Goal: Task Accomplishment & Management: Use online tool/utility

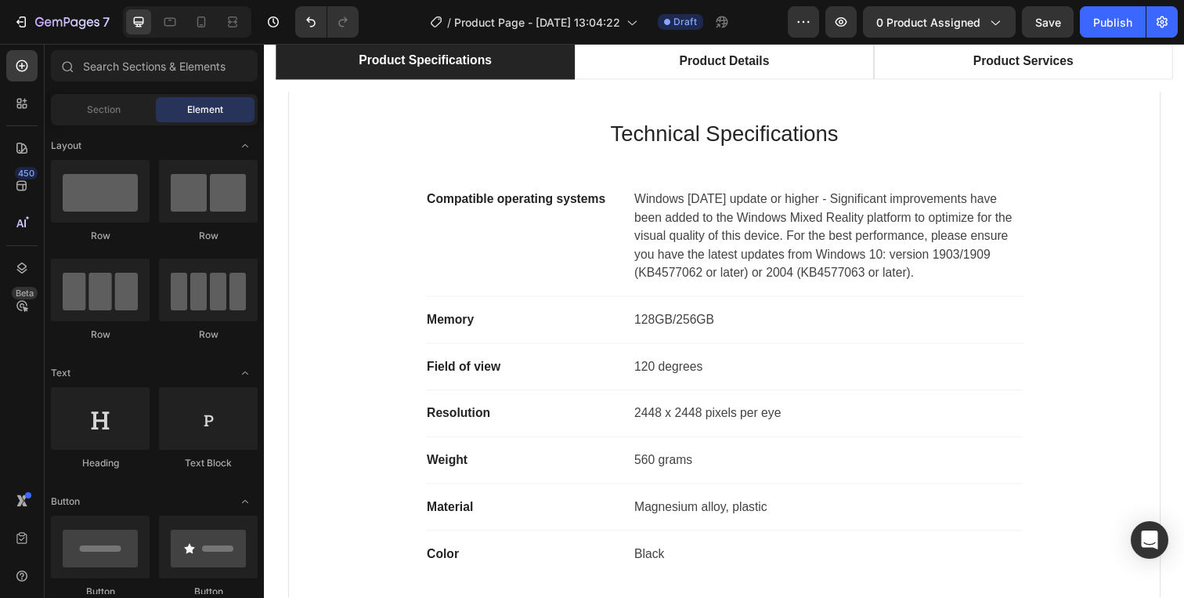
scroll to position [775, 0]
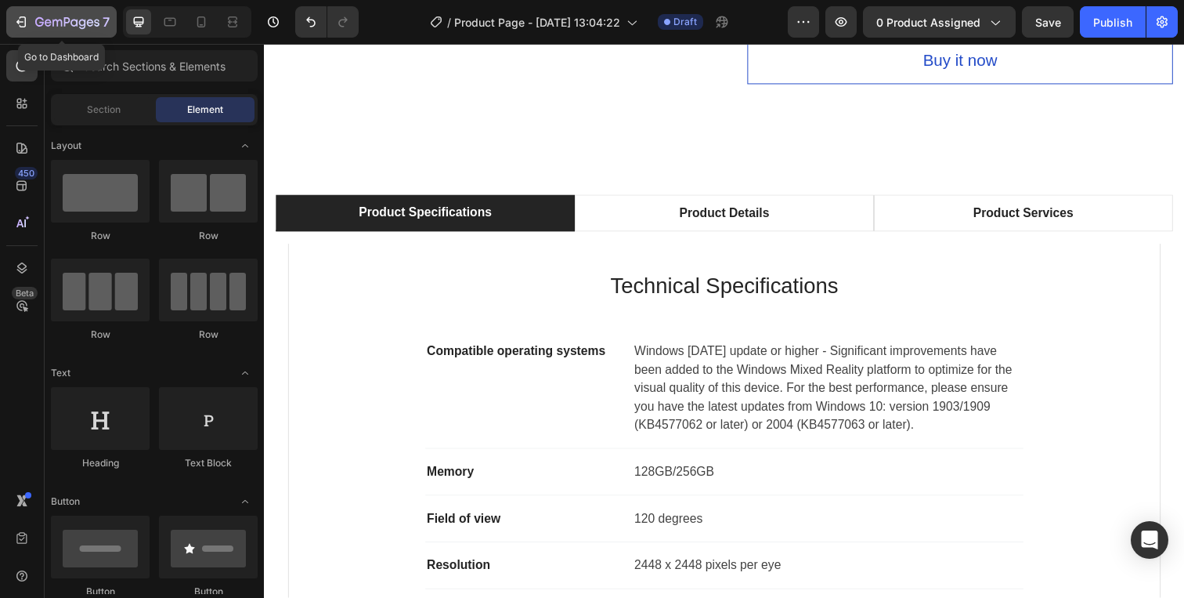
click at [17, 27] on icon "button" at bounding box center [21, 22] width 16 height 16
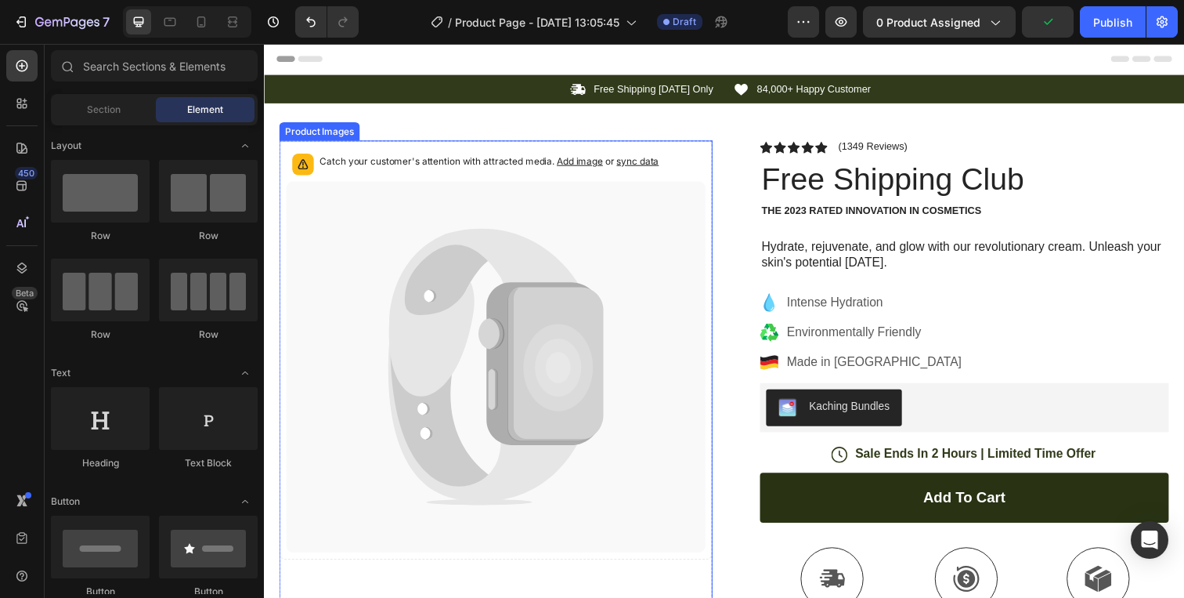
click at [693, 164] on div "Catch your customer's attention with attracted media. Add image or sync data" at bounding box center [501, 167] width 428 height 34
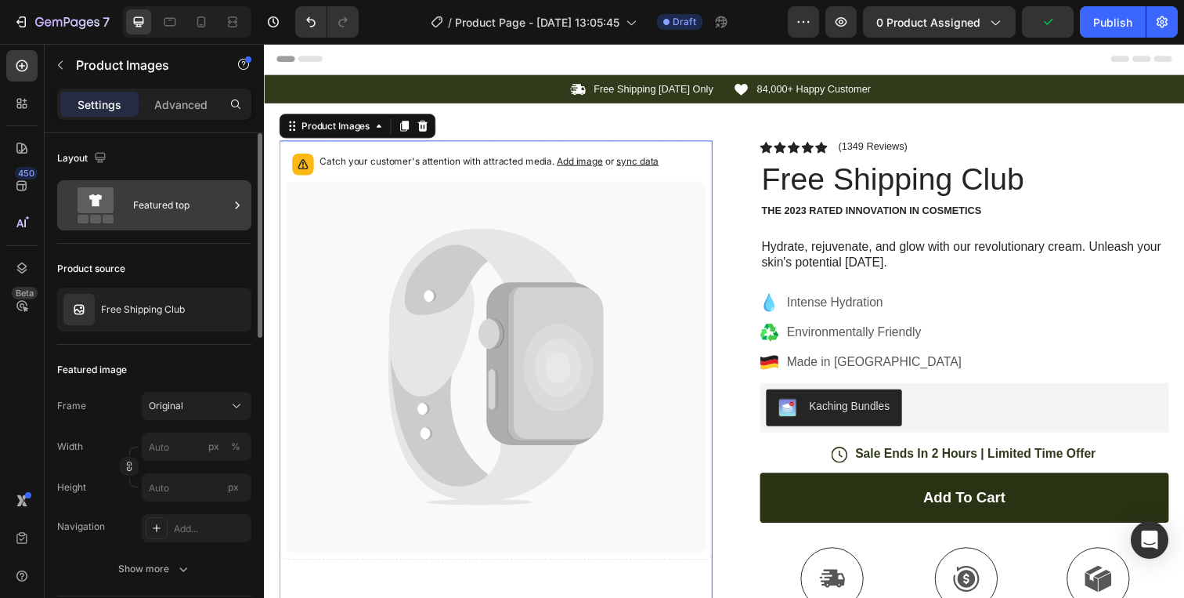
click at [176, 196] on div "Featured top" at bounding box center [181, 205] width 96 height 36
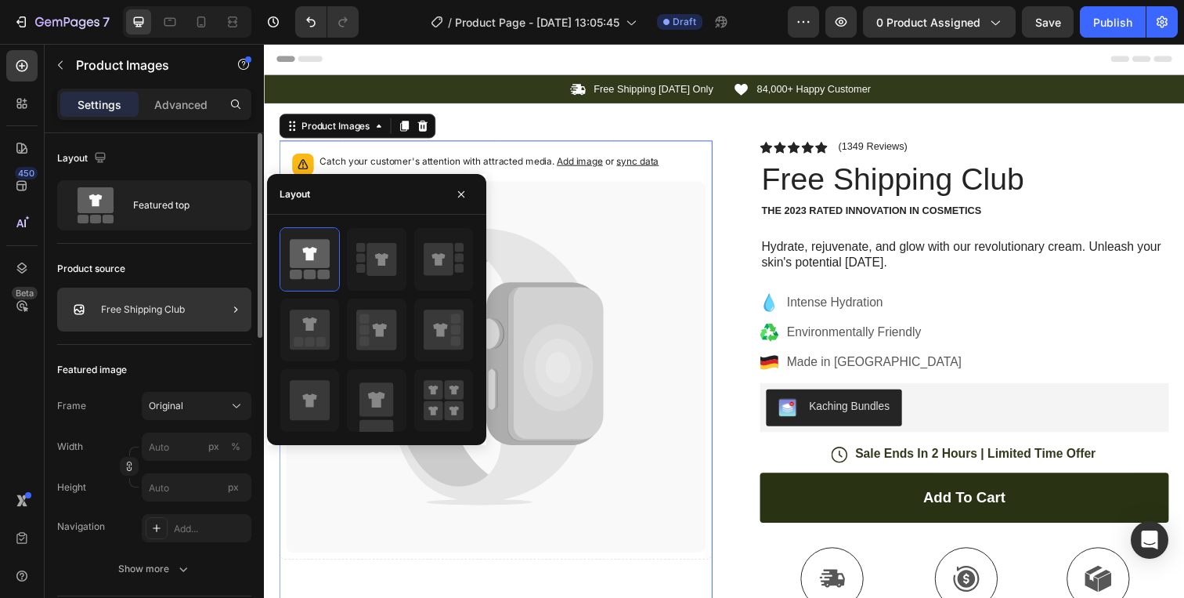
click at [208, 301] on div at bounding box center [230, 309] width 44 height 44
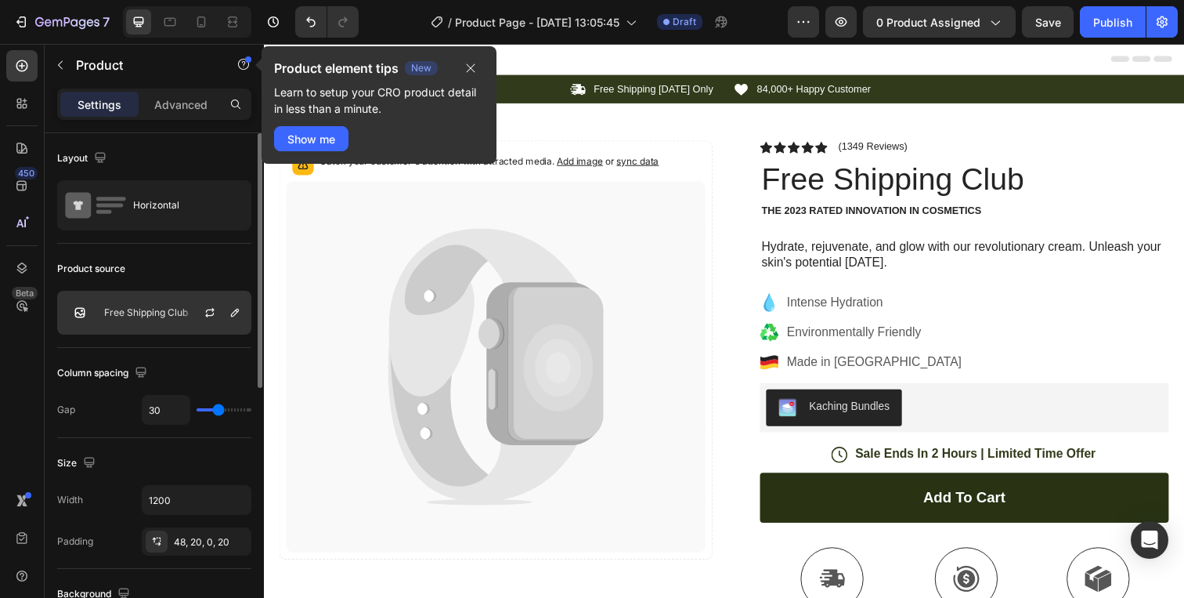
click at [190, 309] on div at bounding box center [216, 312] width 69 height 42
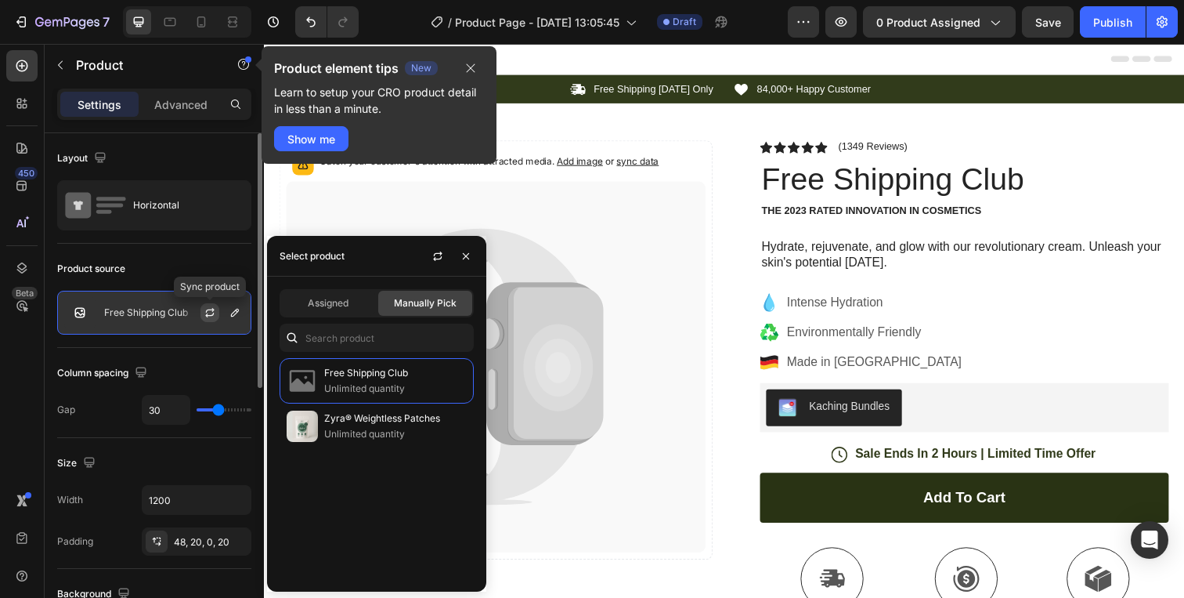
click at [210, 312] on icon "button" at bounding box center [210, 312] width 13 height 13
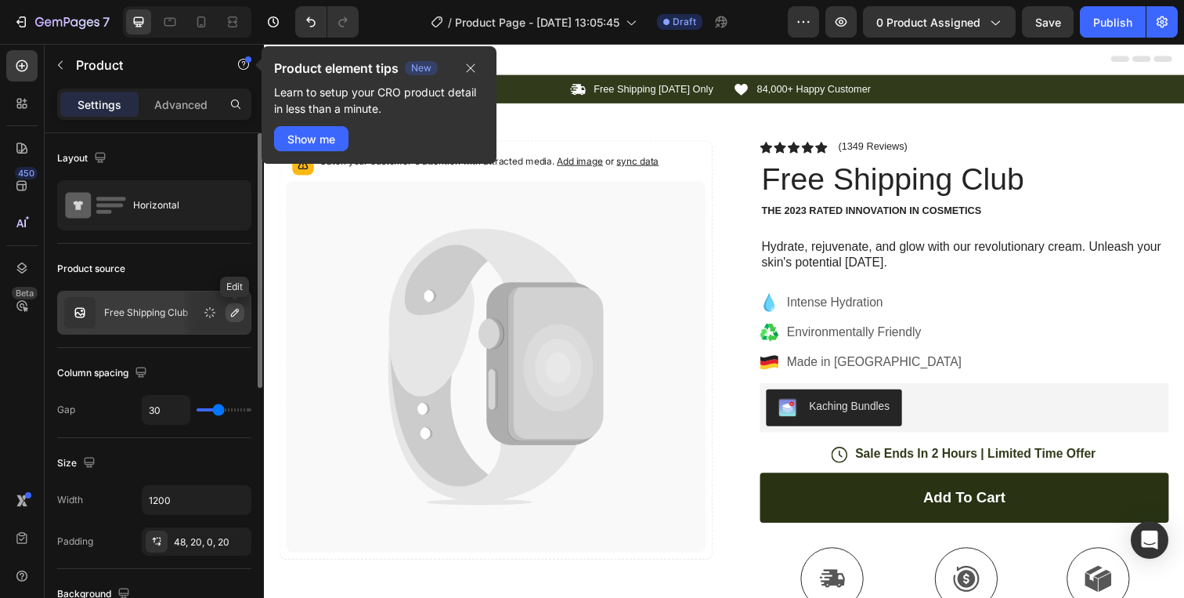
click at [226, 313] on button "button" at bounding box center [235, 312] width 19 height 19
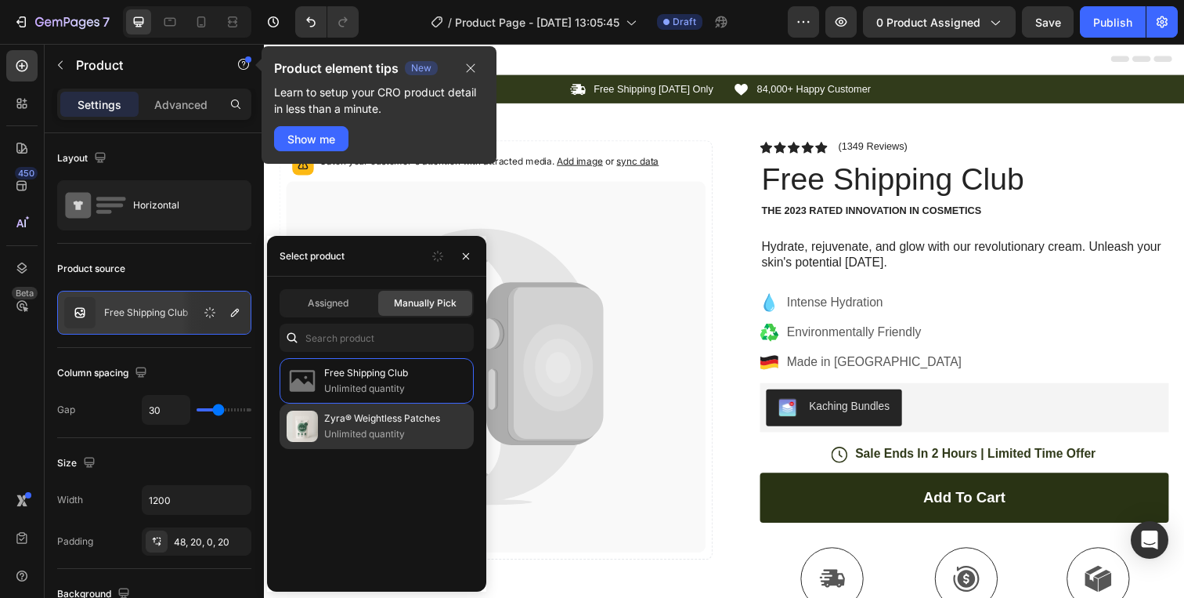
click at [351, 410] on p "Zyra® Weightless Patches" at bounding box center [395, 418] width 143 height 16
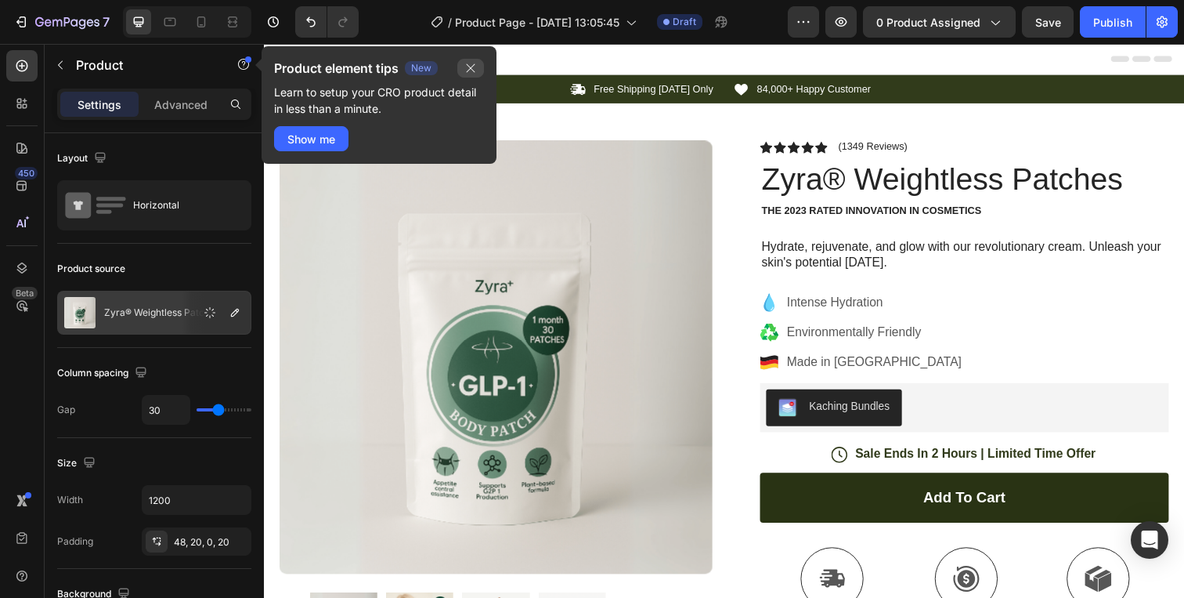
click at [475, 61] on button "button" at bounding box center [470, 68] width 27 height 19
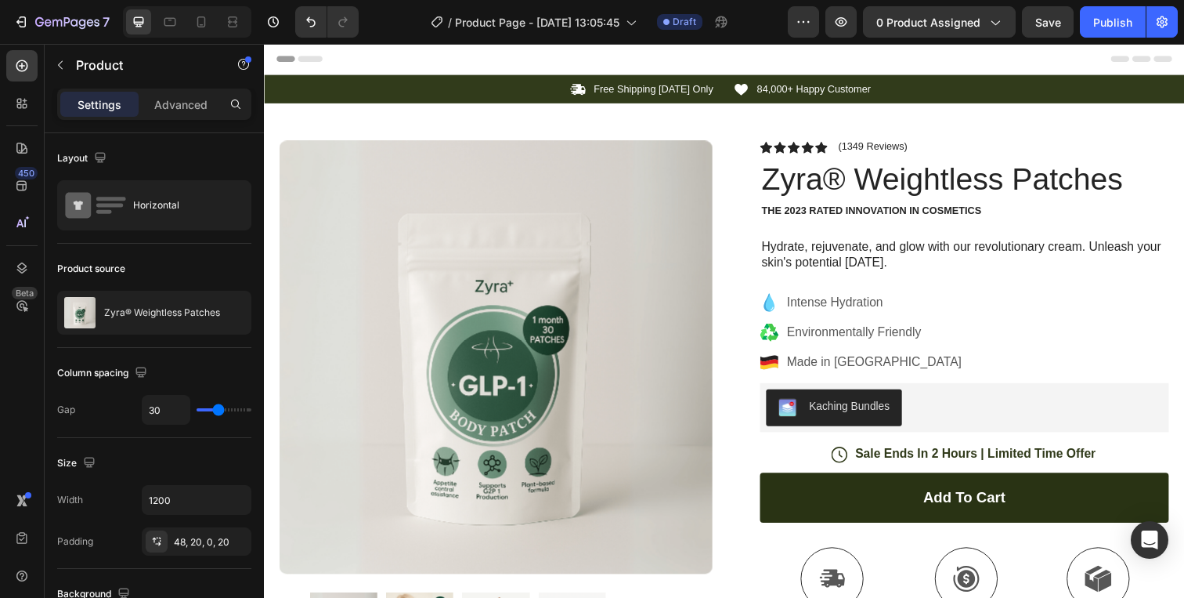
click at [276, 63] on icon at bounding box center [281, 59] width 11 height 11
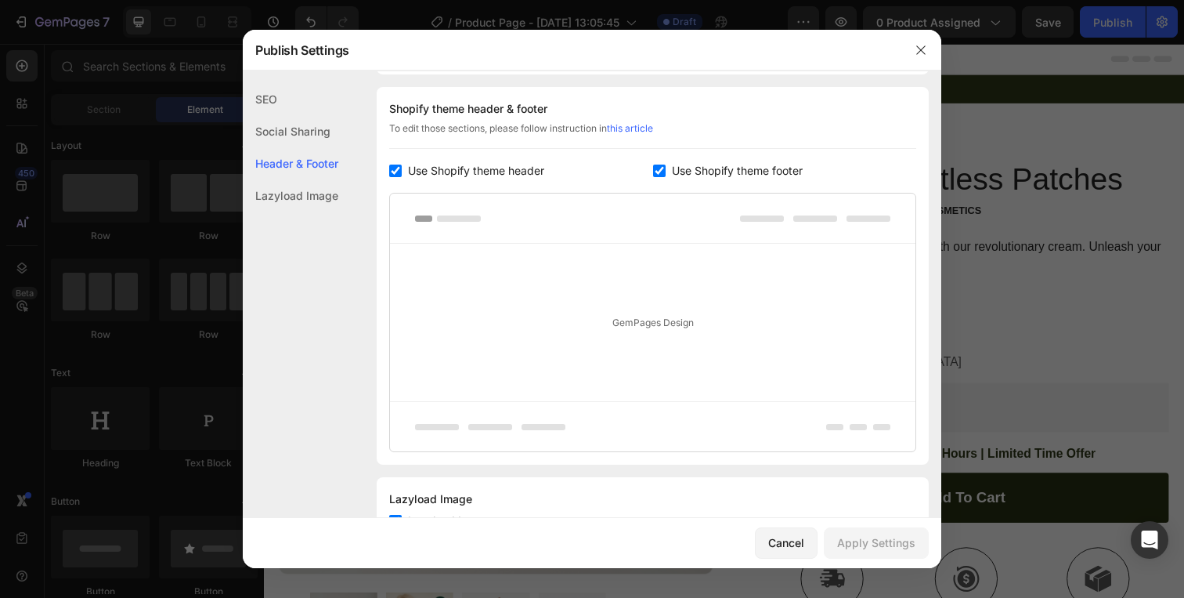
scroll to position [228, 0]
click at [415, 168] on span "Use Shopify theme header" at bounding box center [476, 170] width 136 height 19
checkbox input "false"
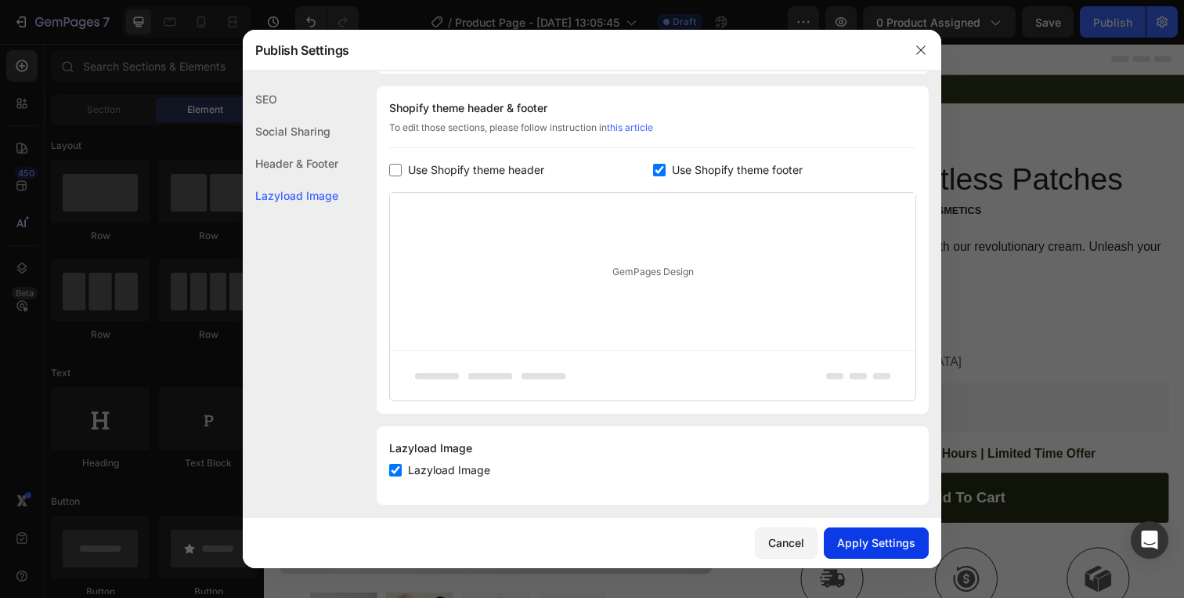
click at [889, 553] on button "Apply Settings" at bounding box center [876, 542] width 105 height 31
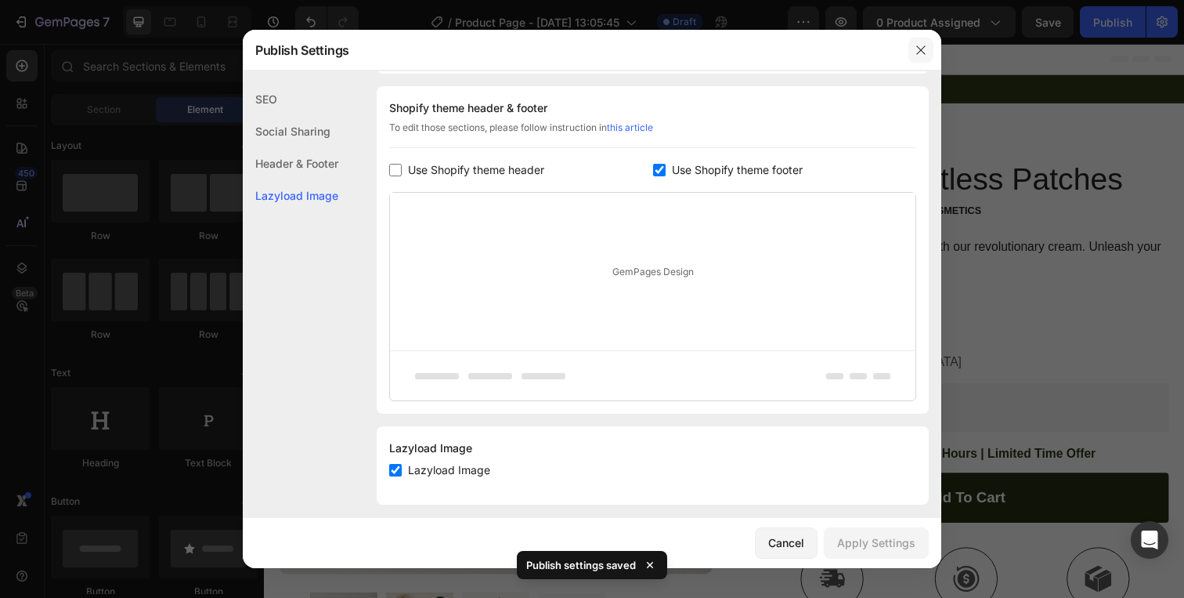
drag, startPoint x: 920, startPoint y: 49, endPoint x: 605, endPoint y: 32, distance: 315.3
click at [920, 49] on icon "button" at bounding box center [920, 49] width 9 height 9
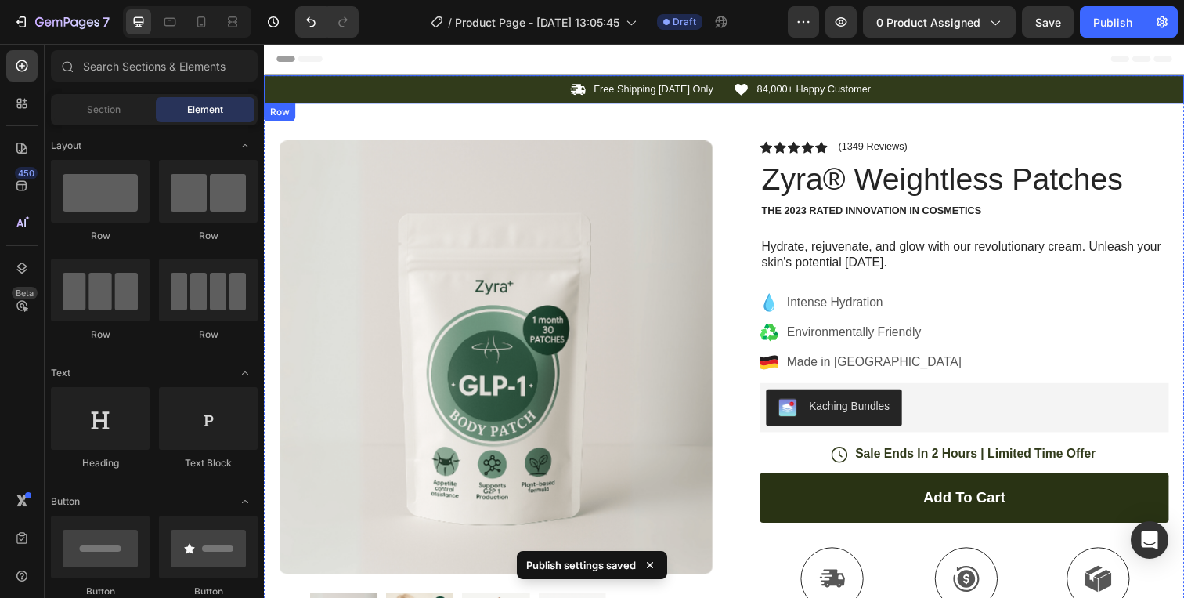
click at [275, 79] on div "Icon Free Shipping [DATE] Only Text Block Row Icon 84,000+ Happy Customer Text …" at bounding box center [734, 90] width 940 height 29
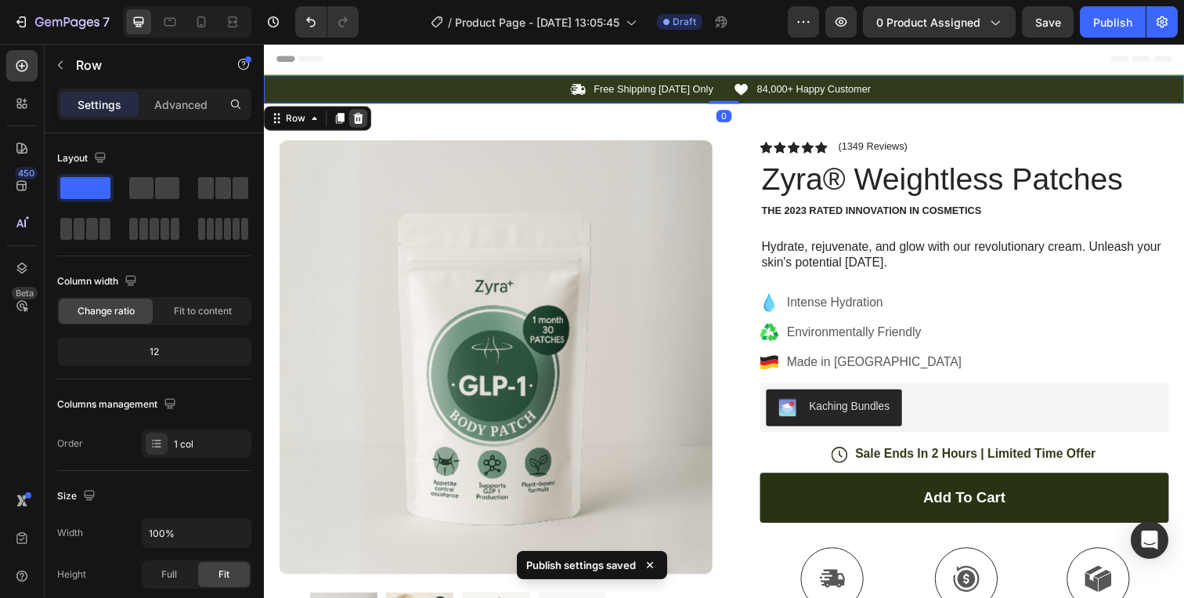
click at [367, 123] on div at bounding box center [360, 119] width 19 height 19
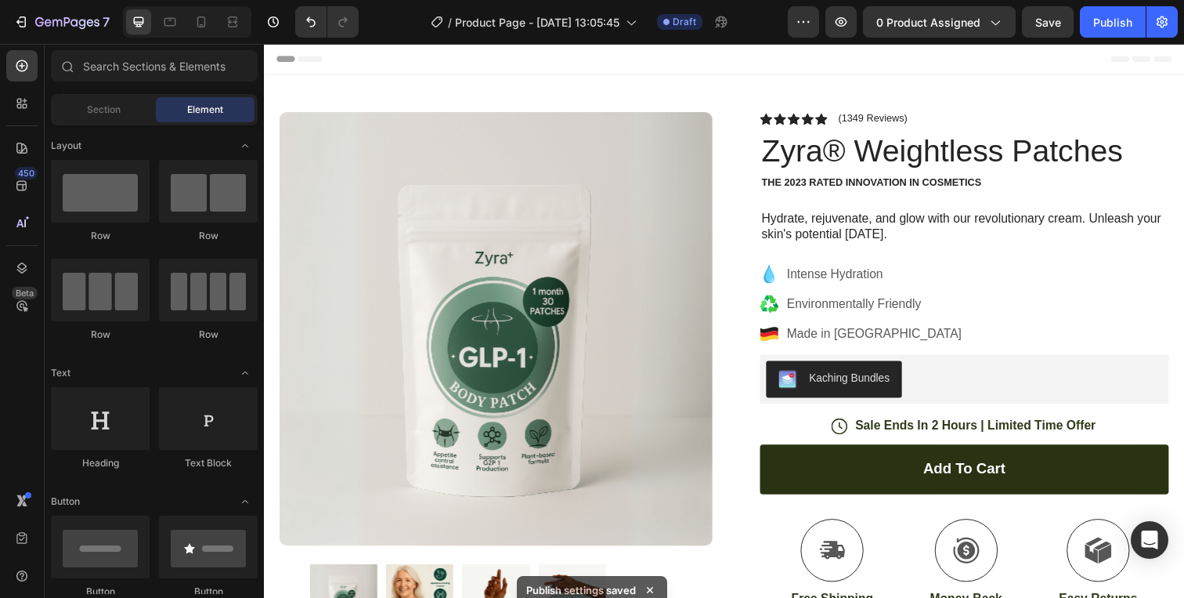
click at [18, 44] on div "7 / Product Page - [DATE] 13:05:45 Draft Preview 0 product assigned Save Publish" at bounding box center [592, 22] width 1184 height 45
click at [18, 62] on icon at bounding box center [22, 66] width 16 height 16
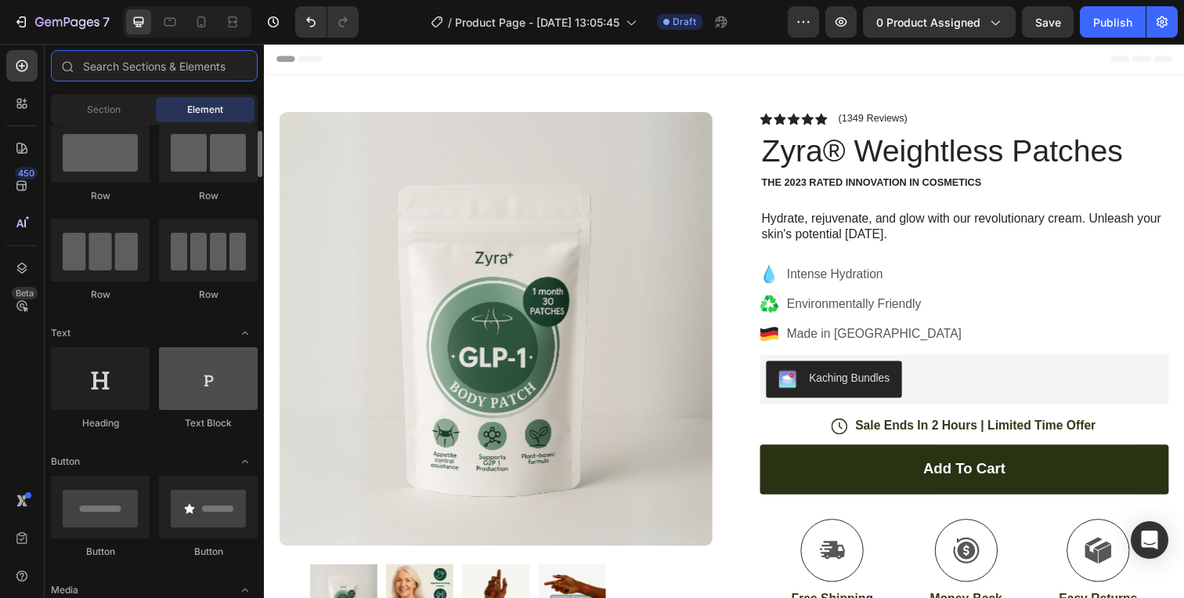
scroll to position [42, 0]
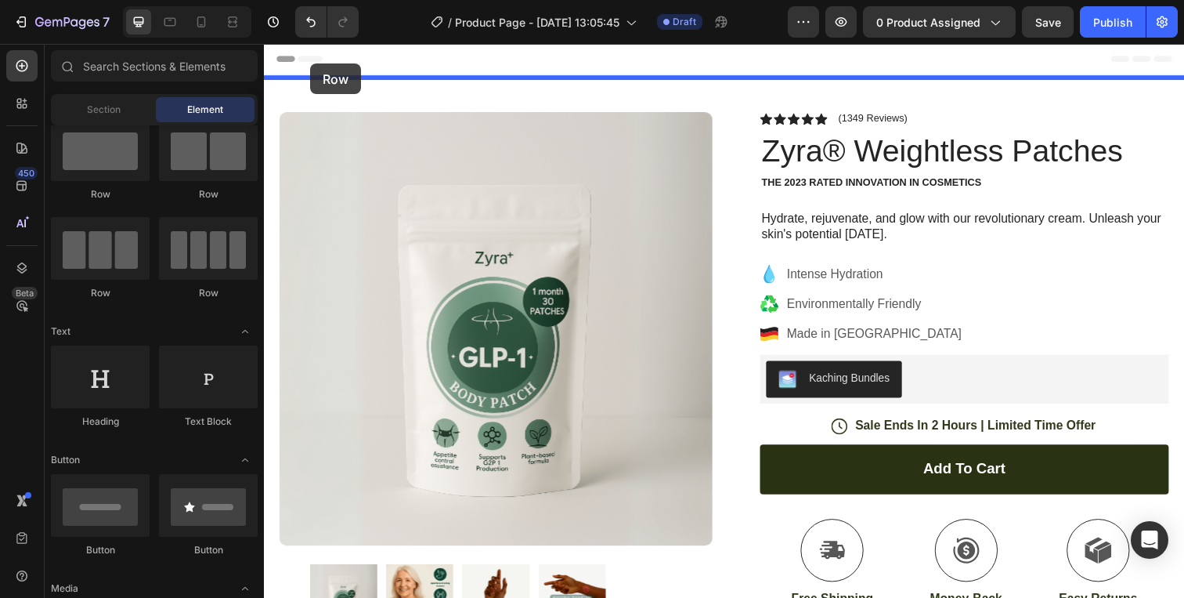
drag, startPoint x: 360, startPoint y: 197, endPoint x: 311, endPoint y: 64, distance: 142.0
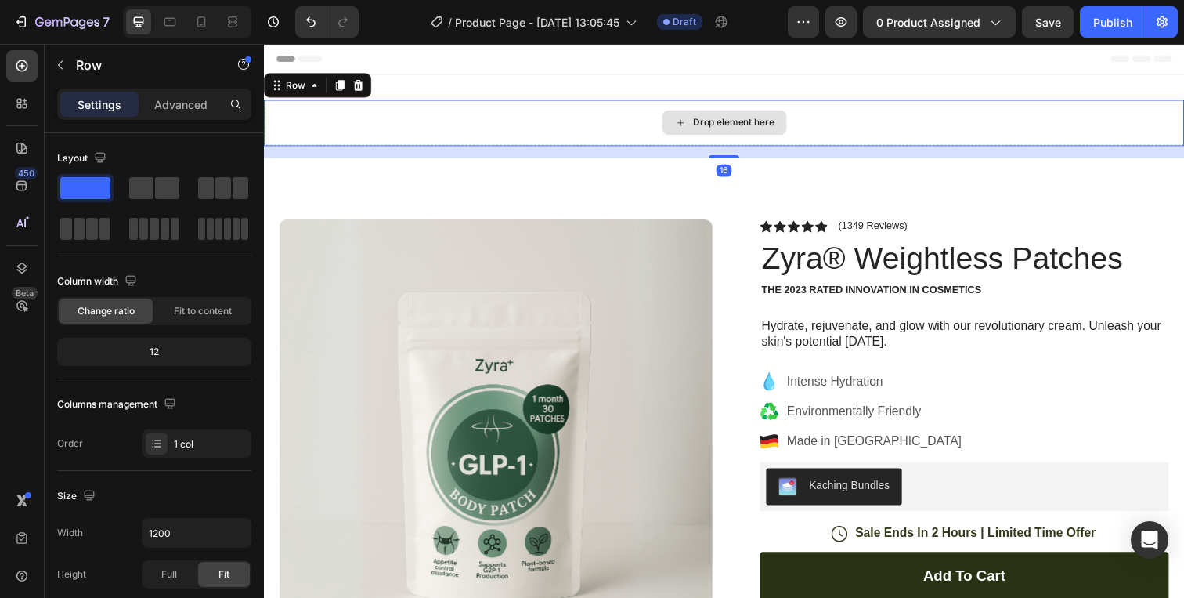
click at [348, 117] on div "Drop element here" at bounding box center [734, 124] width 940 height 47
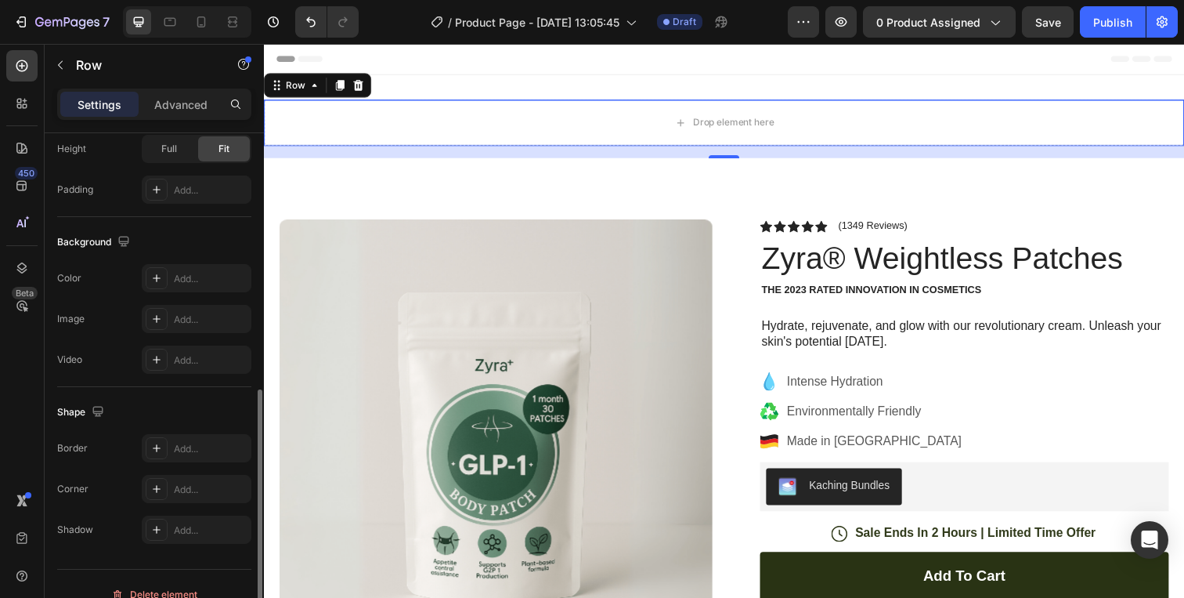
scroll to position [446, 0]
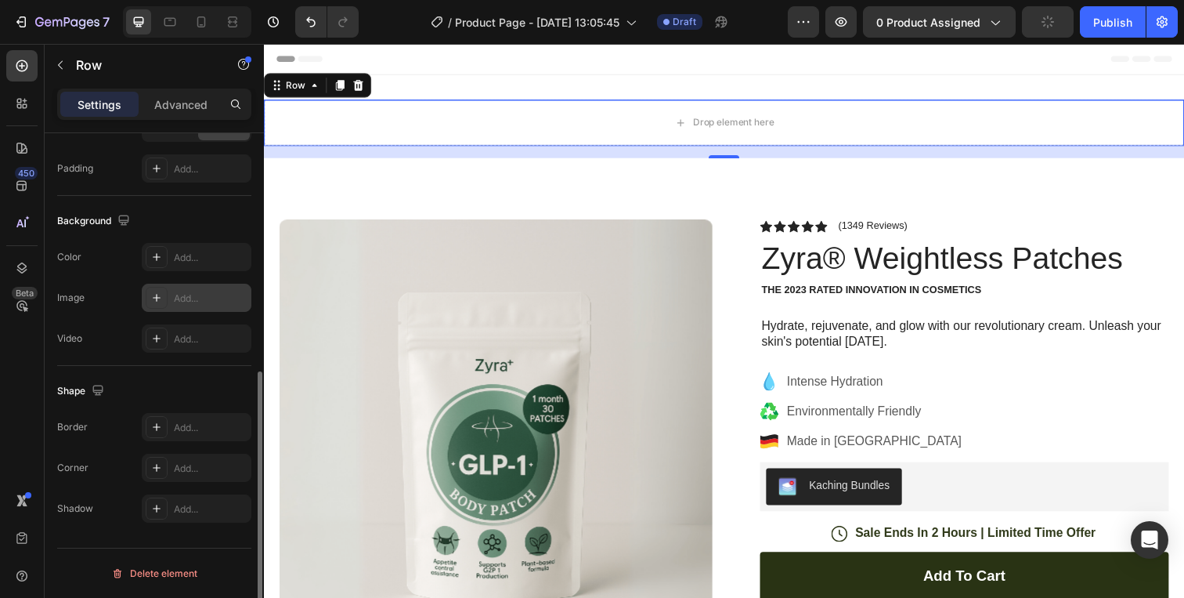
click at [155, 302] on icon at bounding box center [156, 297] width 13 height 13
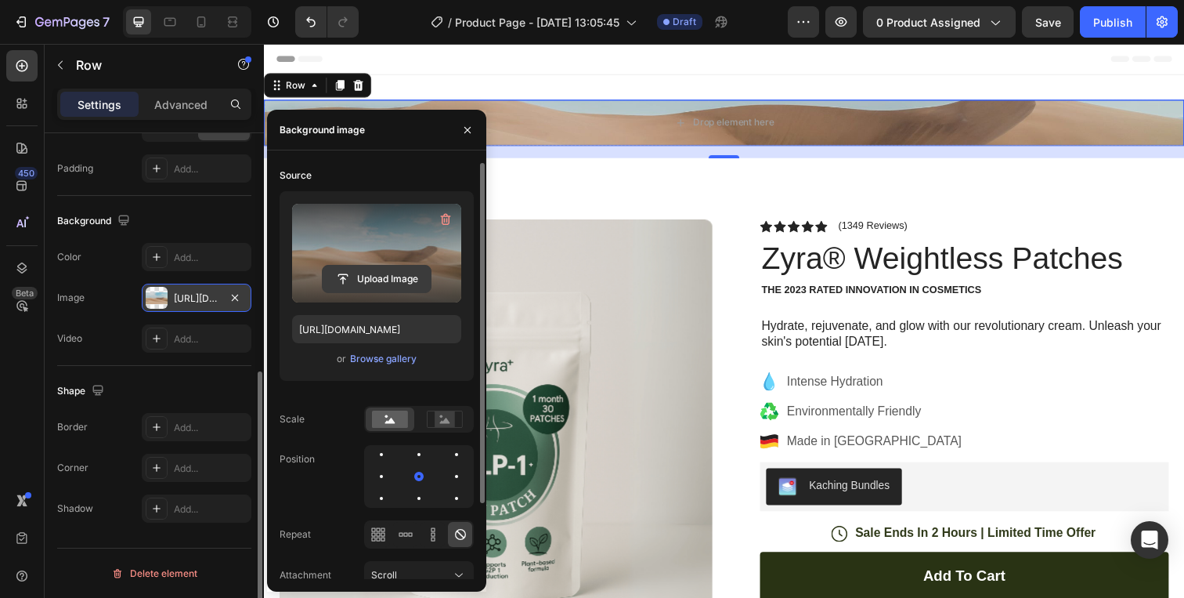
click at [381, 284] on input "file" at bounding box center [377, 279] width 108 height 27
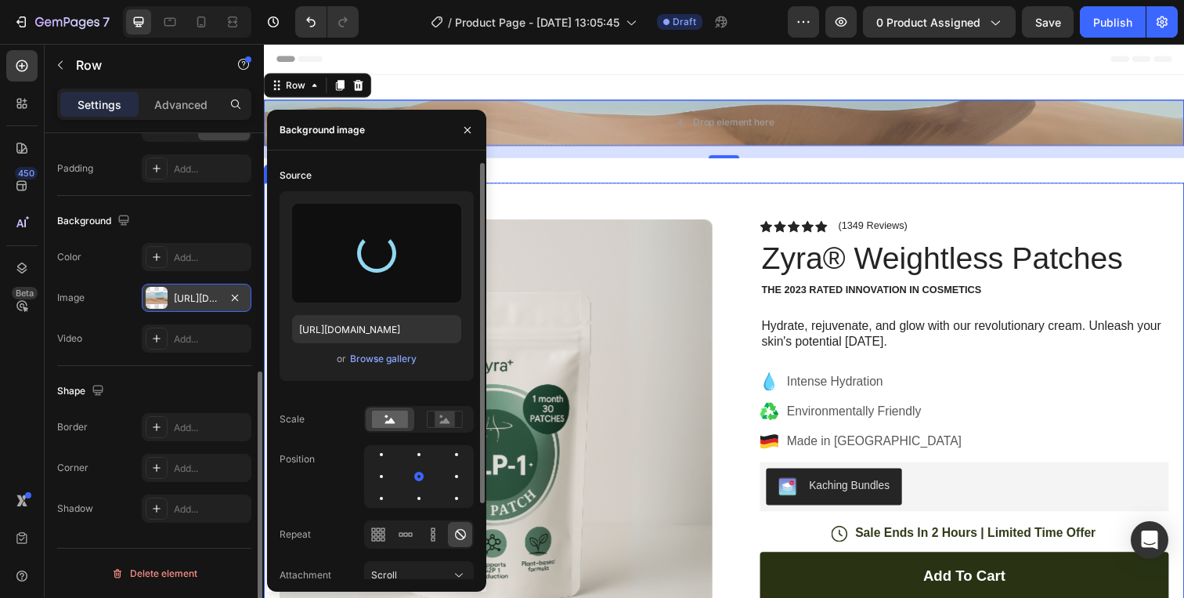
type input "[URL][DOMAIN_NAME]"
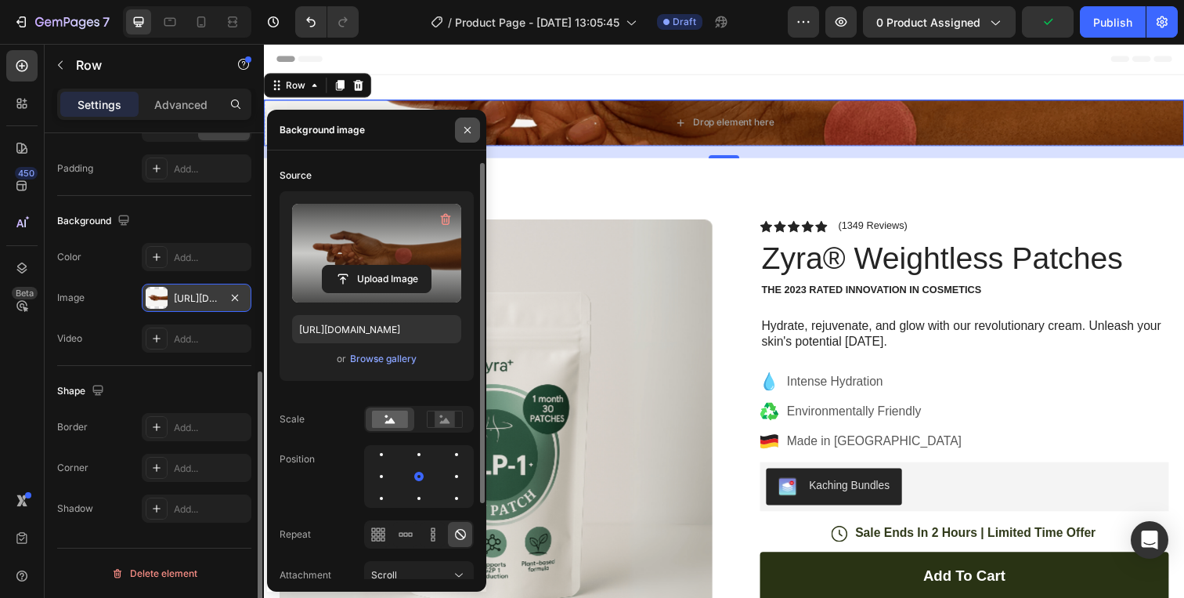
click at [467, 133] on icon "button" at bounding box center [467, 130] width 13 height 13
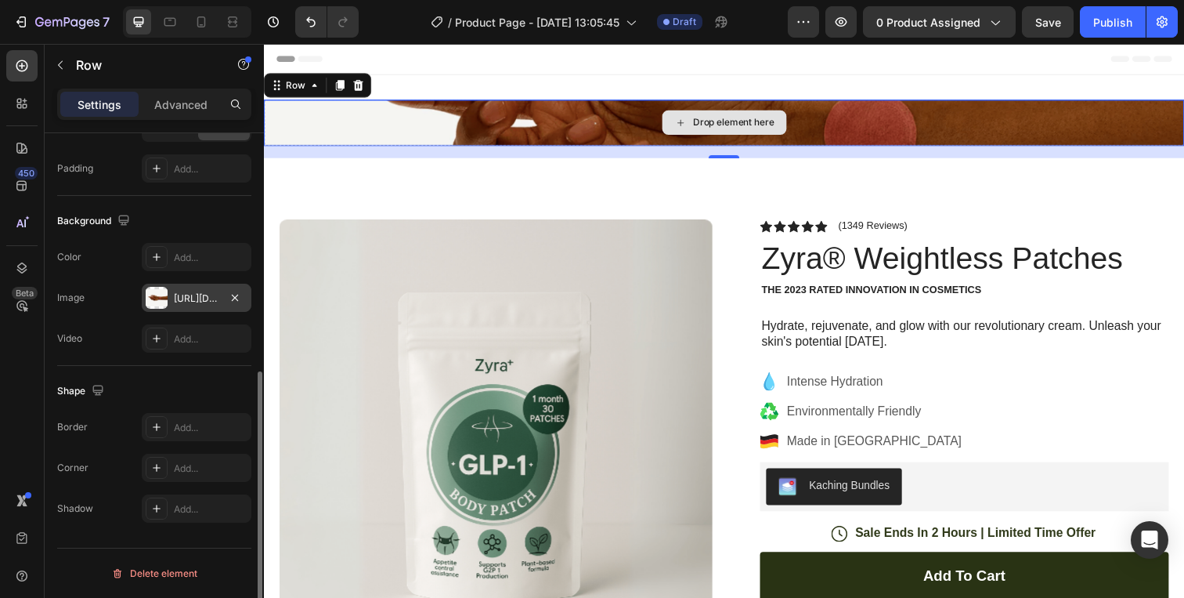
click at [739, 121] on div "Drop element here" at bounding box center [743, 124] width 83 height 13
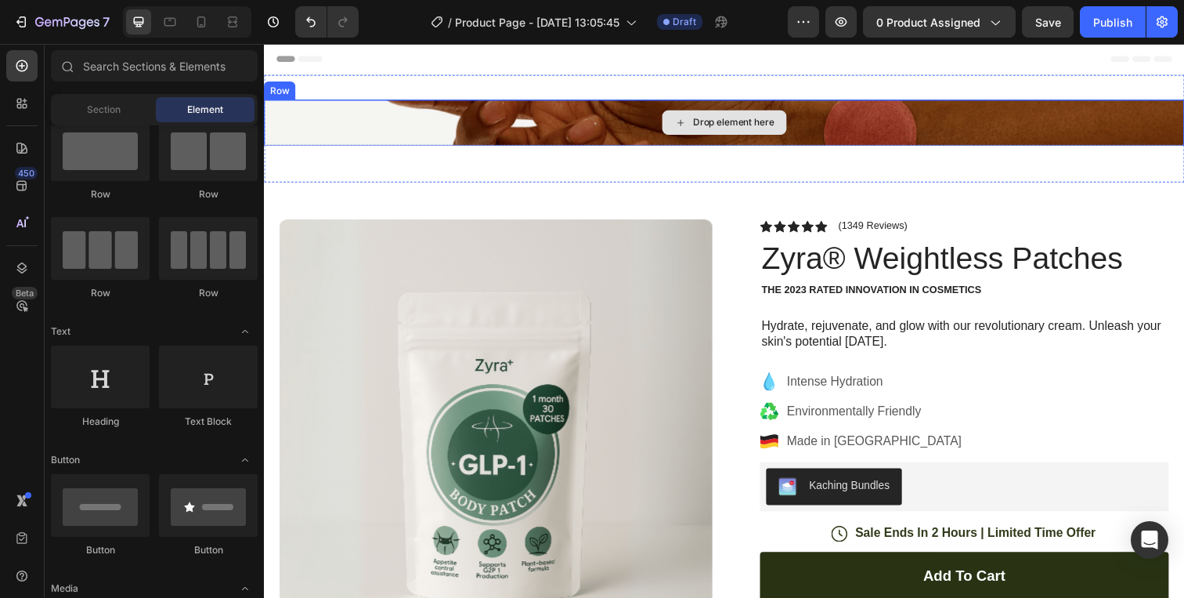
click at [728, 127] on div "Drop element here" at bounding box center [743, 124] width 83 height 13
click at [716, 126] on div "Drop element here" at bounding box center [743, 124] width 83 height 13
click at [371, 139] on div "Drop element here" at bounding box center [734, 124] width 940 height 47
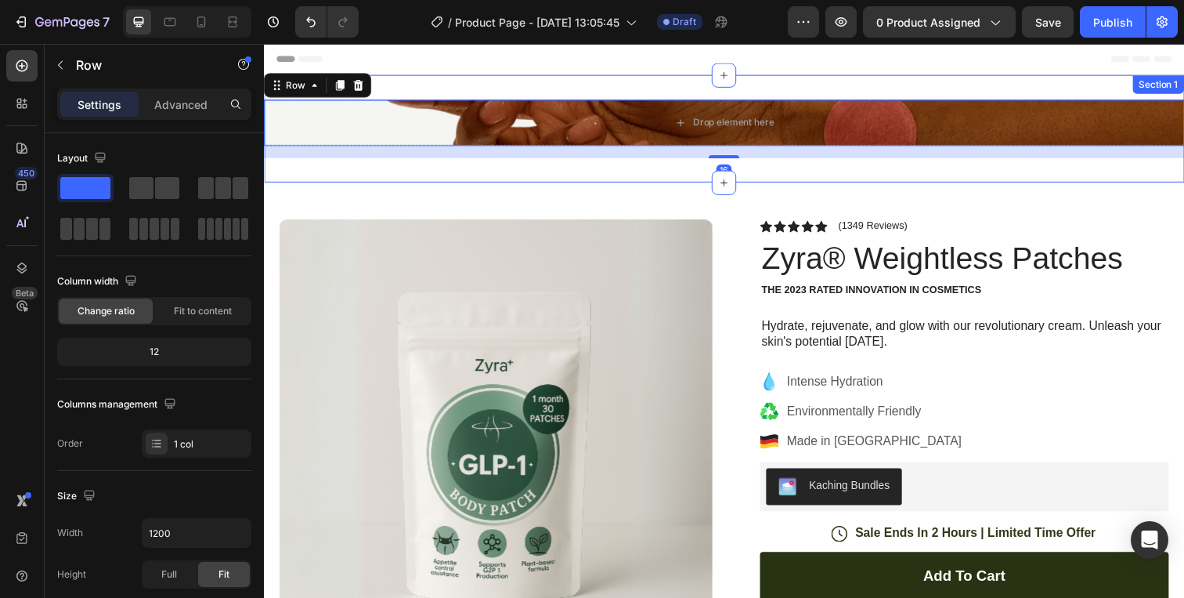
click at [365, 168] on div "Drop element here Row 16 Section 1" at bounding box center [734, 131] width 940 height 110
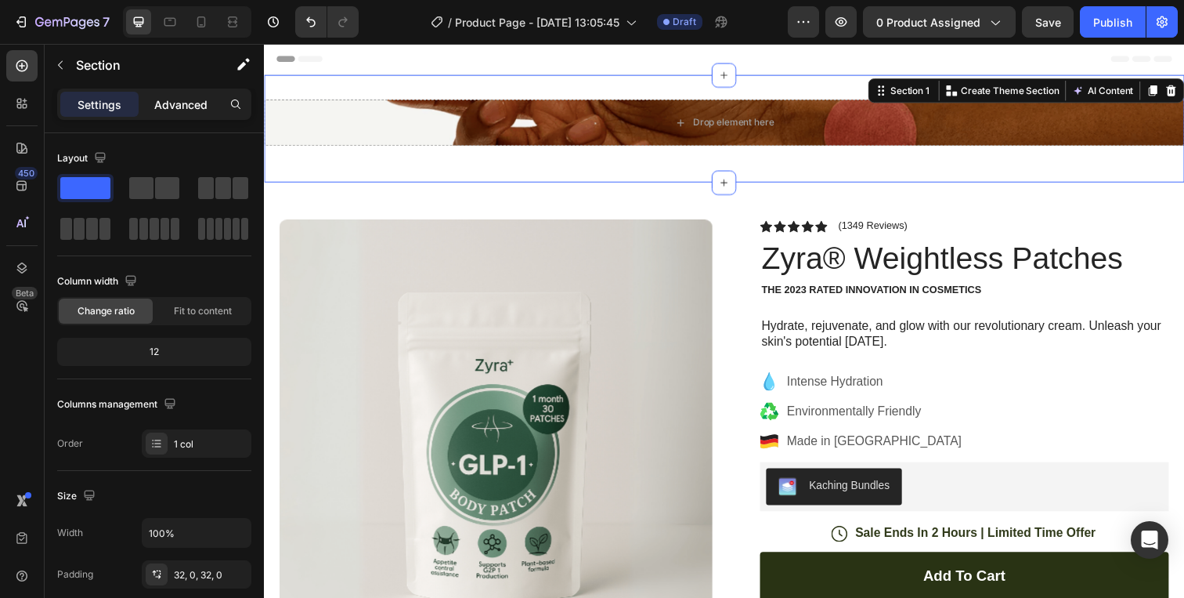
click at [180, 102] on p "Advanced" at bounding box center [180, 104] width 53 height 16
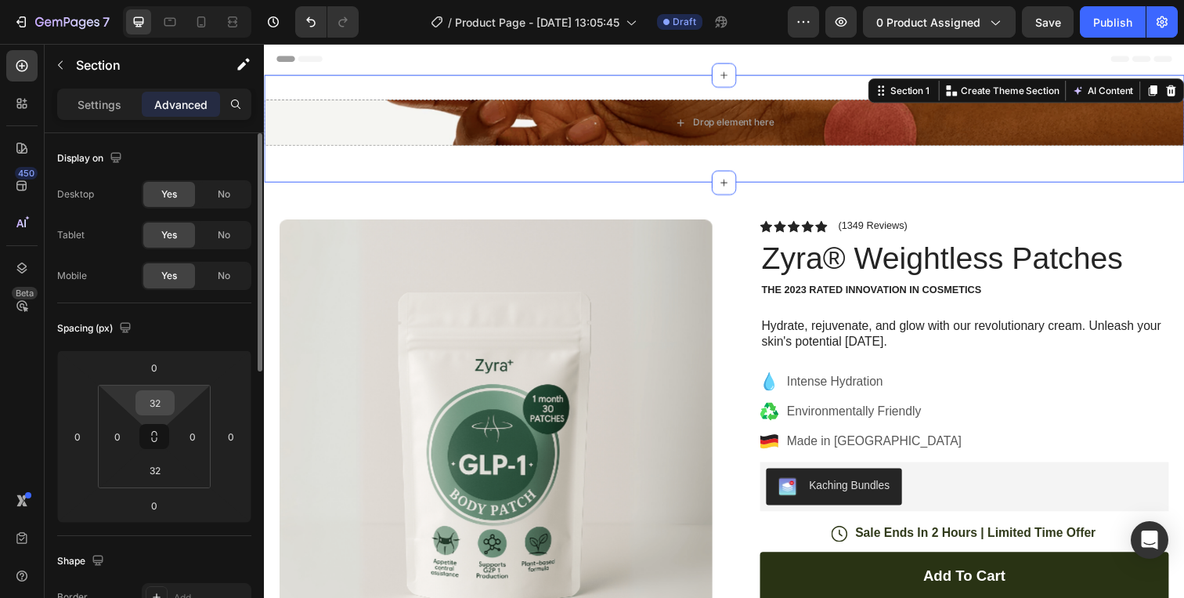
click at [154, 395] on input "32" at bounding box center [154, 402] width 31 height 23
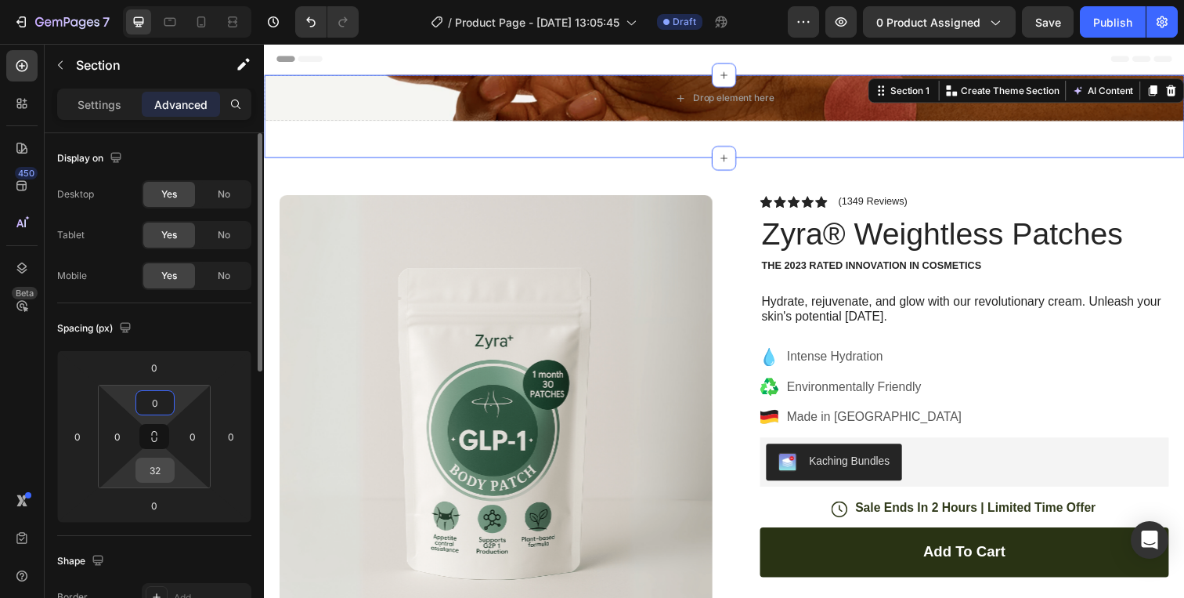
type input "0"
click at [157, 468] on input "32" at bounding box center [154, 469] width 31 height 23
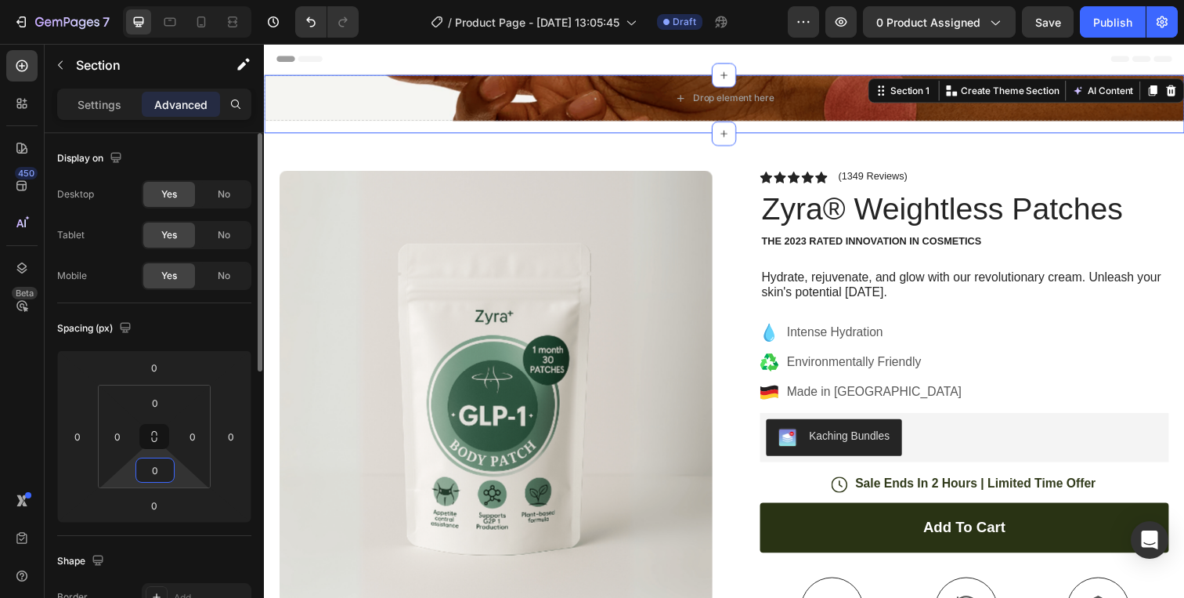
type input "0"
click at [215, 334] on div "Spacing (px)" at bounding box center [154, 328] width 194 height 25
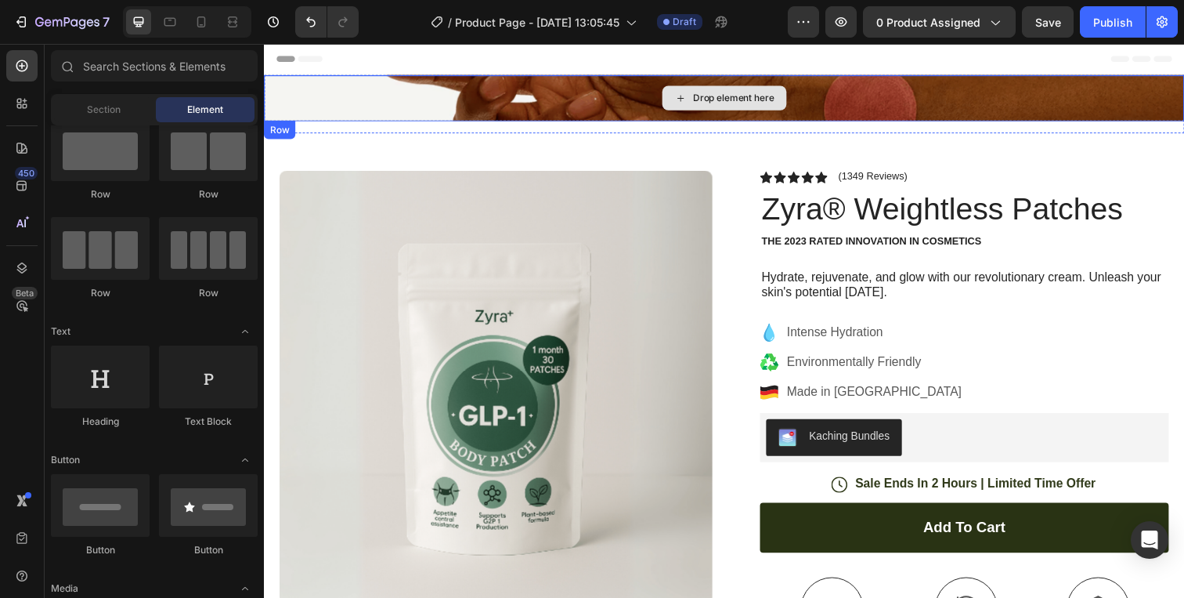
click at [692, 103] on icon at bounding box center [689, 99] width 13 height 13
click at [422, 101] on div "Drop element here" at bounding box center [734, 99] width 940 height 47
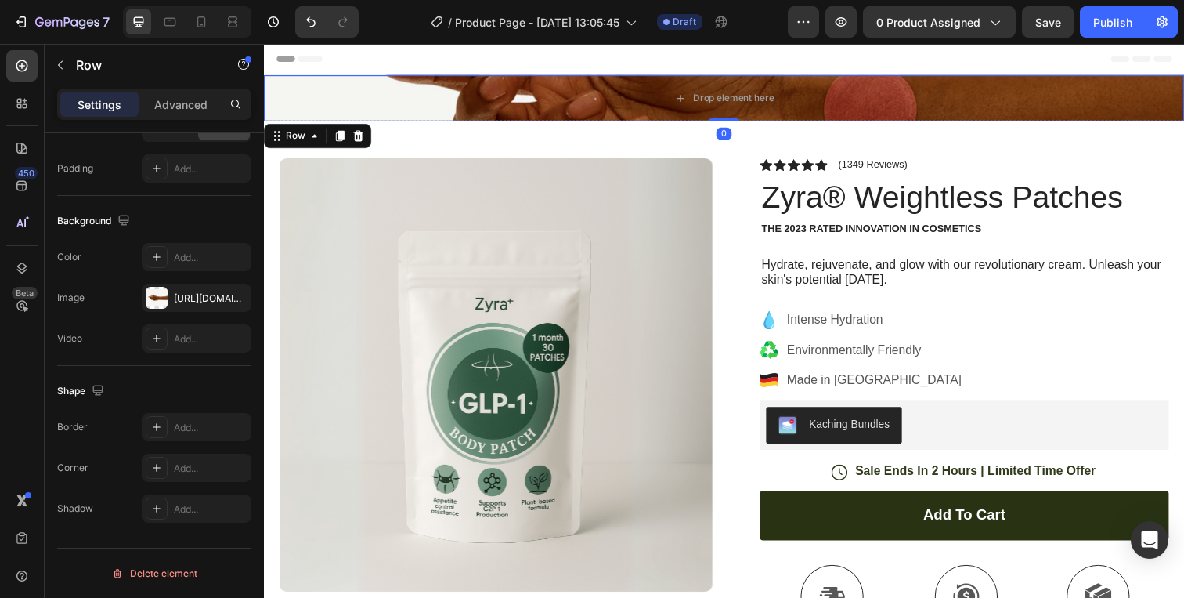
drag, startPoint x: 741, startPoint y: 135, endPoint x: 744, endPoint y: 115, distance: 19.8
click at [744, 115] on div "Drop element here Row 0" at bounding box center [734, 99] width 940 height 47
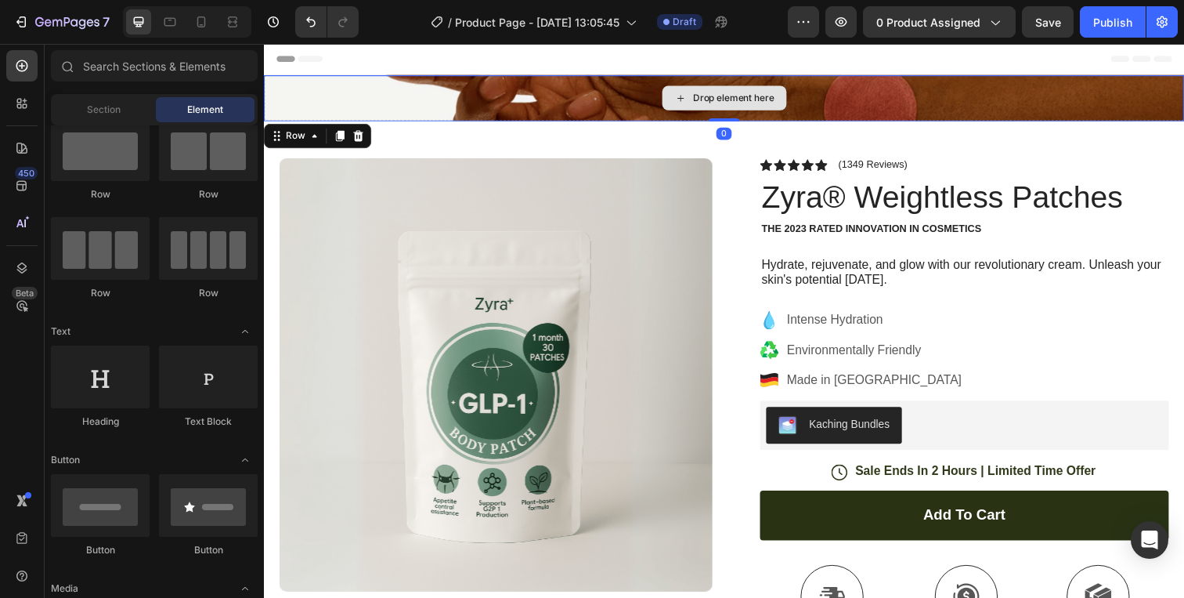
click at [746, 88] on div "Drop element here" at bounding box center [733, 99] width 127 height 25
click at [740, 103] on div "Drop element here" at bounding box center [743, 99] width 83 height 13
click at [739, 104] on div "Drop element here" at bounding box center [743, 99] width 83 height 13
click at [688, 98] on icon at bounding box center [689, 99] width 6 height 6
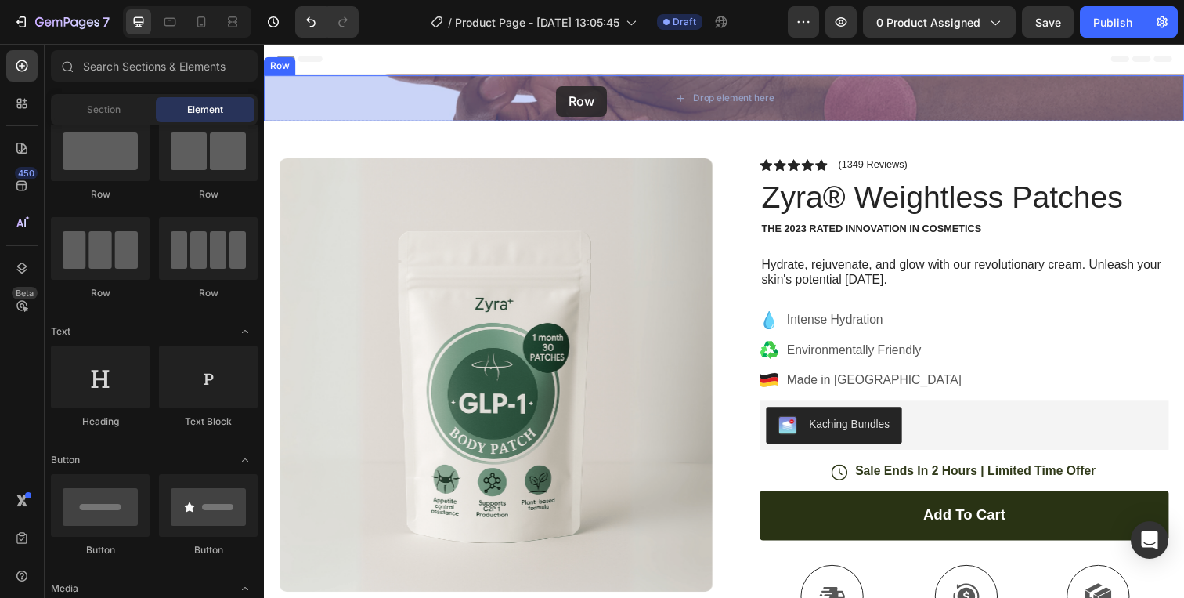
drag, startPoint x: 448, startPoint y: 201, endPoint x: 566, endPoint y: 87, distance: 164.0
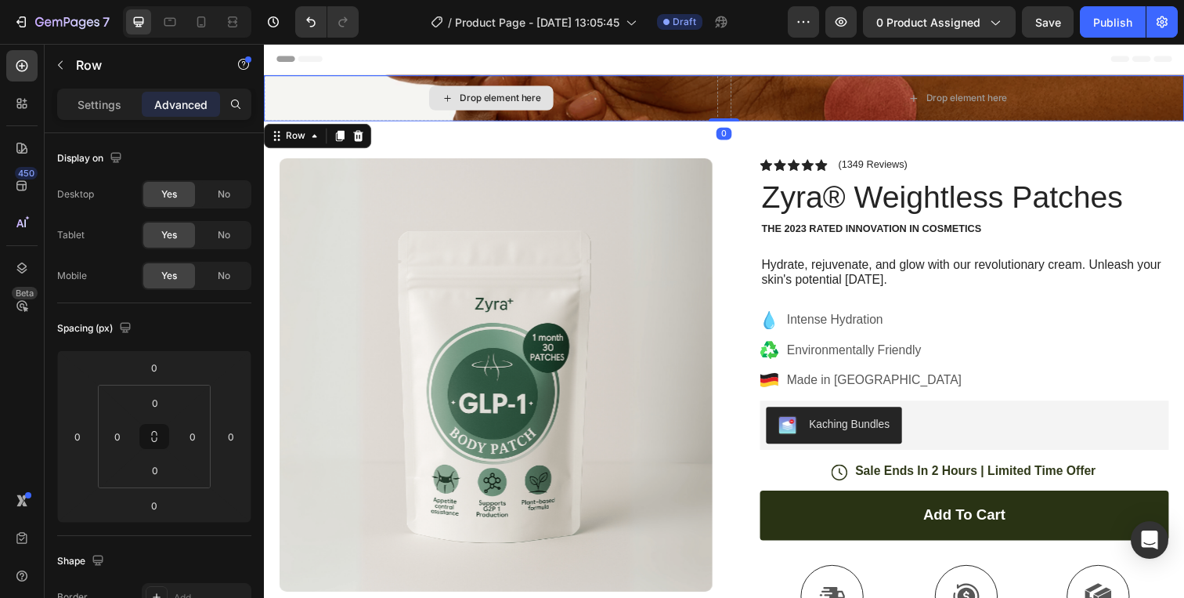
click at [528, 107] on div "Drop element here" at bounding box center [495, 99] width 127 height 25
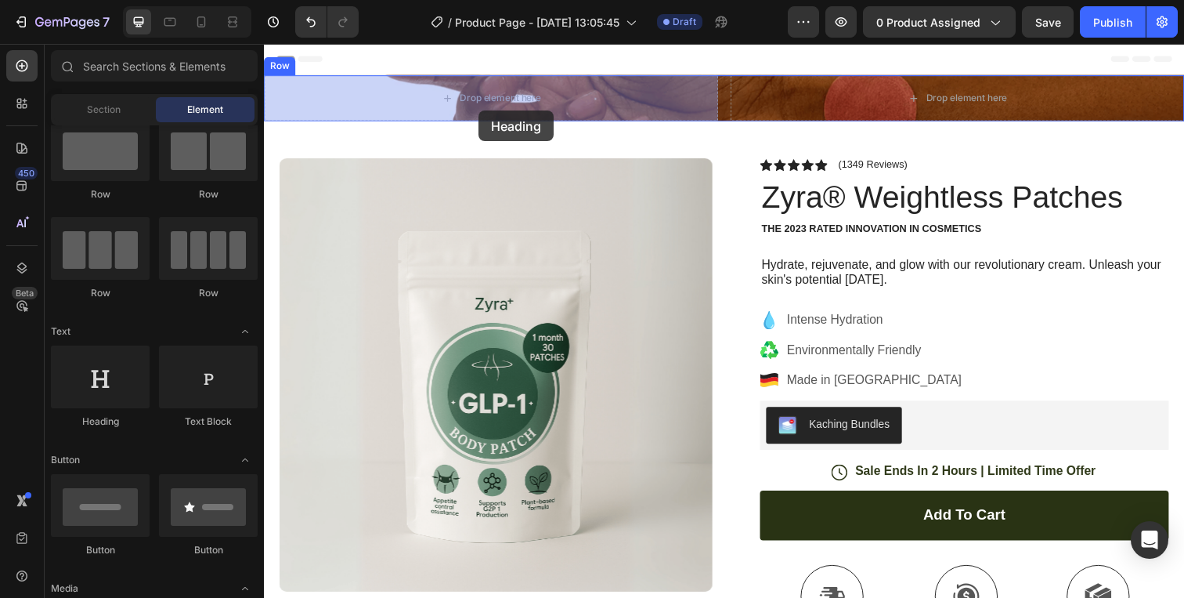
drag, startPoint x: 374, startPoint y: 429, endPoint x: 483, endPoint y: 112, distance: 335.4
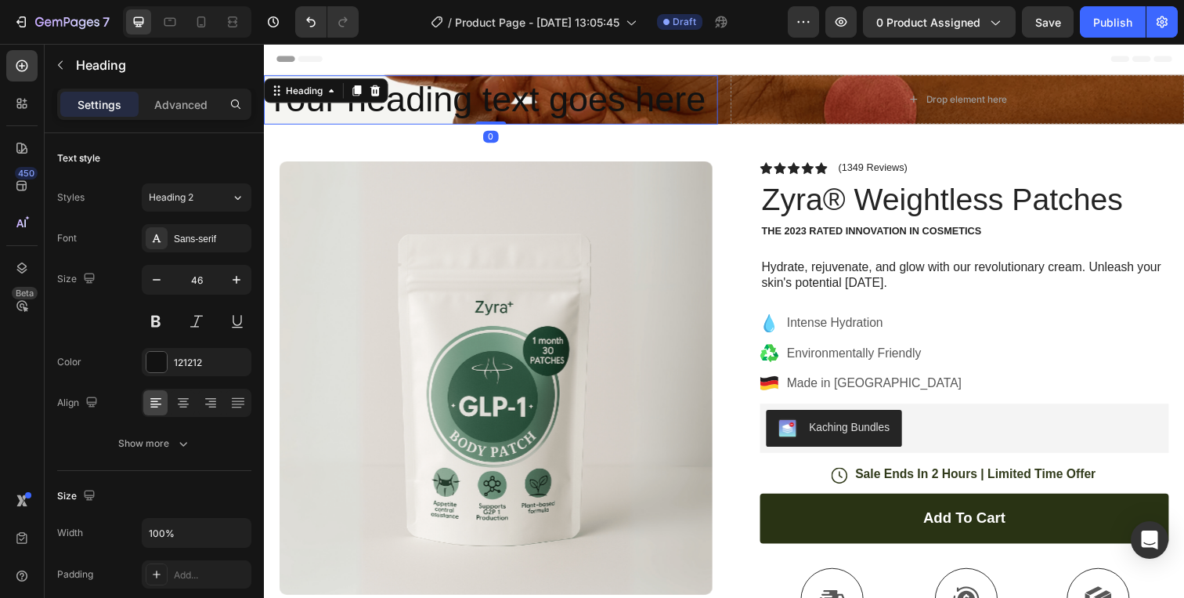
click at [519, 104] on h2 "Your heading text goes here" at bounding box center [496, 101] width 464 height 50
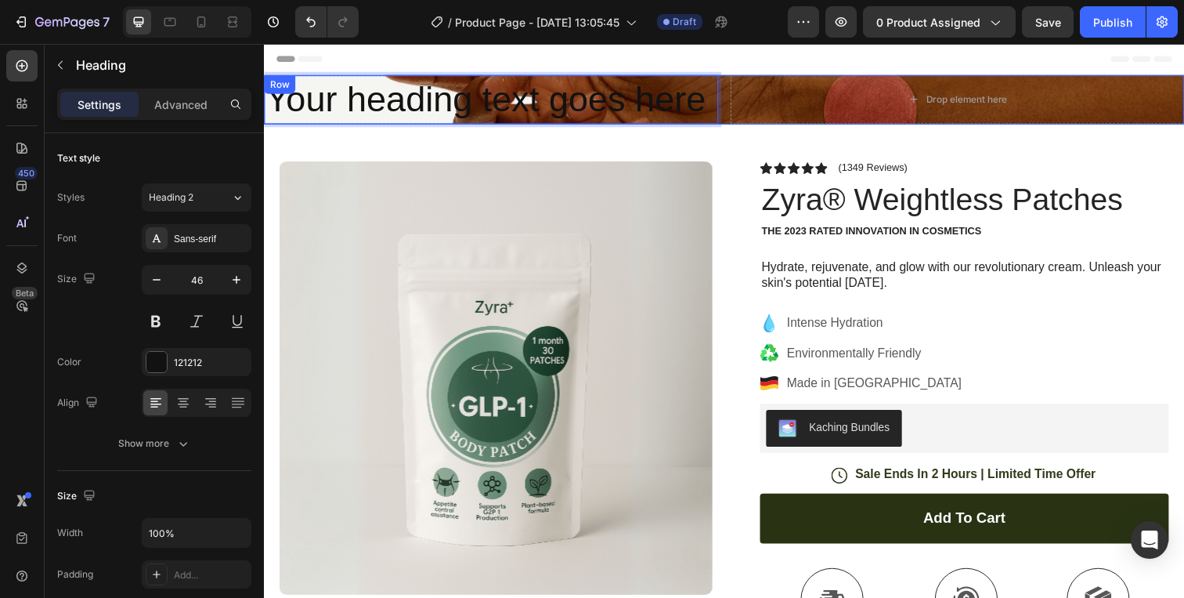
click at [732, 107] on div "Your heading text goes here Heading 0 Drop element here Row" at bounding box center [734, 101] width 940 height 50
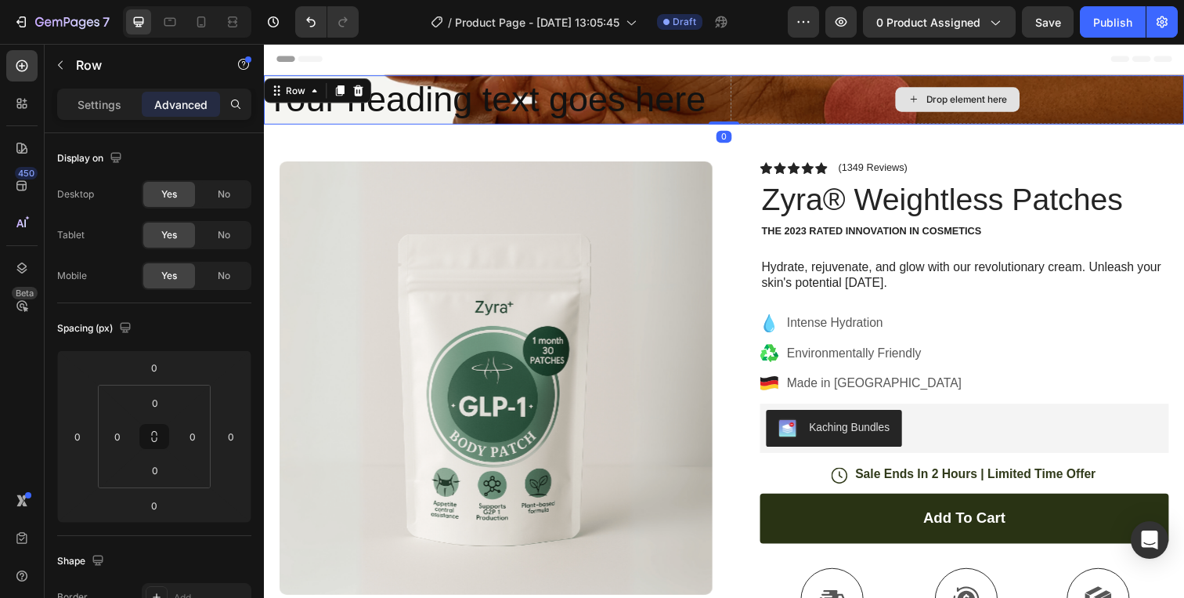
click at [757, 102] on div "Drop element here" at bounding box center [972, 101] width 464 height 50
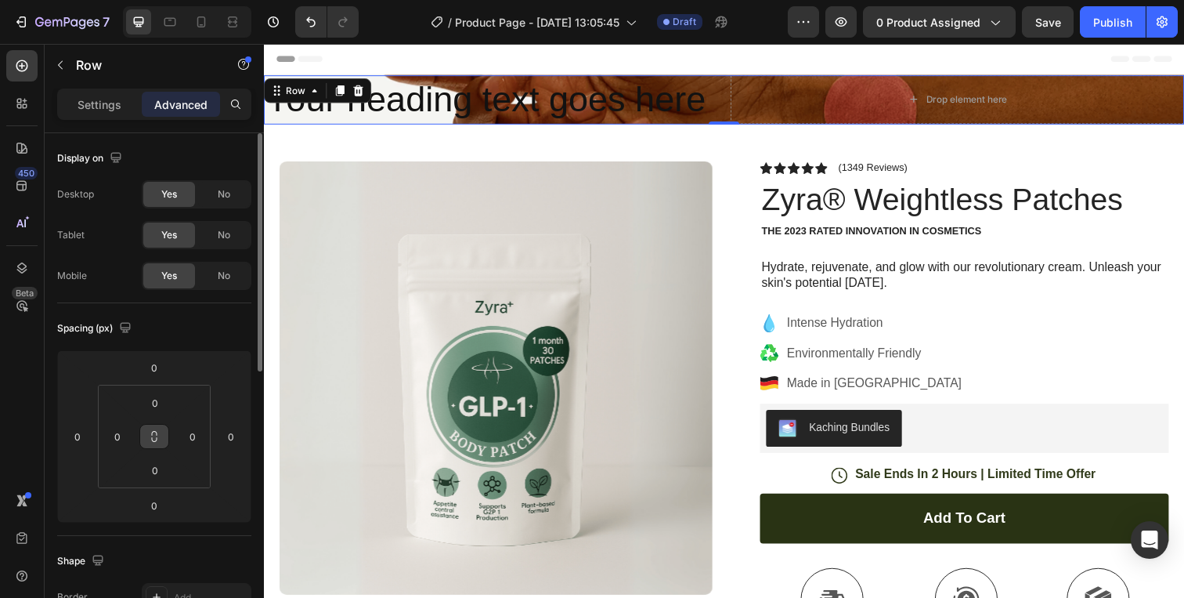
click at [152, 439] on icon at bounding box center [154, 439] width 5 height 5
click at [154, 404] on input "0" at bounding box center [154, 402] width 31 height 23
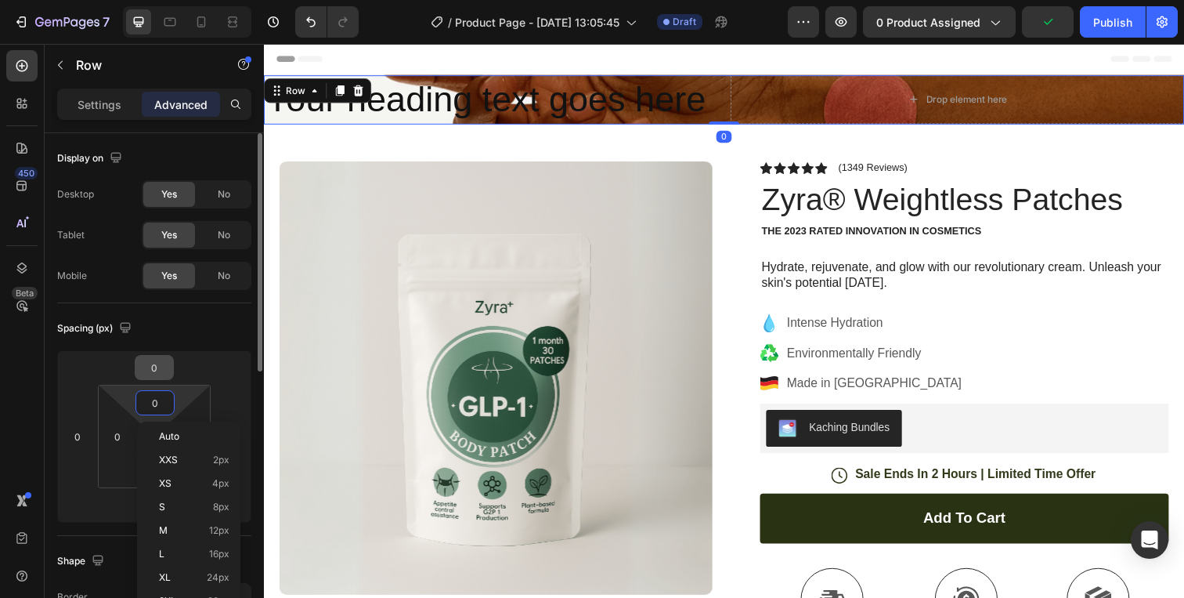
click at [157, 377] on input "0" at bounding box center [154, 367] width 31 height 23
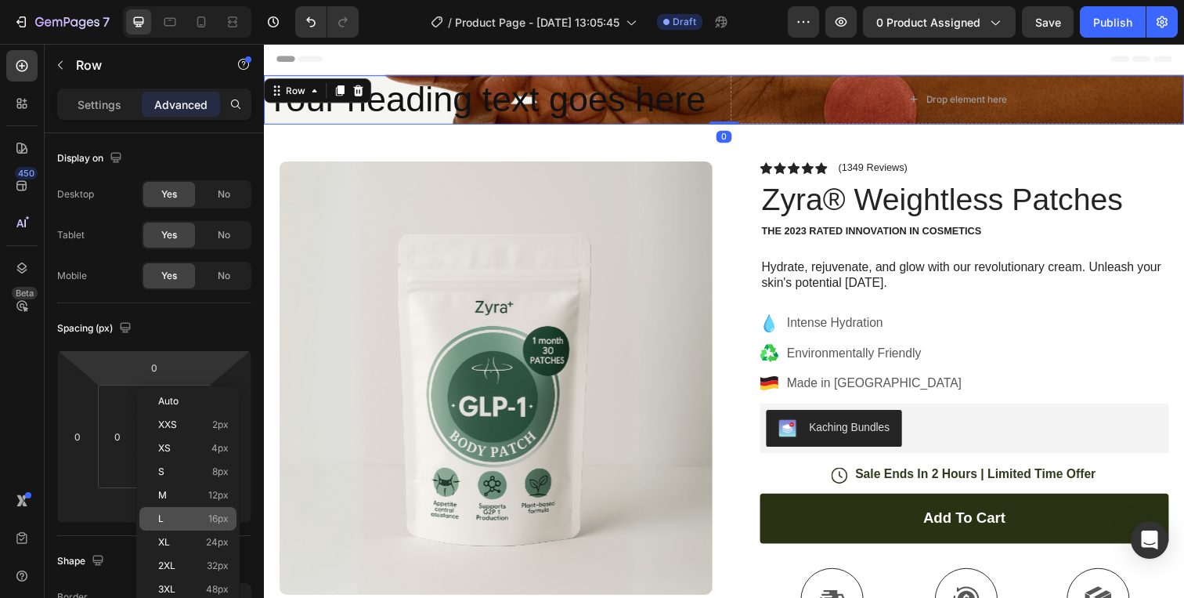
click at [186, 512] on div "L 16px" at bounding box center [187, 518] width 97 height 23
type input "16"
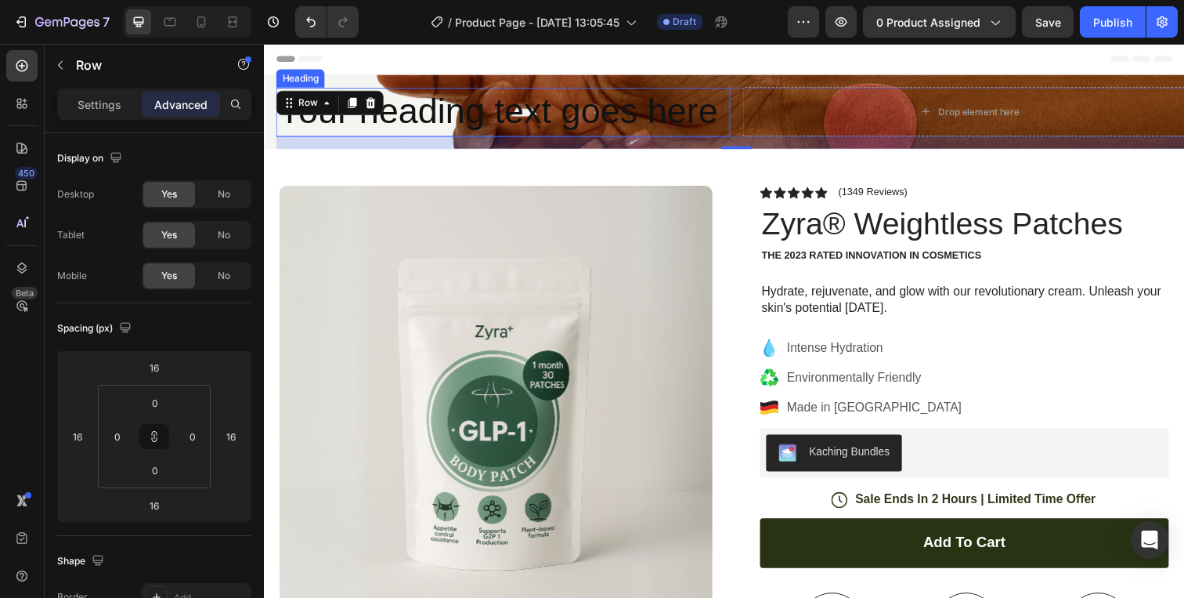
click at [527, 115] on p "Your heading text goes here" at bounding box center [508, 113] width 461 height 47
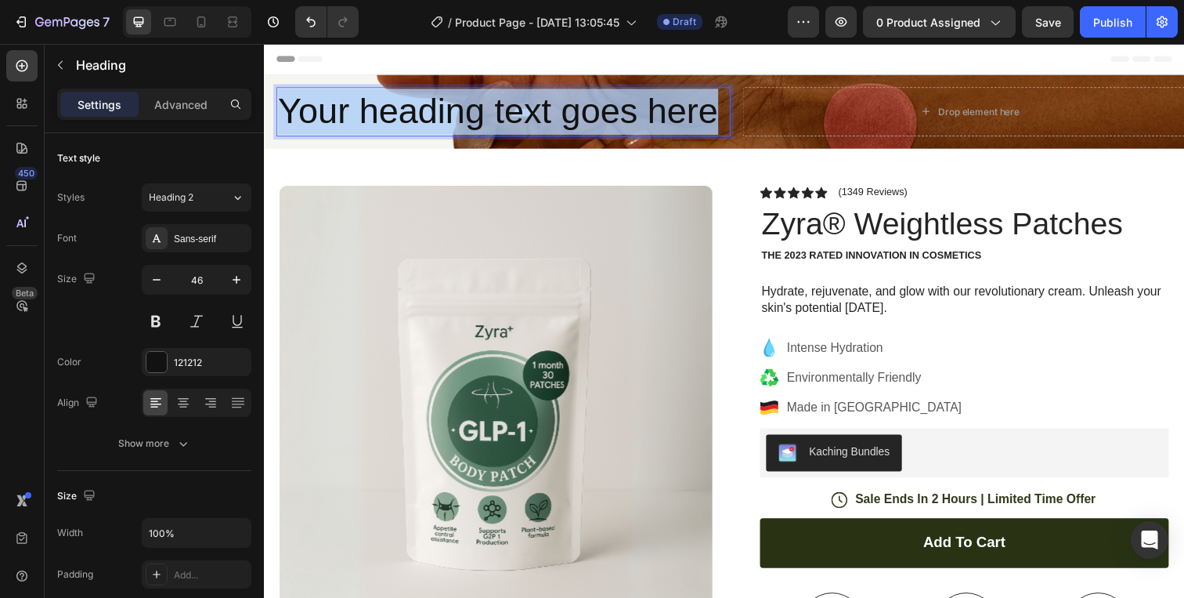
click at [527, 115] on p "Your heading text goes here" at bounding box center [508, 113] width 461 height 47
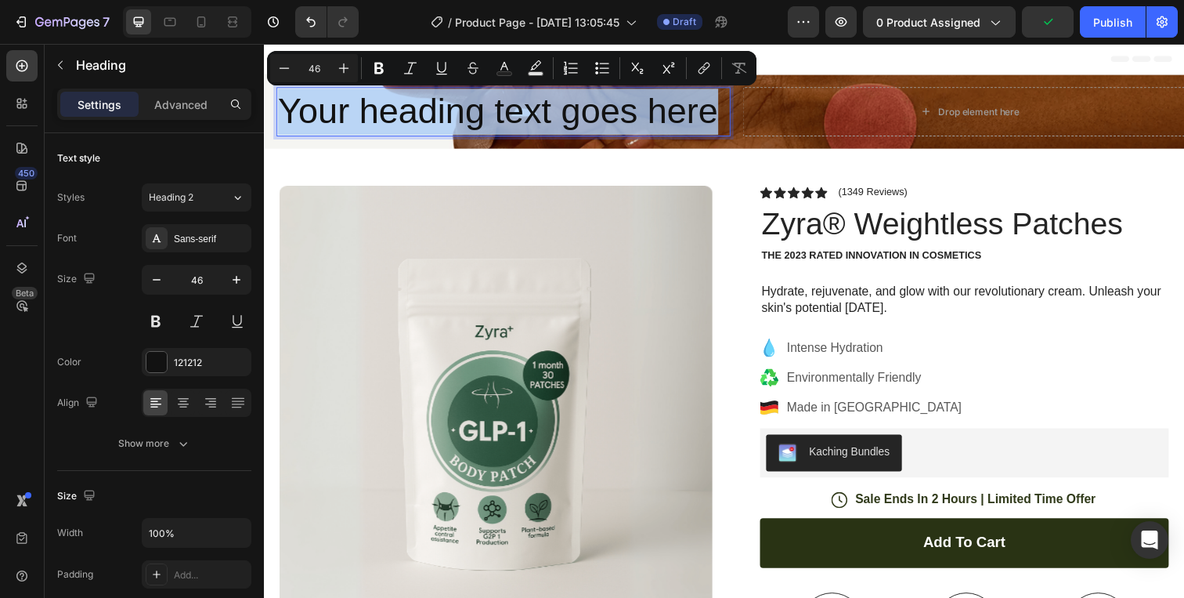
click at [433, 109] on p "Your heading text goes here" at bounding box center [508, 113] width 461 height 47
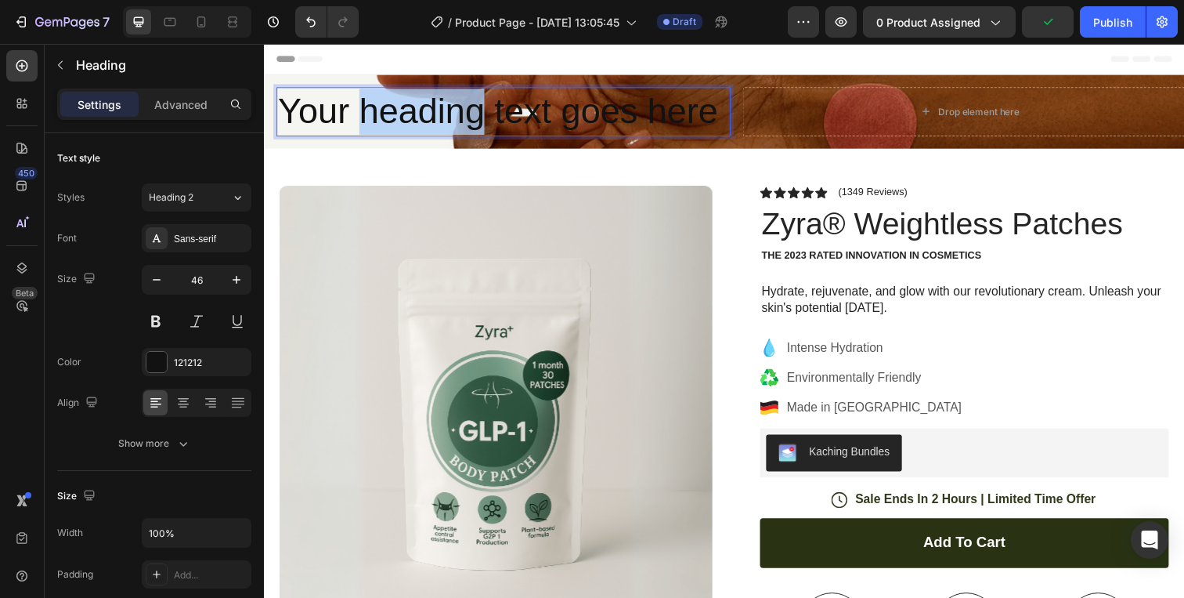
click at [433, 109] on p "Your heading text goes here" at bounding box center [508, 113] width 461 height 47
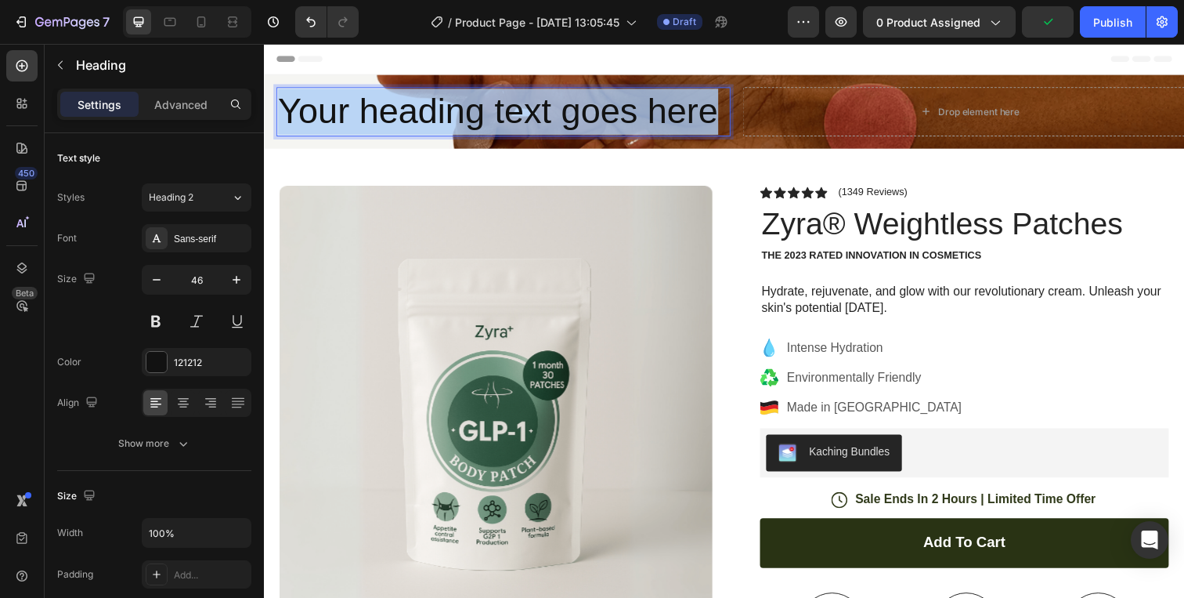
click at [433, 109] on p "Your heading text goes here" at bounding box center [508, 113] width 461 height 47
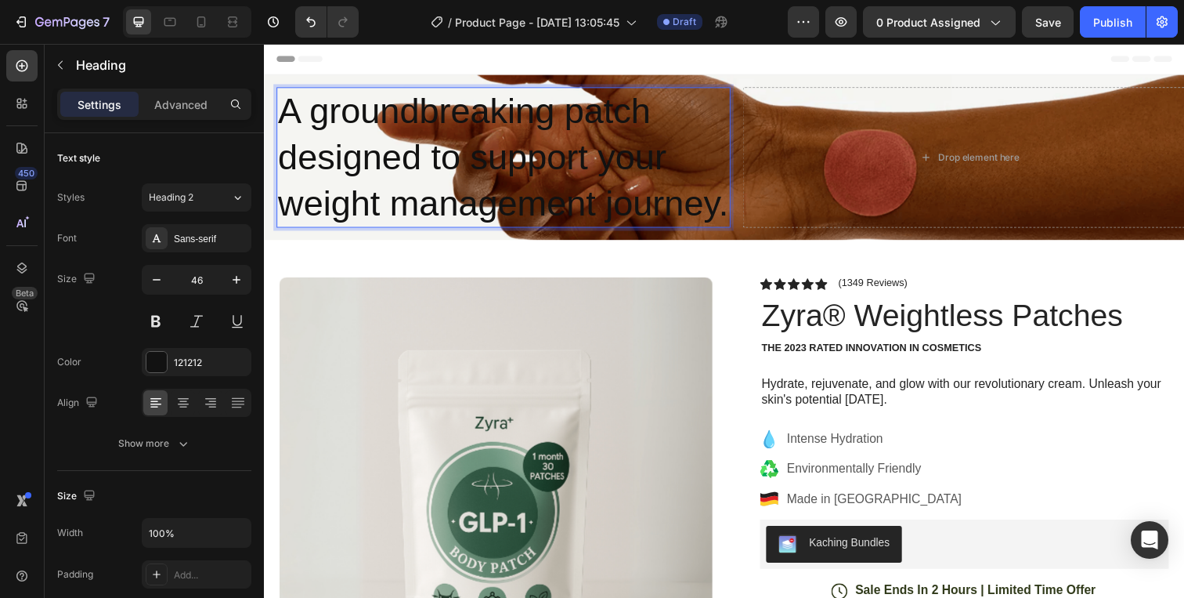
click at [600, 189] on p "A groundbreaking patch designed to support your weight management journey." at bounding box center [508, 160] width 461 height 140
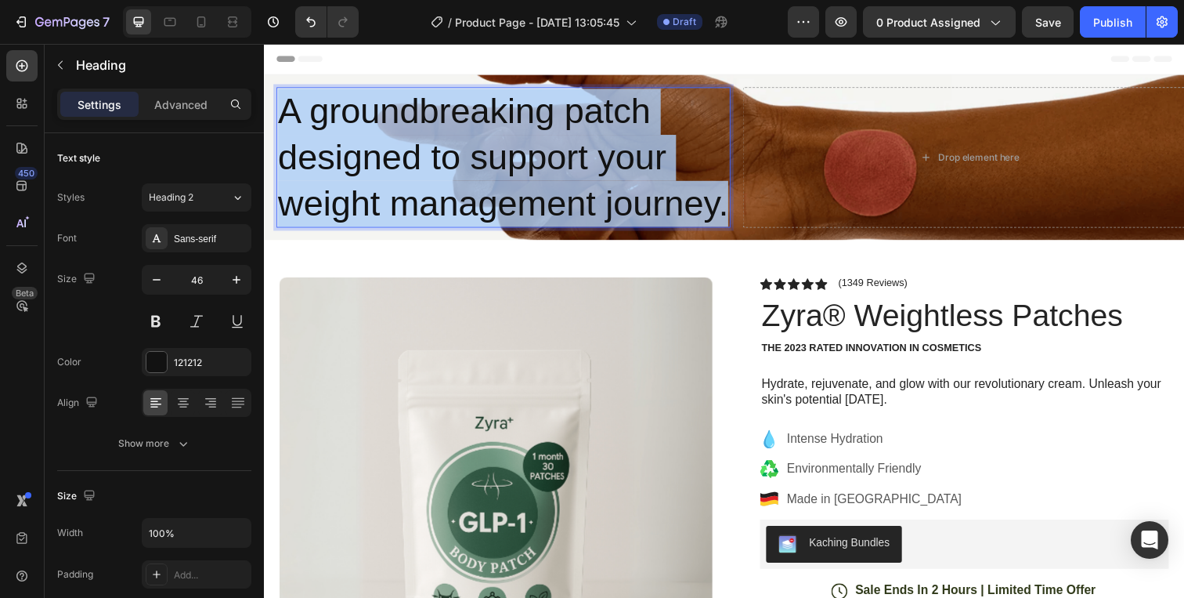
click at [600, 189] on p "A groundbreaking patch designed to support your weight management journey." at bounding box center [508, 160] width 461 height 140
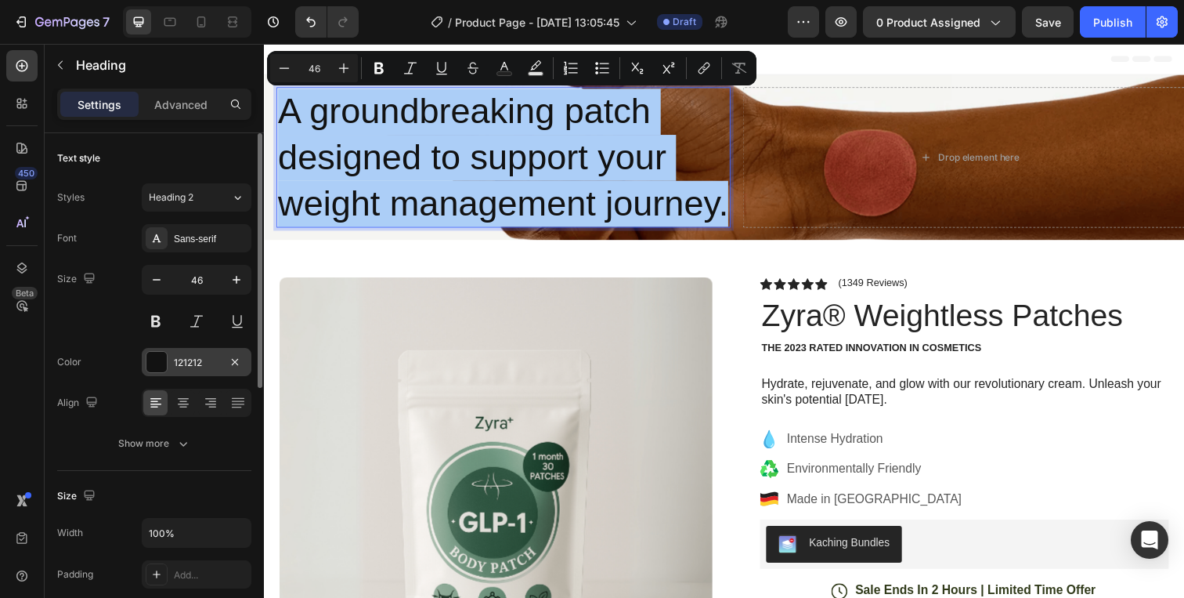
click at [166, 369] on div at bounding box center [156, 362] width 20 height 20
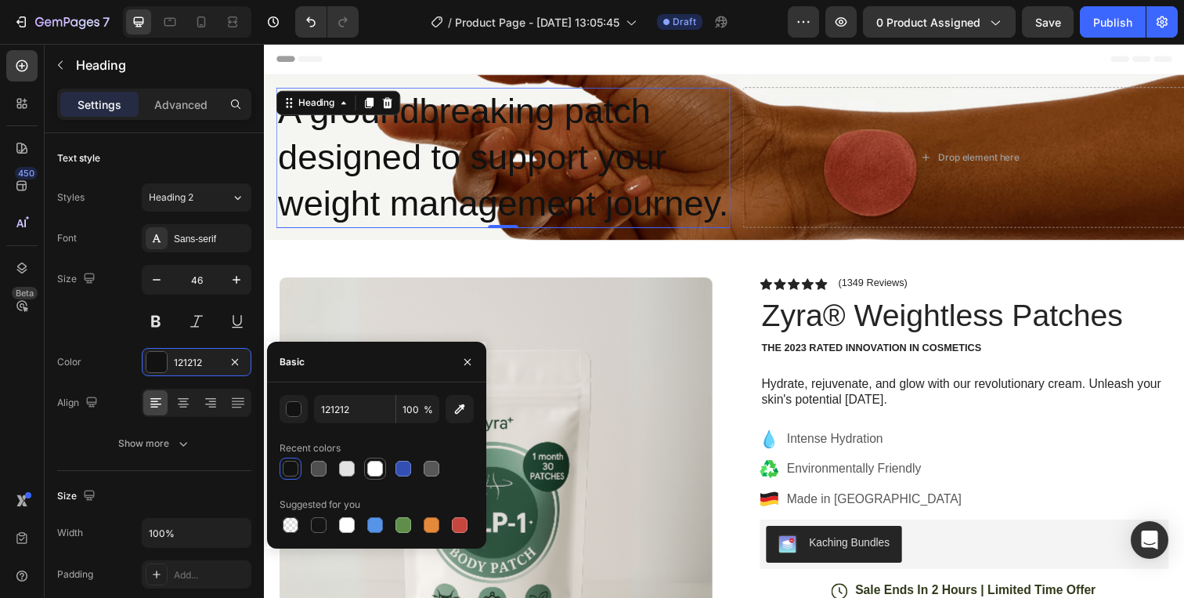
click at [372, 470] on div at bounding box center [375, 469] width 16 height 16
type input "FFFFFF"
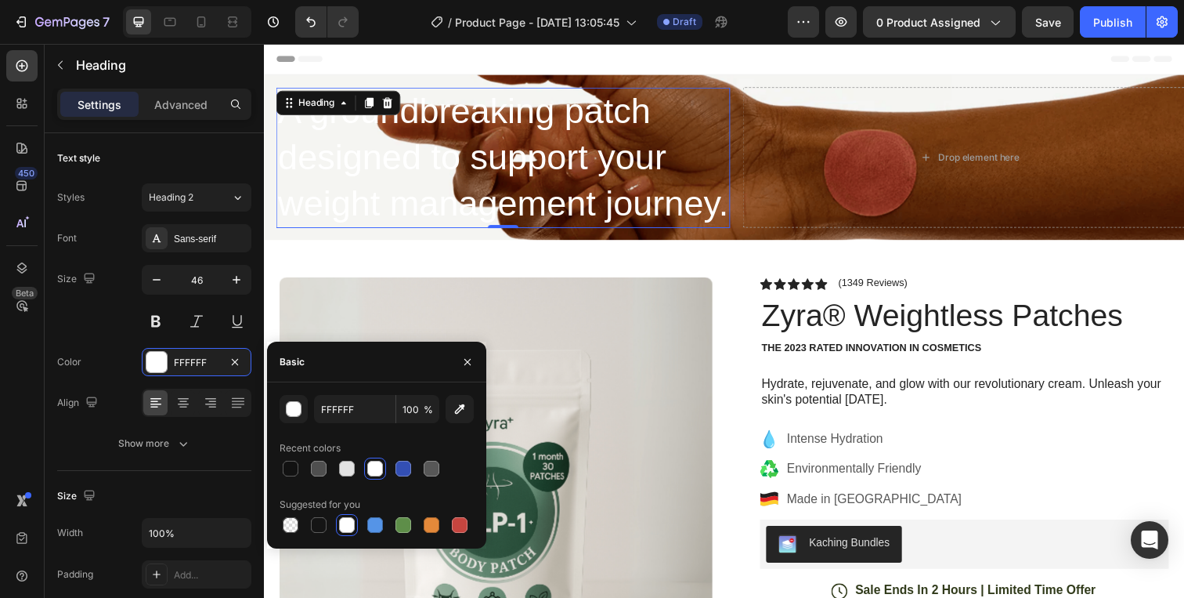
click at [741, 79] on div "A groundbreaking patch designed to support your weight management journey. Head…" at bounding box center [734, 160] width 940 height 168
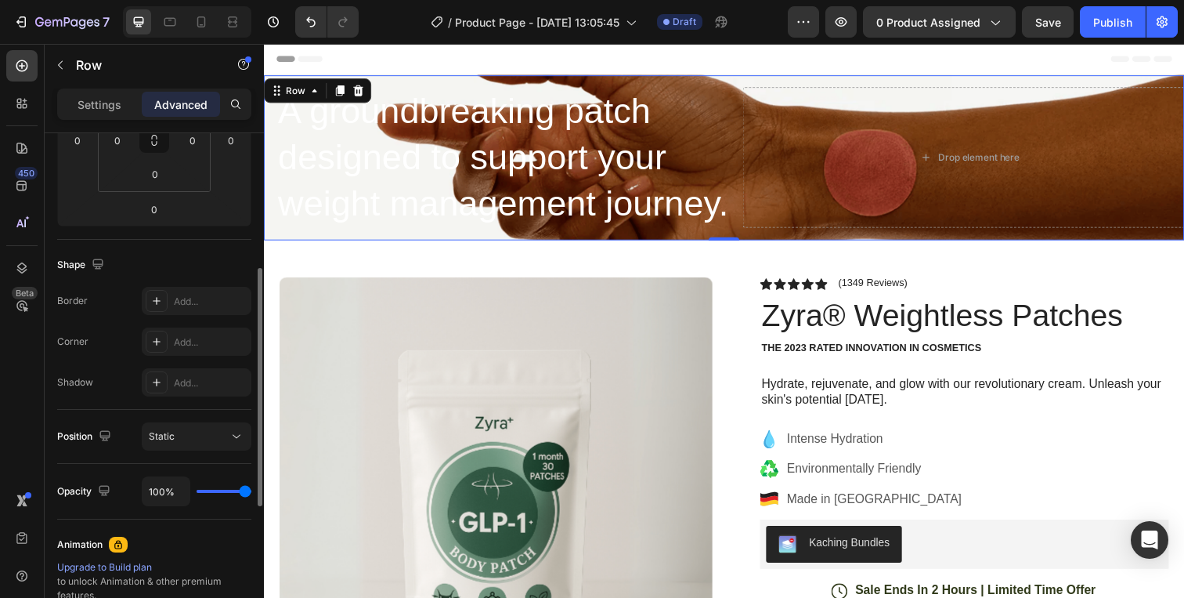
scroll to position [297, 0]
click at [204, 25] on icon at bounding box center [201, 22] width 16 height 16
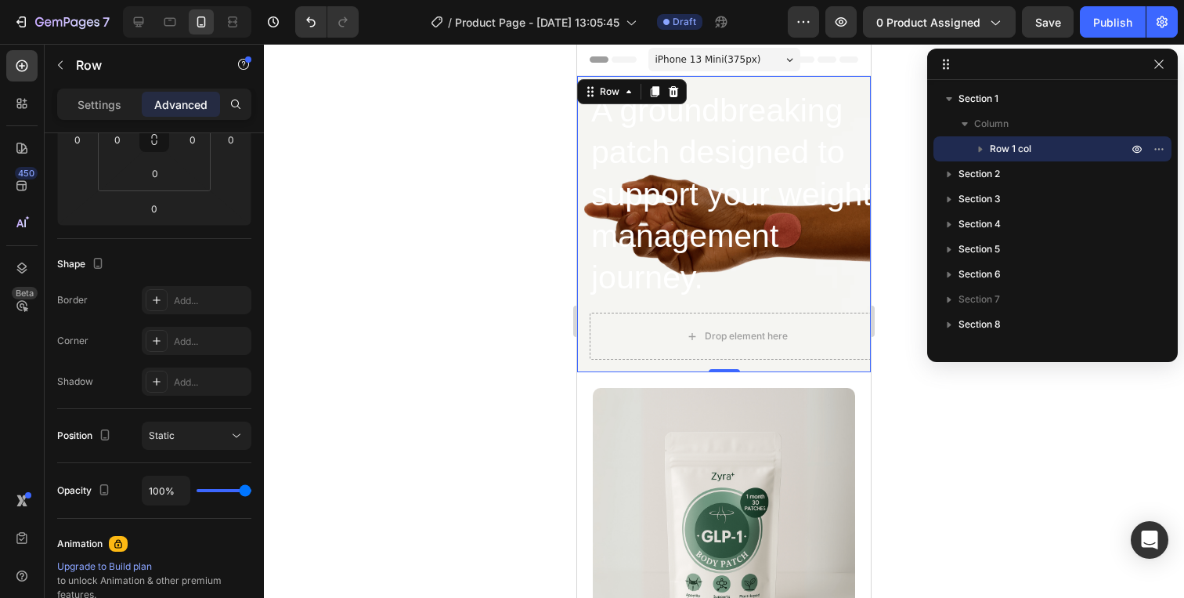
click at [581, 315] on div "A groundbreaking patch designed to support your weight management journey. Head…" at bounding box center [724, 224] width 294 height 296
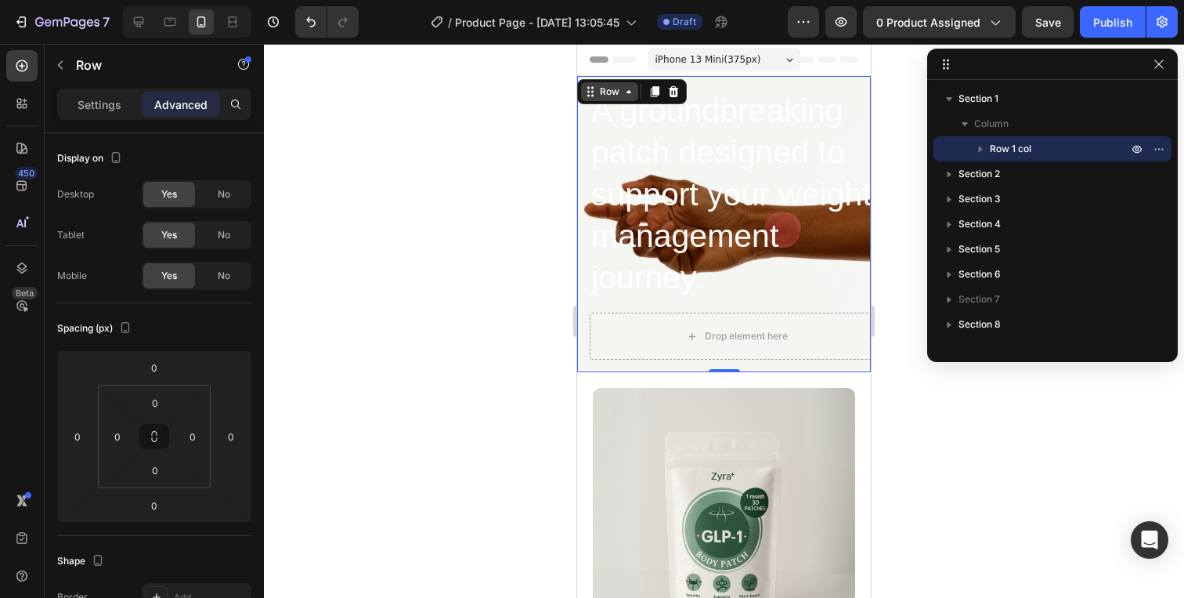
click at [605, 89] on div "Row" at bounding box center [610, 92] width 26 height 14
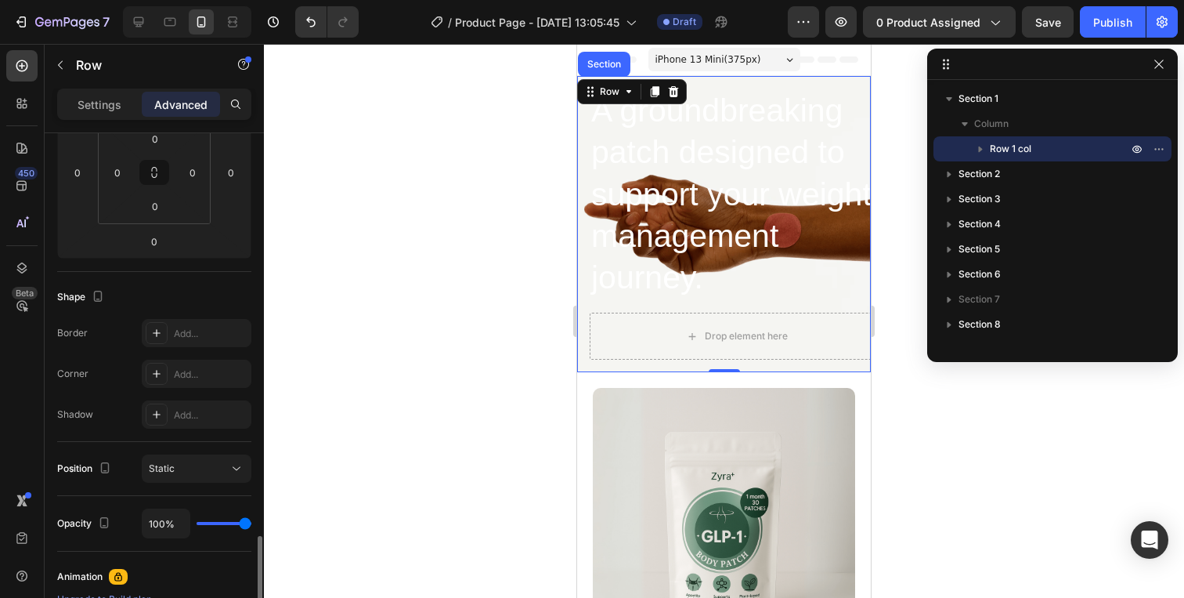
scroll to position [578, 0]
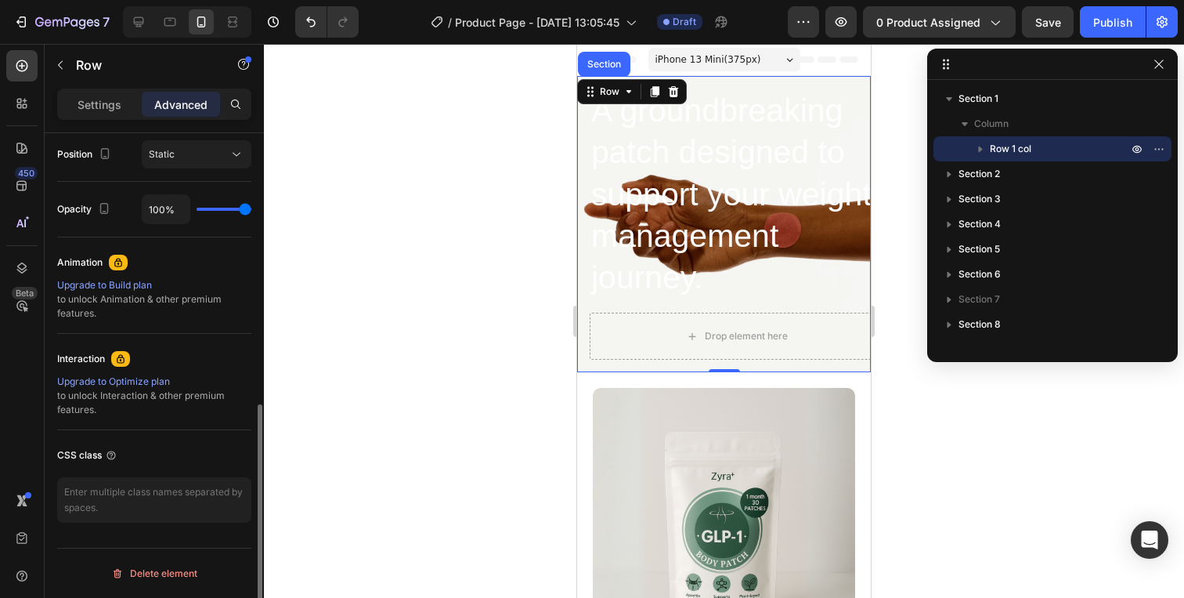
drag, startPoint x: 85, startPoint y: 101, endPoint x: 85, endPoint y: 128, distance: 27.4
click at [85, 102] on p "Settings" at bounding box center [100, 104] width 44 height 16
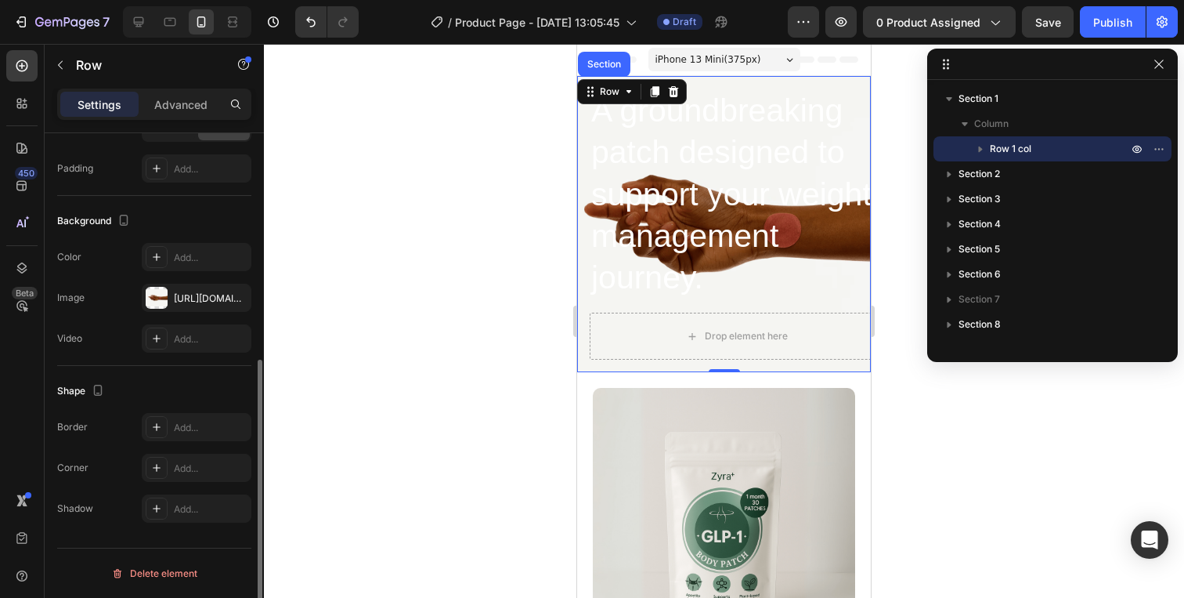
scroll to position [406, 0]
click at [162, 298] on div at bounding box center [157, 298] width 22 height 22
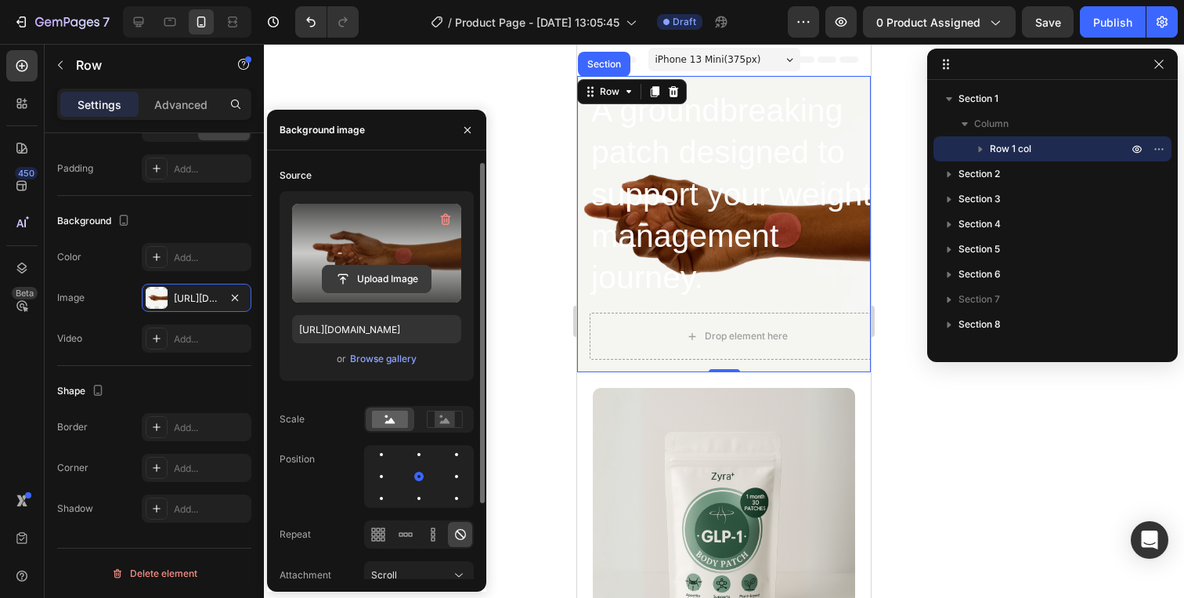
click at [360, 283] on input "file" at bounding box center [377, 279] width 108 height 27
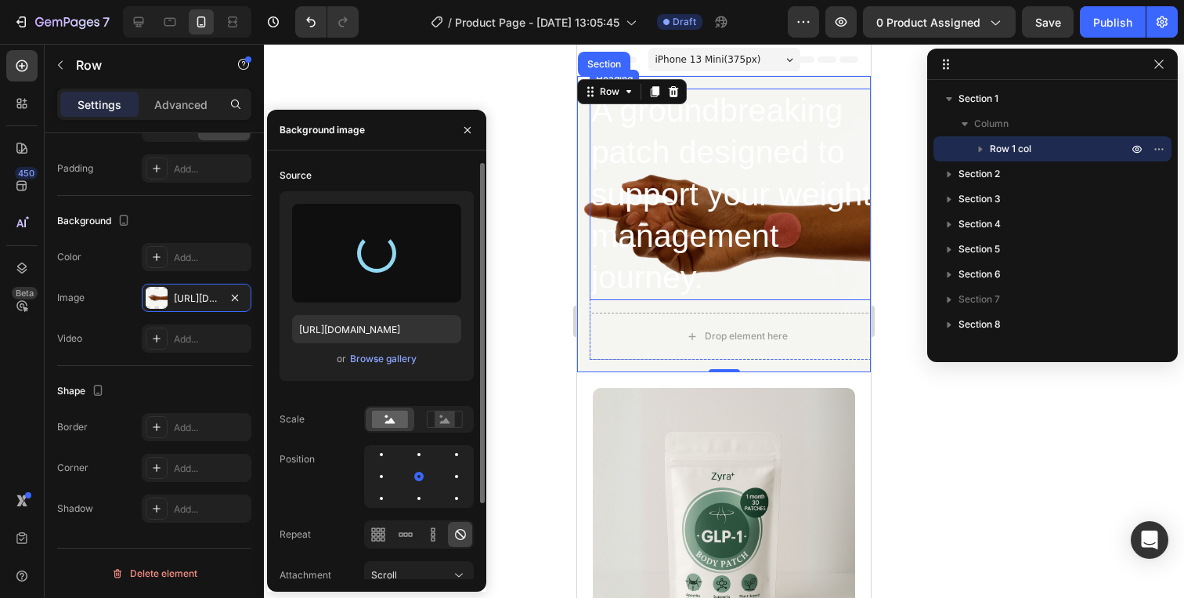
type input "[URL][DOMAIN_NAME]"
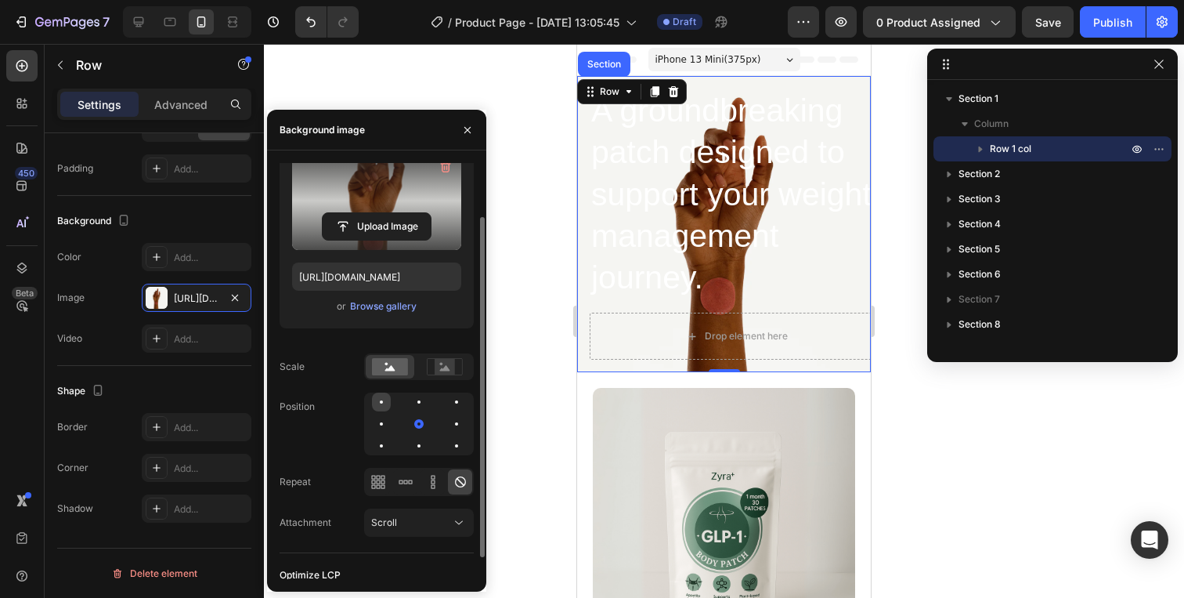
scroll to position [92, 0]
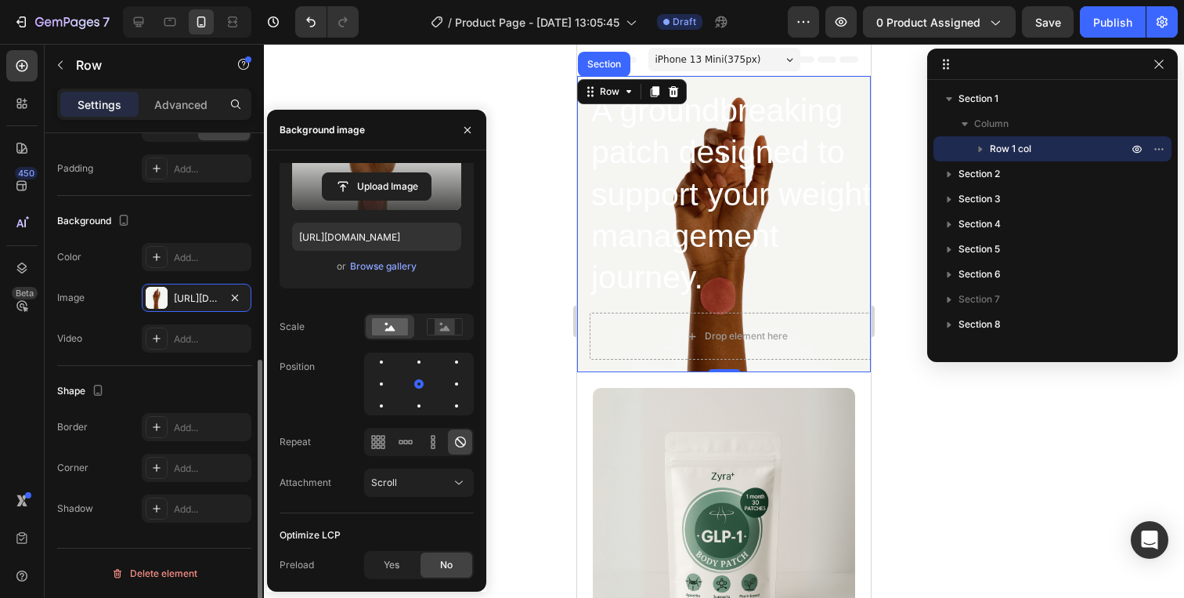
click at [170, 376] on div "Shape Border Add... Corner Add... Shadow Add..." at bounding box center [154, 450] width 194 height 169
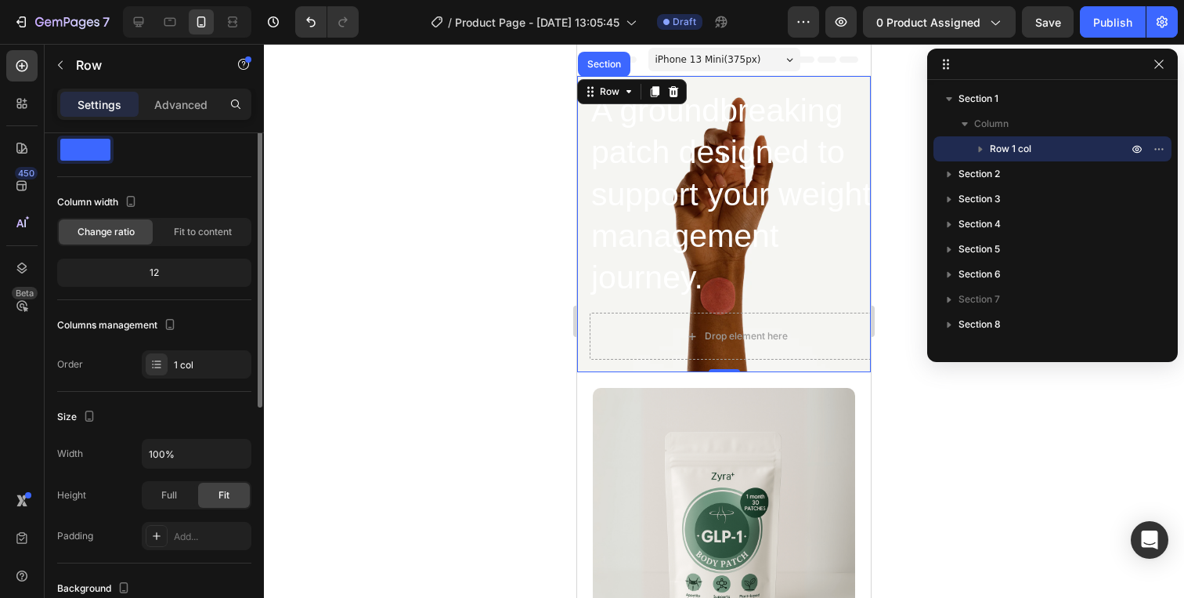
scroll to position [0, 0]
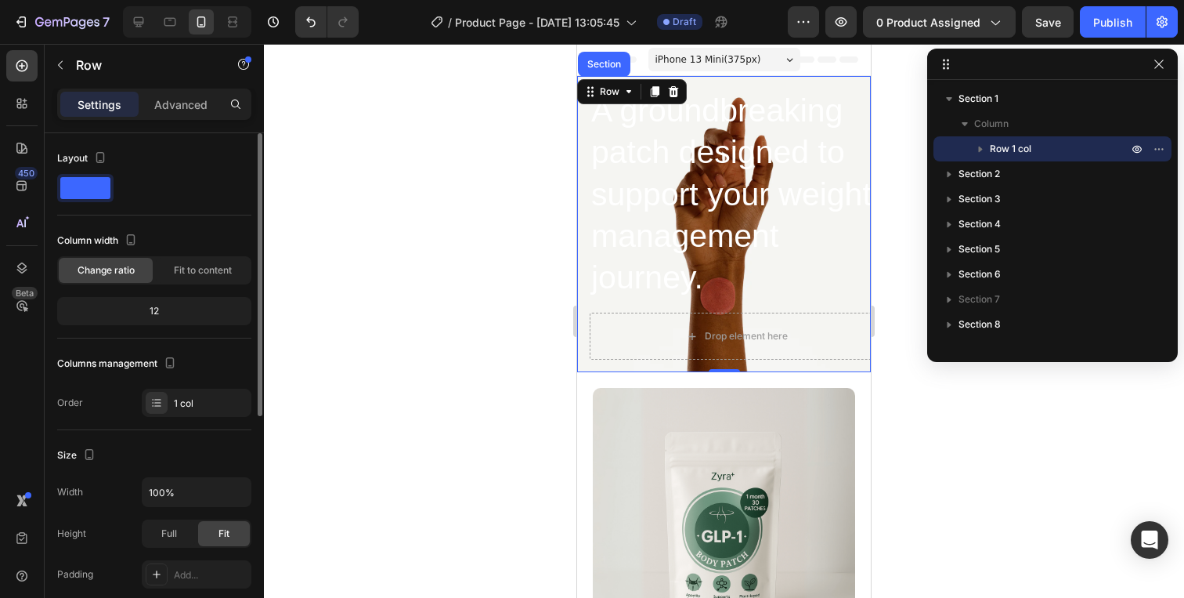
click at [81, 183] on span at bounding box center [85, 188] width 50 height 22
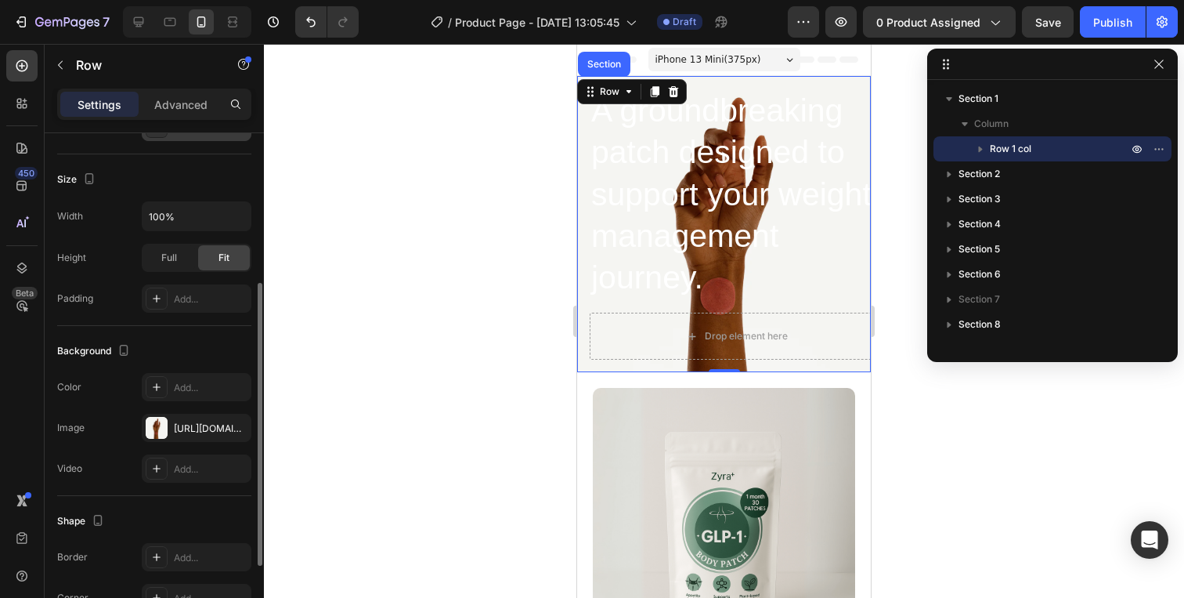
scroll to position [280, 0]
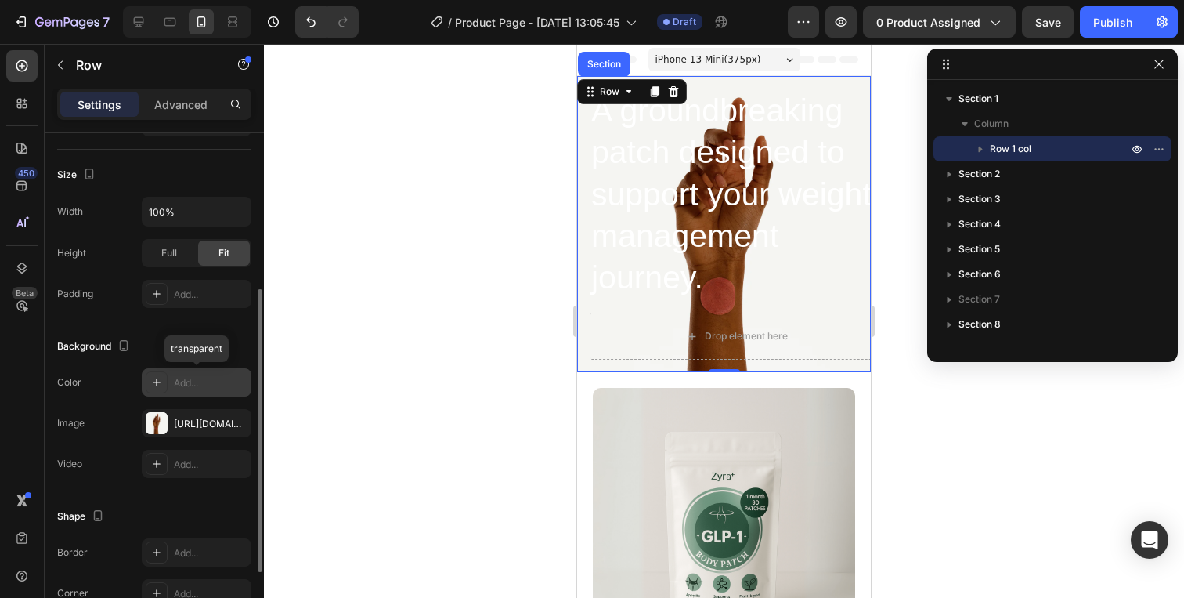
click at [190, 387] on div "Add..." at bounding box center [211, 383] width 74 height 14
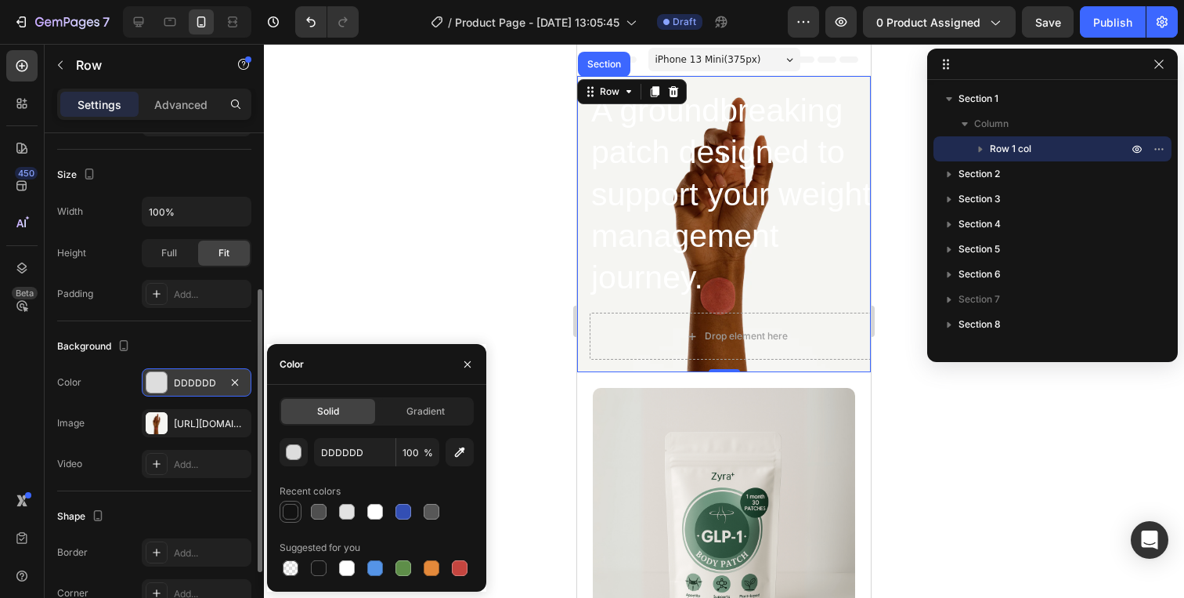
click at [292, 522] on div at bounding box center [291, 511] width 22 height 22
type input "121212"
click at [415, 450] on input "100" at bounding box center [417, 452] width 43 height 28
click at [404, 460] on input "100" at bounding box center [417, 452] width 43 height 28
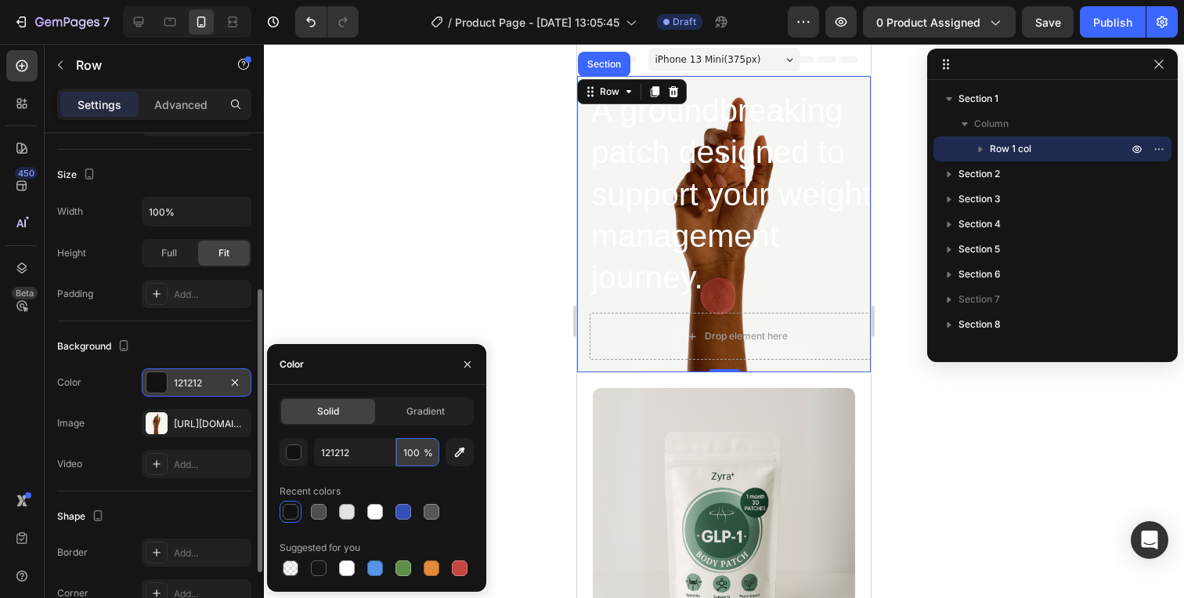
click at [412, 453] on input "100" at bounding box center [417, 452] width 43 height 28
click at [223, 352] on div "Background" at bounding box center [154, 346] width 194 height 25
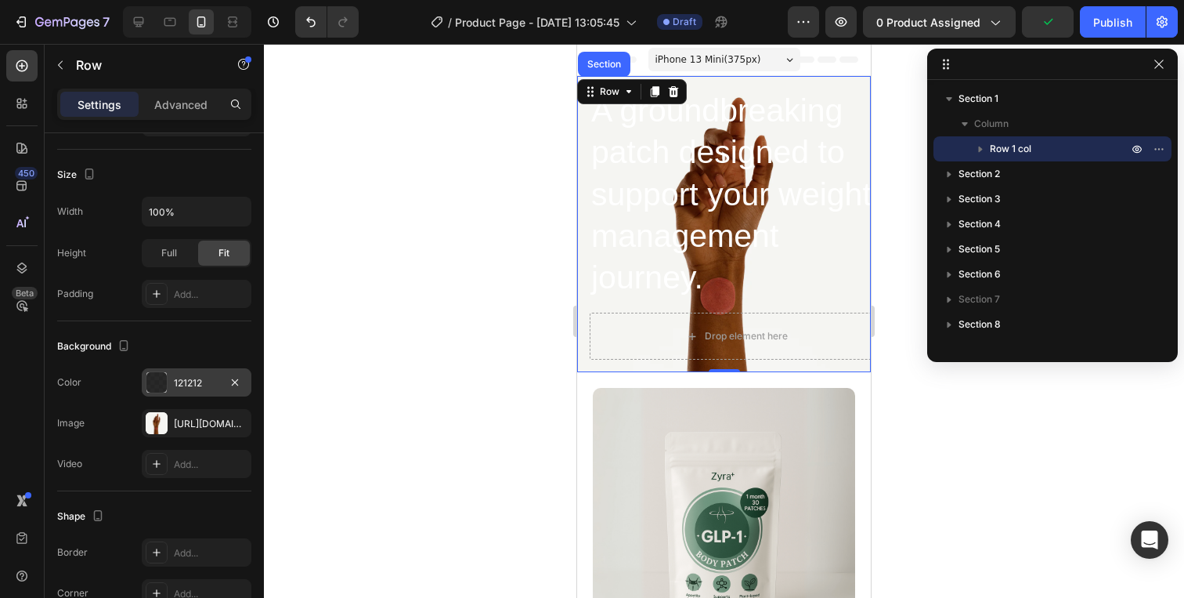
click at [197, 379] on div "121212" at bounding box center [196, 383] width 45 height 14
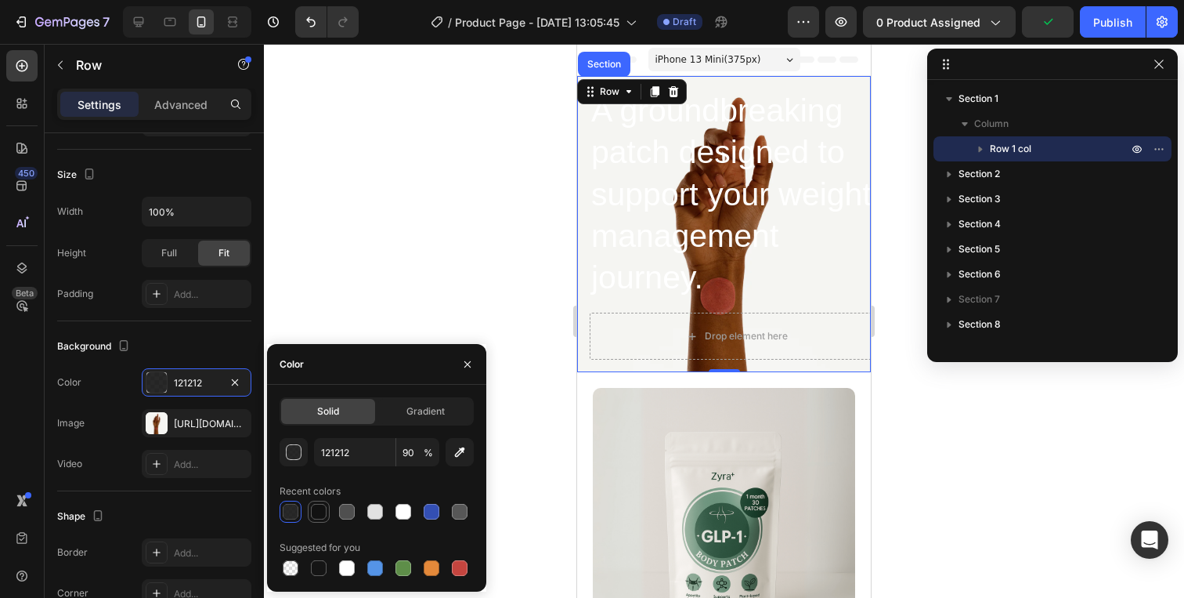
click at [316, 508] on div at bounding box center [319, 512] width 16 height 16
type input "100"
click at [293, 453] on div "button" at bounding box center [295, 453] width 16 height 16
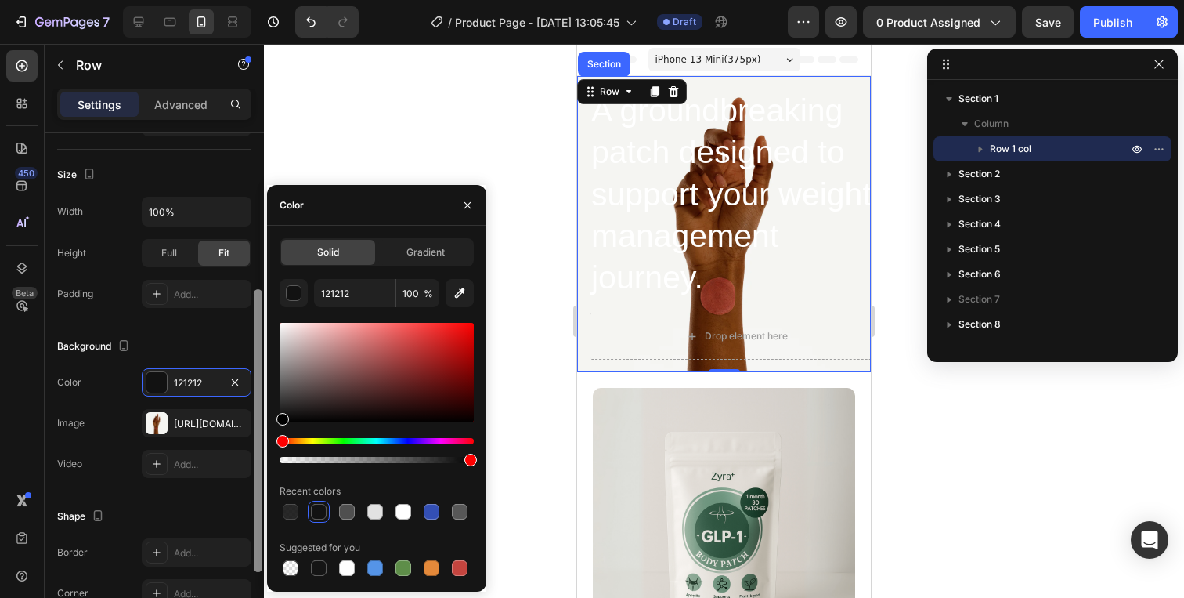
drag, startPoint x: 280, startPoint y: 415, endPoint x: 260, endPoint y: 450, distance: 40.3
click at [260, 450] on div "450 Beta Sections(18) Elements(84) Section Element Hero Section Product Detail …" at bounding box center [132, 321] width 264 height 554
type input "000000"
drag, startPoint x: 284, startPoint y: 415, endPoint x: 259, endPoint y: 436, distance: 32.8
click at [259, 436] on div "450 Beta Sections(18) Elements(84) Section Element Hero Section Product Detail …" at bounding box center [132, 321] width 264 height 554
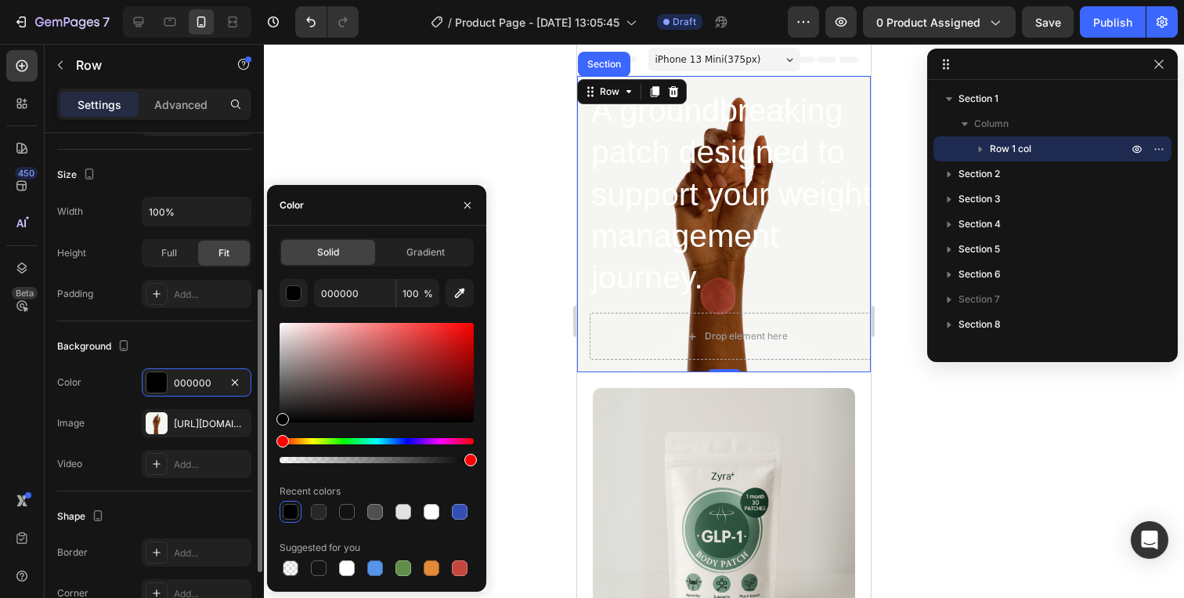
click at [198, 338] on div "Background" at bounding box center [154, 346] width 194 height 25
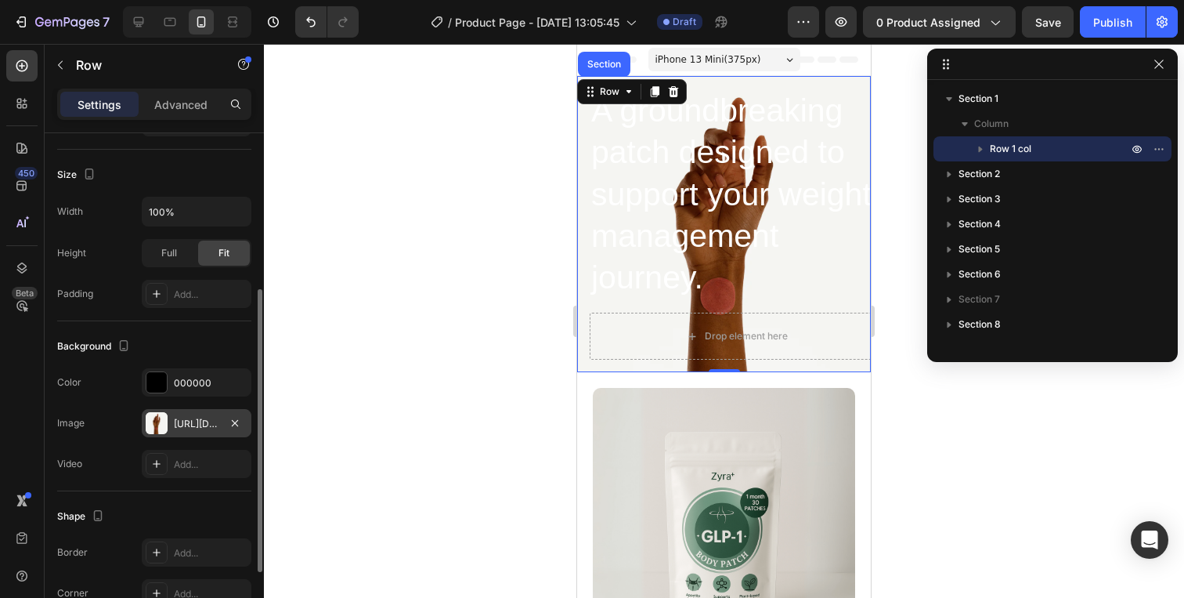
click at [182, 428] on div "[URL][DOMAIN_NAME]" at bounding box center [196, 424] width 45 height 14
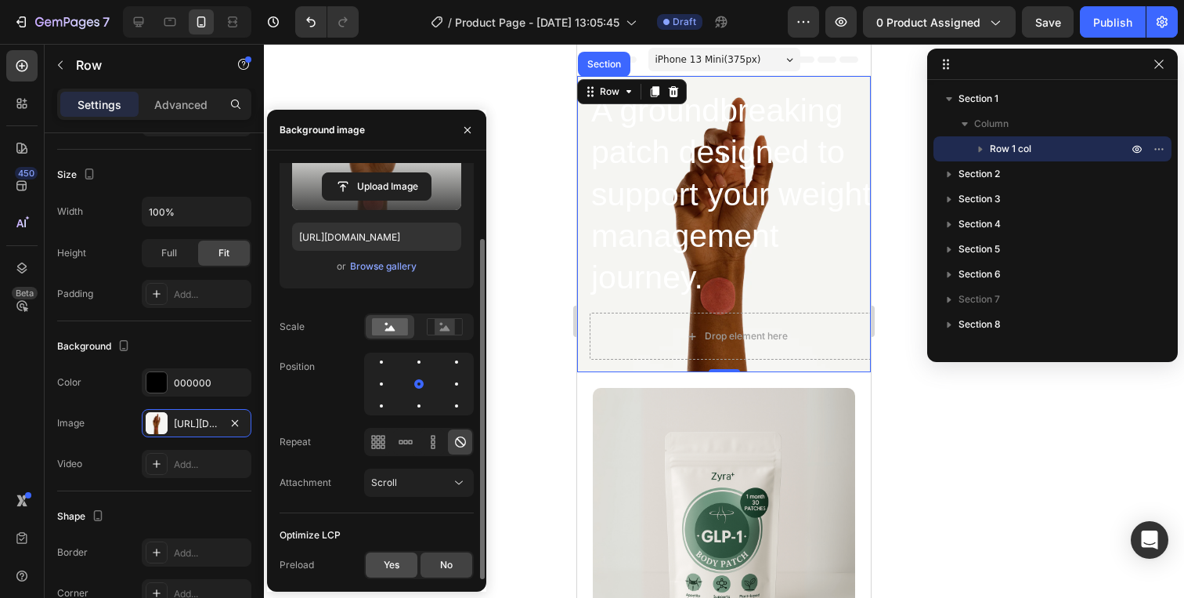
click at [385, 573] on div "Yes" at bounding box center [392, 564] width 52 height 25
click at [443, 561] on span "No" at bounding box center [446, 565] width 13 height 14
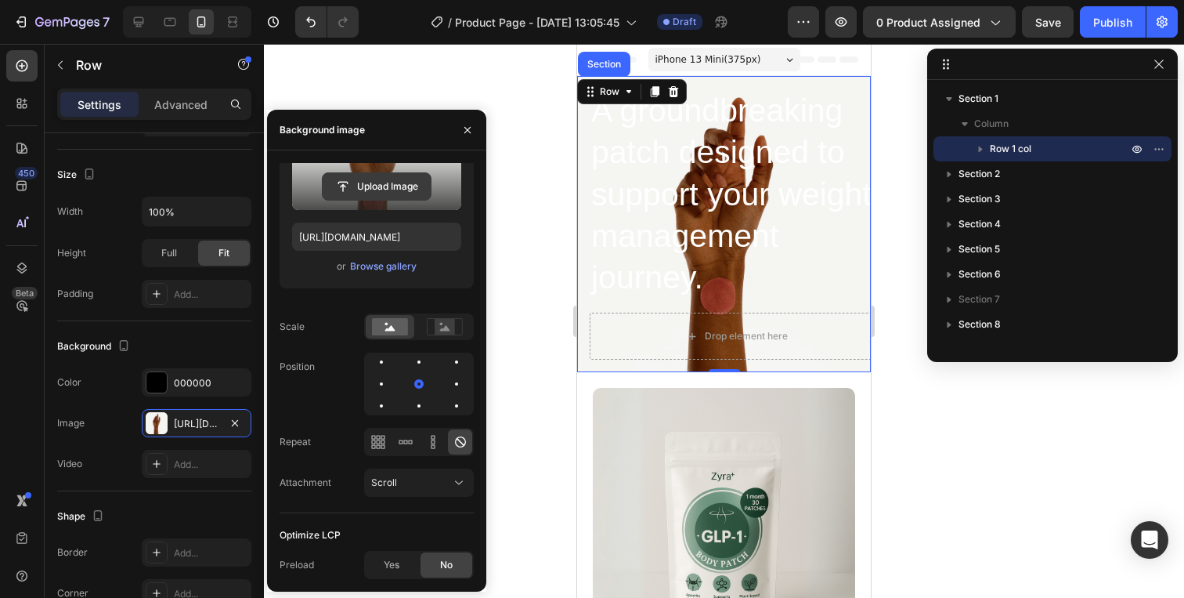
click at [407, 191] on input "file" at bounding box center [377, 186] width 108 height 27
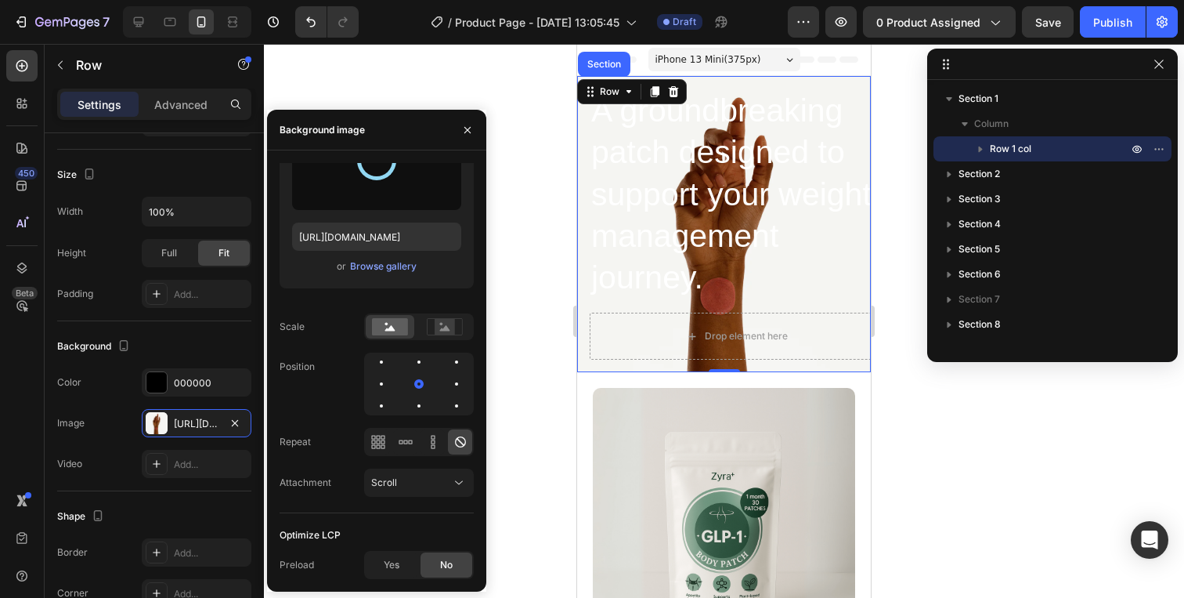
type input "[URL][DOMAIN_NAME]"
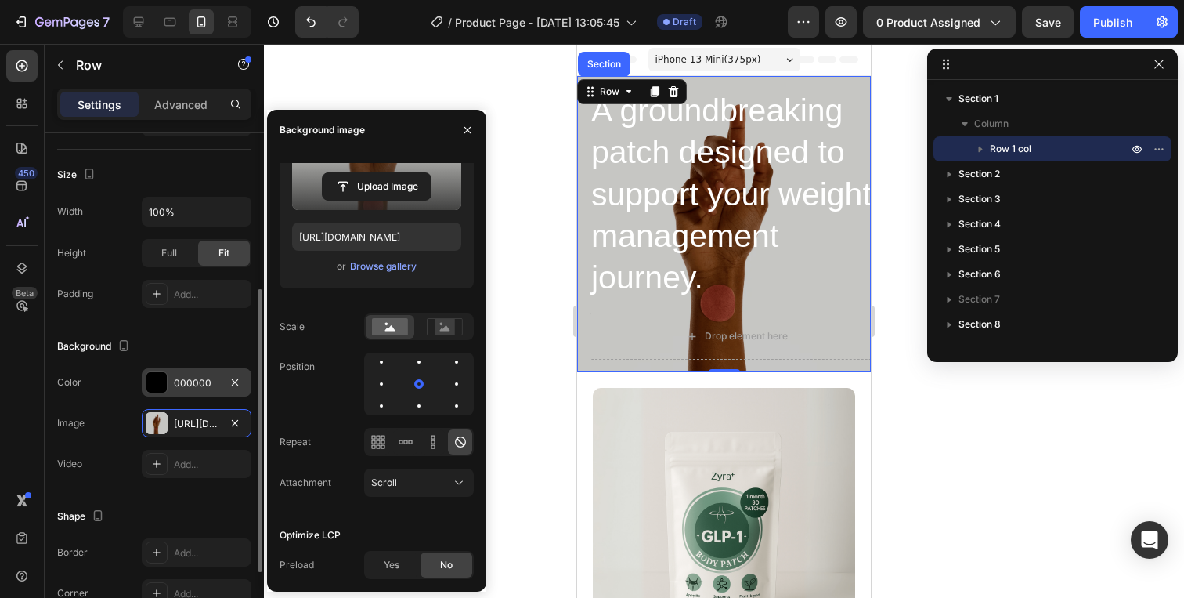
click at [211, 379] on div "000000" at bounding box center [196, 383] width 45 height 14
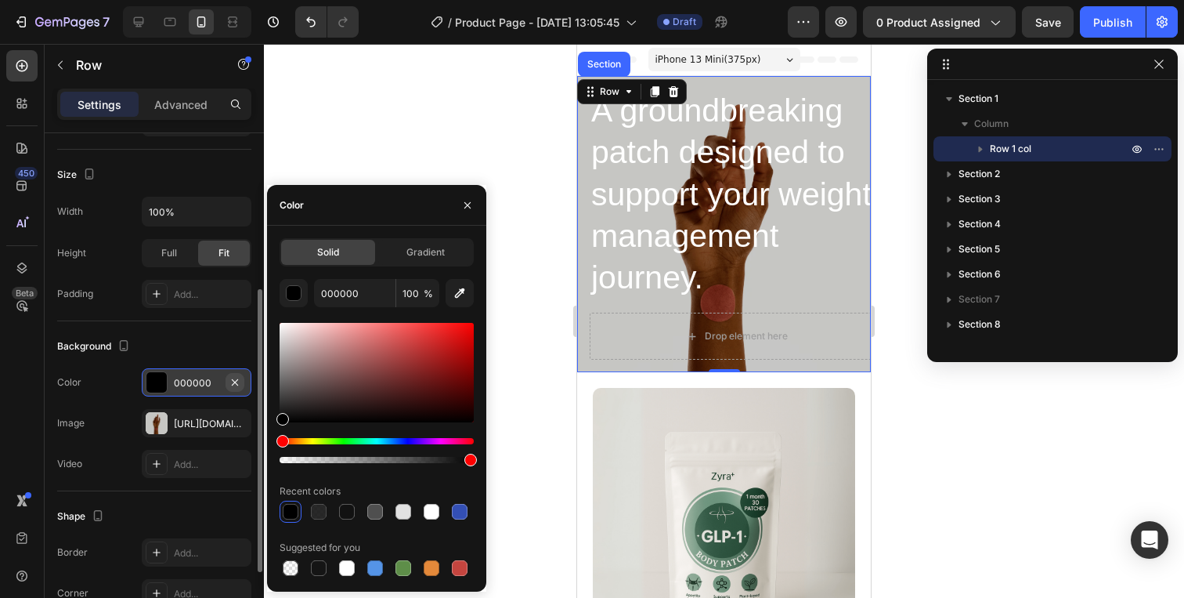
click at [241, 379] on button "button" at bounding box center [235, 382] width 19 height 19
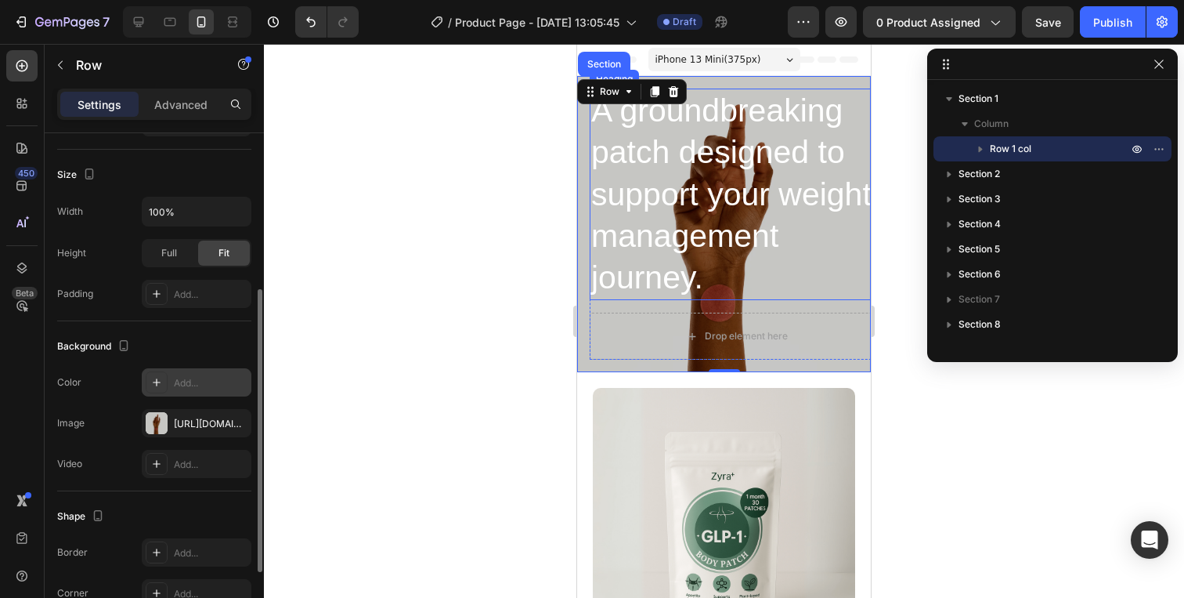
click at [645, 181] on p "A groundbreaking patch designed to support your weight management journey." at bounding box center [736, 194] width 291 height 208
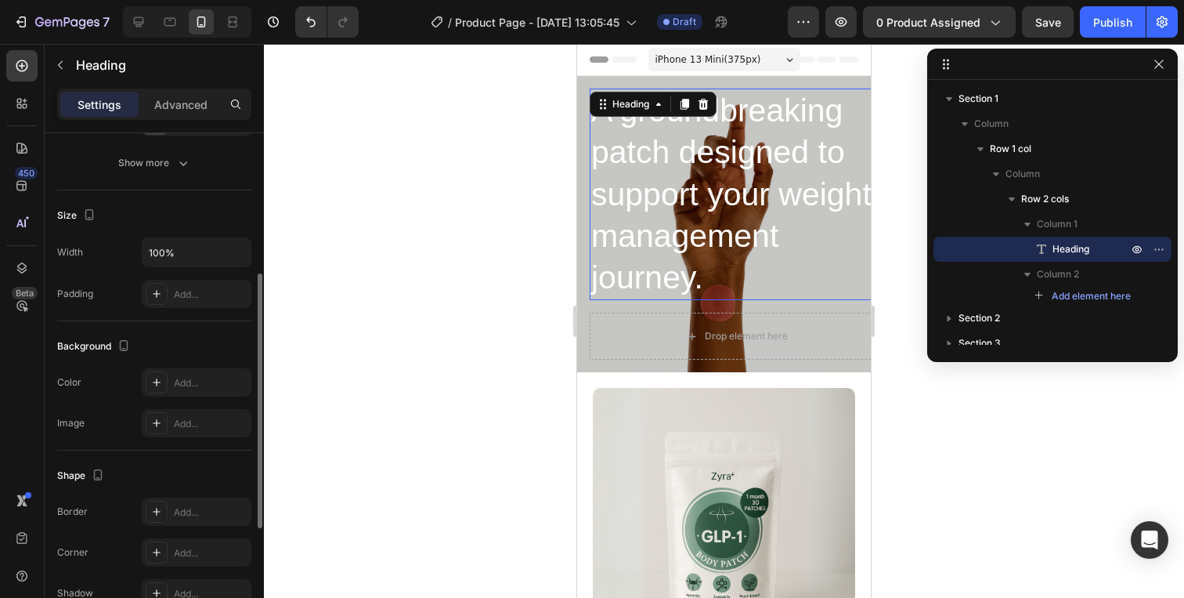
scroll to position [0, 0]
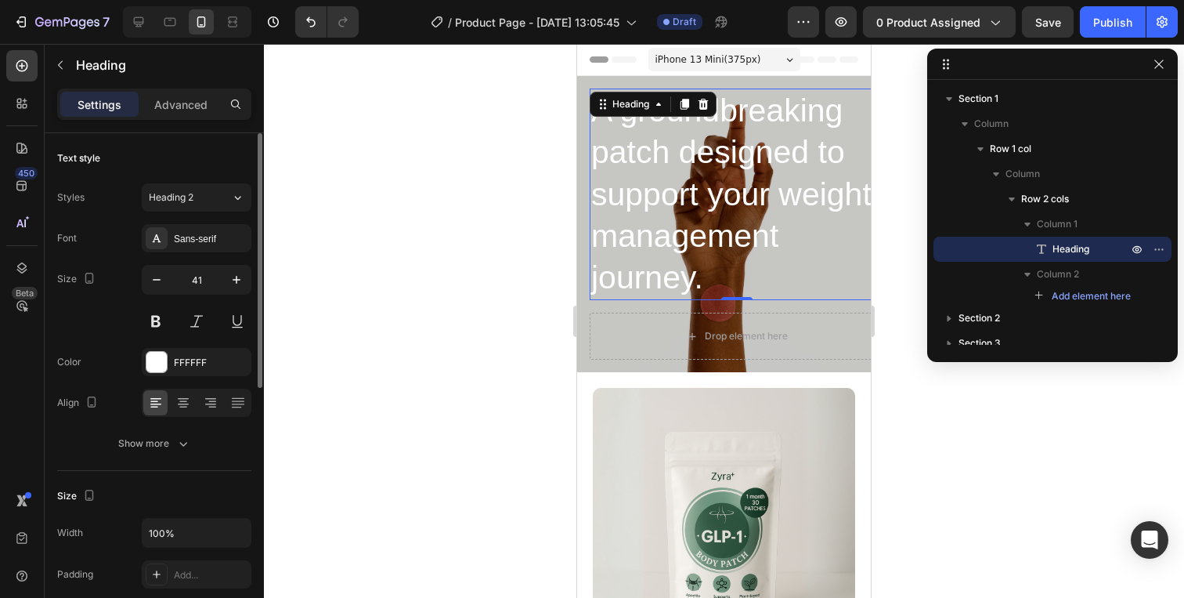
click at [902, 275] on div at bounding box center [724, 321] width 920 height 554
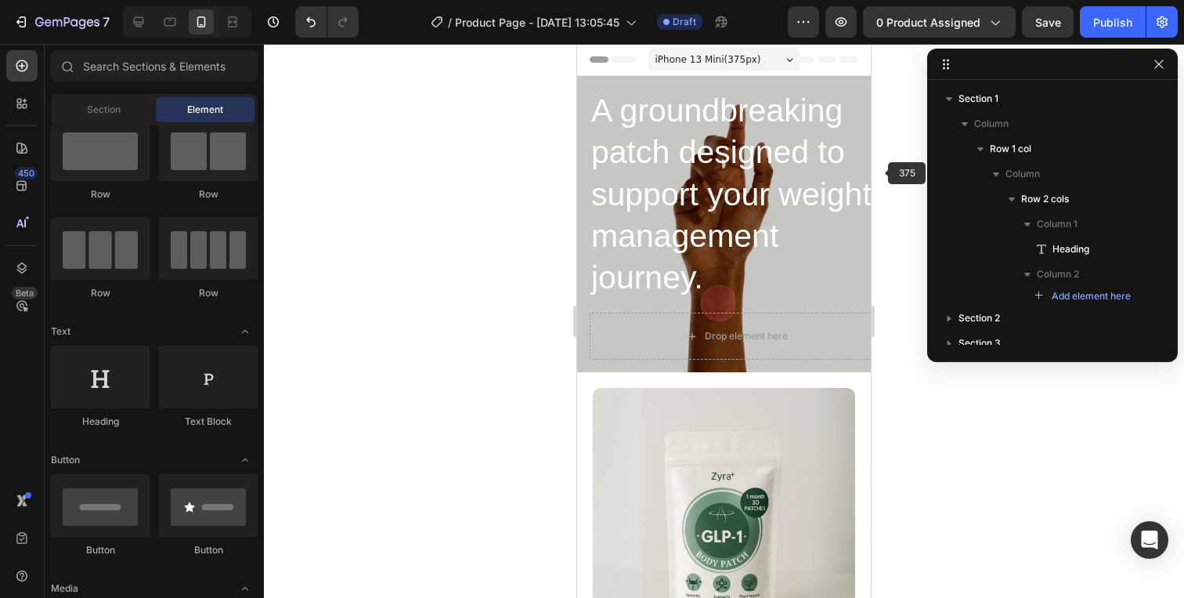
click at [826, 197] on p "A groundbreaking patch designed to support your weight management journey." at bounding box center [736, 194] width 291 height 208
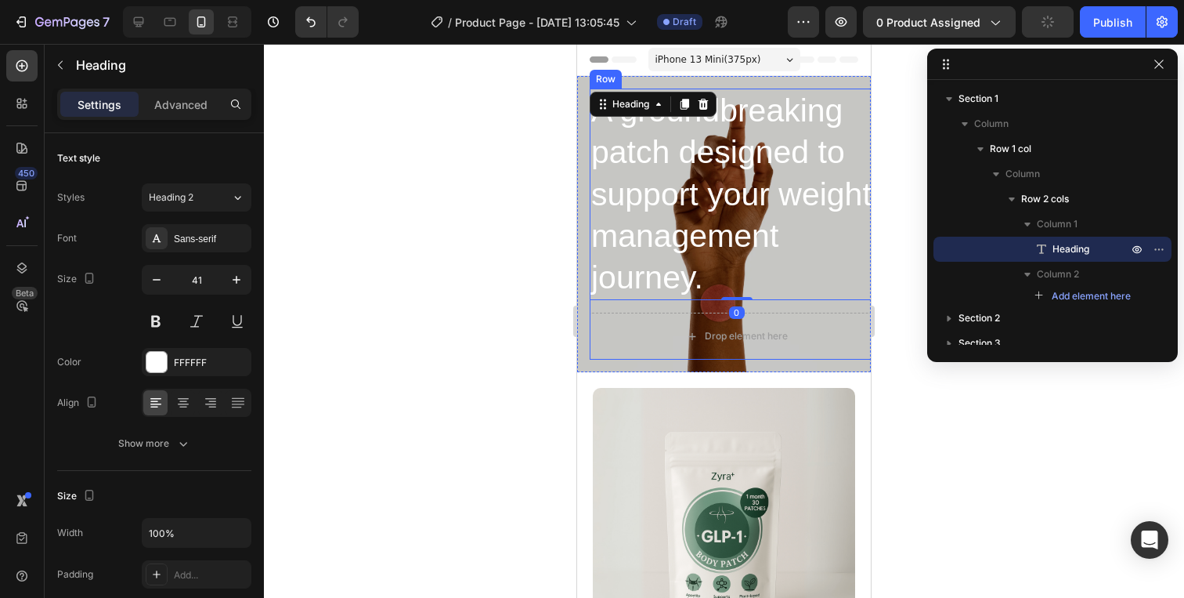
click at [802, 309] on div "A groundbreaking patch designed to support your weight management journey. Head…" at bounding box center [737, 224] width 294 height 271
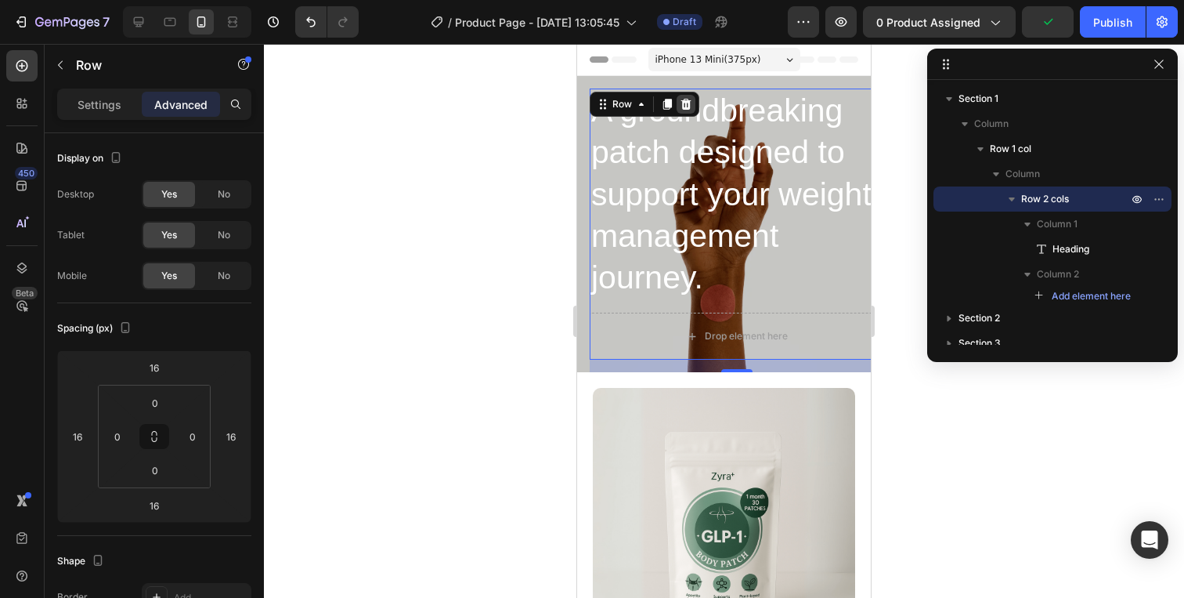
click at [681, 106] on icon at bounding box center [686, 104] width 13 height 13
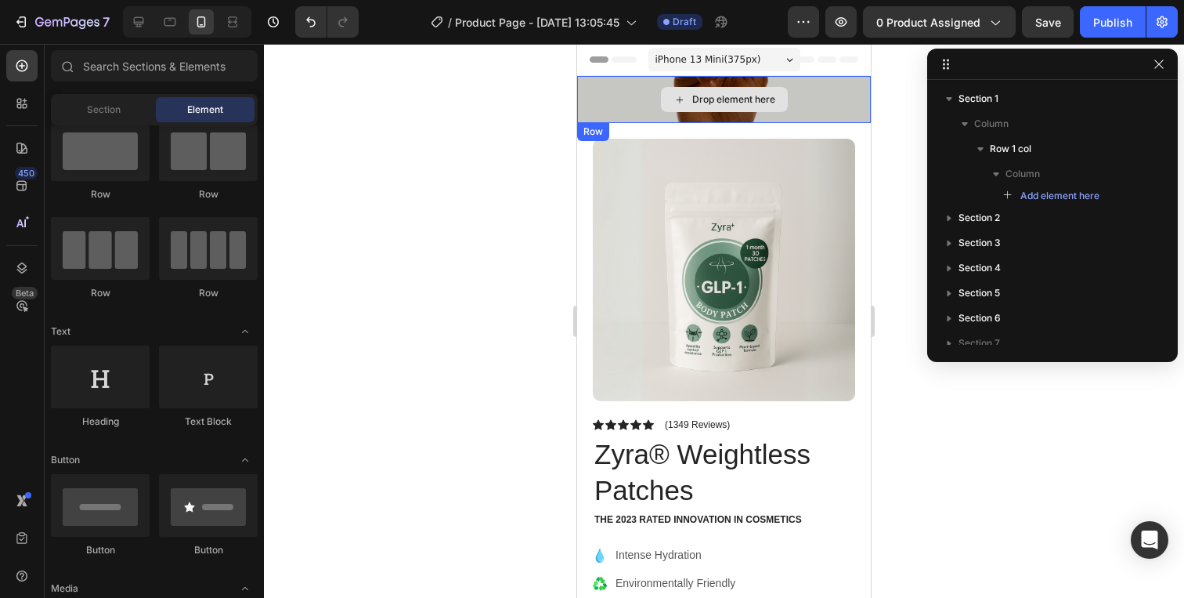
click at [710, 99] on div "Drop element here" at bounding box center [733, 99] width 83 height 13
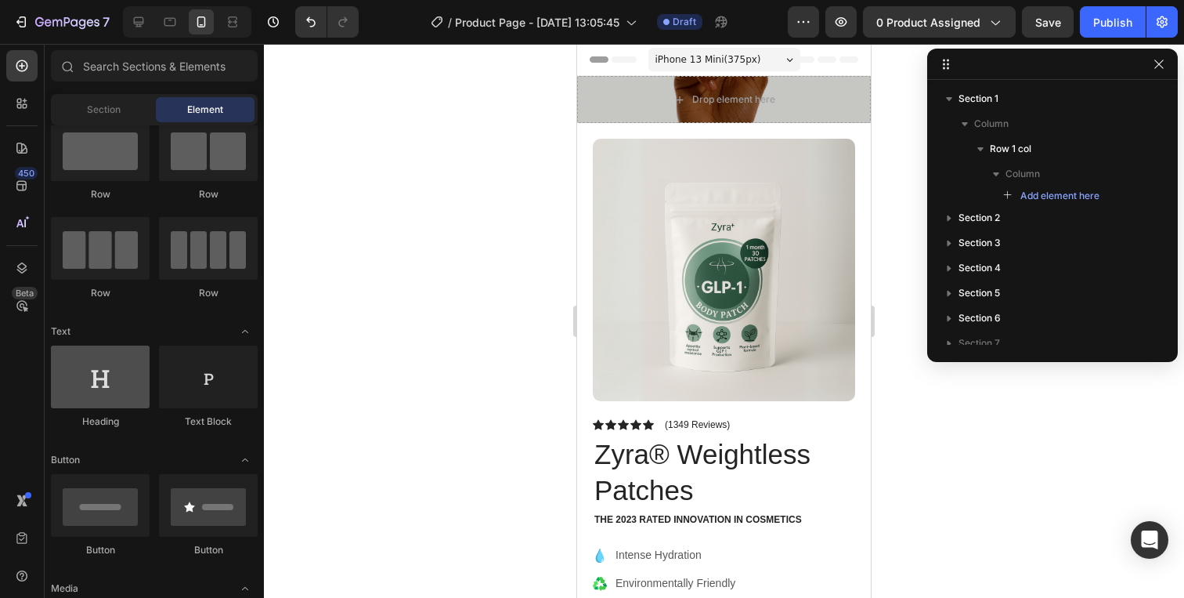
click at [121, 383] on div at bounding box center [100, 376] width 99 height 63
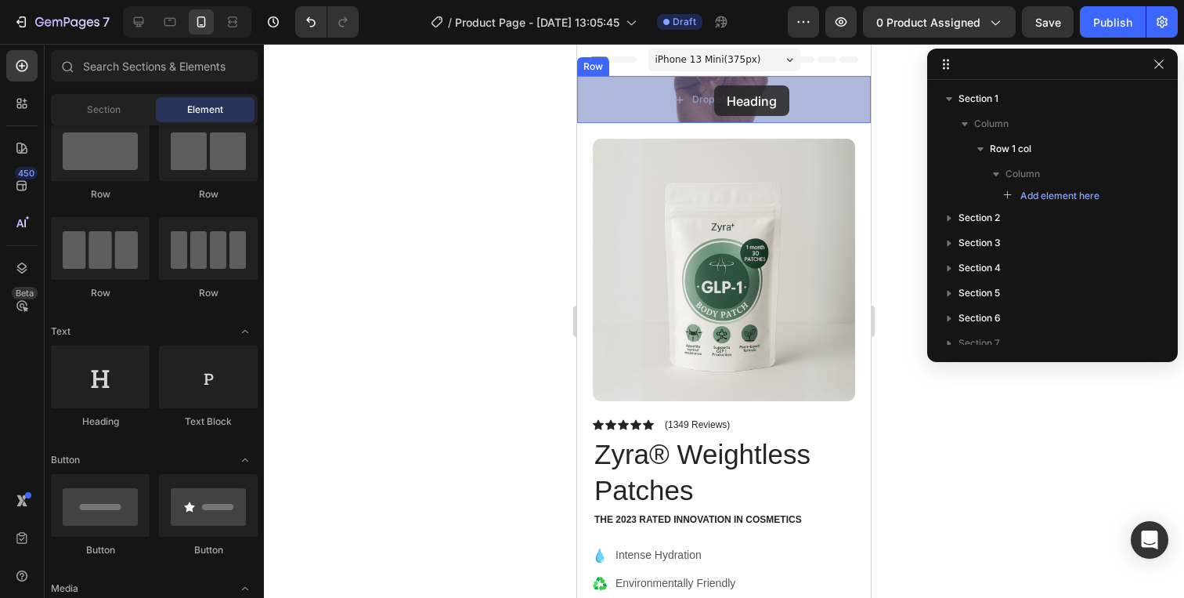
drag, startPoint x: 716, startPoint y: 425, endPoint x: 714, endPoint y: 85, distance: 339.9
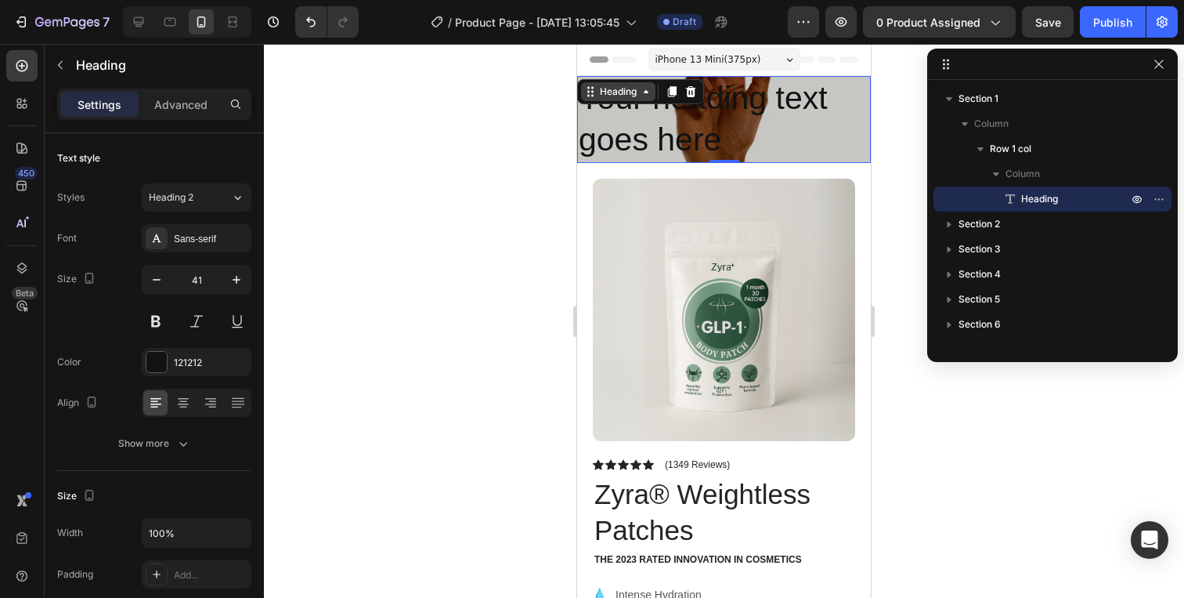
click at [628, 87] on div "Heading" at bounding box center [618, 92] width 43 height 14
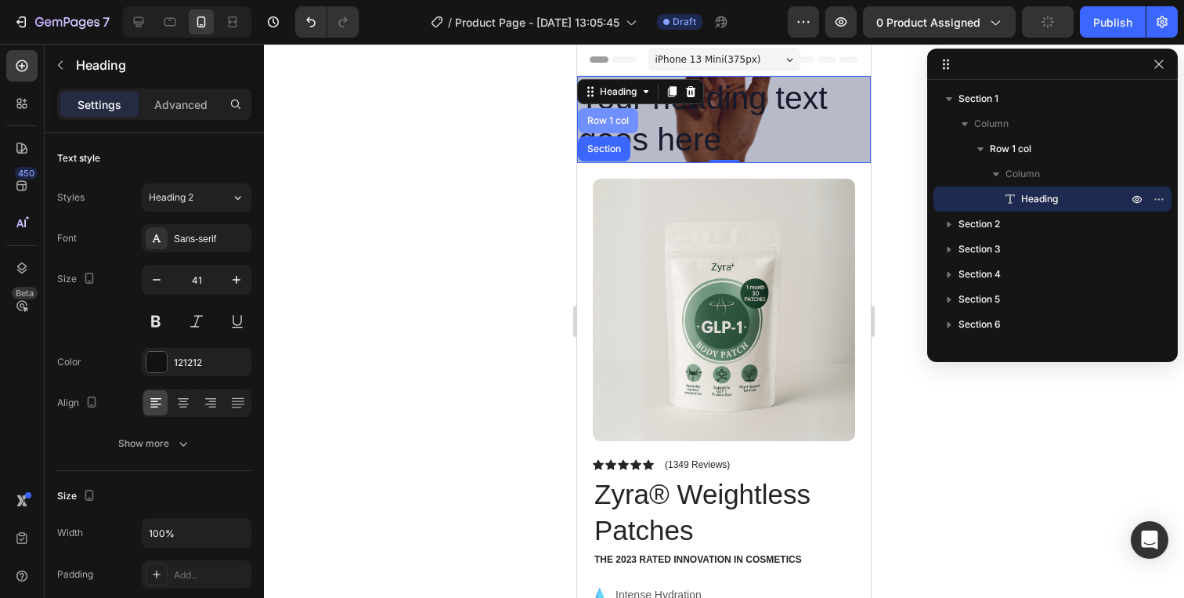
click at [613, 116] on div "Row 1 col" at bounding box center [608, 120] width 48 height 9
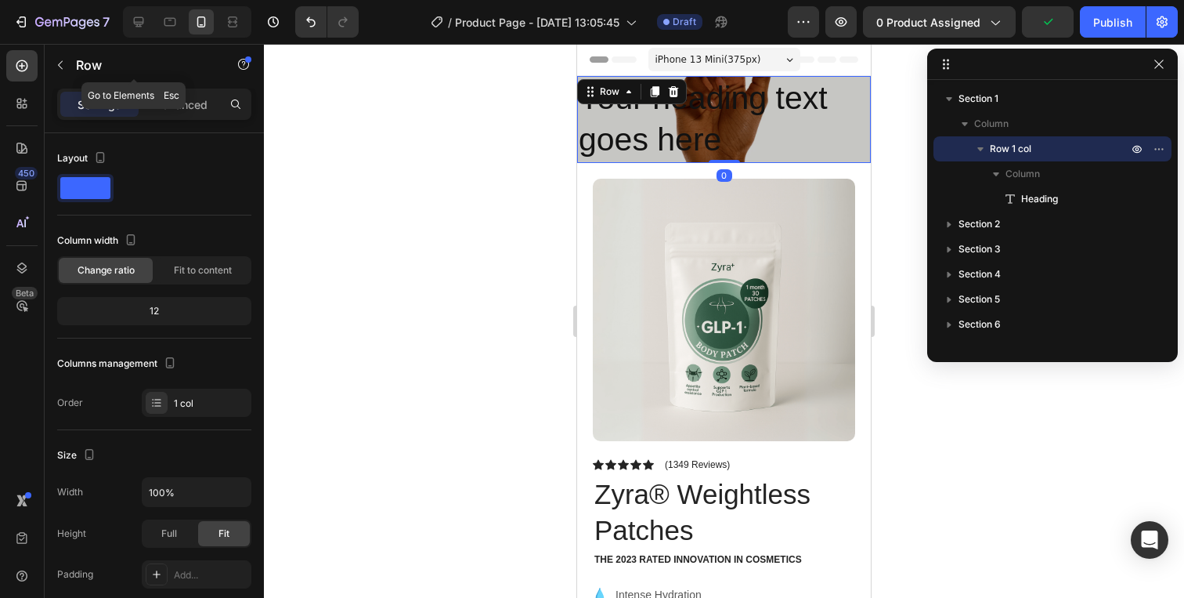
click at [176, 85] on div "Row" at bounding box center [134, 66] width 179 height 45
click at [199, 101] on p "Advanced" at bounding box center [180, 104] width 53 height 16
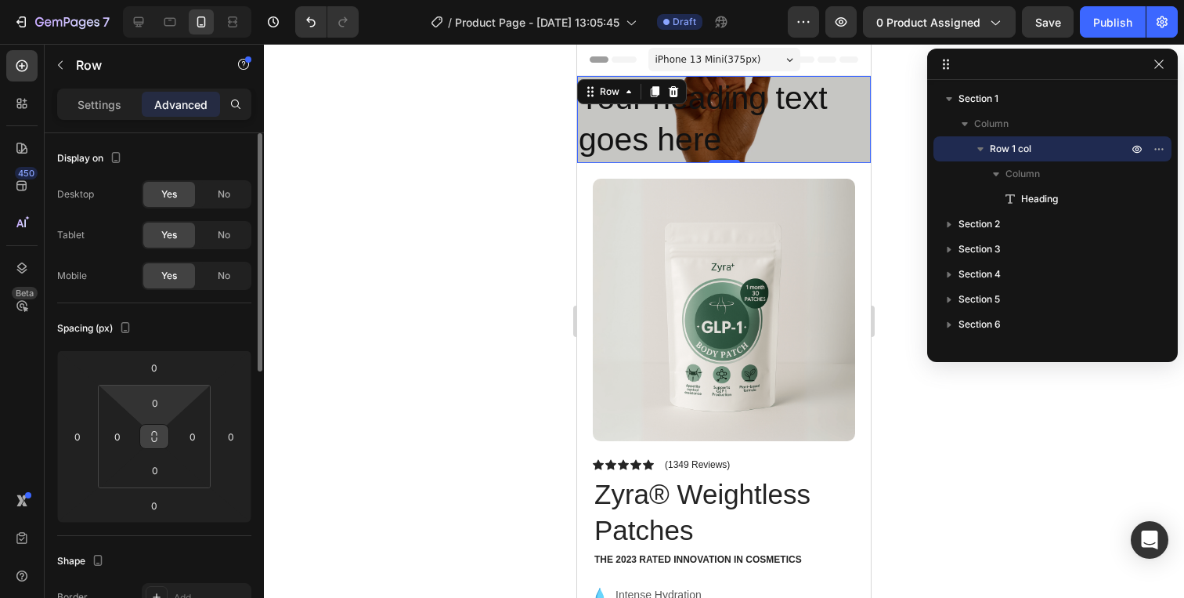
click at [150, 0] on html "7 / Product Page - [DATE] 13:05:45 Draft Preview 0 product assigned Save Publis…" at bounding box center [592, 0] width 1184 height 0
click at [150, 439] on icon at bounding box center [154, 436] width 13 height 13
click at [150, 407] on input "0" at bounding box center [154, 402] width 31 height 23
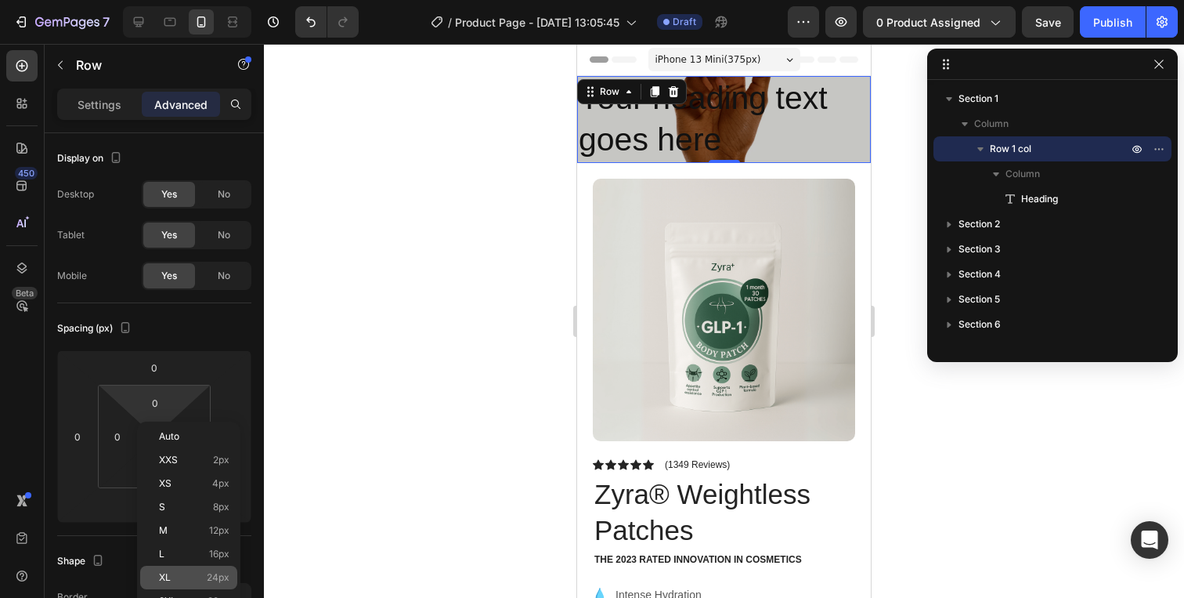
click at [195, 584] on div "XL 24px" at bounding box center [188, 577] width 97 height 23
type input "24"
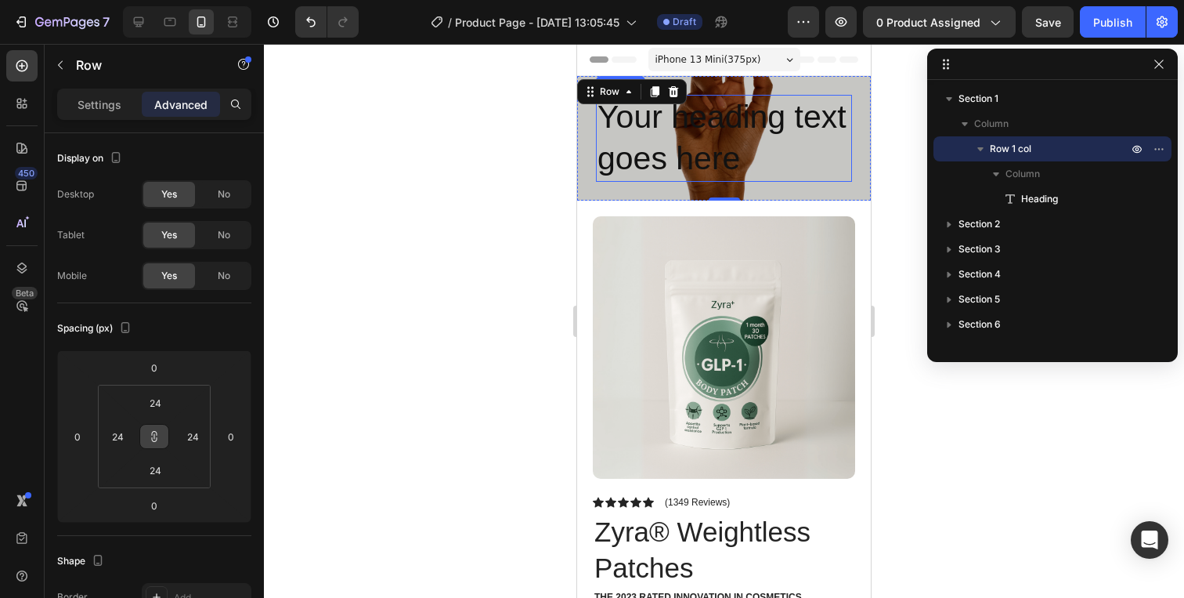
click at [647, 142] on h2 "Your heading text goes here" at bounding box center [724, 138] width 256 height 87
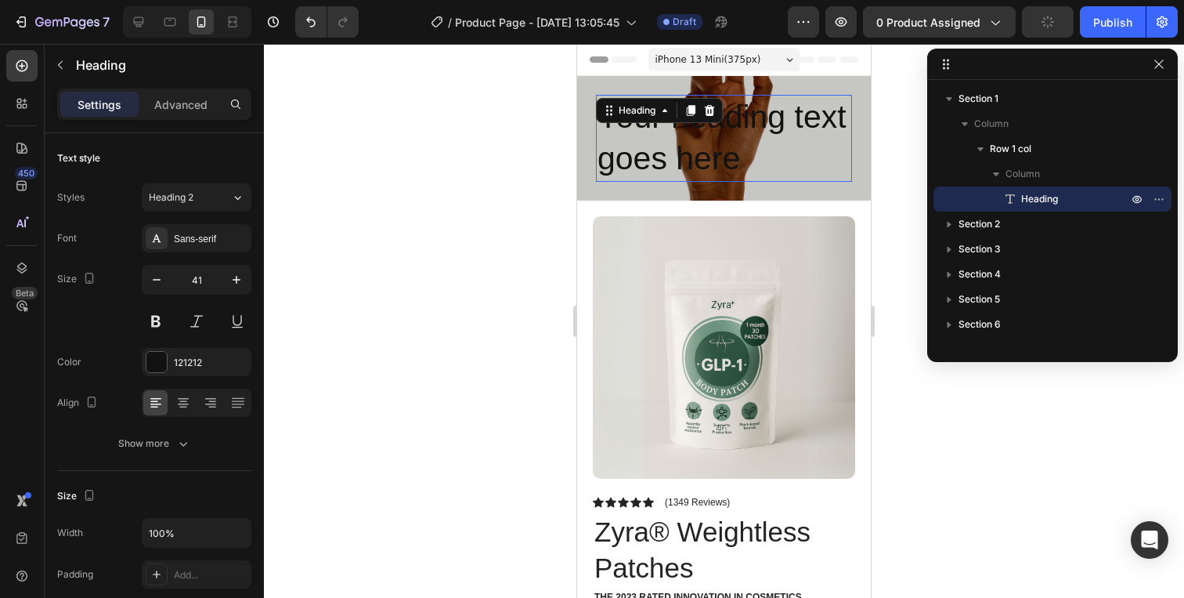
click at [647, 142] on h2 "Your heading text goes here" at bounding box center [724, 138] width 256 height 87
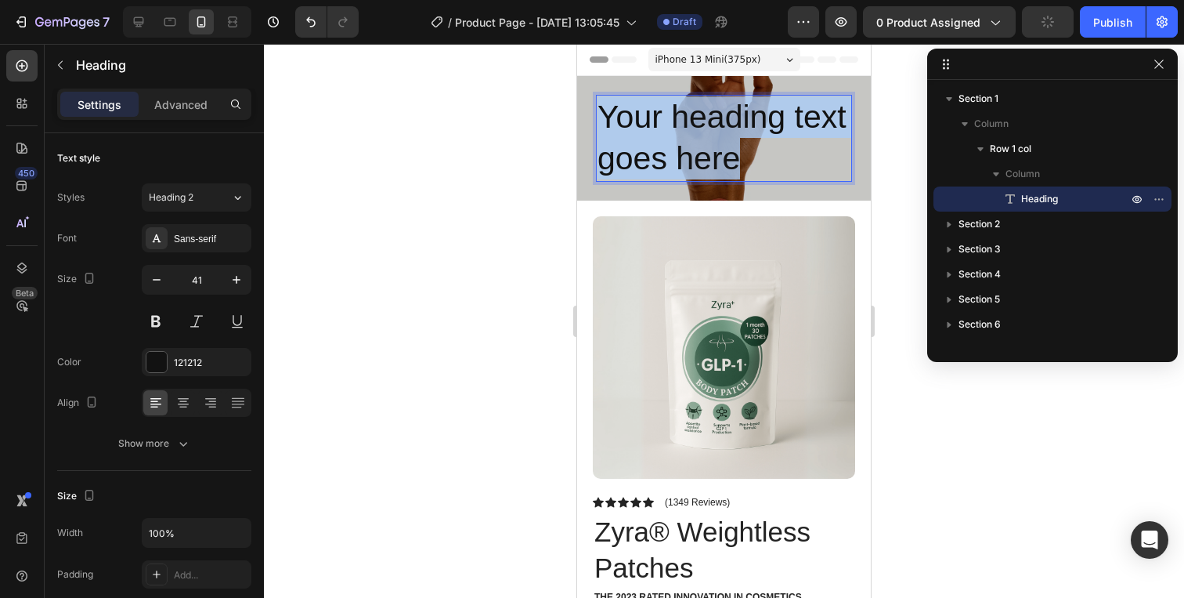
click at [647, 142] on p "Your heading text goes here" at bounding box center [724, 138] width 253 height 84
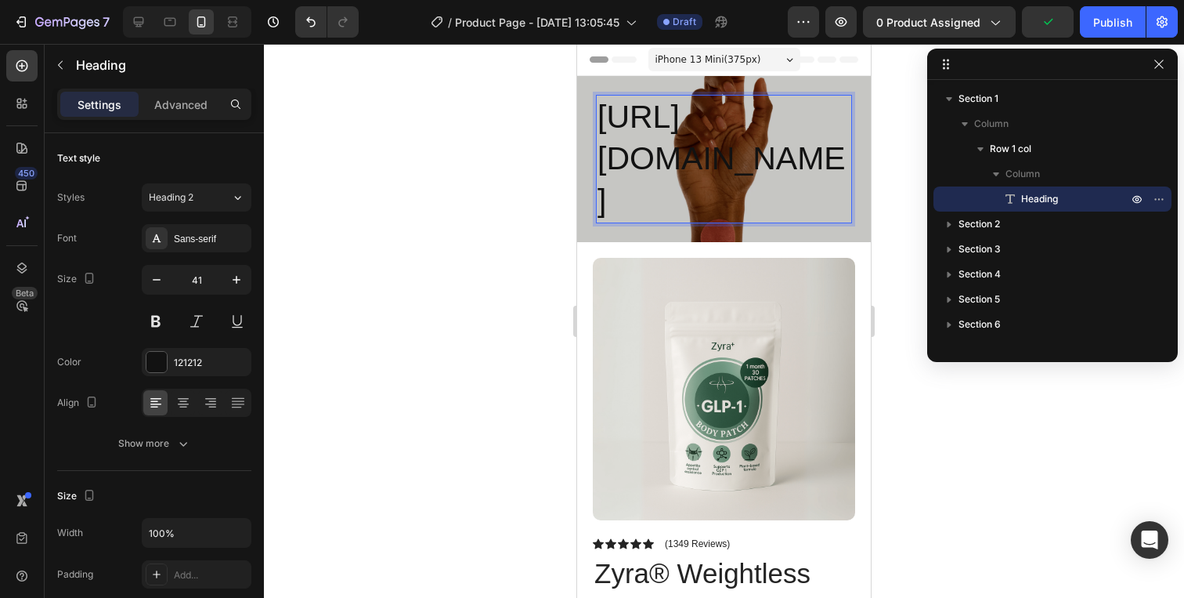
click at [647, 142] on p "[URL][DOMAIN_NAME]" at bounding box center [724, 158] width 253 height 125
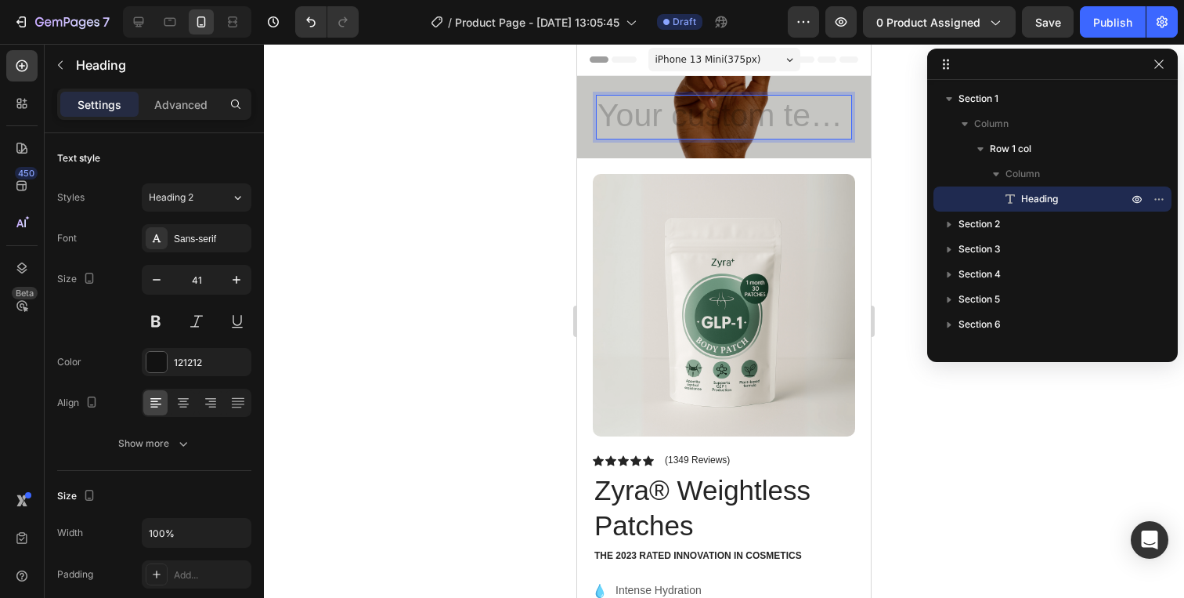
click at [714, 110] on h2 "Rich Text Editor. Editing area: main" at bounding box center [724, 117] width 256 height 45
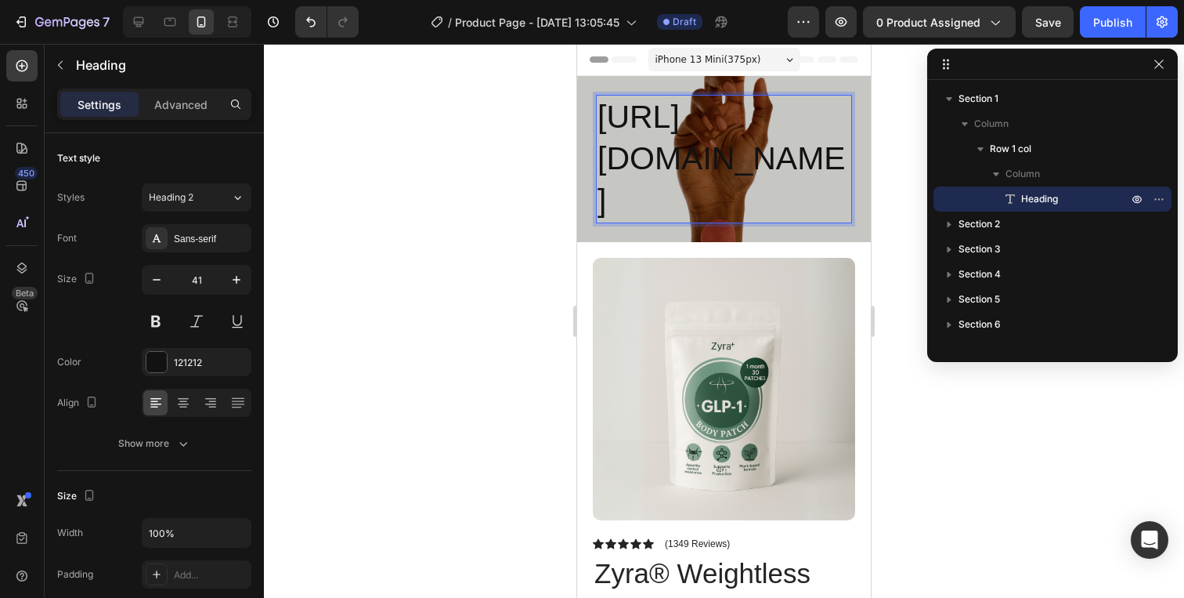
click at [614, 186] on p "[URL][DOMAIN_NAME]" at bounding box center [724, 158] width 253 height 125
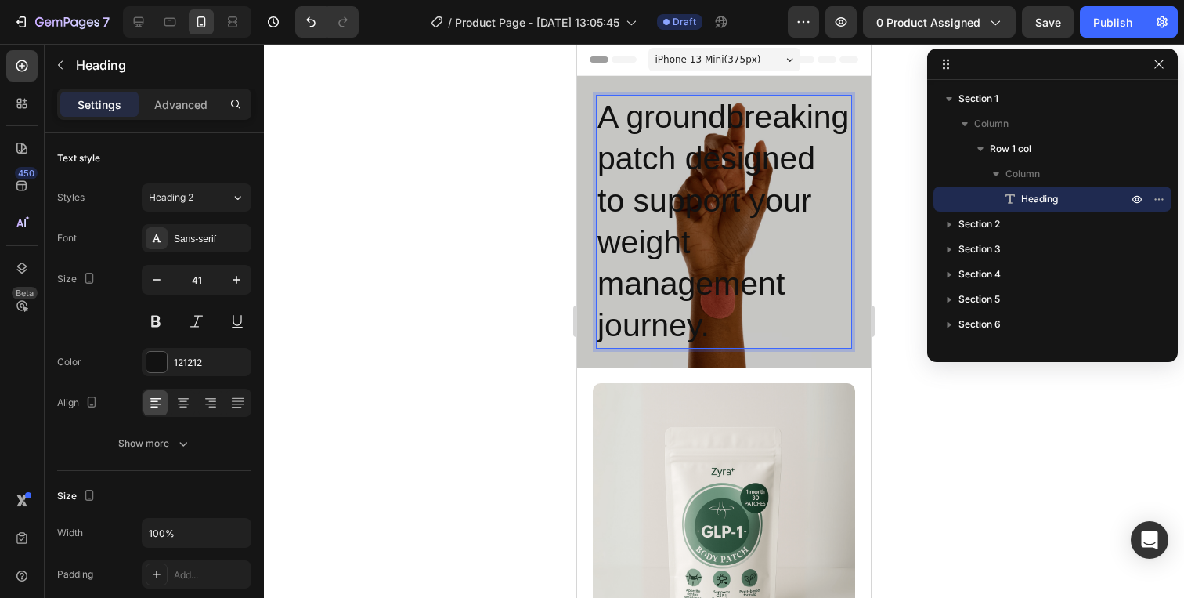
click at [630, 175] on p "A groundbreaking patch designed to support your weight management journey." at bounding box center [724, 221] width 253 height 251
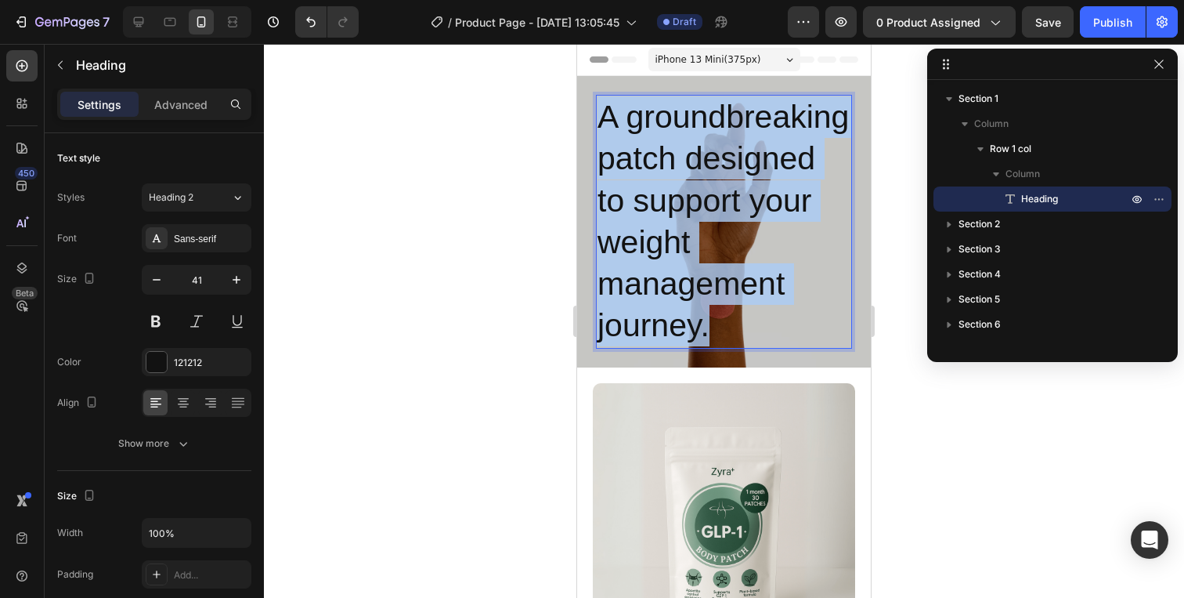
click at [630, 175] on p "A groundbreaking patch designed to support your weight management journey." at bounding box center [724, 221] width 253 height 251
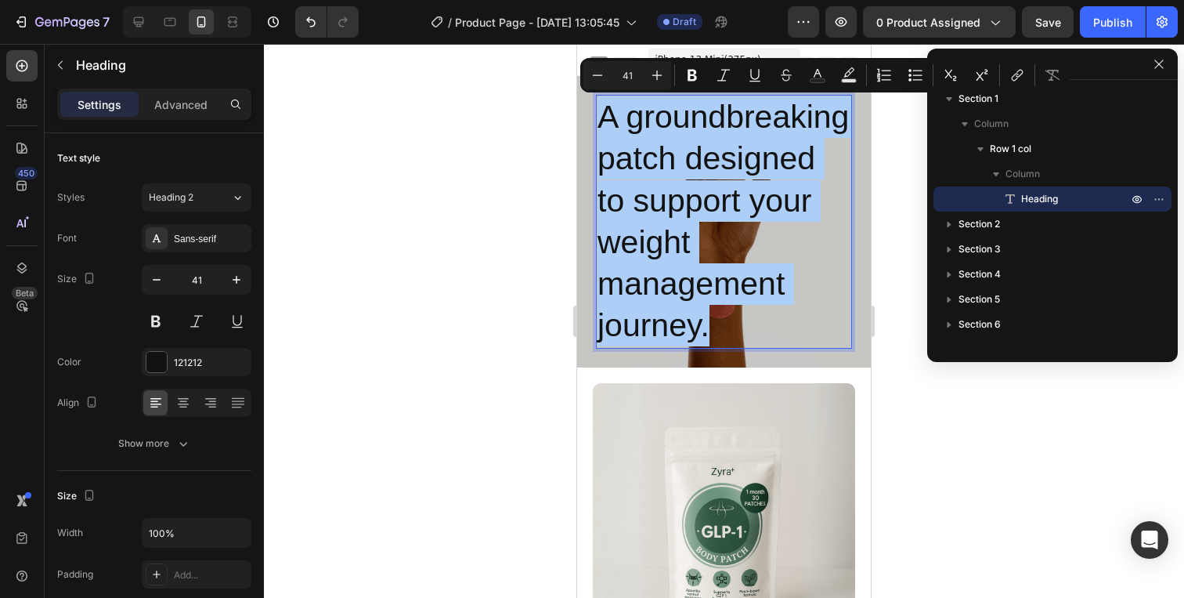
click at [560, 173] on div at bounding box center [724, 321] width 920 height 554
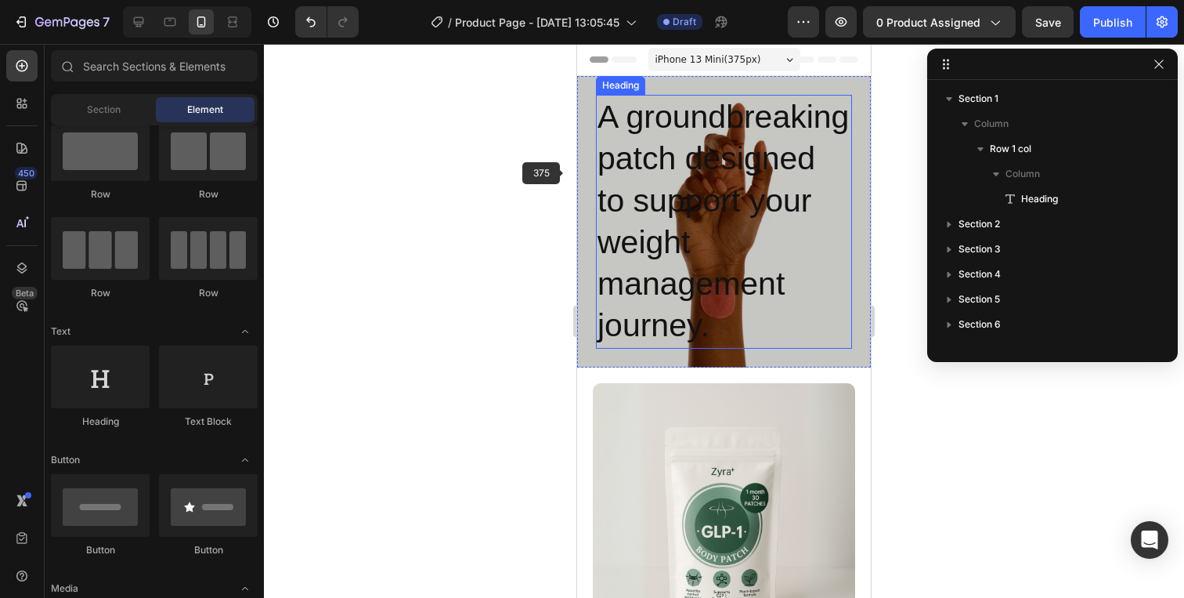
click at [664, 188] on p "A groundbreaking patch designed to support your weight management journey." at bounding box center [724, 221] width 253 height 251
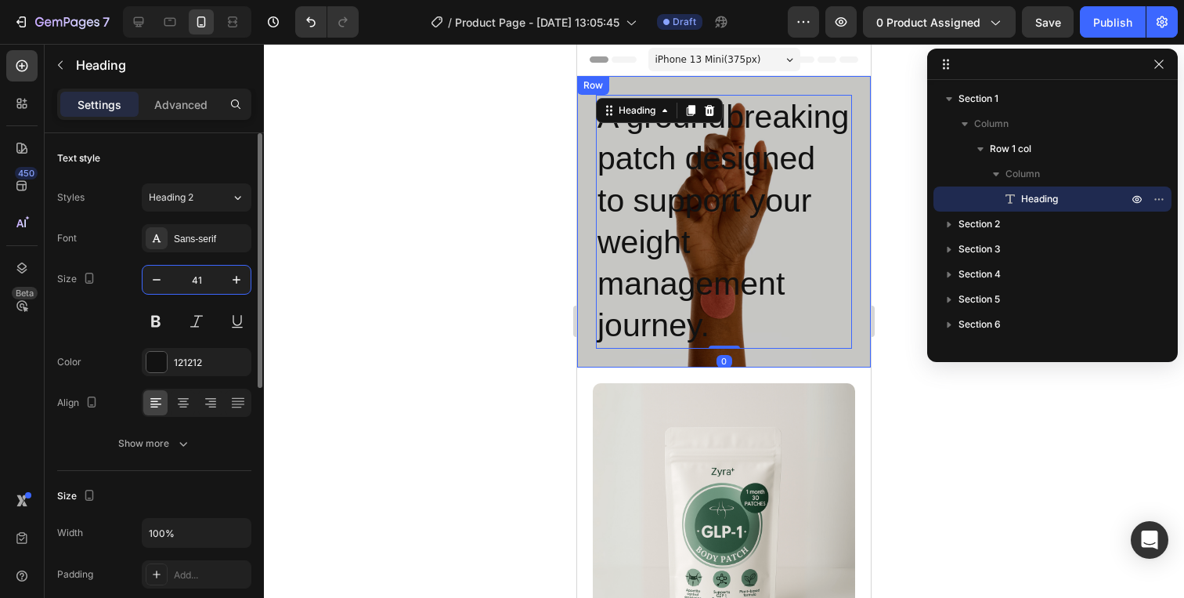
click at [188, 280] on input "41" at bounding box center [197, 280] width 52 height 28
click at [160, 288] on button "button" at bounding box center [157, 280] width 28 height 28
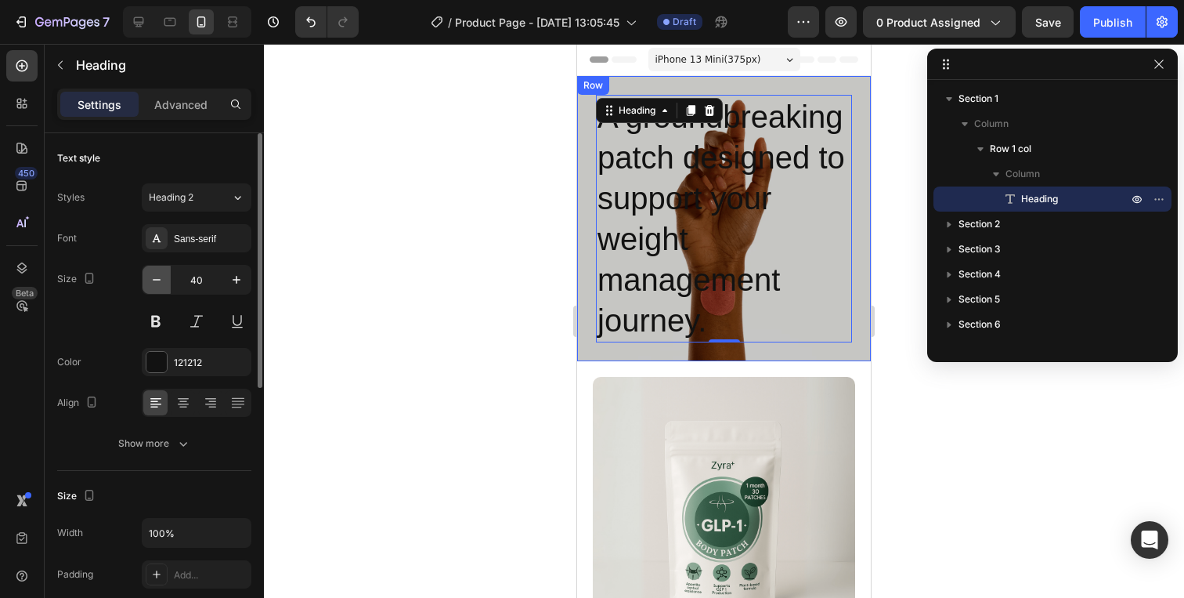
click at [160, 288] on button "button" at bounding box center [157, 280] width 28 height 28
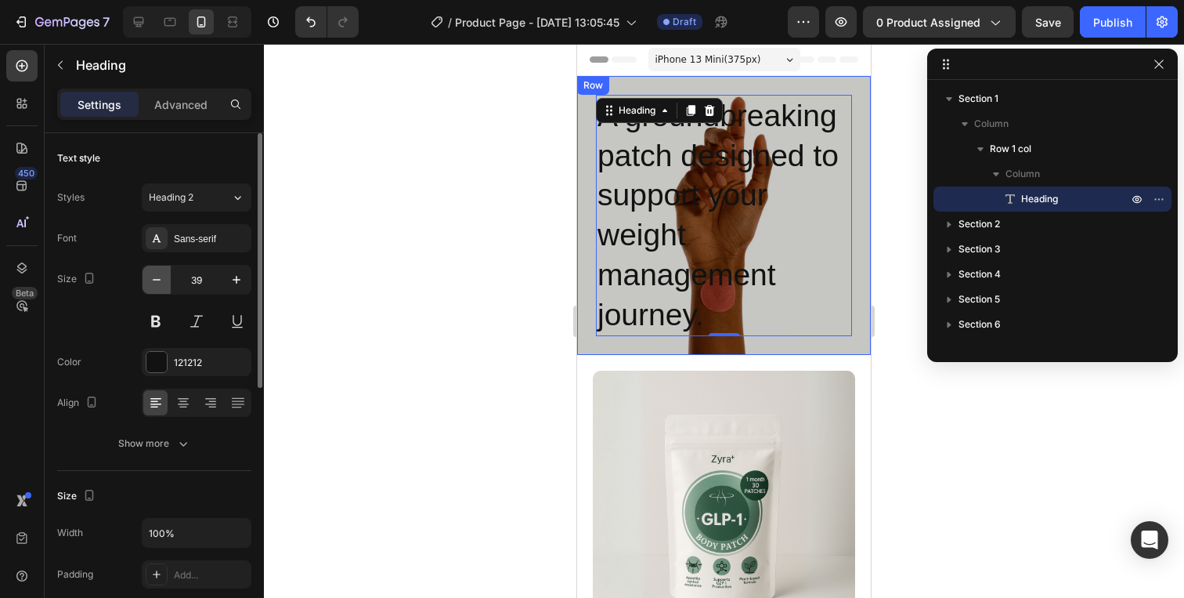
click at [160, 288] on button "button" at bounding box center [157, 280] width 28 height 28
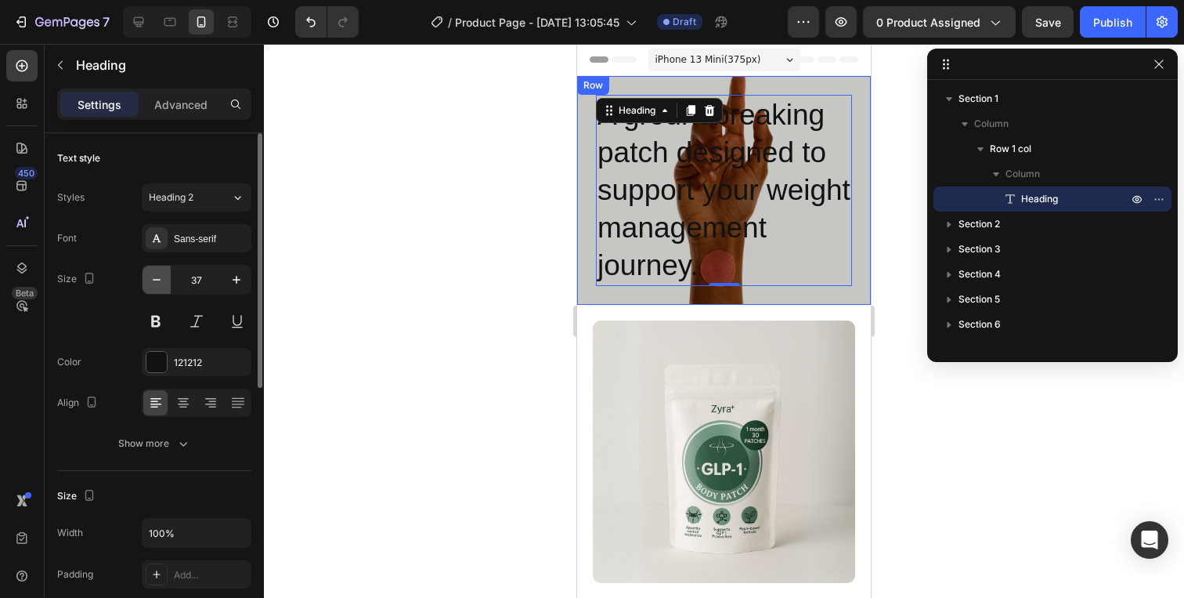
click at [160, 288] on button "button" at bounding box center [157, 280] width 28 height 28
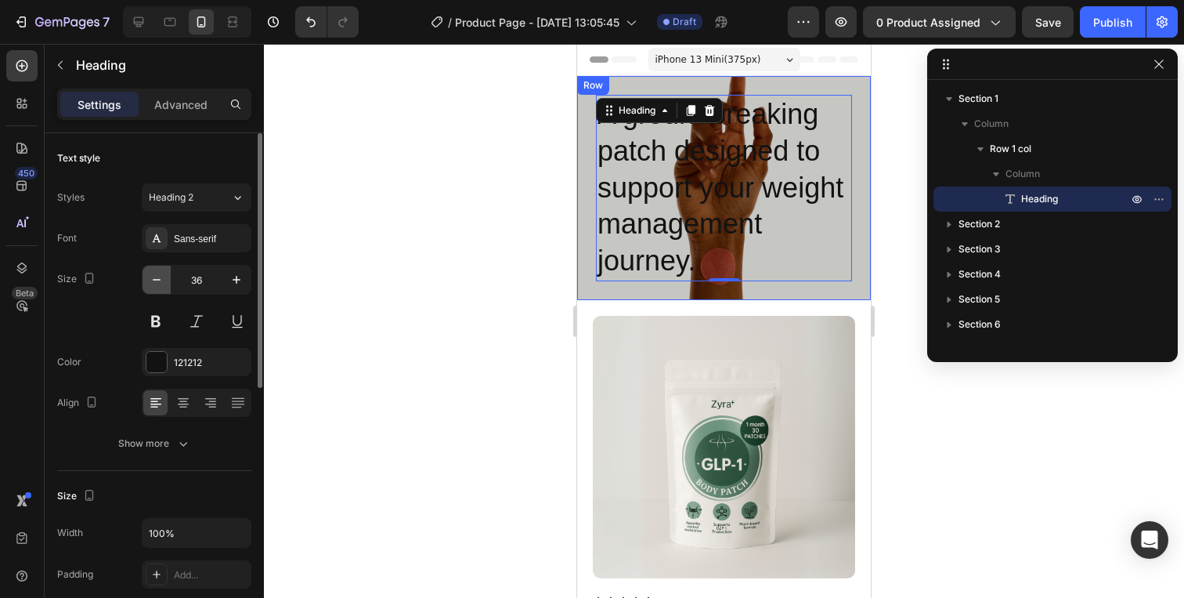
click at [160, 288] on button "button" at bounding box center [157, 280] width 28 height 28
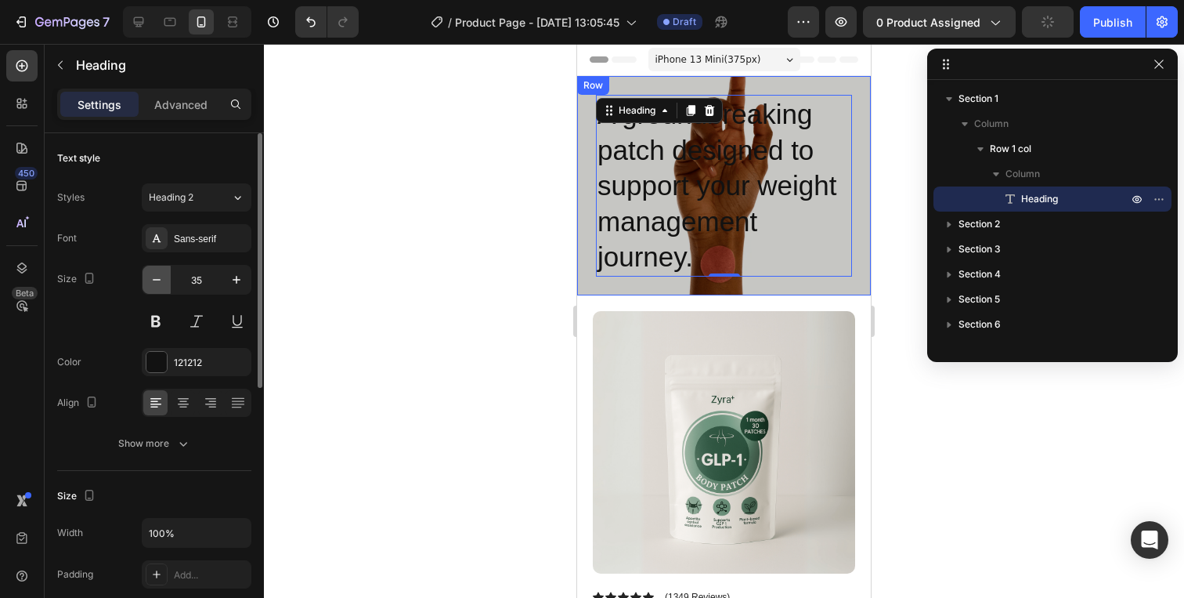
click at [160, 288] on button "button" at bounding box center [157, 280] width 28 height 28
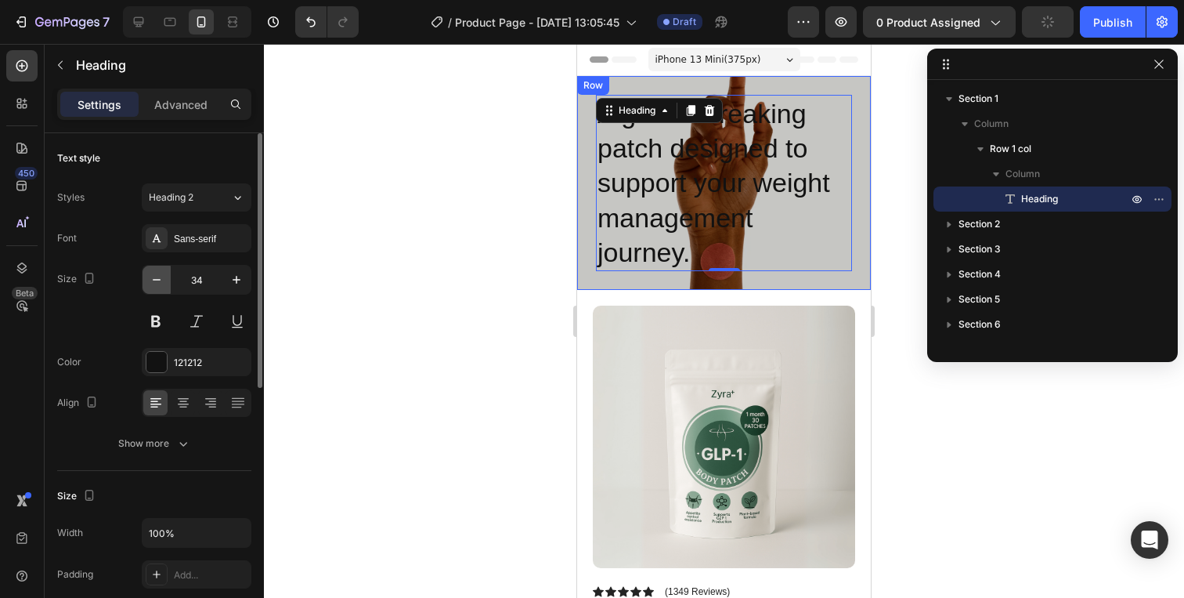
click at [160, 288] on button "button" at bounding box center [157, 280] width 28 height 28
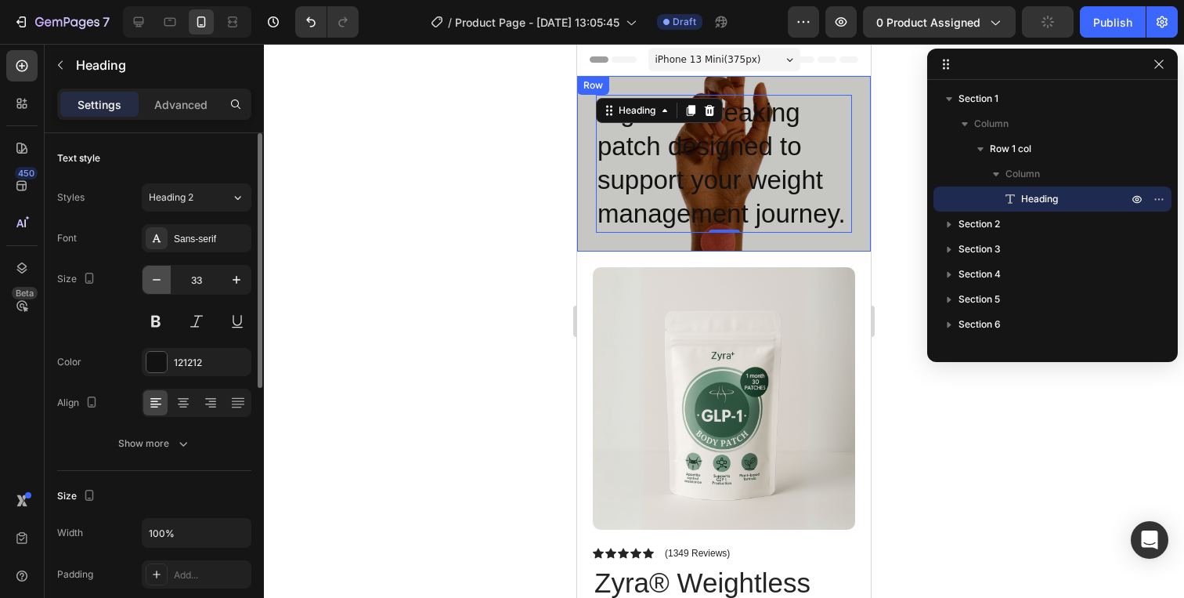
click at [160, 288] on button "button" at bounding box center [157, 280] width 28 height 28
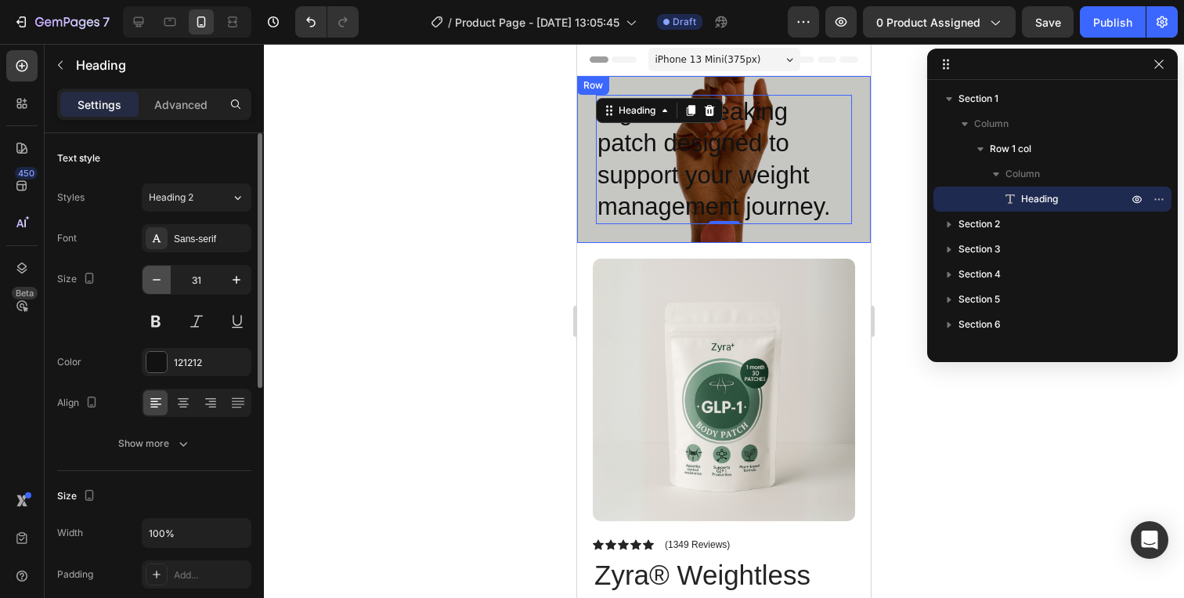
click at [164, 284] on button "button" at bounding box center [157, 280] width 28 height 28
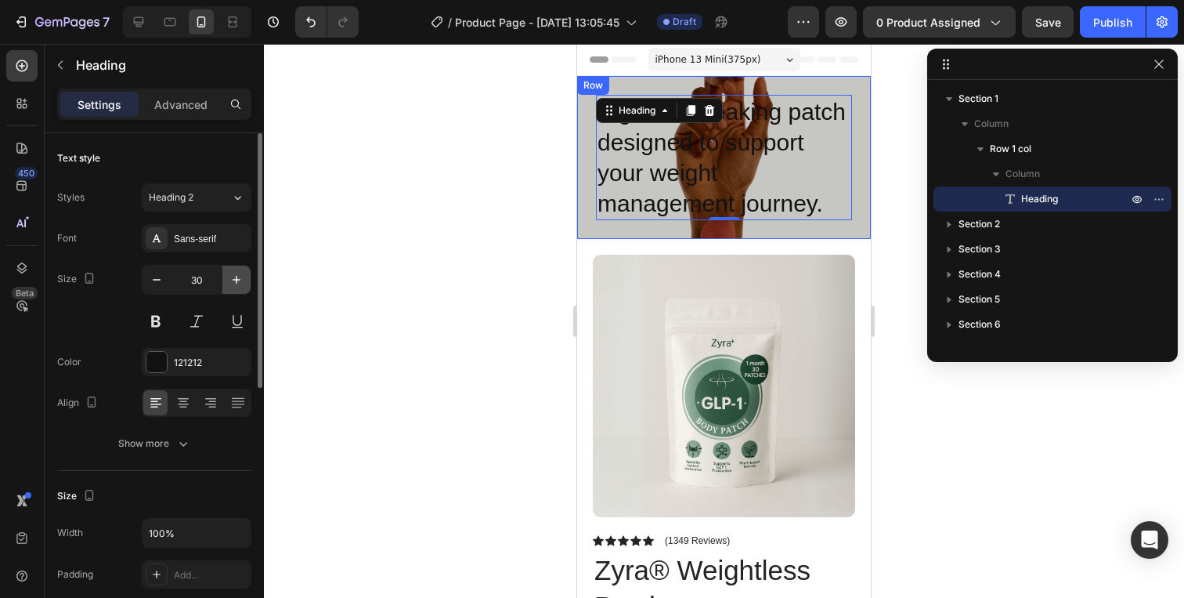
click at [233, 280] on icon "button" at bounding box center [237, 280] width 8 height 8
type input "31"
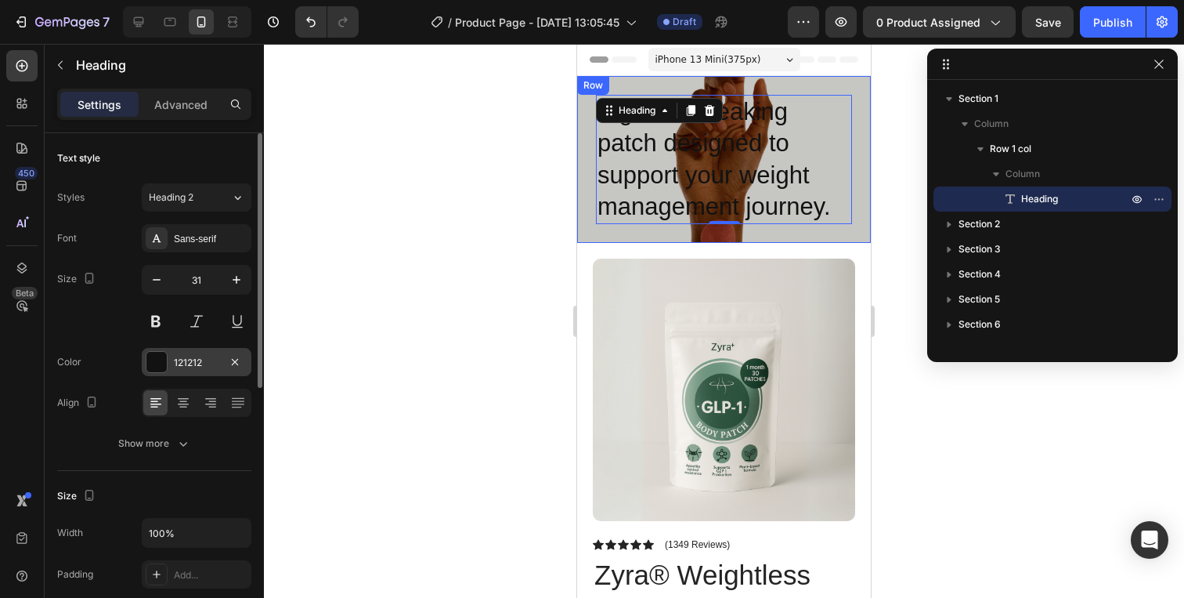
click at [168, 368] on div "121212" at bounding box center [197, 362] width 110 height 28
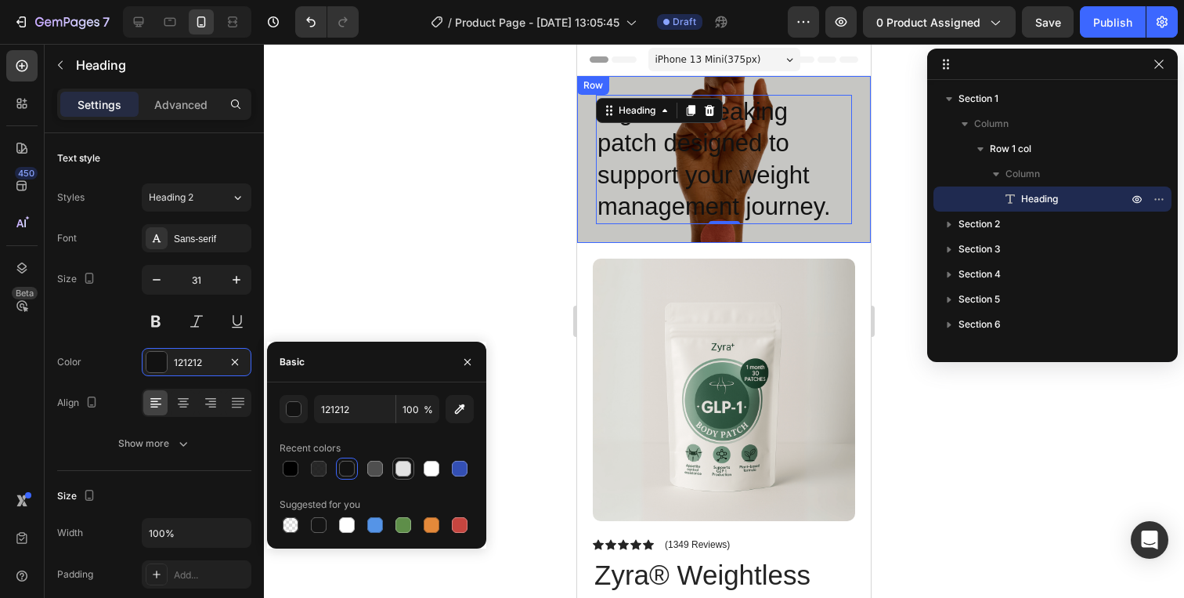
click at [403, 464] on div at bounding box center [404, 469] width 16 height 16
type input "E2E2E2"
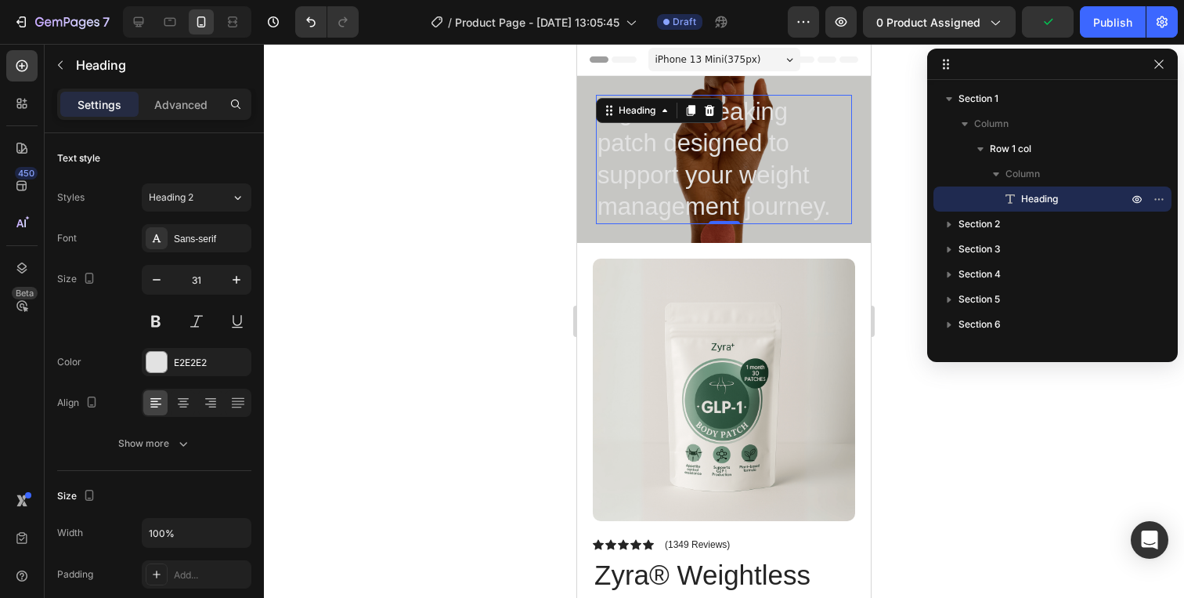
click at [460, 176] on div at bounding box center [724, 321] width 920 height 554
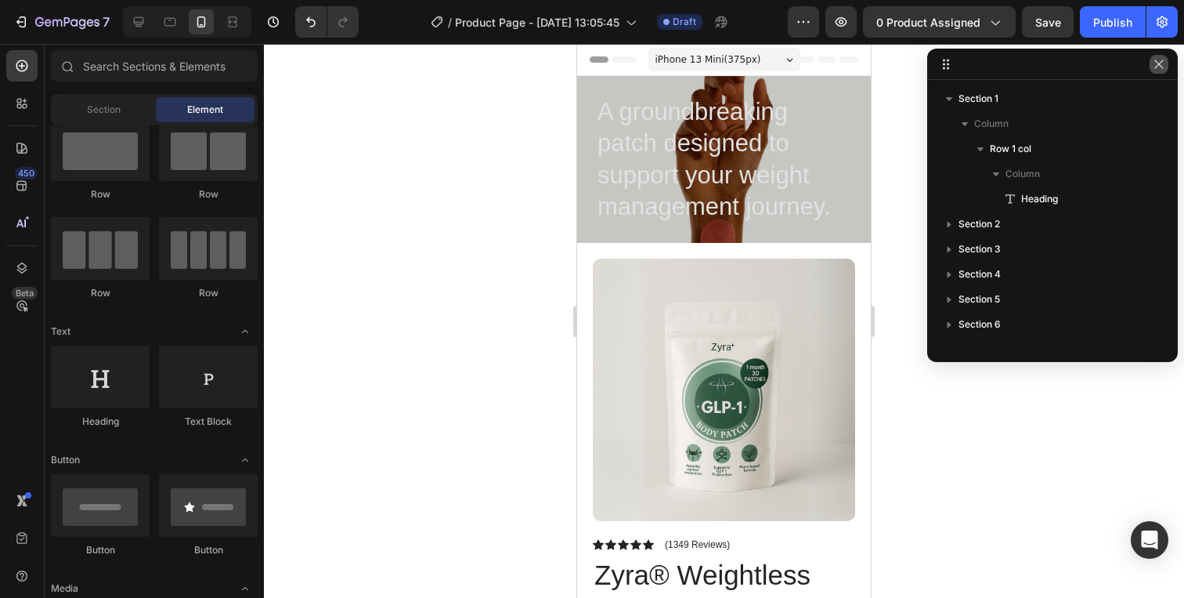
click at [1166, 64] on button "button" at bounding box center [1159, 64] width 19 height 19
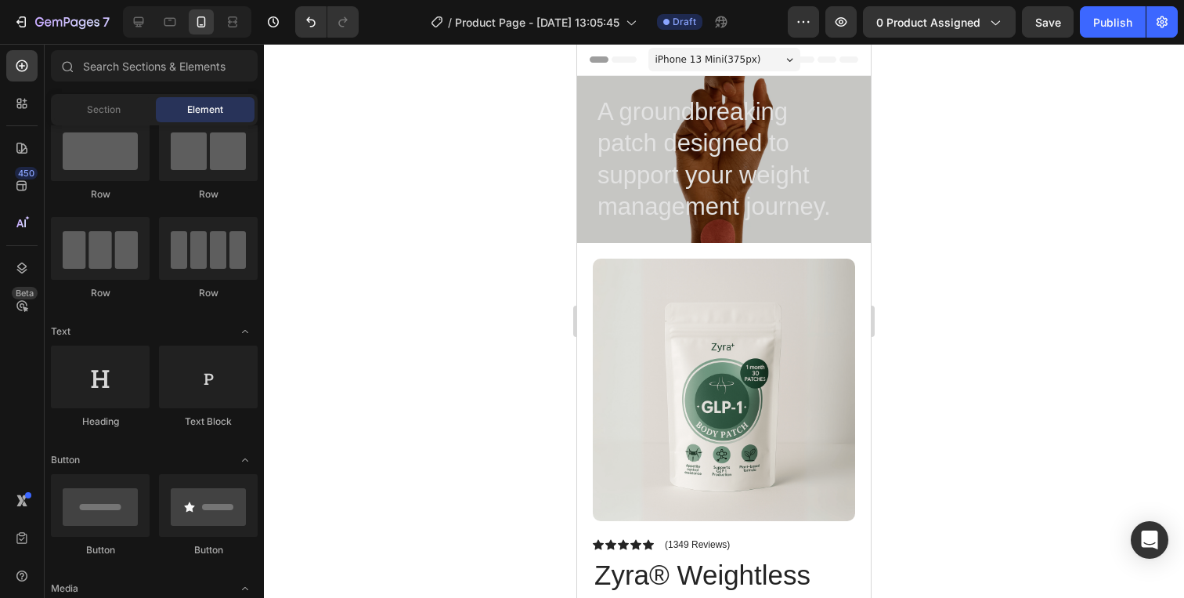
click at [681, 127] on p "A groundbreaking patch designed to support your weight management journey." at bounding box center [724, 159] width 253 height 126
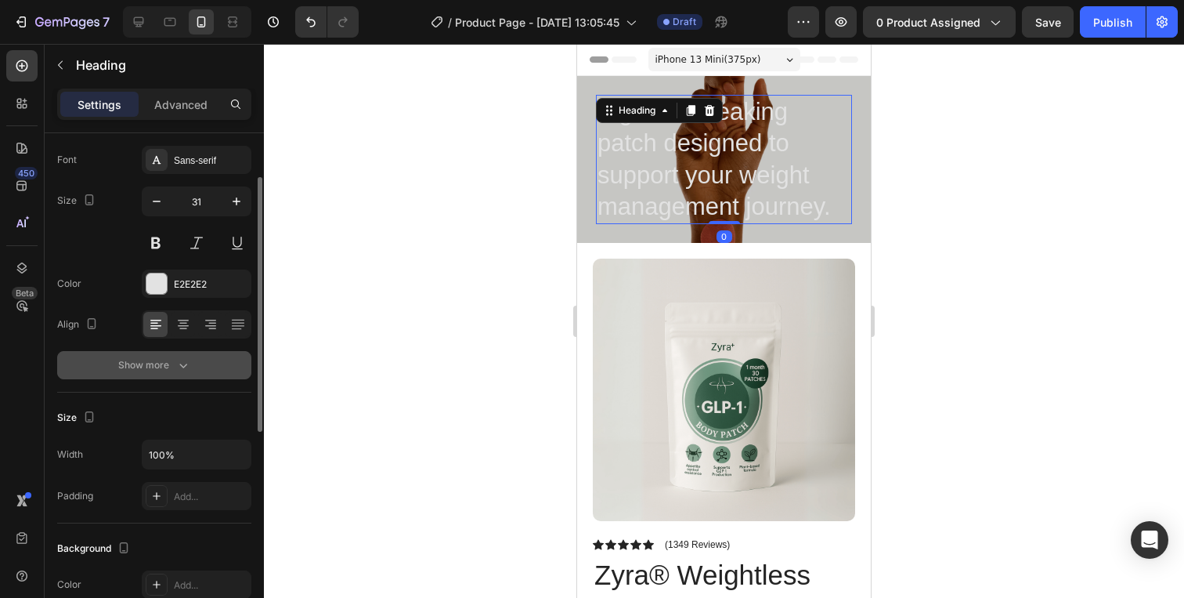
scroll to position [85, 0]
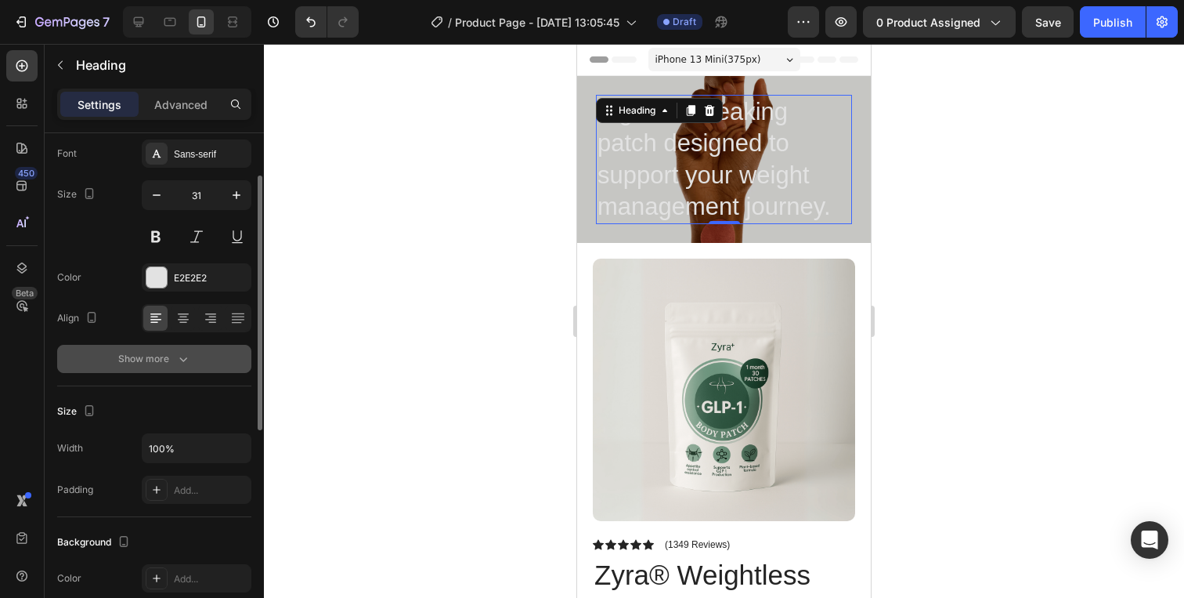
click at [172, 364] on div "Show more" at bounding box center [154, 359] width 73 height 16
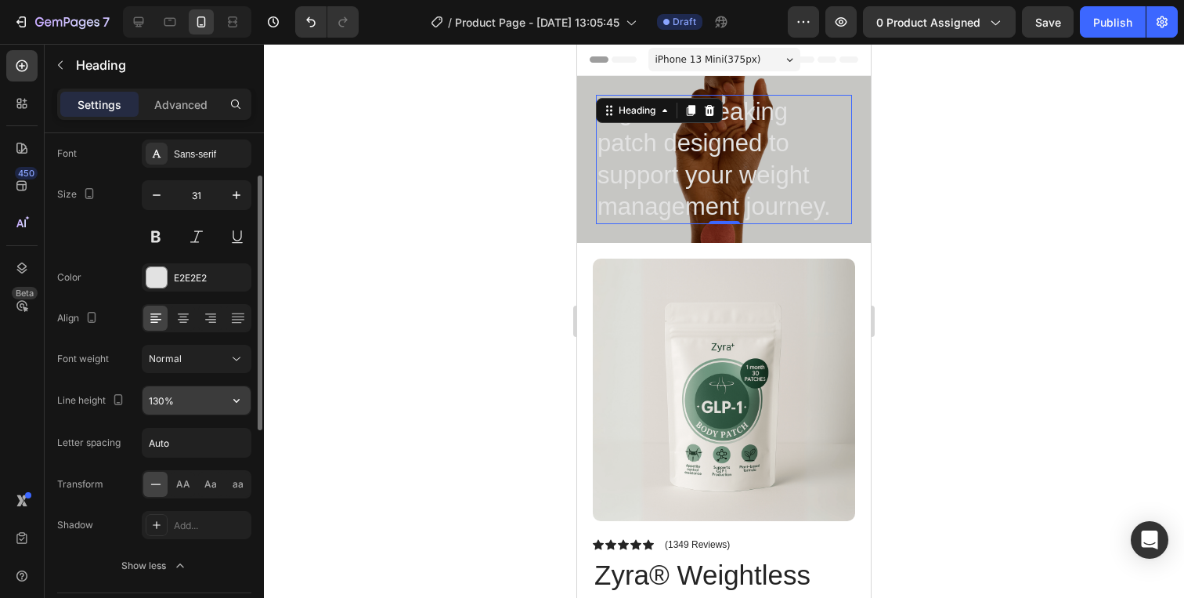
click at [172, 394] on input "130%" at bounding box center [197, 400] width 108 height 28
click at [237, 396] on icon "button" at bounding box center [237, 400] width 16 height 16
click at [195, 403] on input "130%" at bounding box center [197, 400] width 108 height 28
click at [159, 403] on input "130%" at bounding box center [197, 400] width 108 height 28
click at [240, 398] on icon "button" at bounding box center [237, 400] width 16 height 16
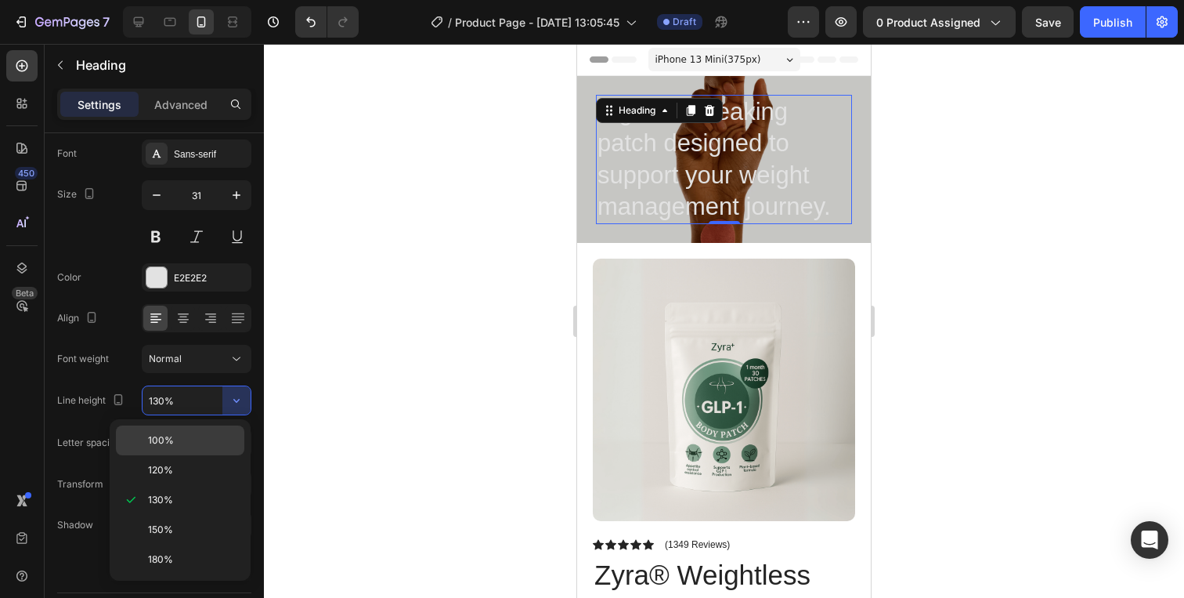
click at [211, 455] on div "100%" at bounding box center [180, 470] width 128 height 30
type input "100%"
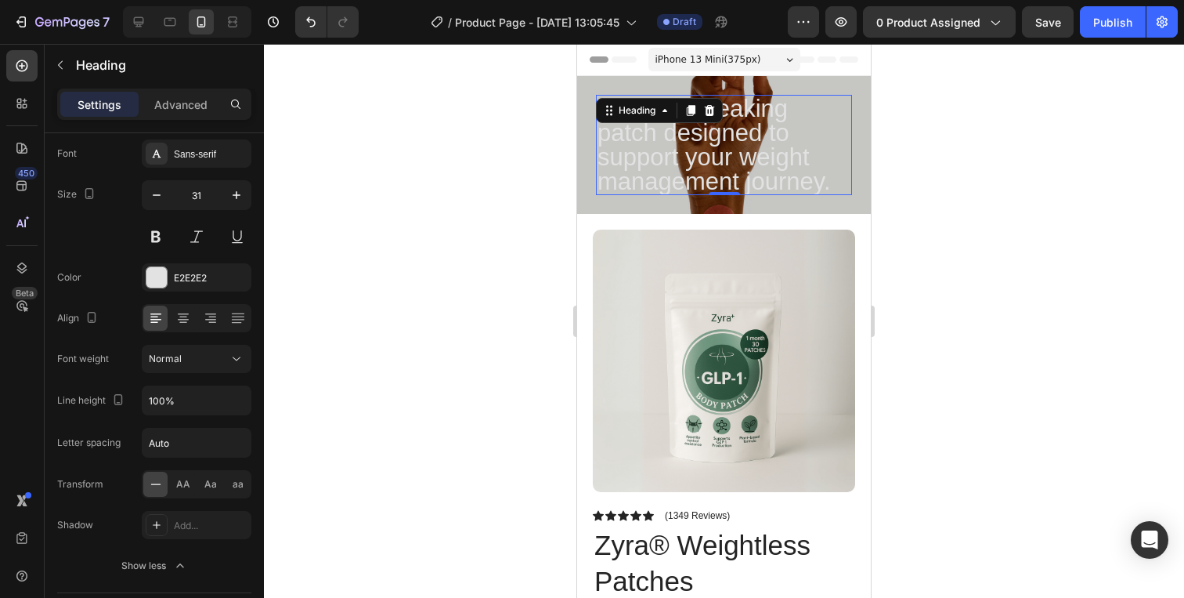
click at [469, 296] on div at bounding box center [724, 321] width 920 height 554
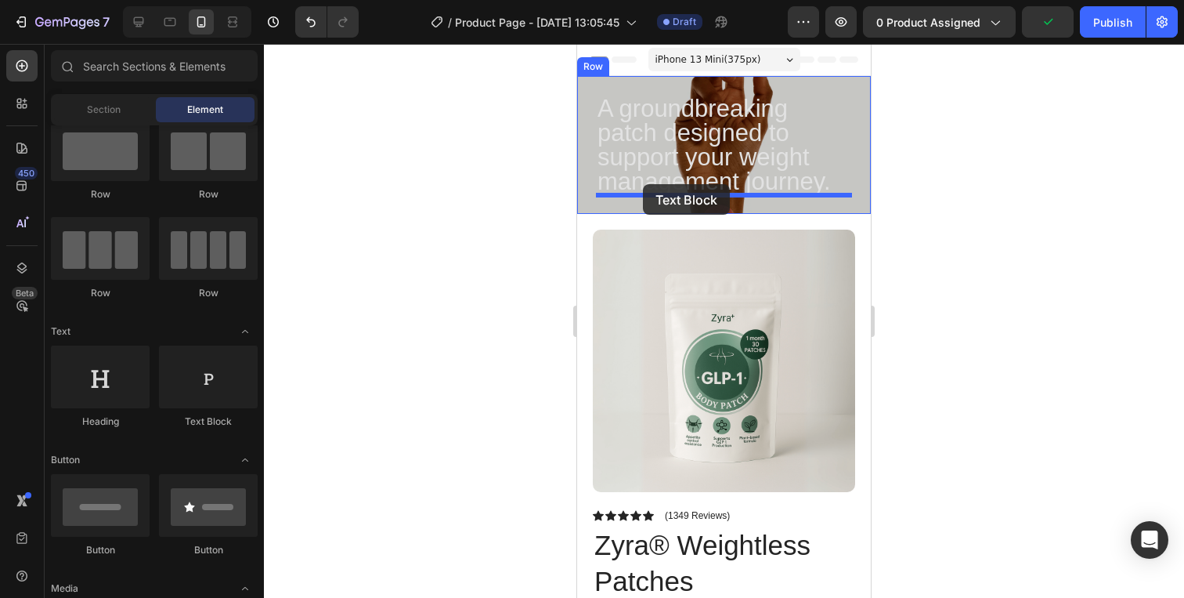
drag, startPoint x: 773, startPoint y: 423, endPoint x: 643, endPoint y: 185, distance: 271.3
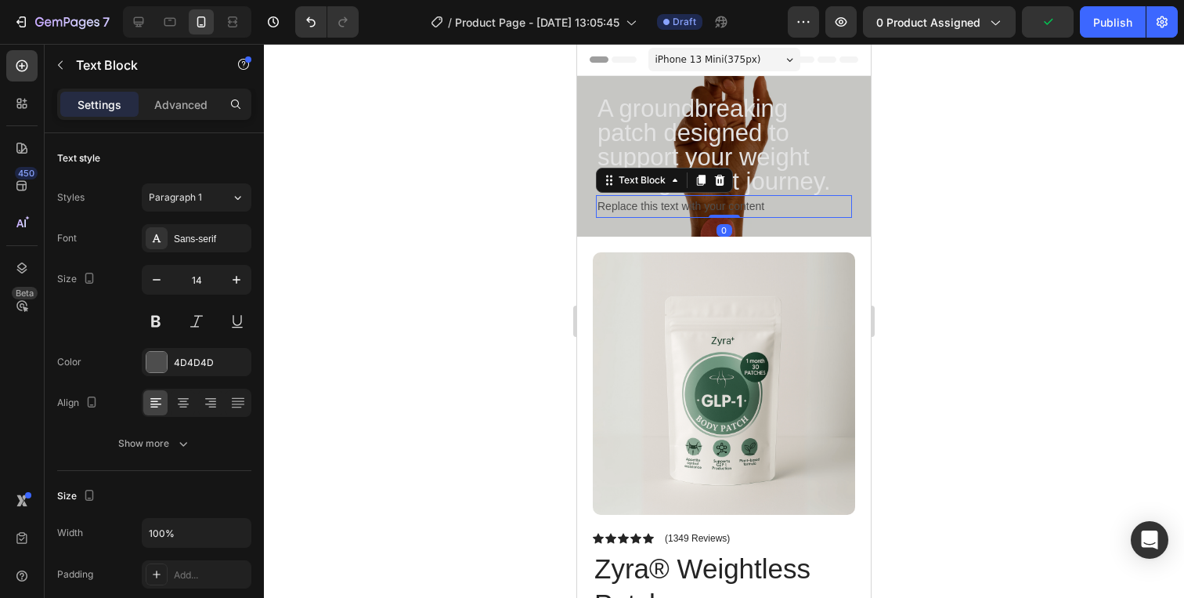
click at [636, 208] on div "Replace this text with your content" at bounding box center [724, 206] width 256 height 23
click at [636, 208] on p "Replace this text with your content" at bounding box center [724, 207] width 253 height 20
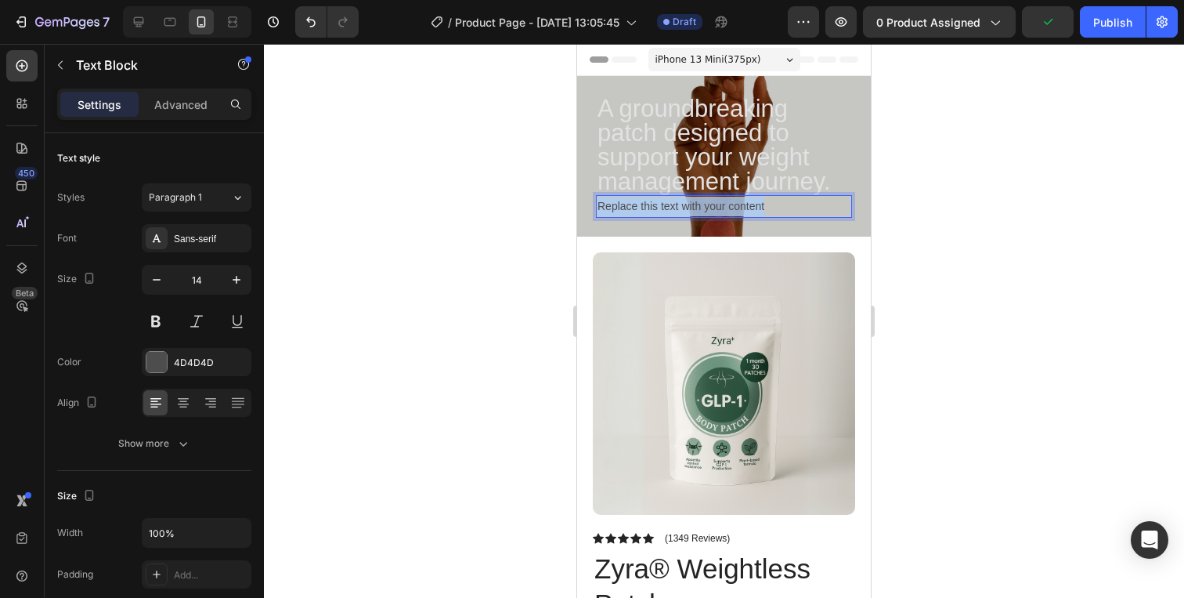
click at [636, 208] on p "Replace this text with your content" at bounding box center [724, 207] width 253 height 20
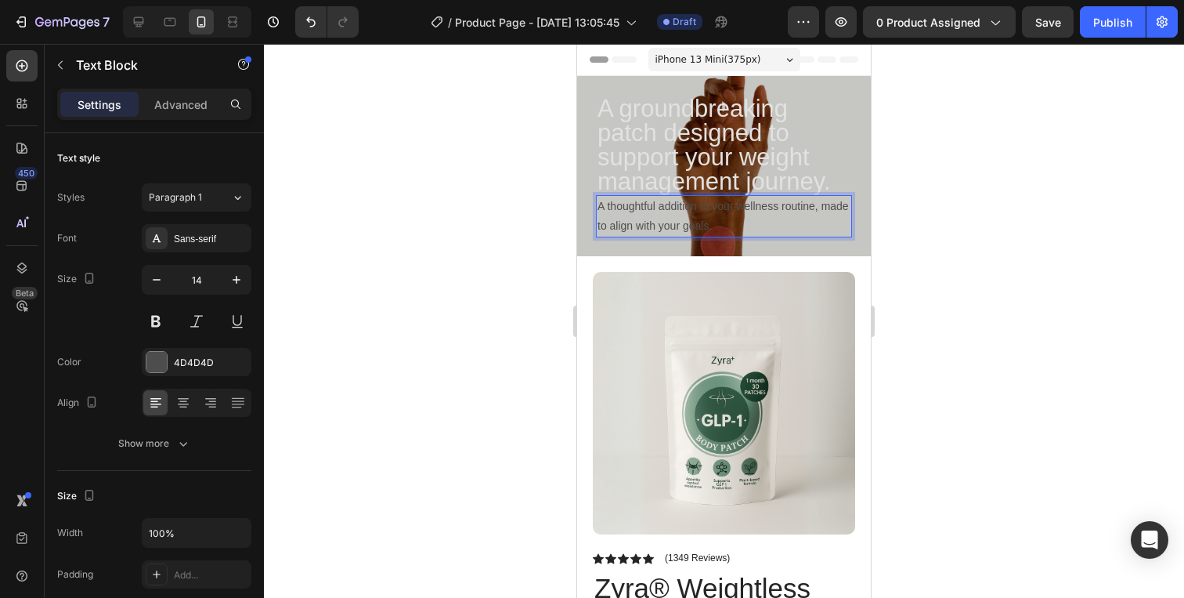
click at [636, 208] on p "A thoughtful addition to your wellness routine, made to align with your goals." at bounding box center [724, 216] width 253 height 39
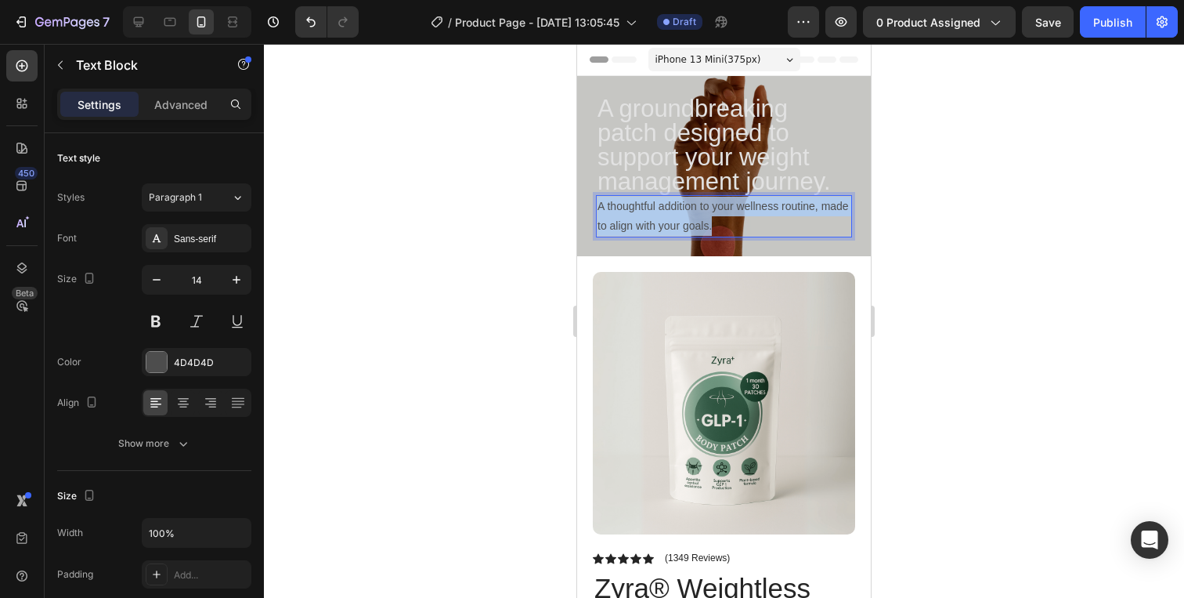
click at [636, 208] on p "A thoughtful addition to your wellness routine, made to align with your goals." at bounding box center [724, 216] width 253 height 39
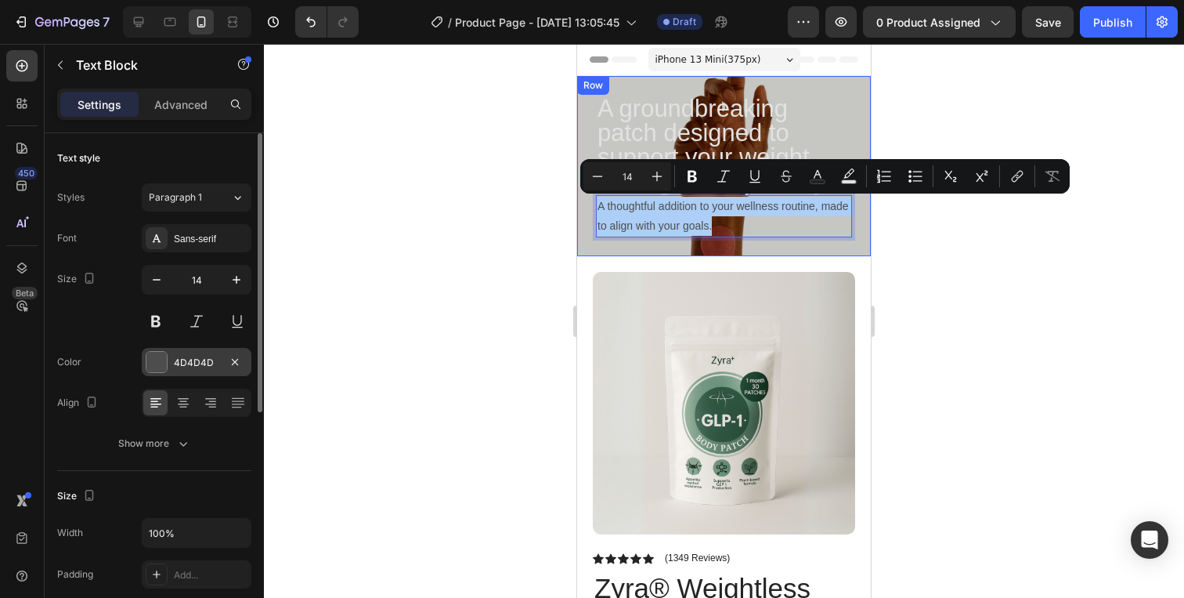
click at [167, 360] on div "4D4D4D" at bounding box center [197, 362] width 110 height 28
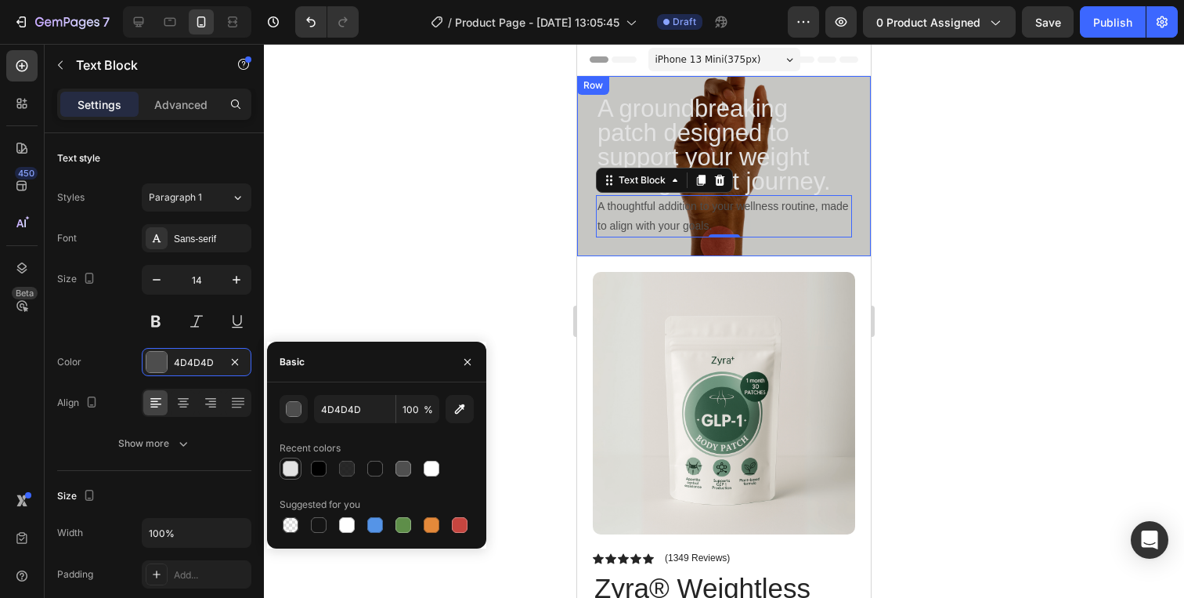
click at [282, 462] on div at bounding box center [290, 468] width 19 height 19
type input "E2E2E2"
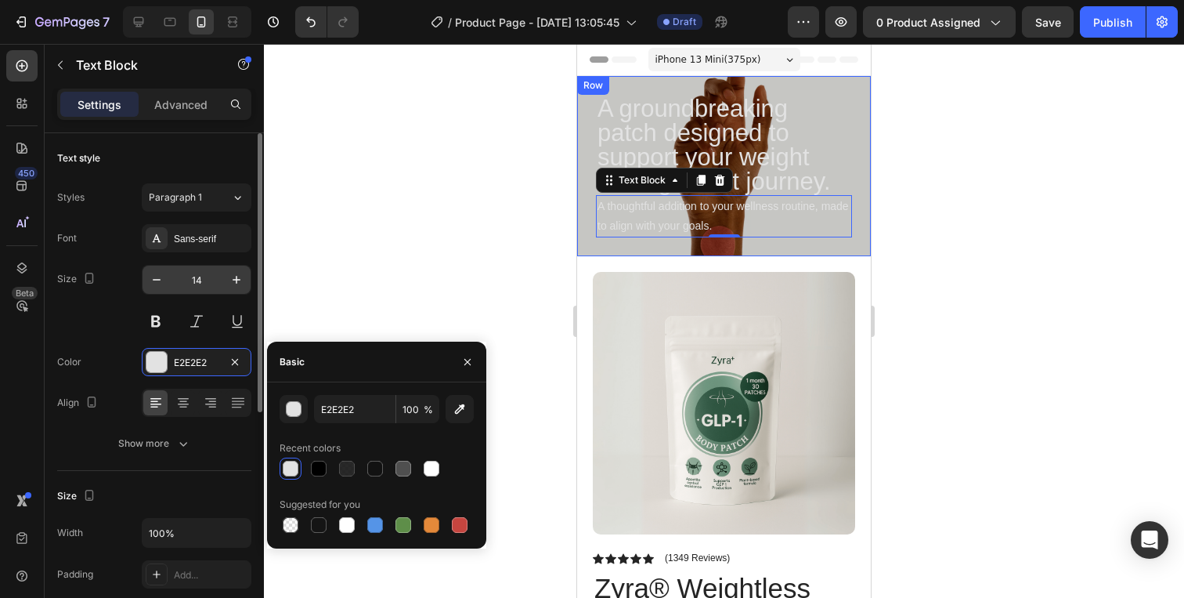
click at [207, 280] on input "14" at bounding box center [197, 280] width 52 height 28
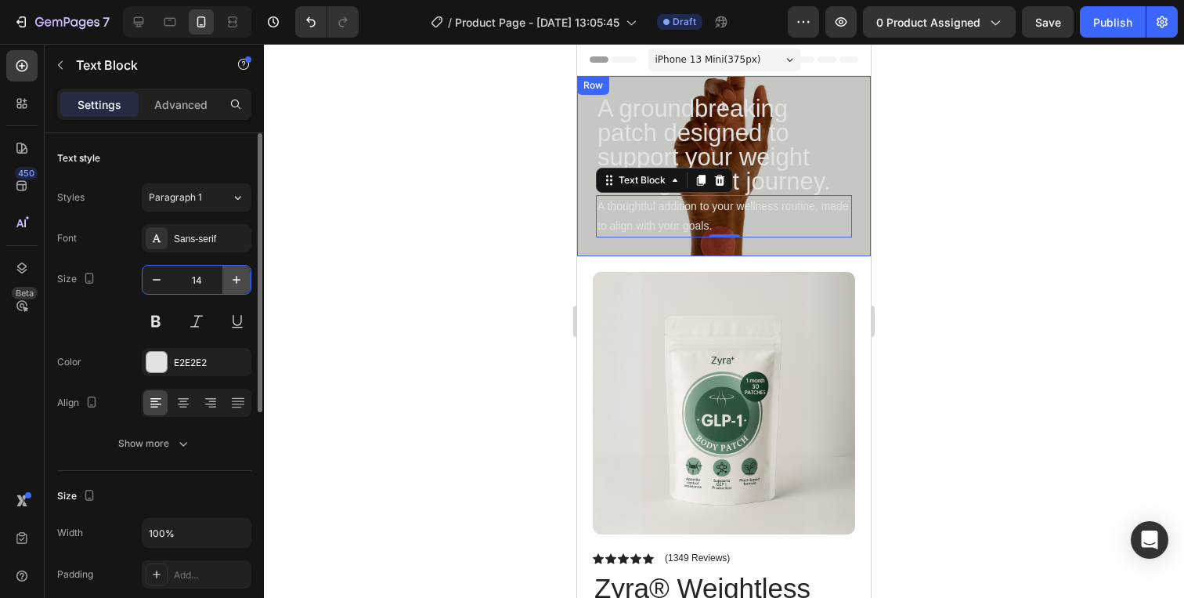
click at [236, 274] on icon "button" at bounding box center [237, 280] width 16 height 16
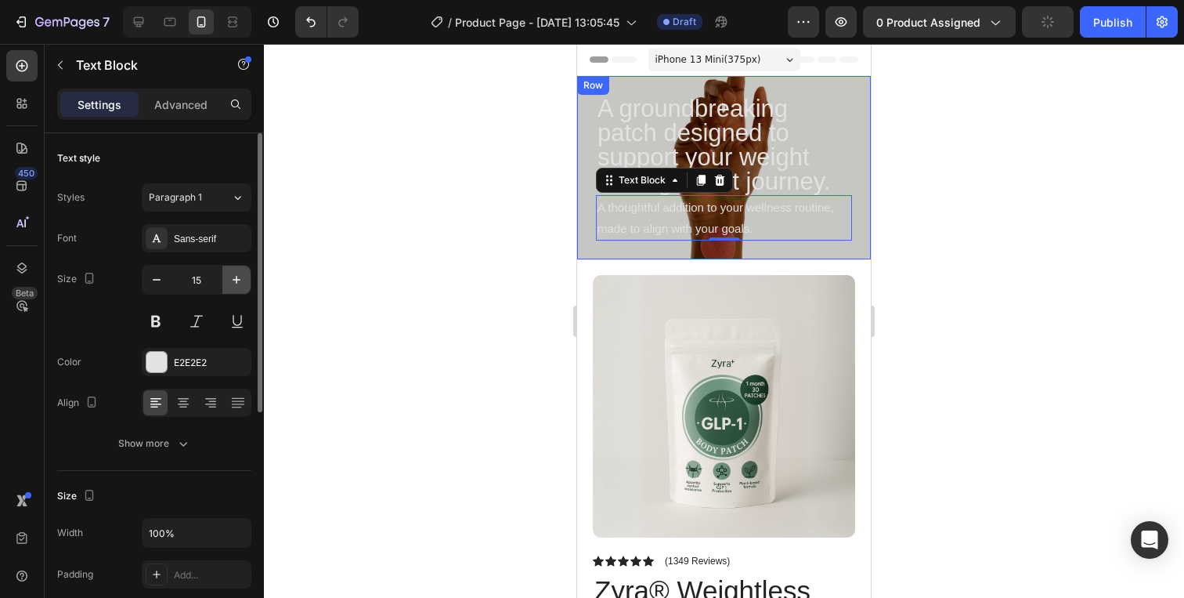
click at [236, 277] on icon "button" at bounding box center [237, 280] width 8 height 8
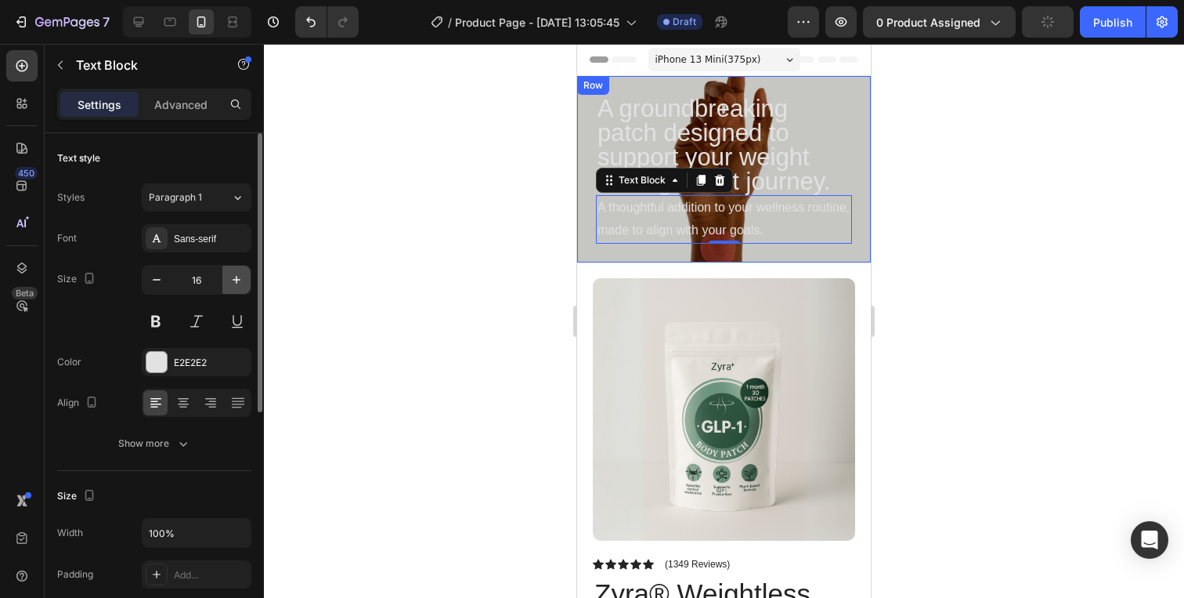
click at [236, 277] on icon "button" at bounding box center [237, 280] width 8 height 8
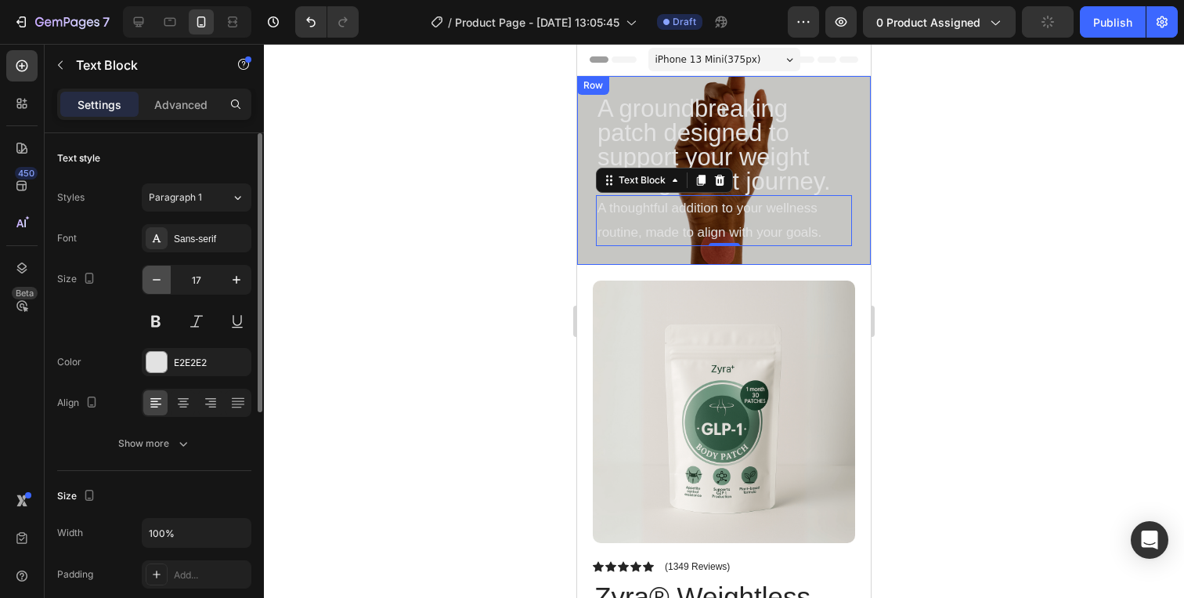
click at [164, 282] on icon "button" at bounding box center [157, 280] width 16 height 16
type input "16"
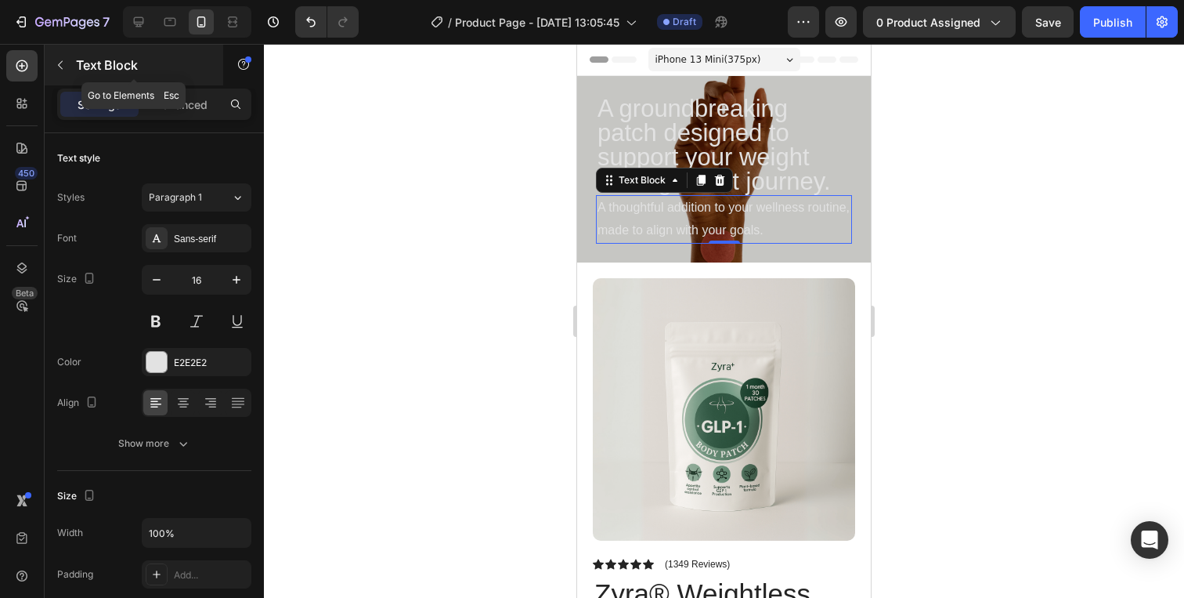
click at [58, 66] on icon "button" at bounding box center [60, 65] width 13 height 13
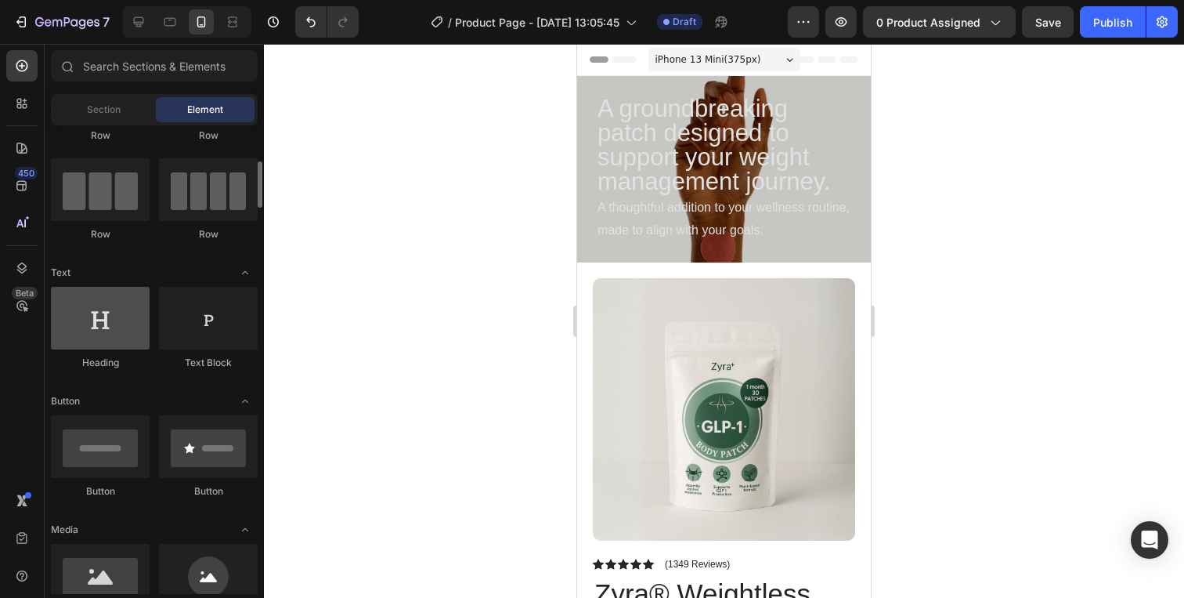
scroll to position [137, 0]
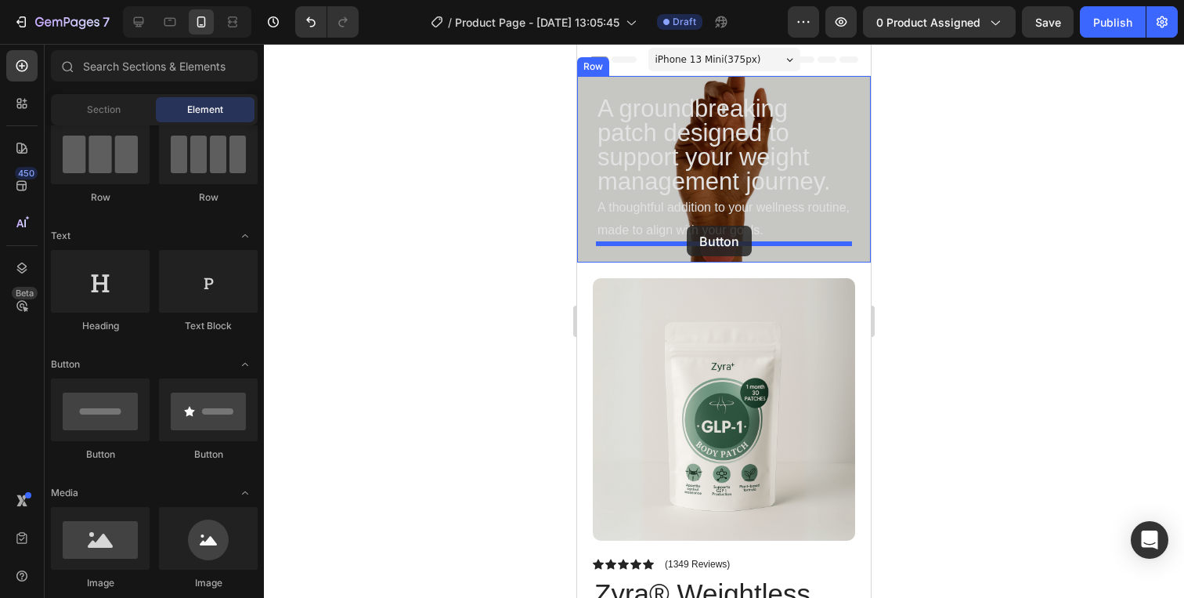
drag, startPoint x: 676, startPoint y: 443, endPoint x: 687, endPoint y: 225, distance: 218.8
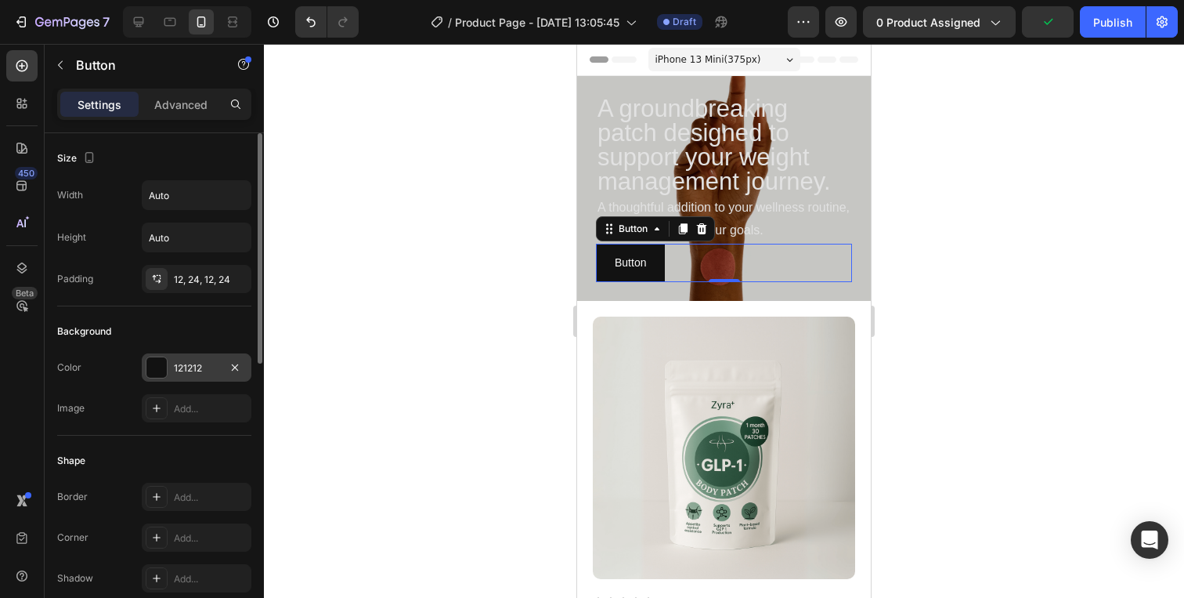
click at [157, 373] on div at bounding box center [156, 367] width 20 height 20
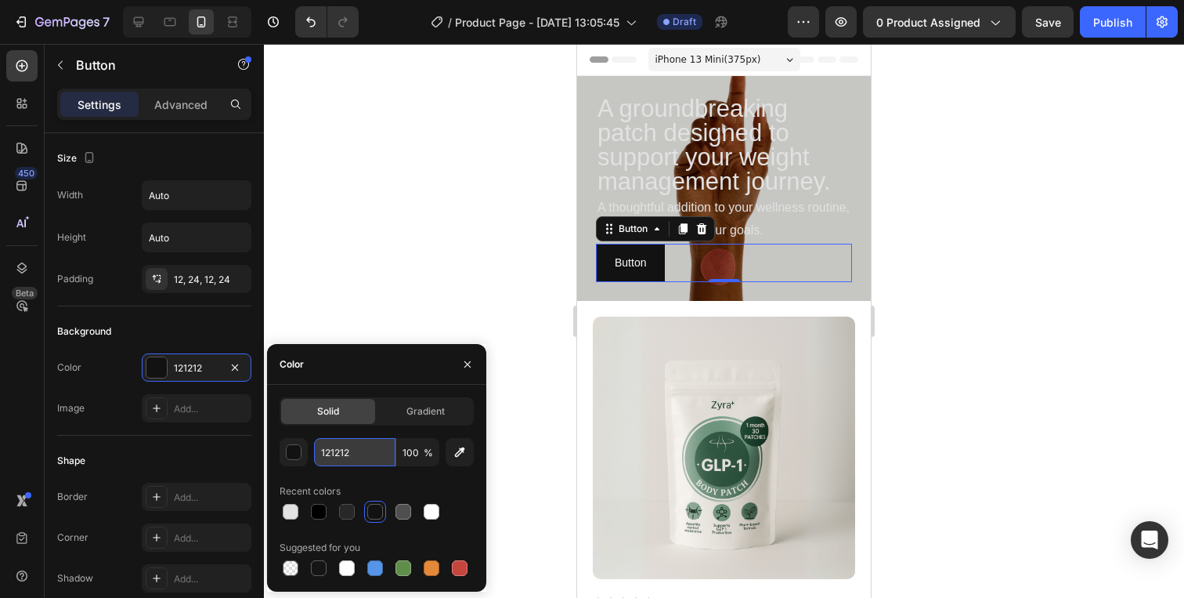
click at [349, 451] on input "121212" at bounding box center [354, 452] width 81 height 28
paste input "0D4130"
type input "0D4130"
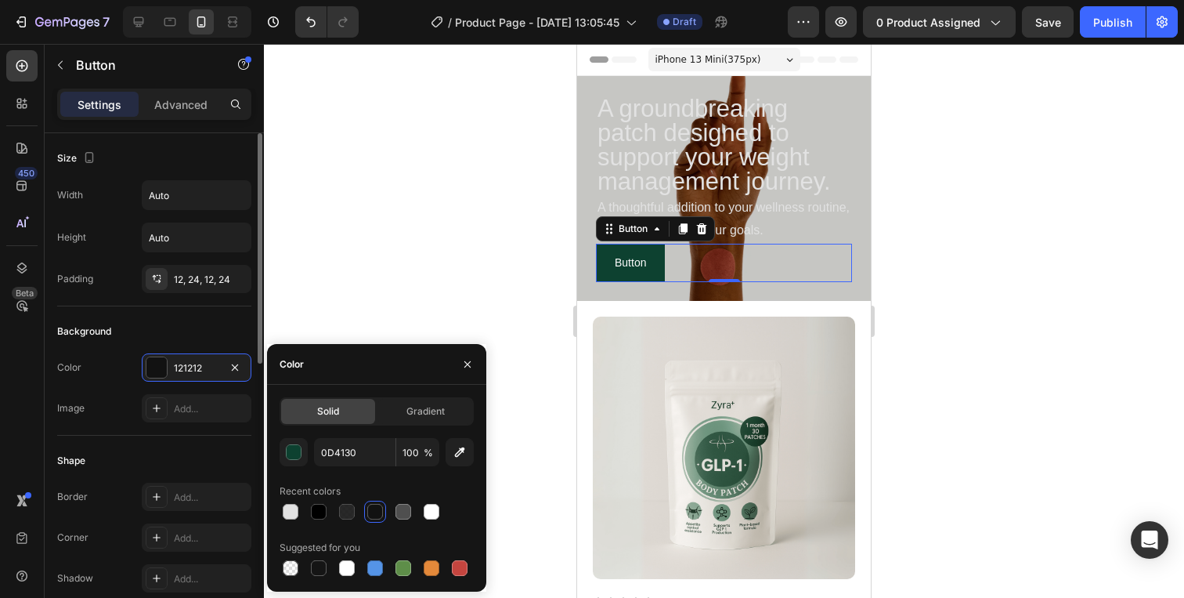
click at [217, 334] on div "Background" at bounding box center [154, 331] width 194 height 25
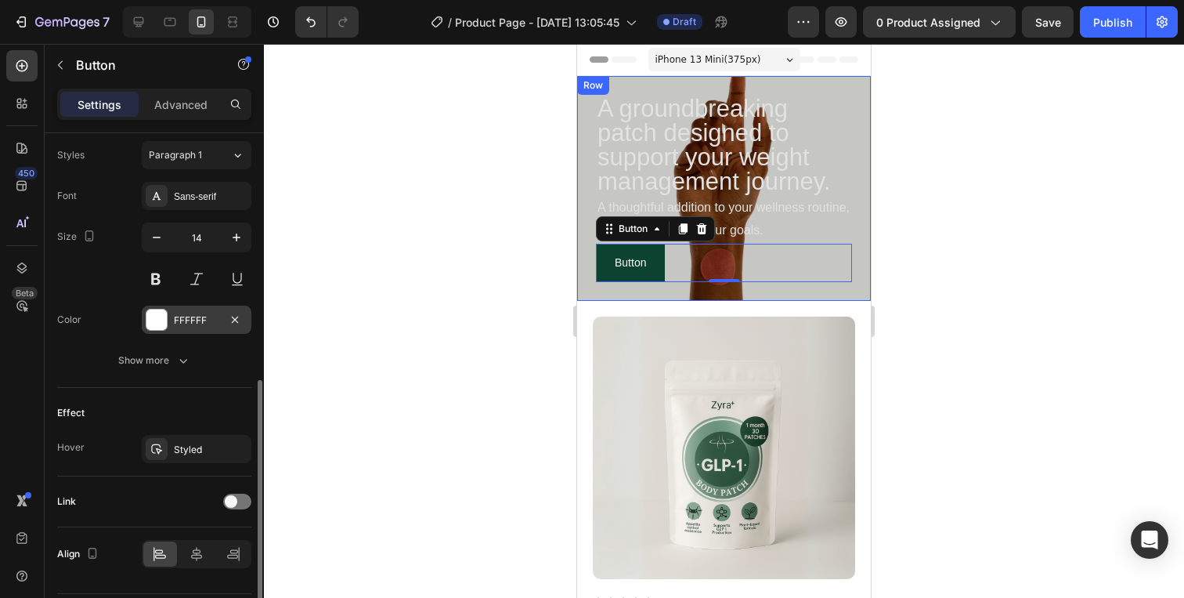
scroll to position [614, 0]
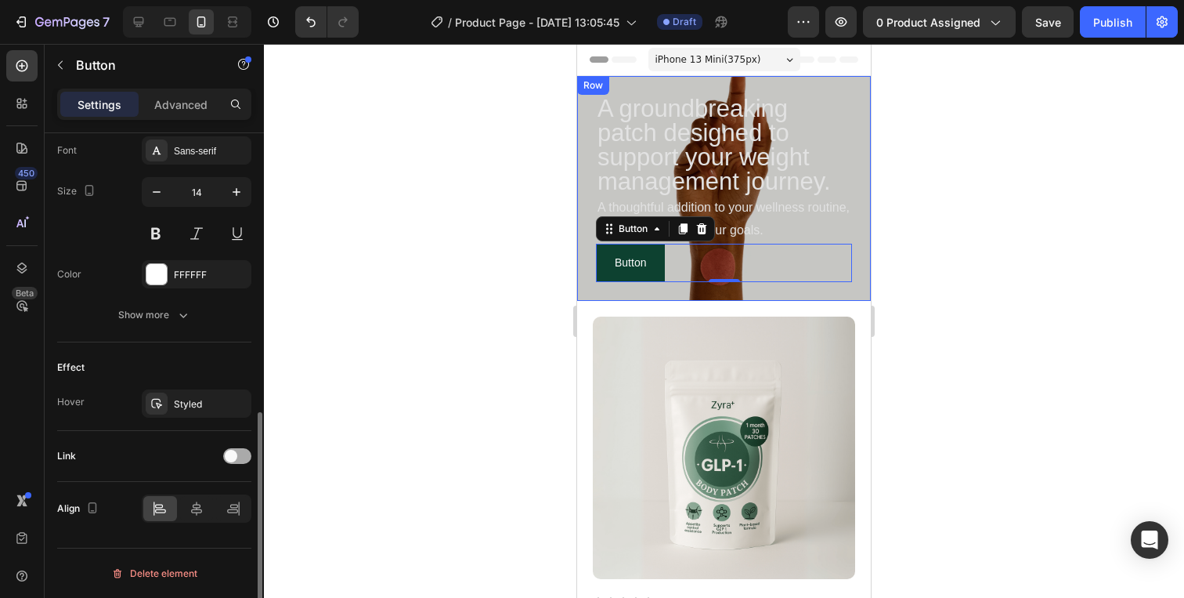
click at [232, 452] on span at bounding box center [231, 456] width 13 height 13
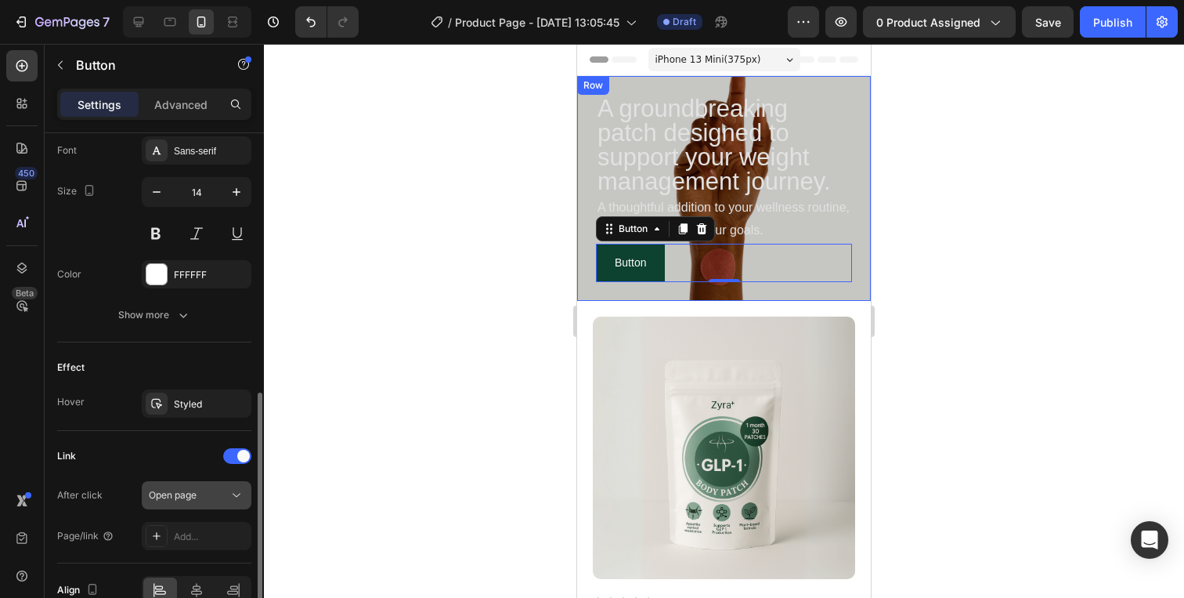
click at [207, 488] on div "Open page" at bounding box center [189, 495] width 80 height 14
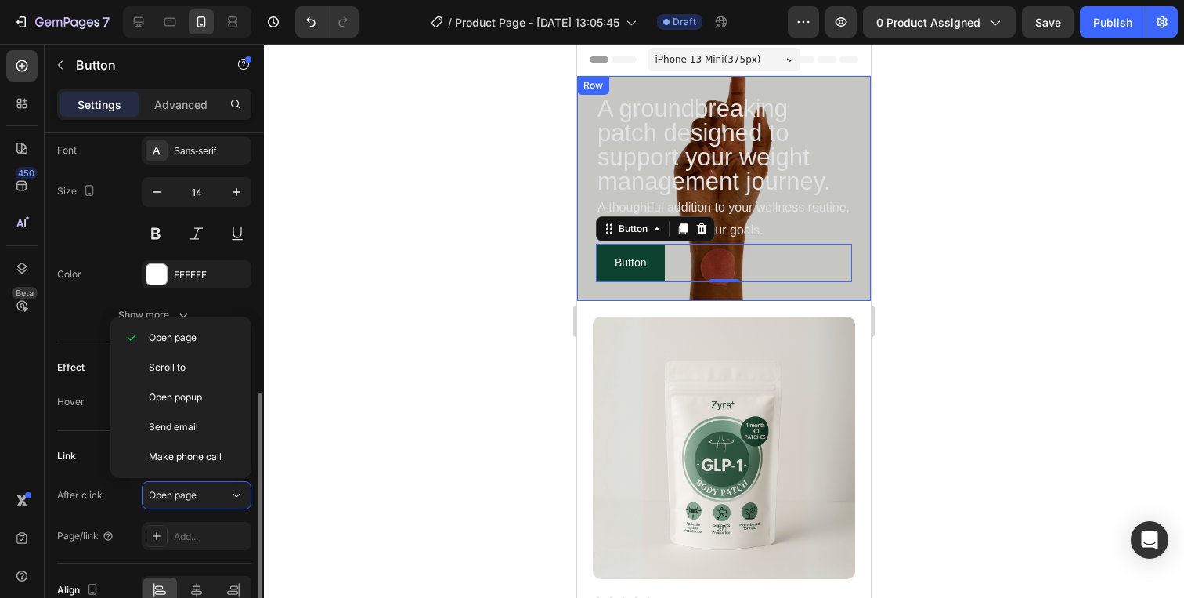
click at [78, 454] on div "Link" at bounding box center [154, 455] width 194 height 25
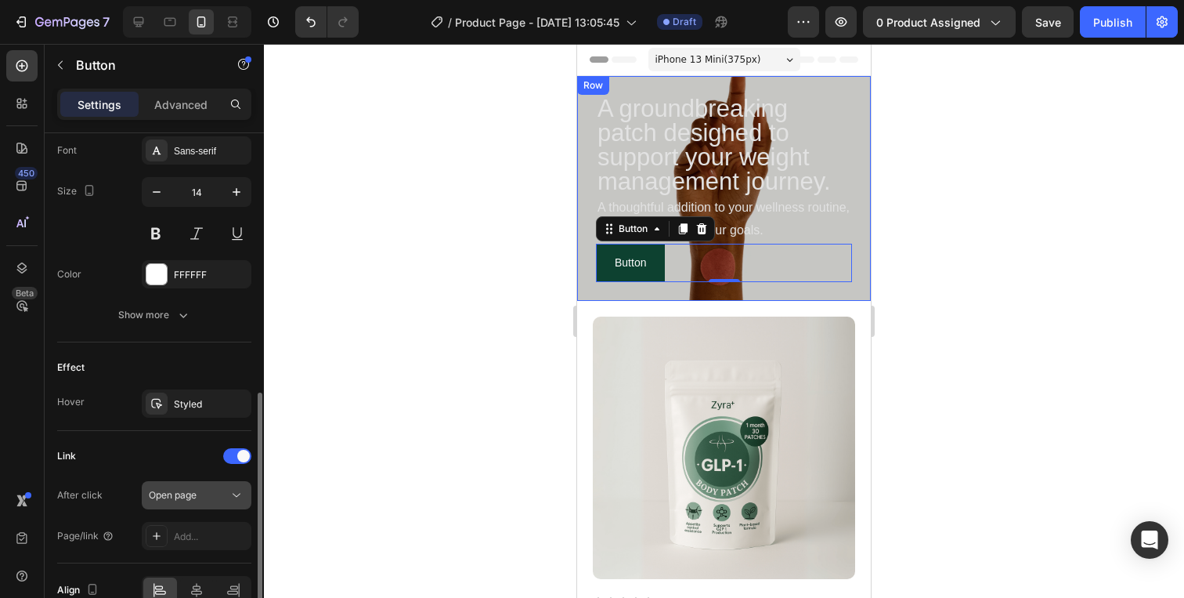
click at [205, 499] on div "Open page" at bounding box center [189, 495] width 80 height 14
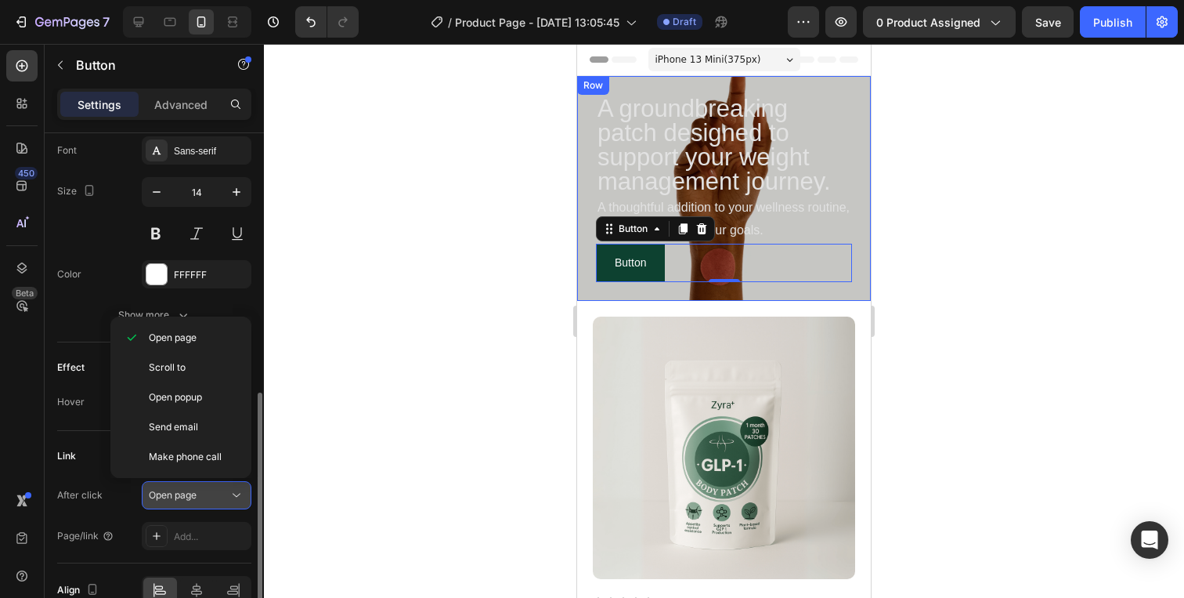
click at [205, 499] on div "Open page" at bounding box center [189, 495] width 80 height 14
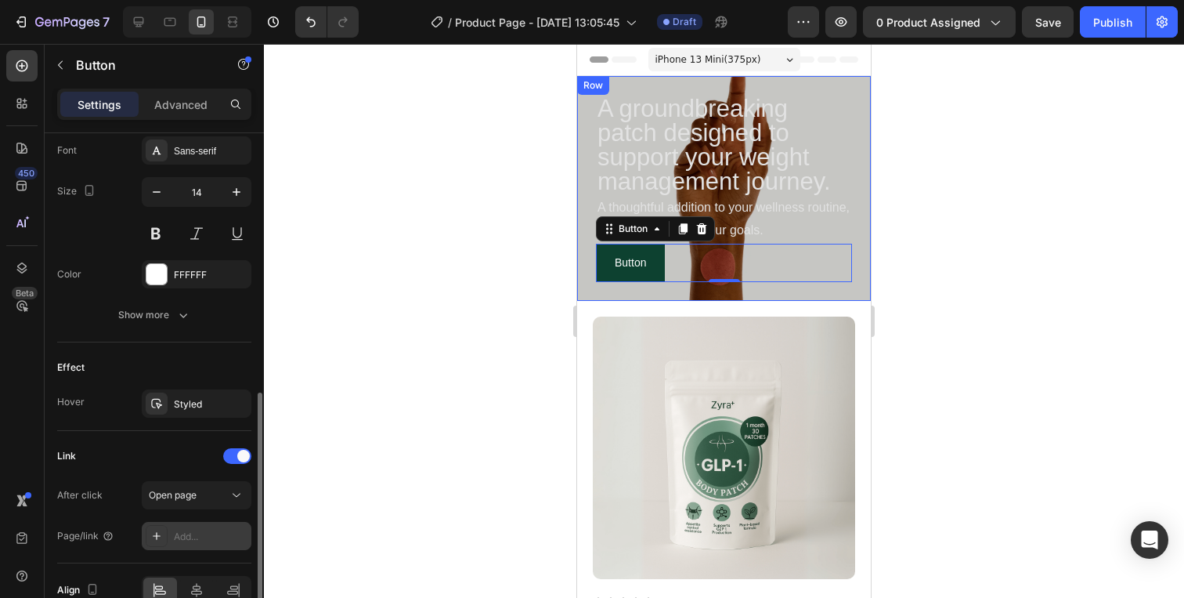
click at [197, 537] on div "Add..." at bounding box center [211, 536] width 74 height 14
click at [144, 495] on button "Open page" at bounding box center [197, 495] width 110 height 28
click at [103, 491] on div "After click Open page" at bounding box center [154, 495] width 194 height 28
click at [235, 451] on div at bounding box center [237, 456] width 28 height 16
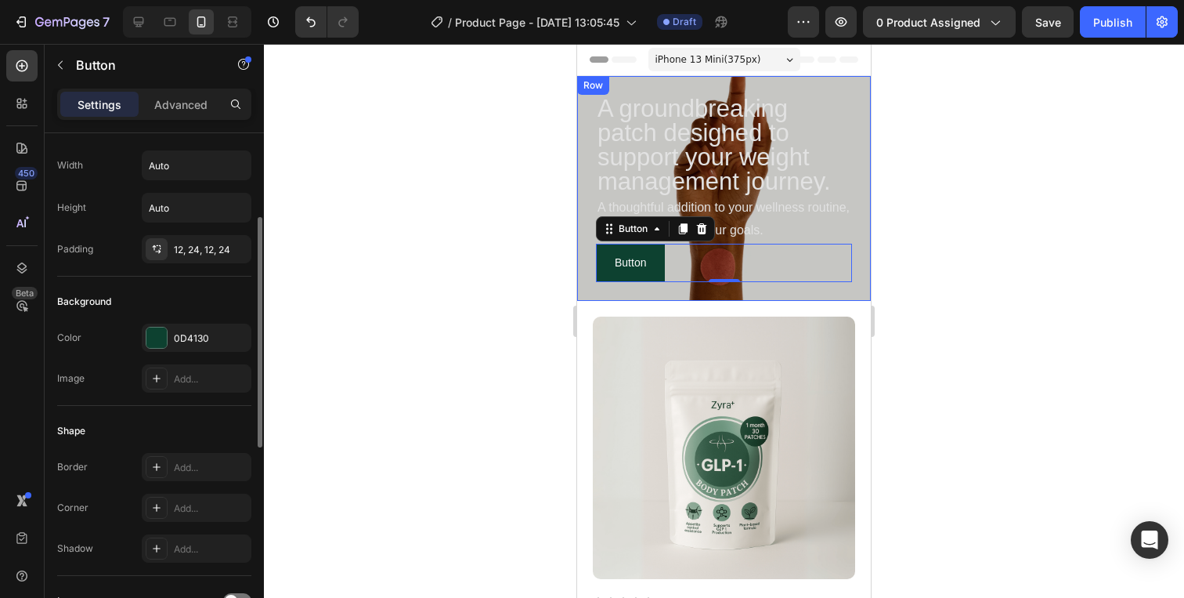
scroll to position [0, 0]
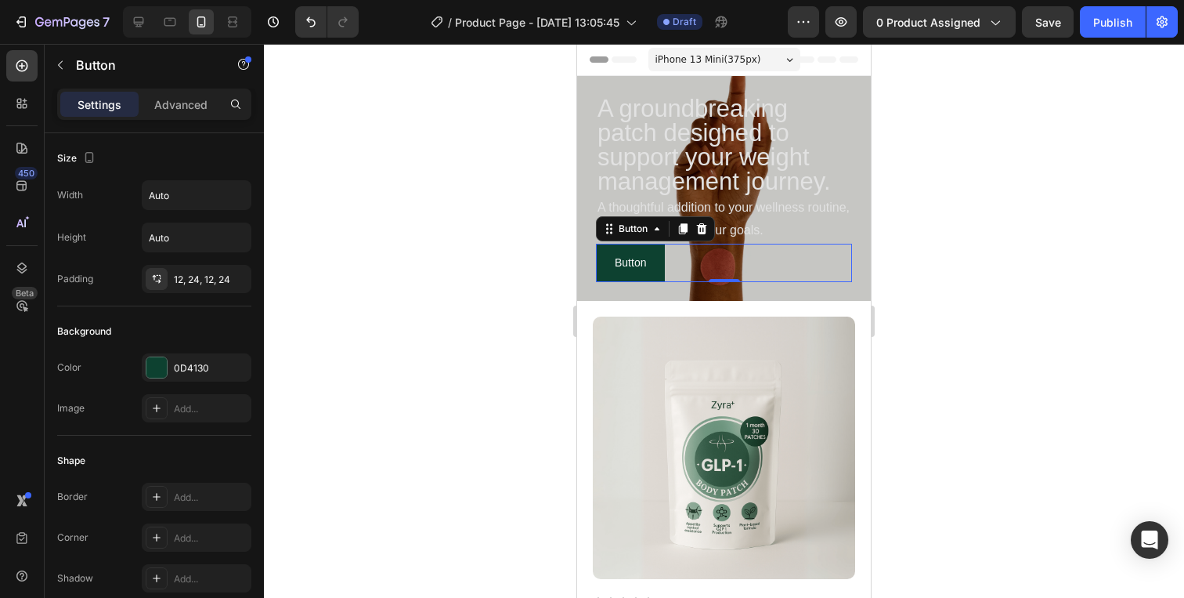
click at [628, 217] on div "Button" at bounding box center [655, 228] width 119 height 25
click at [703, 222] on icon at bounding box center [702, 228] width 13 height 13
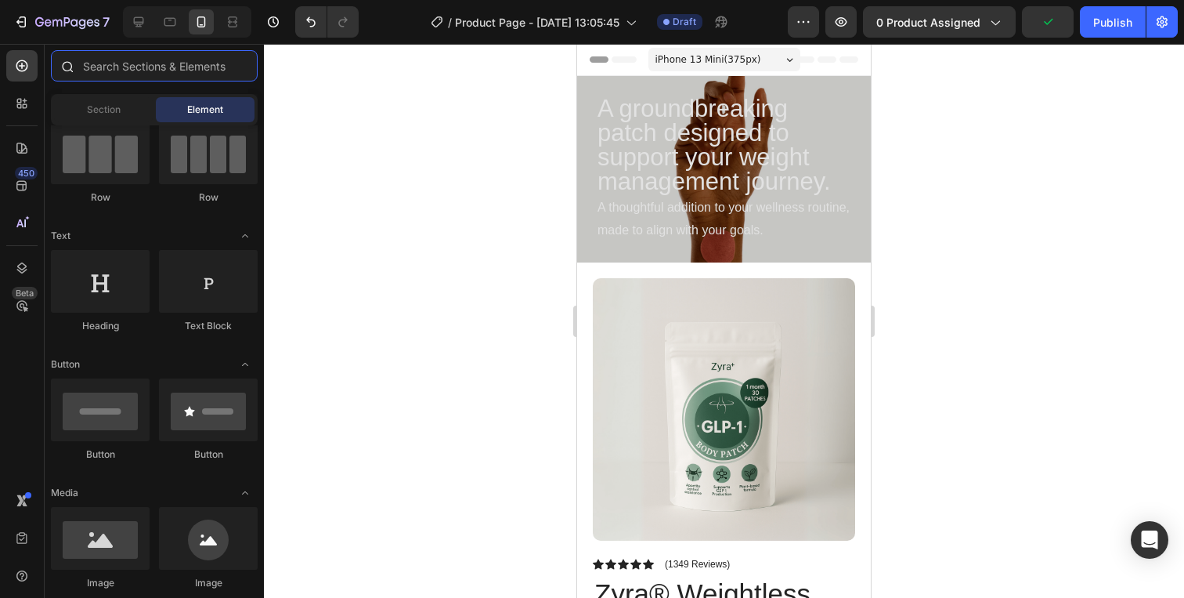
click at [160, 72] on input "text" at bounding box center [154, 65] width 207 height 31
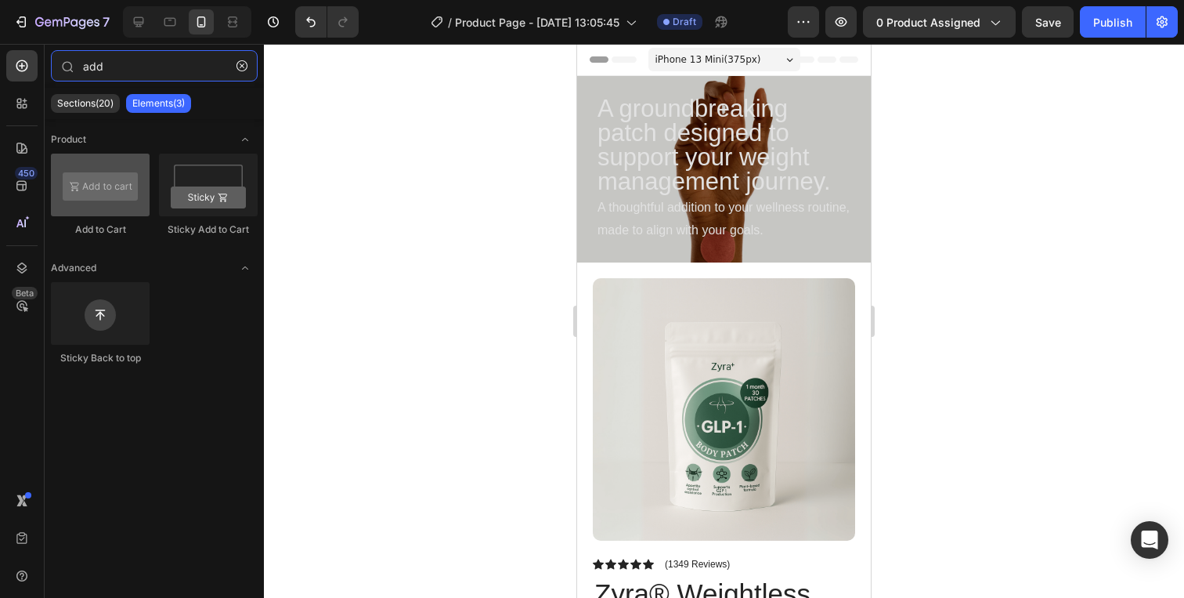
type input "add"
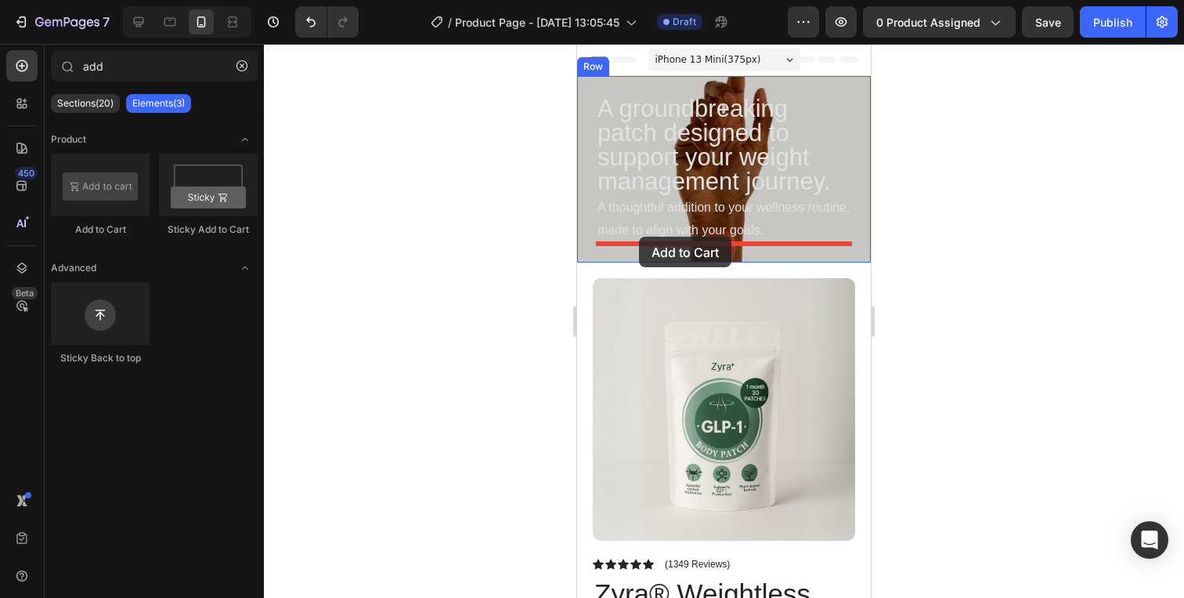
drag, startPoint x: 652, startPoint y: 231, endPoint x: 639, endPoint y: 236, distance: 13.4
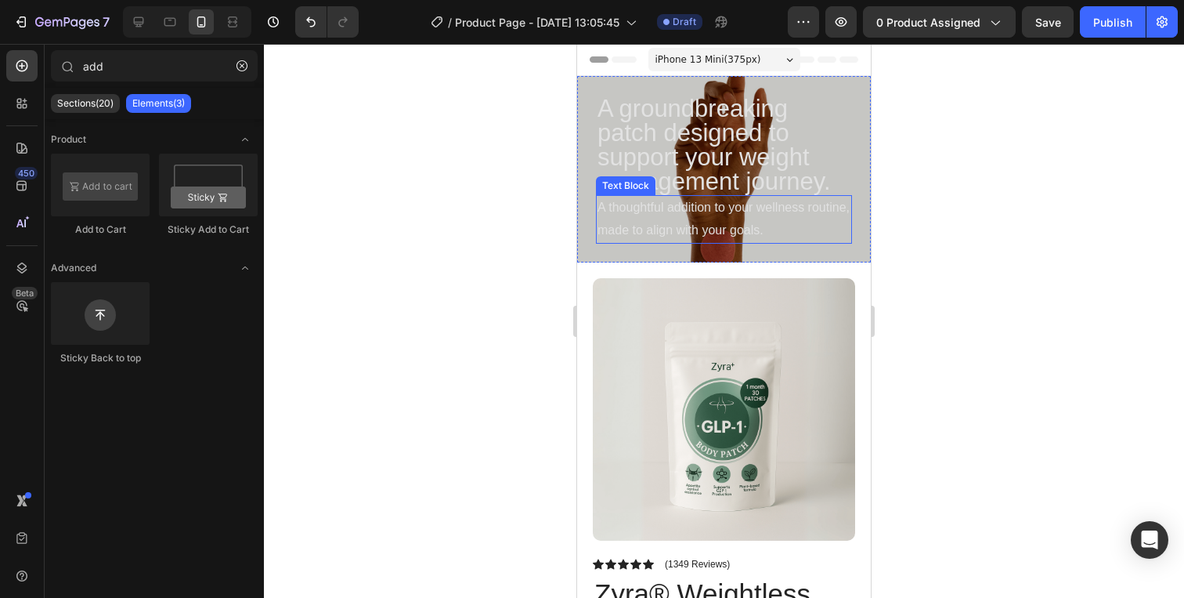
click at [641, 231] on p "A thoughtful addition to your wellness routine, made to align with your goals." at bounding box center [724, 219] width 253 height 45
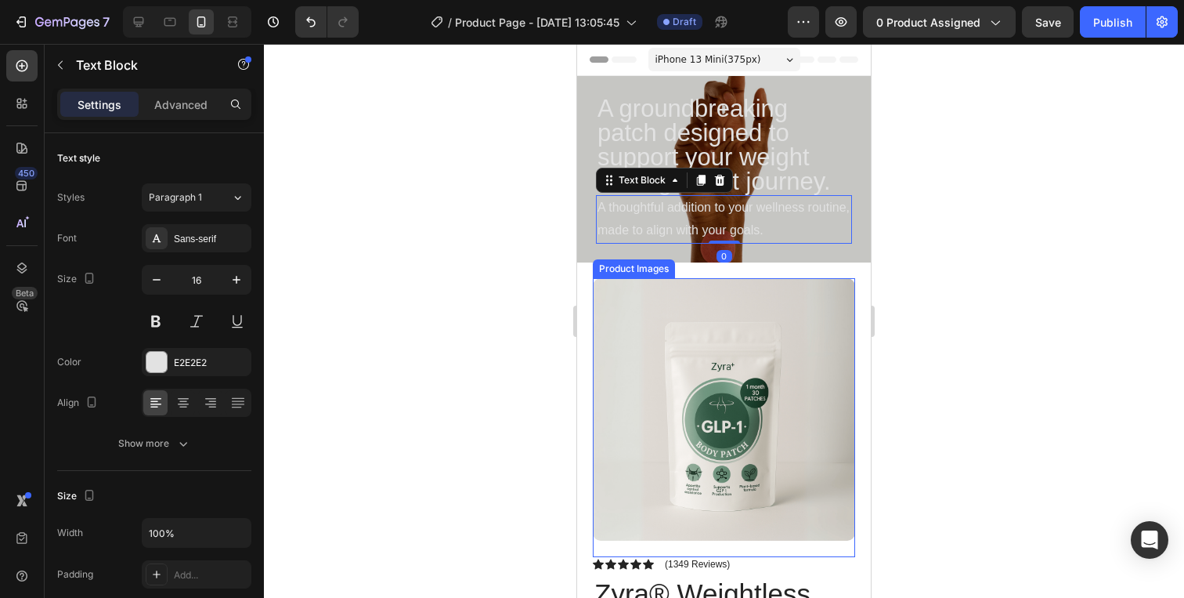
click at [641, 310] on img at bounding box center [724, 409] width 262 height 262
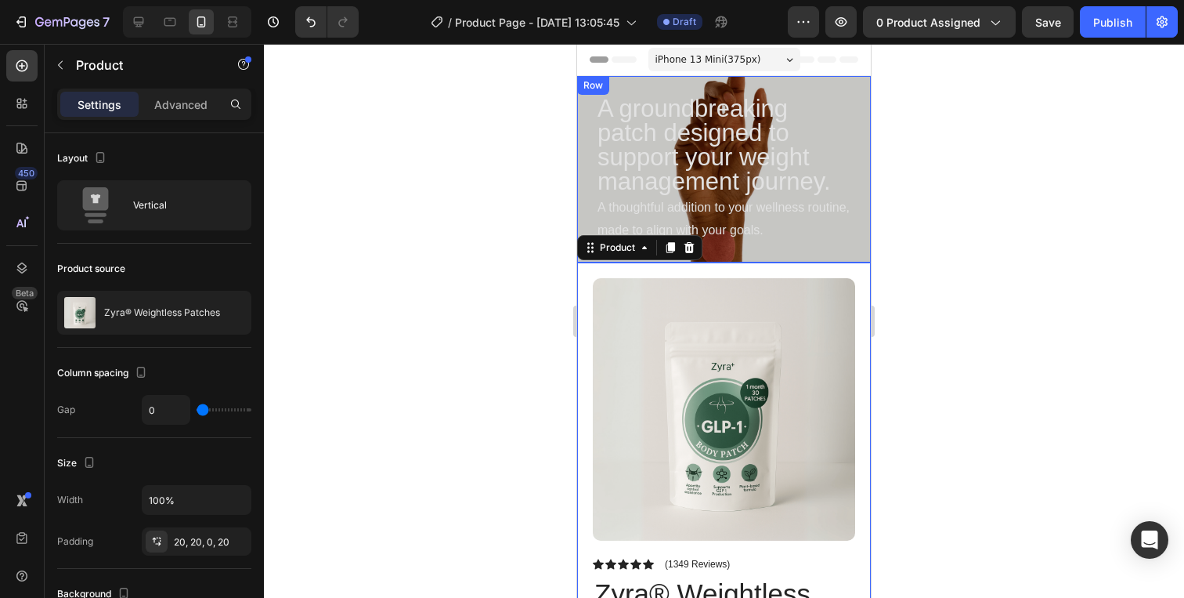
click at [591, 199] on div "A groundbreaking patch designed to support your weight management journey. Head…" at bounding box center [724, 169] width 294 height 186
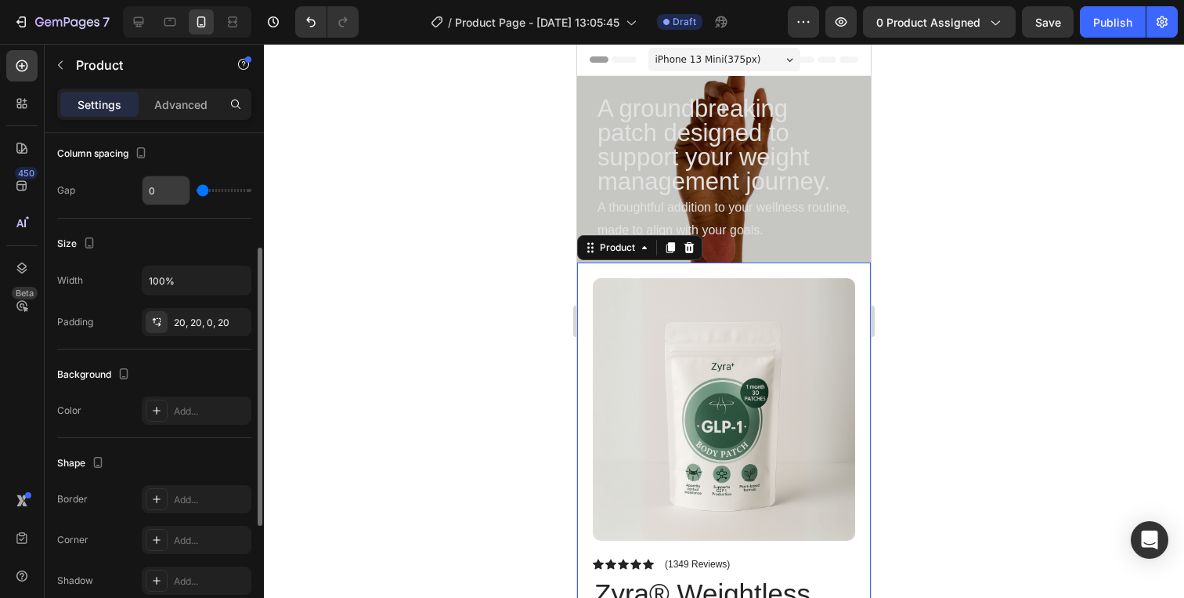
scroll to position [222, 0]
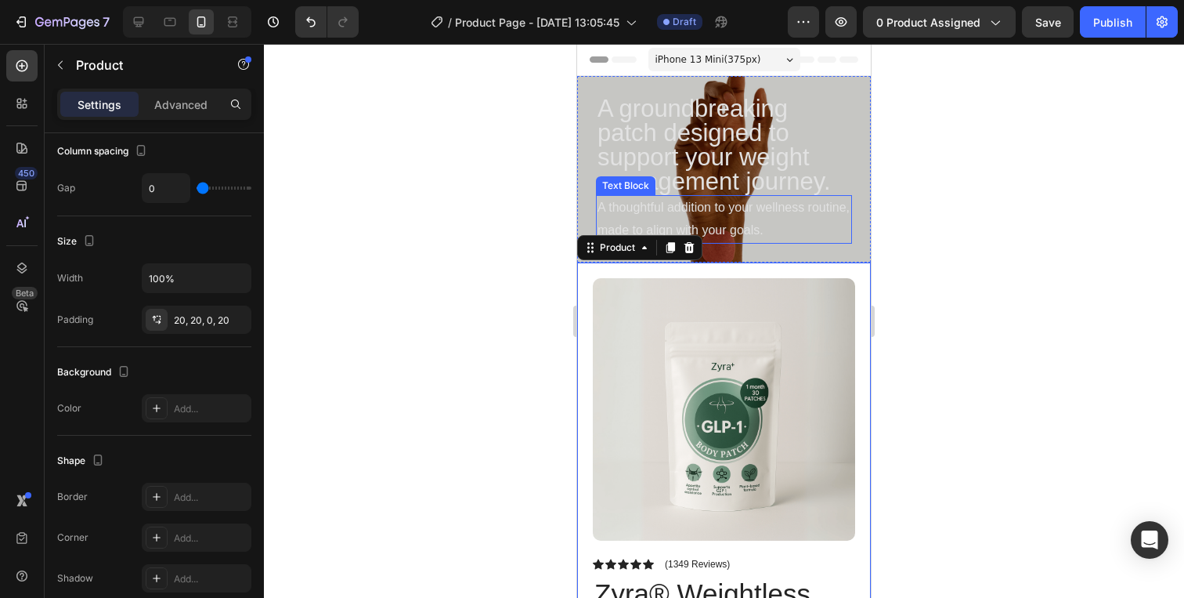
click at [655, 213] on p "A thoughtful addition to your wellness routine, made to align with your goals." at bounding box center [724, 219] width 253 height 45
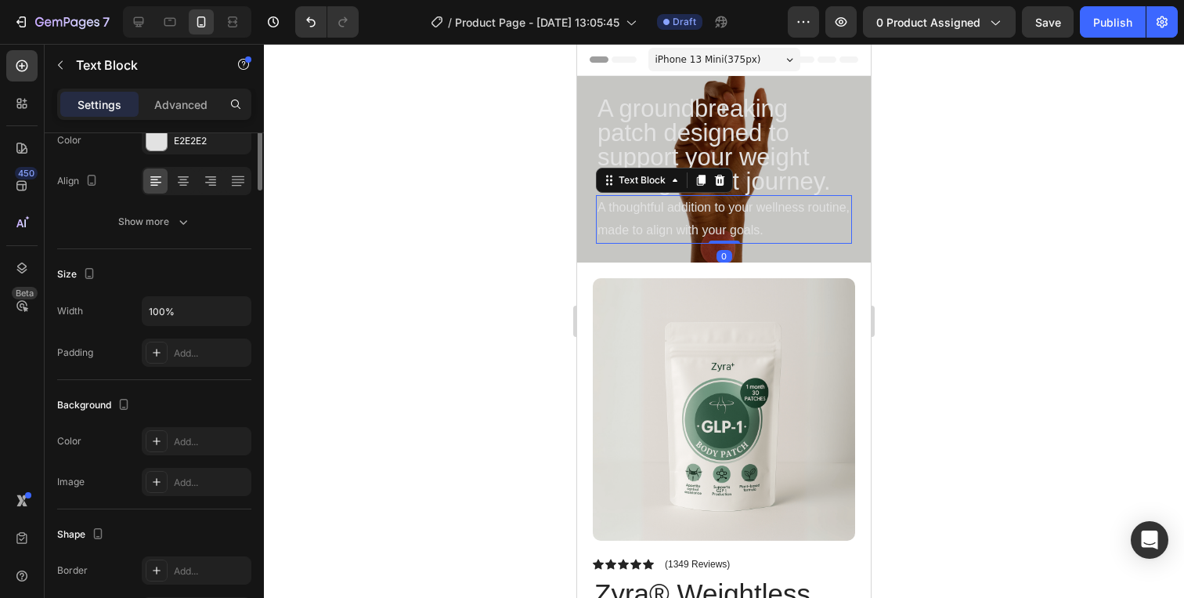
scroll to position [0, 0]
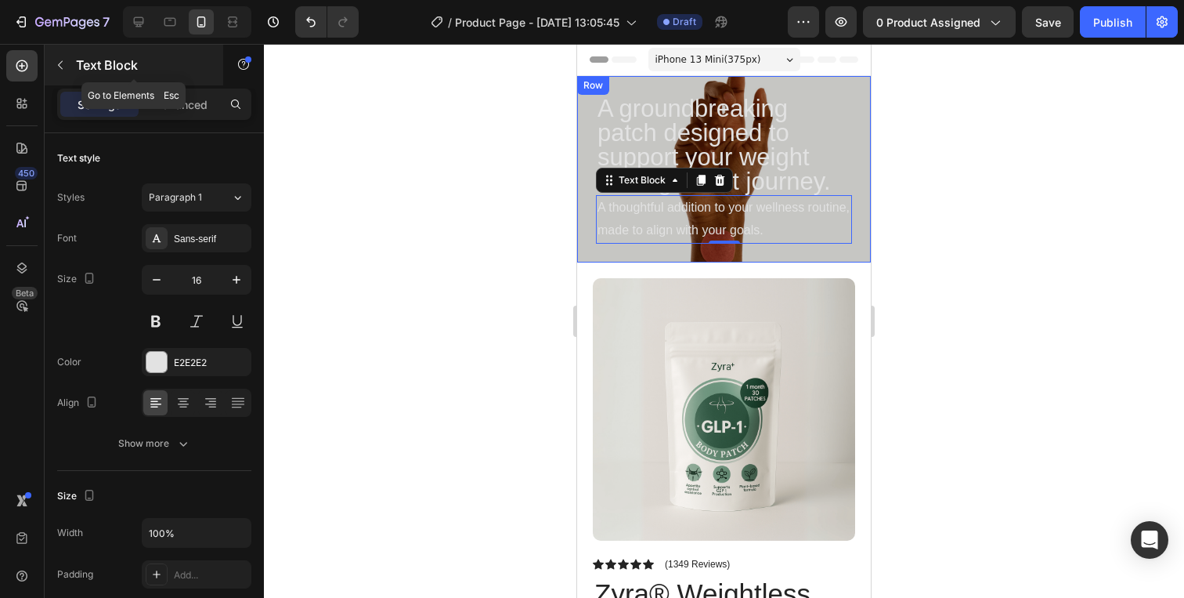
click at [67, 74] on button "button" at bounding box center [60, 64] width 25 height 25
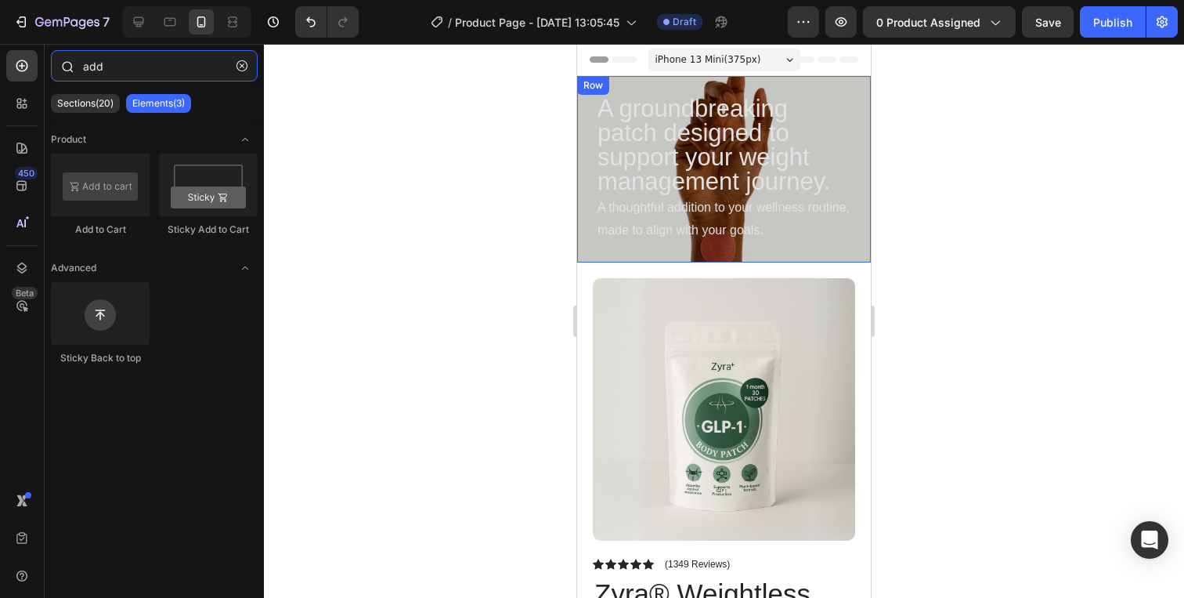
click at [99, 64] on input "add" at bounding box center [154, 65] width 207 height 31
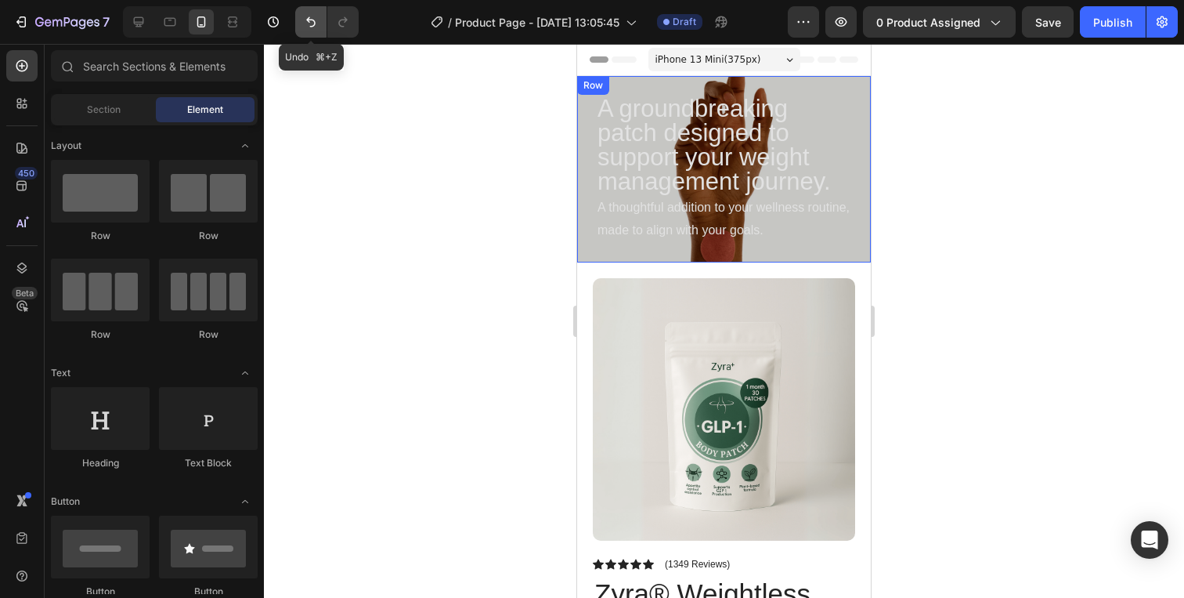
click at [309, 23] on icon "Undo/Redo" at bounding box center [311, 22] width 16 height 16
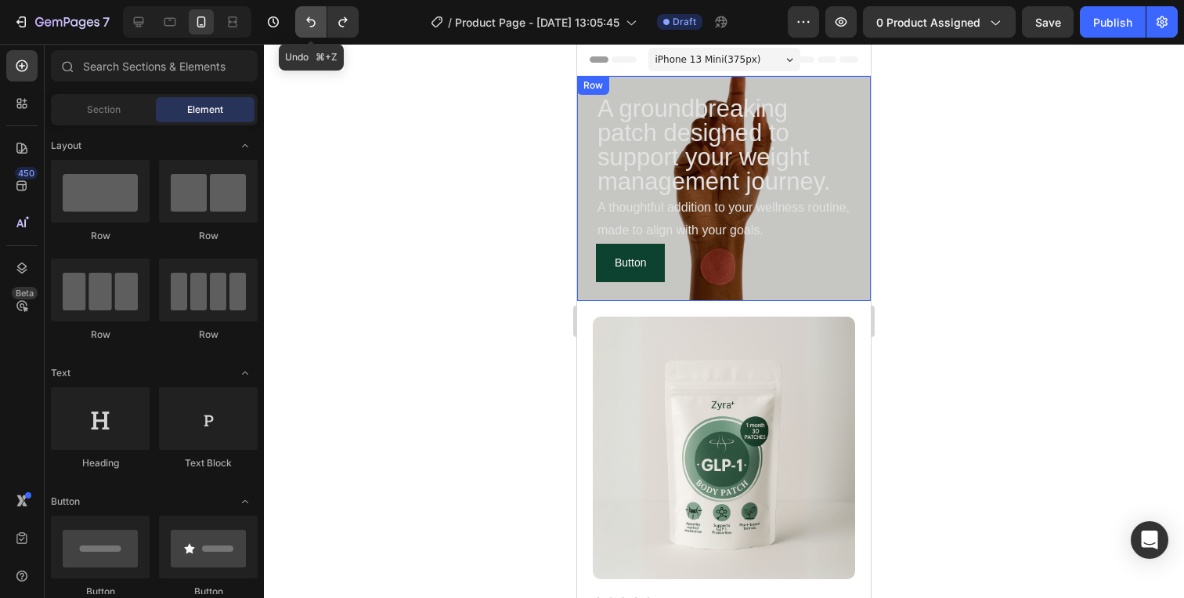
click at [309, 23] on icon "Undo/Redo" at bounding box center [311, 22] width 16 height 16
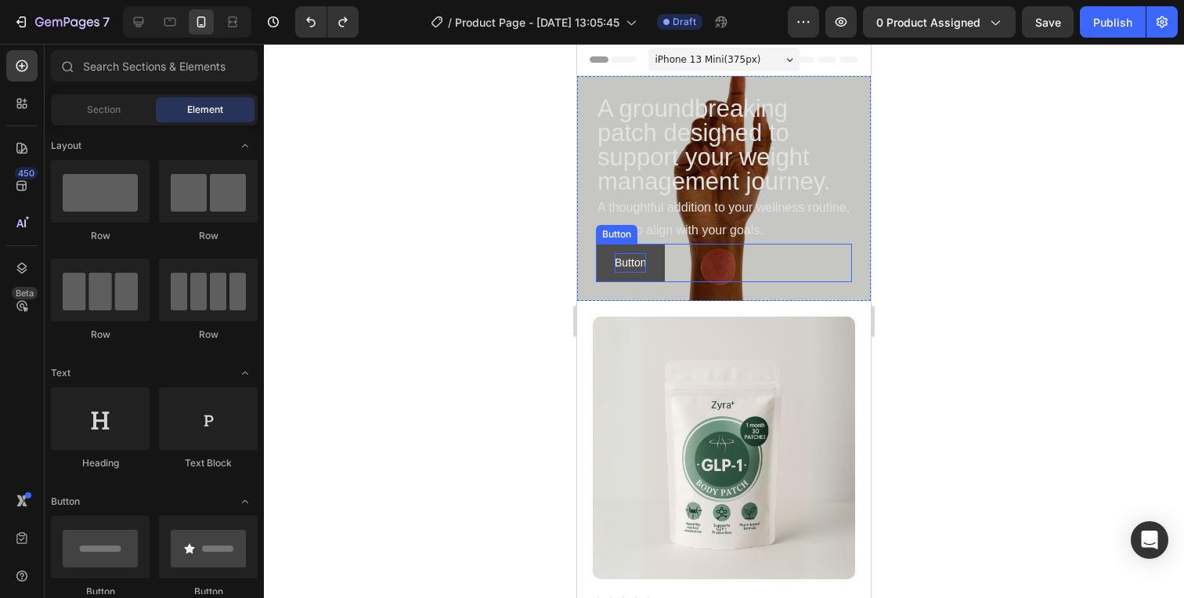
click at [621, 259] on p "Button" at bounding box center [630, 263] width 31 height 20
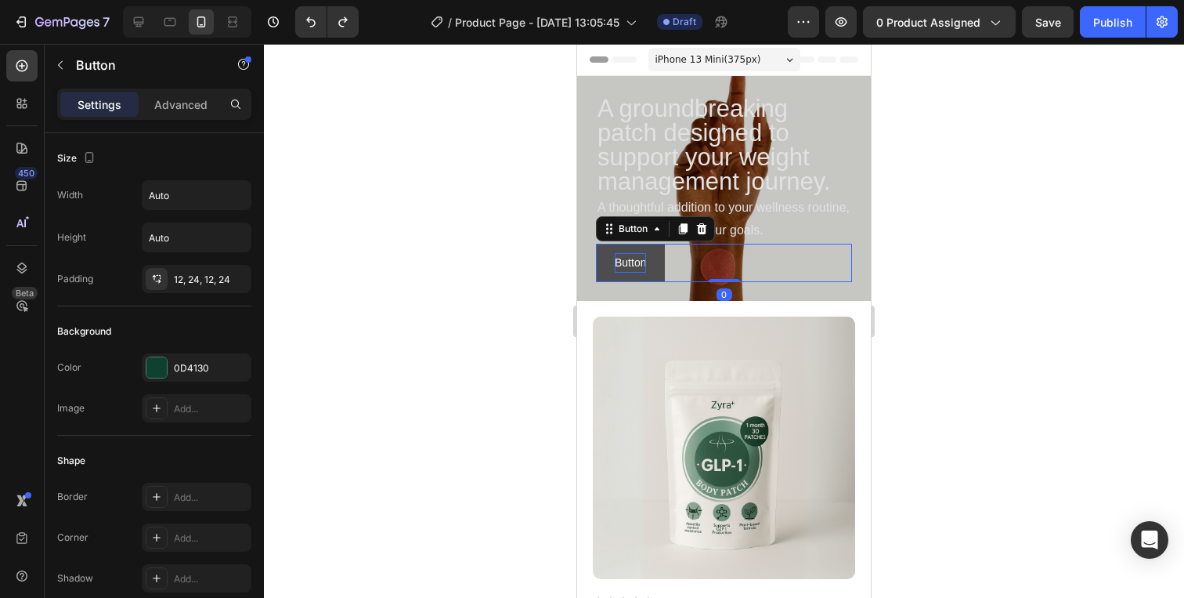
click at [621, 259] on p "Button" at bounding box center [630, 263] width 31 height 20
click at [596, 244] on button "Add" at bounding box center [624, 263] width 57 height 38
click at [596, 244] on button "Add to" at bounding box center [630, 263] width 69 height 38
click at [644, 264] on p "Add to Cart" at bounding box center [643, 263] width 56 height 20
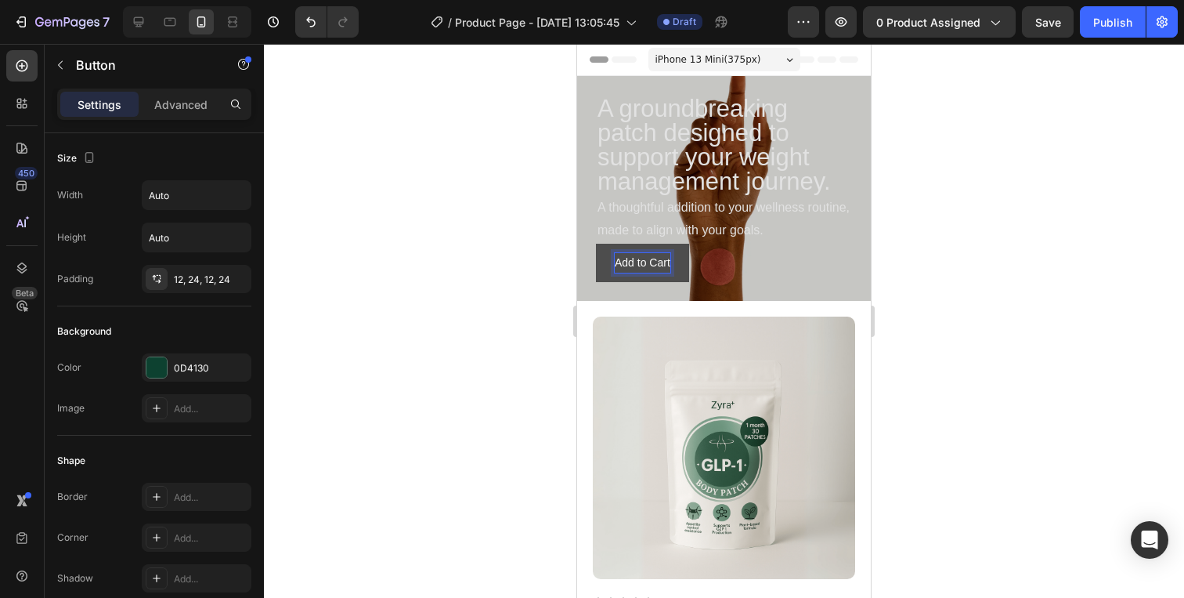
click at [656, 261] on p "Add to Cart" at bounding box center [643, 263] width 56 height 20
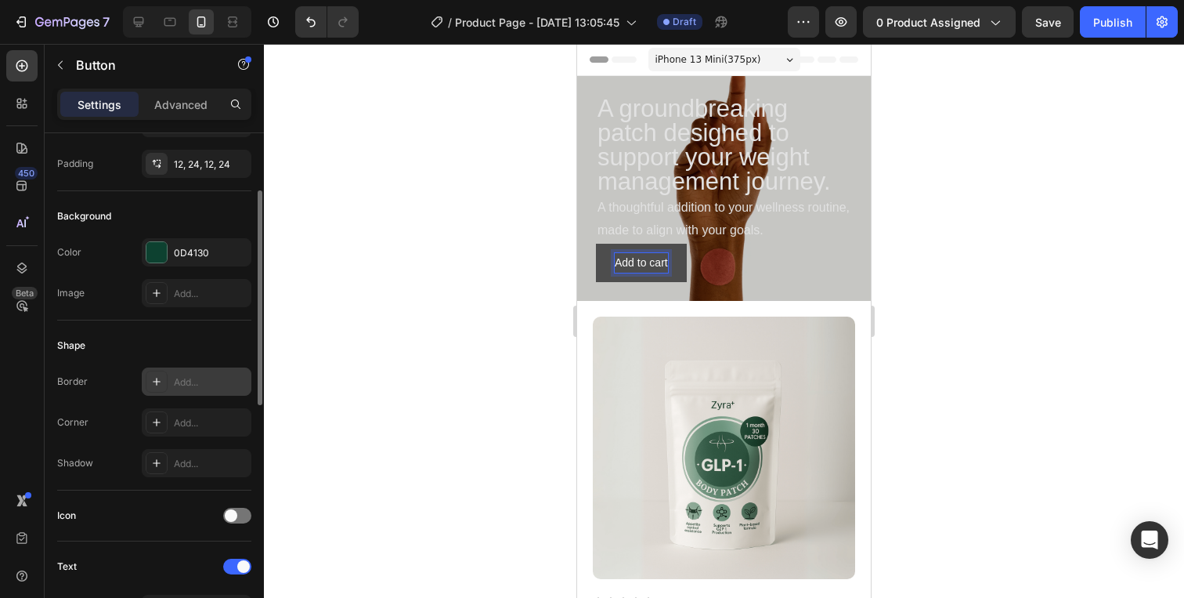
scroll to position [150, 0]
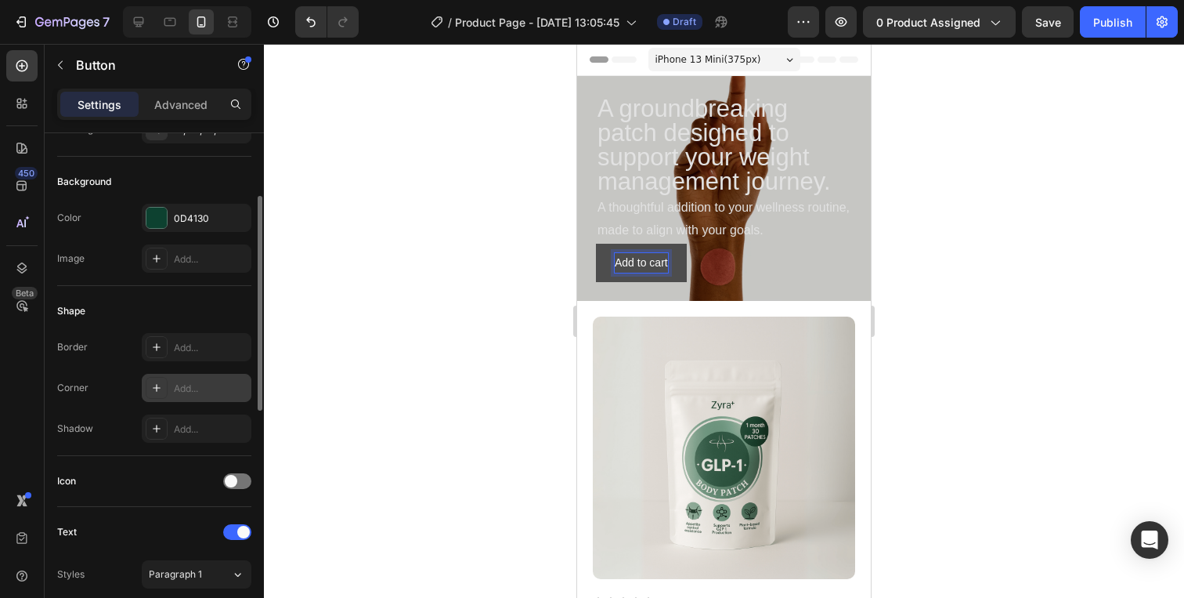
click at [164, 392] on div at bounding box center [157, 388] width 22 height 22
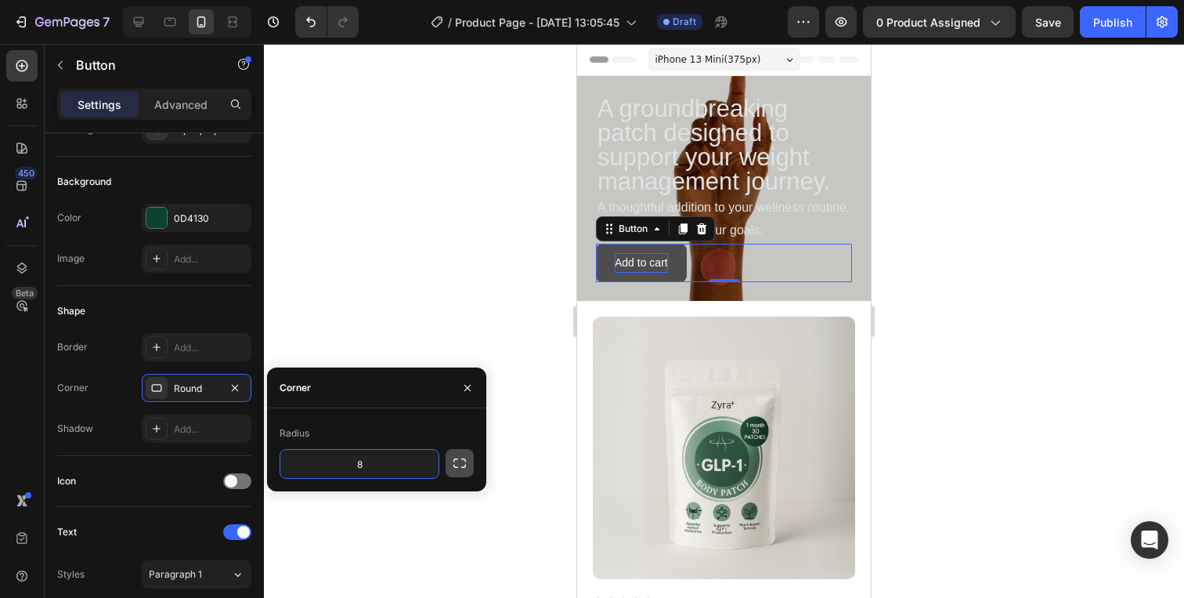
click at [458, 470] on icon "button" at bounding box center [460, 463] width 16 height 16
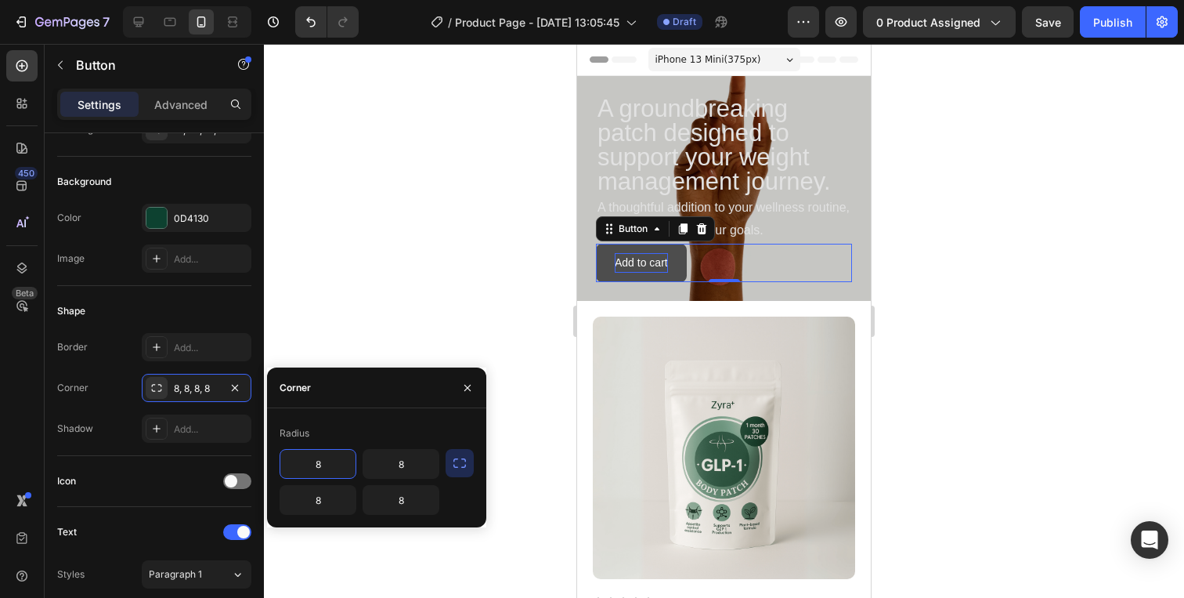
click at [323, 465] on input "8" at bounding box center [317, 464] width 75 height 28
type input "25"
click at [461, 468] on icon "button" at bounding box center [460, 463] width 16 height 16
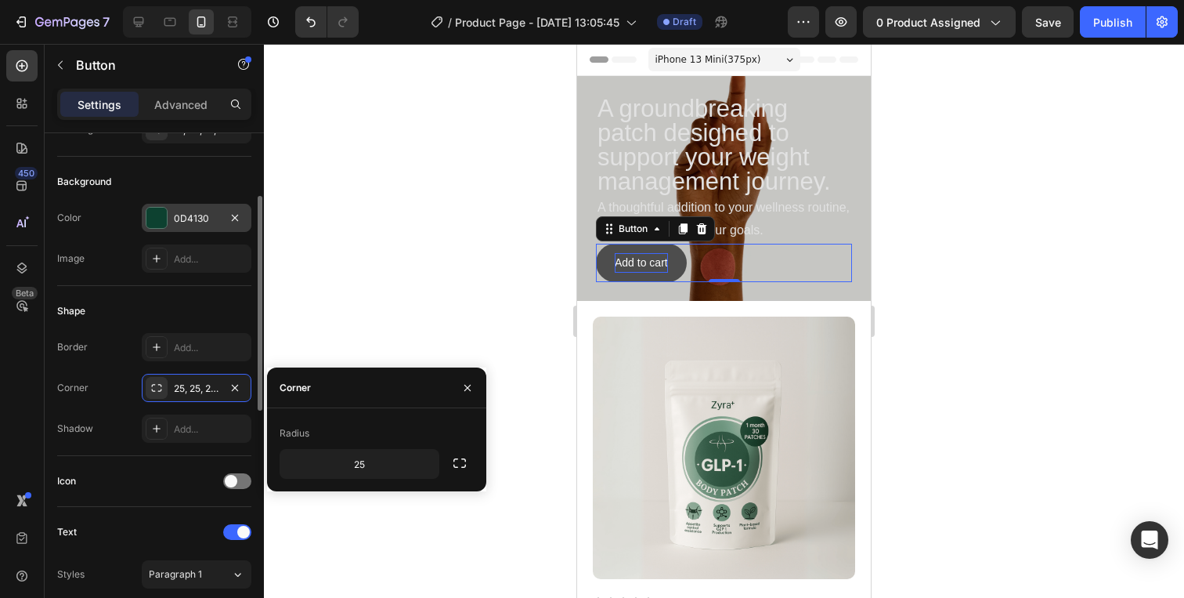
click at [205, 211] on div "0D4130" at bounding box center [196, 218] width 45 height 14
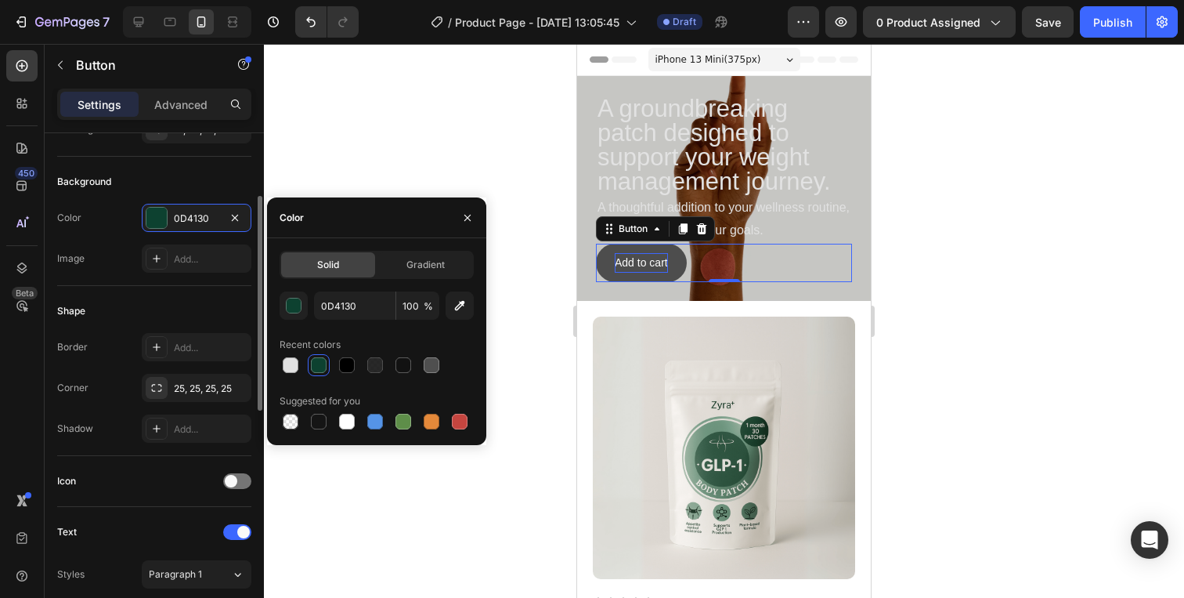
click at [92, 305] on div "Shape" at bounding box center [154, 310] width 194 height 25
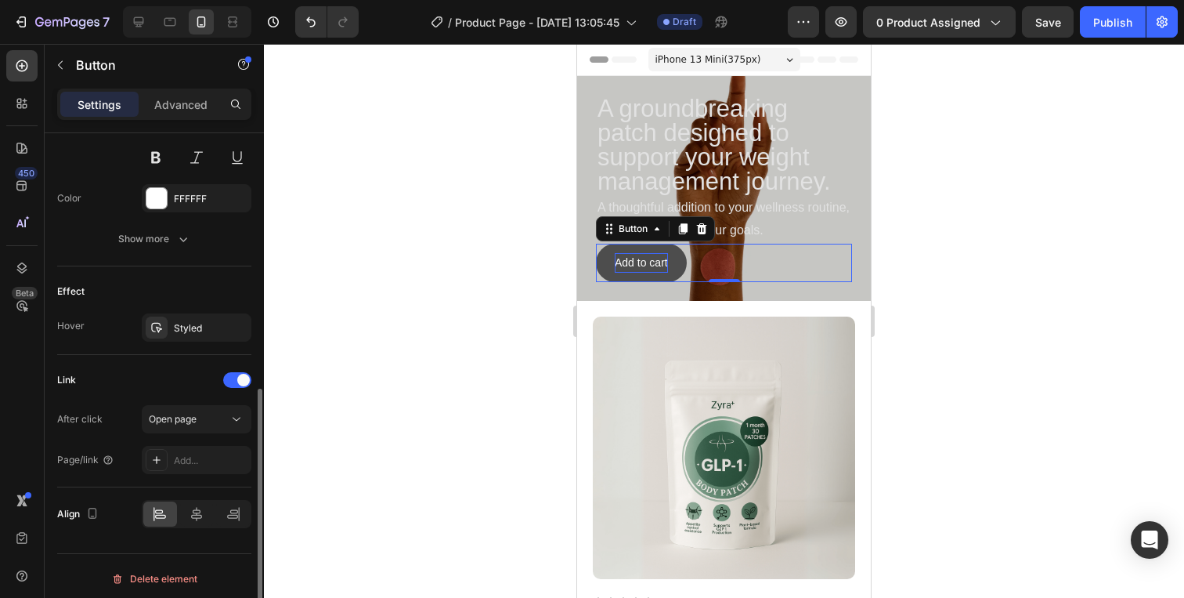
scroll to position [696, 0]
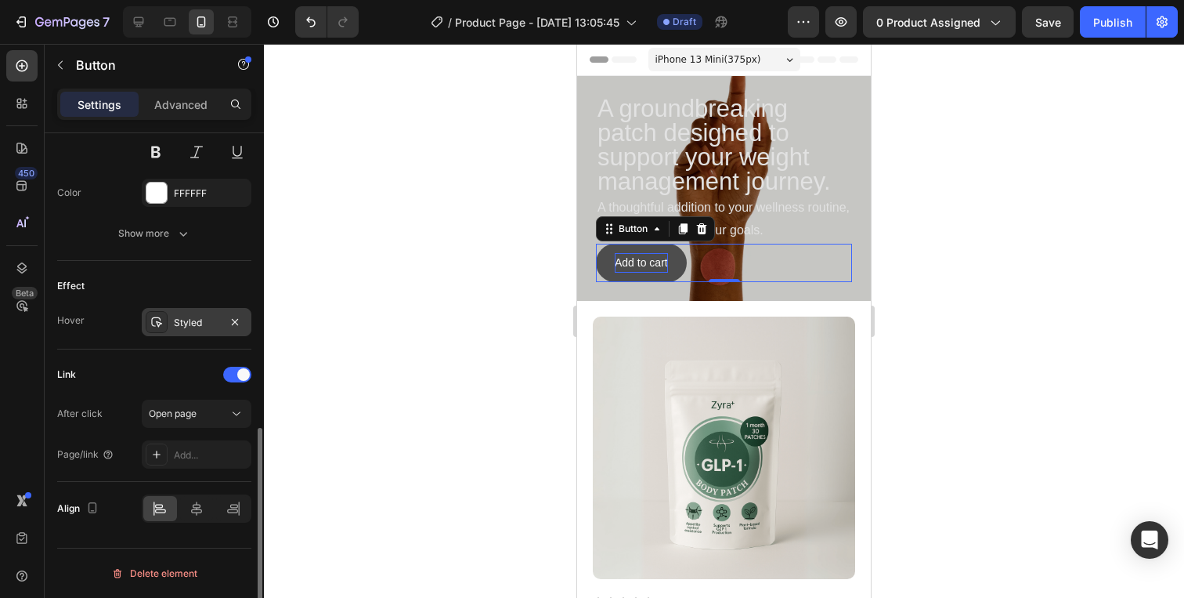
click at [179, 331] on div "Styled" at bounding box center [197, 322] width 110 height 28
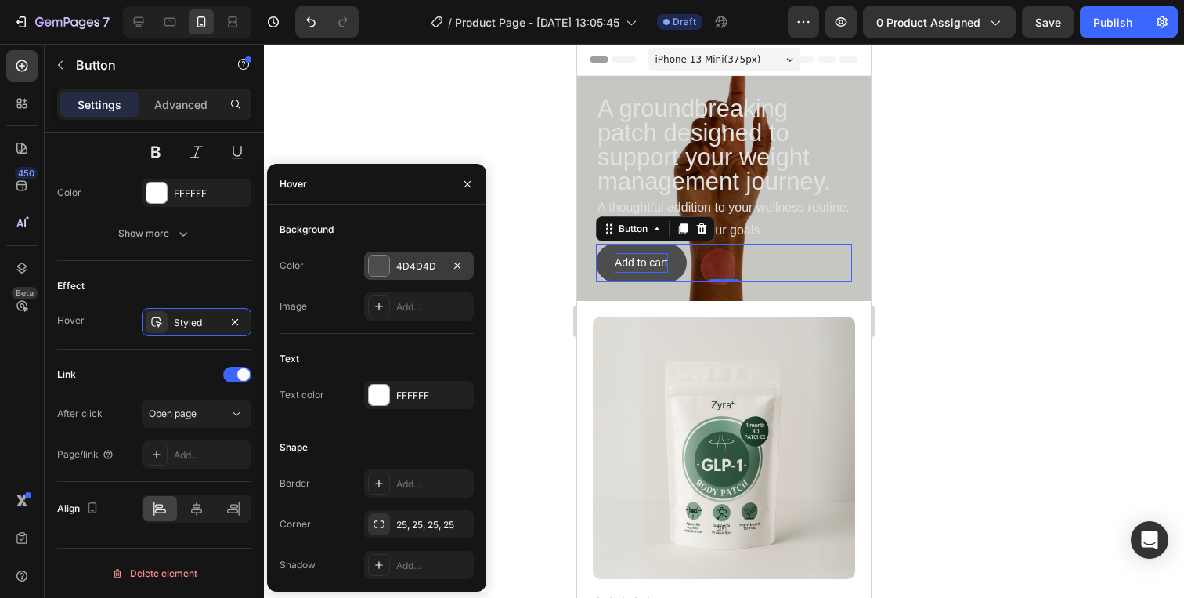
click at [385, 273] on div at bounding box center [379, 265] width 20 height 20
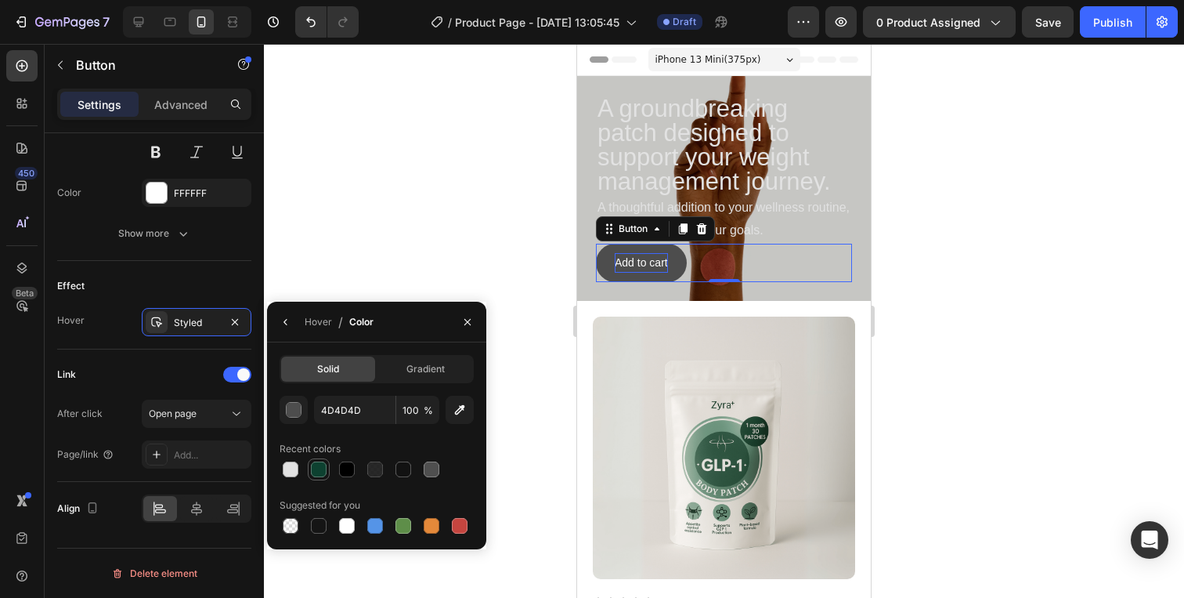
click at [317, 468] on div at bounding box center [319, 469] width 16 height 16
click at [302, 416] on button "button" at bounding box center [294, 410] width 28 height 28
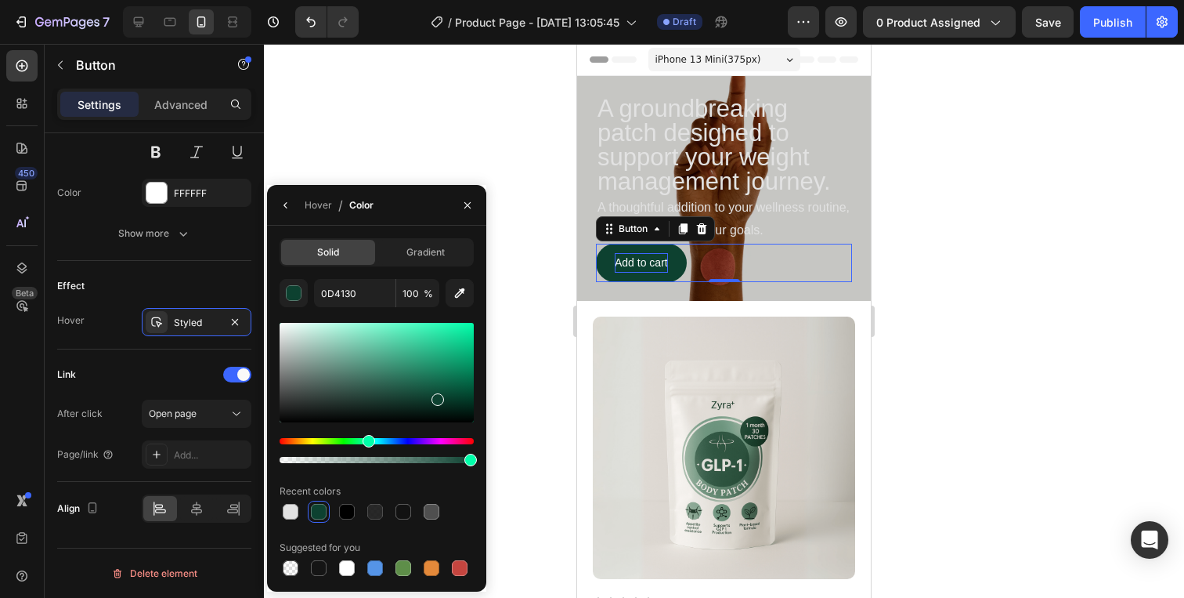
click at [302, 416] on div at bounding box center [377, 372] width 194 height 99
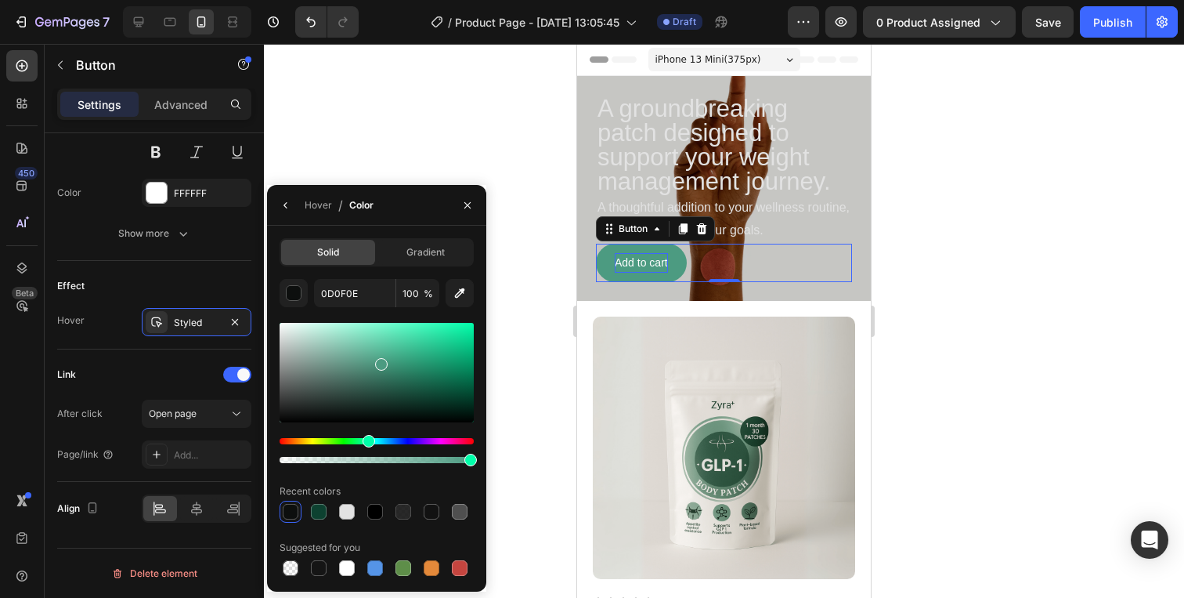
drag, startPoint x: 331, startPoint y: 412, endPoint x: 379, endPoint y: 361, distance: 70.4
click at [379, 361] on div at bounding box center [377, 372] width 194 height 99
click at [379, 361] on div at bounding box center [381, 364] width 13 height 13
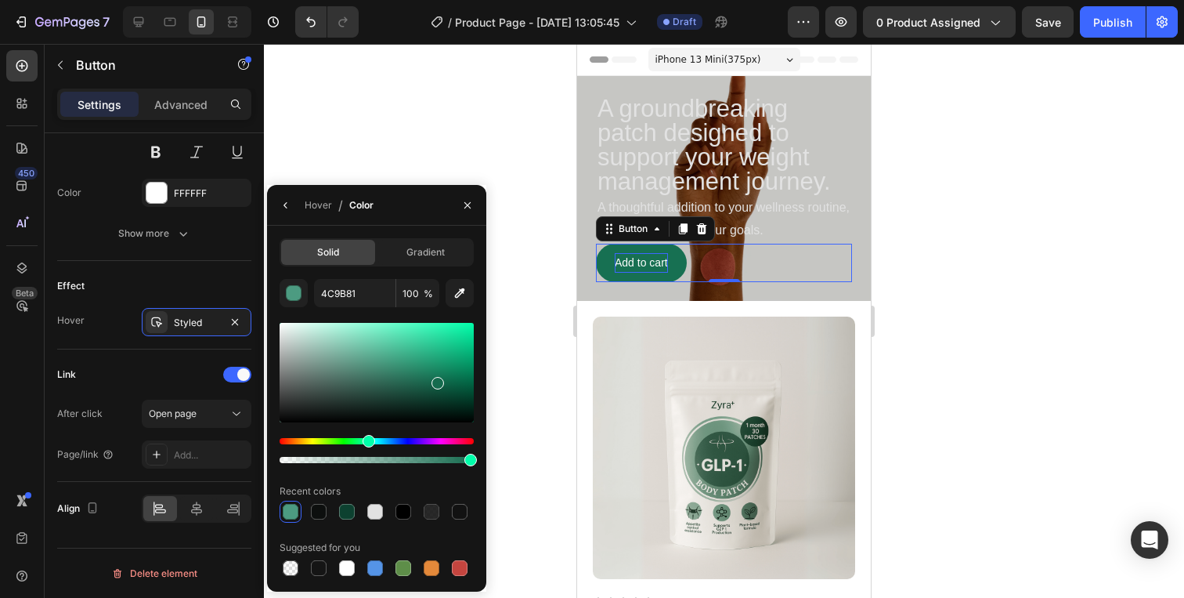
drag, startPoint x: 388, startPoint y: 369, endPoint x: 437, endPoint y: 381, distance: 50.2
click at [437, 381] on div at bounding box center [377, 372] width 194 height 99
click at [375, 512] on div at bounding box center [375, 512] width 16 height 16
click at [436, 386] on div at bounding box center [377, 372] width 194 height 99
type input "125B43"
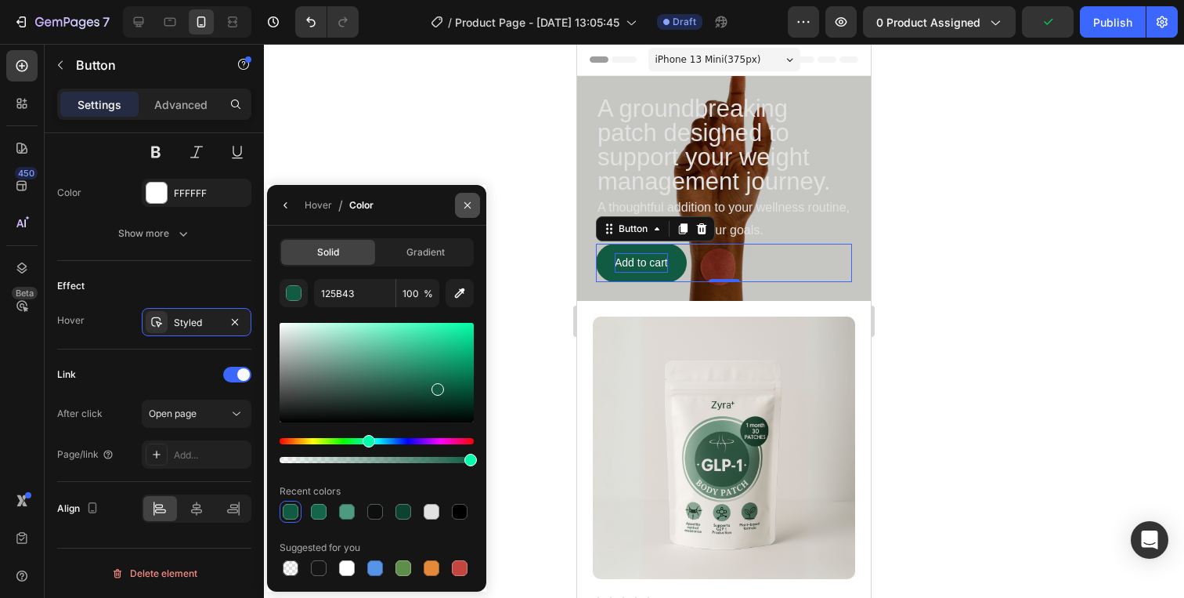
click at [475, 210] on button "button" at bounding box center [467, 205] width 25 height 25
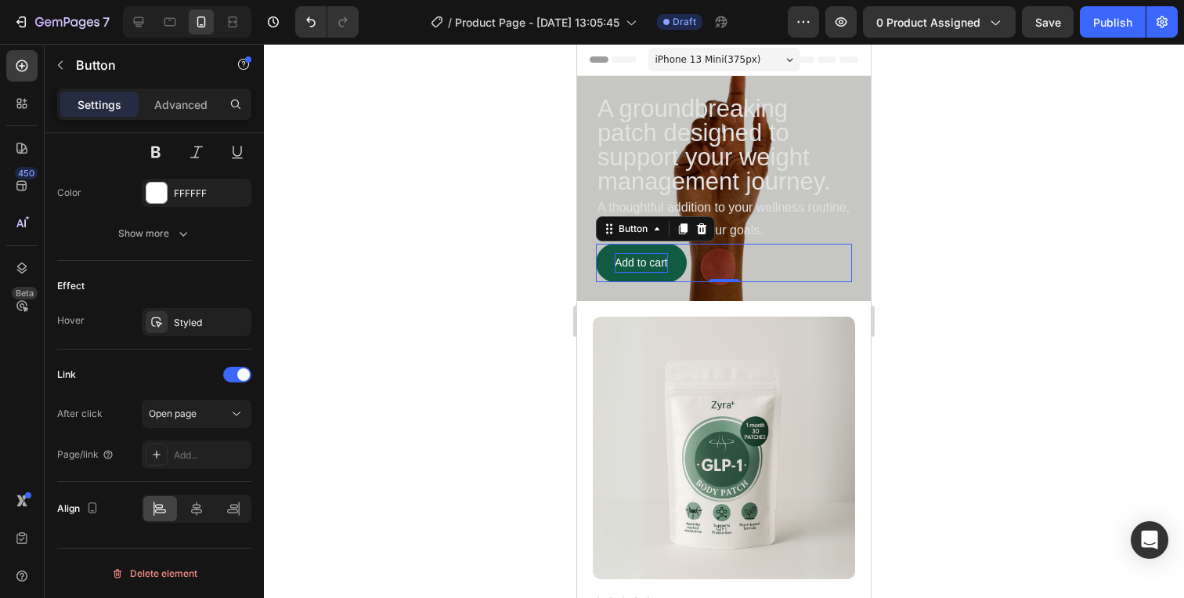
click at [478, 355] on div at bounding box center [724, 321] width 920 height 554
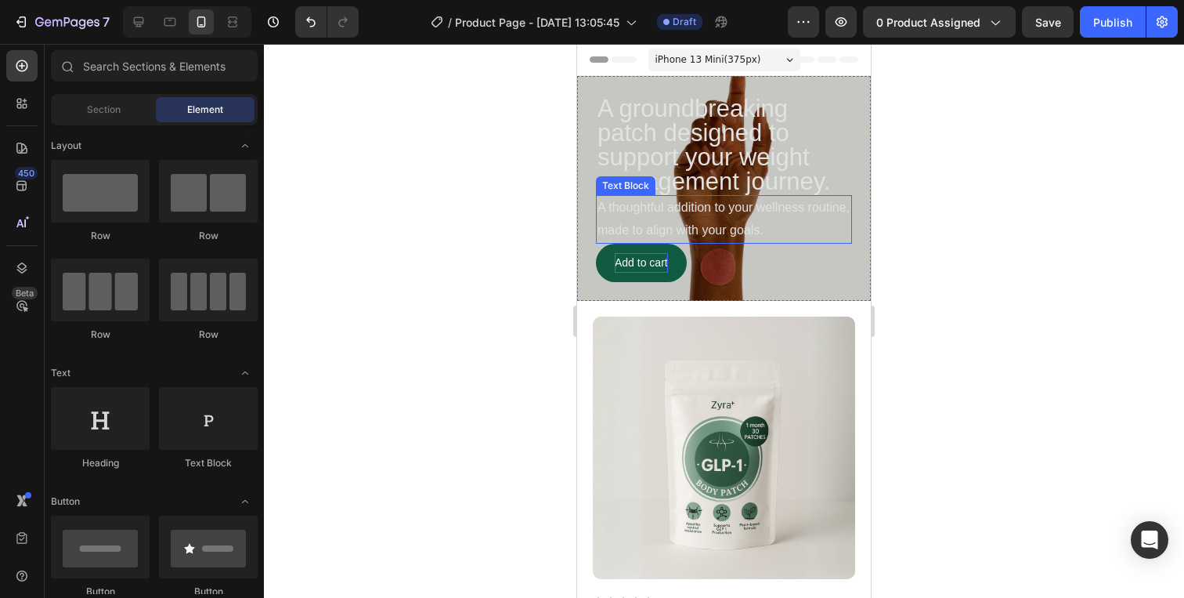
click at [725, 215] on p "A thoughtful addition to your wellness routine, made to align with your goals." at bounding box center [724, 219] width 253 height 45
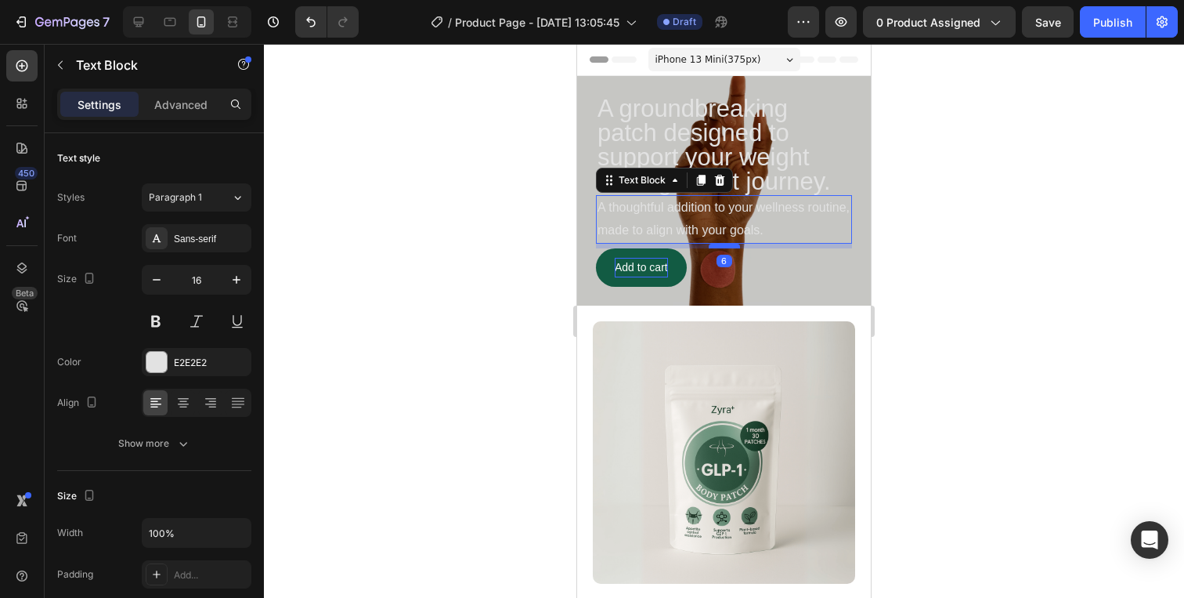
click at [722, 244] on div at bounding box center [724, 246] width 31 height 5
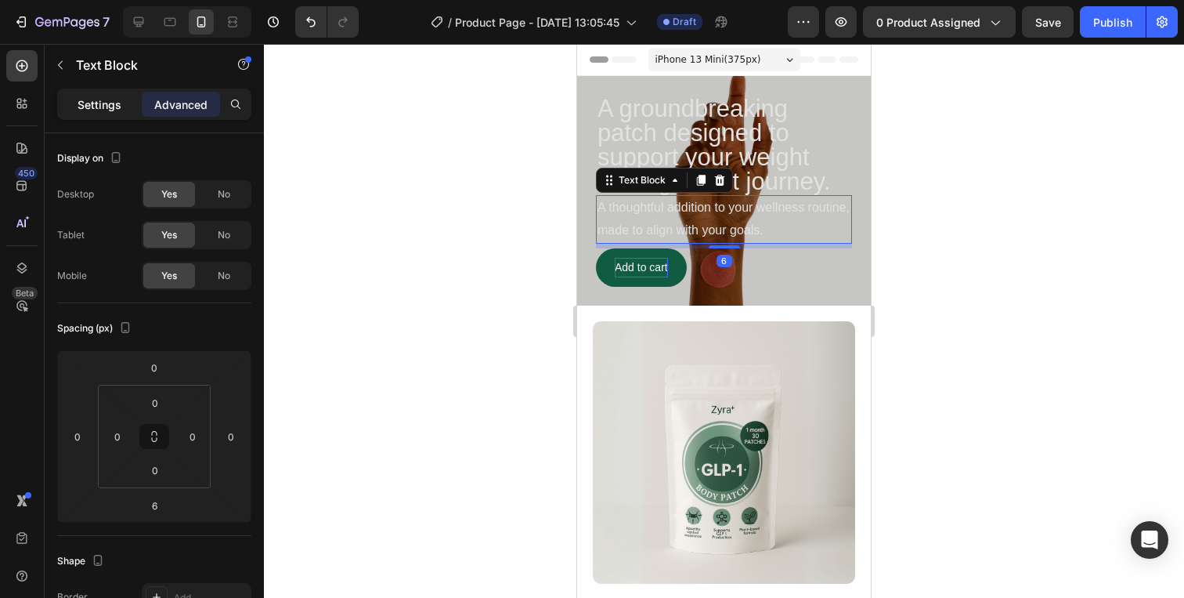
click at [121, 96] on div "Settings" at bounding box center [99, 104] width 78 height 25
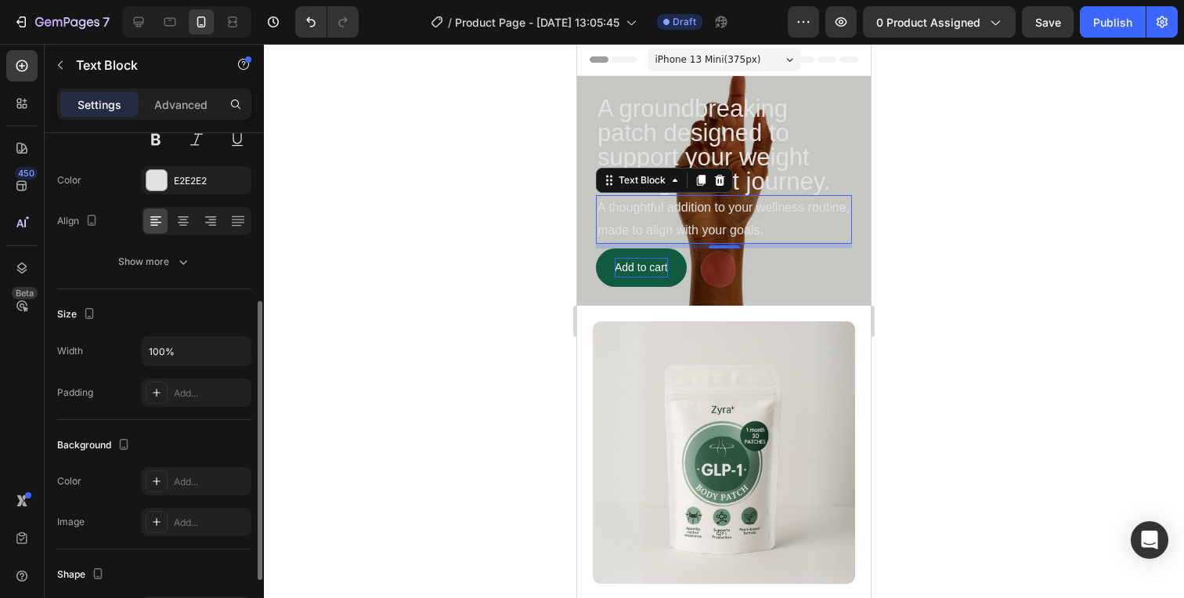
scroll to position [0, 0]
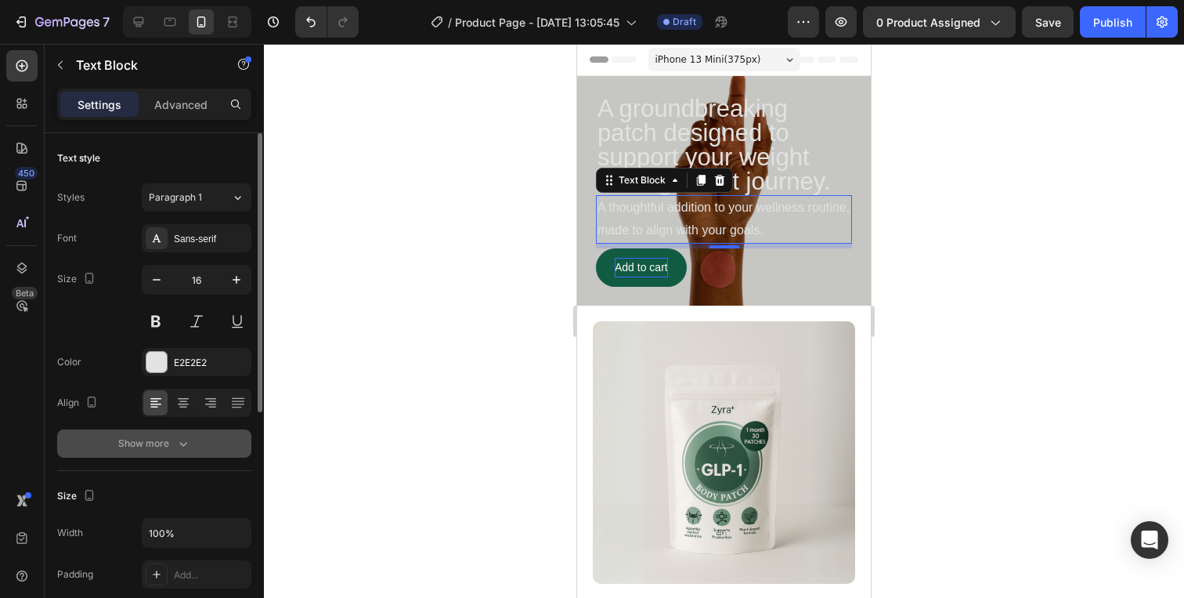
click at [178, 434] on button "Show more" at bounding box center [154, 443] width 194 height 28
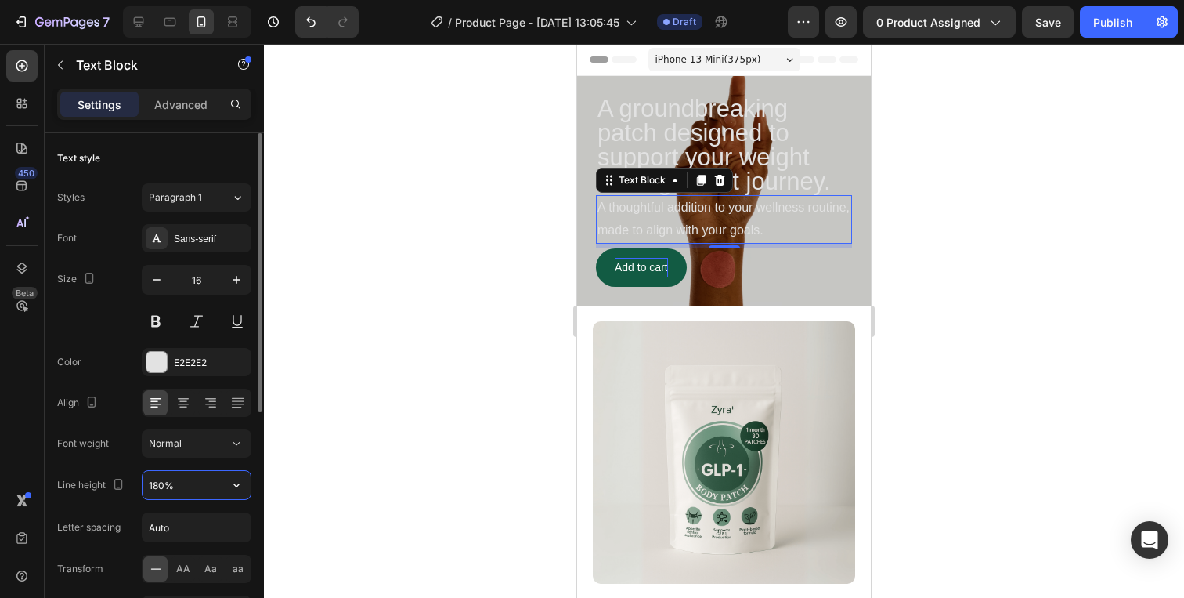
click at [197, 478] on input "180%" at bounding box center [197, 485] width 108 height 28
click at [210, 497] on input "180%" at bounding box center [197, 485] width 108 height 28
click at [233, 497] on button "button" at bounding box center [236, 485] width 28 height 28
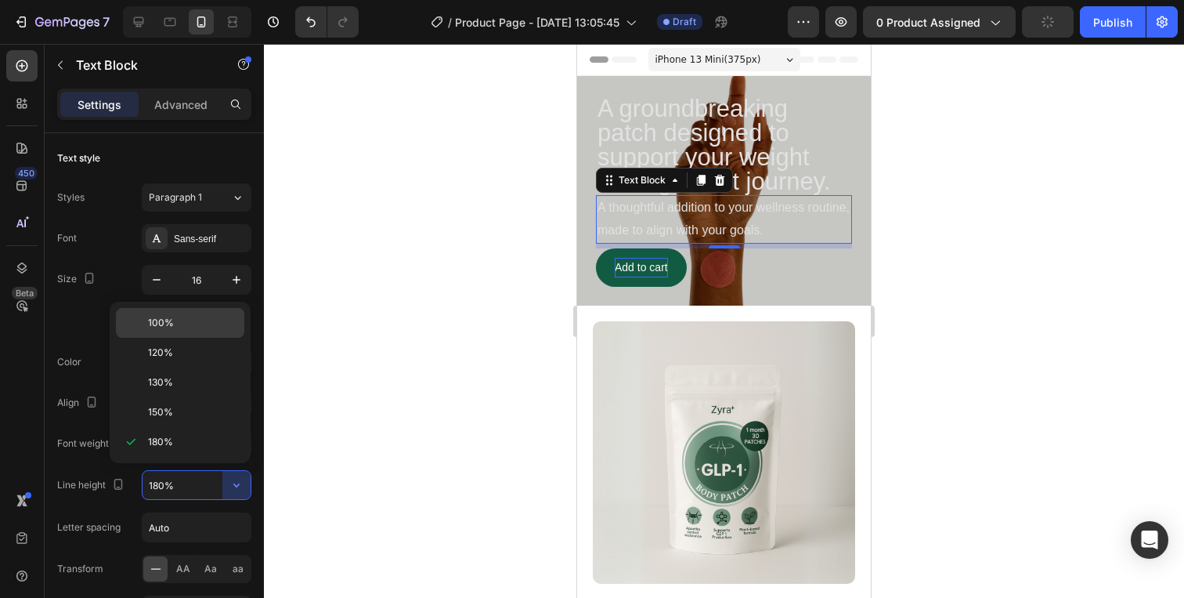
click at [182, 338] on div "100%" at bounding box center [180, 353] width 128 height 30
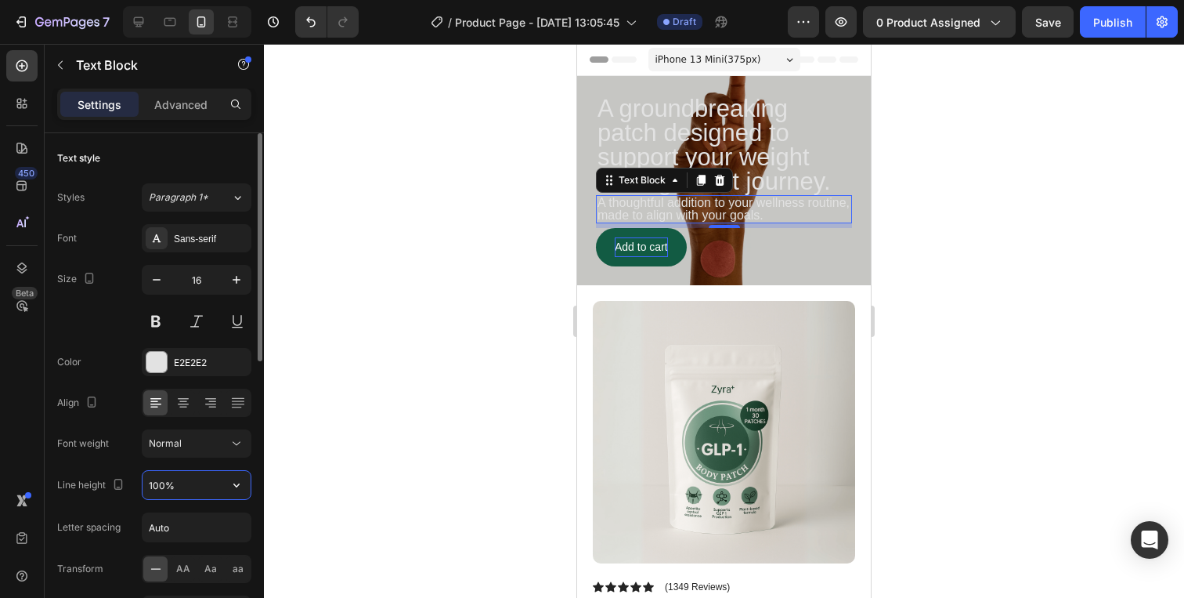
click at [192, 487] on input "100%" at bounding box center [197, 485] width 108 height 28
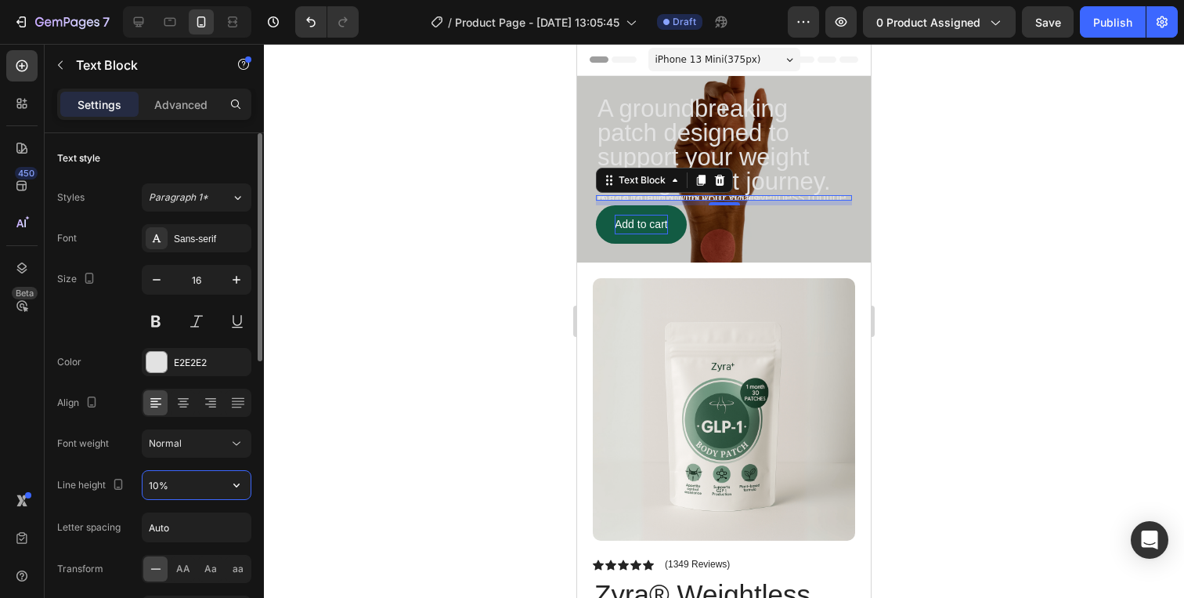
type input "110%"
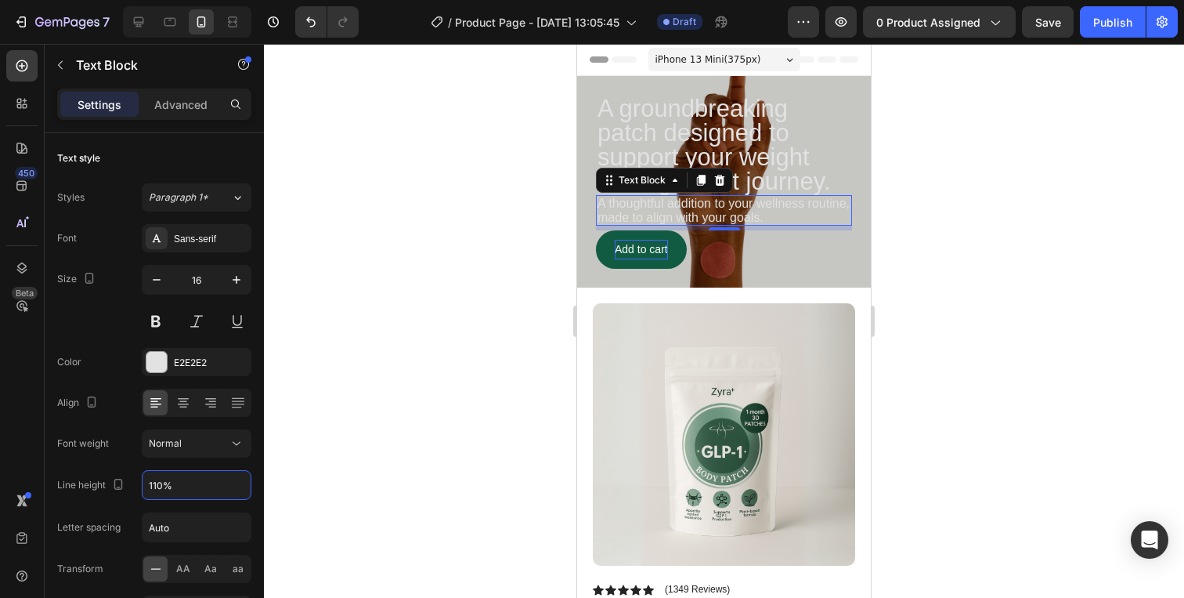
click at [374, 411] on div at bounding box center [724, 321] width 920 height 554
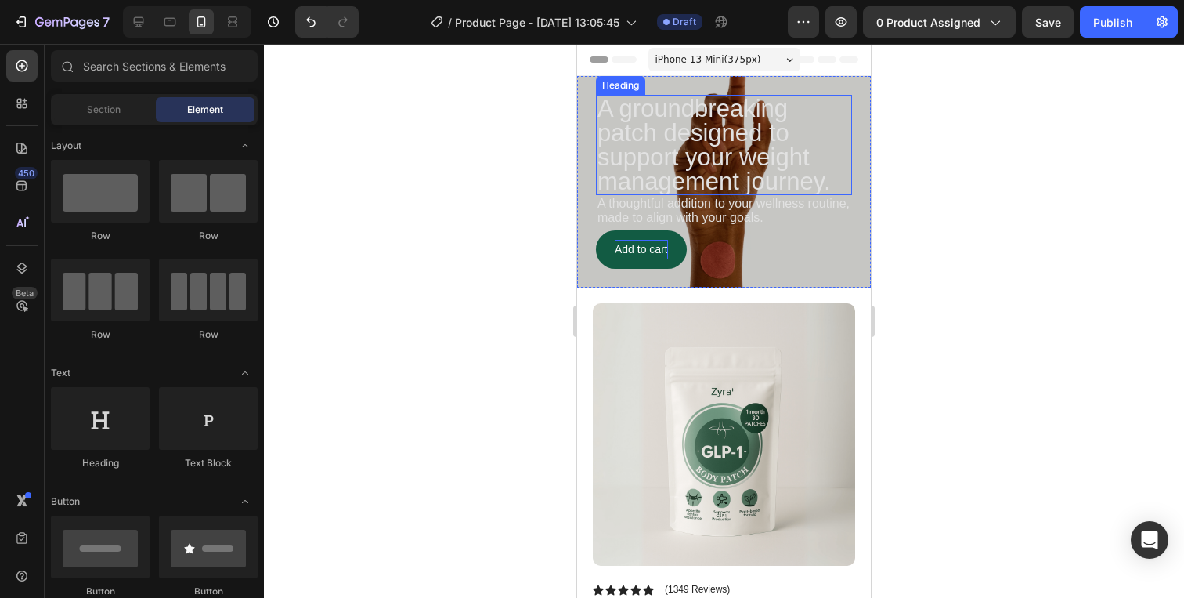
click at [733, 145] on p "A groundbreaking patch designed to support your weight management journey." at bounding box center [724, 144] width 253 height 97
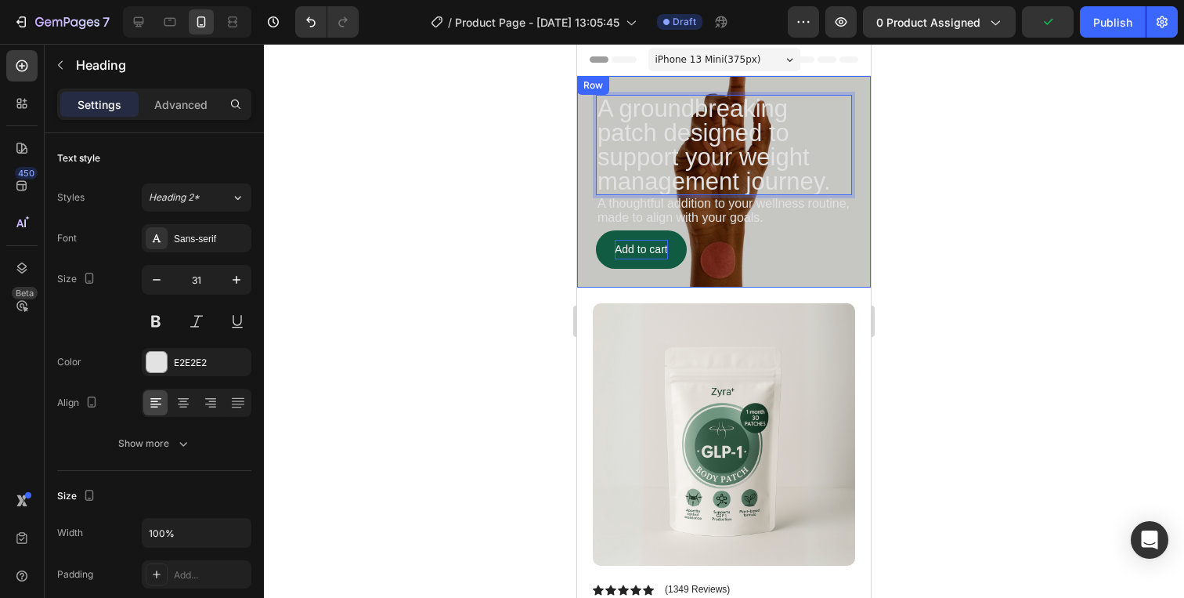
click at [946, 161] on div at bounding box center [724, 321] width 920 height 554
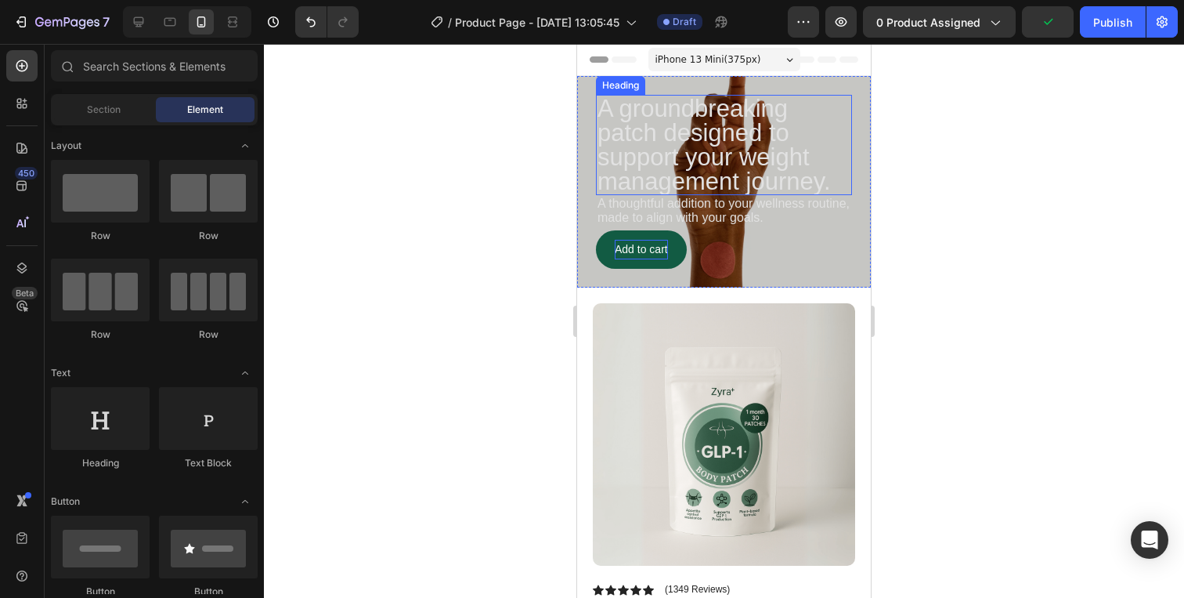
click at [786, 168] on p "A groundbreaking patch designed to support your weight management journey." at bounding box center [724, 144] width 253 height 97
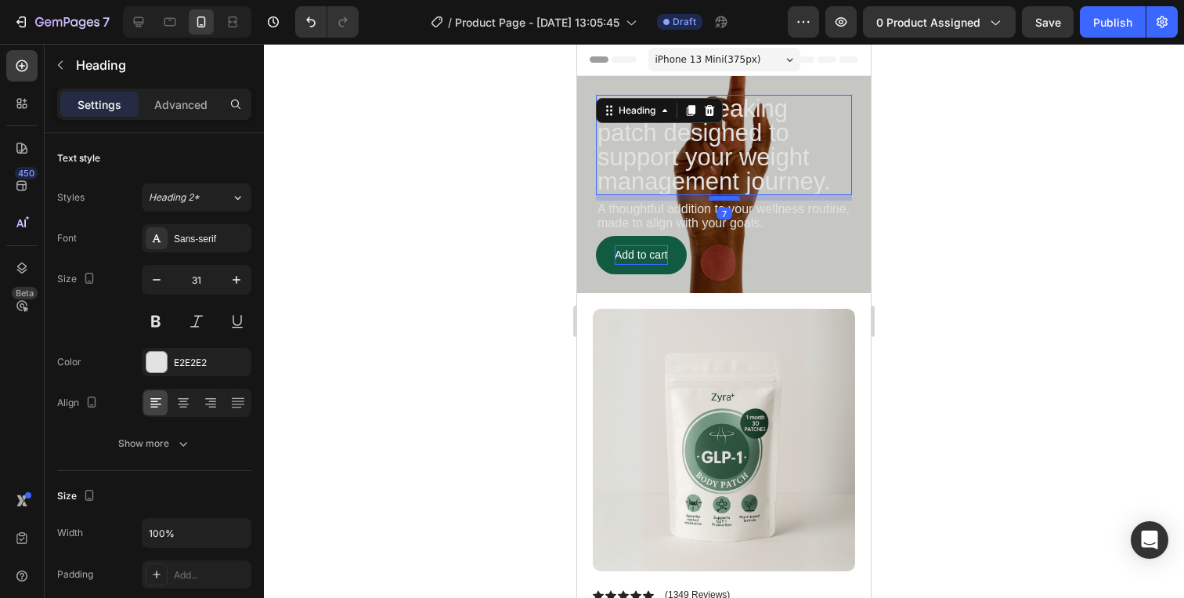
click at [731, 197] on div at bounding box center [724, 198] width 31 height 5
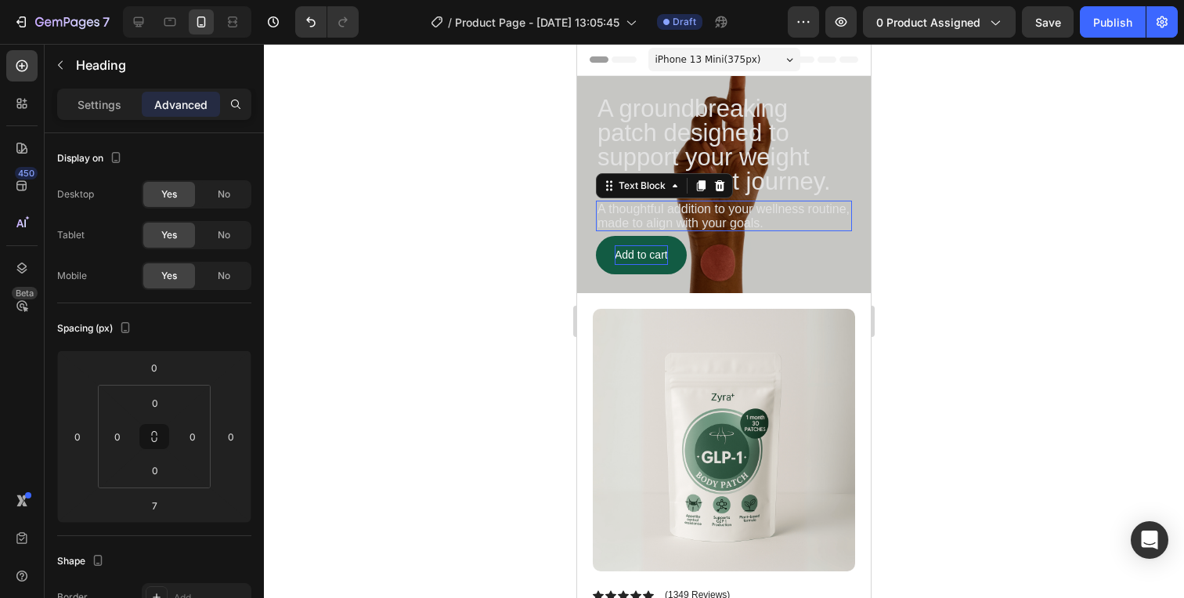
click at [758, 219] on p "A thoughtful addition to your wellness routine, made to align with your goals." at bounding box center [724, 215] width 253 height 27
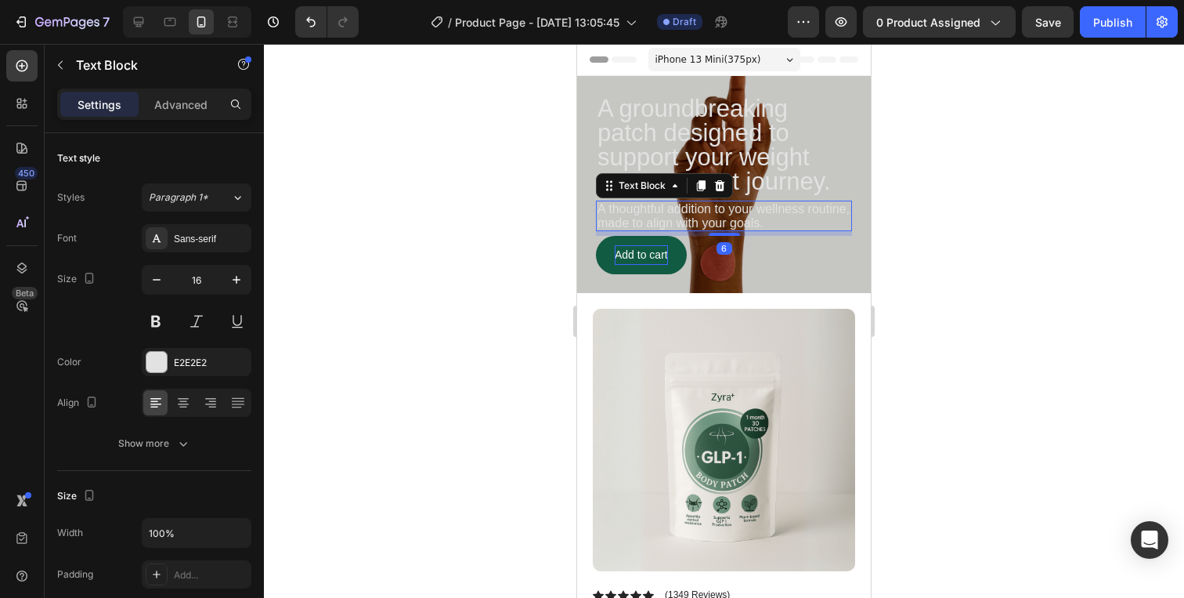
click at [930, 226] on div at bounding box center [724, 321] width 920 height 554
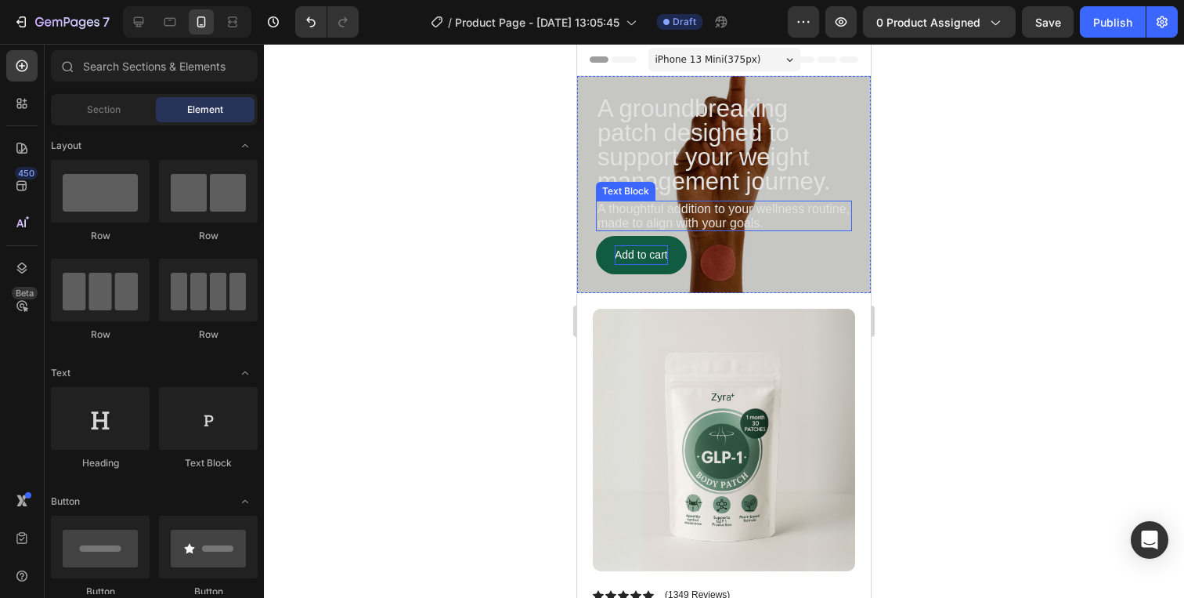
click at [793, 226] on p "A thoughtful addition to your wellness routine, made to align with your goals." at bounding box center [724, 215] width 253 height 27
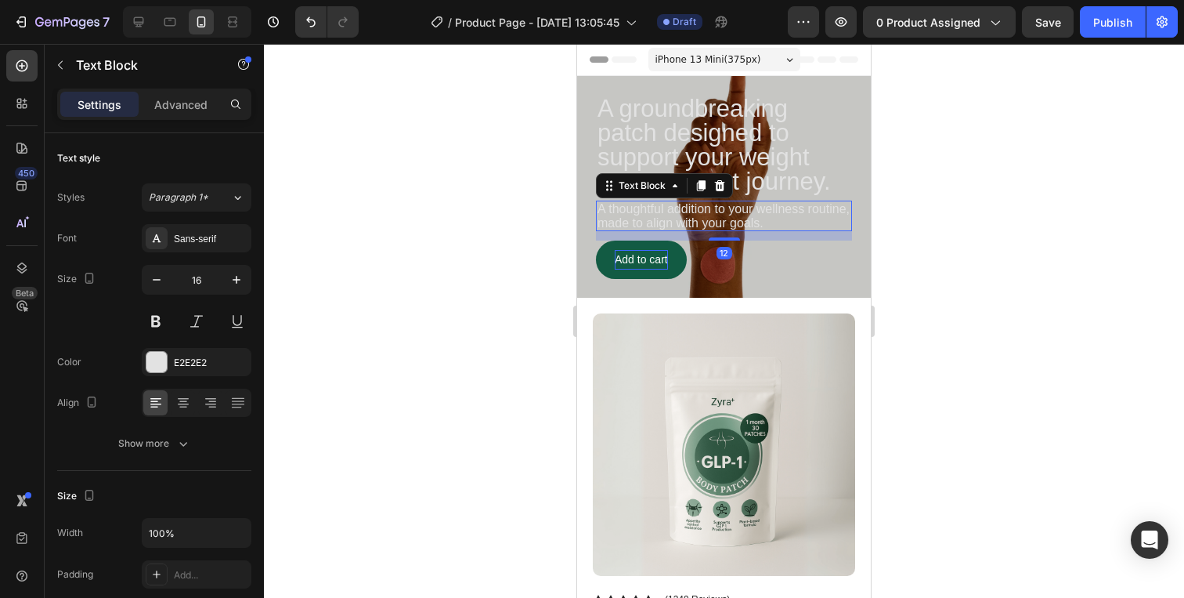
drag, startPoint x: 736, startPoint y: 233, endPoint x: 863, endPoint y: 219, distance: 127.8
click at [735, 239] on div at bounding box center [724, 238] width 31 height 3
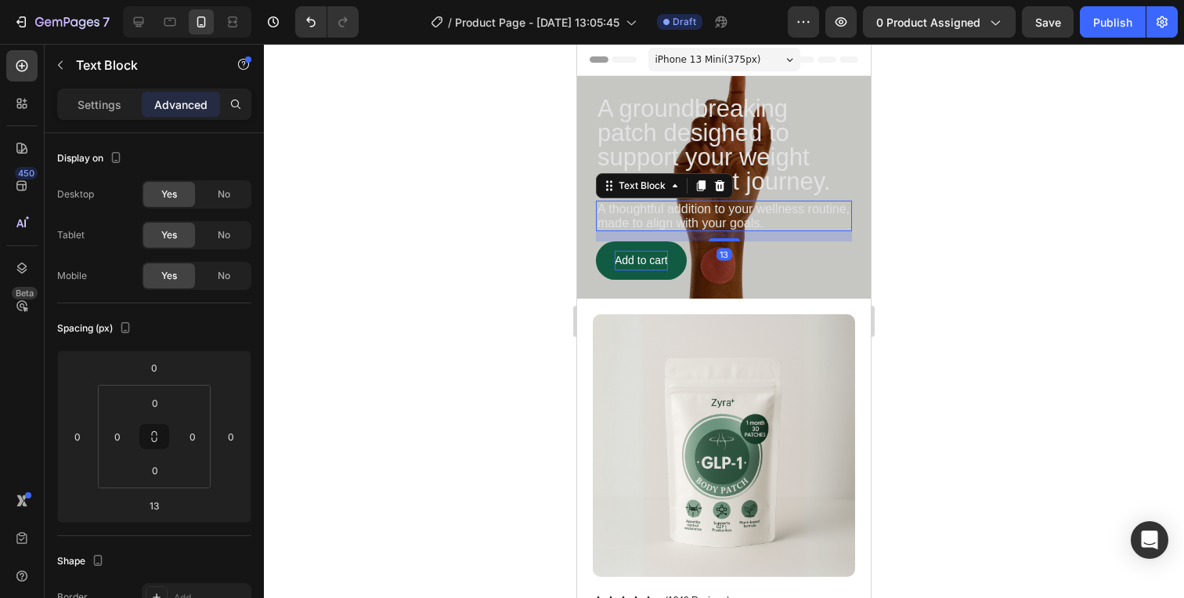
click at [967, 204] on div at bounding box center [724, 321] width 920 height 554
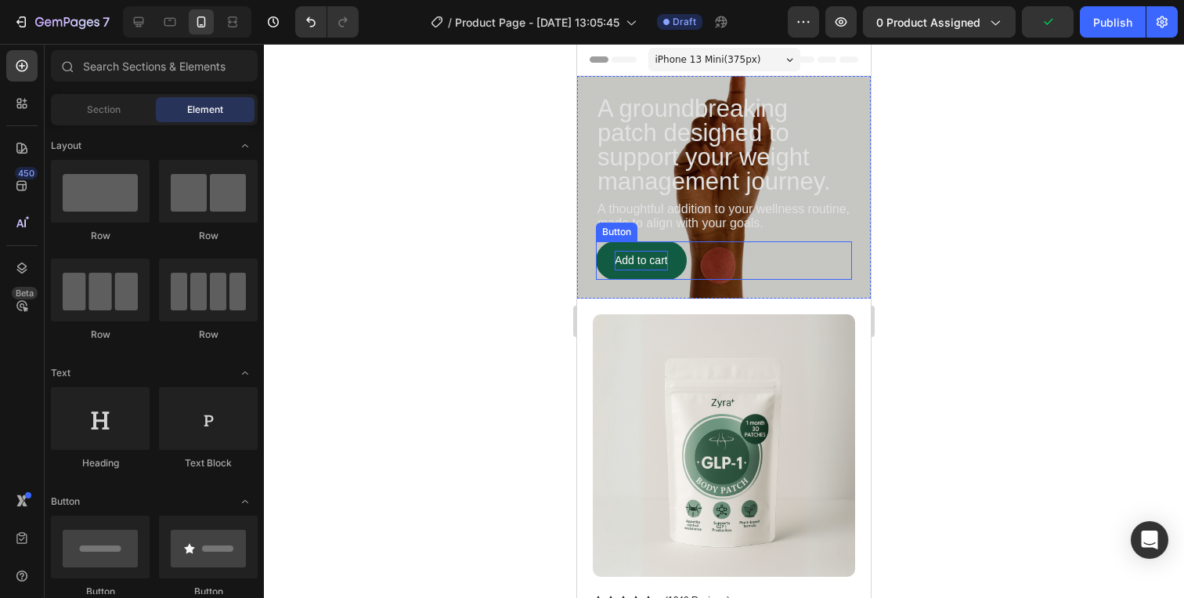
click at [658, 247] on button "Add to cart" at bounding box center [641, 260] width 91 height 38
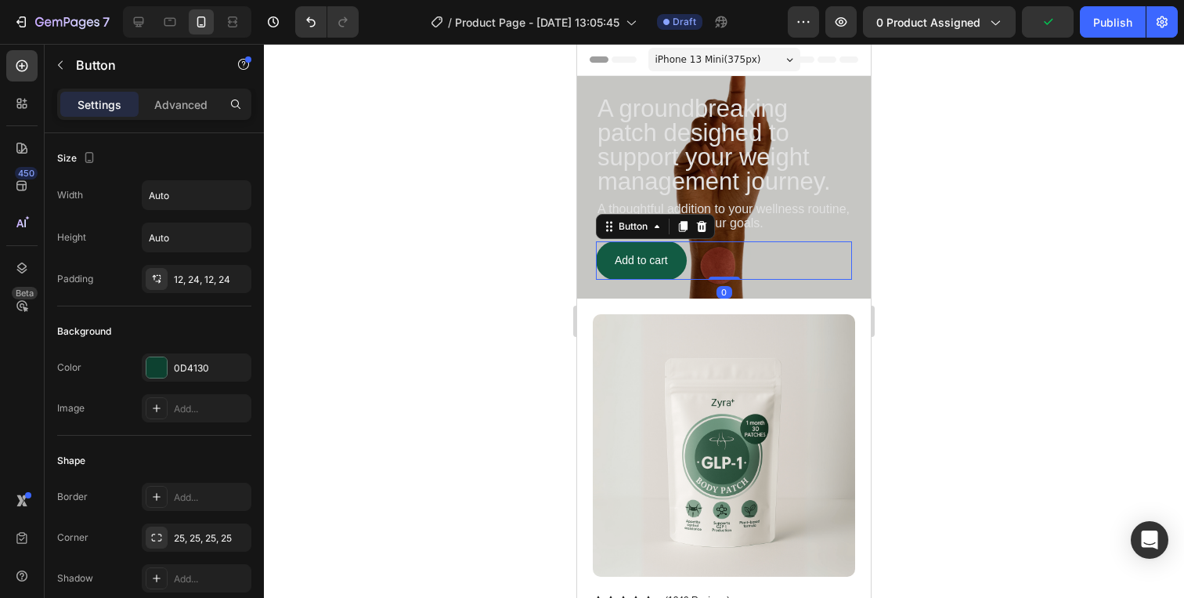
click at [670, 267] on button "Add to cart" at bounding box center [641, 260] width 91 height 38
click at [667, 257] on p "Add to cart" at bounding box center [641, 261] width 53 height 20
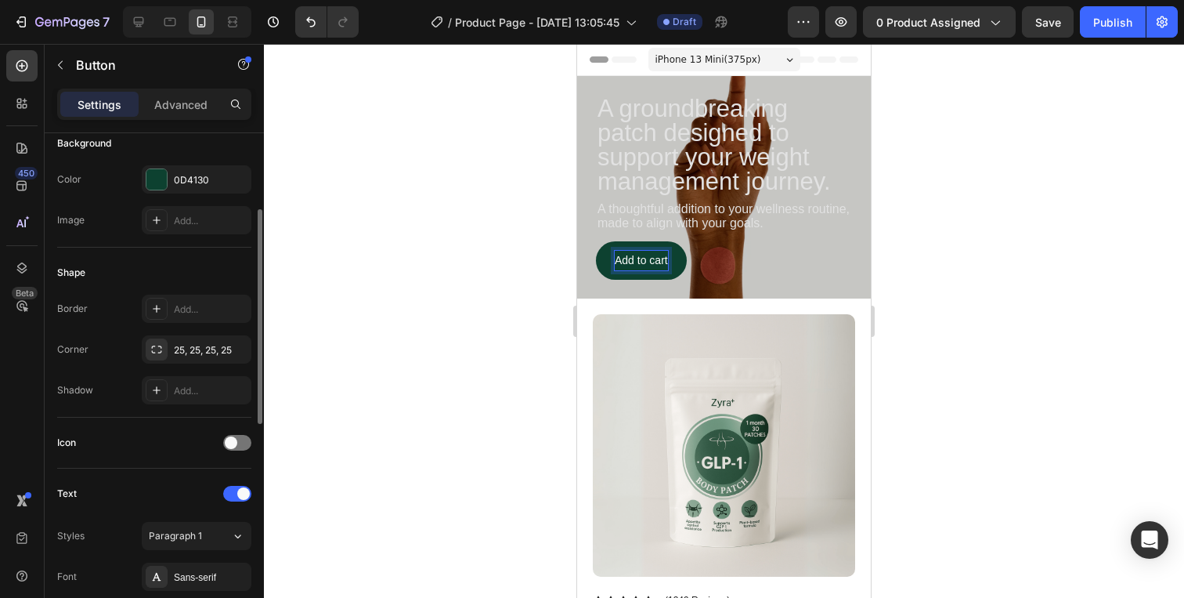
scroll to position [213, 0]
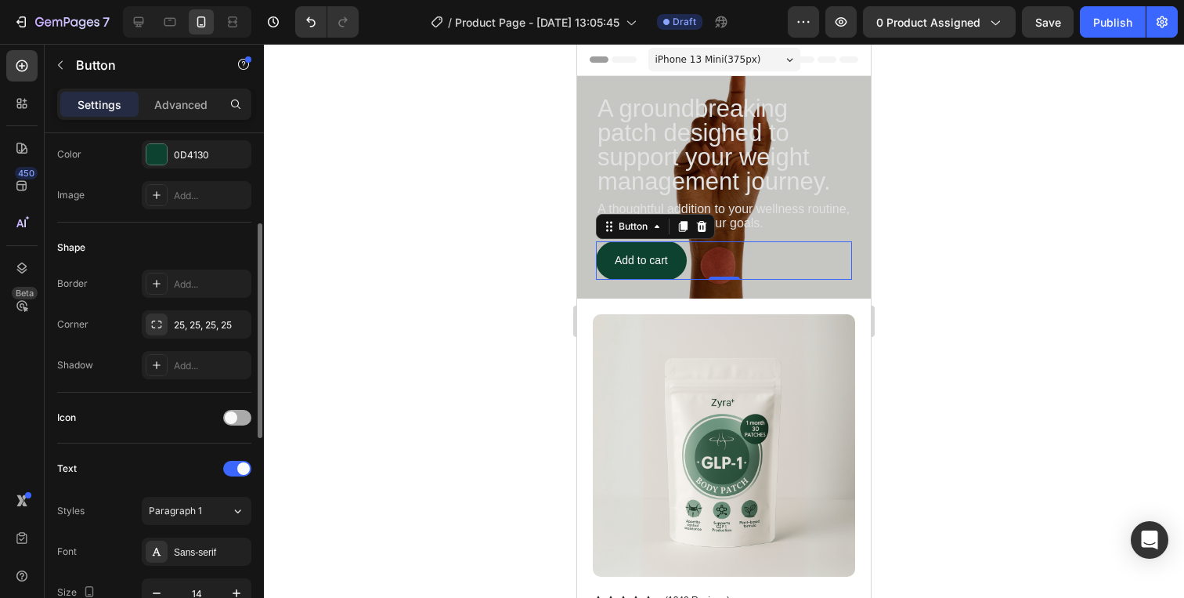
click at [234, 417] on span at bounding box center [231, 417] width 13 height 13
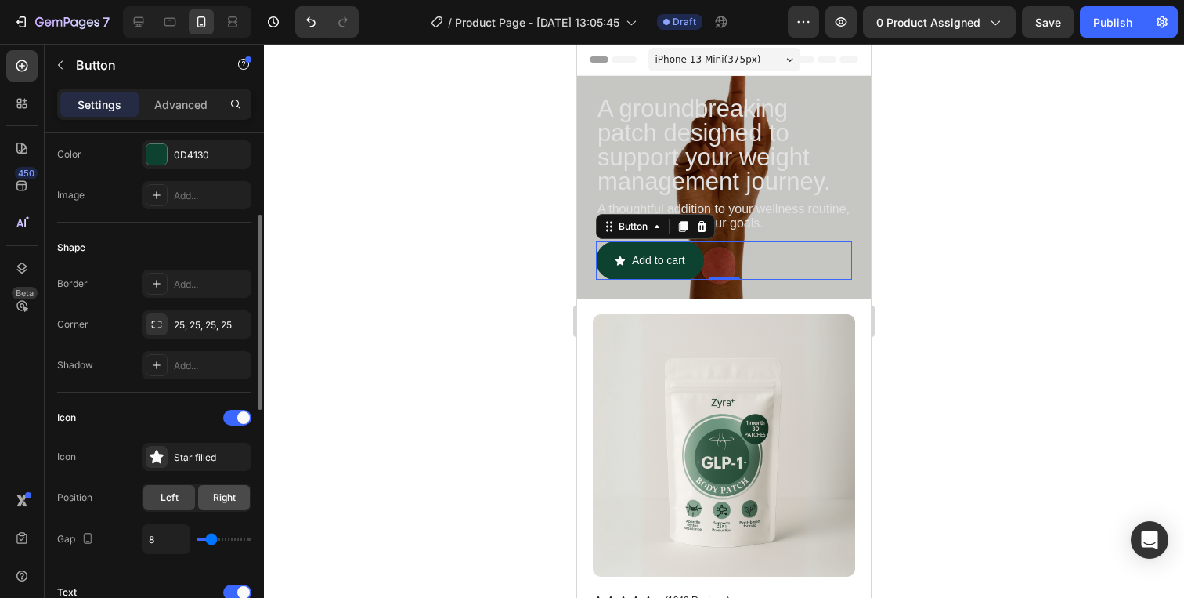
click at [222, 502] on span "Right" at bounding box center [224, 497] width 23 height 14
click at [222, 467] on div "Star filled" at bounding box center [197, 457] width 110 height 28
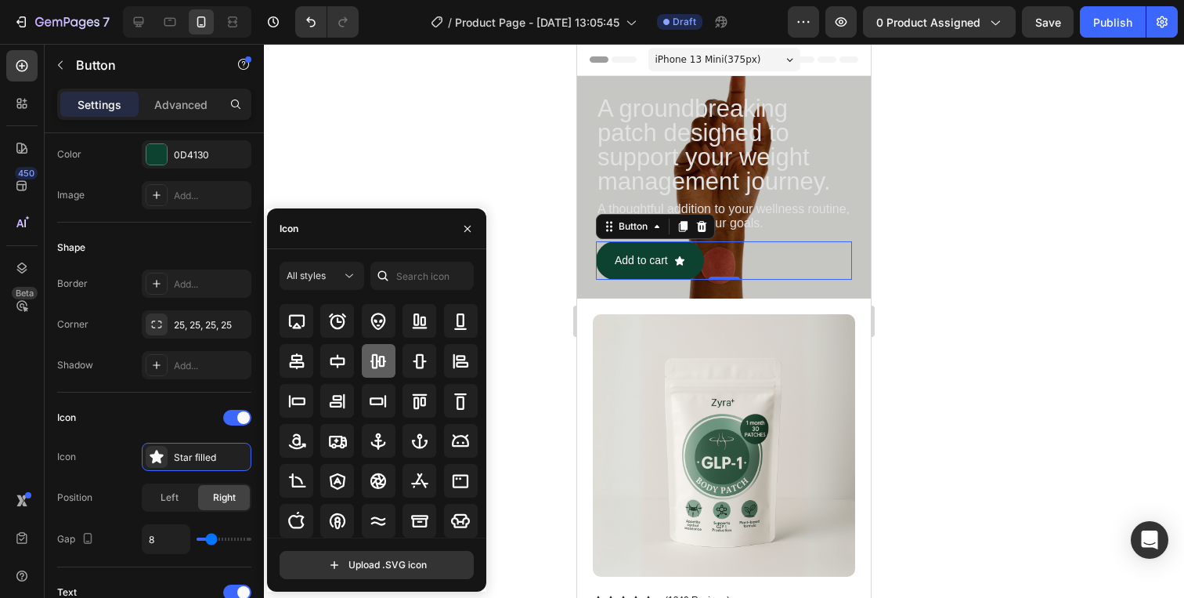
scroll to position [172, 0]
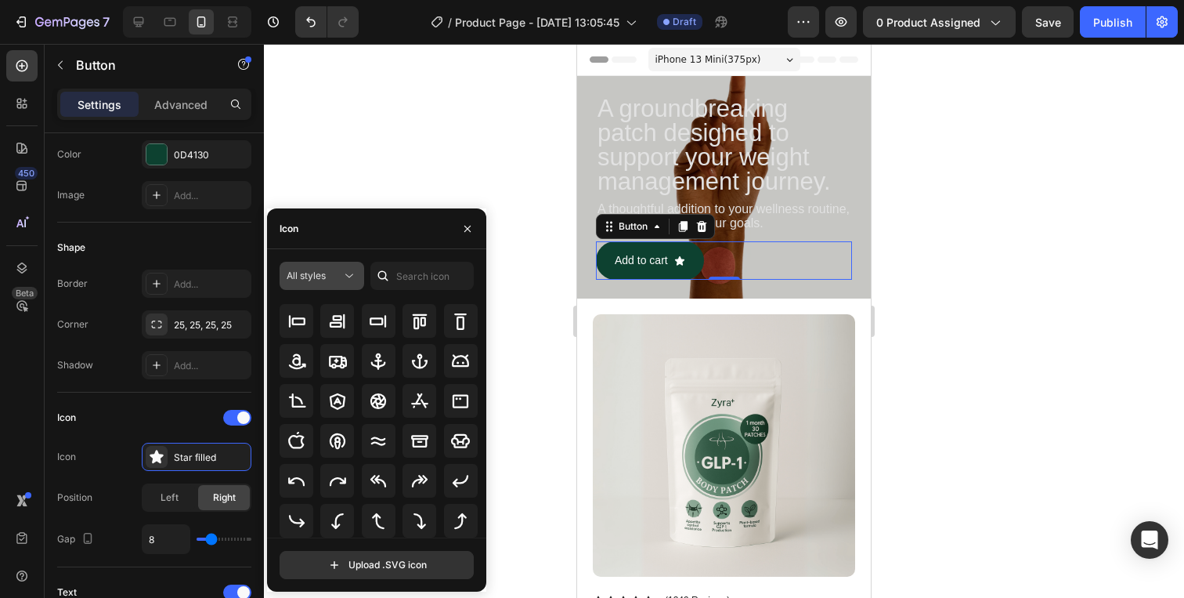
click at [335, 274] on div "All styles" at bounding box center [314, 276] width 55 height 14
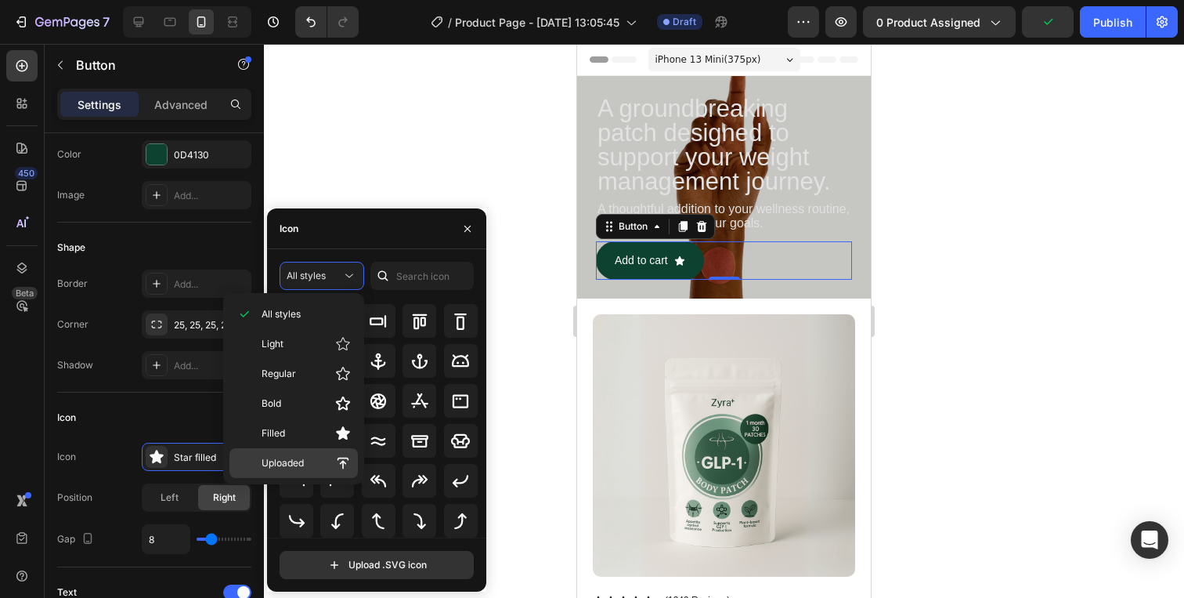
click at [325, 460] on p "Uploaded" at bounding box center [306, 463] width 89 height 16
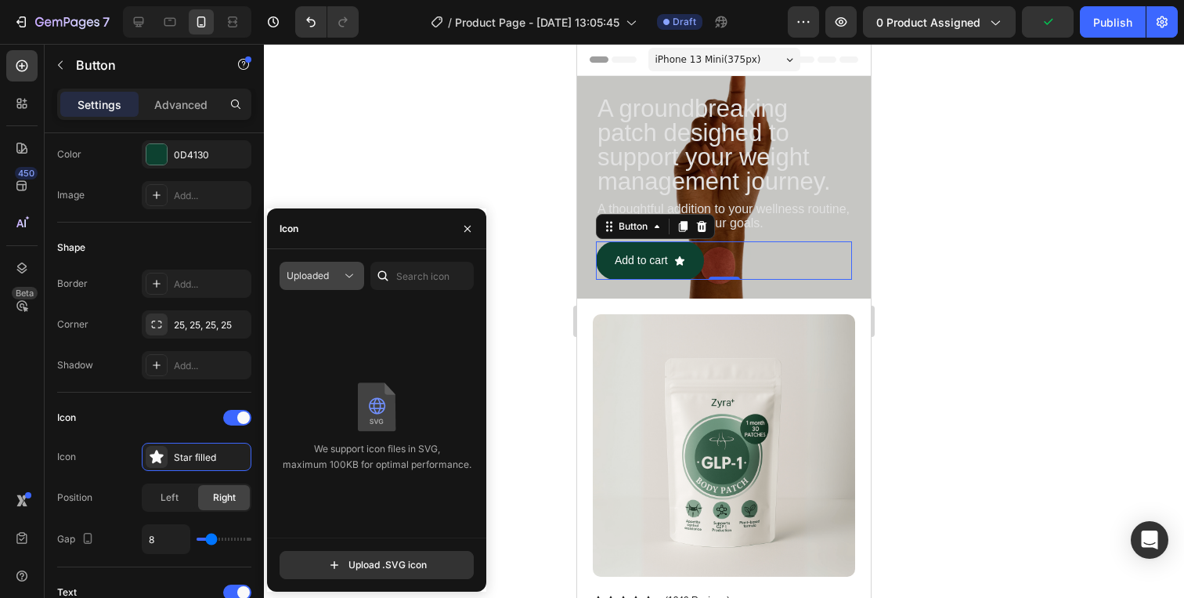
click at [352, 269] on icon at bounding box center [349, 276] width 16 height 16
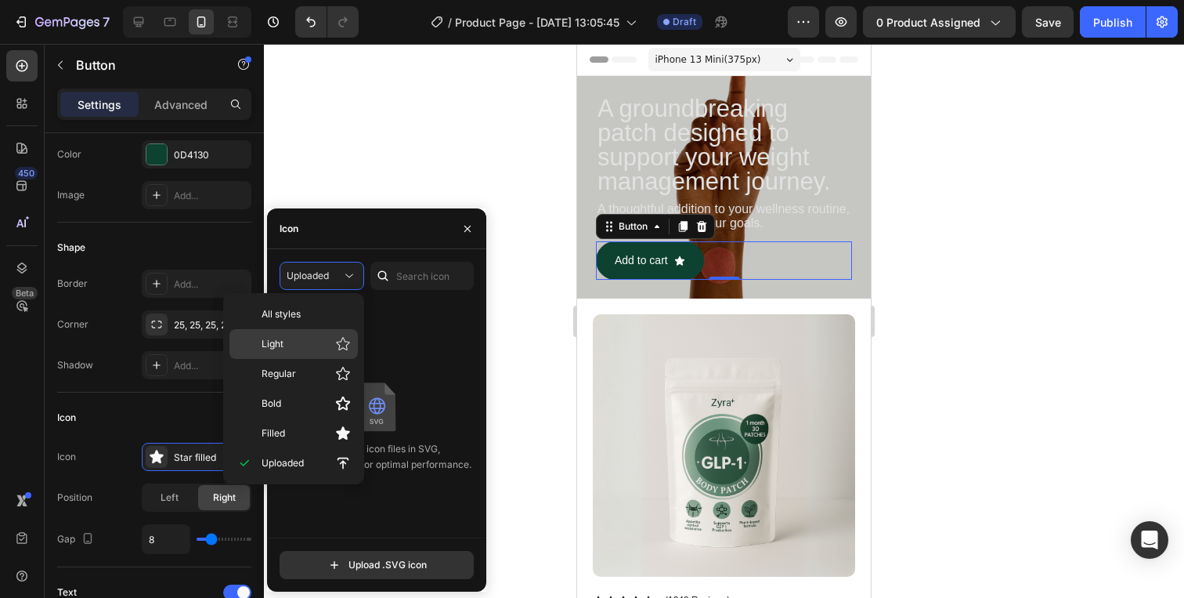
click at [316, 338] on p "Light" at bounding box center [306, 344] width 89 height 16
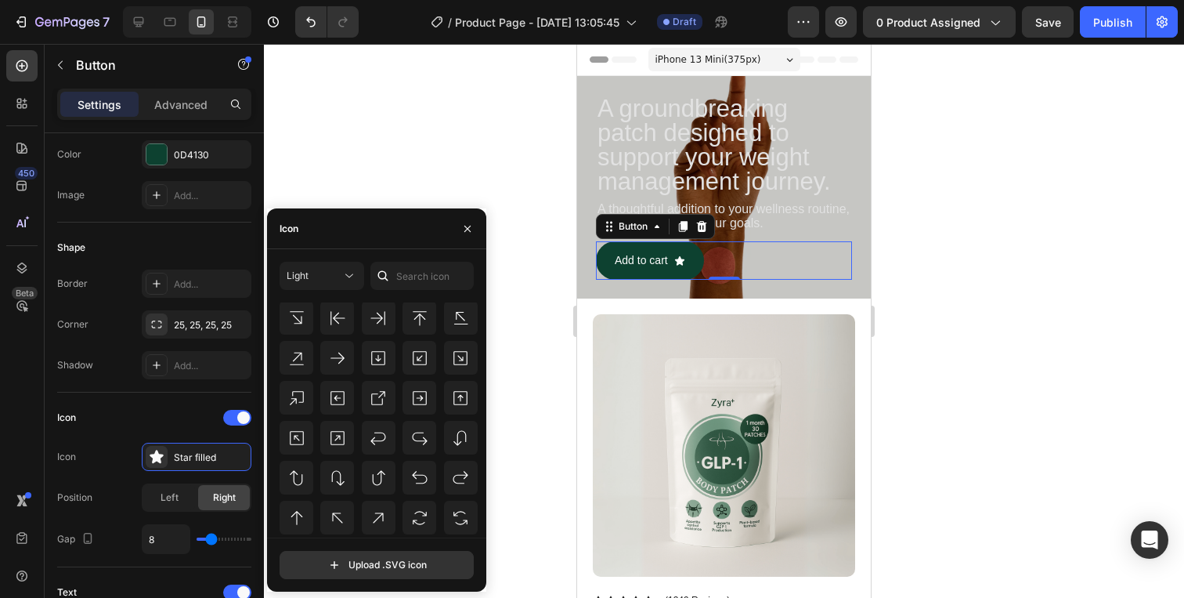
scroll to position [669, 0]
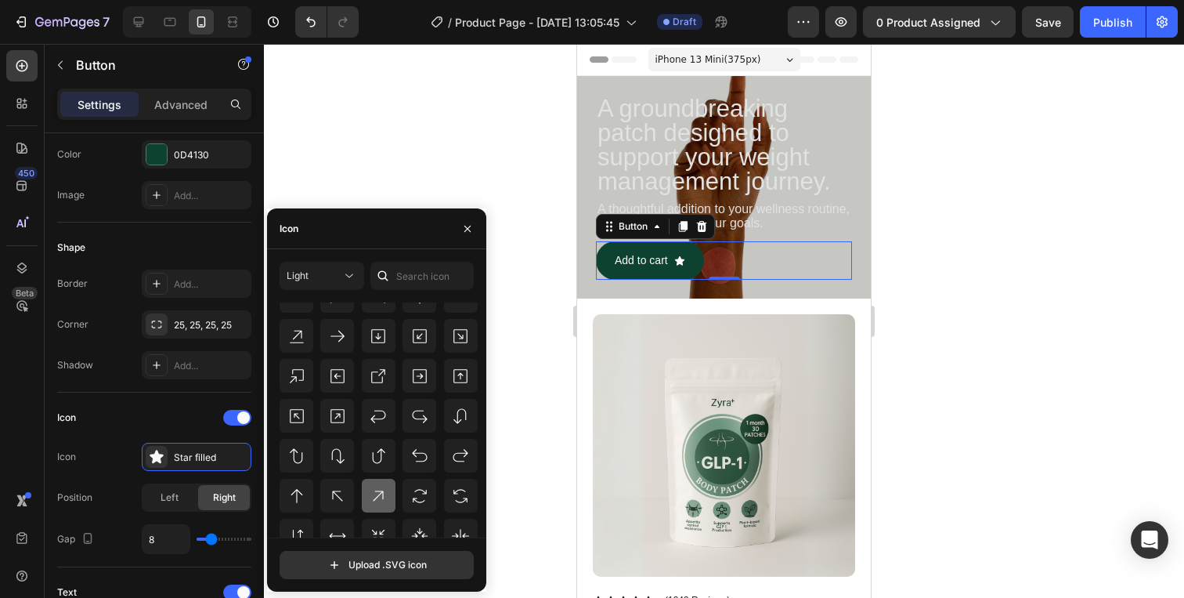
click at [369, 497] on icon at bounding box center [378, 495] width 19 height 19
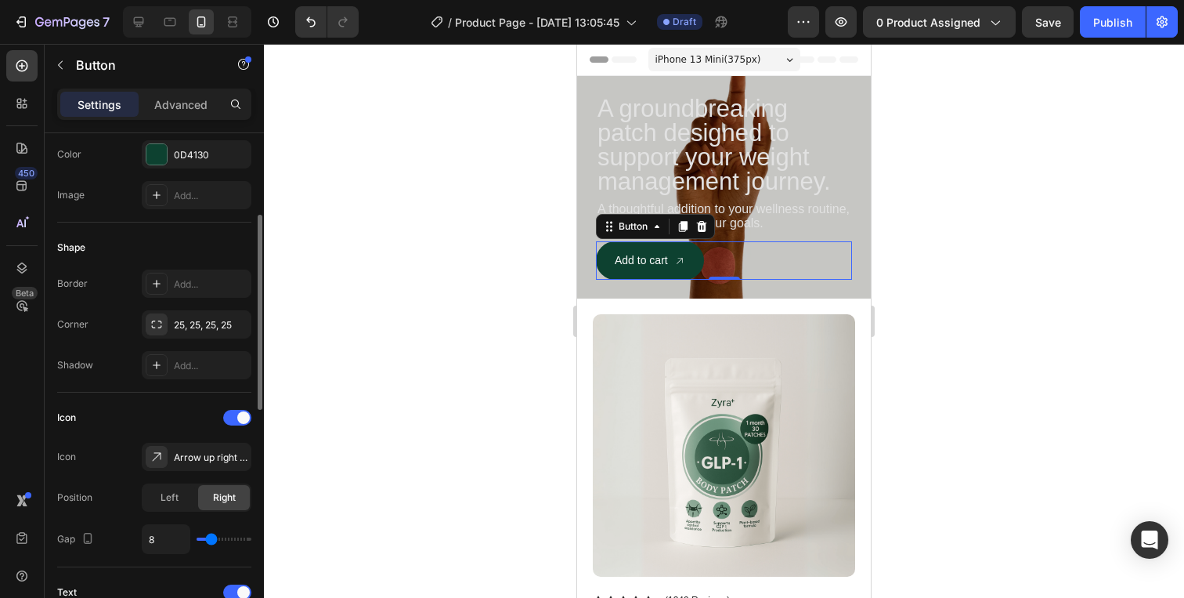
type input "9"
type input "10"
type input "11"
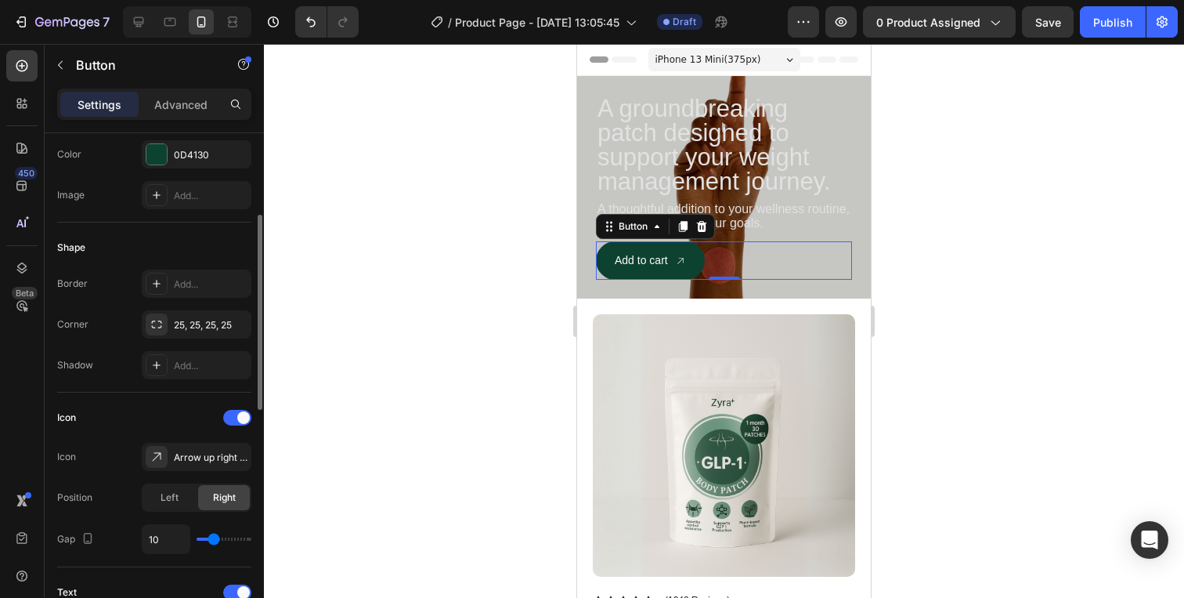
type input "11"
type input "12"
type input "13"
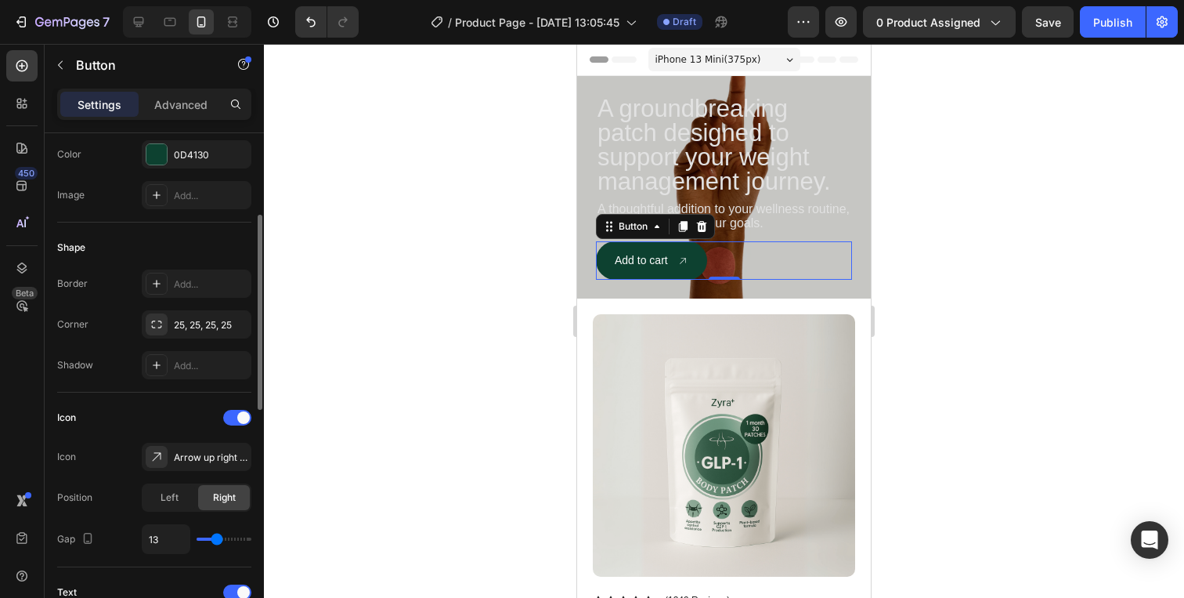
type input "12"
type input "11"
type input "10"
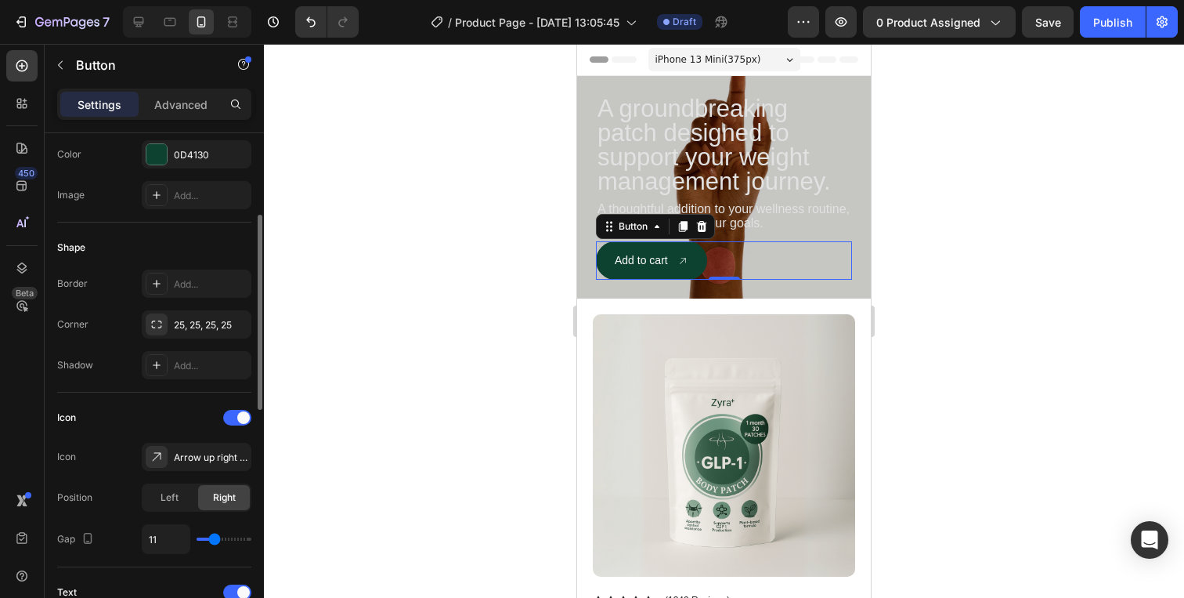
type input "10"
type input "9"
click at [212, 537] on input "range" at bounding box center [224, 538] width 55 height 3
type input "8"
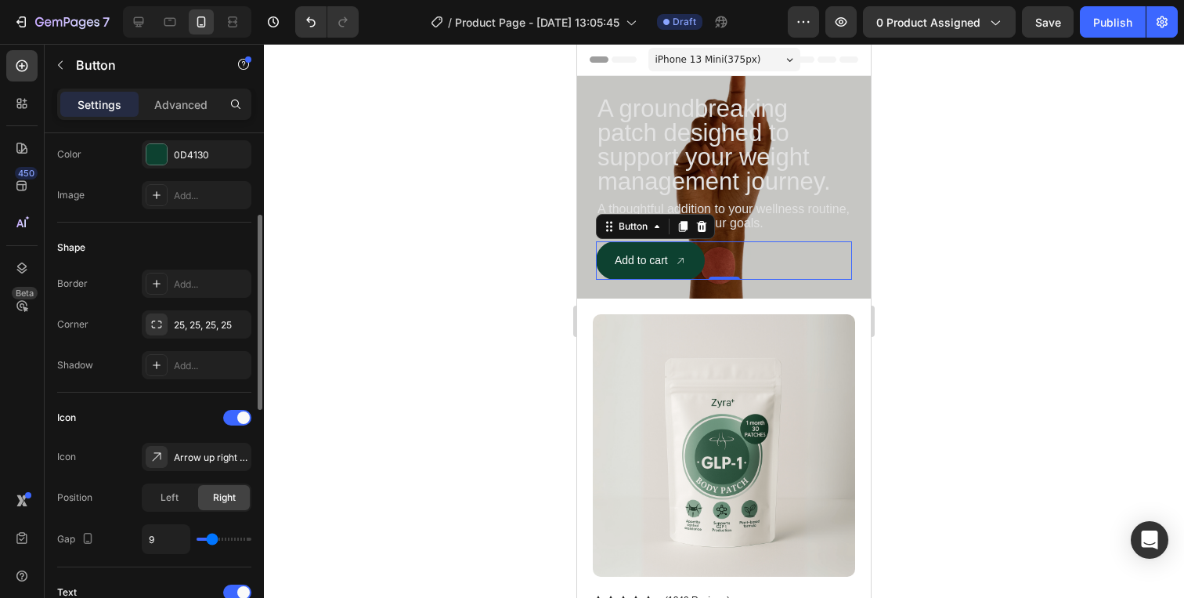
type input "8"
type input "7"
click at [210, 537] on input "range" at bounding box center [224, 538] width 55 height 3
type input "8"
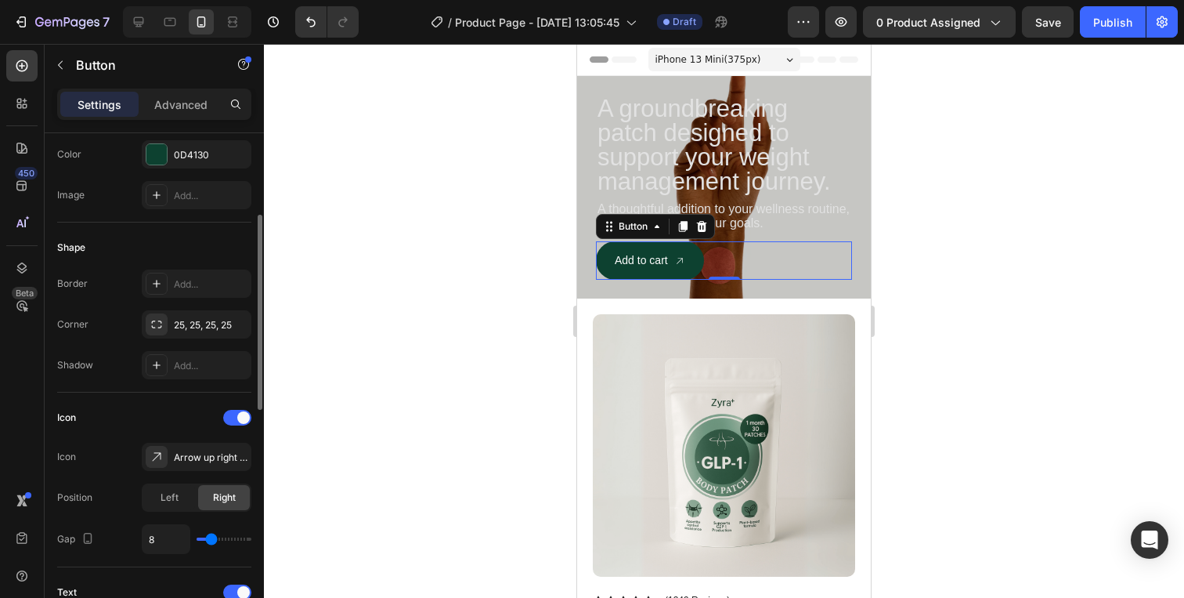
type input "8"
click at [211, 537] on input "range" at bounding box center [224, 538] width 55 height 3
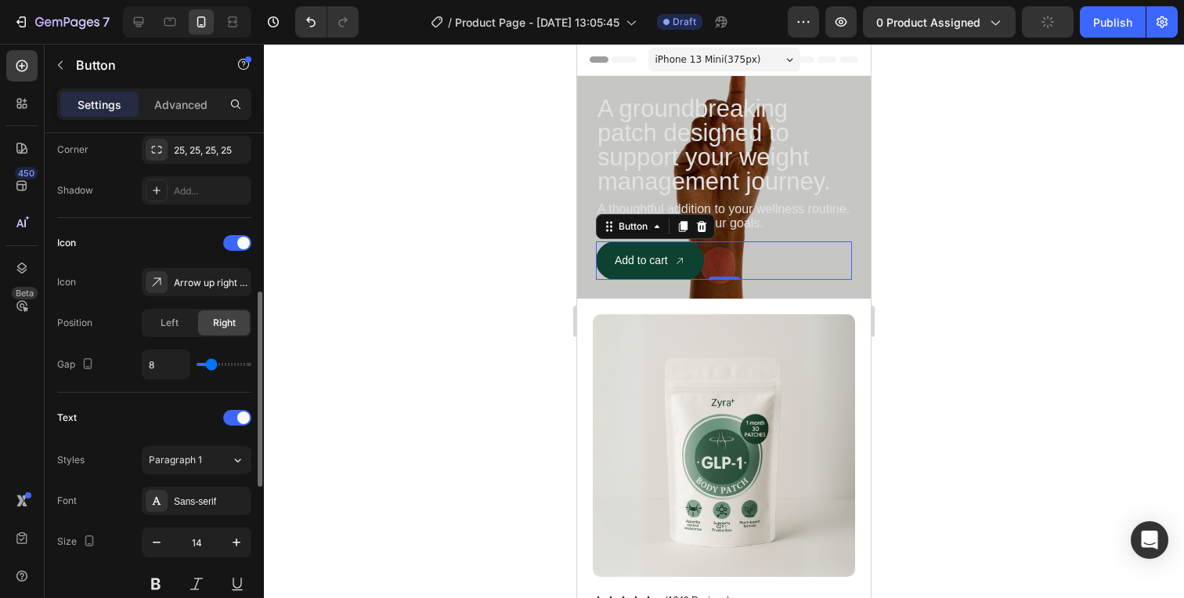
scroll to position [395, 0]
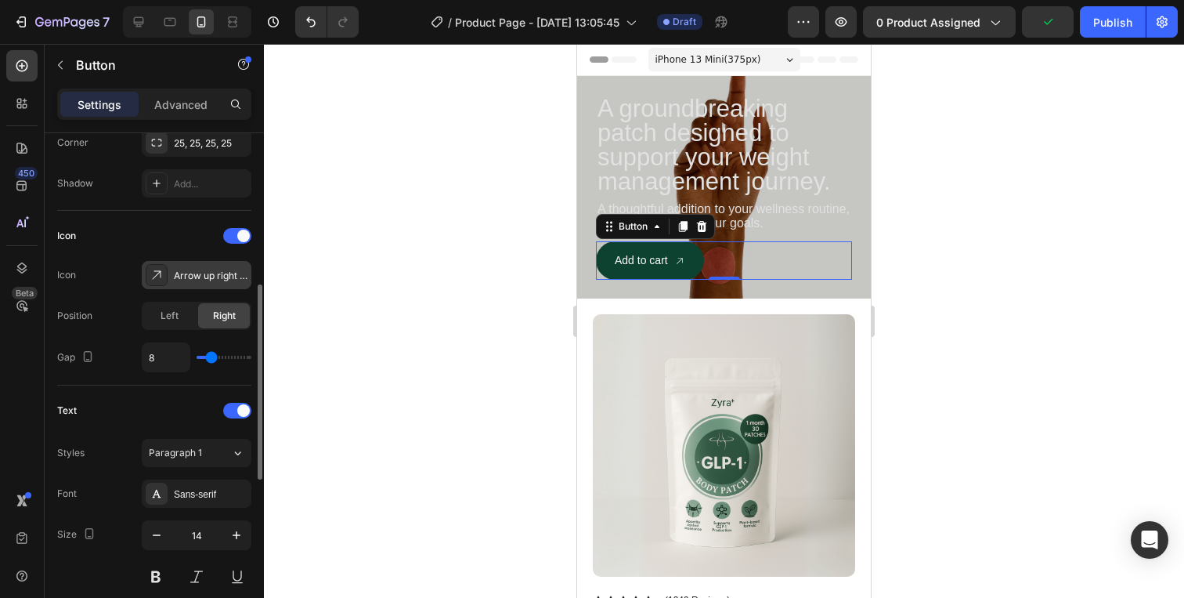
click at [172, 276] on div "Arrow up right light" at bounding box center [197, 275] width 110 height 28
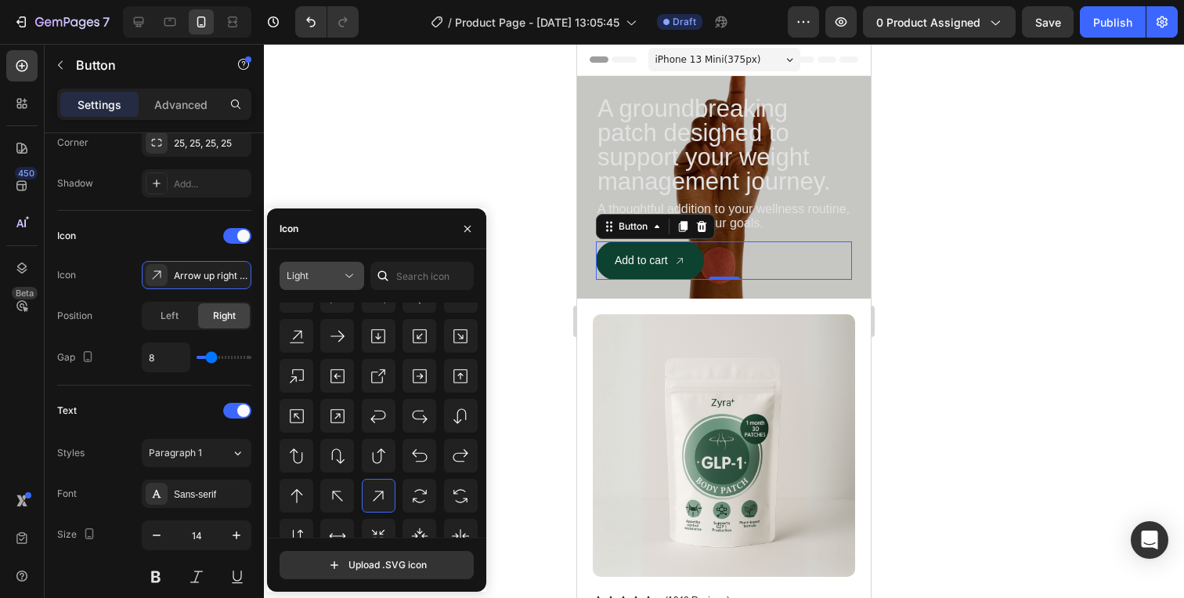
click at [329, 279] on div "Light" at bounding box center [314, 276] width 55 height 14
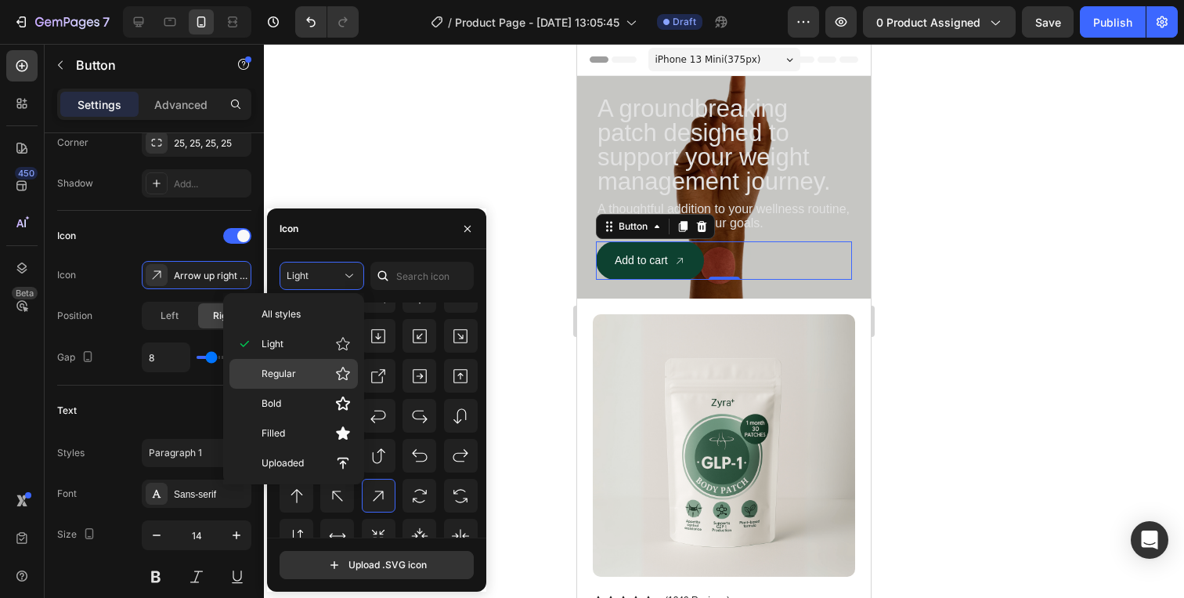
click at [310, 372] on p "Regular" at bounding box center [306, 374] width 89 height 16
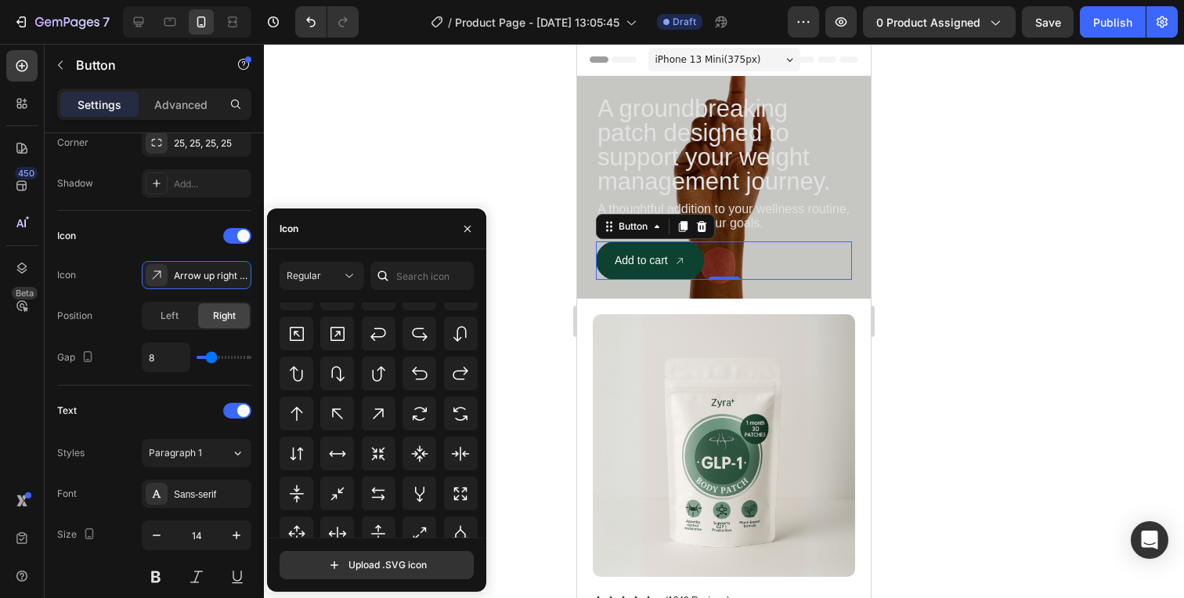
scroll to position [741, 0]
click at [376, 411] on icon at bounding box center [378, 416] width 19 height 19
click at [378, 418] on icon at bounding box center [378, 416] width 19 height 19
click at [319, 281] on span "Regular" at bounding box center [304, 276] width 34 height 14
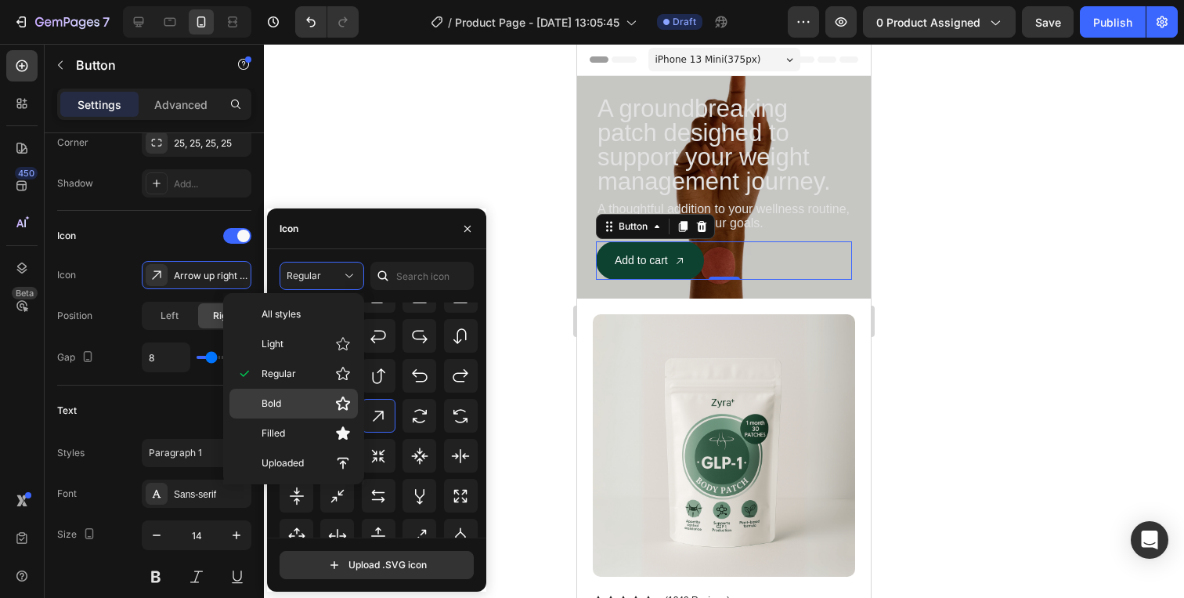
click at [317, 407] on p "Bold" at bounding box center [306, 404] width 89 height 16
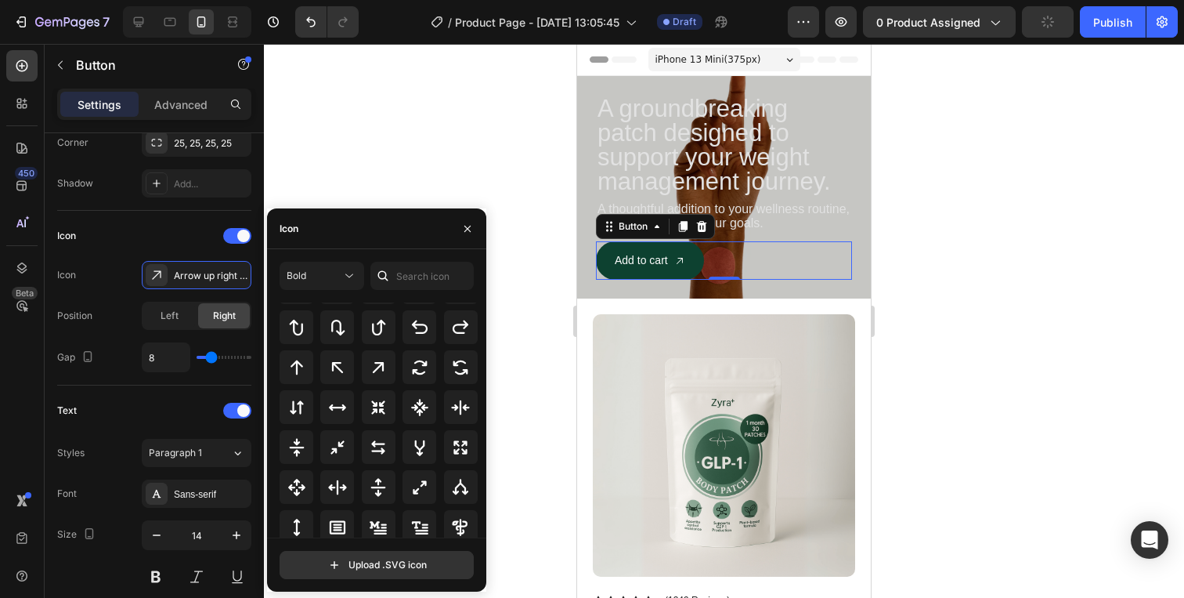
scroll to position [804, 0]
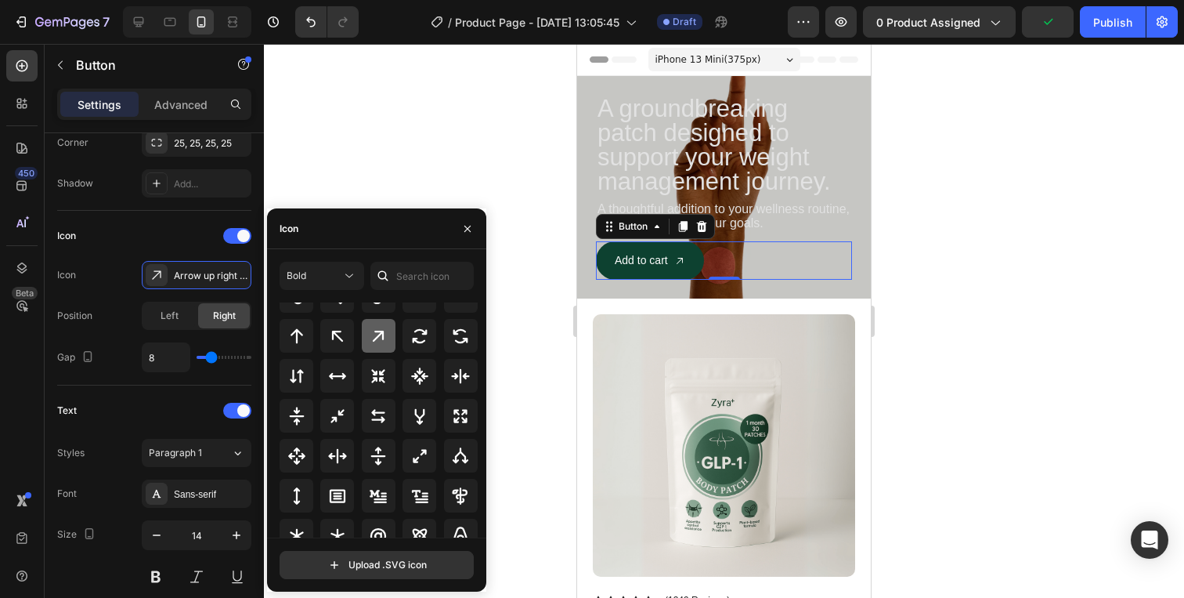
click at [378, 345] on icon at bounding box center [378, 336] width 19 height 19
click at [468, 235] on button "button" at bounding box center [467, 228] width 25 height 25
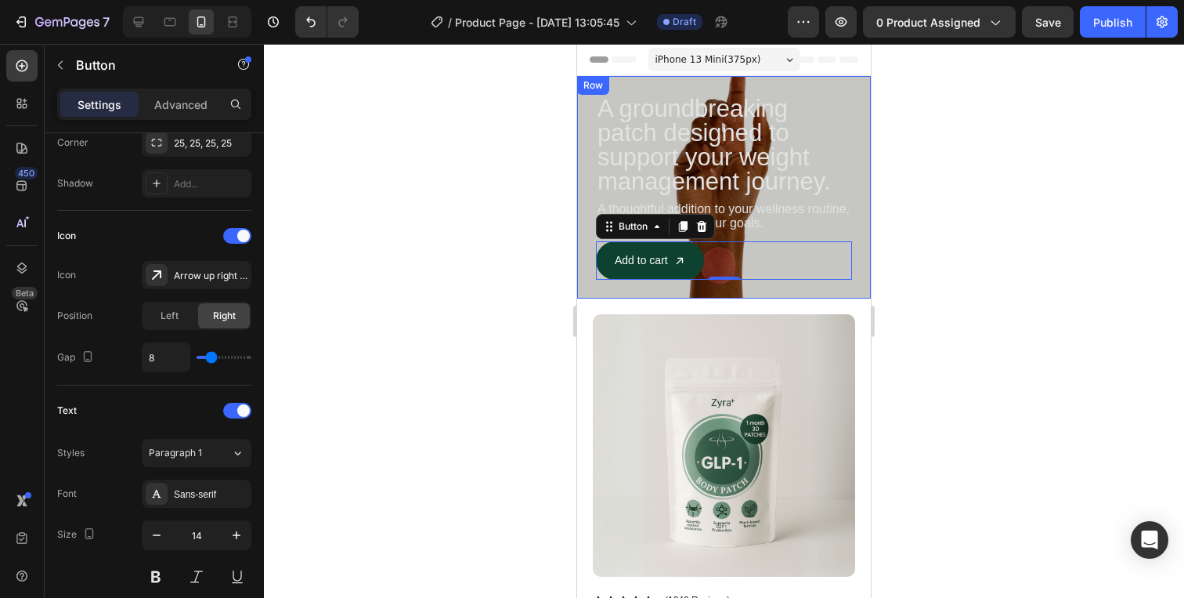
click at [1028, 269] on div at bounding box center [724, 321] width 920 height 554
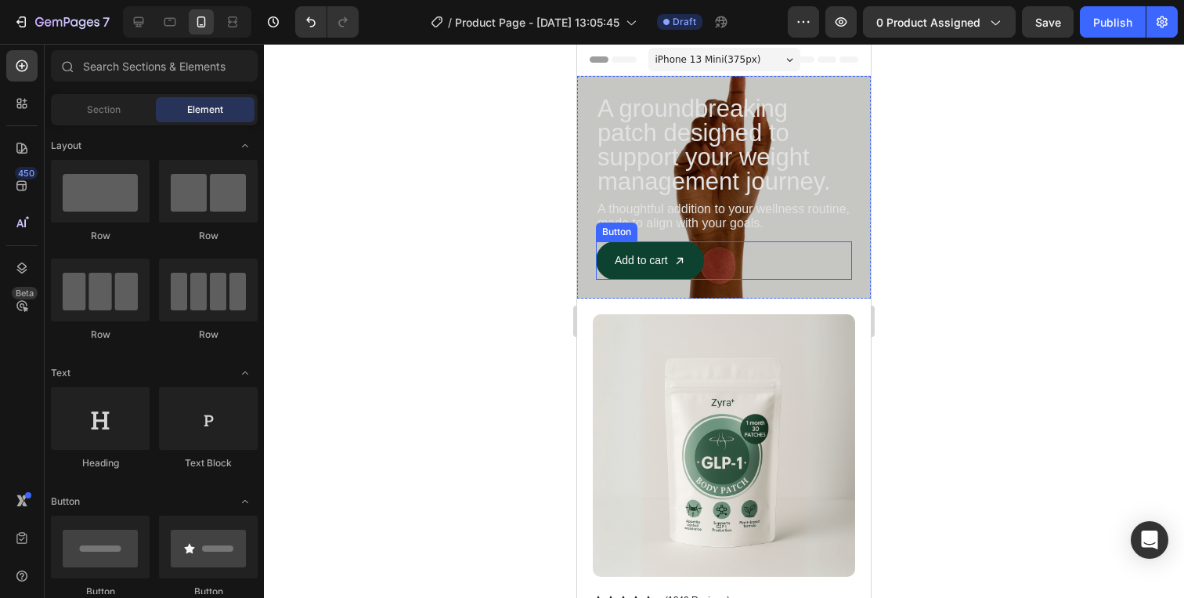
click at [806, 253] on div "Add to cart Button" at bounding box center [724, 260] width 256 height 38
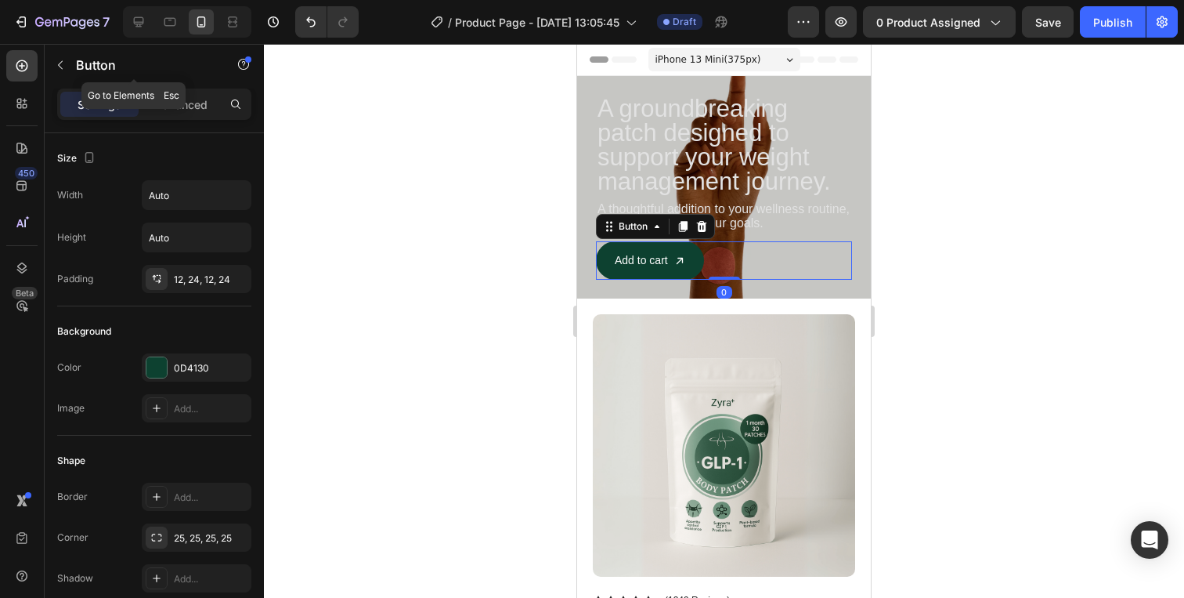
click at [35, 50] on div at bounding box center [21, 65] width 31 height 31
click at [61, 57] on button "button" at bounding box center [60, 64] width 25 height 25
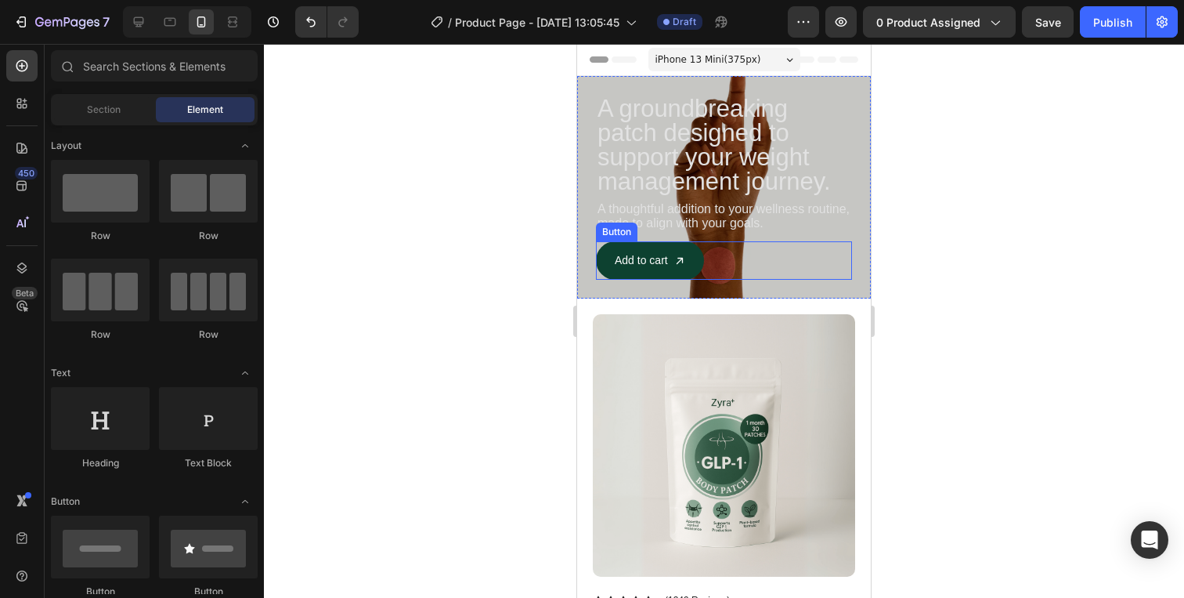
click at [751, 250] on div "Add to cart Button" at bounding box center [724, 260] width 256 height 38
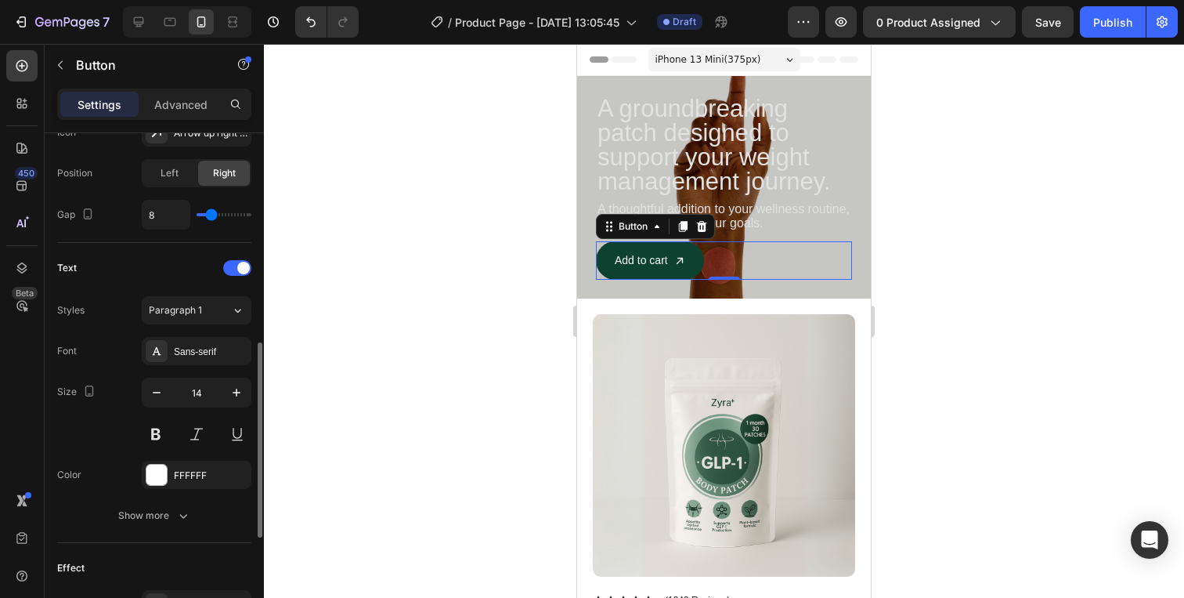
scroll to position [540, 0]
click at [238, 388] on icon "button" at bounding box center [237, 390] width 16 height 16
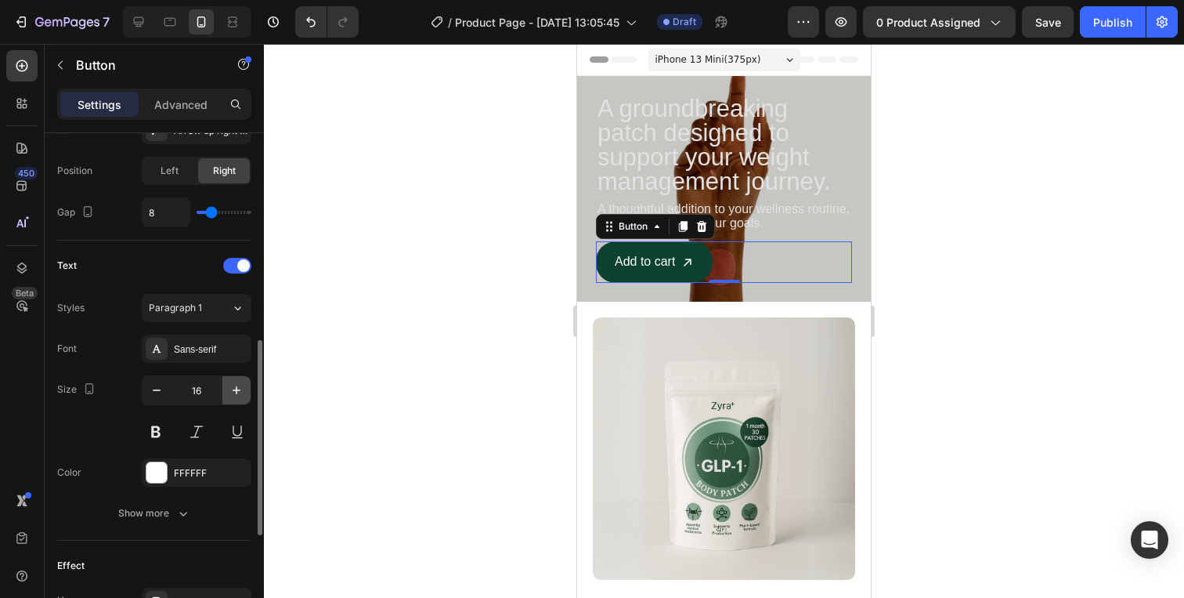
click at [238, 388] on icon "button" at bounding box center [237, 390] width 16 height 16
type input "17"
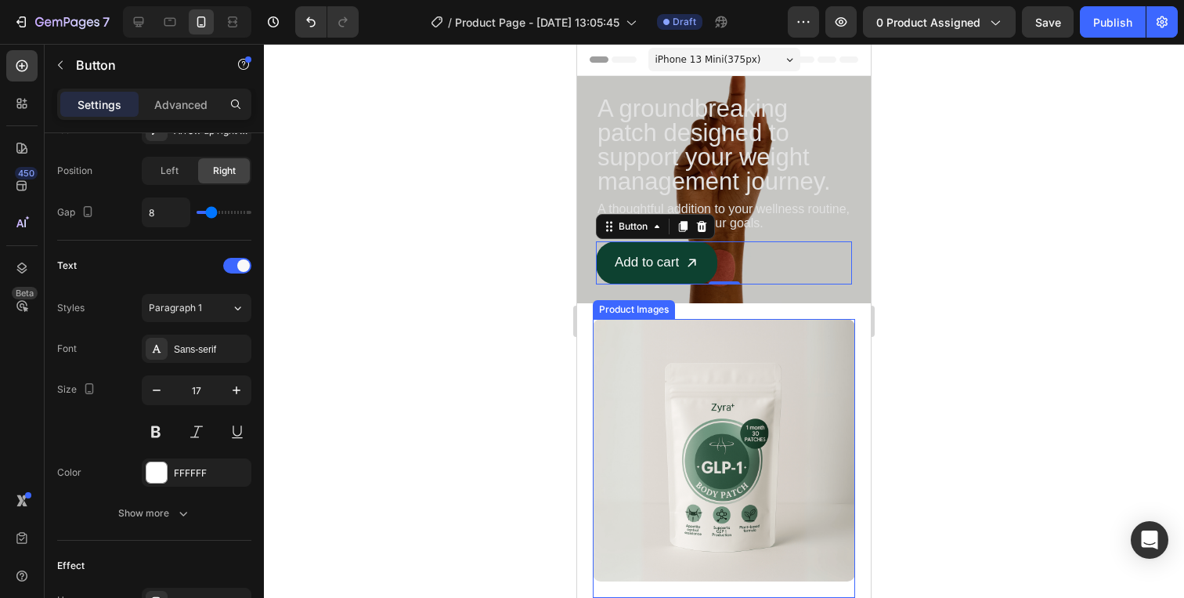
click at [402, 371] on div at bounding box center [724, 321] width 920 height 554
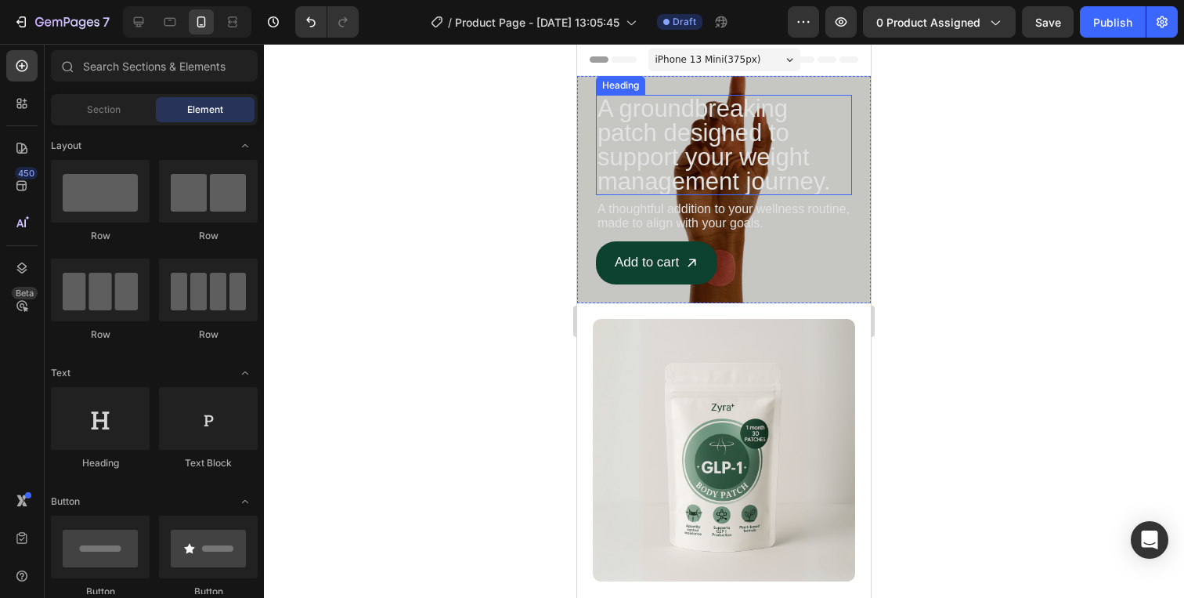
click at [674, 120] on p "A groundbreaking patch designed to support your weight management journey." at bounding box center [724, 144] width 253 height 97
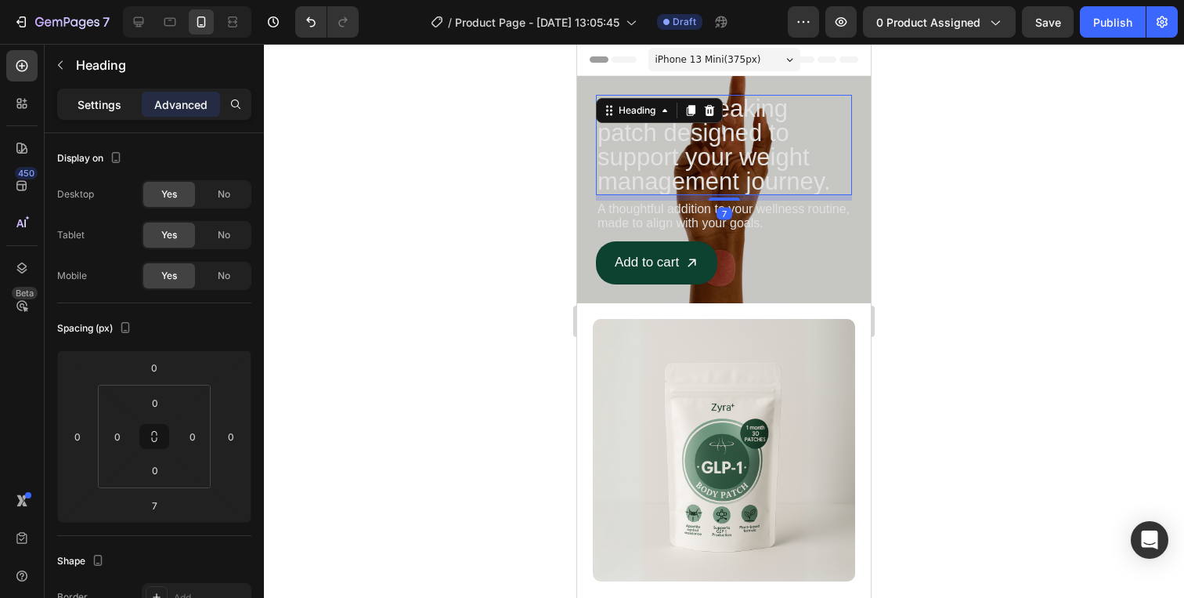
click at [100, 104] on p "Settings" at bounding box center [100, 104] width 44 height 16
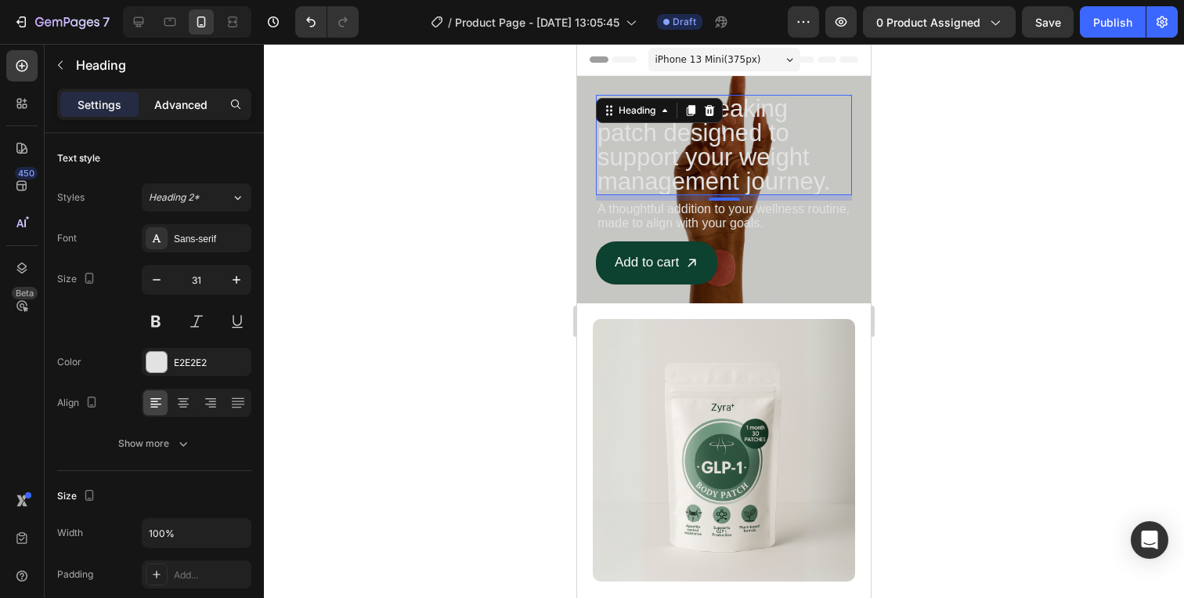
click at [190, 110] on p "Advanced" at bounding box center [180, 104] width 53 height 16
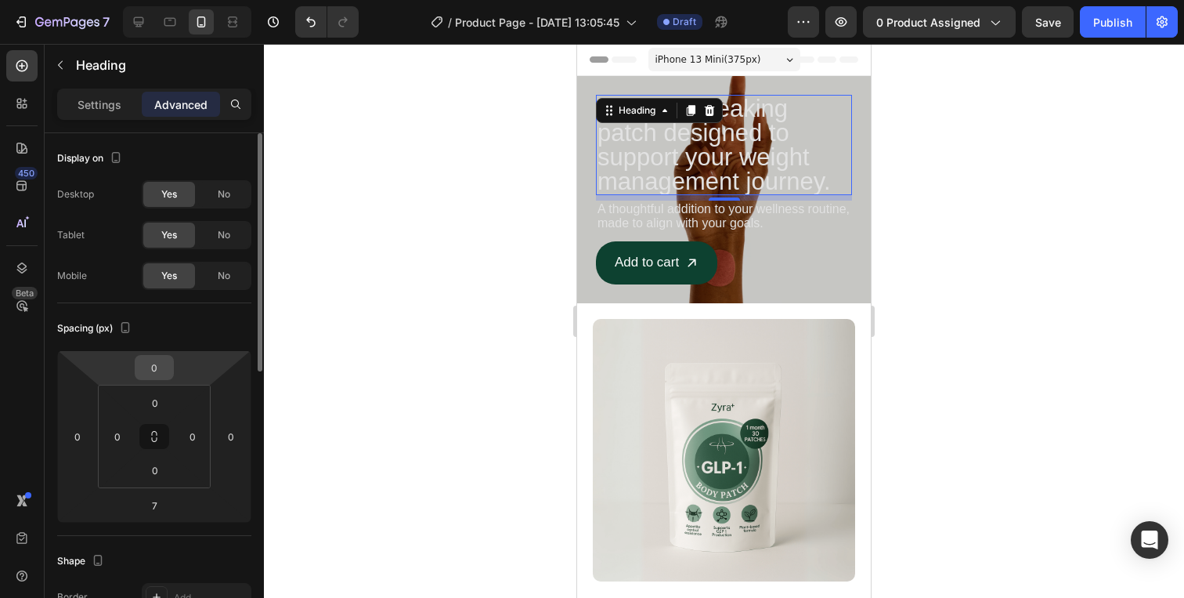
click at [150, 367] on input "0" at bounding box center [154, 367] width 31 height 23
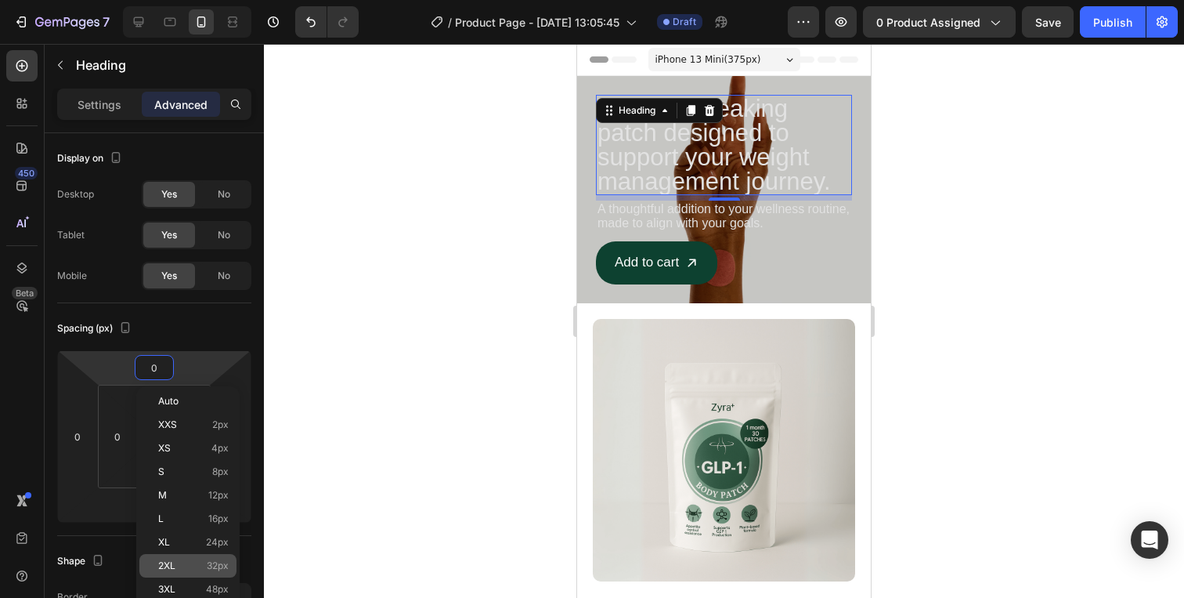
click at [201, 569] on p "2XL 32px" at bounding box center [193, 565] width 70 height 11
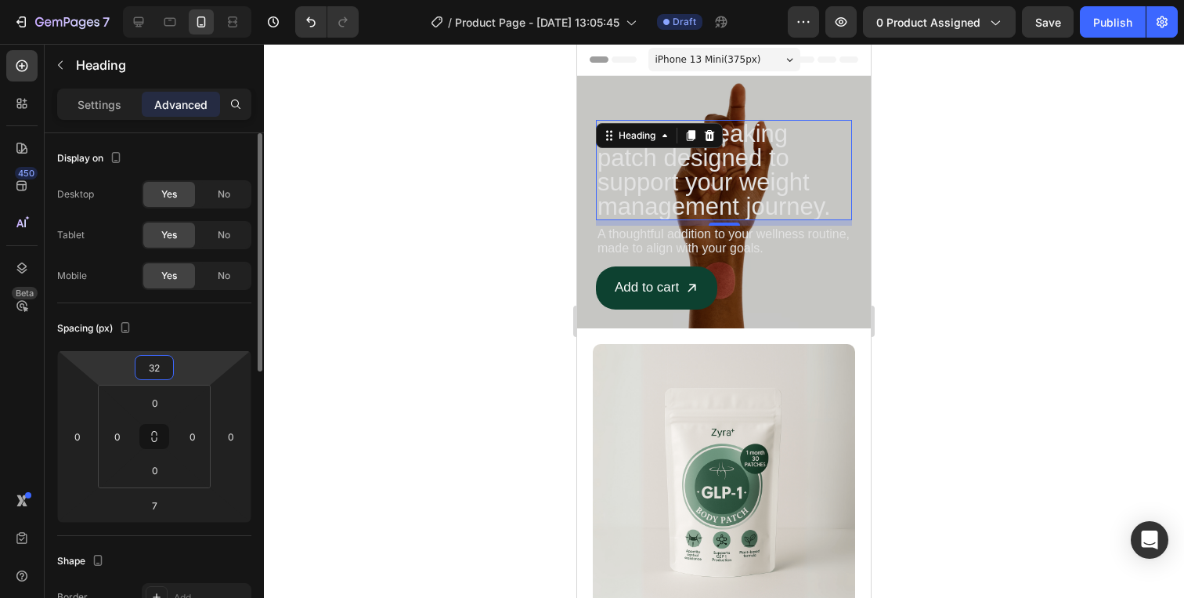
click at [158, 374] on input "32" at bounding box center [154, 367] width 31 height 23
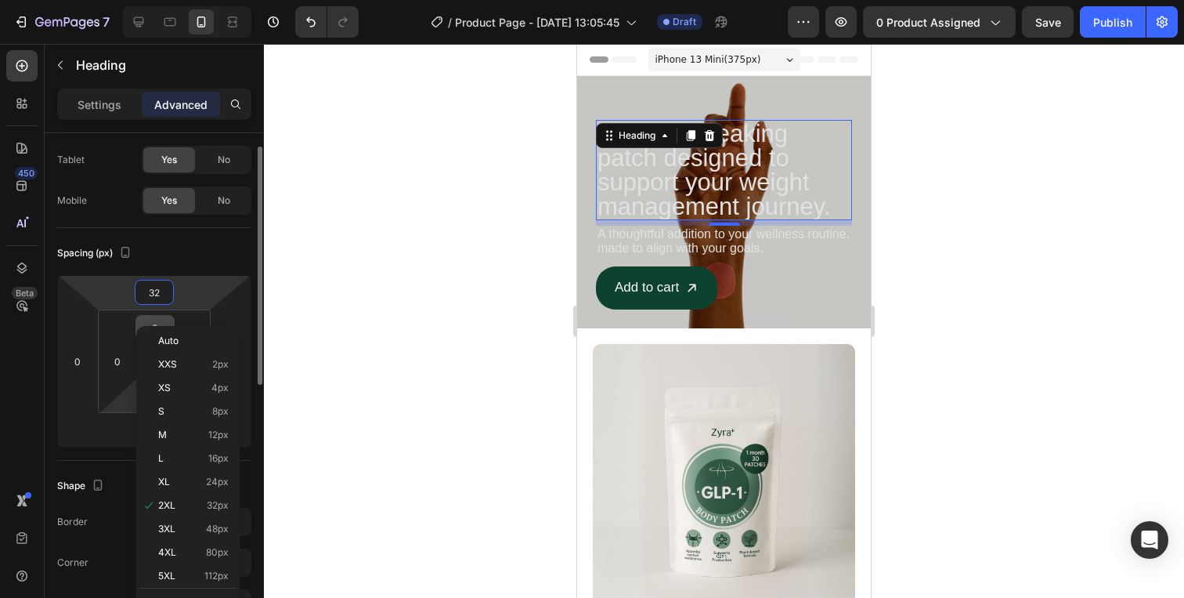
scroll to position [86, 0]
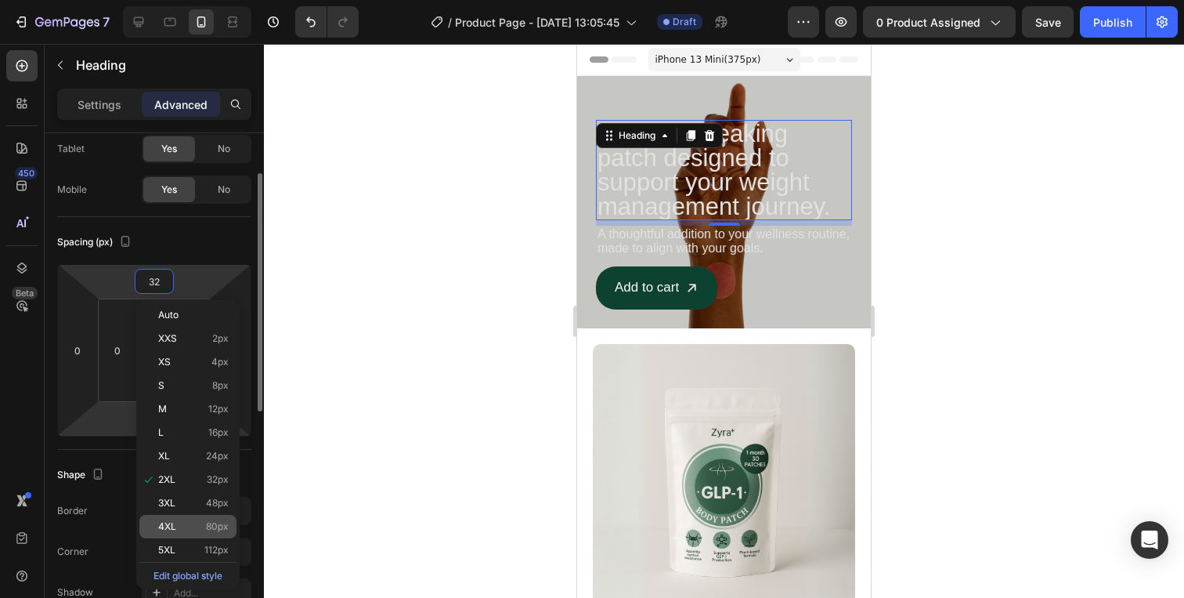
click at [182, 521] on p "4XL 80px" at bounding box center [193, 526] width 70 height 11
type input "80"
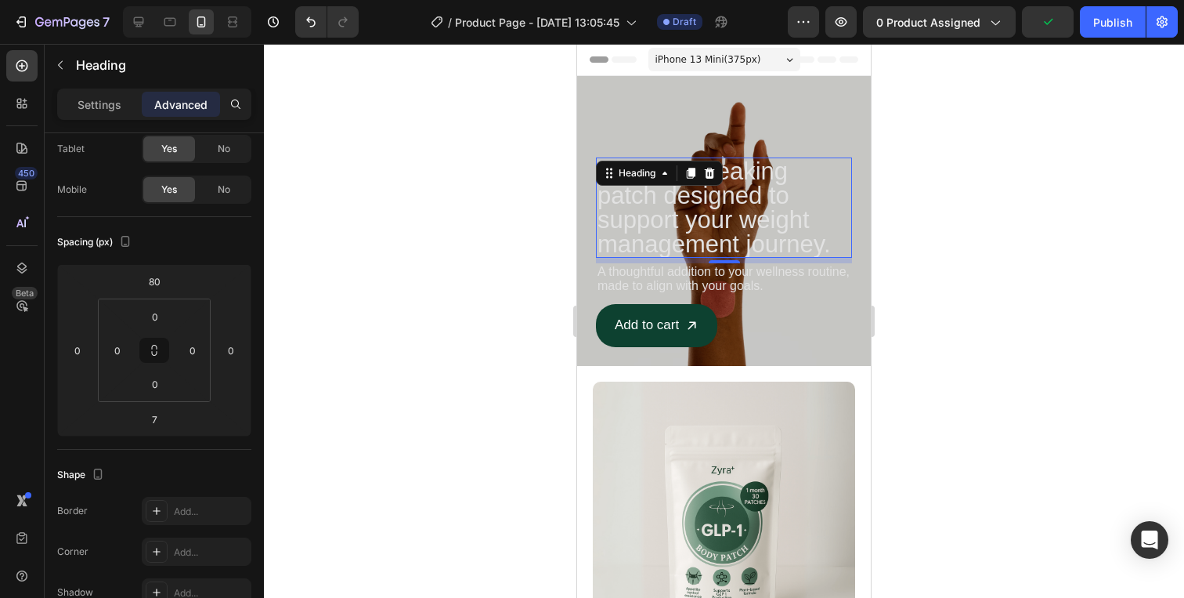
click at [951, 308] on div at bounding box center [724, 321] width 920 height 554
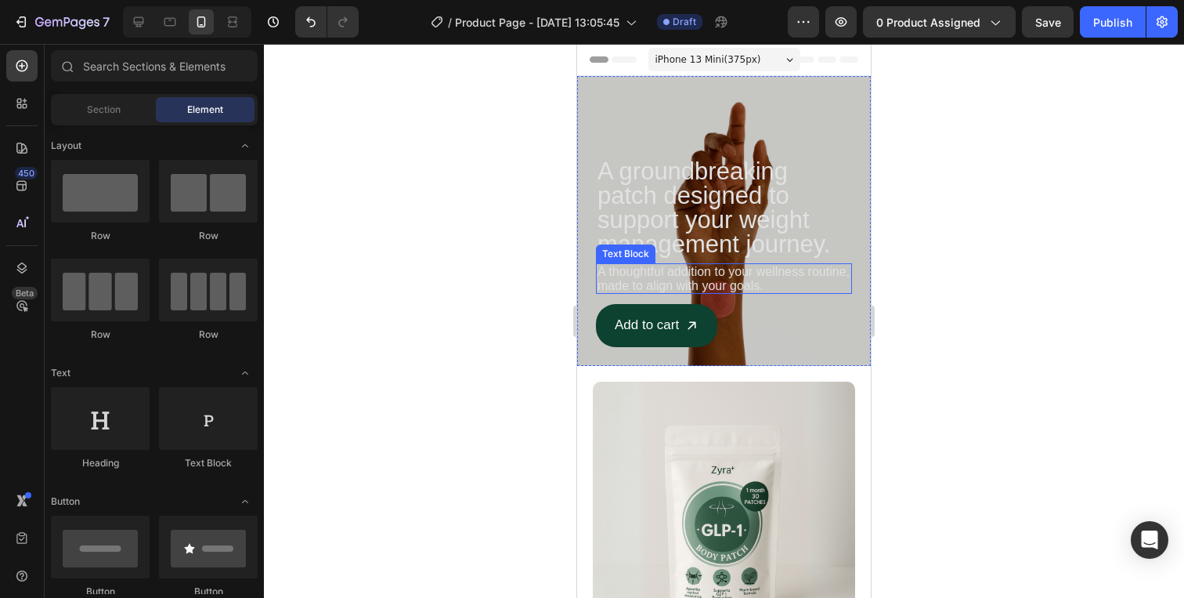
click at [735, 282] on p "A thoughtful addition to your wellness routine, made to align with your goals." at bounding box center [724, 278] width 253 height 27
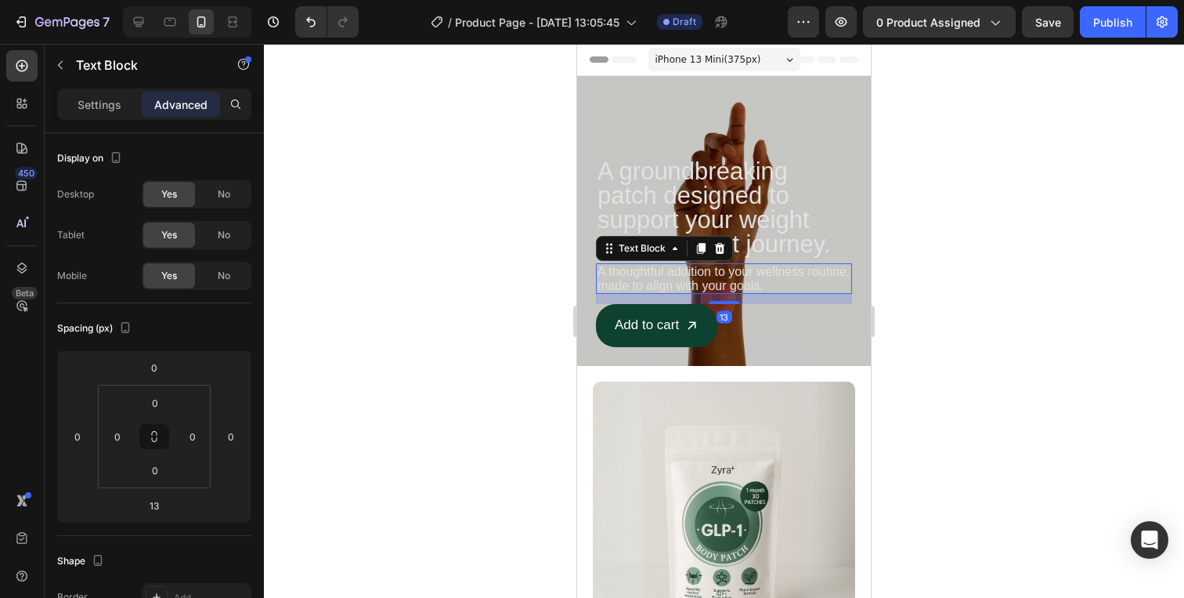
click at [750, 250] on p "A groundbreaking patch designed to support your weight management journey." at bounding box center [724, 207] width 253 height 97
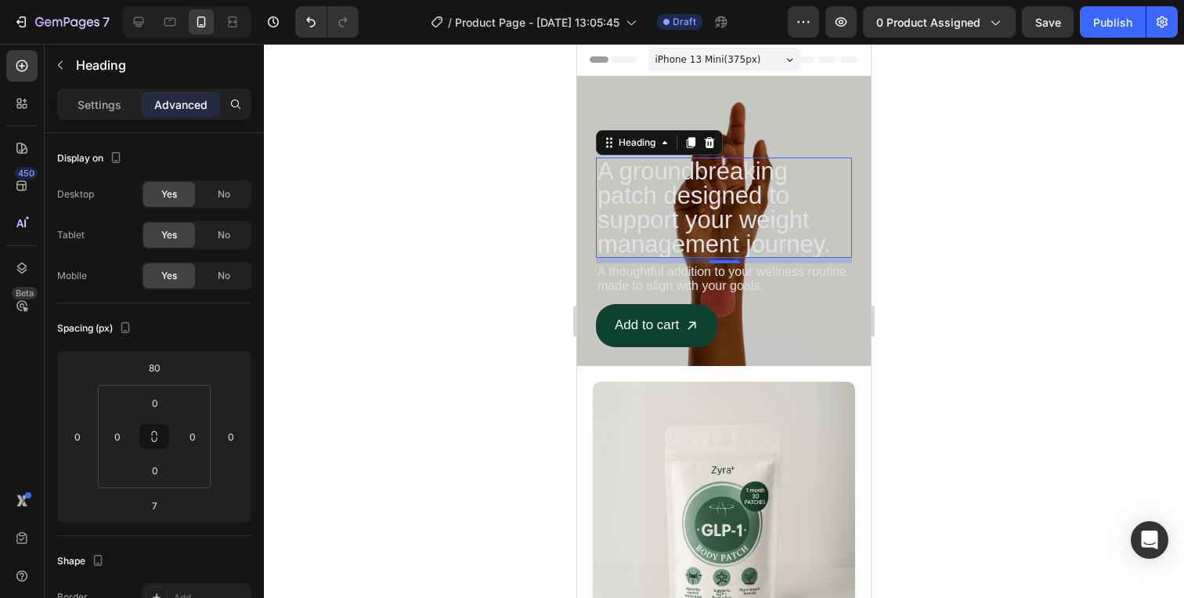
click at [927, 251] on div at bounding box center [724, 321] width 920 height 554
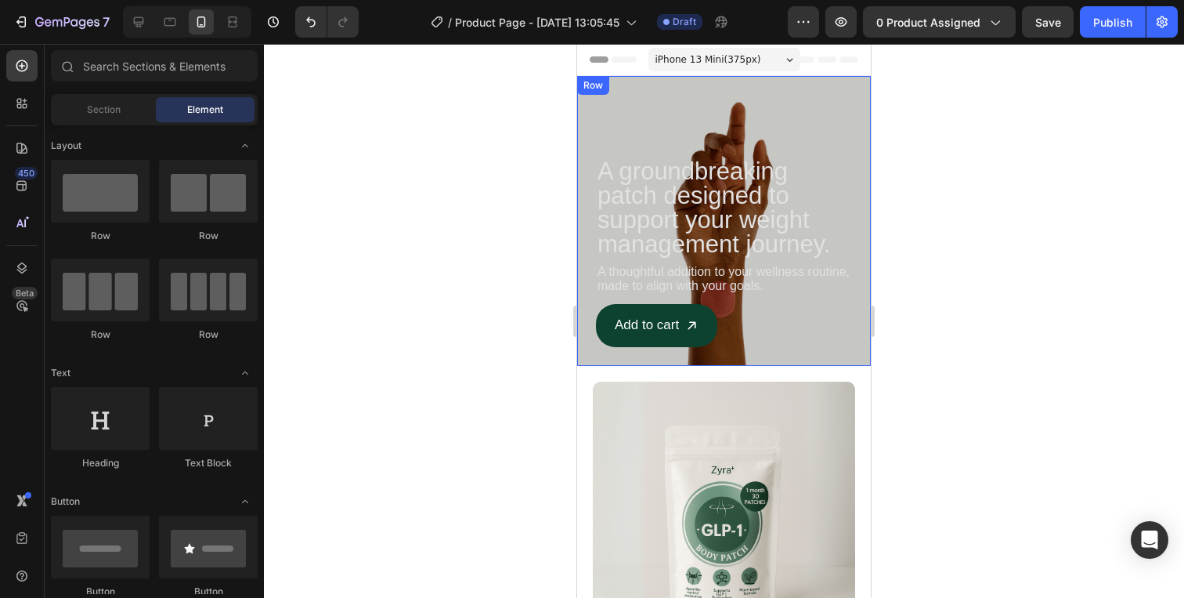
click at [972, 217] on div at bounding box center [724, 321] width 920 height 554
click at [752, 276] on p "A thoughtful addition to your wellness routine, made to align with your goals." at bounding box center [724, 278] width 253 height 27
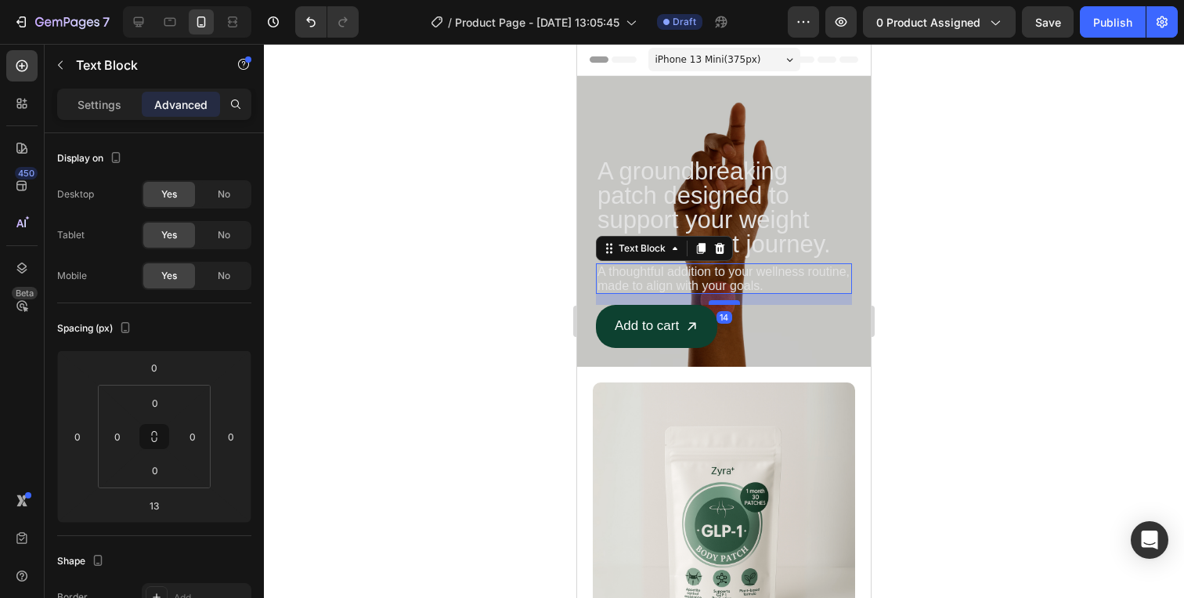
click at [721, 303] on div at bounding box center [724, 302] width 31 height 5
type input "14"
click at [750, 224] on p "A groundbreaking patch designed to support your weight management journey." at bounding box center [724, 207] width 253 height 97
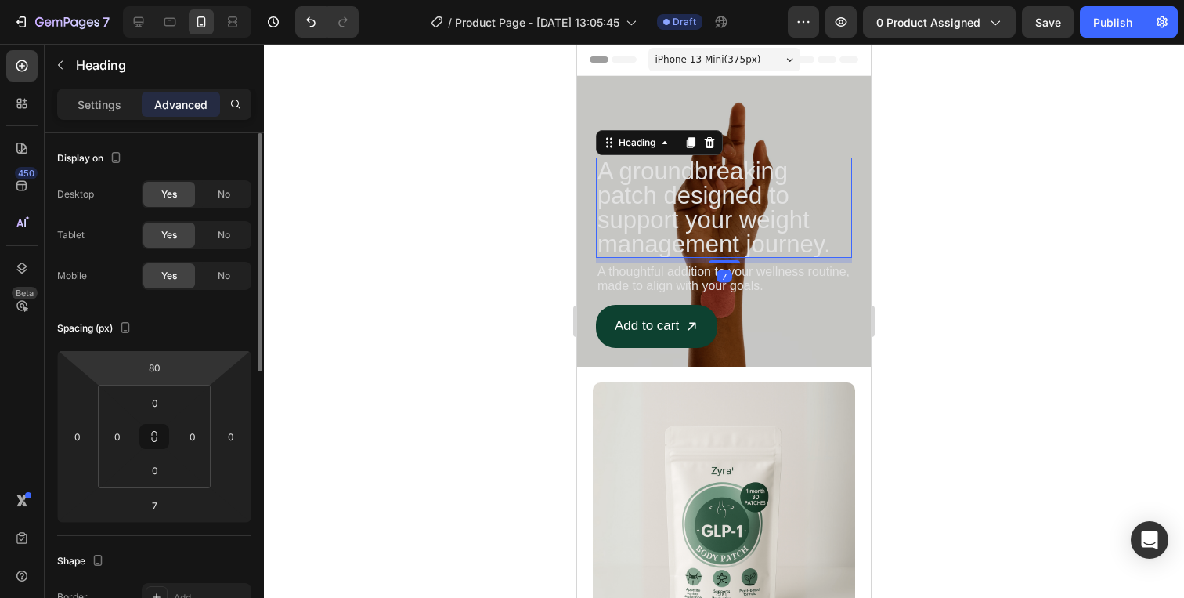
click at [164, 0] on html "7 / Product Page - [DATE] 13:05:45 Draft Preview 0 product assigned Save Publis…" at bounding box center [592, 0] width 1184 height 0
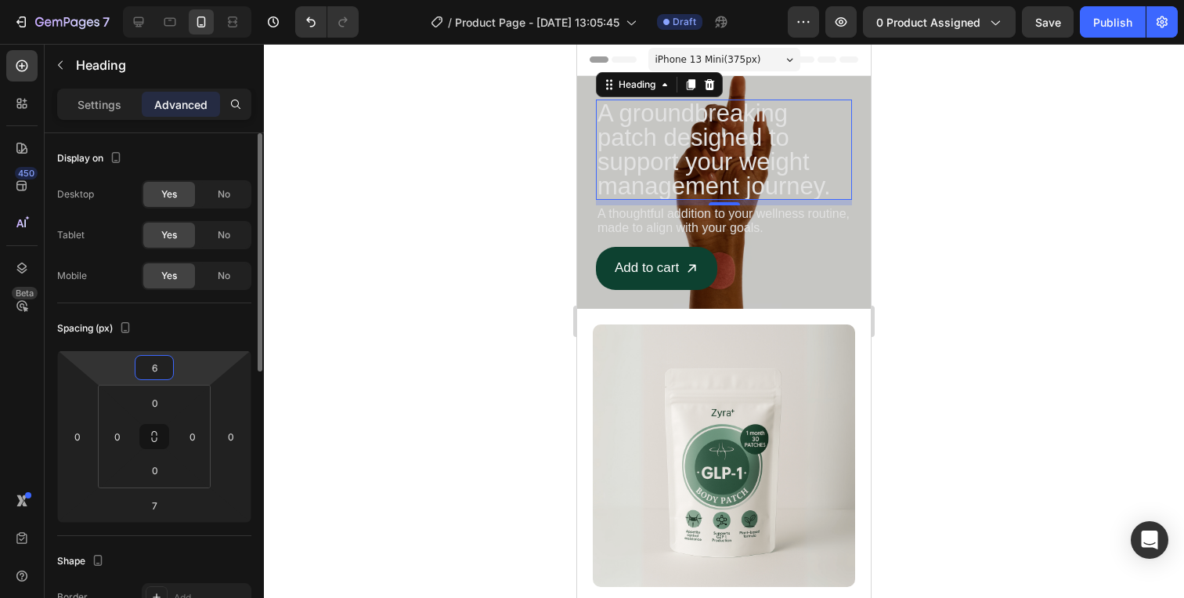
type input "60"
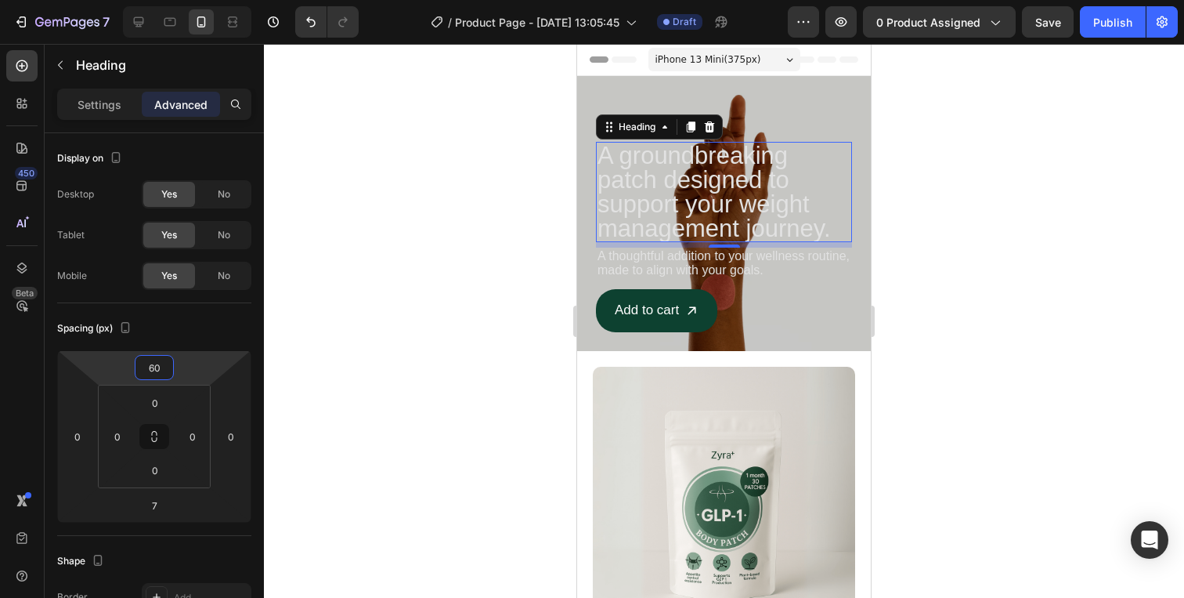
click at [981, 266] on div at bounding box center [724, 321] width 920 height 554
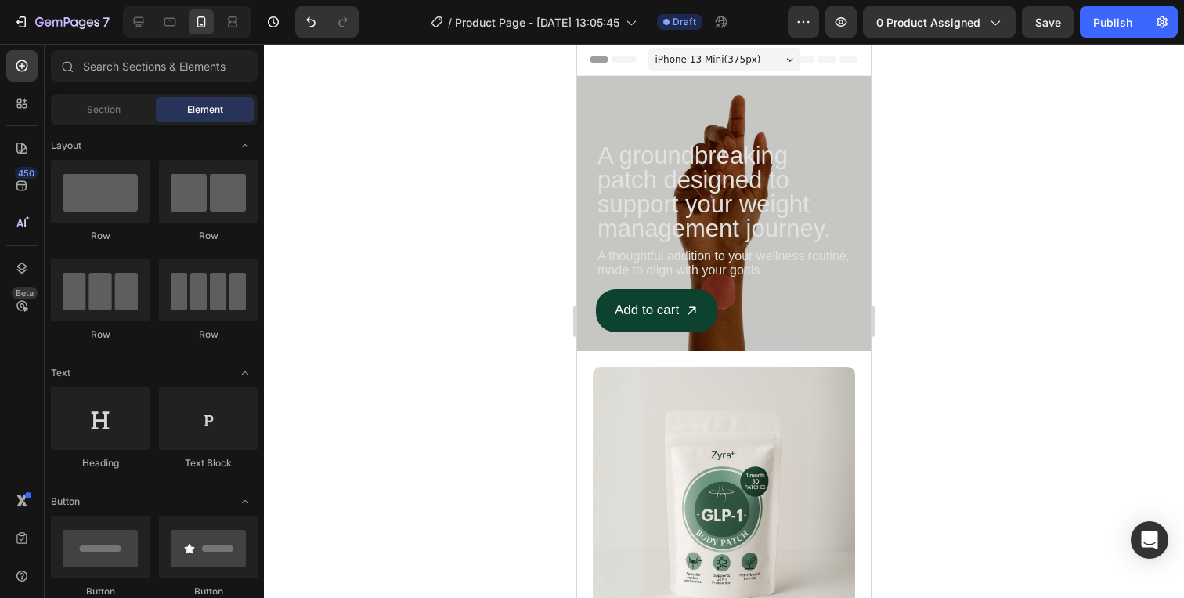
click at [981, 266] on div at bounding box center [724, 321] width 920 height 554
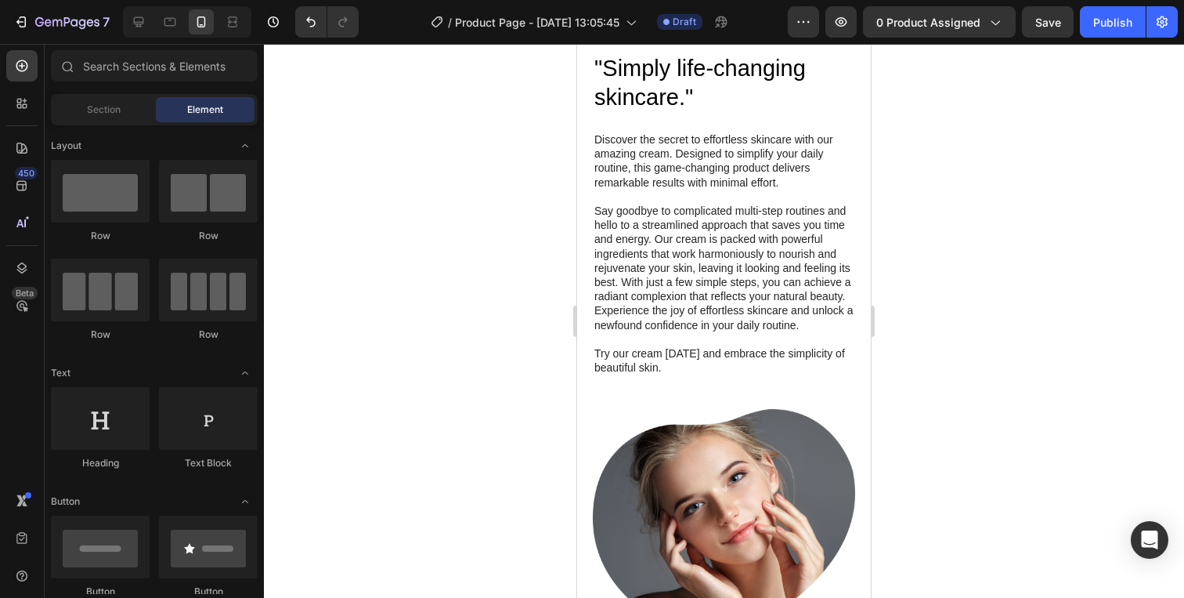
scroll to position [1596, 0]
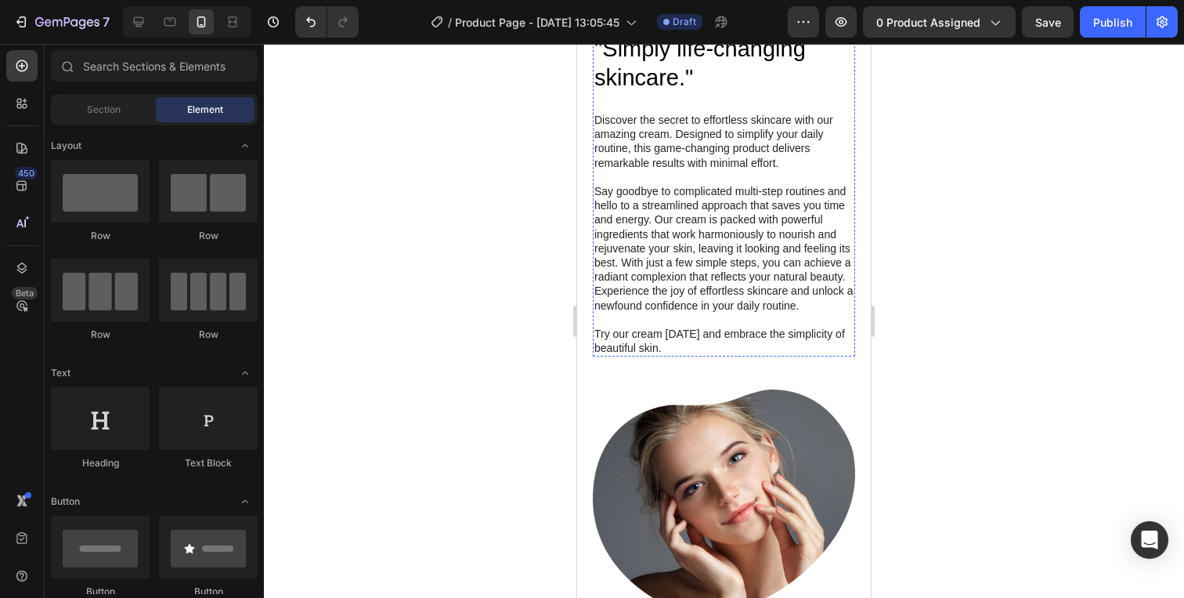
click at [678, 11] on img at bounding box center [724, 11] width 262 height 0
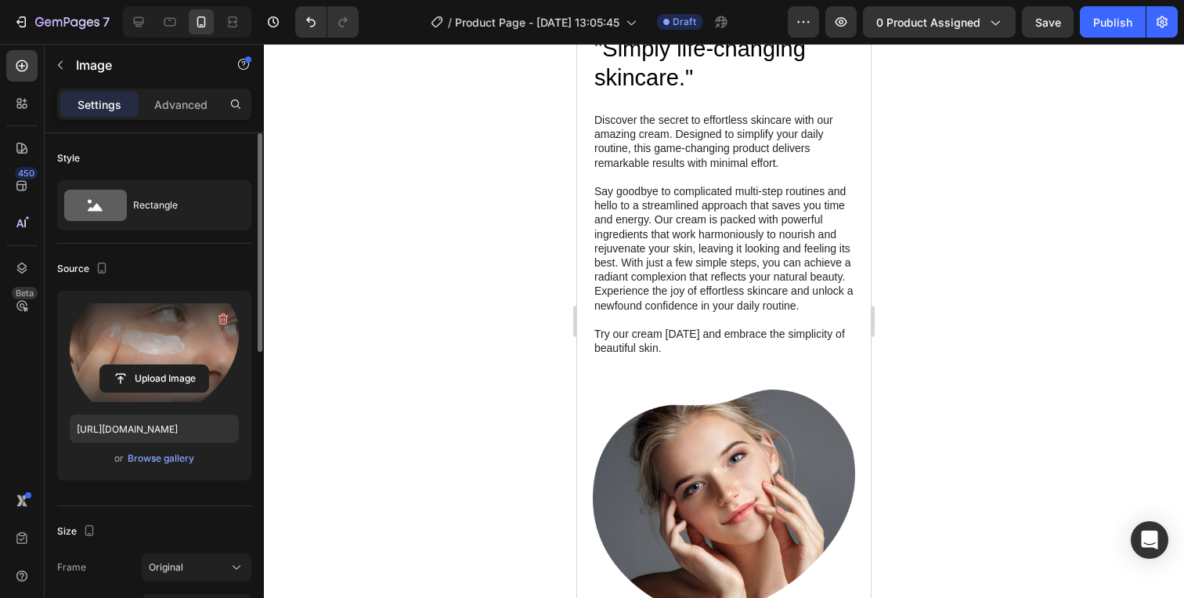
click at [168, 363] on label at bounding box center [154, 352] width 169 height 99
click at [168, 365] on input "file" at bounding box center [154, 378] width 108 height 27
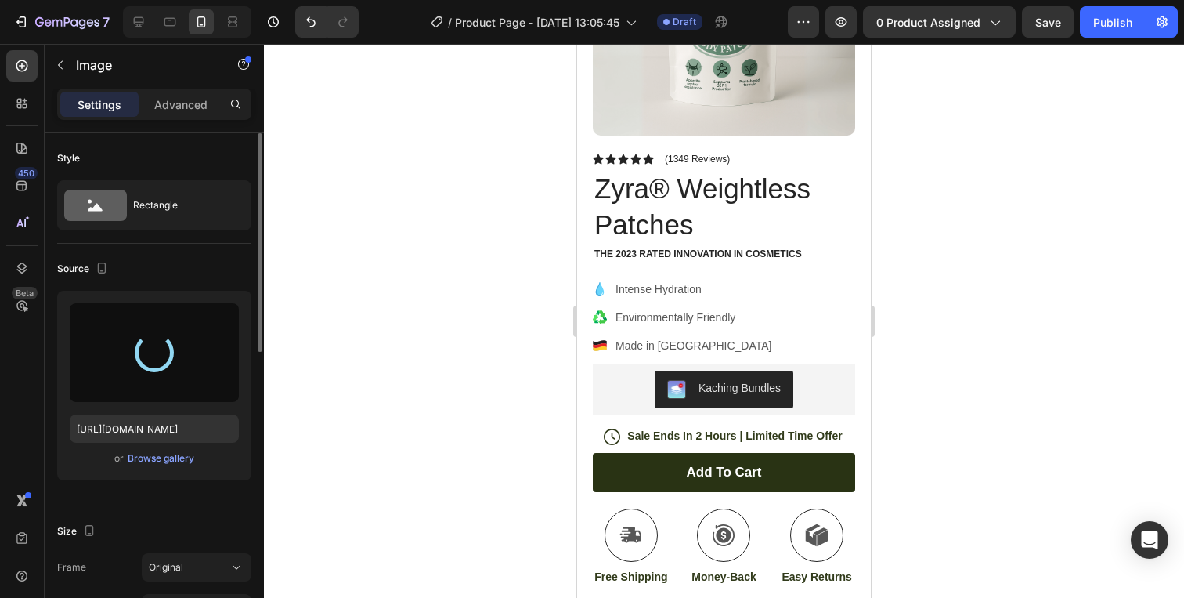
type input "[URL][DOMAIN_NAME]"
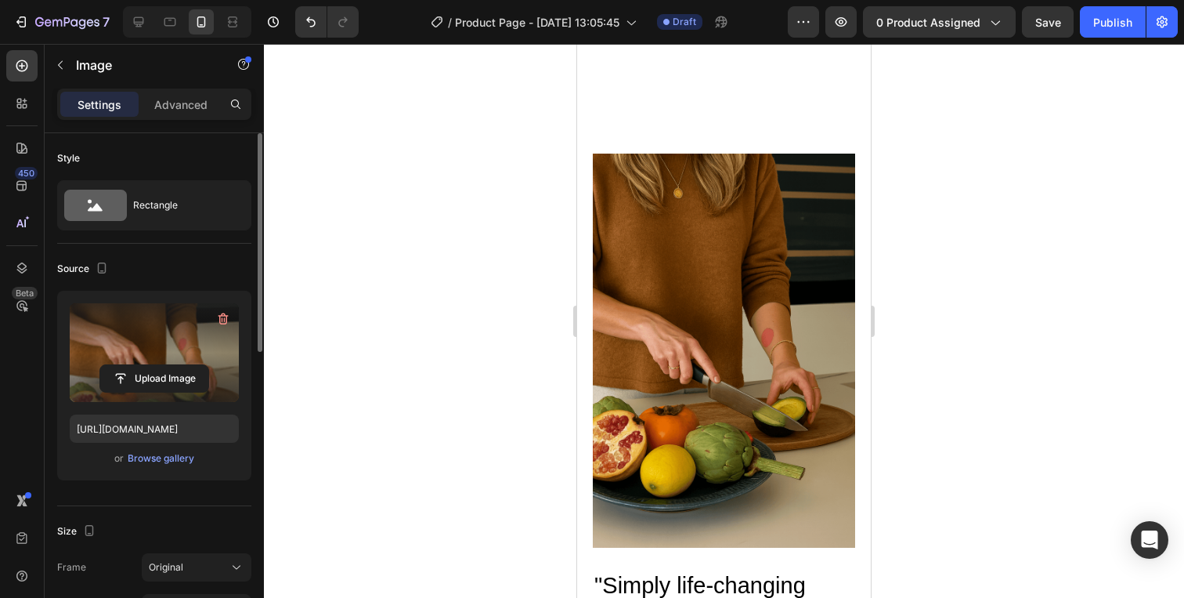
scroll to position [1494, 0]
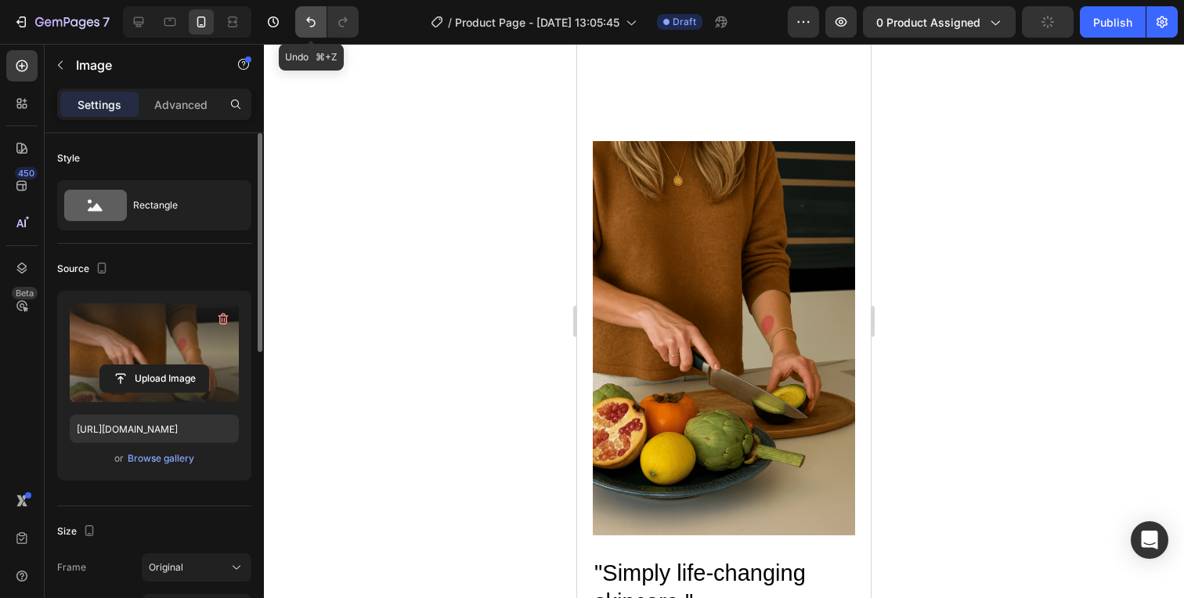
click at [320, 24] on button "Undo/Redo" at bounding box center [310, 21] width 31 height 31
click at [656, 309] on img at bounding box center [724, 338] width 262 height 394
click at [670, 557] on h2 ""Simply life-changing skincare."" at bounding box center [724, 588] width 262 height 62
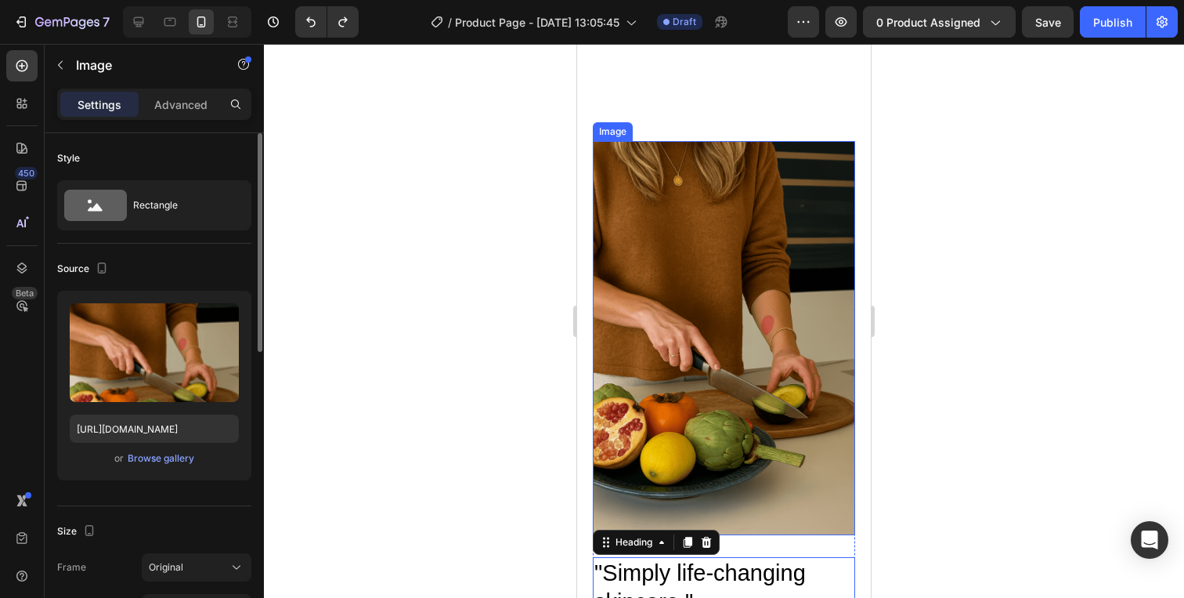
click at [732, 382] on img at bounding box center [724, 338] width 262 height 394
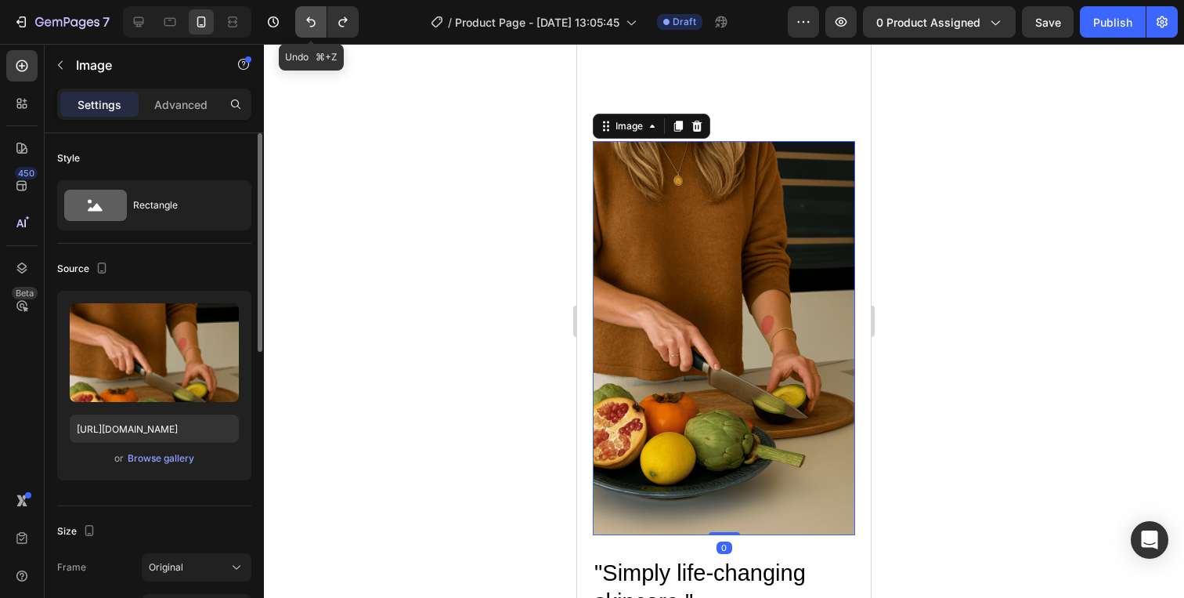
click at [311, 23] on icon "Undo/Redo" at bounding box center [311, 22] width 16 height 16
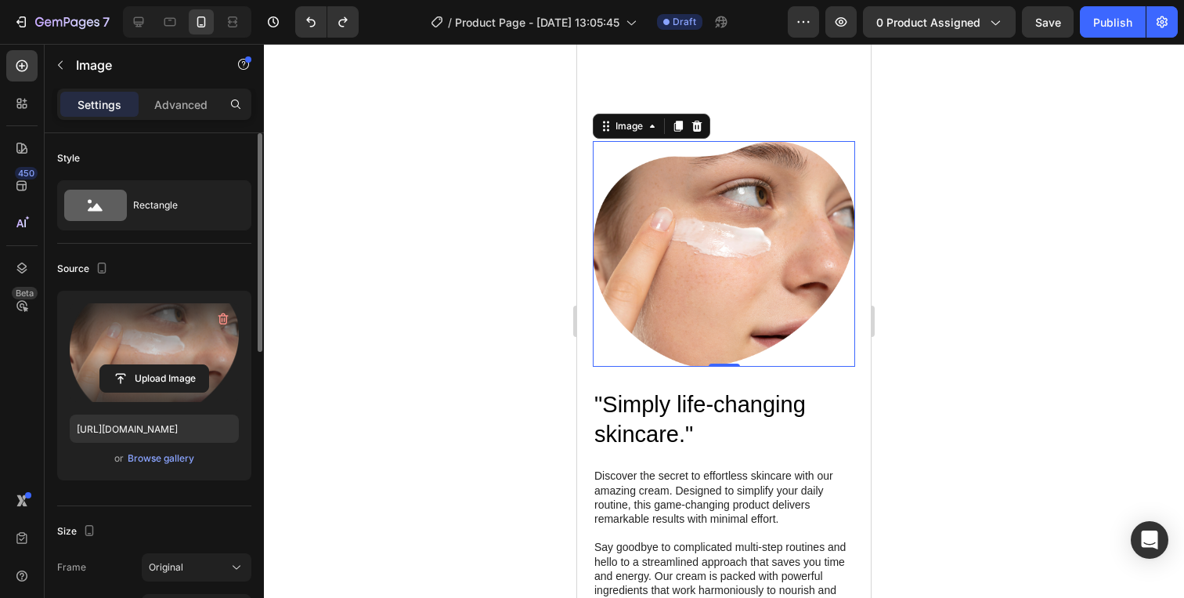
click at [143, 353] on label at bounding box center [154, 352] width 169 height 99
click at [143, 365] on input "file" at bounding box center [154, 378] width 108 height 27
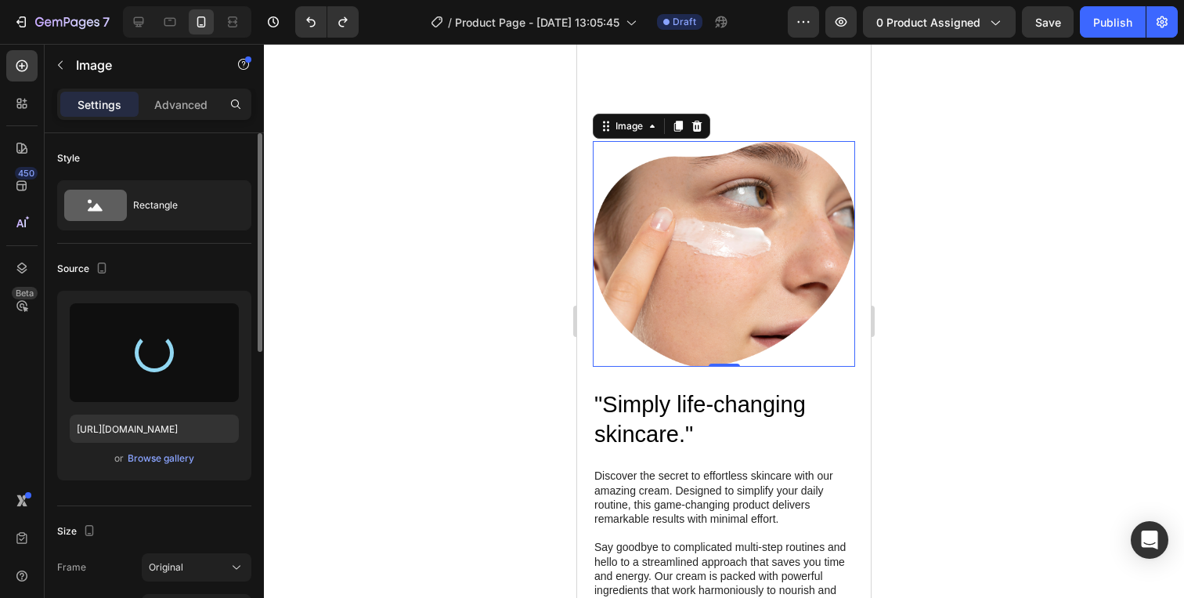
type input "[URL][DOMAIN_NAME]"
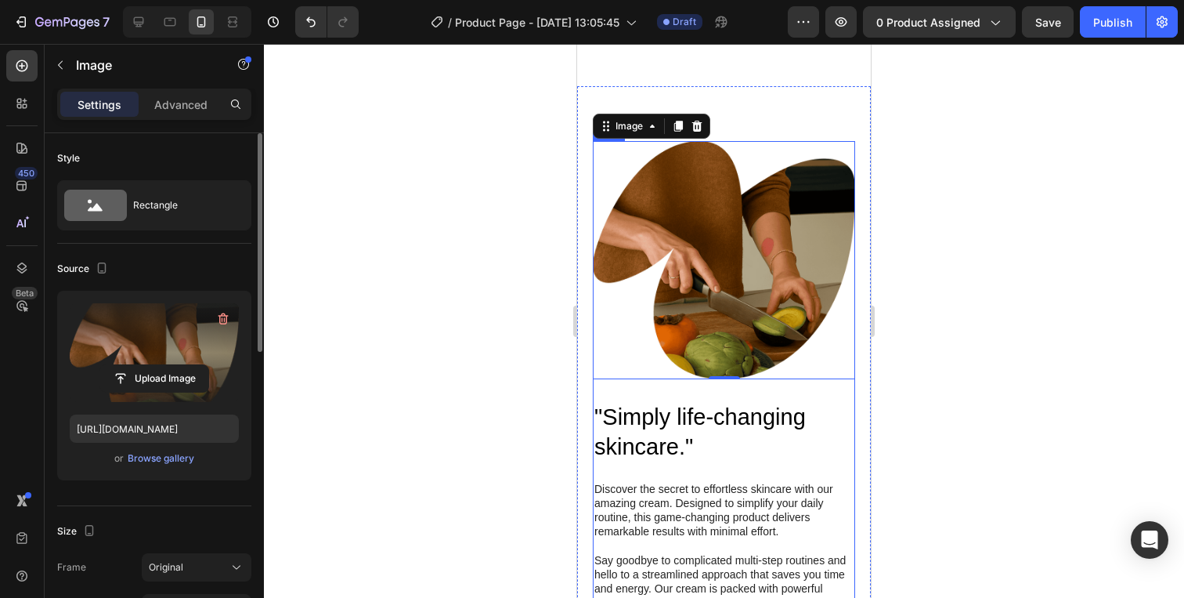
click at [696, 379] on div ""Simply life-changing skincare." Heading Discover the secret to effortless skin…" at bounding box center [724, 552] width 262 height 346
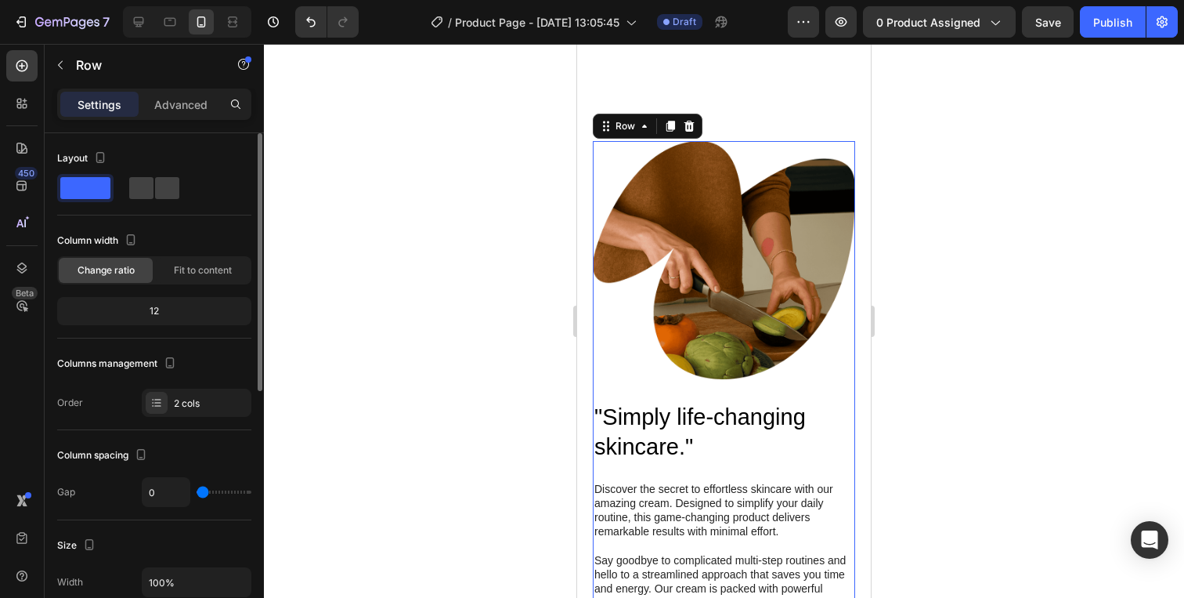
click at [696, 379] on div ""Simply life-changing skincare." Heading Discover the secret to effortless skin…" at bounding box center [724, 552] width 262 height 346
click at [684, 401] on h2 ""Simply life-changing skincare."" at bounding box center [724, 432] width 262 height 62
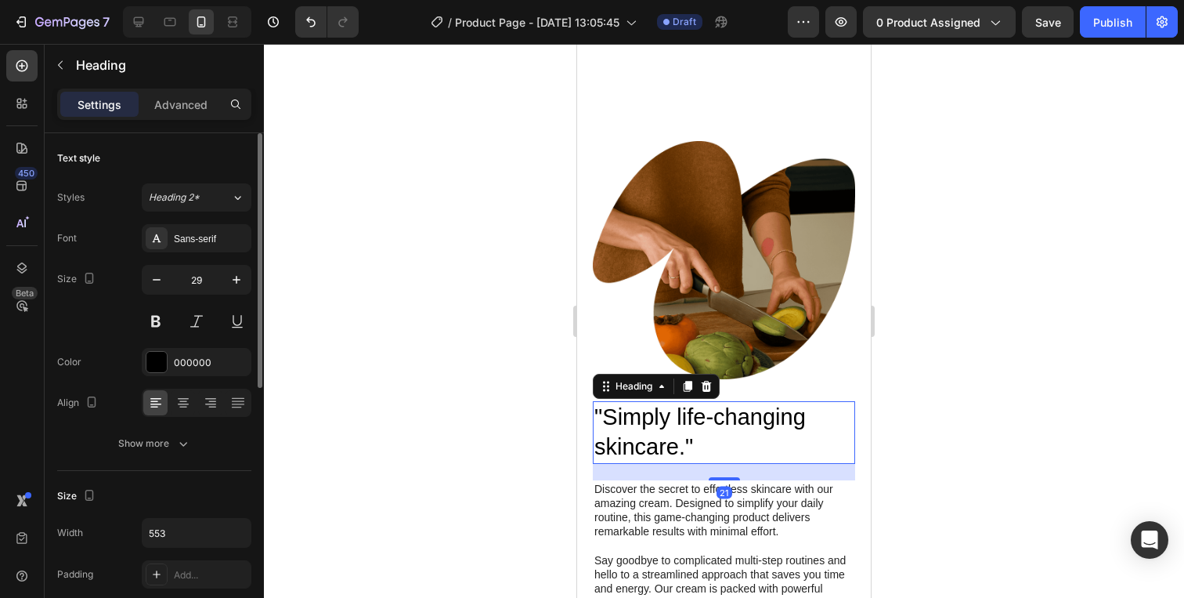
click at [684, 401] on h2 ""Simply life-changing skincare."" at bounding box center [724, 432] width 262 height 62
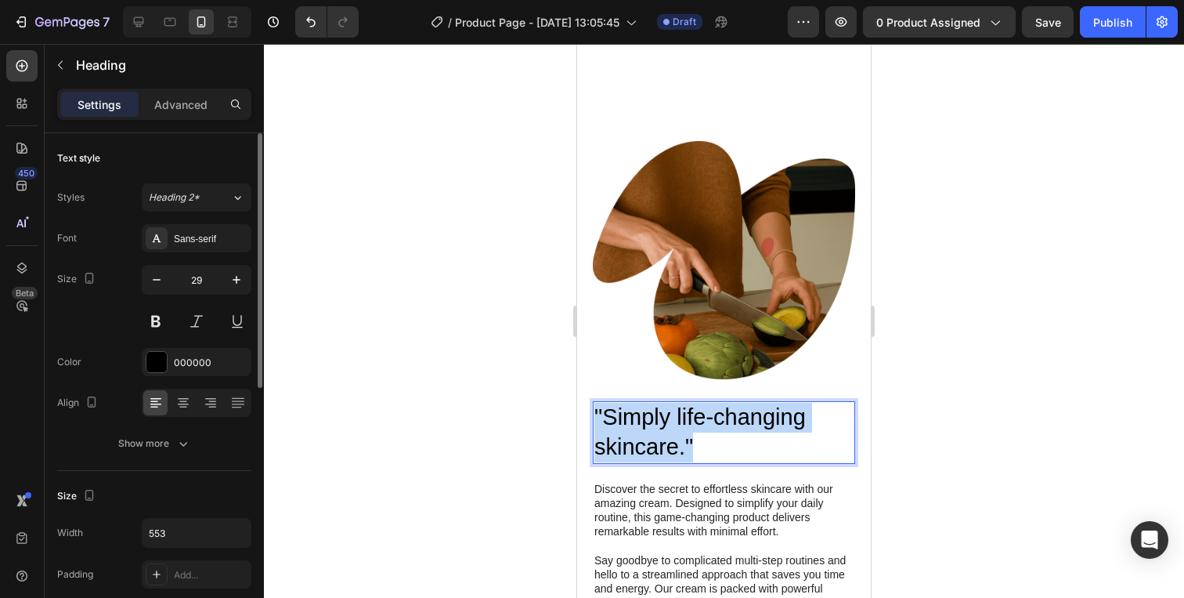
click at [684, 403] on p ""Simply life-changing skincare."" at bounding box center [723, 432] width 259 height 59
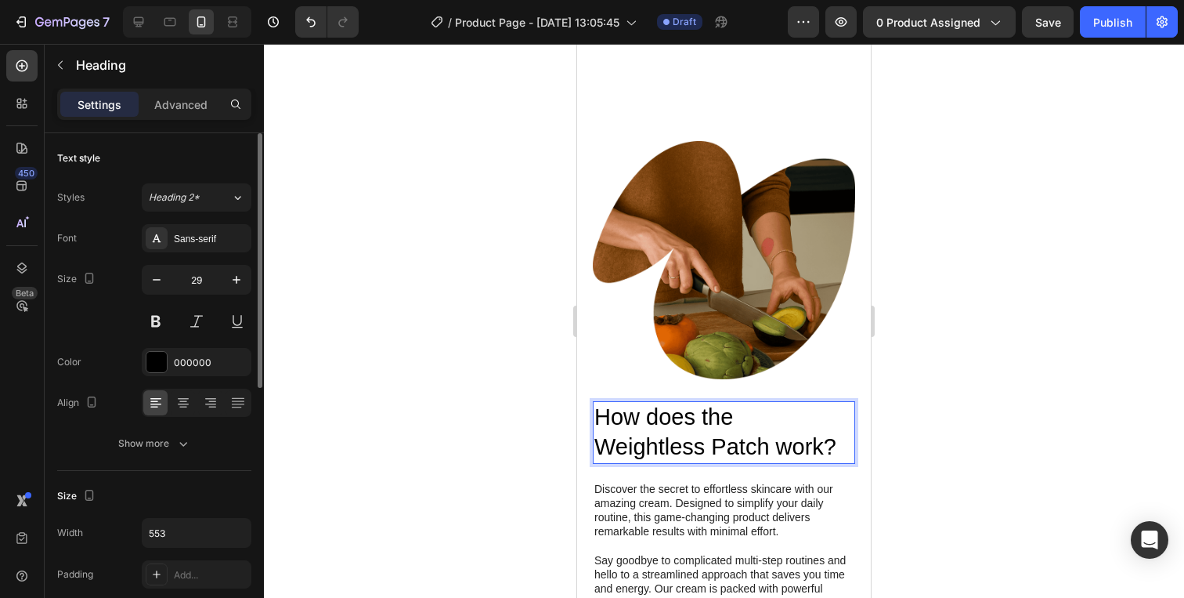
click at [926, 398] on div at bounding box center [724, 321] width 920 height 554
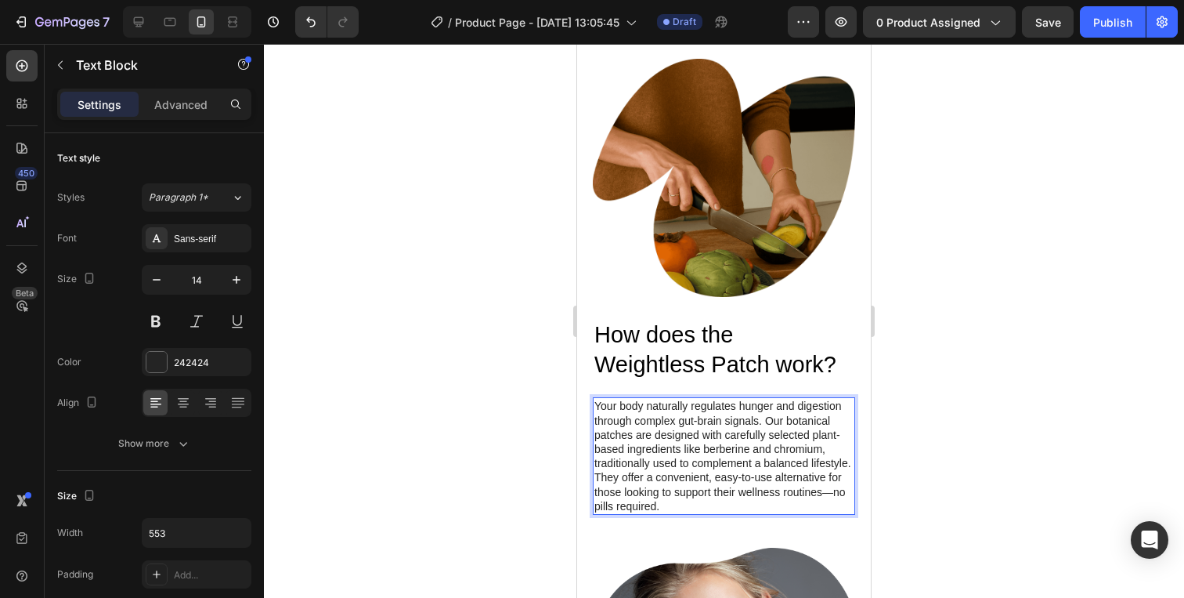
scroll to position [1556, 0]
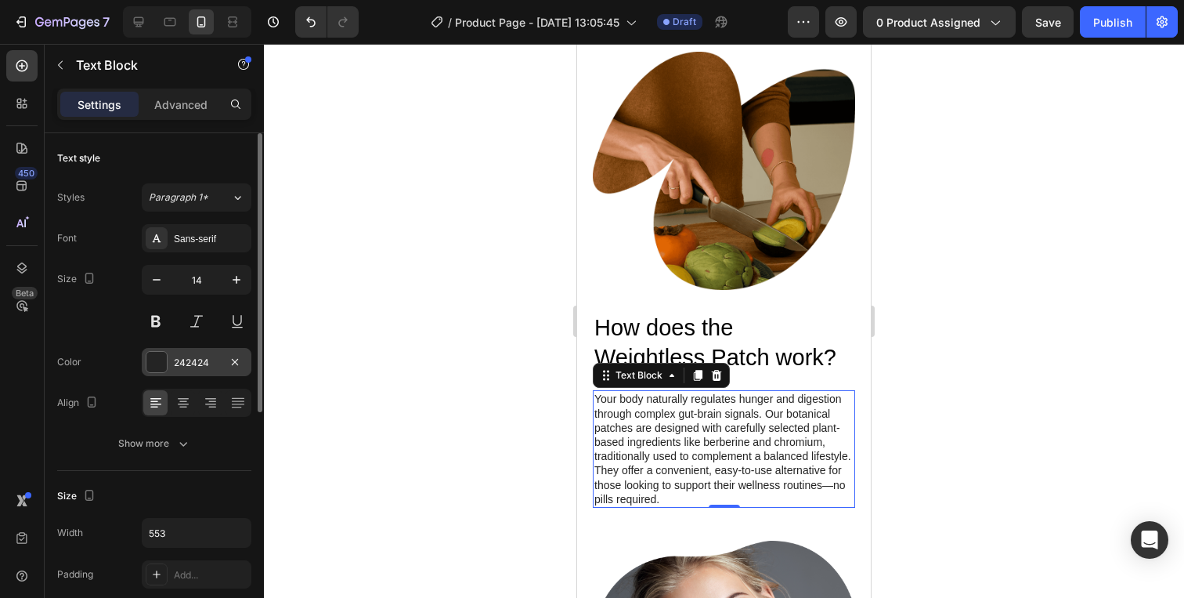
click at [162, 365] on div at bounding box center [156, 362] width 20 height 20
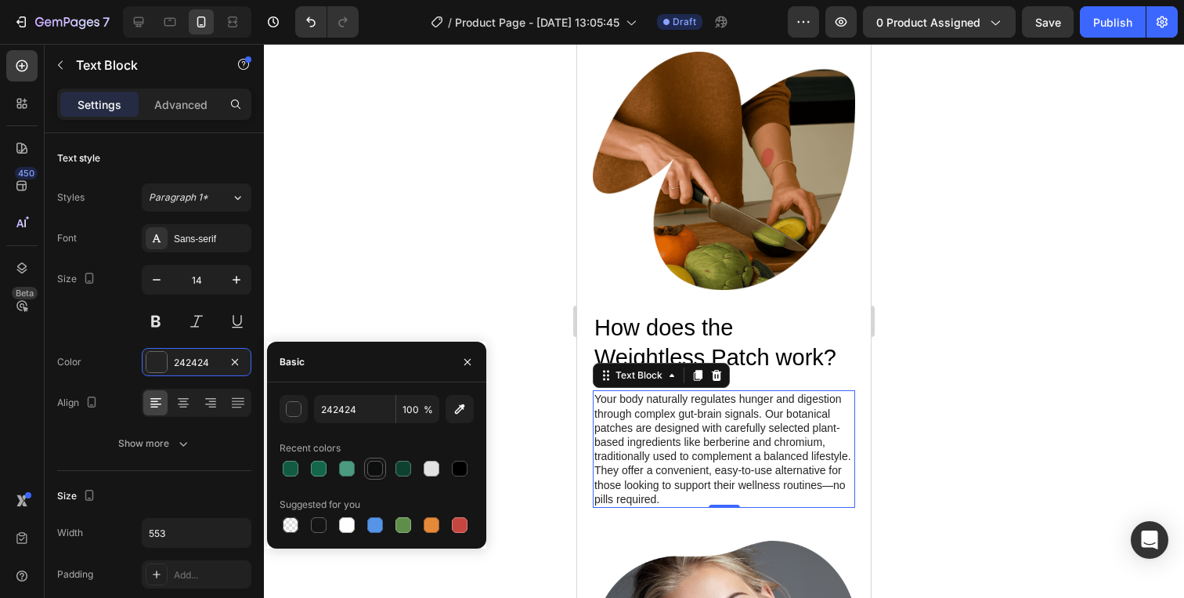
click at [381, 476] on div at bounding box center [375, 468] width 19 height 19
click at [461, 461] on div at bounding box center [460, 469] width 16 height 16
type input "000000"
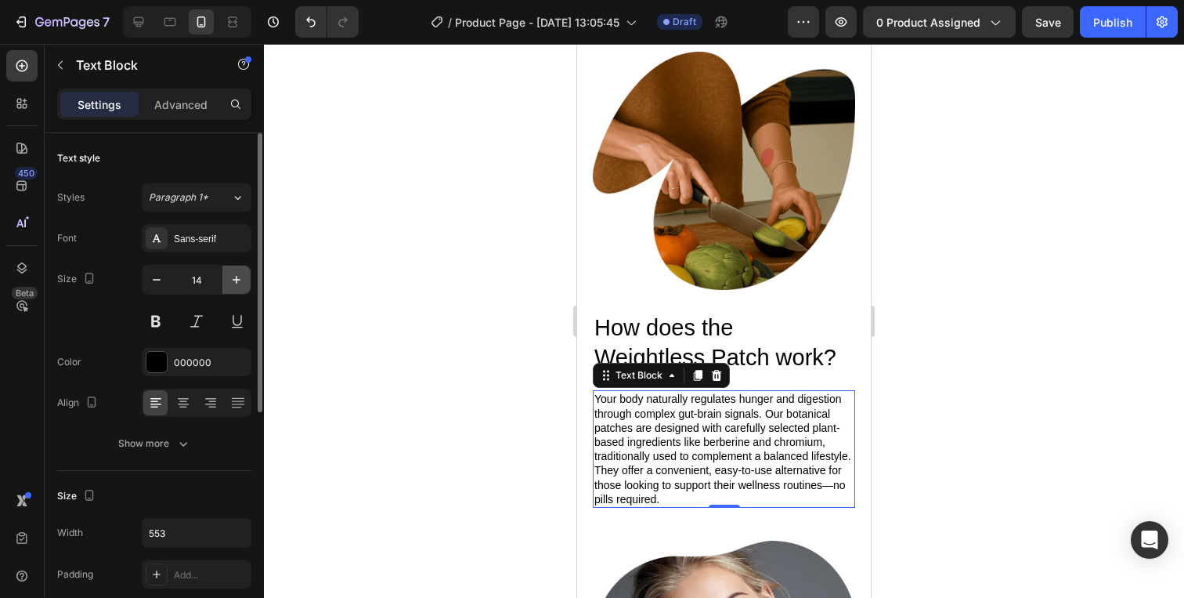
click at [229, 285] on icon "button" at bounding box center [237, 280] width 16 height 16
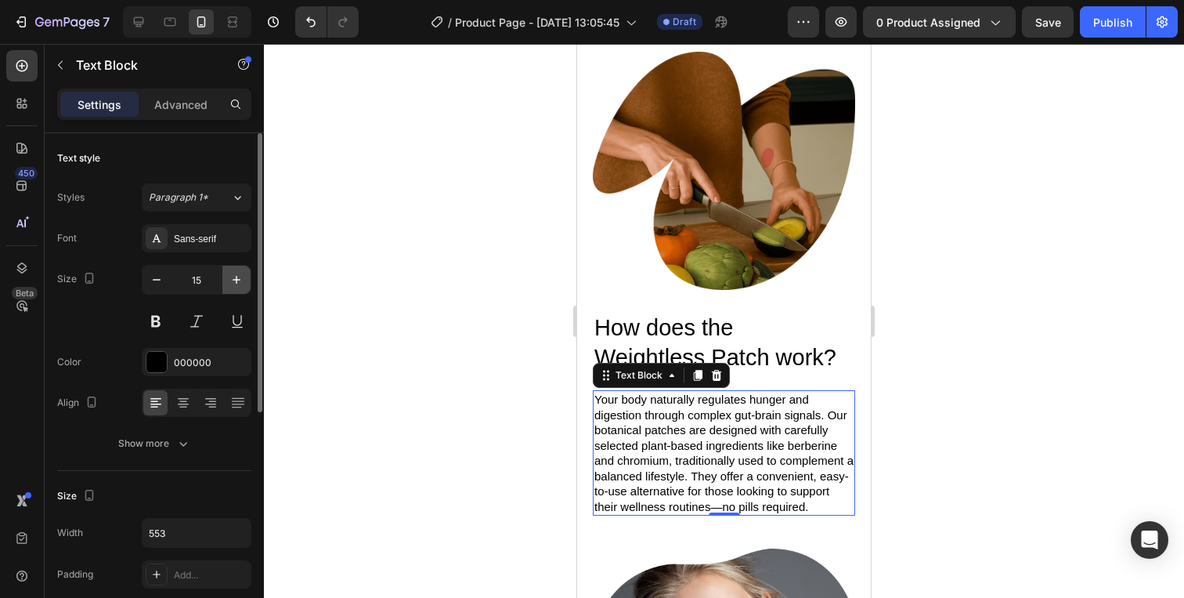
click at [229, 285] on icon "button" at bounding box center [237, 280] width 16 height 16
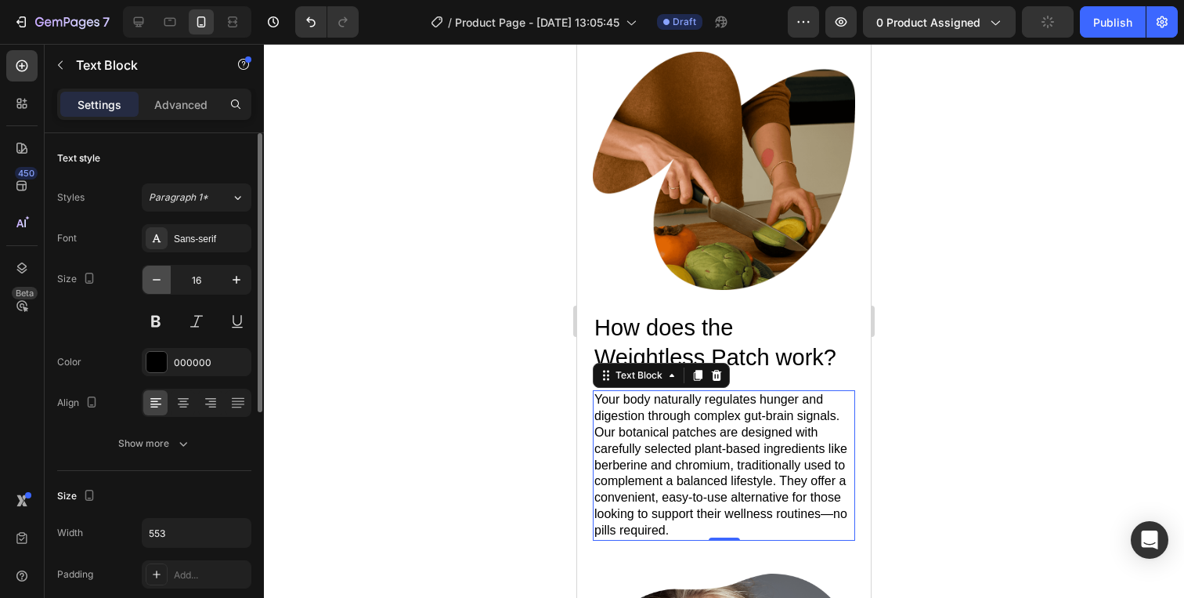
click at [159, 273] on icon "button" at bounding box center [157, 280] width 16 height 16
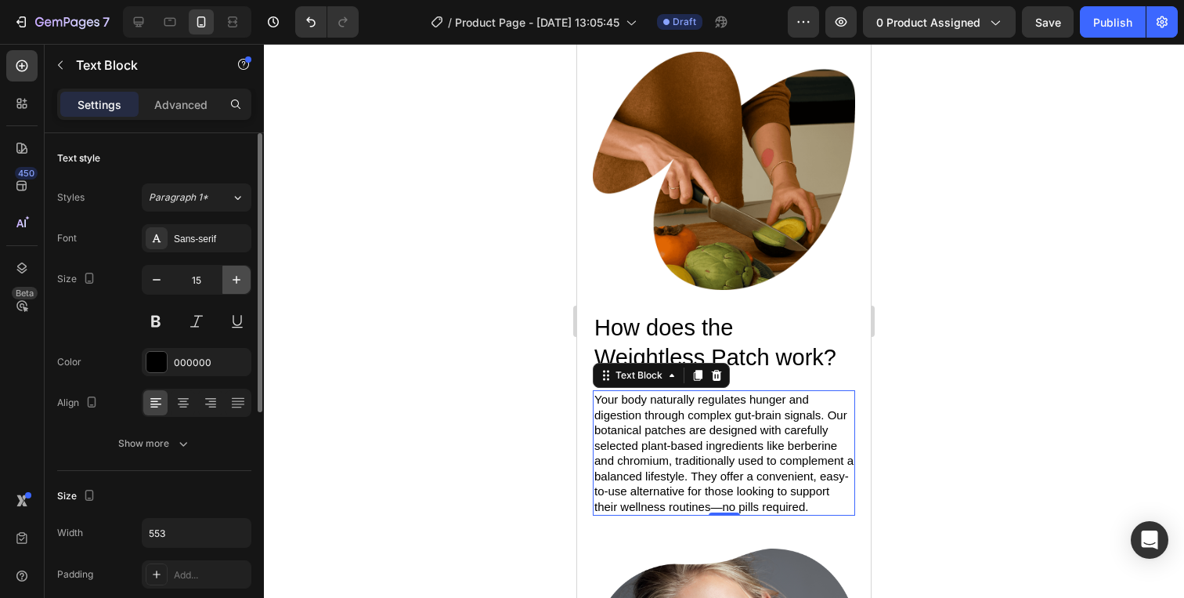
click at [235, 287] on button "button" at bounding box center [236, 280] width 28 height 28
type input "16"
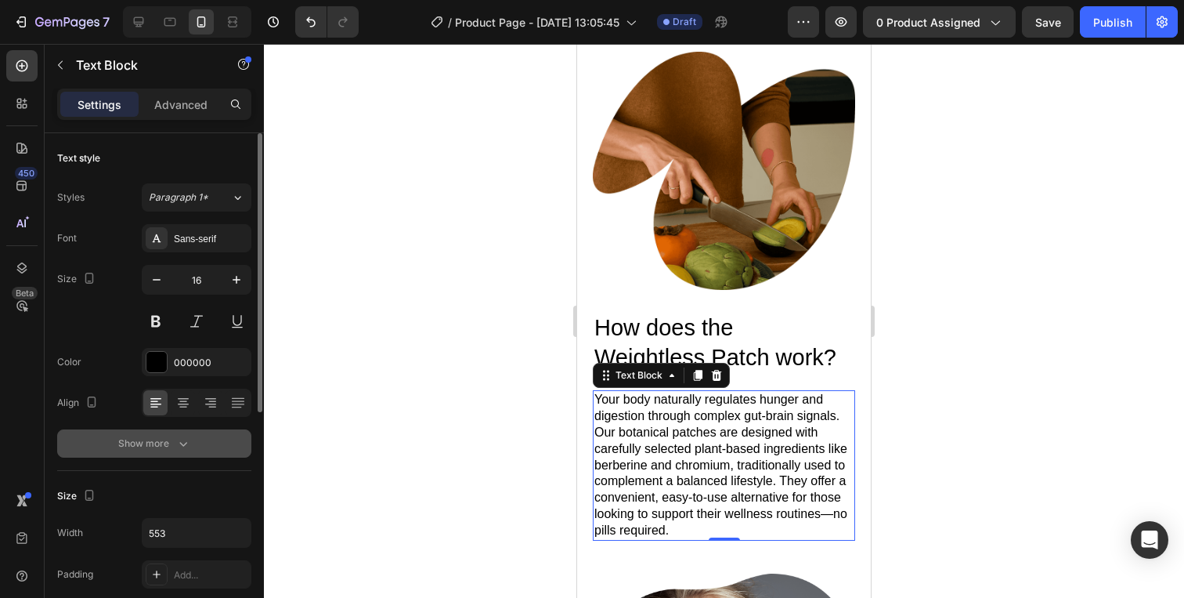
click at [173, 436] on div "Show more" at bounding box center [154, 443] width 73 height 16
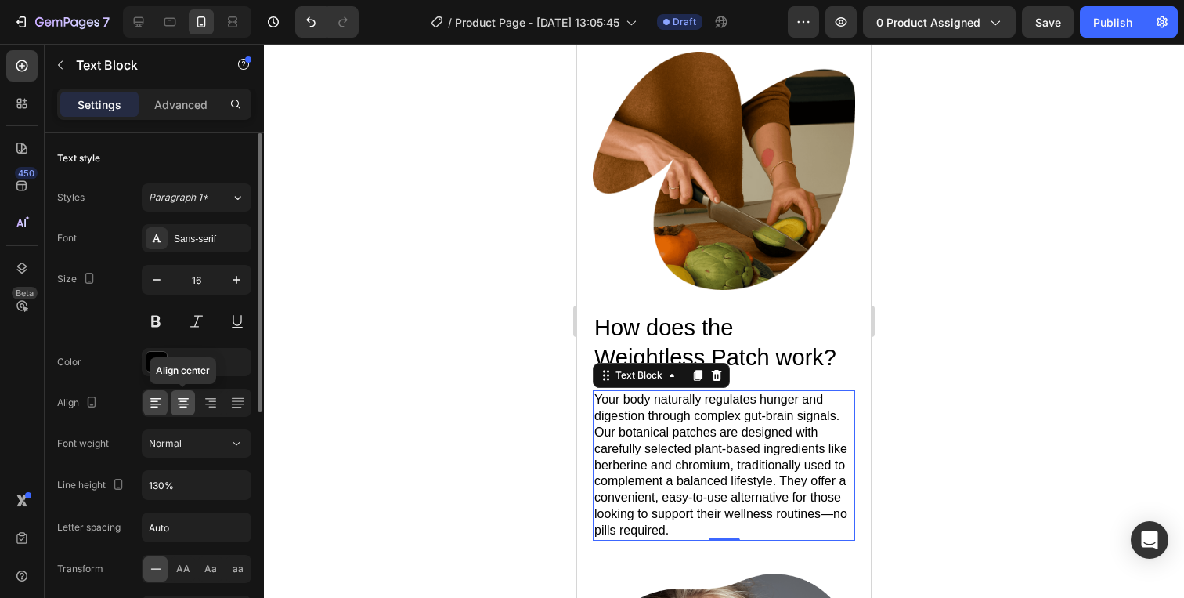
scroll to position [67, 0]
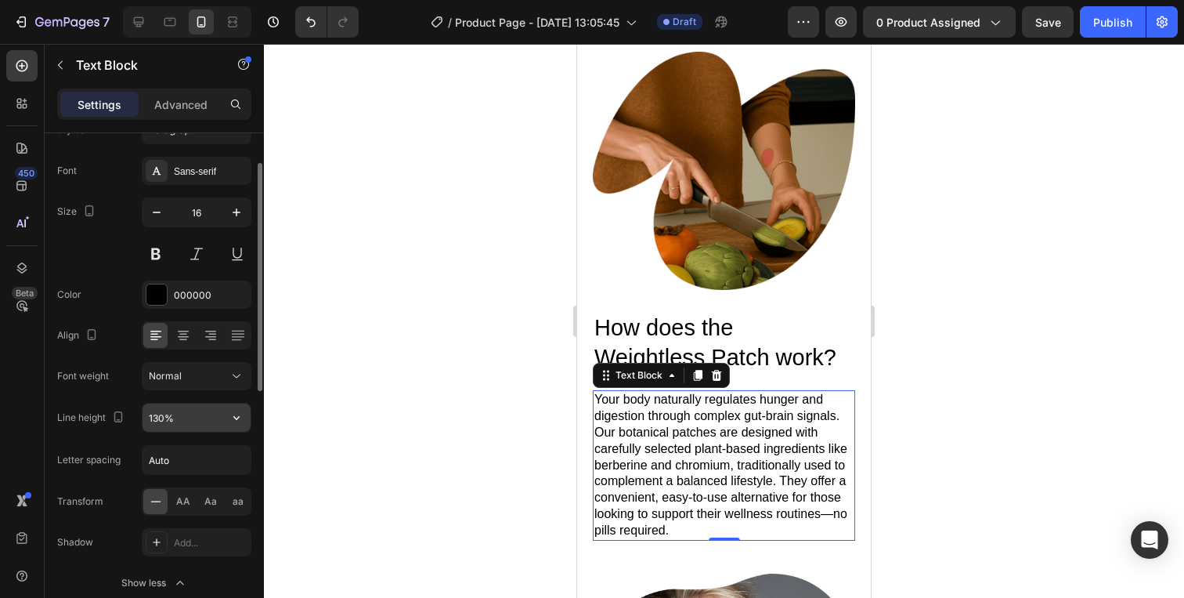
click at [181, 430] on input "130%" at bounding box center [197, 417] width 108 height 28
click at [213, 423] on input "130%" at bounding box center [197, 417] width 108 height 28
click at [243, 422] on icon "button" at bounding box center [237, 418] width 16 height 16
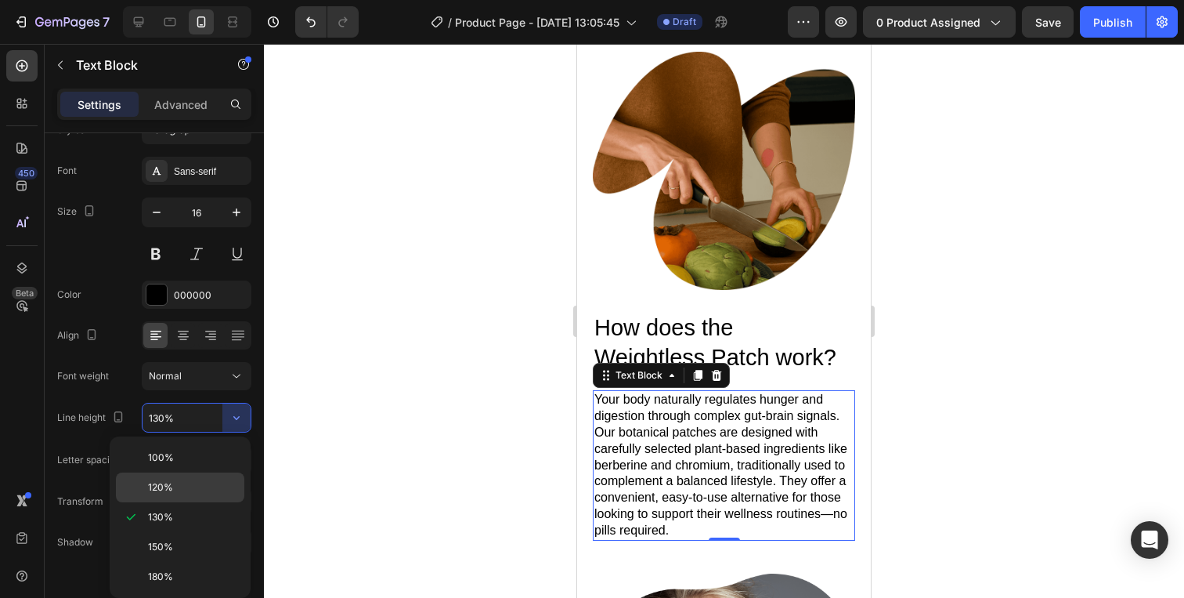
click at [157, 477] on div "120%" at bounding box center [180, 487] width 128 height 30
type input "120%"
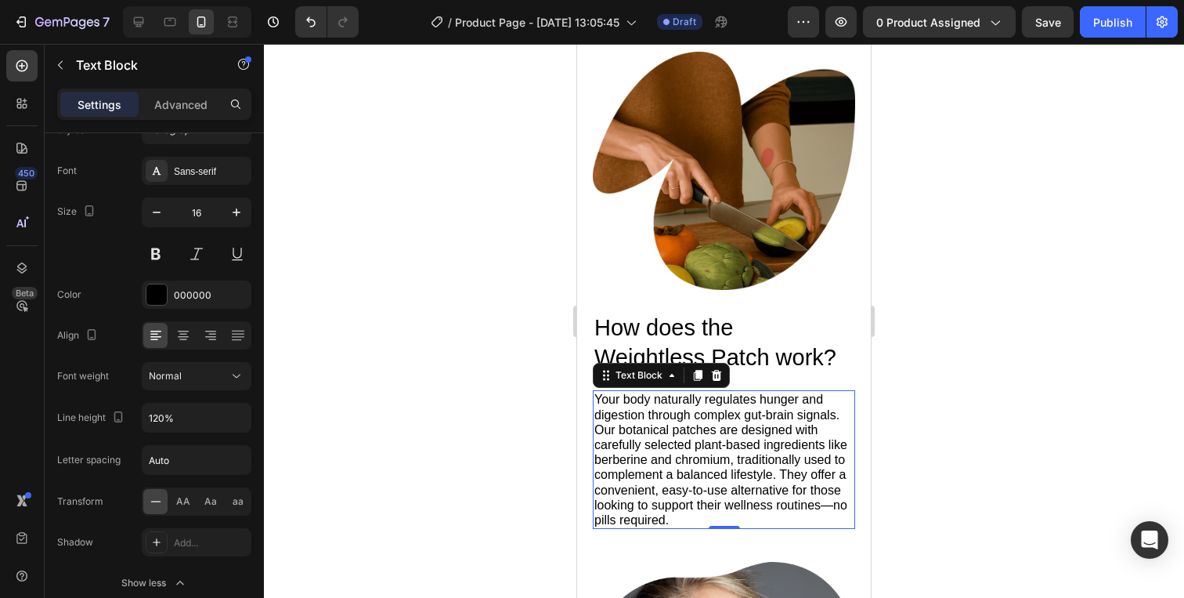
click at [819, 384] on div "How does the Weightless Patch work? Heading Your body naturally regulates hunge…" at bounding box center [724, 420] width 262 height 217
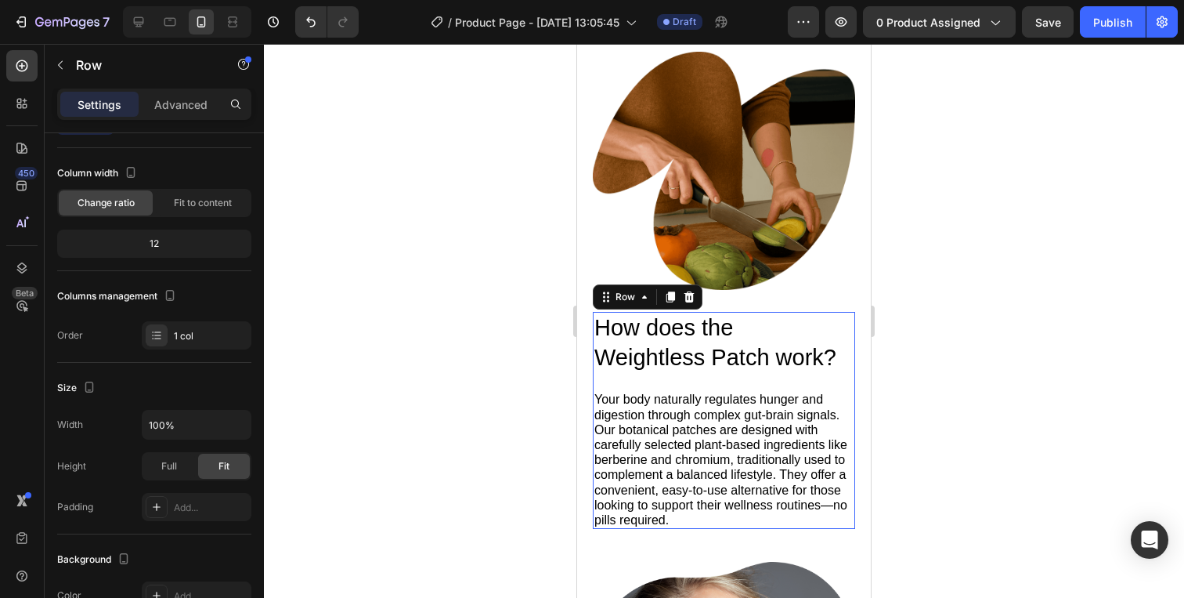
scroll to position [0, 0]
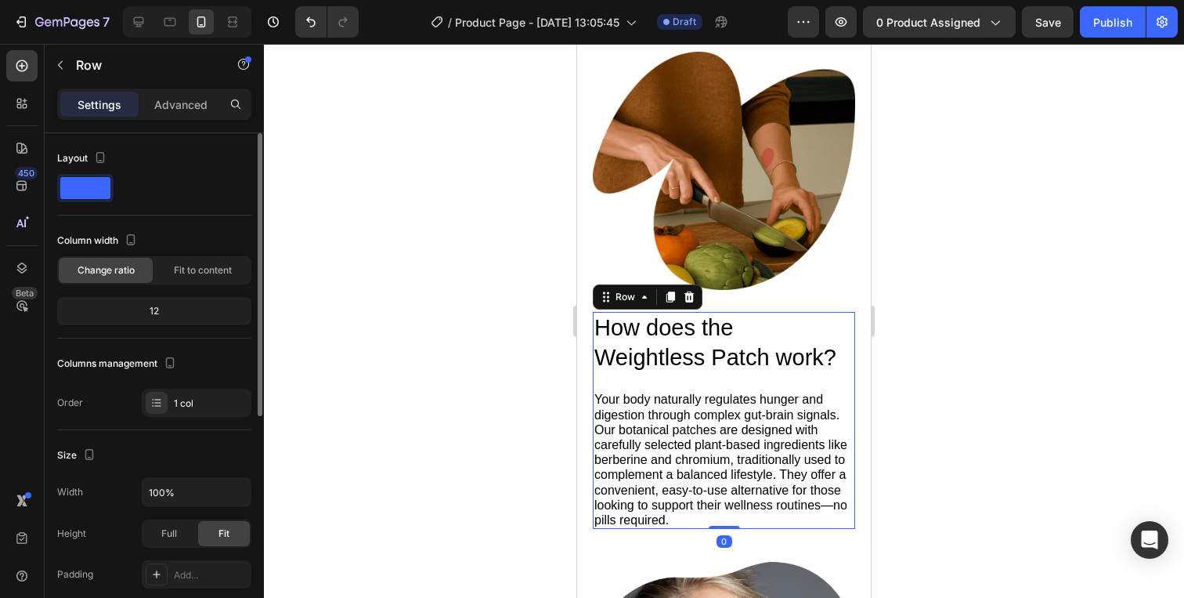
click at [927, 371] on div at bounding box center [724, 321] width 920 height 554
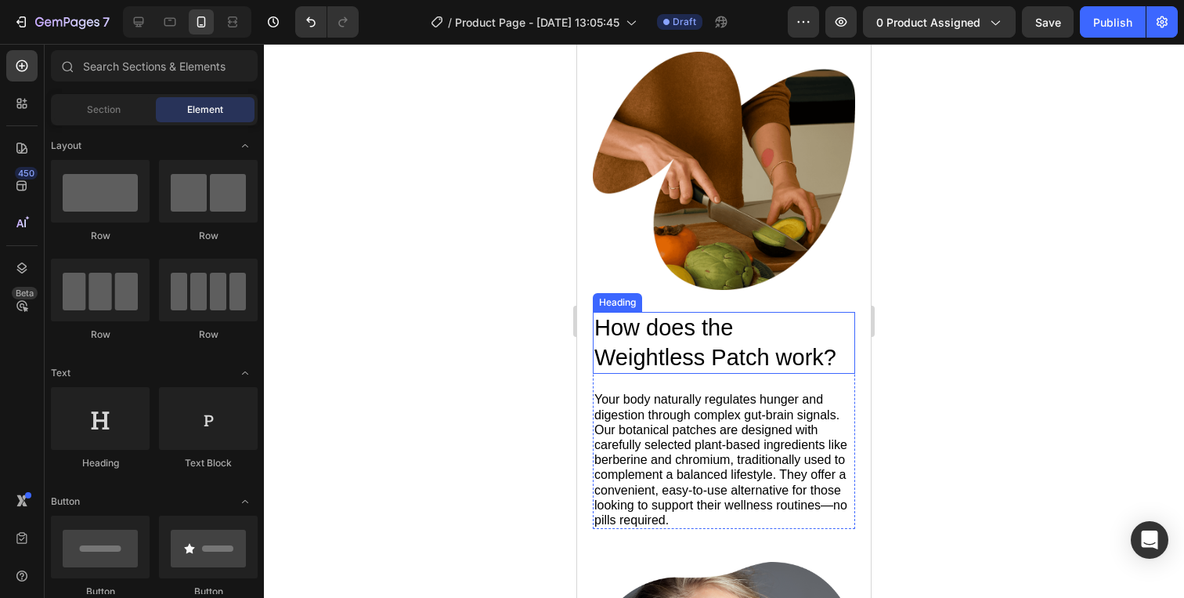
click at [845, 326] on p "How does the Weightless Patch work?" at bounding box center [723, 342] width 259 height 59
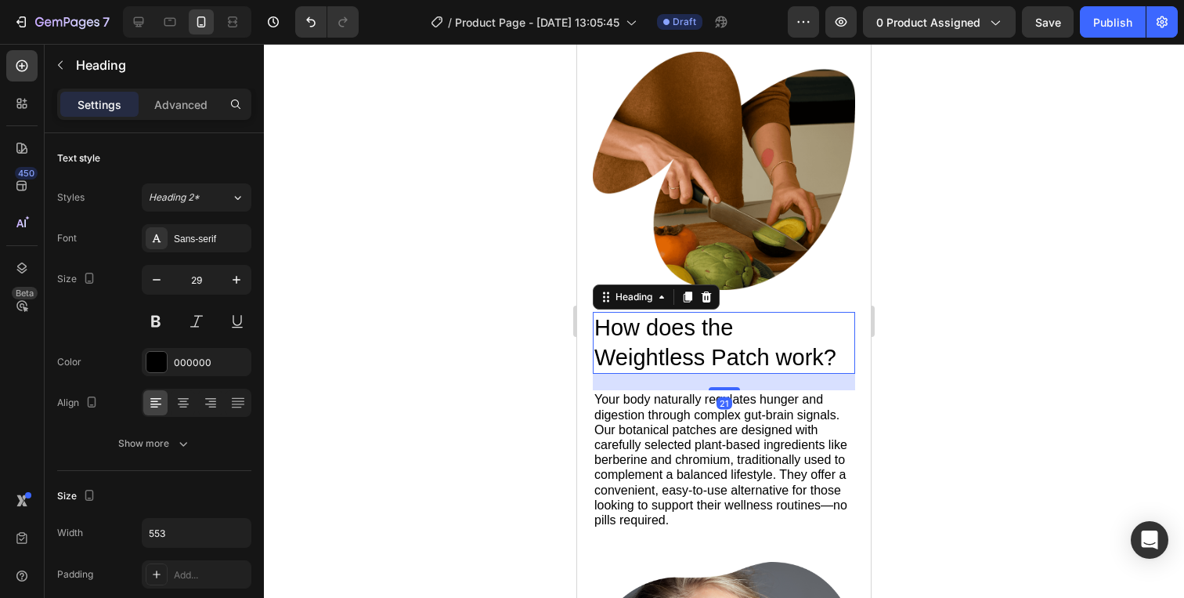
click at [732, 386] on div "21" at bounding box center [724, 382] width 262 height 16
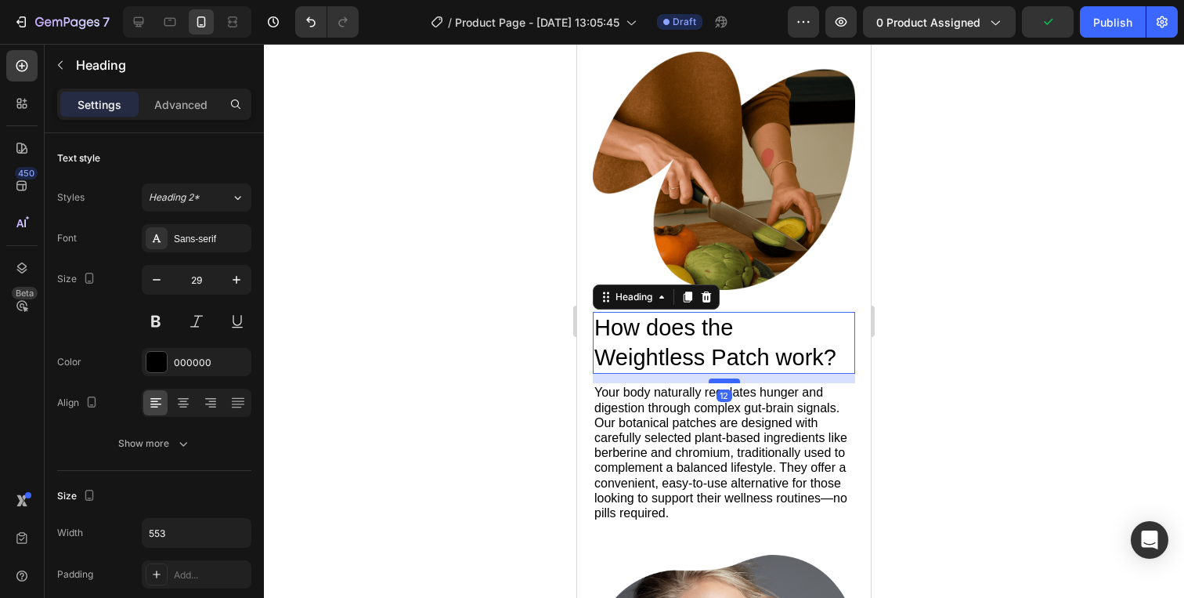
click at [729, 381] on div at bounding box center [724, 380] width 31 height 5
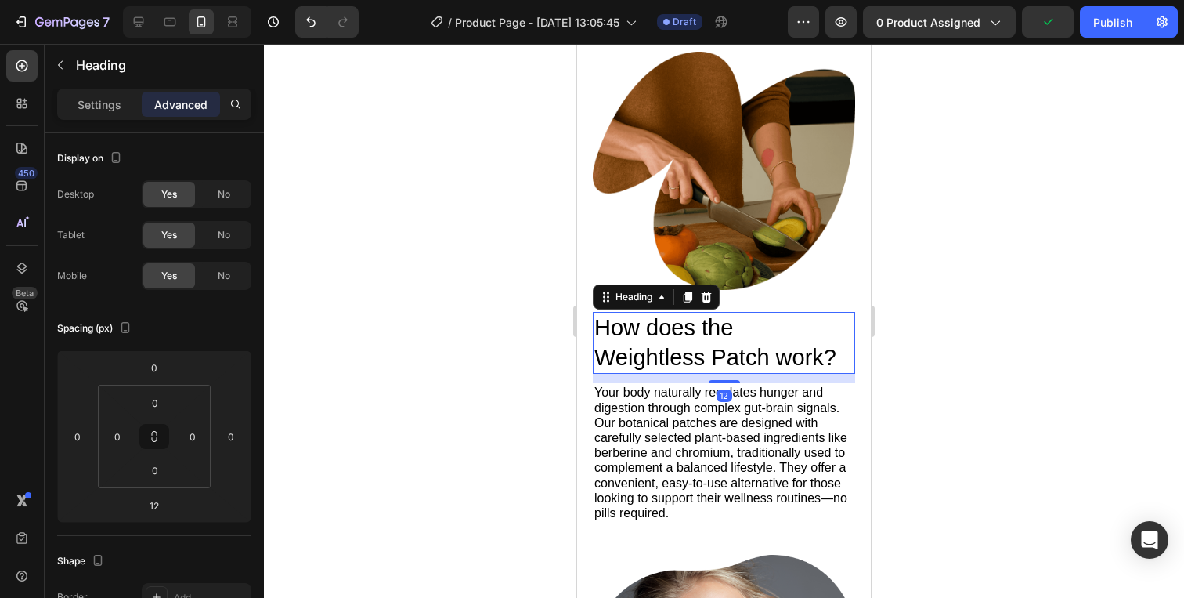
click at [958, 308] on div at bounding box center [724, 321] width 920 height 554
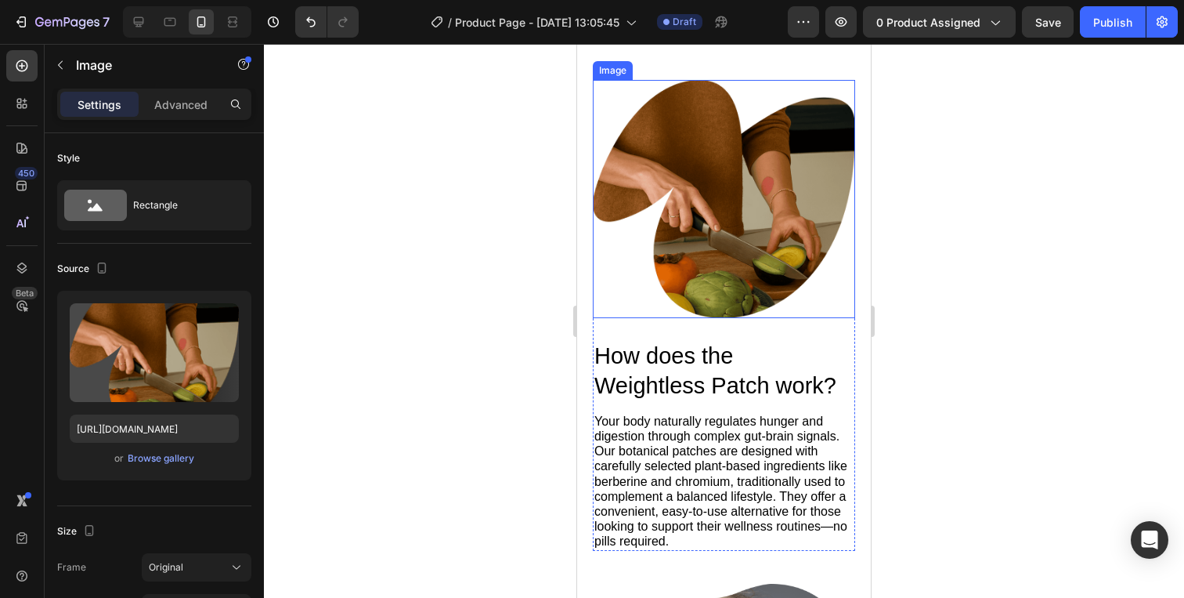
scroll to position [1443, 0]
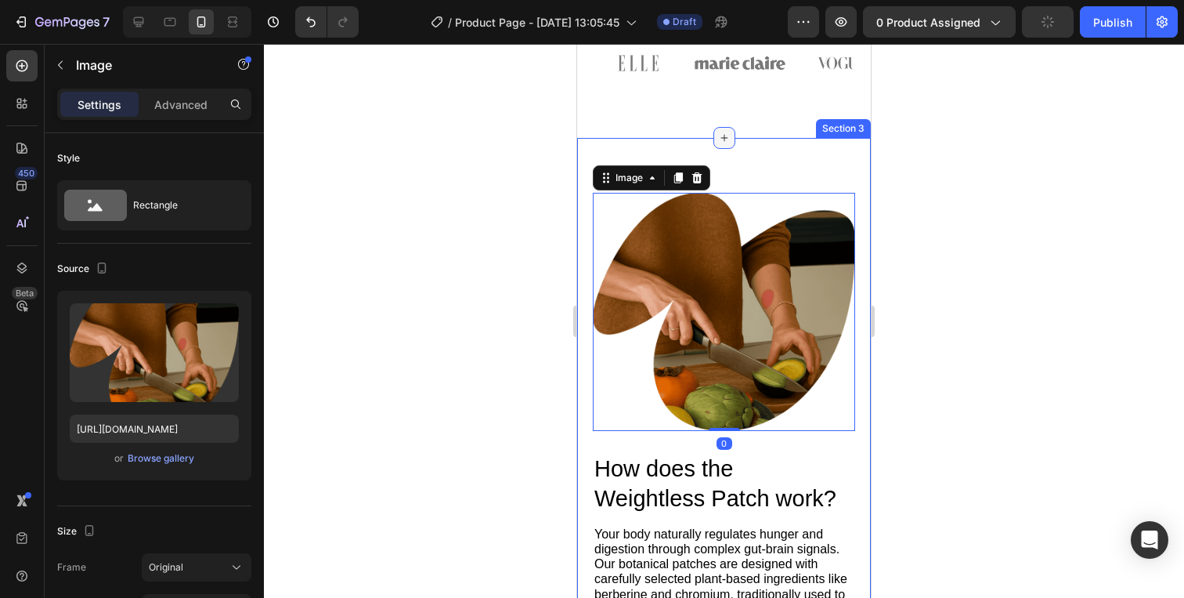
click at [725, 127] on div at bounding box center [725, 138] width 22 height 22
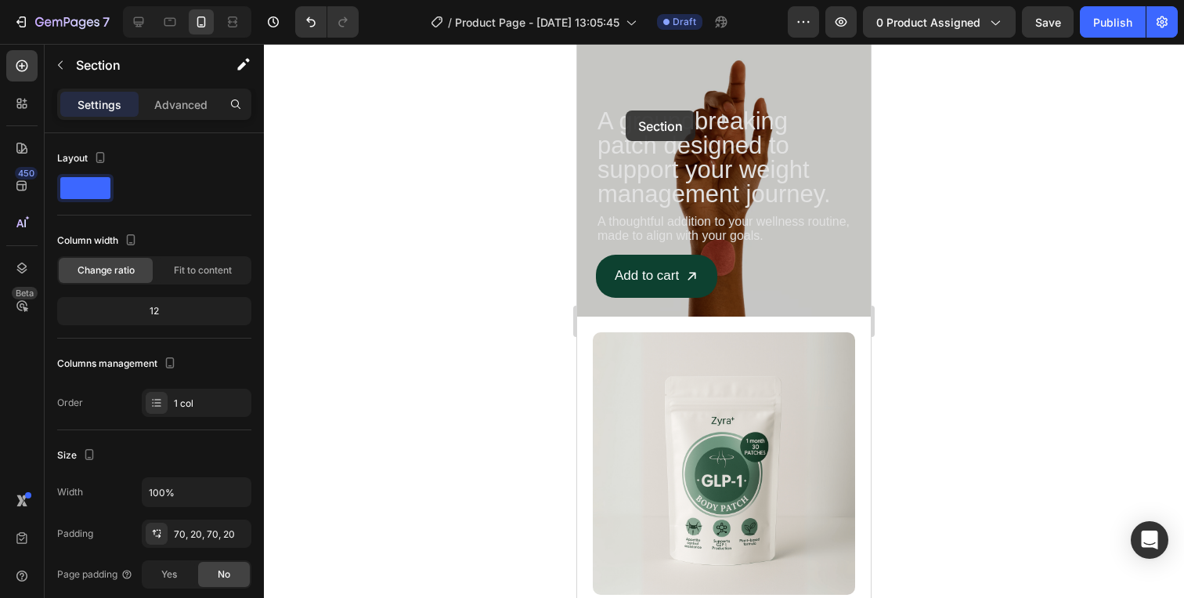
scroll to position [0, 0]
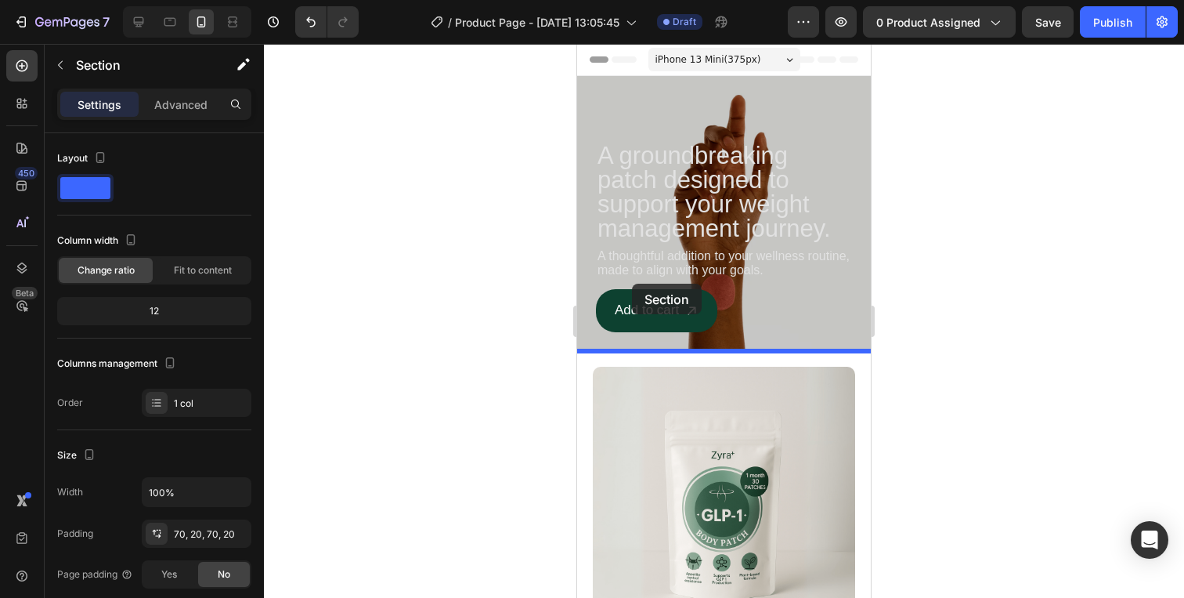
drag, startPoint x: 604, startPoint y: 97, endPoint x: 632, endPoint y: 284, distance: 188.5
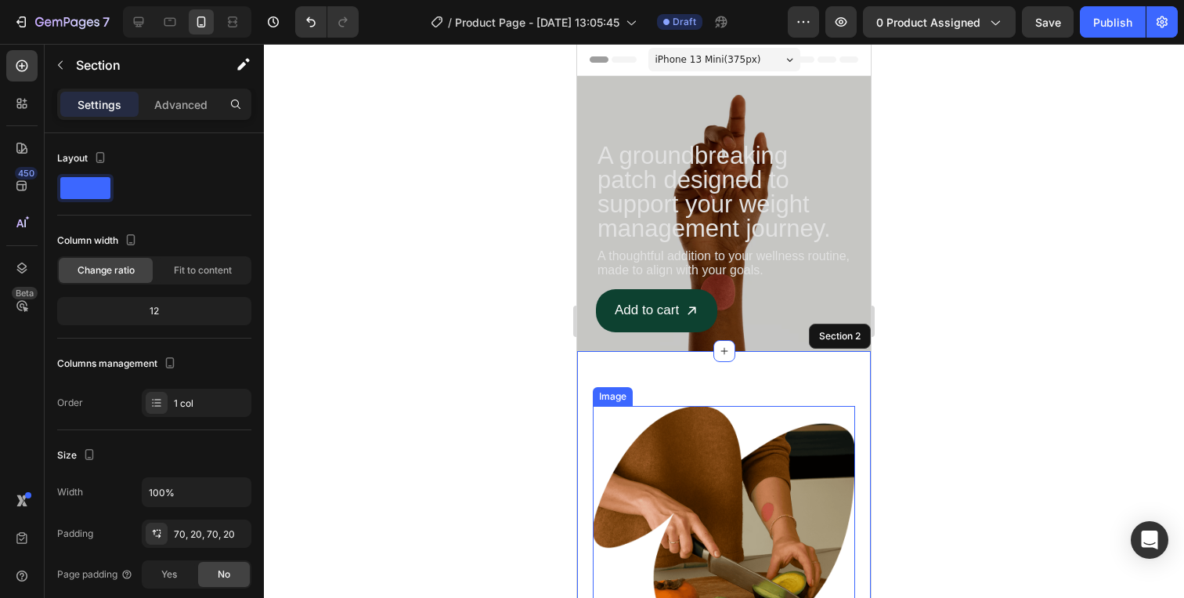
click at [763, 417] on img at bounding box center [724, 525] width 262 height 238
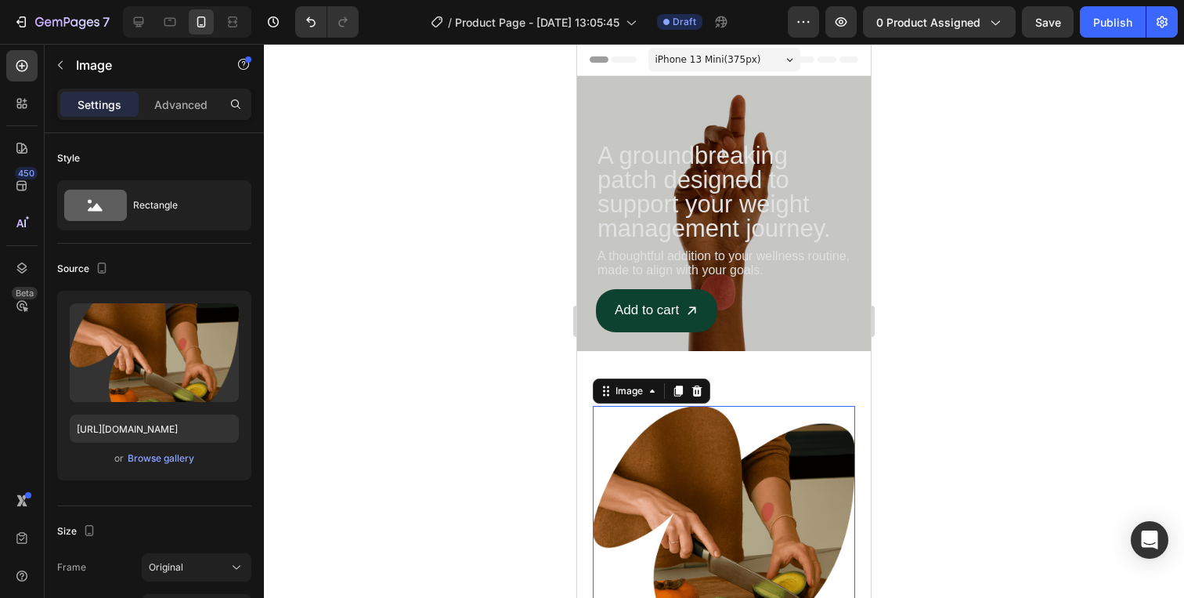
click at [756, 425] on img at bounding box center [724, 525] width 262 height 238
click at [179, 103] on p "Advanced" at bounding box center [180, 104] width 53 height 16
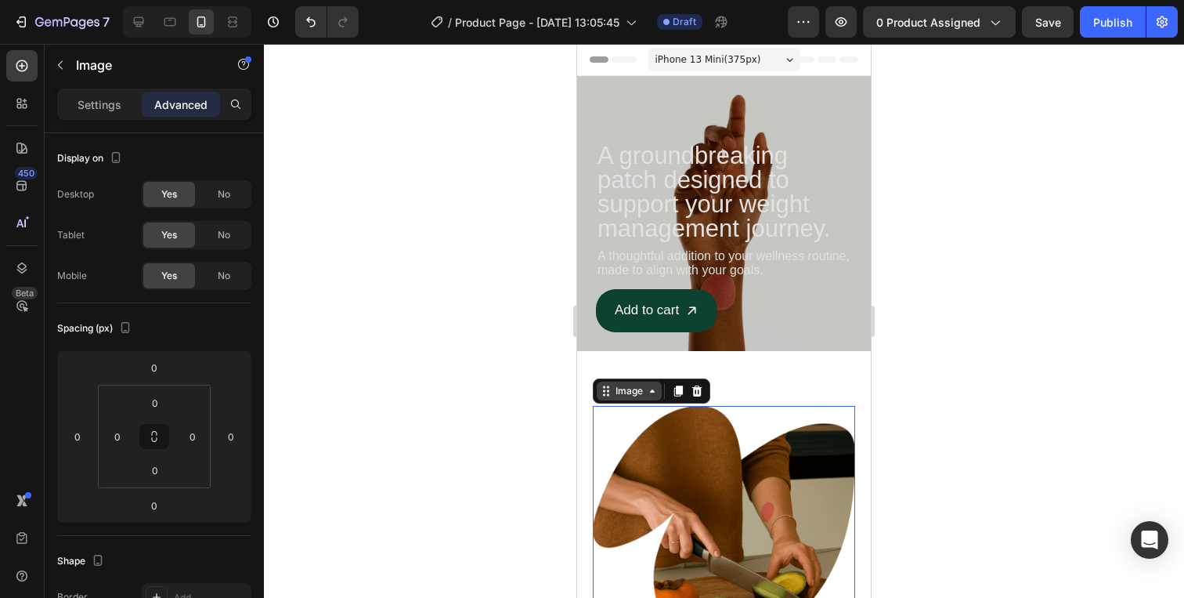
click at [636, 394] on div "Image" at bounding box center [629, 391] width 34 height 14
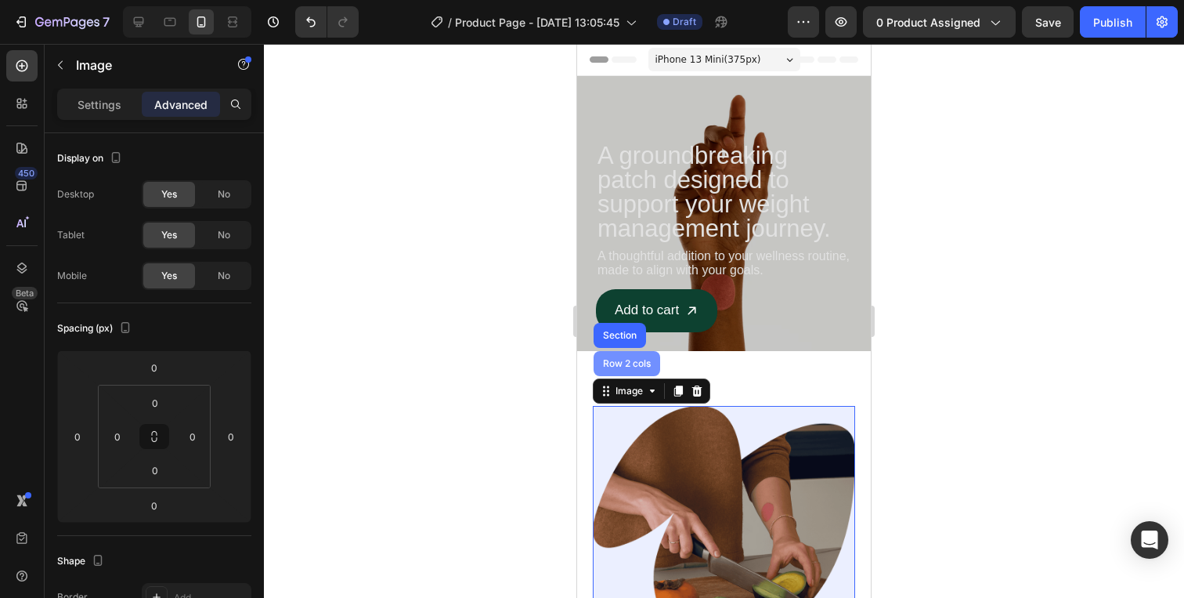
click at [638, 372] on div "Row 2 cols" at bounding box center [627, 363] width 67 height 25
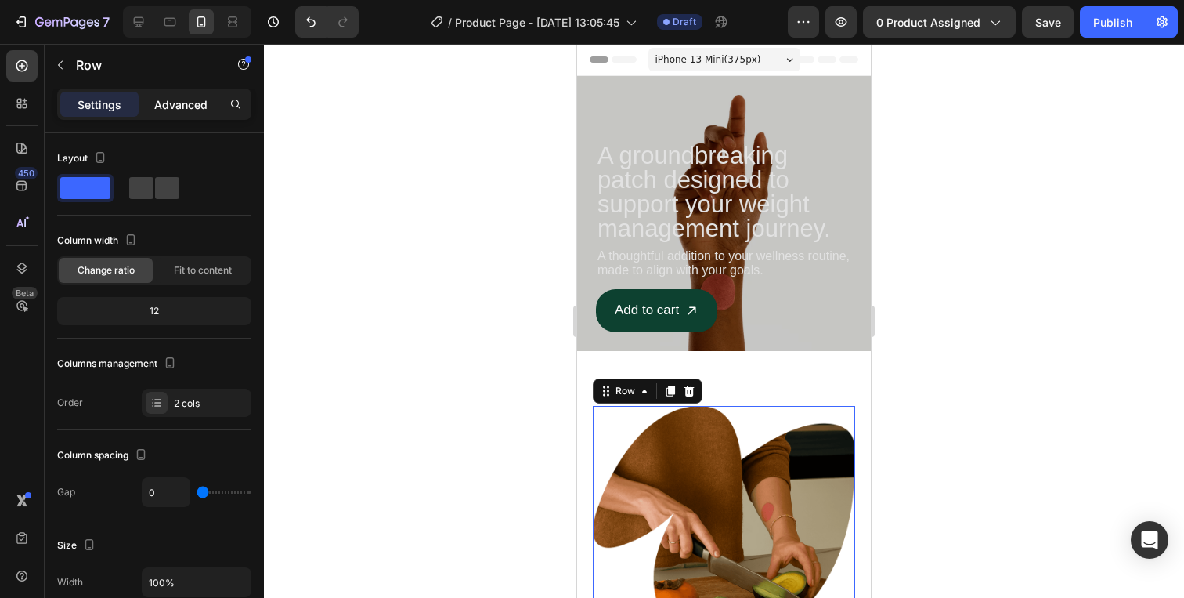
click at [162, 93] on div "Advanced" at bounding box center [181, 104] width 78 height 25
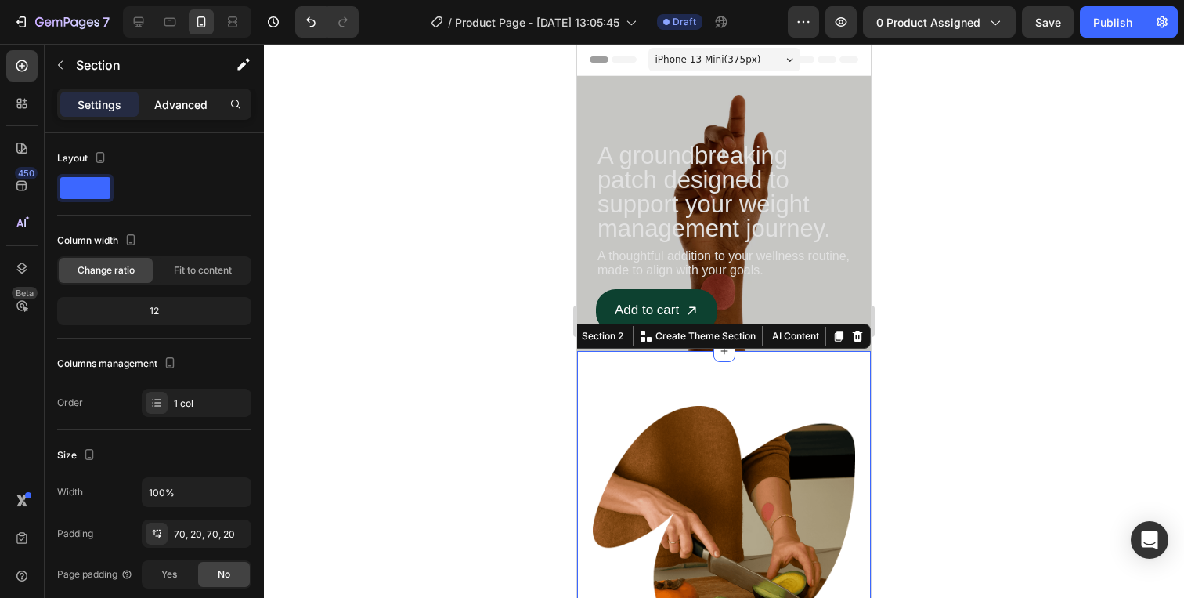
click at [183, 106] on p "Advanced" at bounding box center [180, 104] width 53 height 16
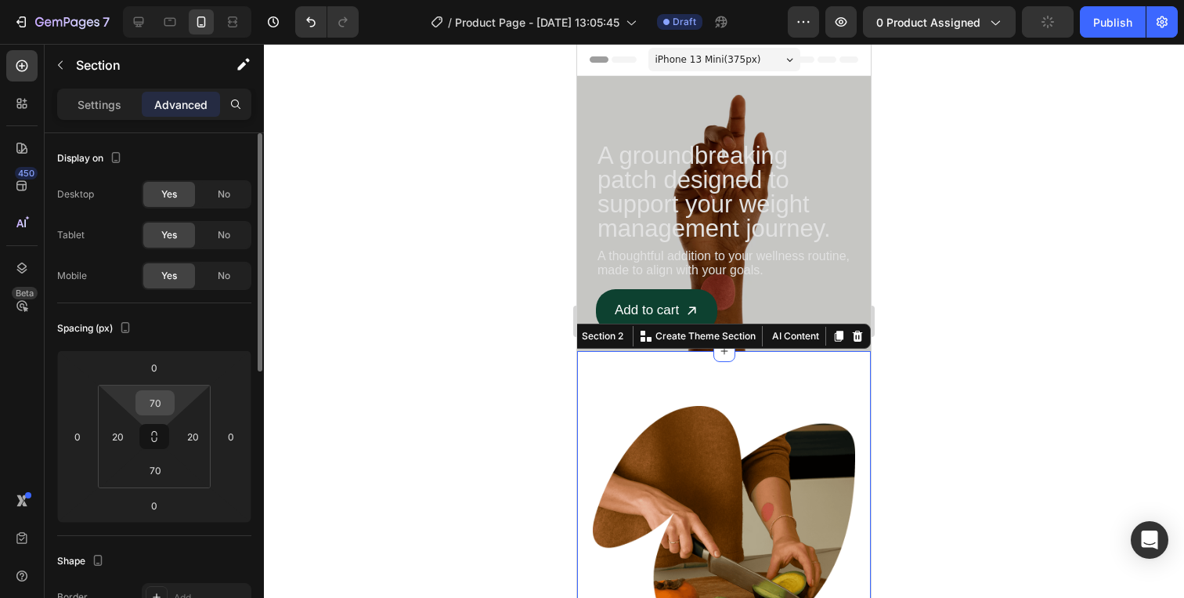
click at [150, 406] on input "70" at bounding box center [154, 402] width 31 height 23
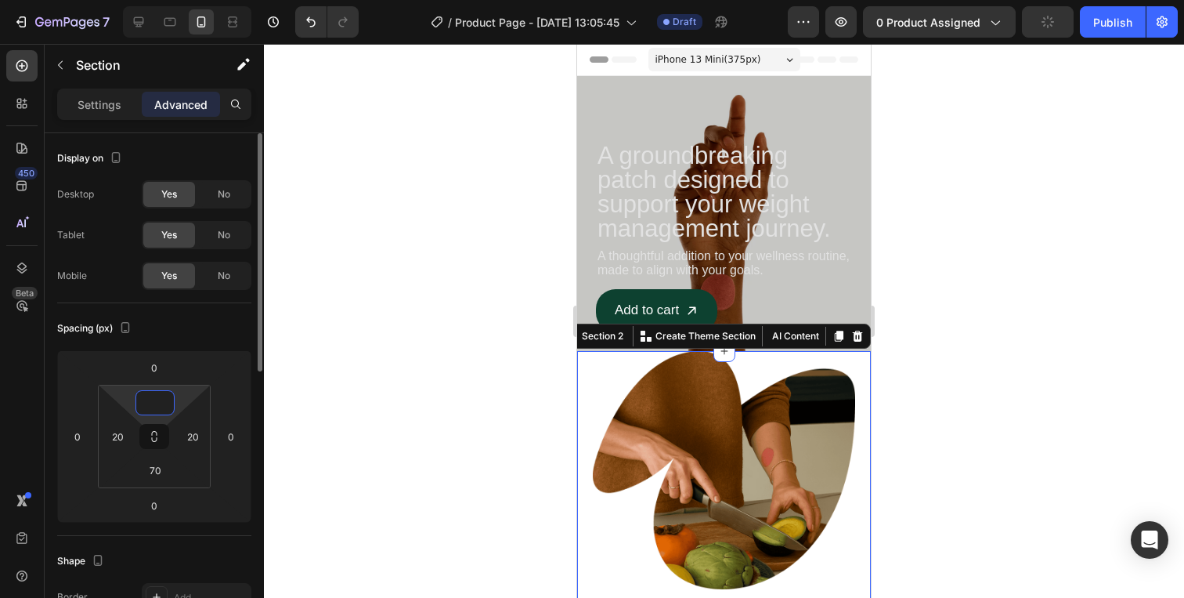
click at [150, 406] on input at bounding box center [154, 402] width 31 height 23
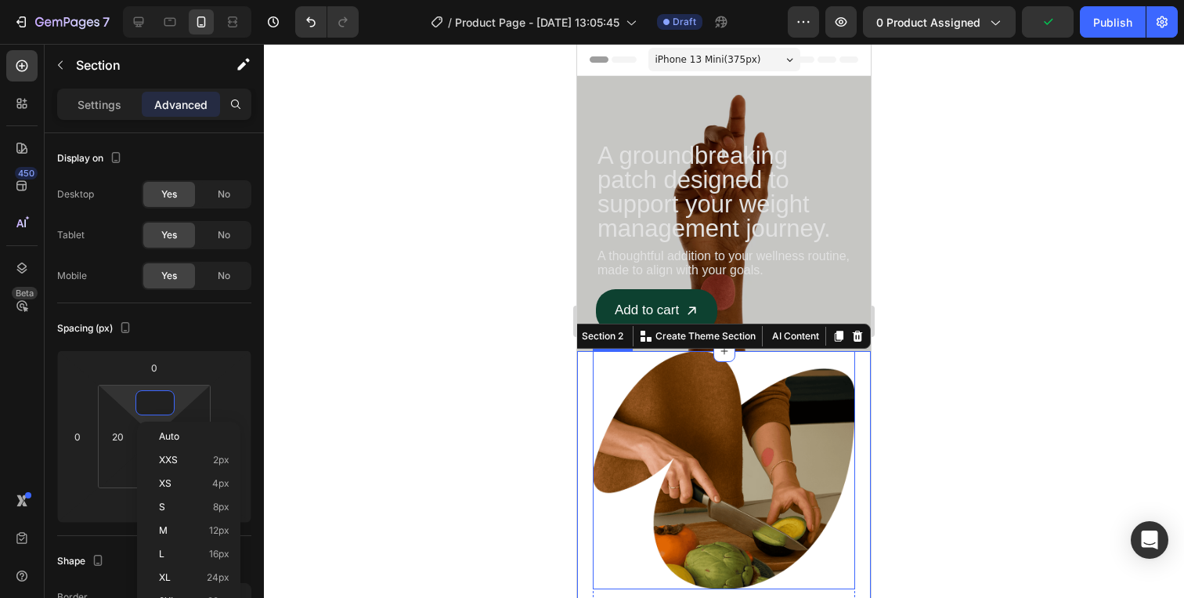
click at [631, 393] on img at bounding box center [724, 470] width 262 height 238
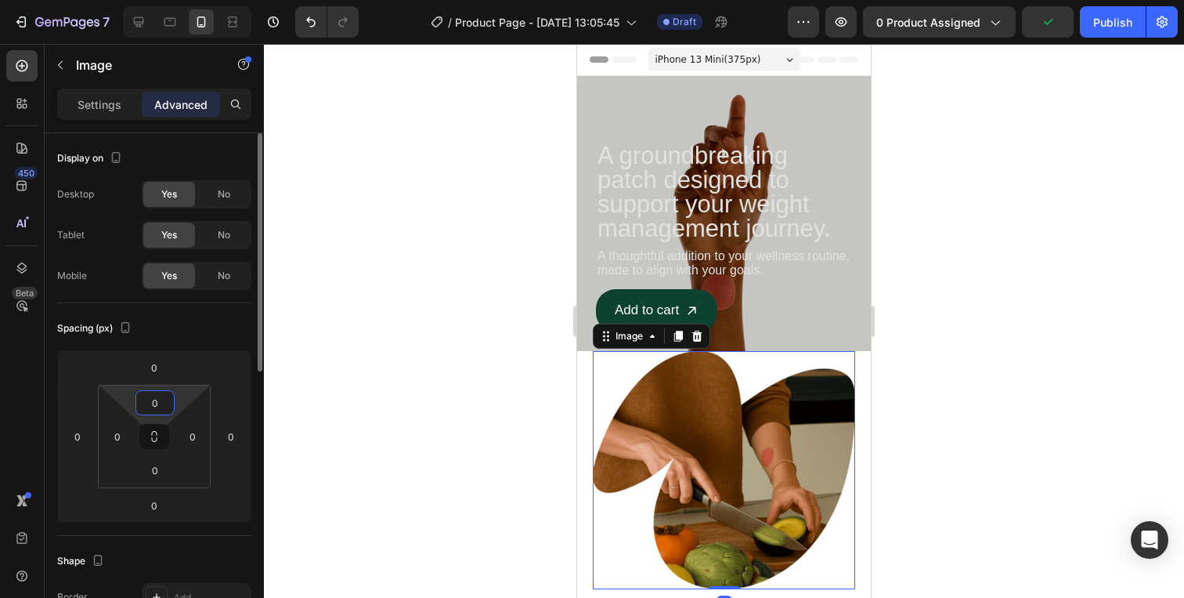
click at [159, 395] on input "0" at bounding box center [154, 402] width 31 height 23
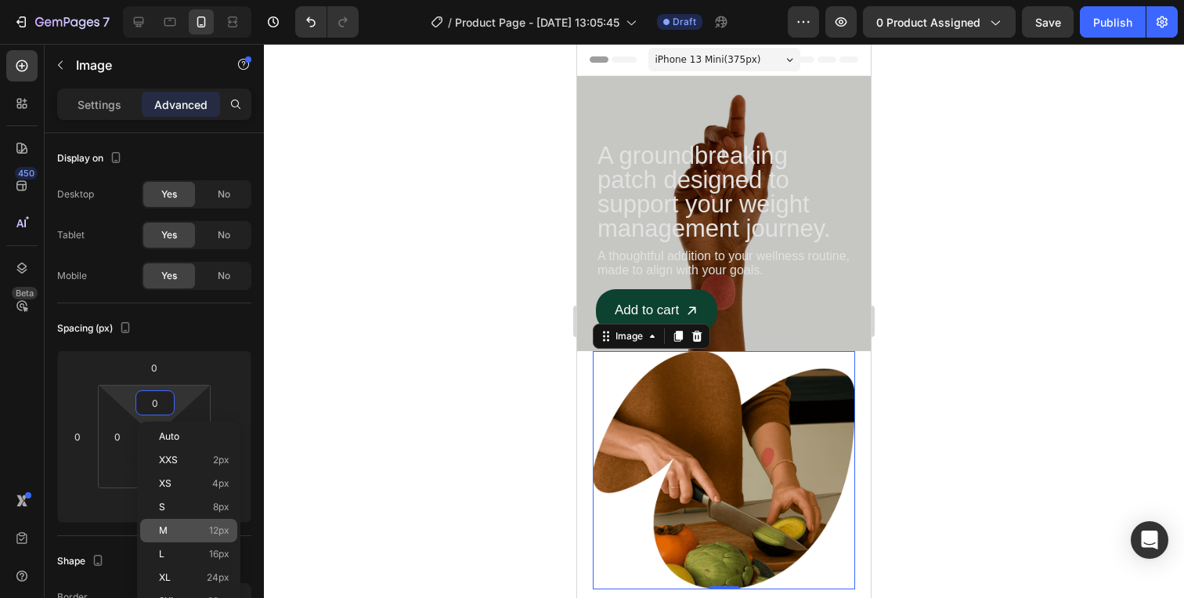
click at [182, 530] on p "M 12px" at bounding box center [194, 530] width 70 height 11
type input "12"
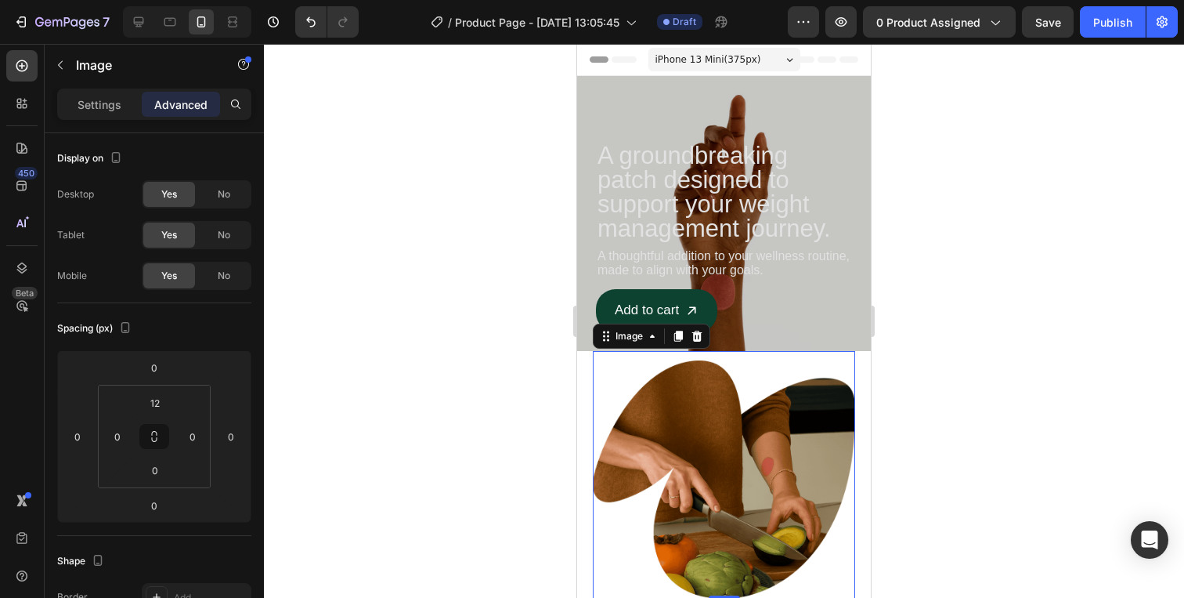
click at [1004, 432] on div at bounding box center [724, 321] width 920 height 554
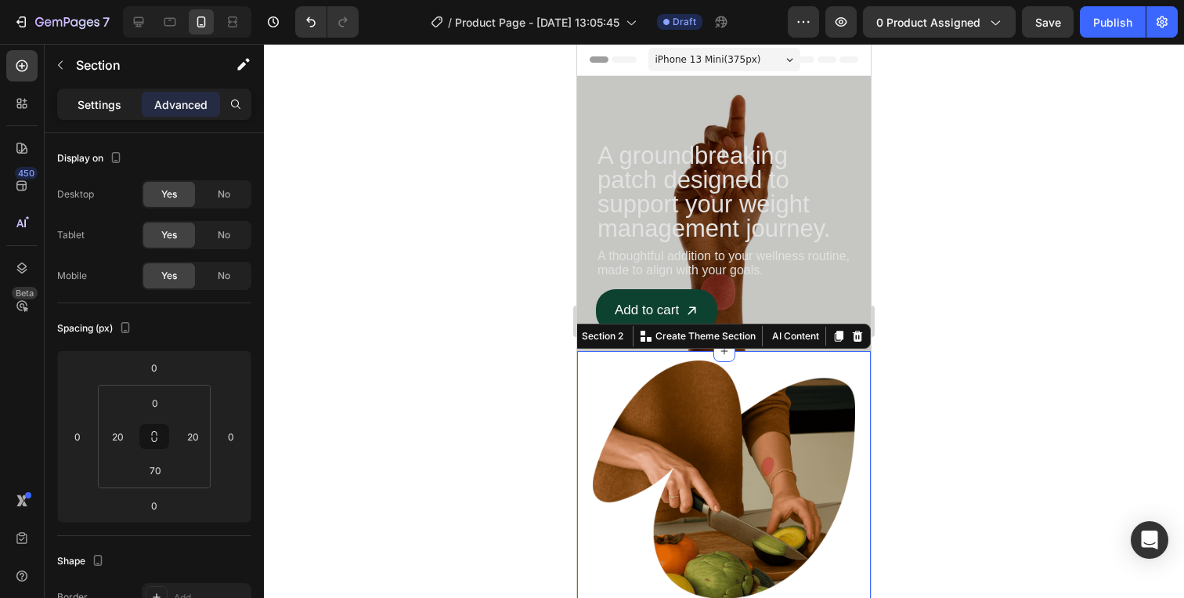
click at [120, 108] on p "Settings" at bounding box center [100, 104] width 44 height 16
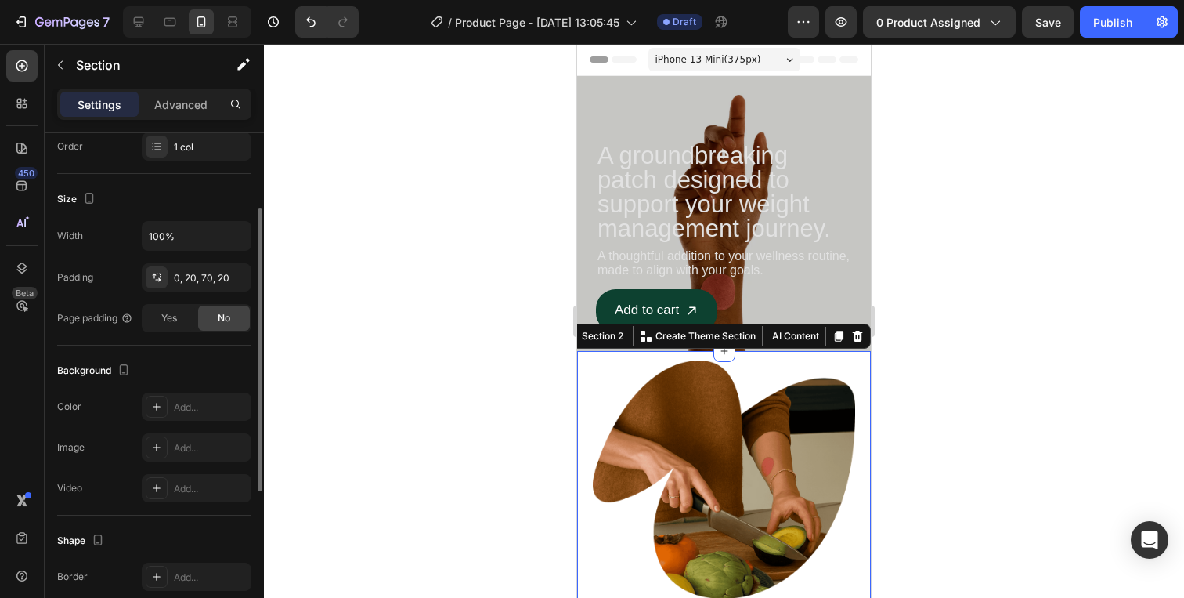
scroll to position [302, 0]
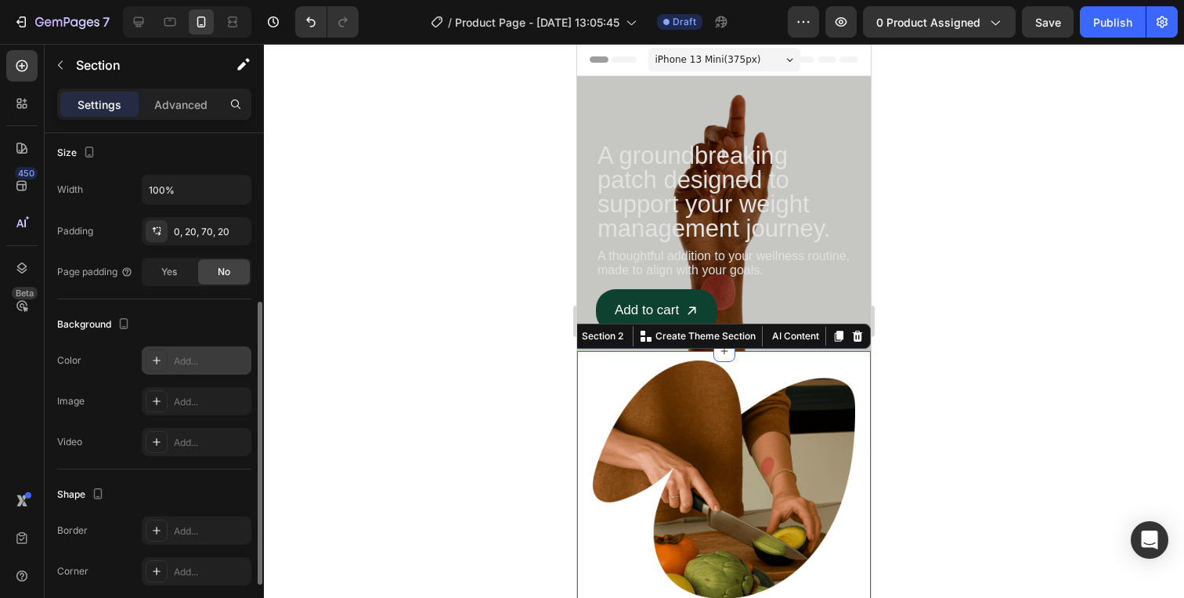
click at [160, 365] on icon at bounding box center [156, 360] width 13 height 13
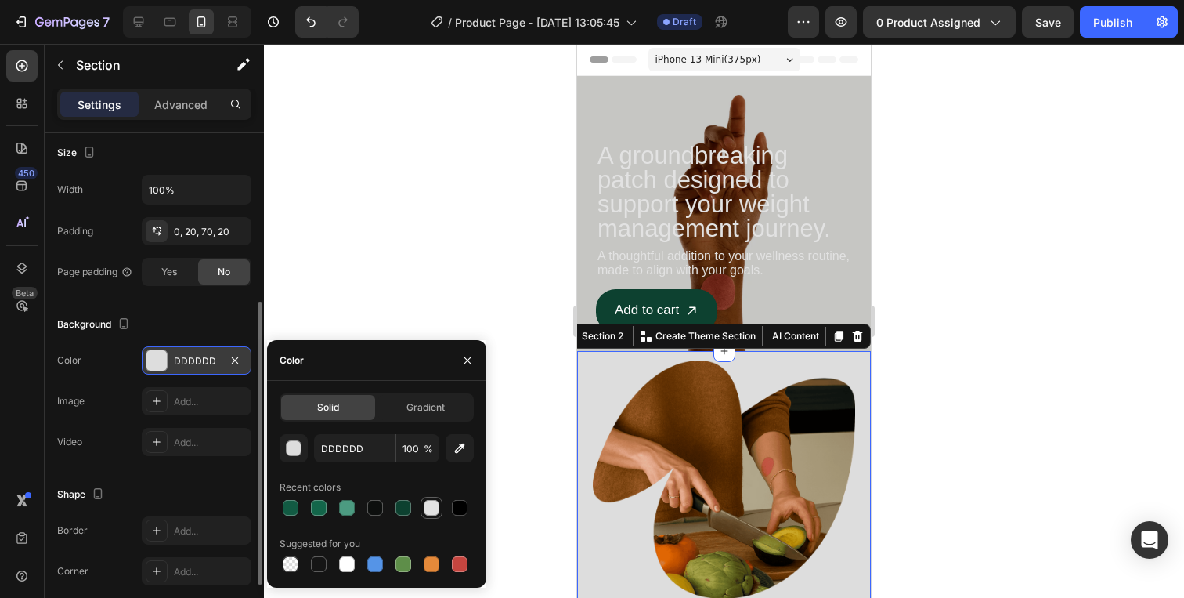
click at [434, 504] on div at bounding box center [432, 508] width 16 height 16
click at [290, 450] on div "button" at bounding box center [295, 449] width 16 height 16
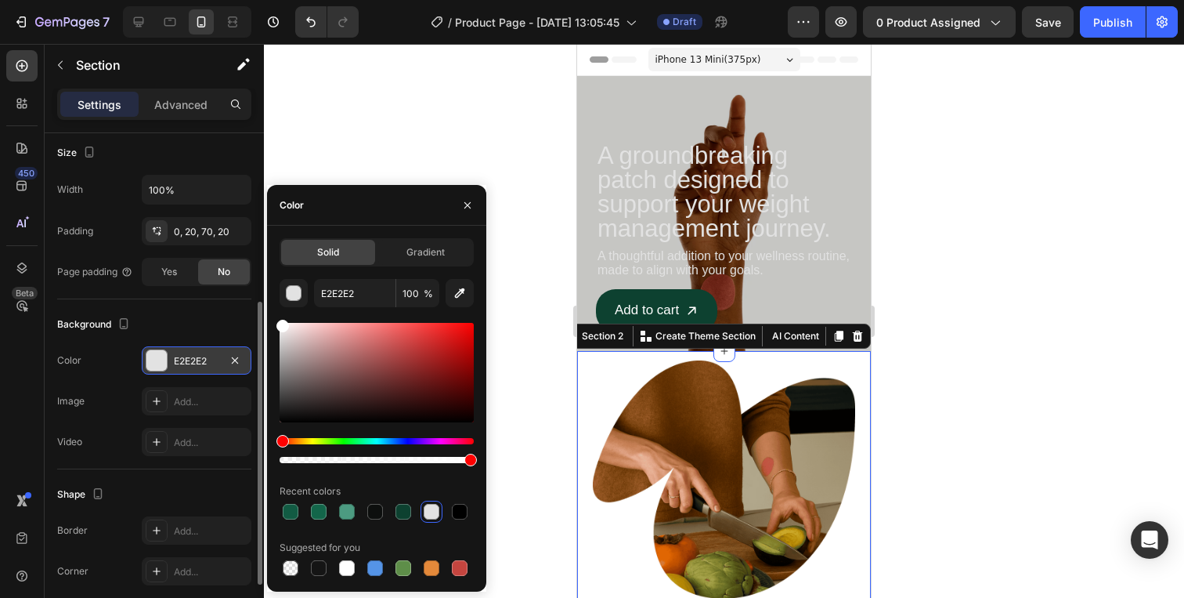
drag, startPoint x: 363, startPoint y: 341, endPoint x: 265, endPoint y: 323, distance: 99.4
click at [265, 0] on div "7 / Product Page - [DATE] 13:05:45 Draft Preview 0 product assigned Save Publis…" at bounding box center [592, 0] width 1184 height 0
type input "FCFCFC"
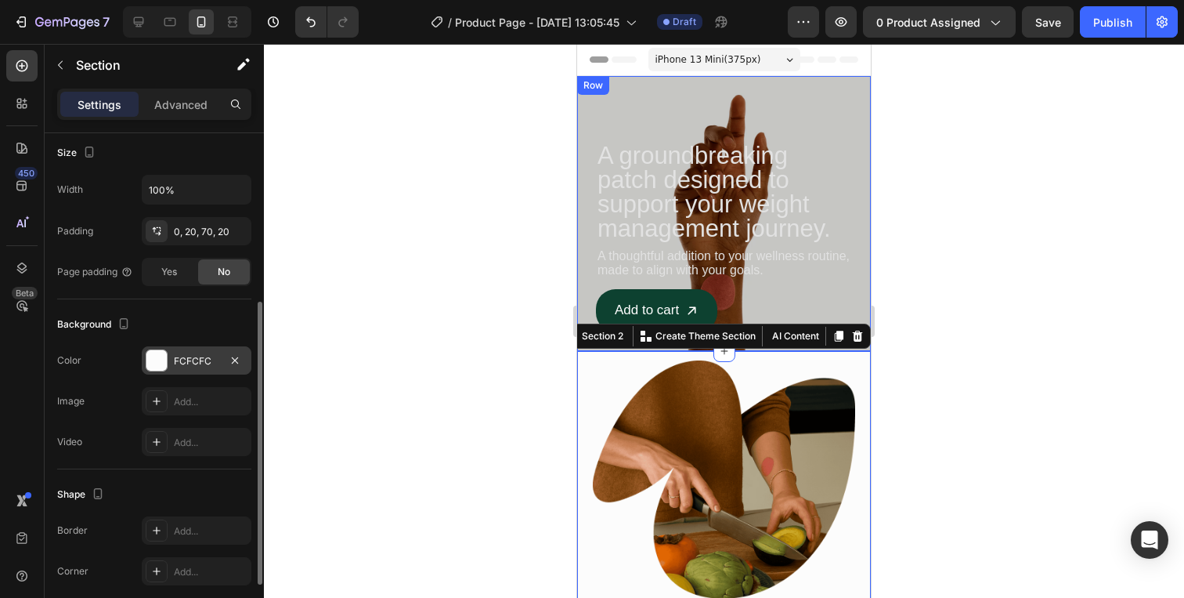
click at [927, 283] on div at bounding box center [724, 321] width 920 height 554
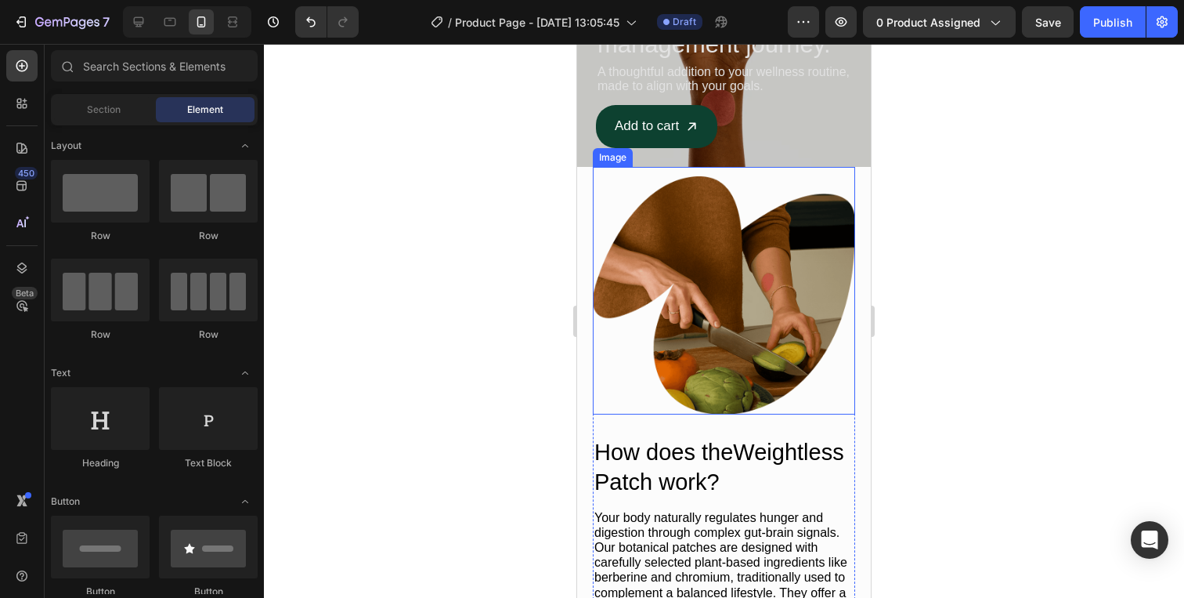
scroll to position [193, 0]
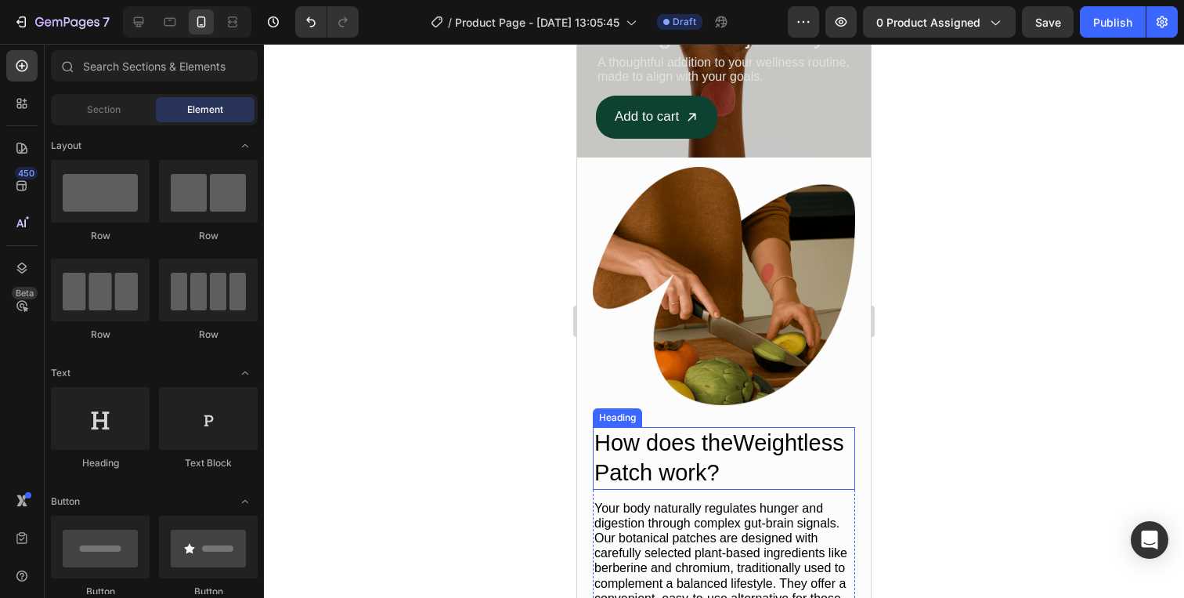
click at [761, 457] on h2 "How does theWeightless Patch work?" at bounding box center [724, 458] width 262 height 62
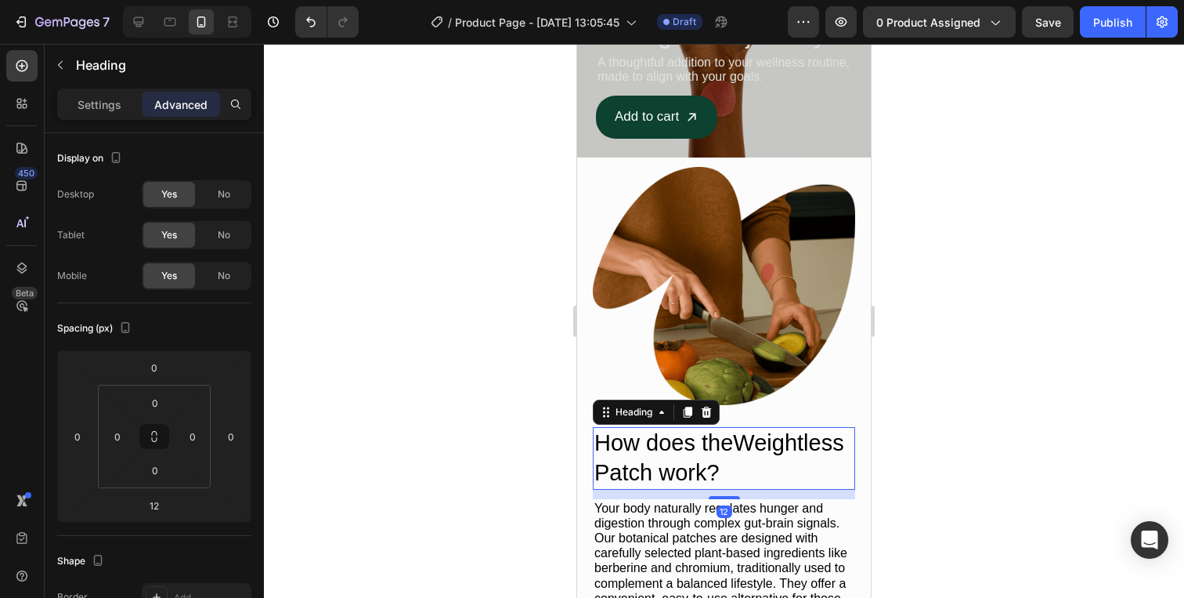
click at [737, 450] on h2 "How does theWeightless Patch work?" at bounding box center [724, 458] width 262 height 62
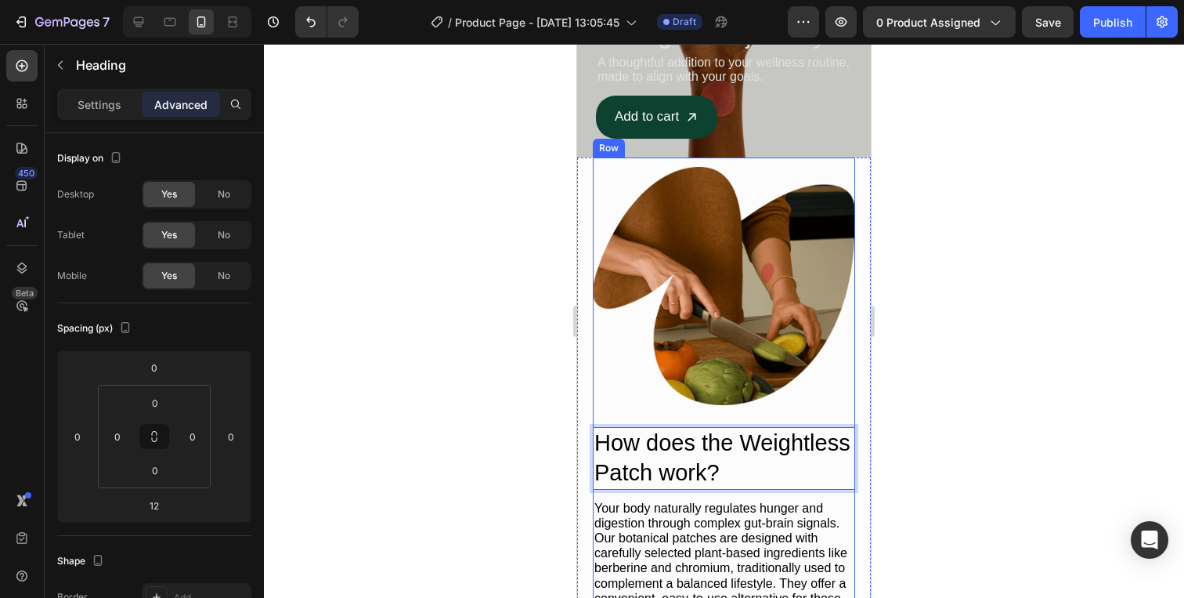
click at [980, 399] on div at bounding box center [724, 321] width 920 height 554
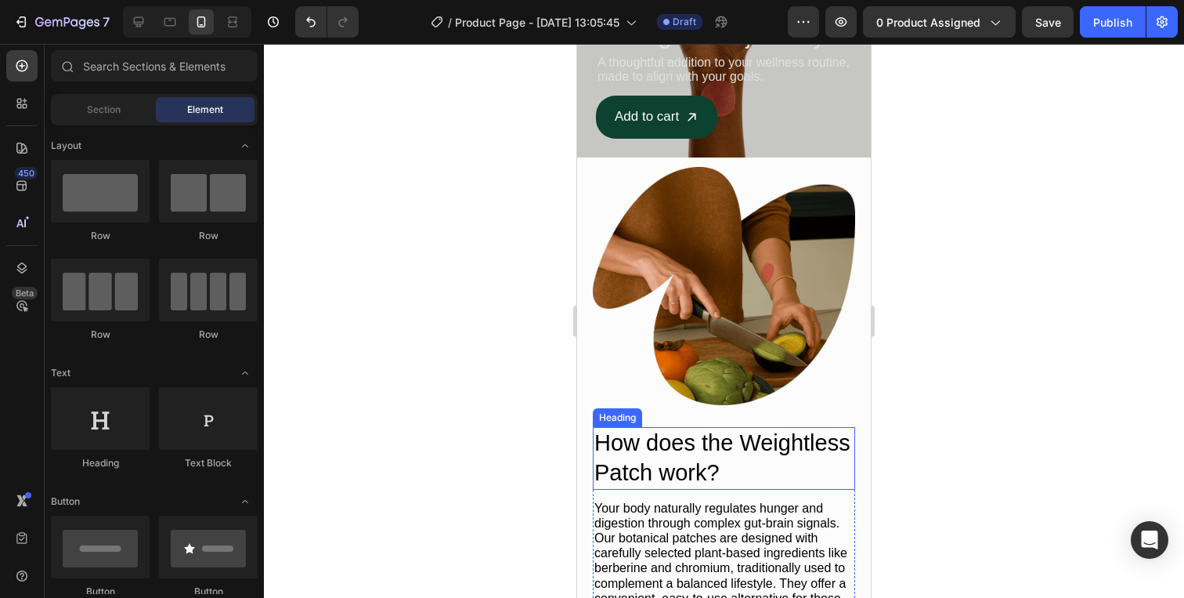
click at [748, 443] on p "How does the Weightless Patch work?" at bounding box center [723, 457] width 259 height 59
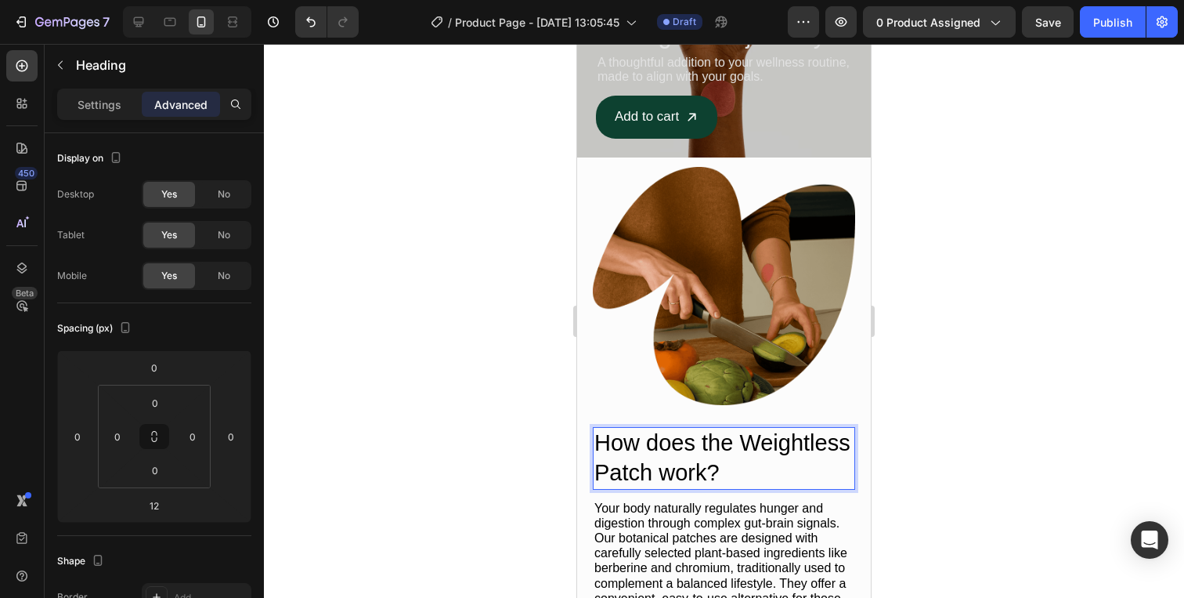
click at [739, 443] on p "How does the Weightless Patch work?" at bounding box center [723, 457] width 259 height 59
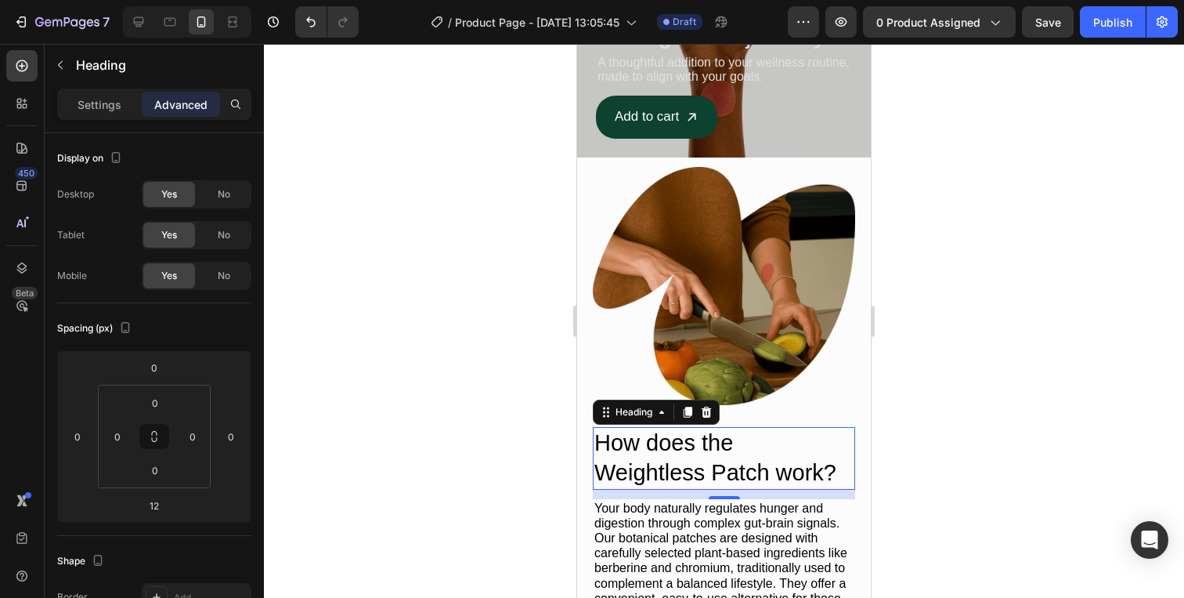
click at [1072, 412] on div at bounding box center [724, 321] width 920 height 554
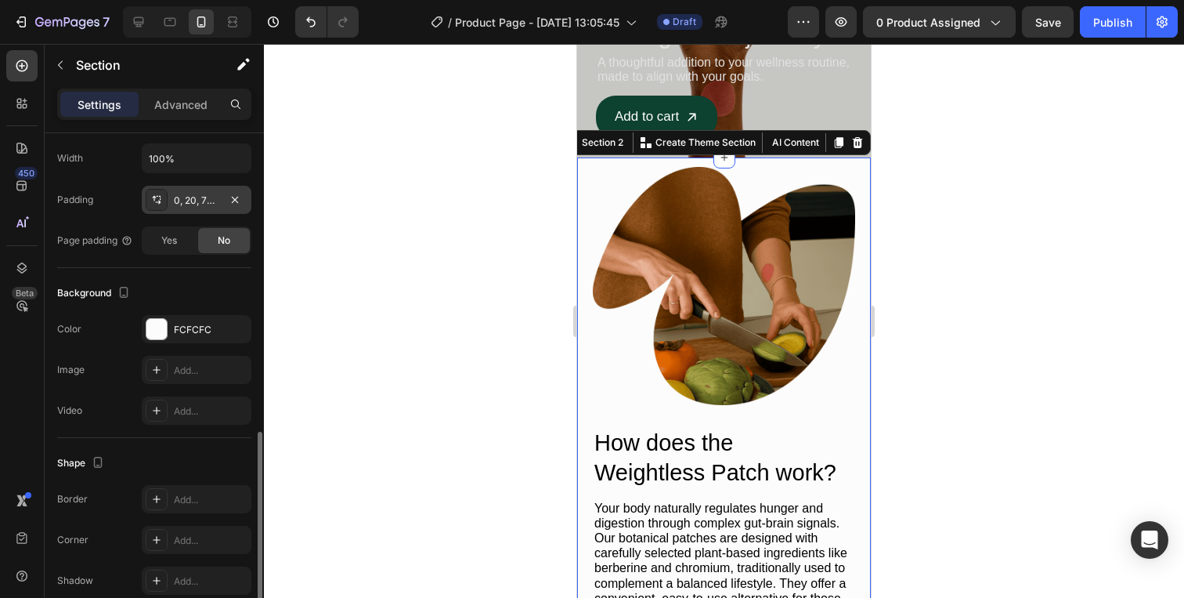
scroll to position [406, 0]
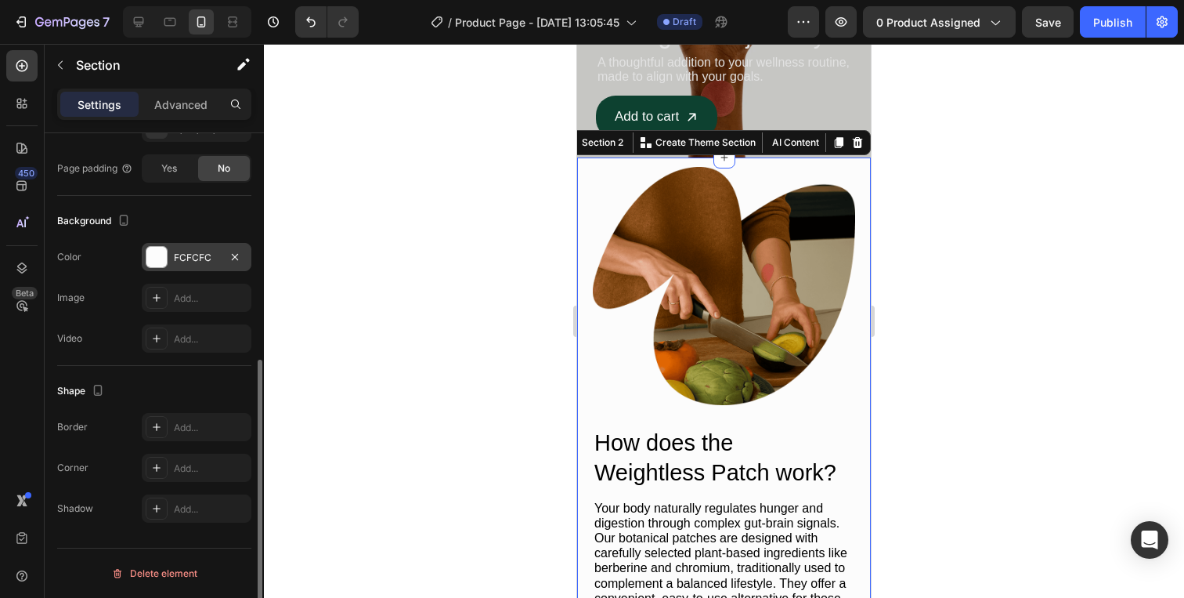
click at [174, 255] on div "FCFCFC" at bounding box center [196, 258] width 45 height 14
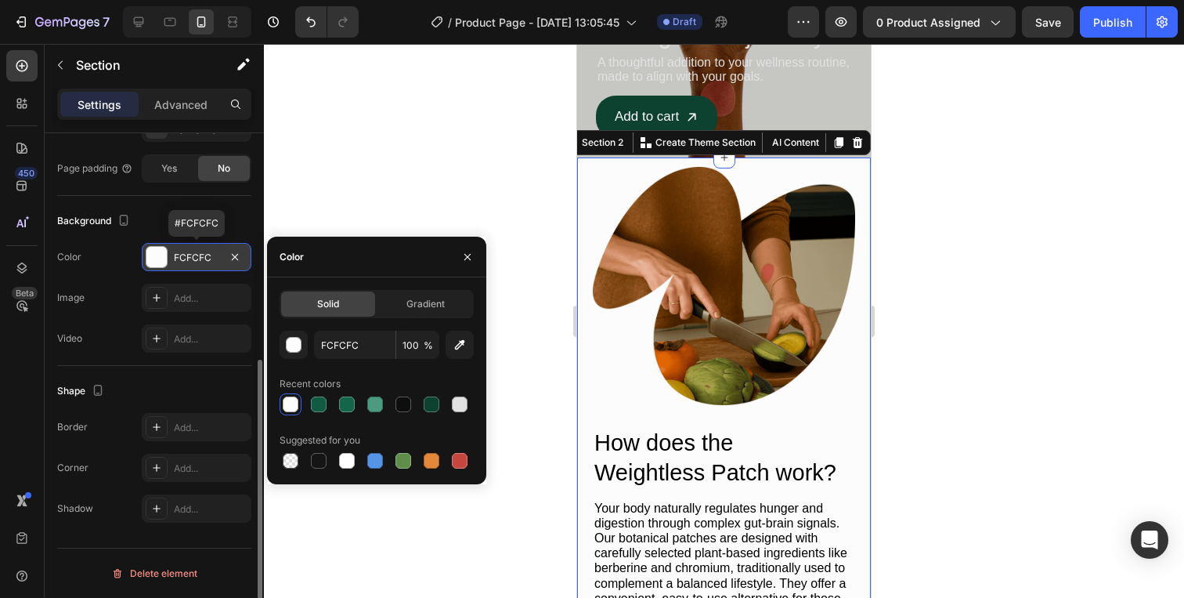
click at [193, 259] on div "FCFCFC" at bounding box center [196, 258] width 45 height 14
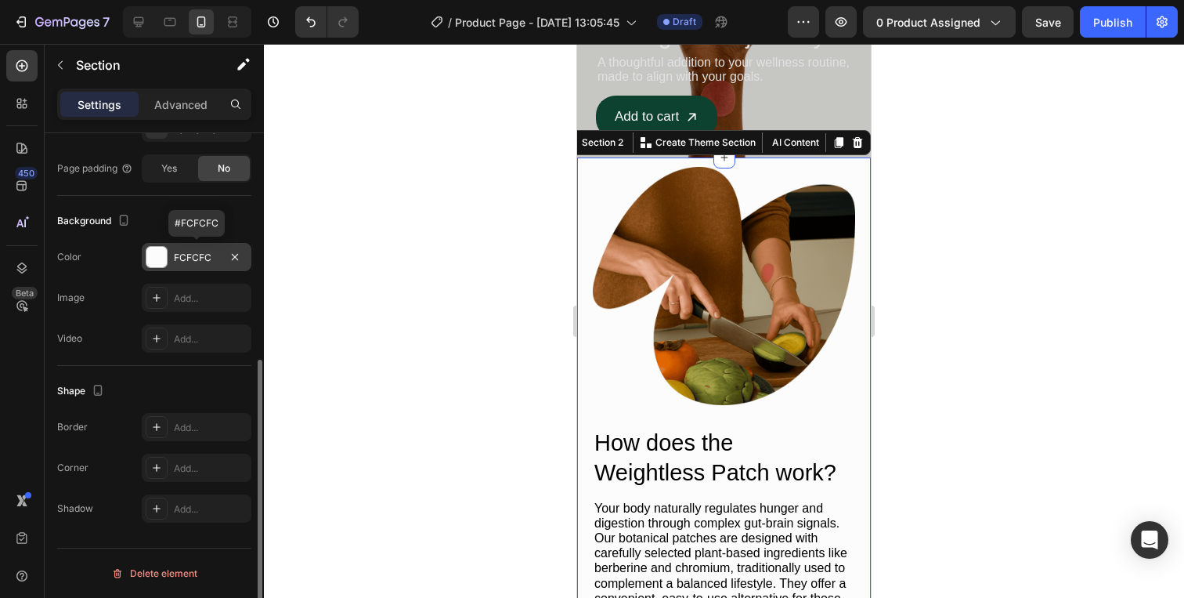
click at [193, 259] on div "FCFCFC" at bounding box center [196, 258] width 45 height 14
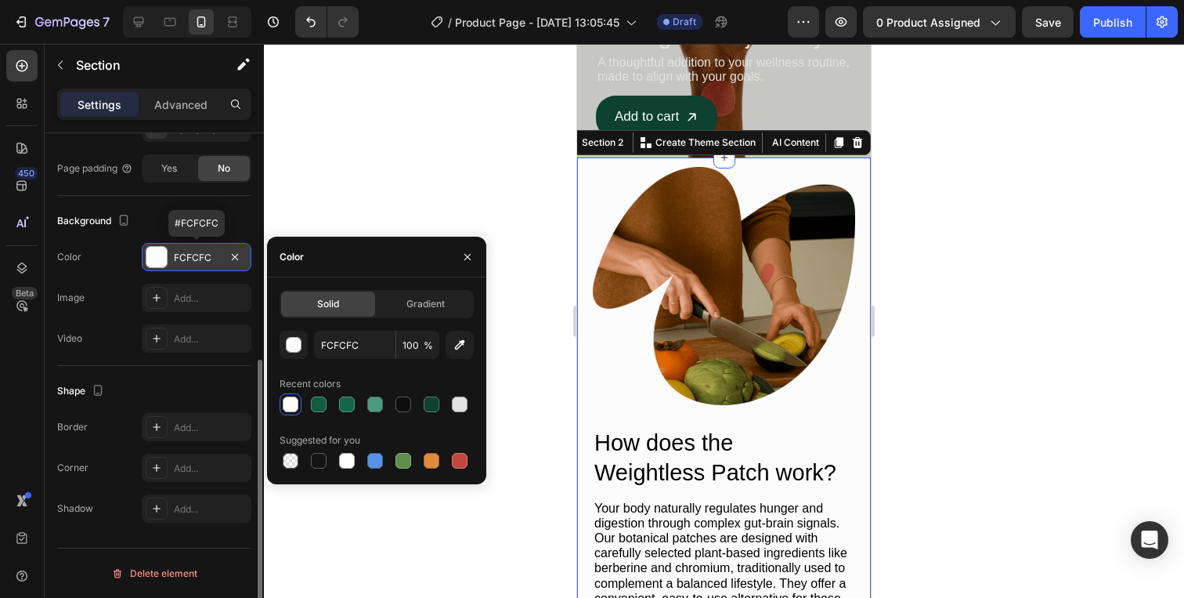
click at [193, 259] on div "FCFCFC" at bounding box center [196, 258] width 45 height 14
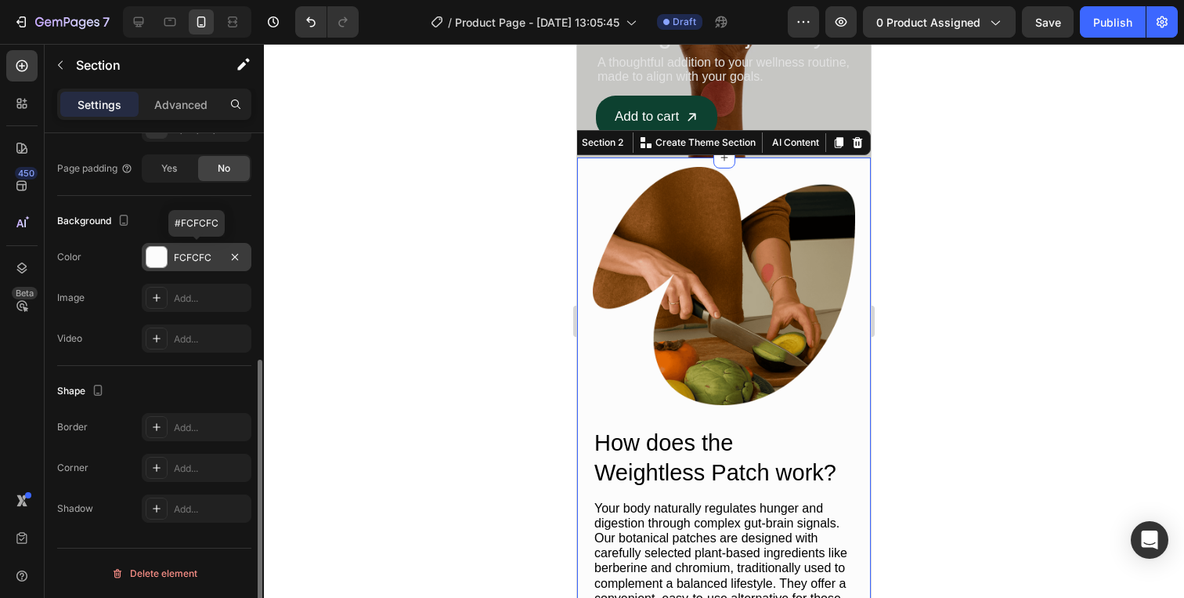
click at [193, 259] on div "FCFCFC" at bounding box center [196, 258] width 45 height 14
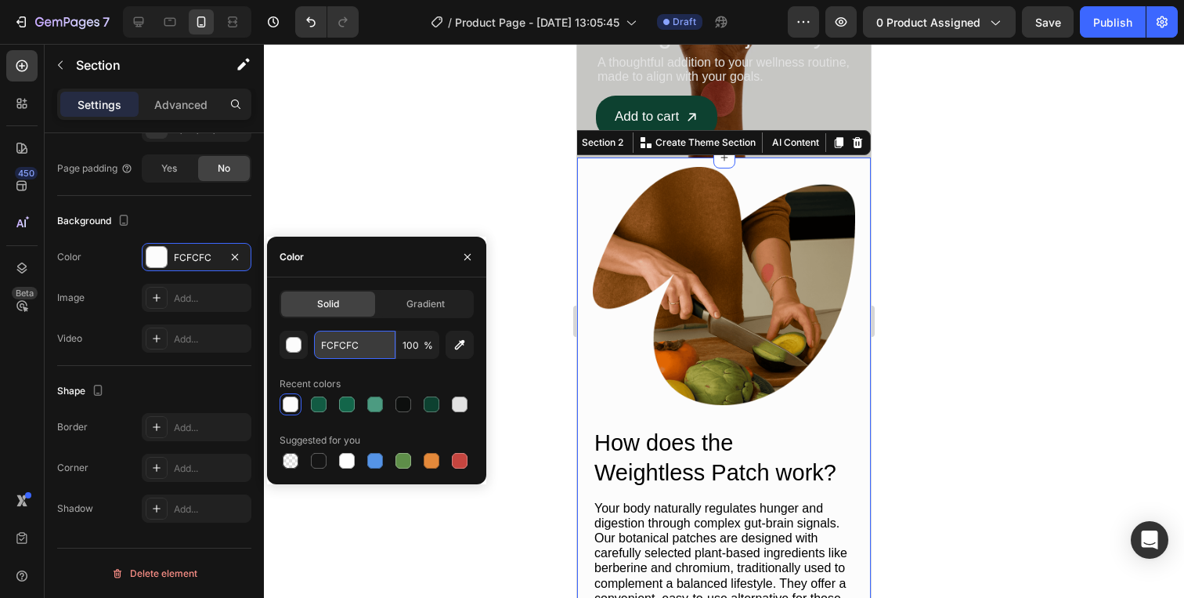
click at [354, 357] on input "FCFCFC" at bounding box center [354, 345] width 81 height 28
paste input "#F7F5EF"
type input "#F7F5EF"
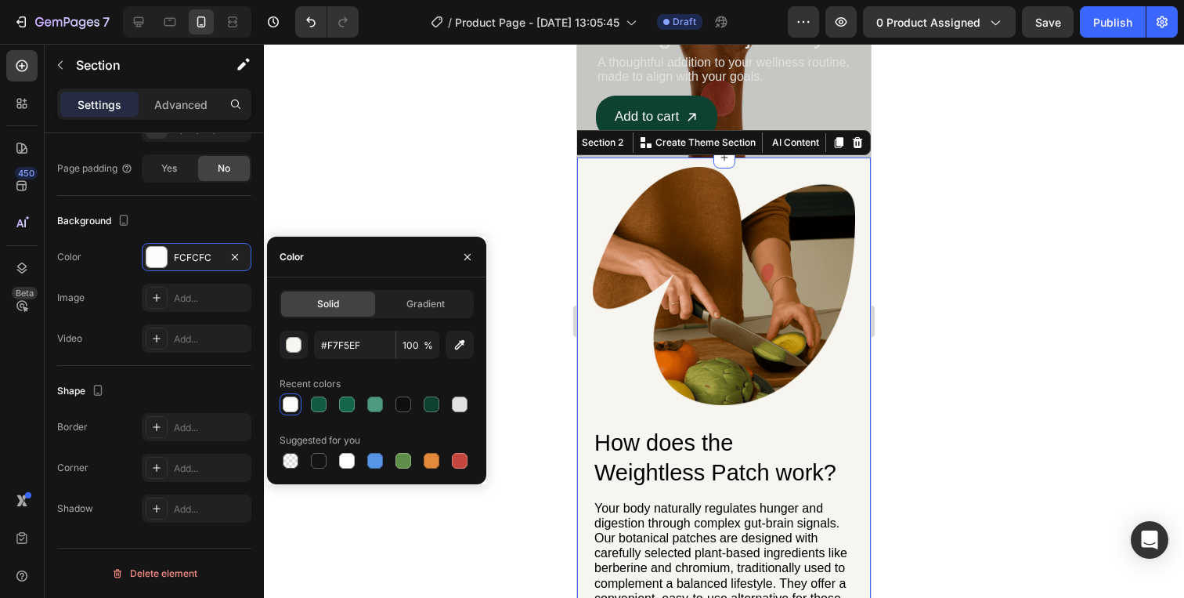
click at [1031, 279] on div at bounding box center [724, 321] width 920 height 554
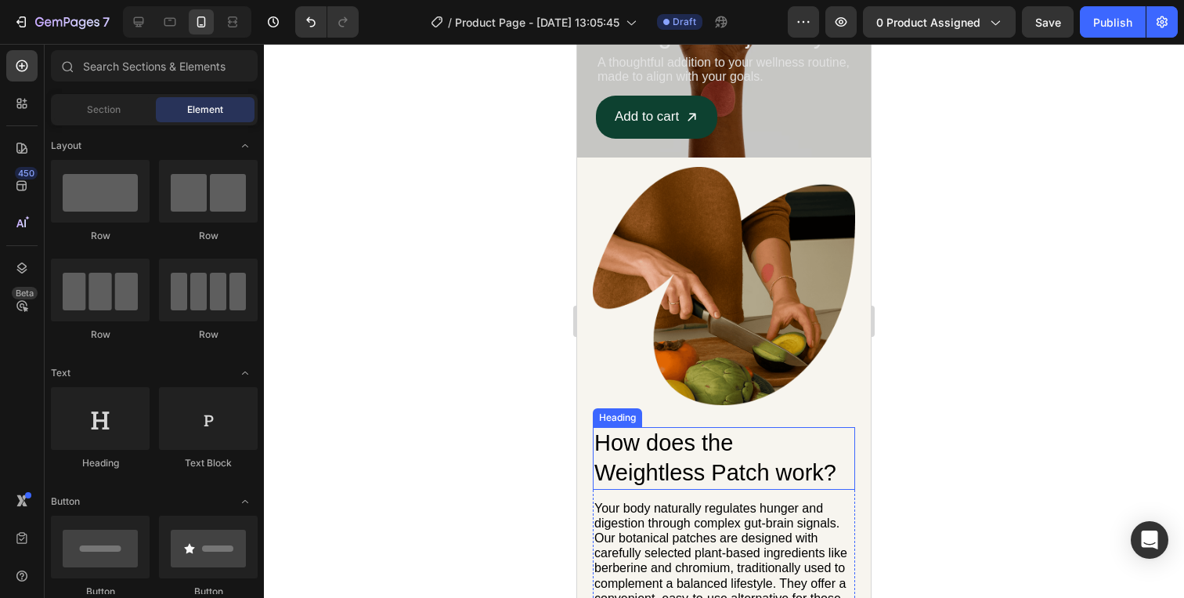
scroll to position [275, 0]
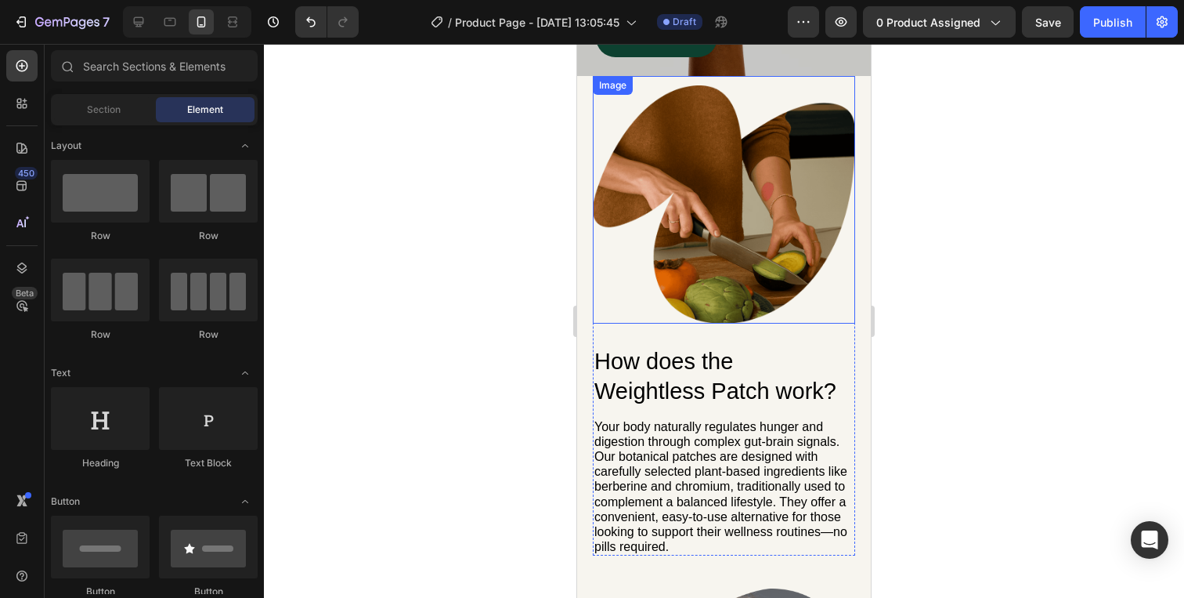
click at [817, 124] on img at bounding box center [724, 204] width 262 height 238
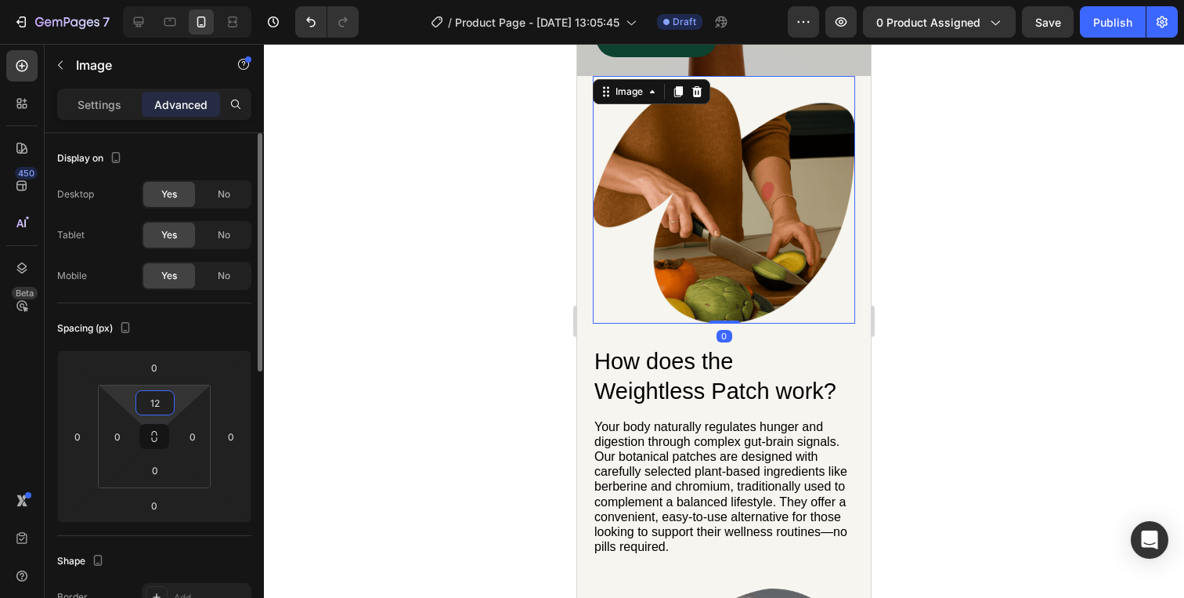
click at [149, 398] on input "12" at bounding box center [154, 402] width 31 height 23
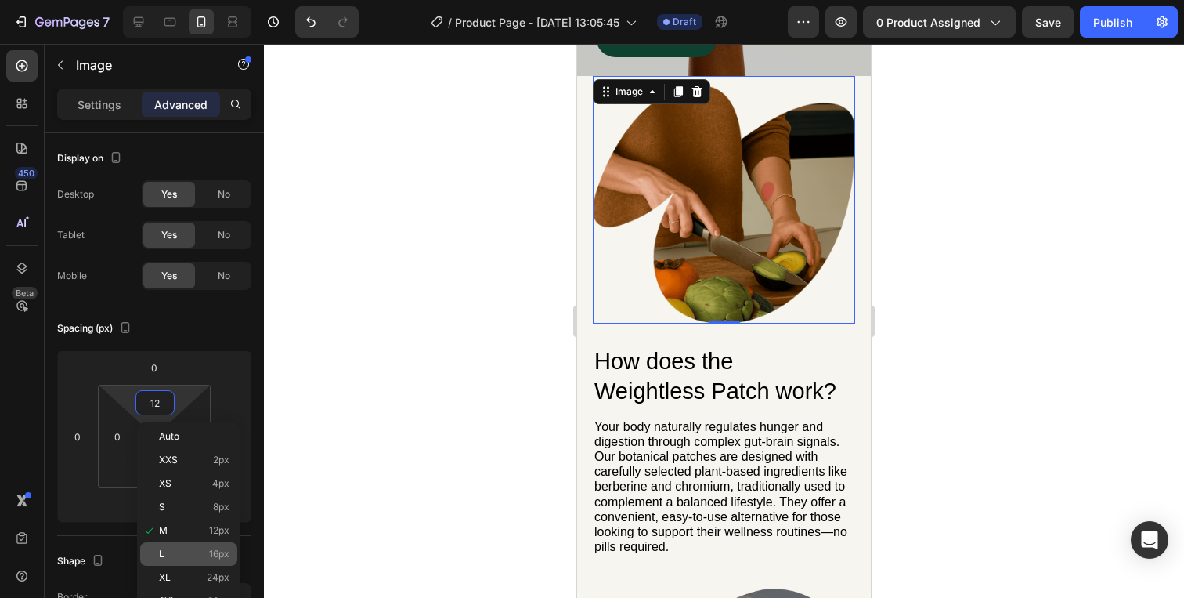
click at [199, 562] on div "L 16px" at bounding box center [188, 553] width 97 height 23
type input "16"
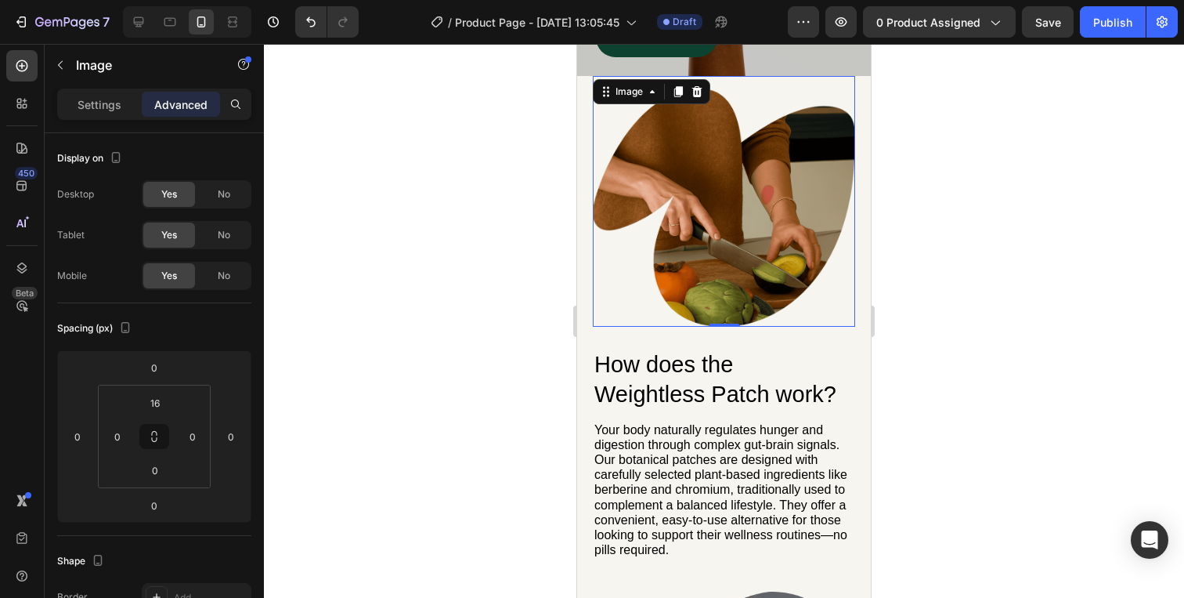
click at [970, 331] on div at bounding box center [724, 321] width 920 height 554
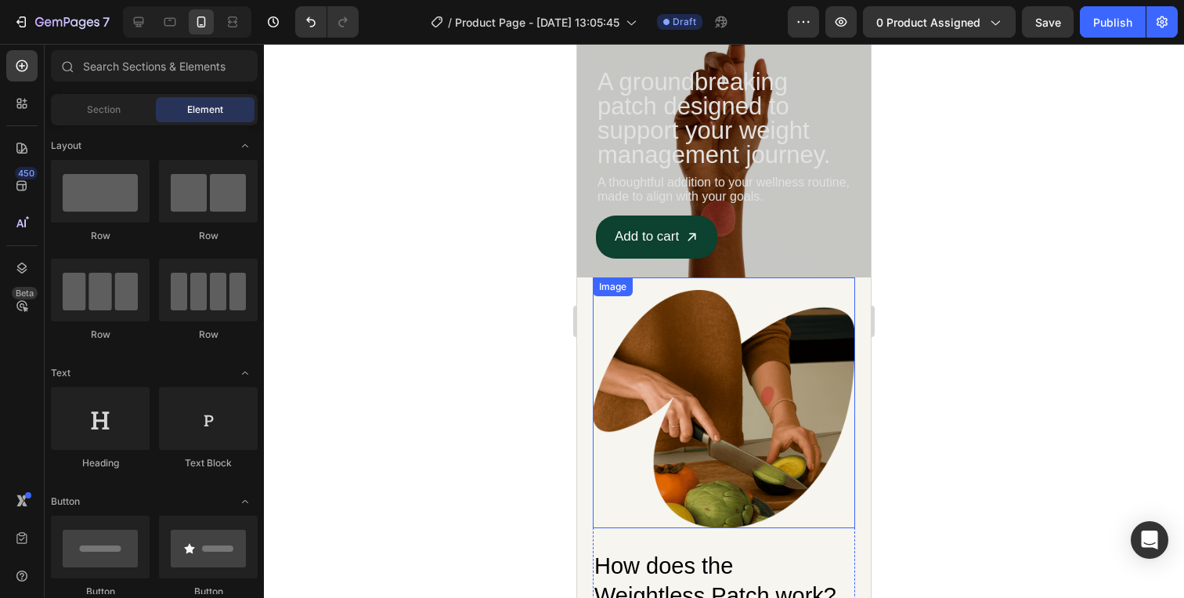
scroll to position [40, 0]
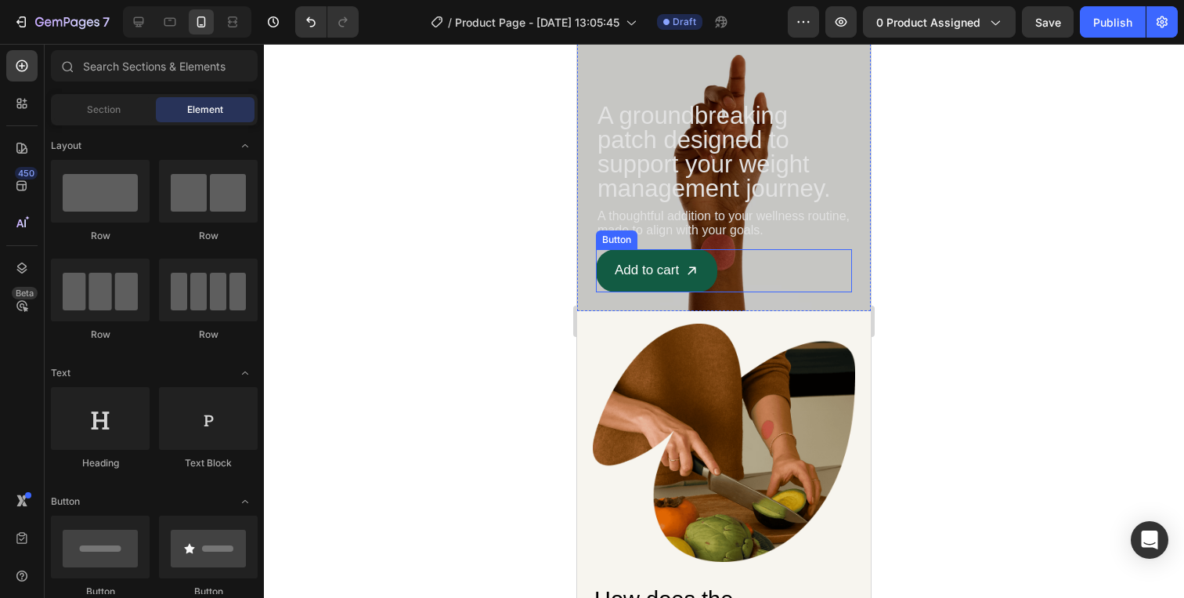
click at [692, 266] on icon "<p>Add to cart</p>" at bounding box center [691, 270] width 13 height 13
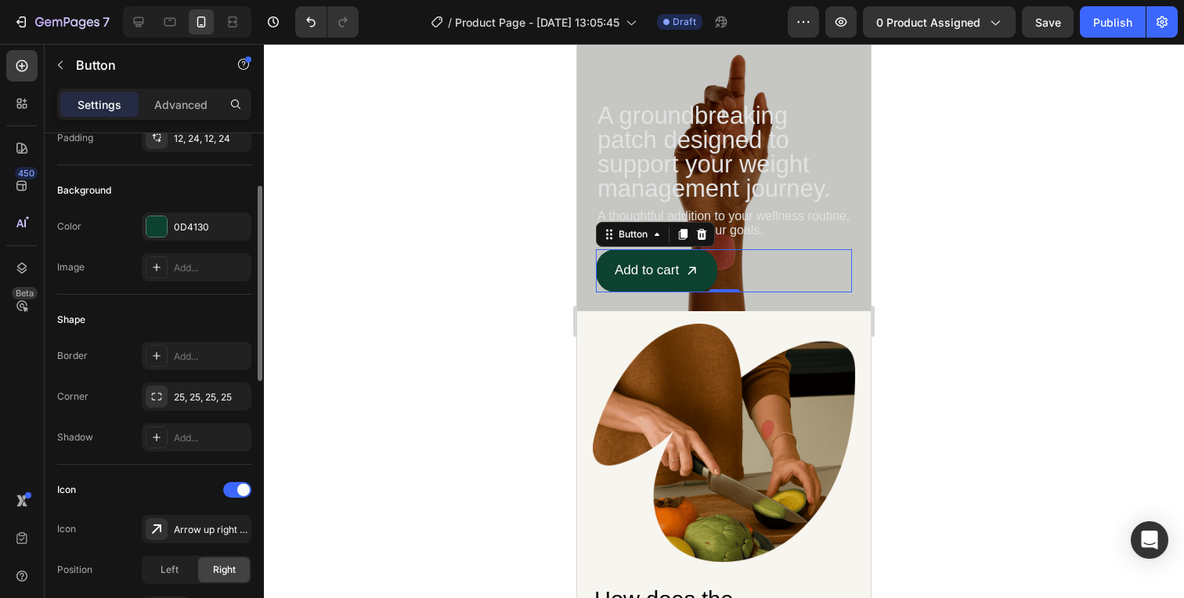
scroll to position [136, 0]
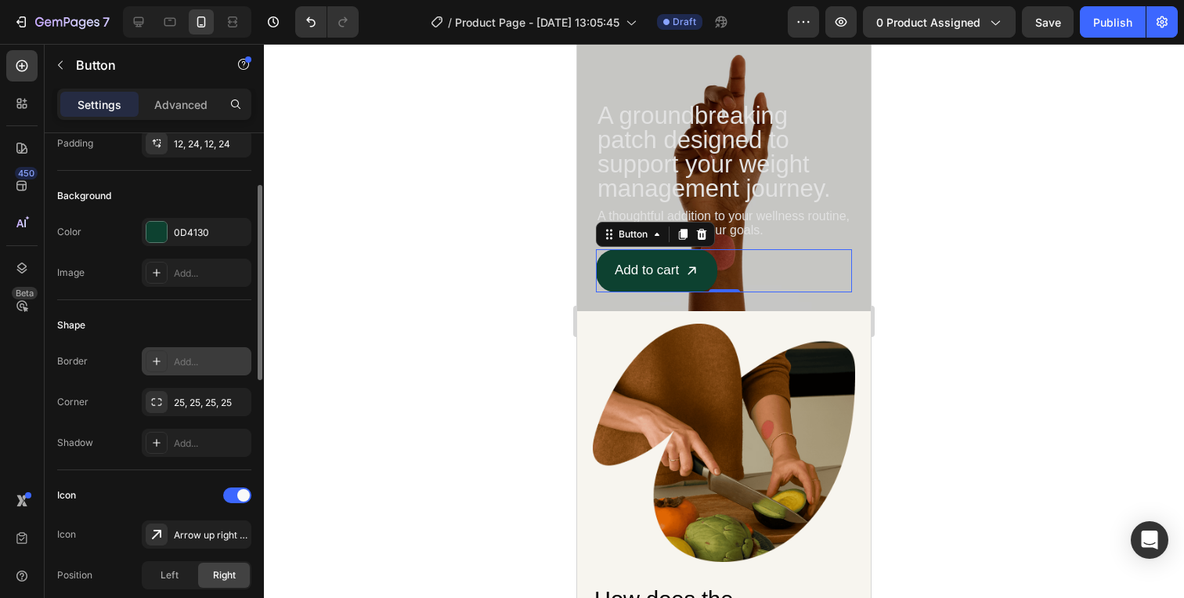
click at [168, 356] on div "Add..." at bounding box center [197, 361] width 110 height 28
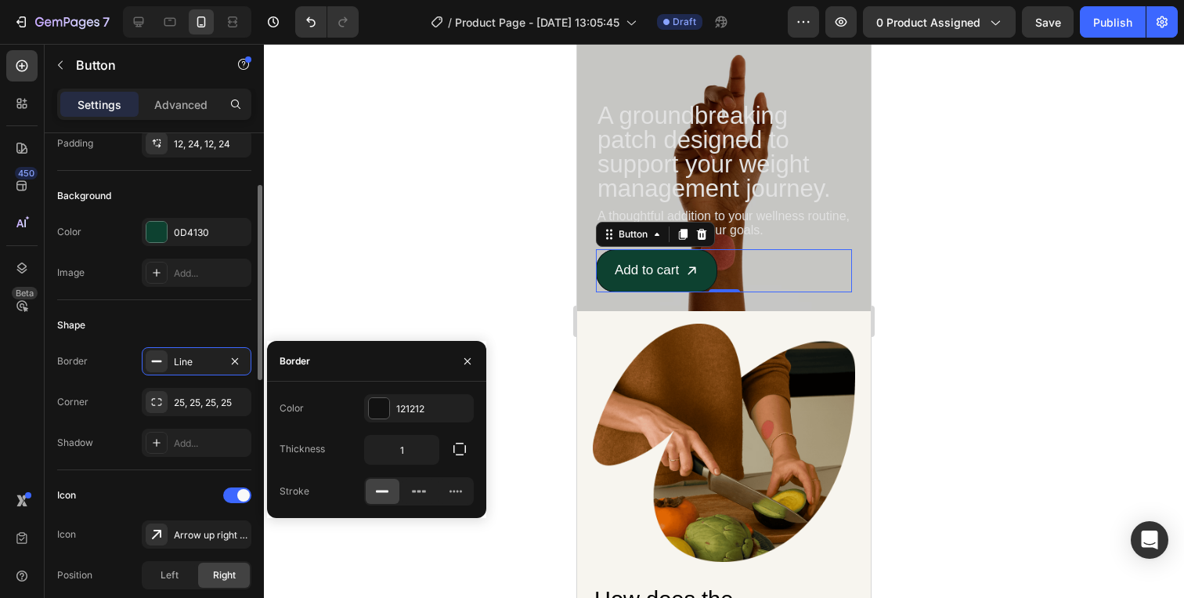
click at [168, 319] on div "Shape" at bounding box center [154, 325] width 194 height 25
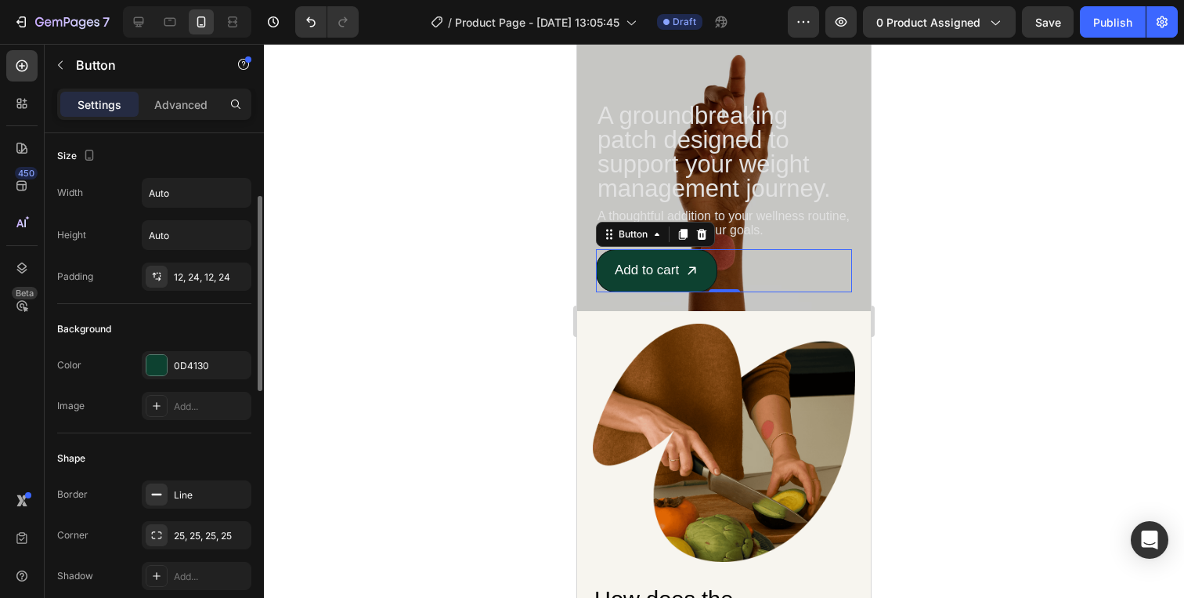
scroll to position [0, 0]
click at [179, 190] on input "Auto" at bounding box center [197, 195] width 108 height 28
click at [213, 191] on input "Auto" at bounding box center [197, 195] width 108 height 28
click at [244, 193] on button "button" at bounding box center [236, 195] width 28 height 28
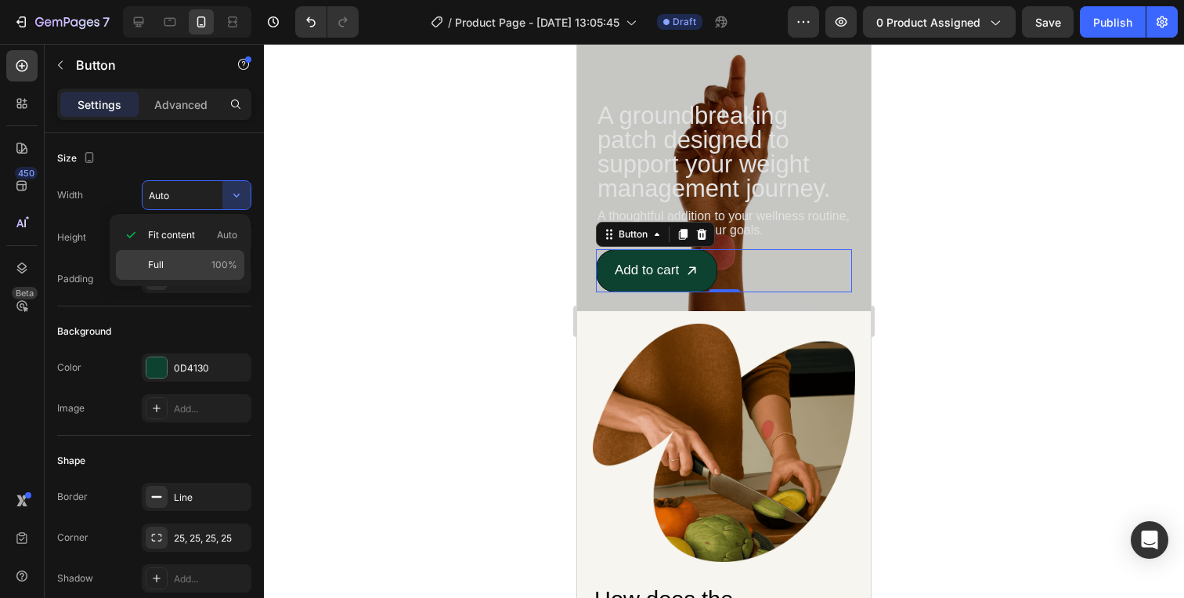
click at [211, 258] on p "Full 100%" at bounding box center [192, 265] width 89 height 14
type input "100%"
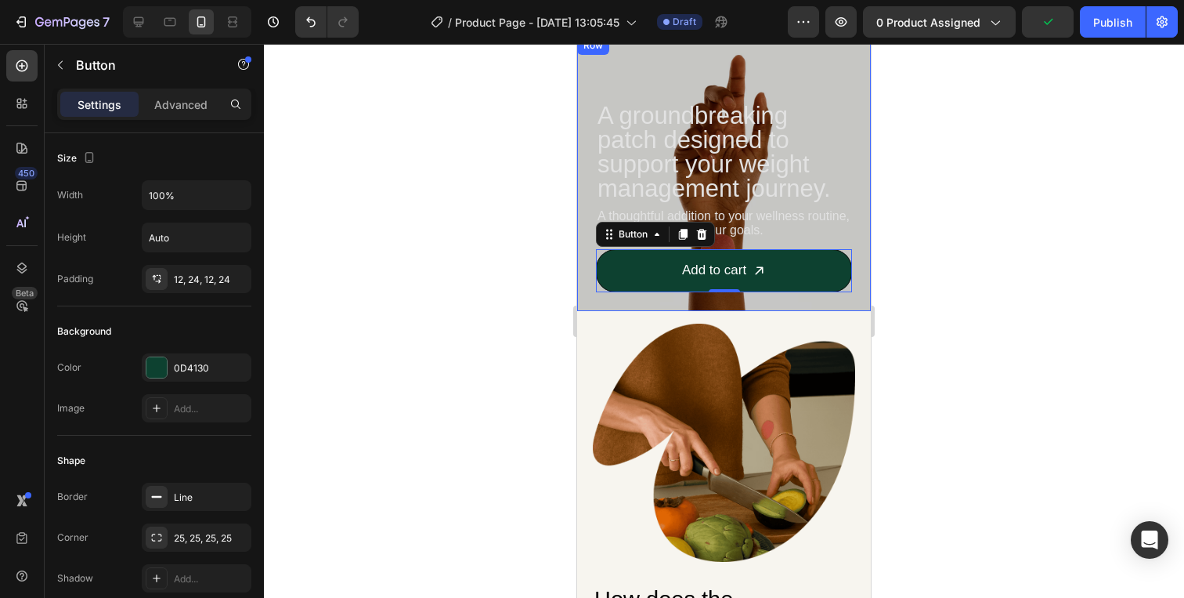
click at [951, 205] on div at bounding box center [724, 321] width 920 height 554
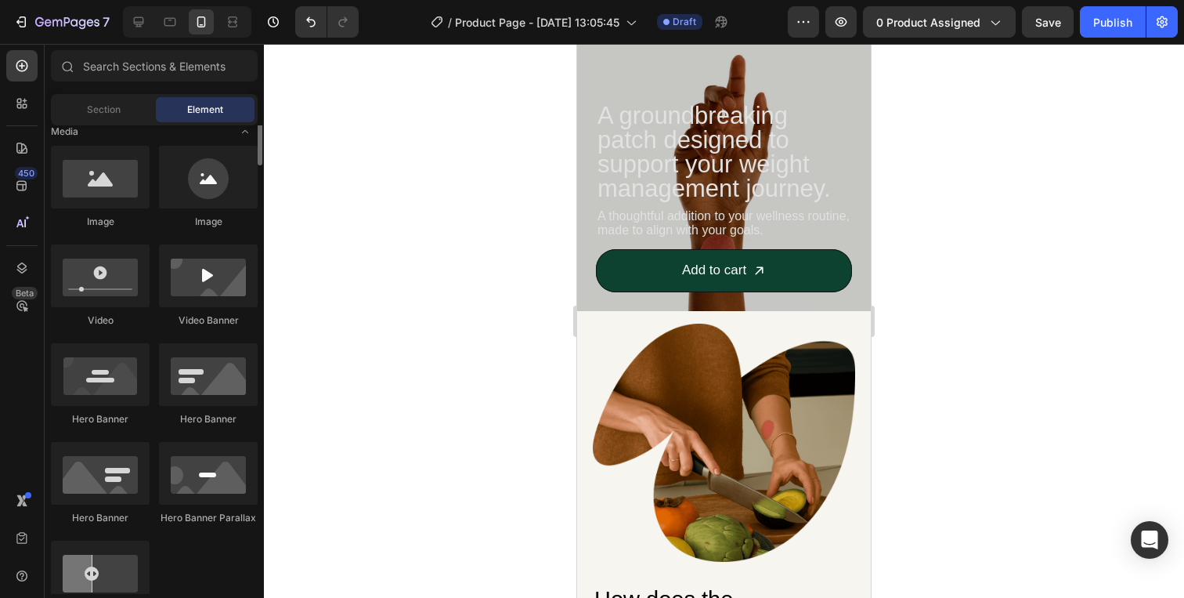
scroll to position [499, 0]
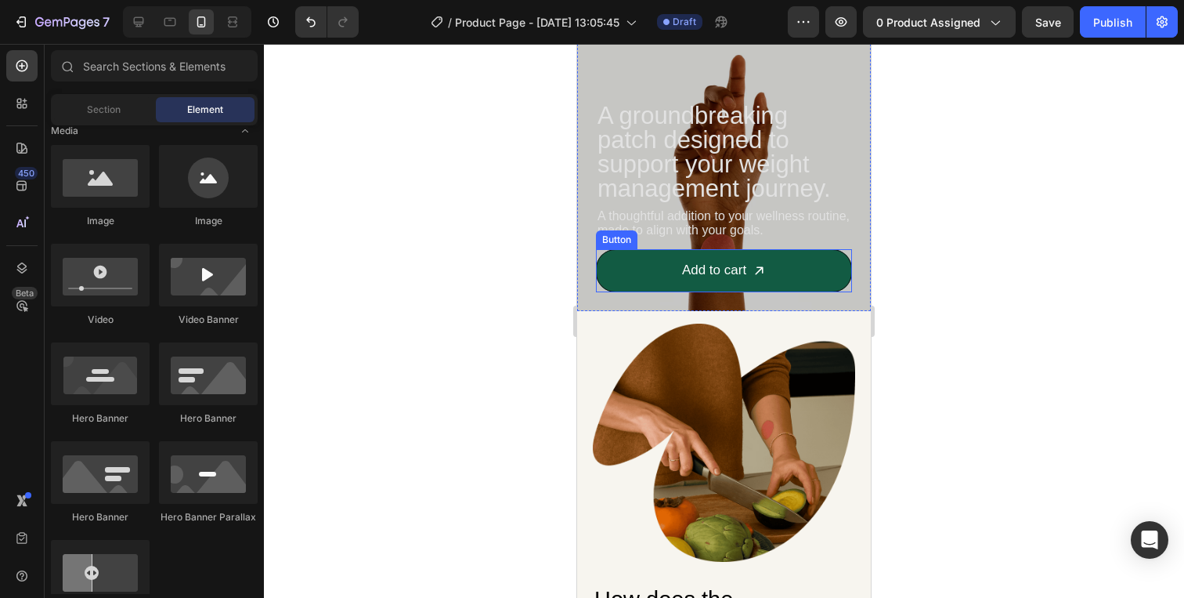
click at [611, 269] on button "Add to cart" at bounding box center [724, 270] width 256 height 43
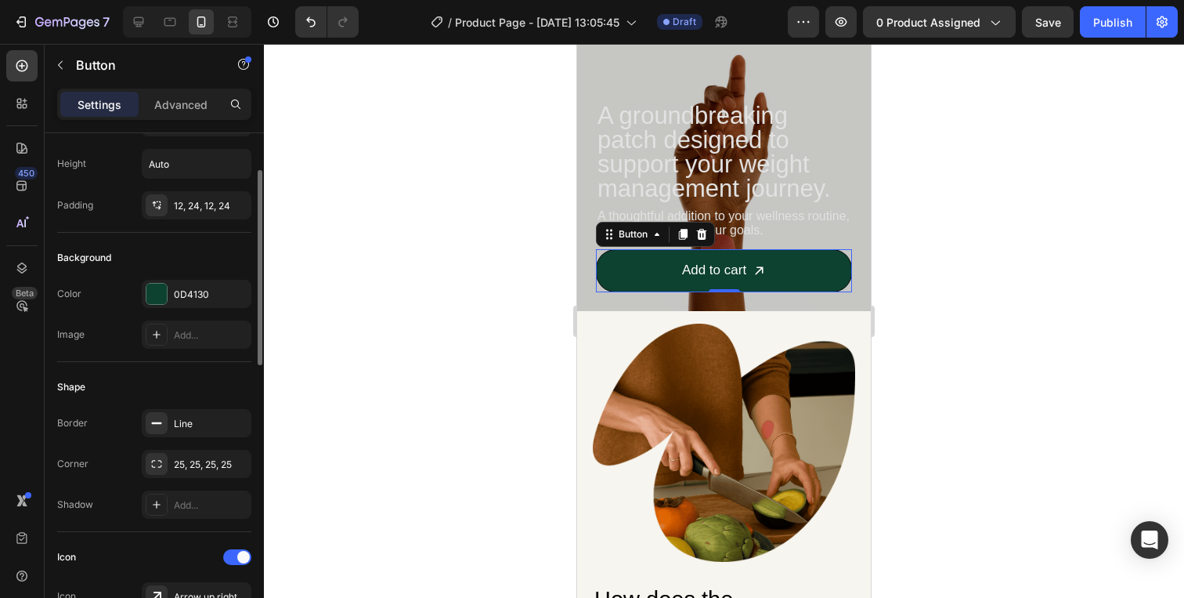
scroll to position [90, 0]
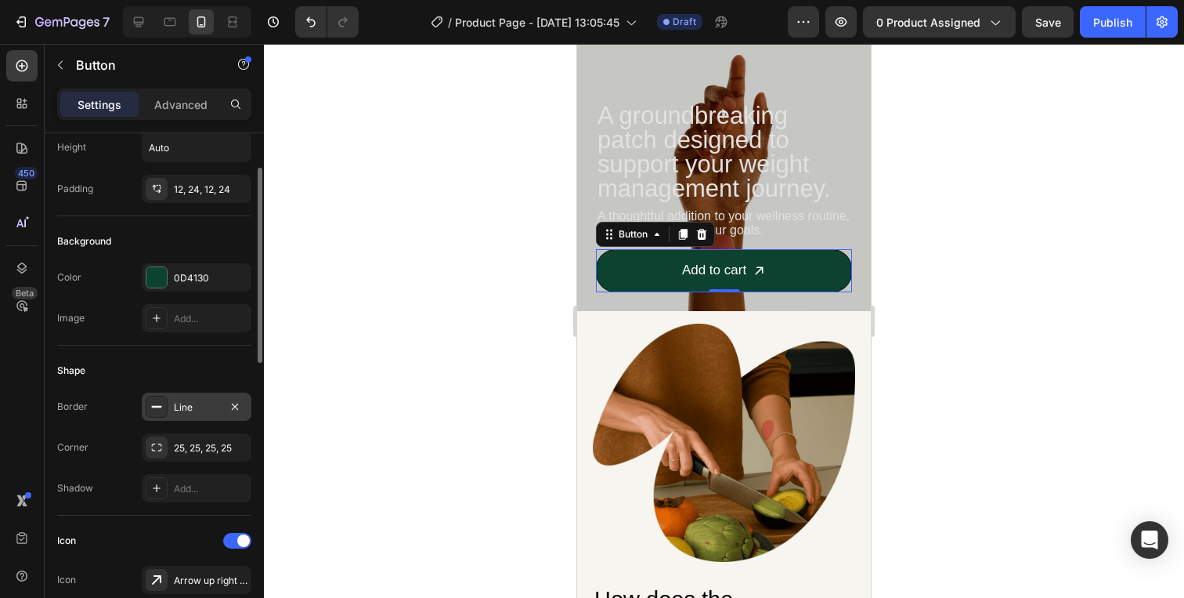
click at [193, 407] on div "Line" at bounding box center [196, 407] width 45 height 14
click at [170, 374] on div "Shape" at bounding box center [154, 370] width 194 height 25
click at [236, 403] on icon "button" at bounding box center [235, 406] width 13 height 13
click at [220, 372] on div "Shape" at bounding box center [154, 370] width 194 height 25
click at [161, 444] on icon at bounding box center [156, 447] width 13 height 13
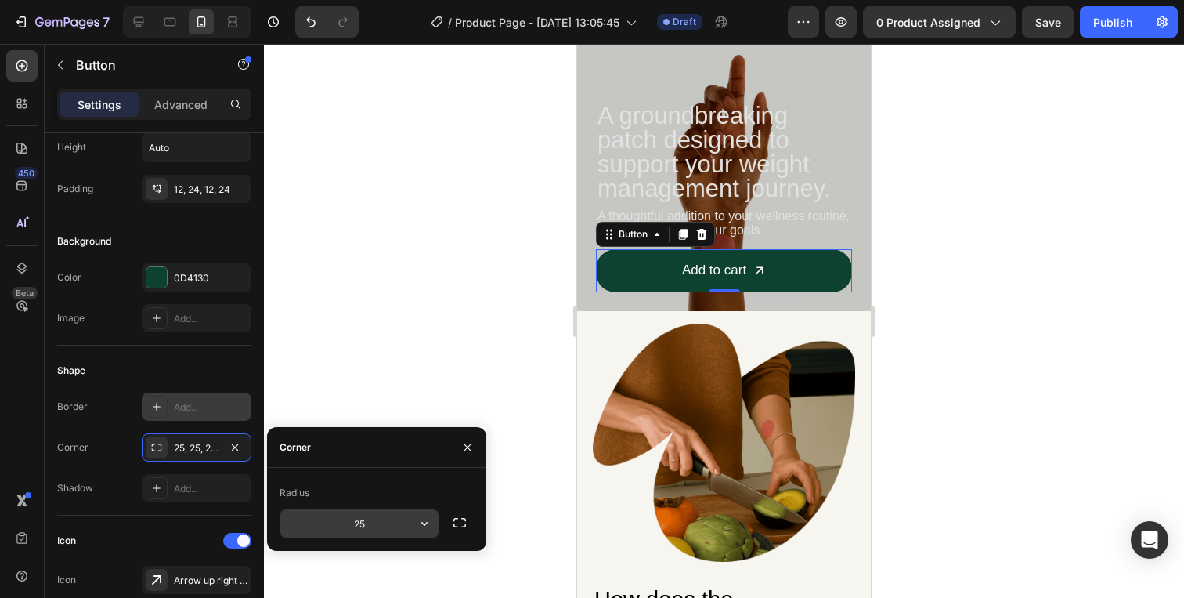
click at [383, 525] on input "25" at bounding box center [359, 523] width 158 height 28
type input "30"
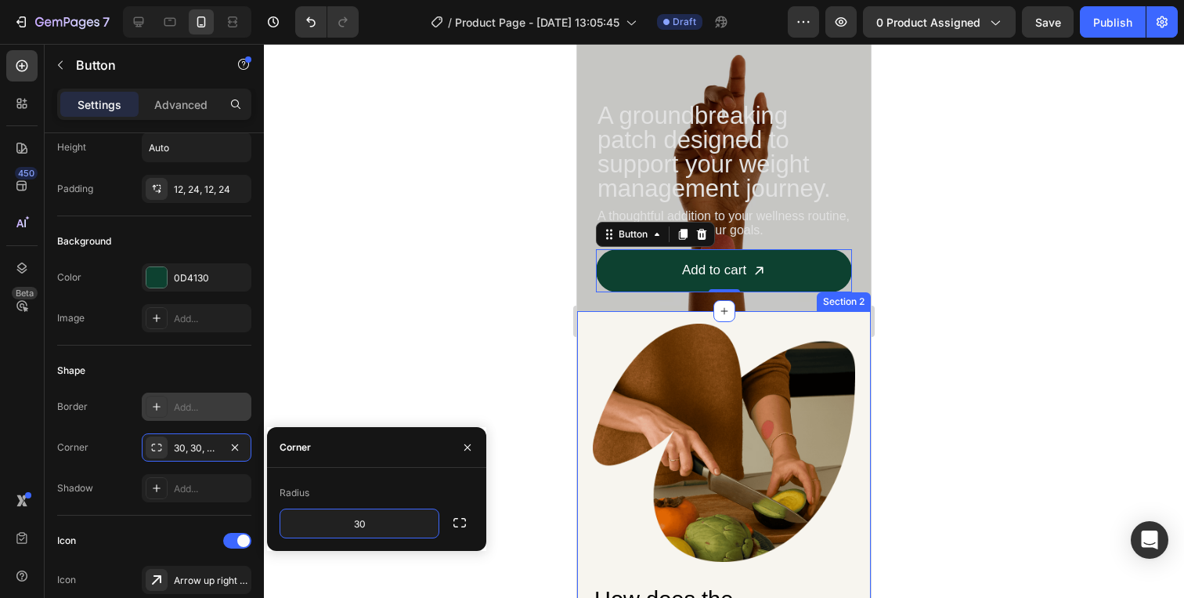
click at [1011, 499] on div at bounding box center [724, 321] width 920 height 554
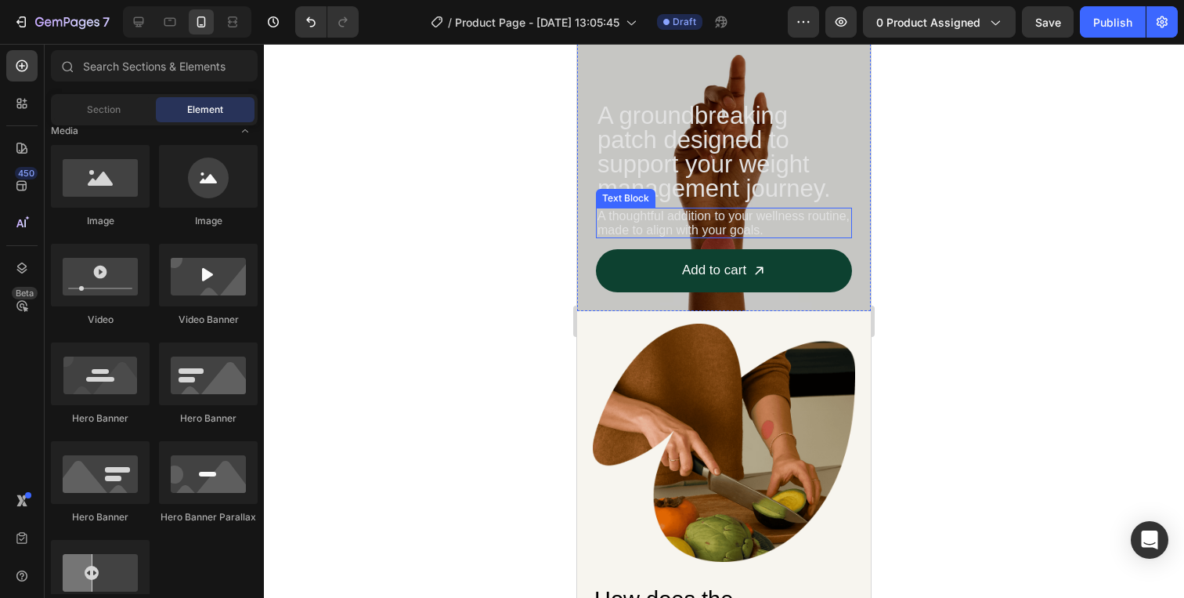
click at [775, 222] on p "A thoughtful addition to your wellness routine, made to align with your goals." at bounding box center [724, 222] width 253 height 27
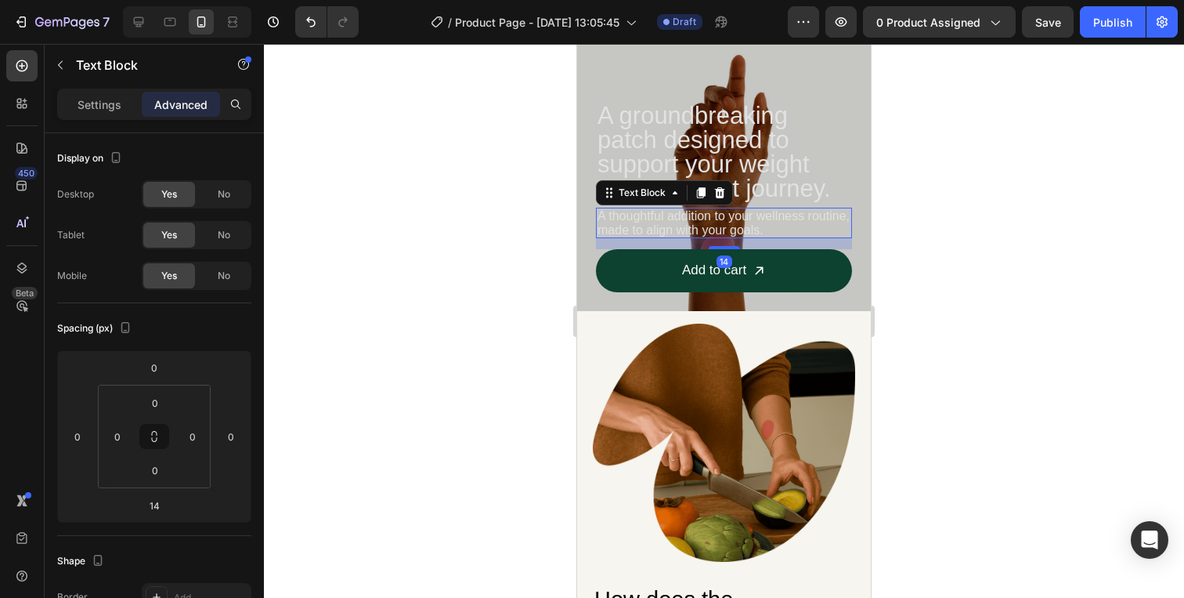
click at [727, 244] on div "14" at bounding box center [724, 243] width 256 height 11
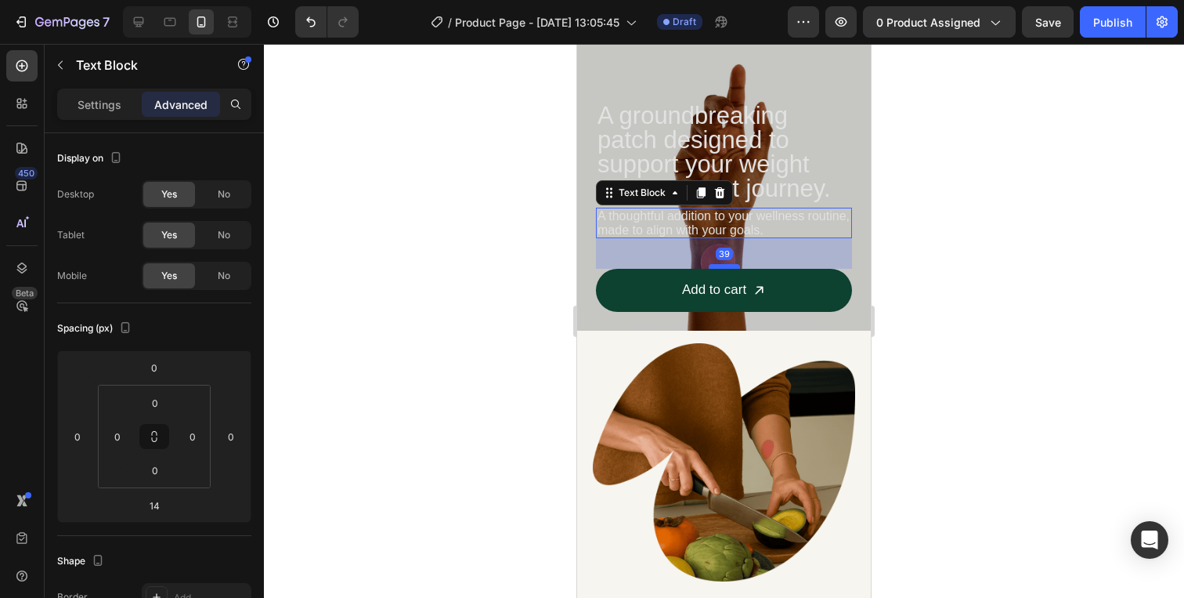
drag, startPoint x: 724, startPoint y: 248, endPoint x: 724, endPoint y: 267, distance: 18.8
click at [724, 268] on div at bounding box center [724, 266] width 31 height 5
type input "39"
click at [991, 197] on div at bounding box center [724, 321] width 920 height 554
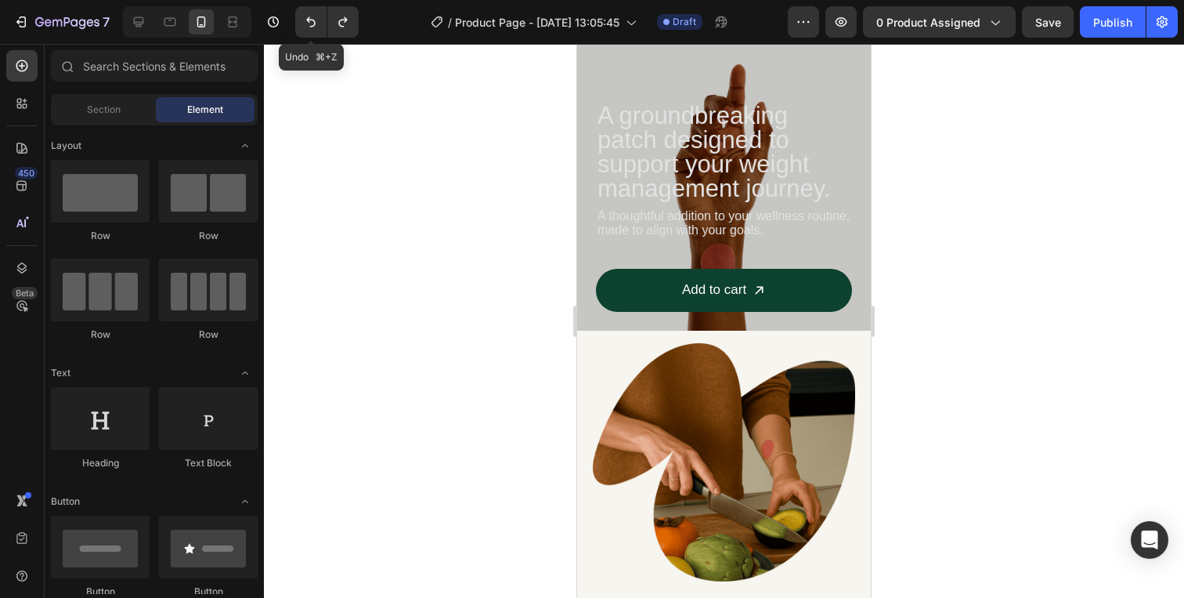
scroll to position [499, 0]
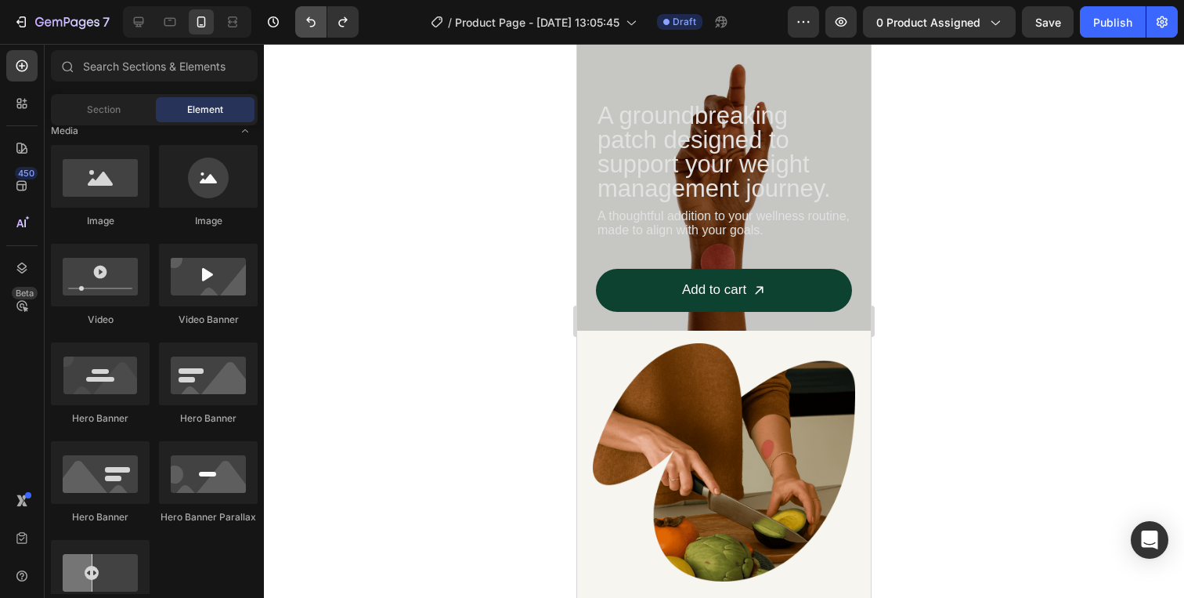
click at [314, 31] on button "Undo/Redo" at bounding box center [310, 21] width 31 height 31
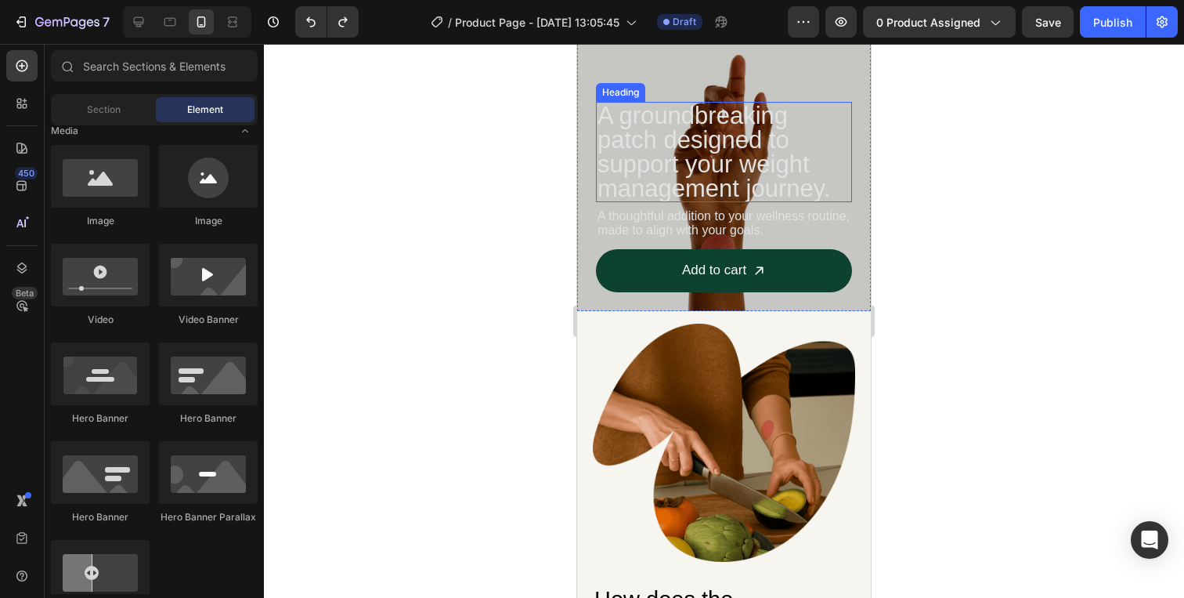
scroll to position [0, 0]
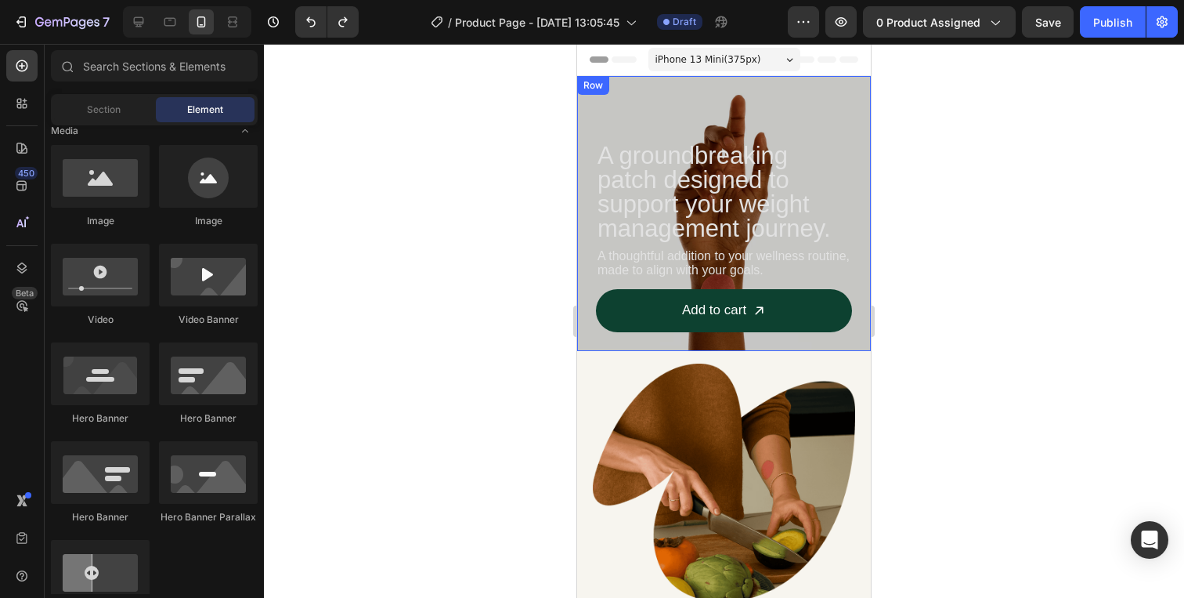
click at [833, 115] on div "A groundbreaking patch designed to support your weight management journey. Head…" at bounding box center [724, 213] width 256 height 237
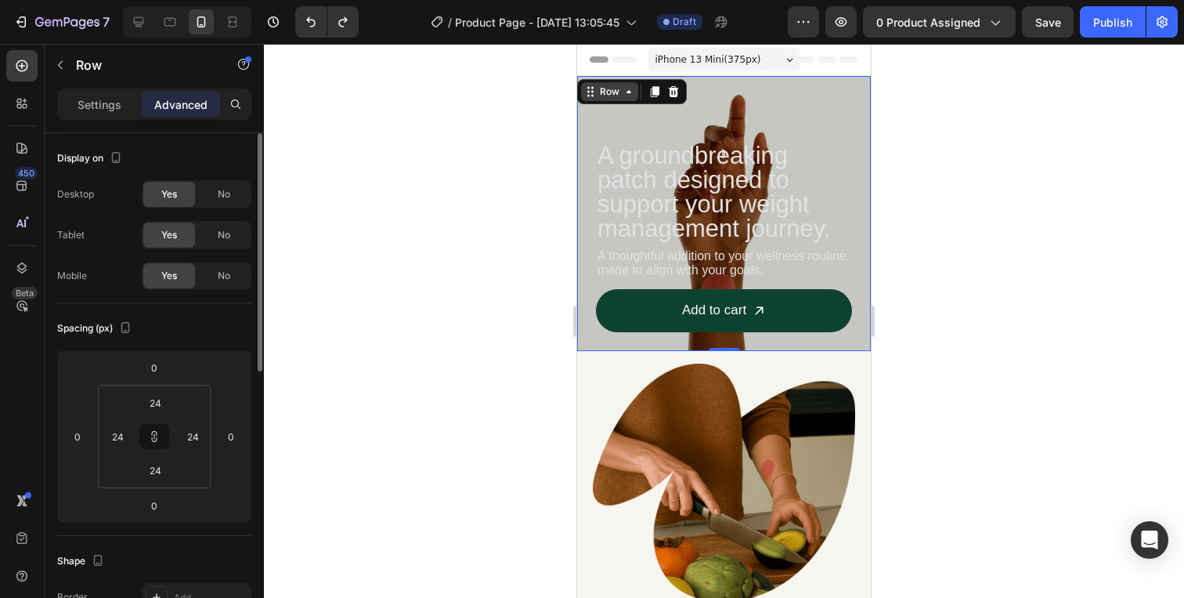
click at [599, 95] on div "Row" at bounding box center [610, 92] width 26 height 14
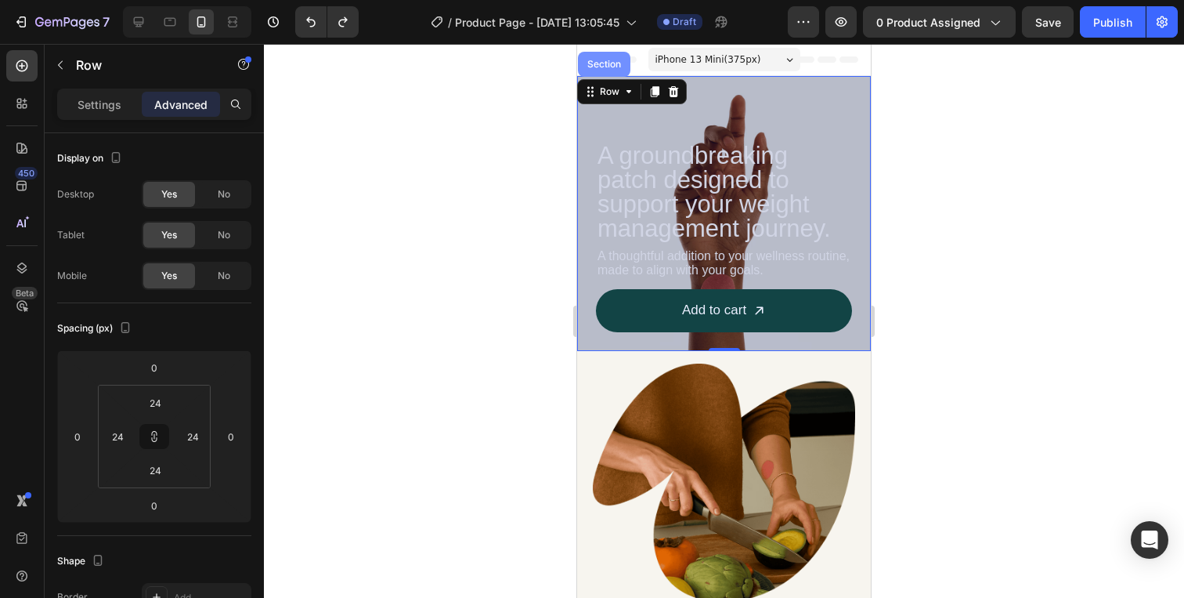
click at [616, 66] on div "Section" at bounding box center [604, 64] width 40 height 9
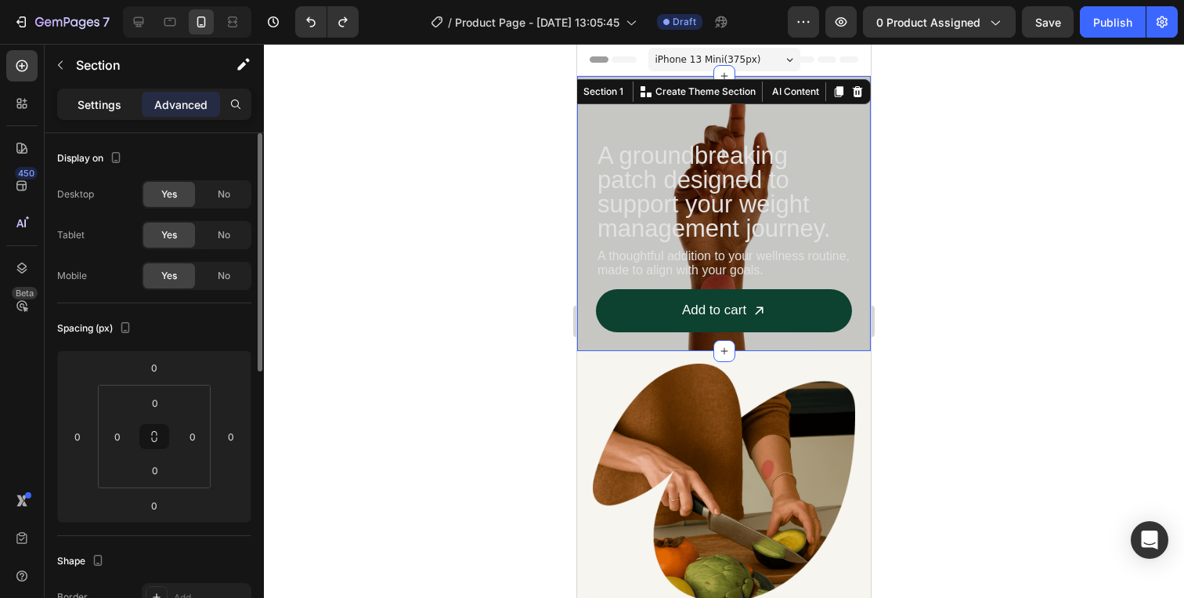
click at [100, 108] on p "Settings" at bounding box center [100, 104] width 44 height 16
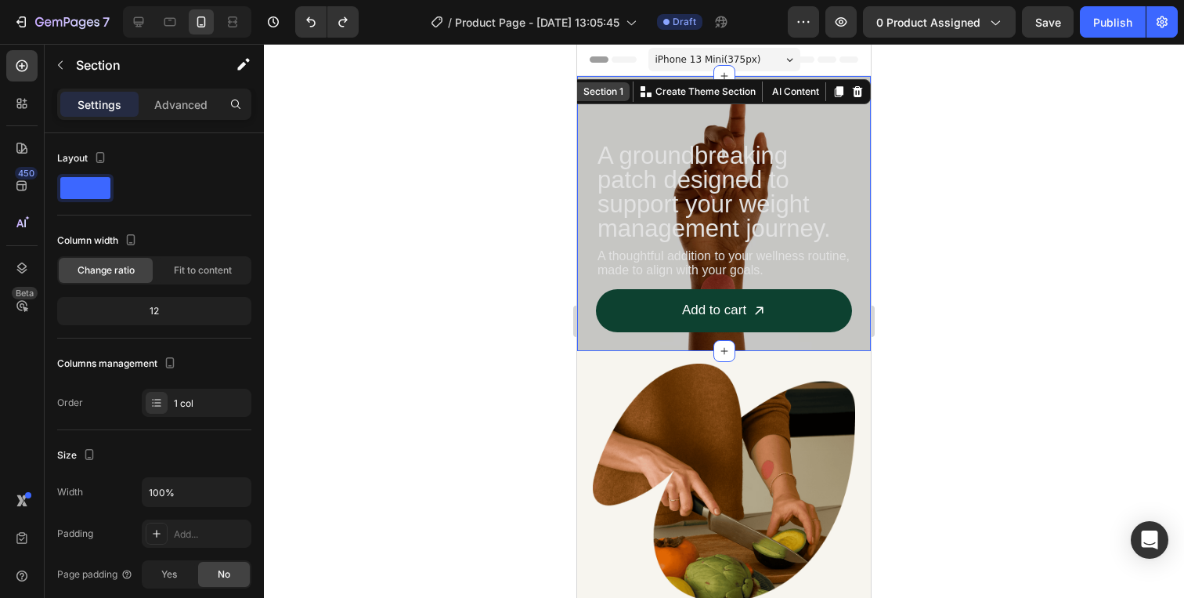
click at [617, 99] on div "Section 1" at bounding box center [597, 91] width 65 height 19
click at [632, 131] on div "A groundbreaking patch designed to support your weight management journey. Head…" at bounding box center [724, 213] width 256 height 237
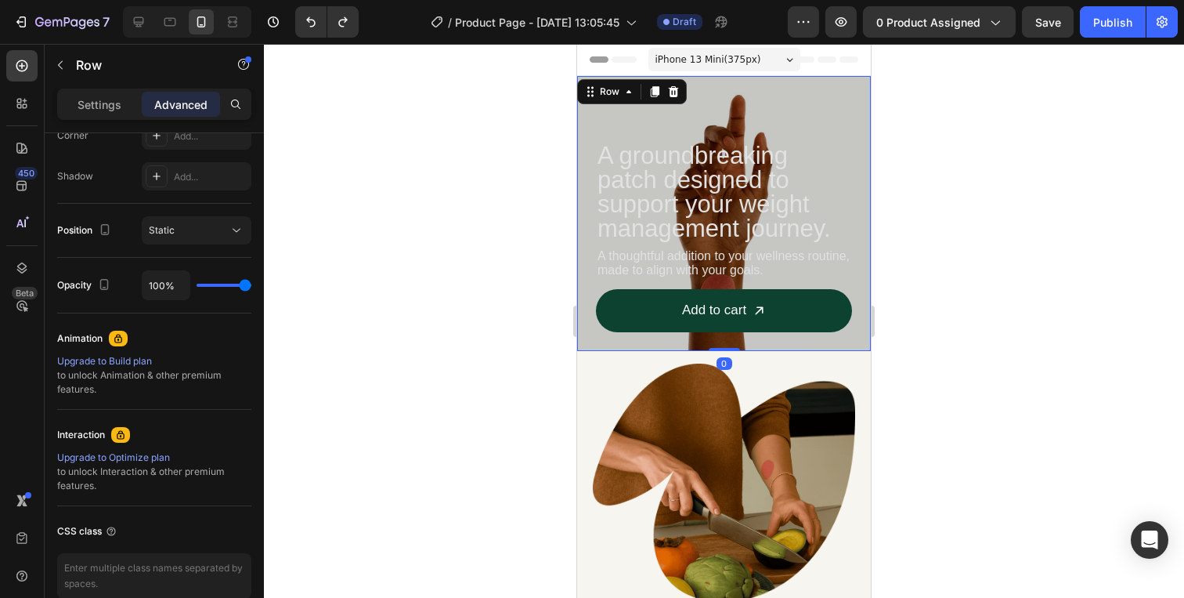
scroll to position [578, 0]
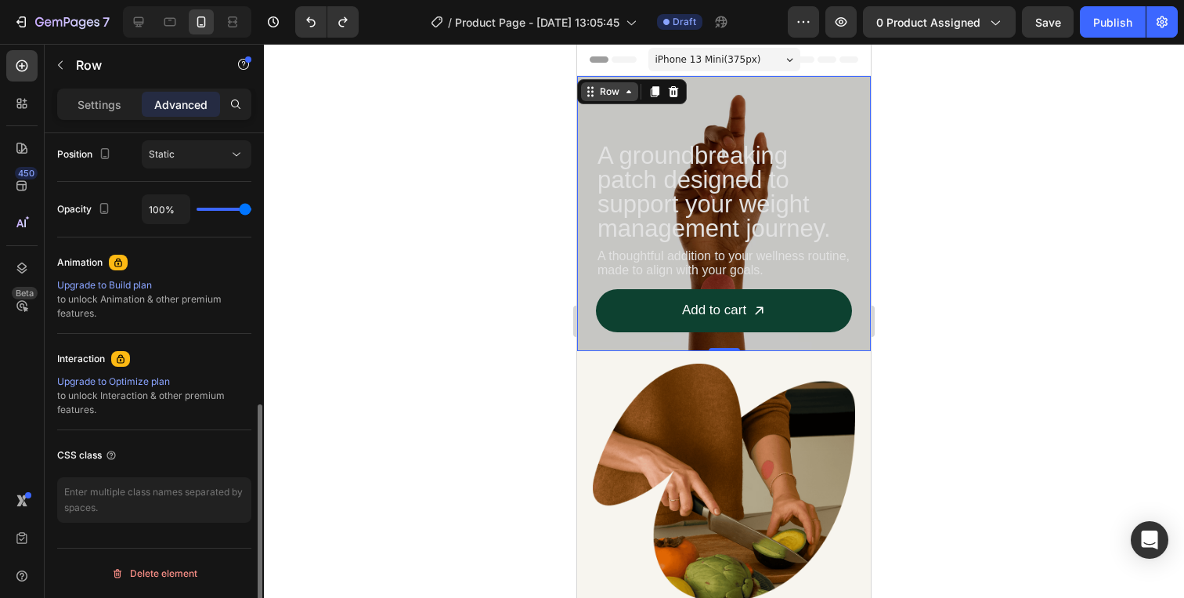
click at [619, 98] on div "Row" at bounding box center [610, 92] width 26 height 14
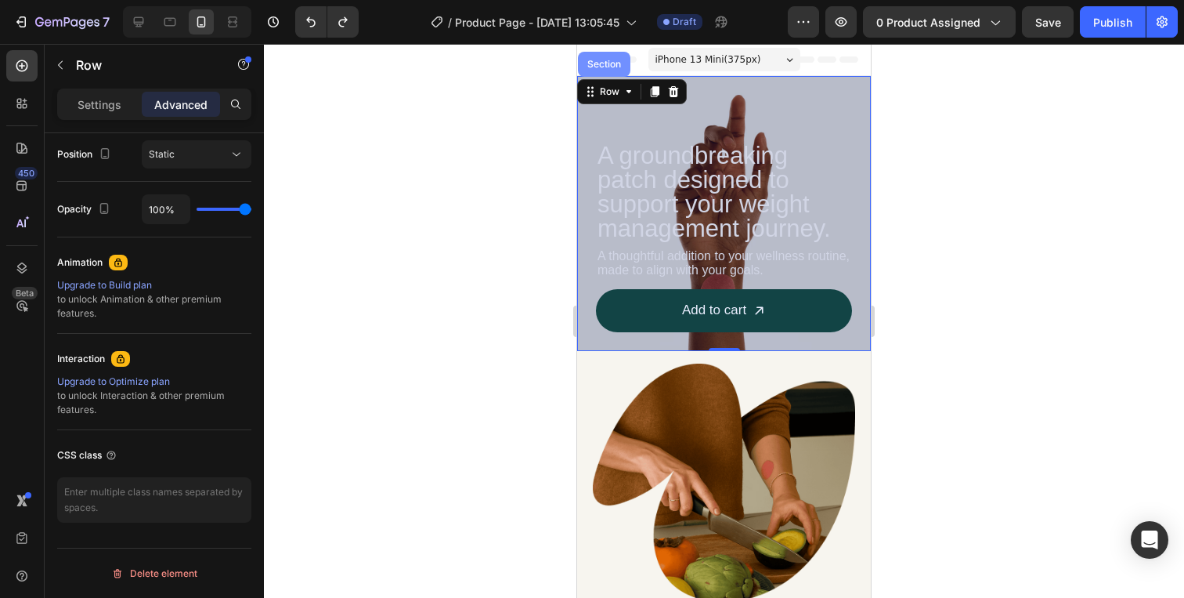
click at [611, 68] on div "Section" at bounding box center [604, 64] width 40 height 9
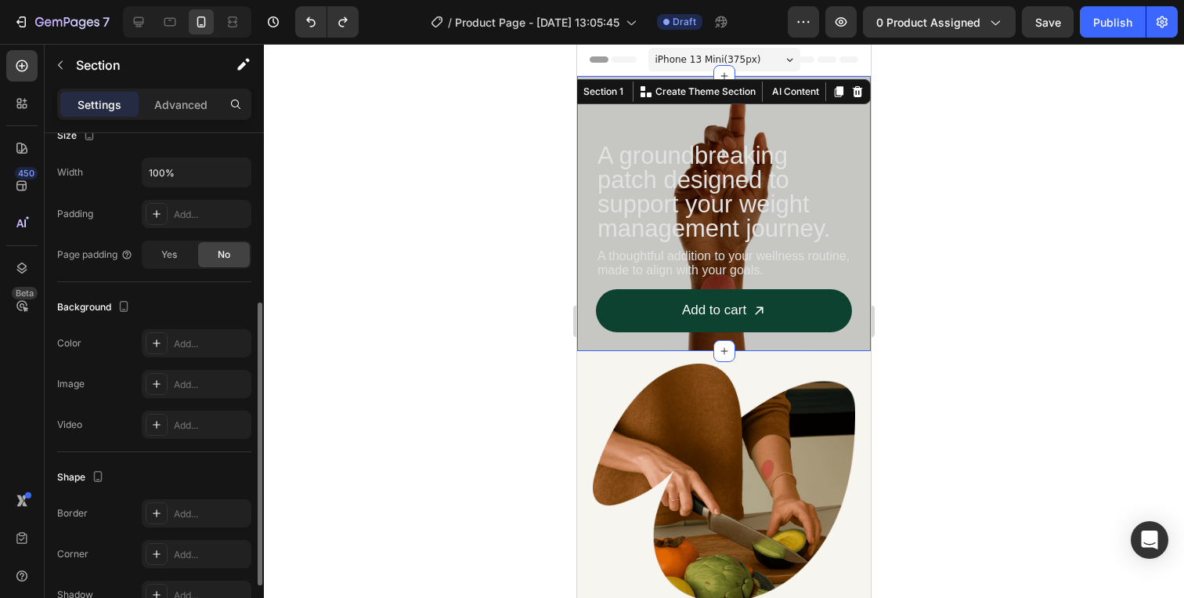
scroll to position [323, 0]
click at [211, 383] on div "Add..." at bounding box center [211, 381] width 74 height 14
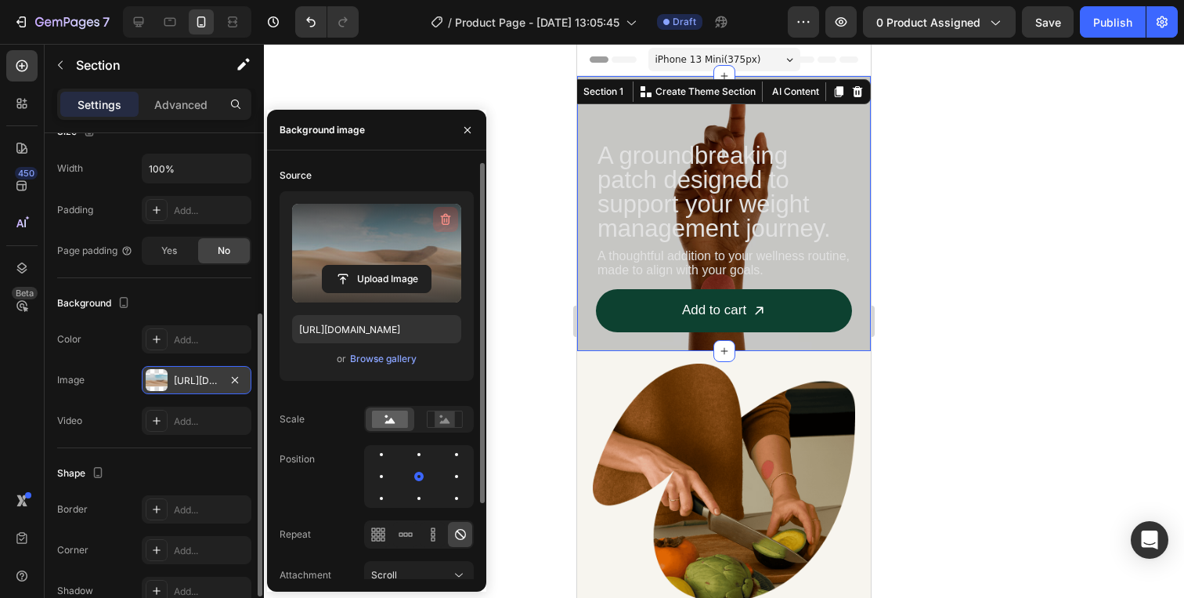
click at [447, 215] on icon "button" at bounding box center [446, 220] width 10 height 12
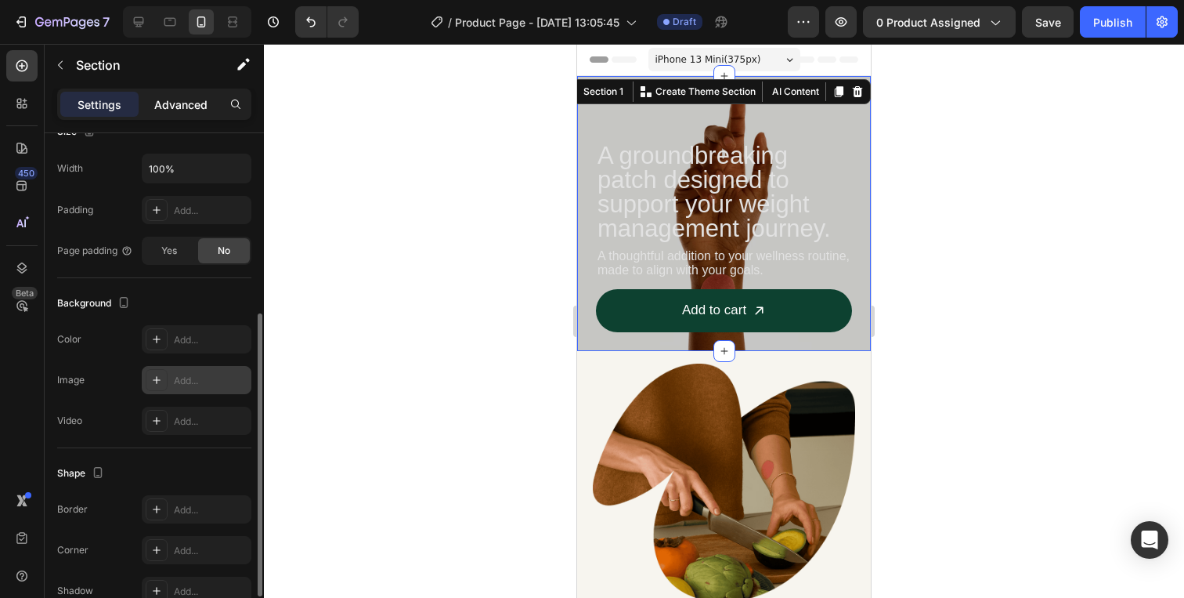
click at [211, 105] on div "Advanced" at bounding box center [181, 104] width 78 height 25
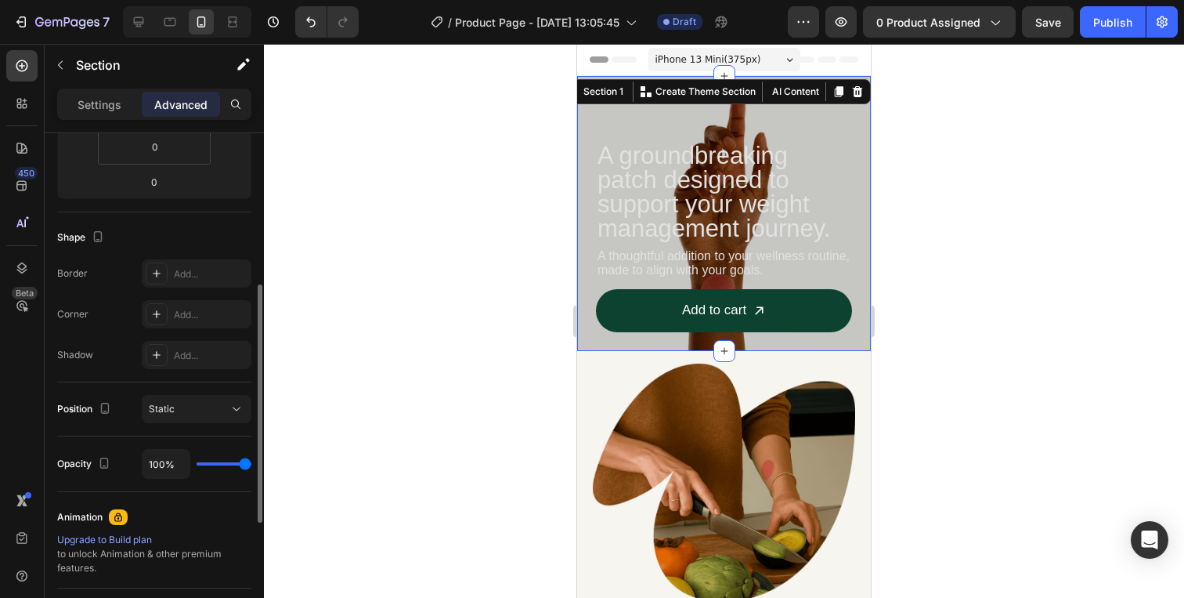
click at [179, 107] on p "Advanced" at bounding box center [180, 104] width 53 height 16
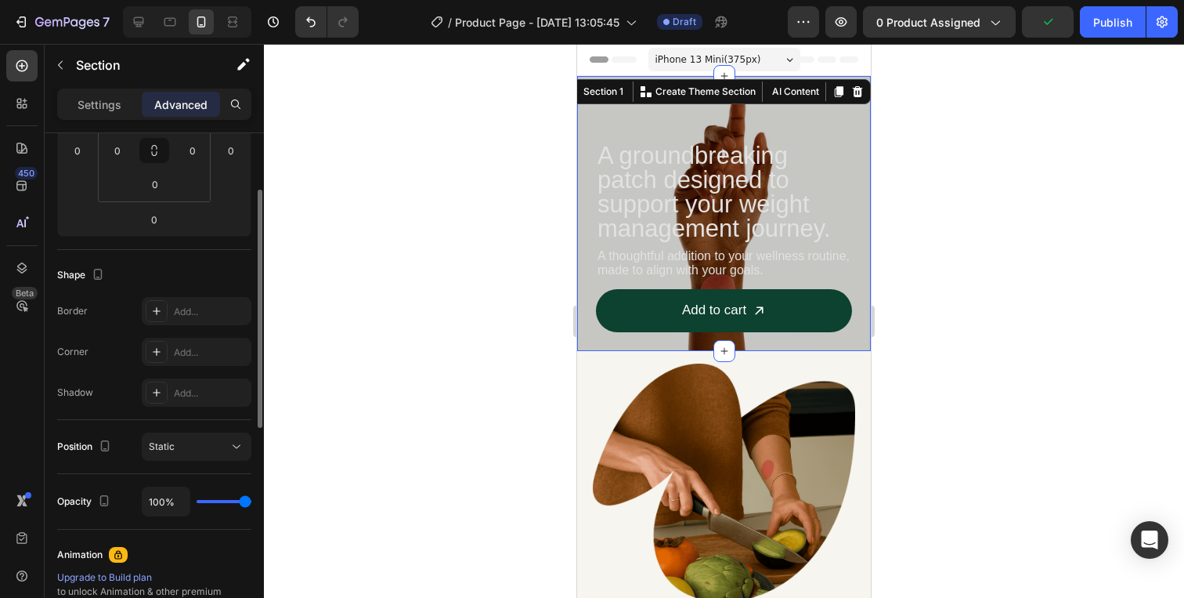
scroll to position [289, 0]
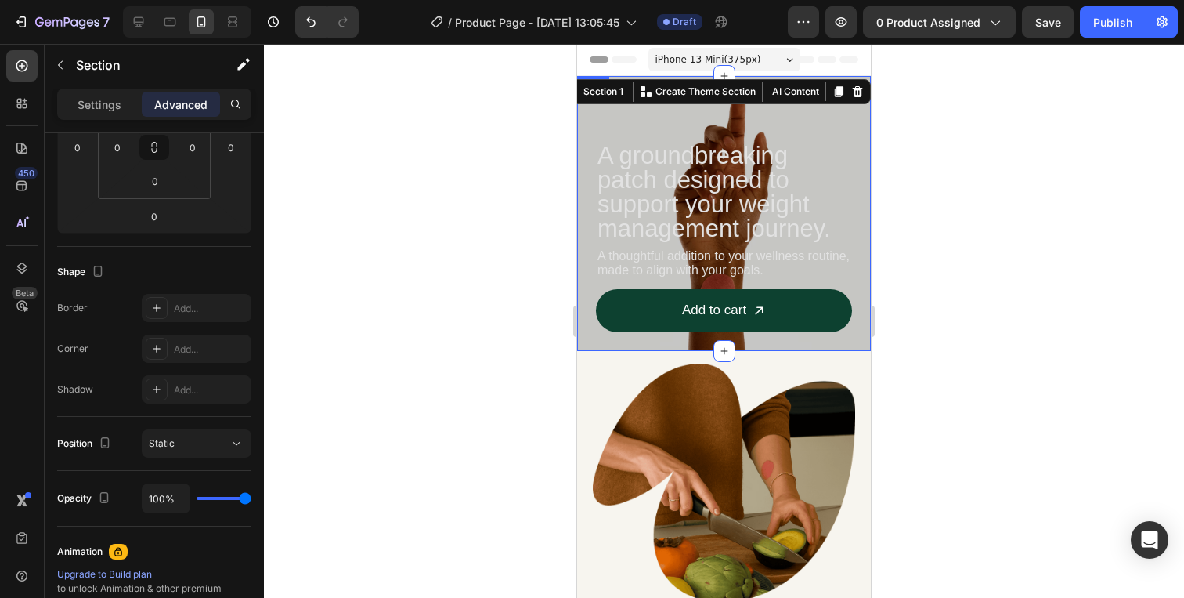
click at [669, 117] on div "A groundbreaking patch designed to support your weight management journey. Head…" at bounding box center [724, 213] width 256 height 237
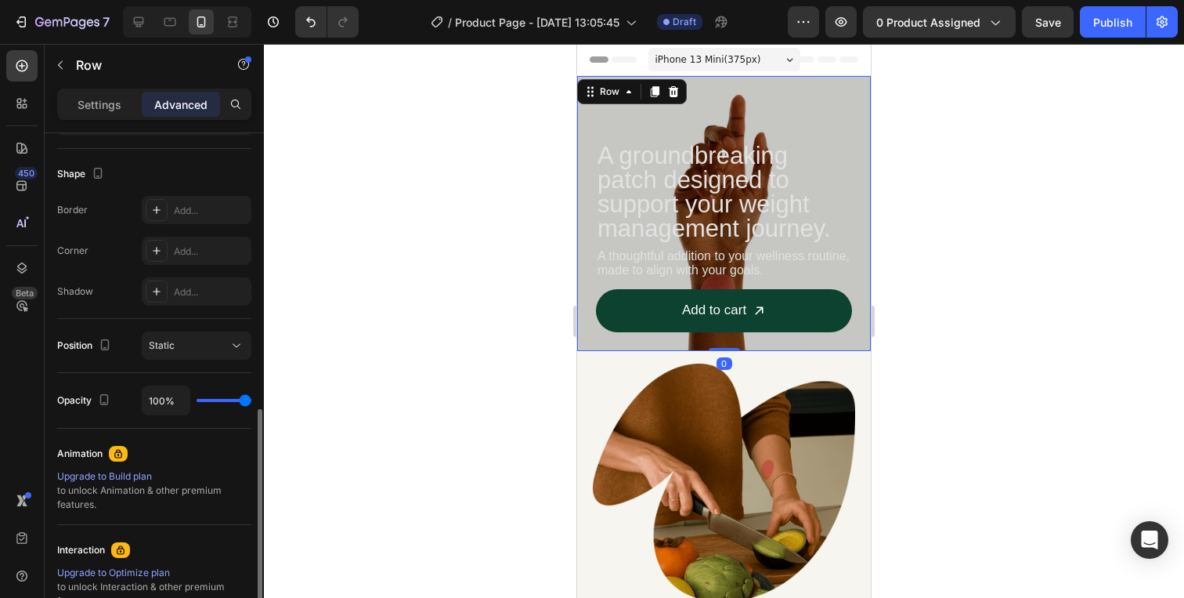
scroll to position [525, 0]
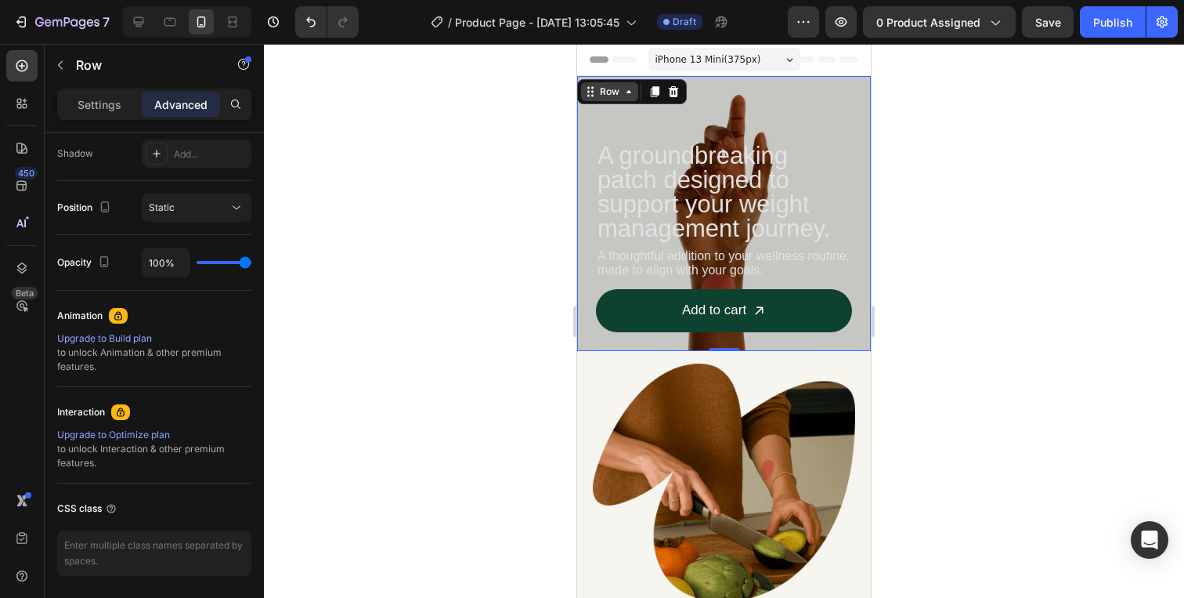
click at [627, 89] on icon at bounding box center [629, 91] width 13 height 13
click at [849, 139] on div "A groundbreaking patch designed to support your weight management journey. Head…" at bounding box center [724, 213] width 256 height 237
click at [946, 146] on div at bounding box center [724, 321] width 920 height 554
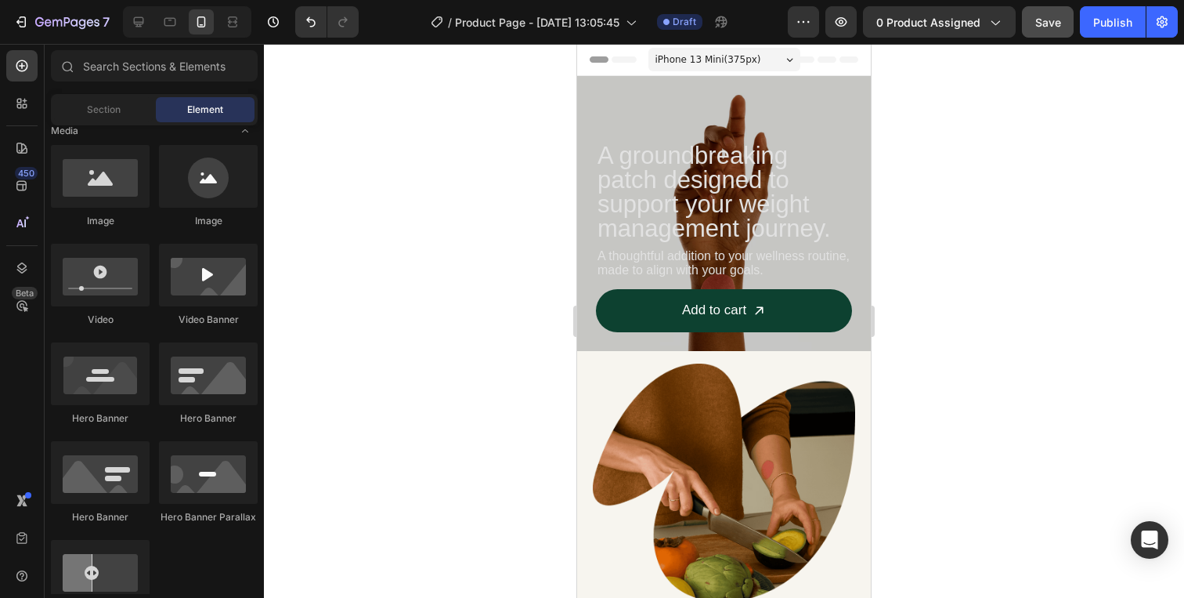
click at [1056, 27] on span "Save" at bounding box center [1048, 22] width 26 height 13
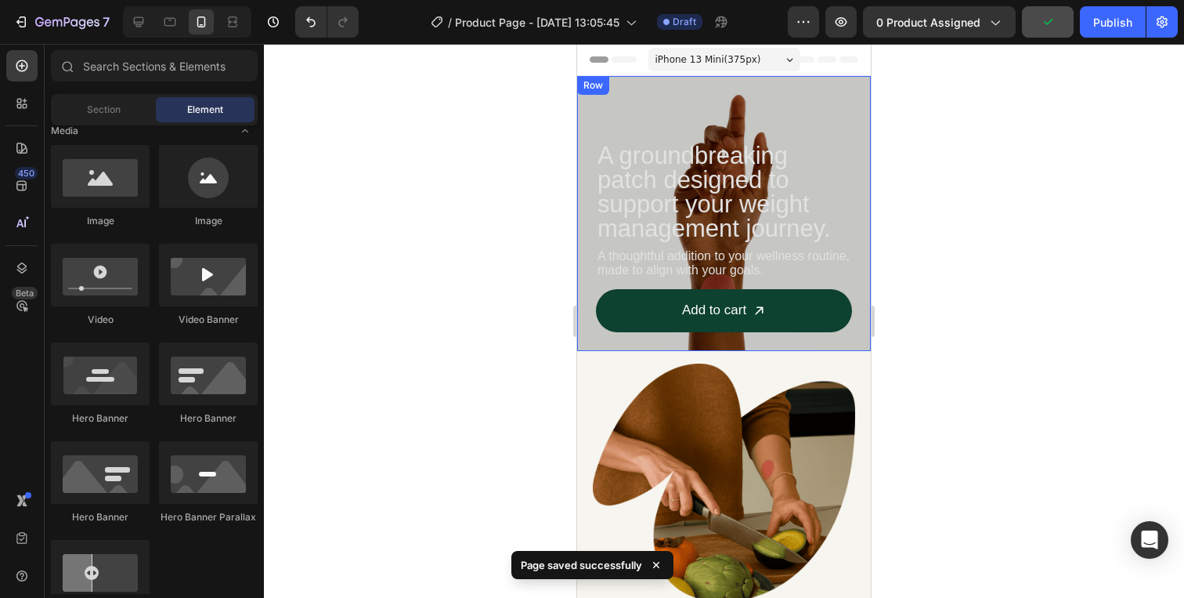
click at [608, 99] on div "A groundbreaking patch designed to support your weight management journey. Head…" at bounding box center [724, 213] width 294 height 275
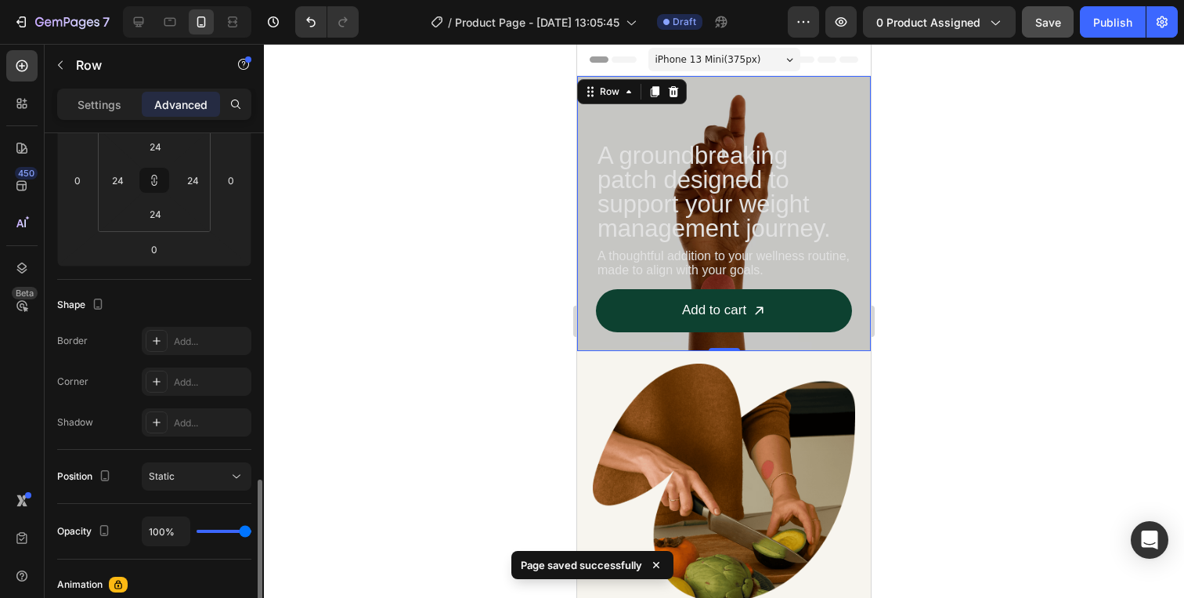
scroll to position [0, 0]
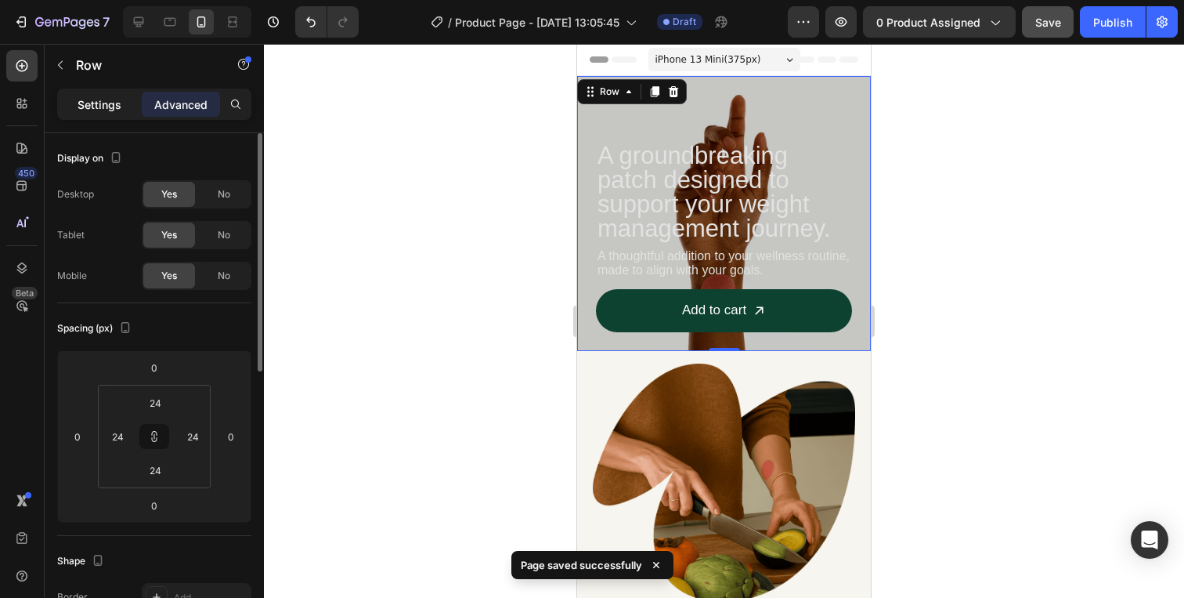
click at [103, 99] on p "Settings" at bounding box center [100, 104] width 44 height 16
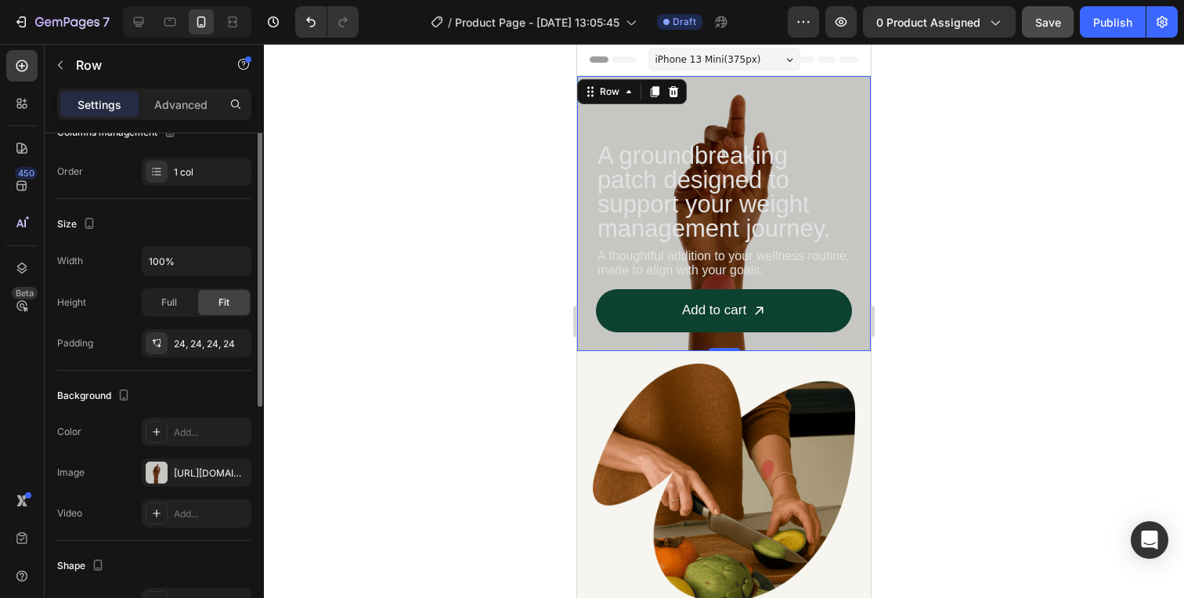
scroll to position [406, 0]
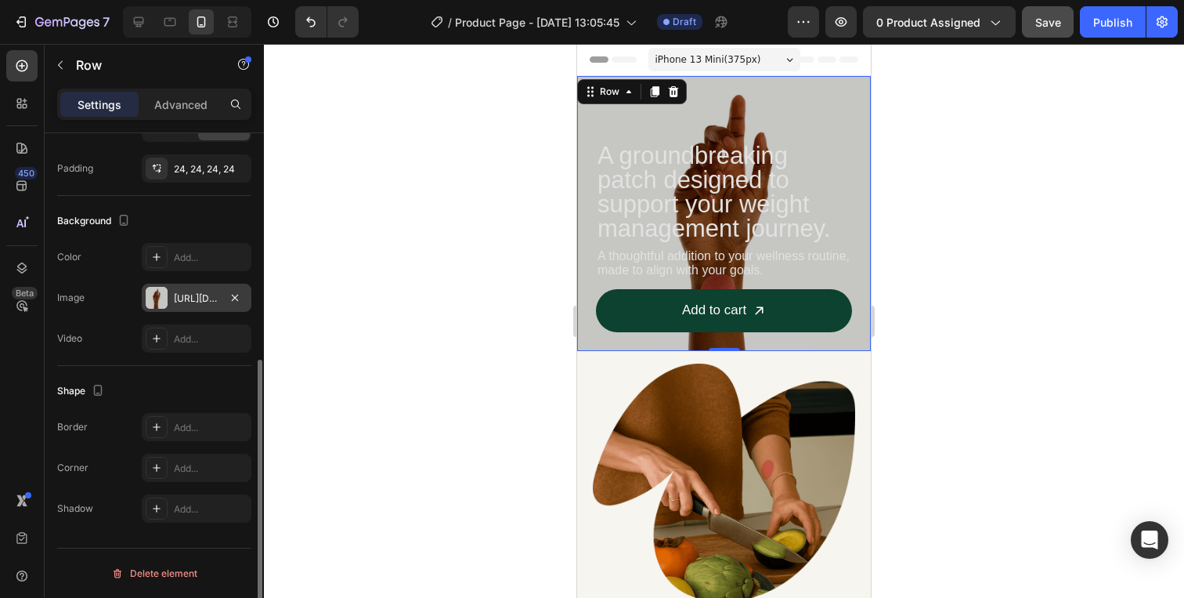
click at [190, 296] on div "[URL][DOMAIN_NAME]" at bounding box center [196, 298] width 45 height 14
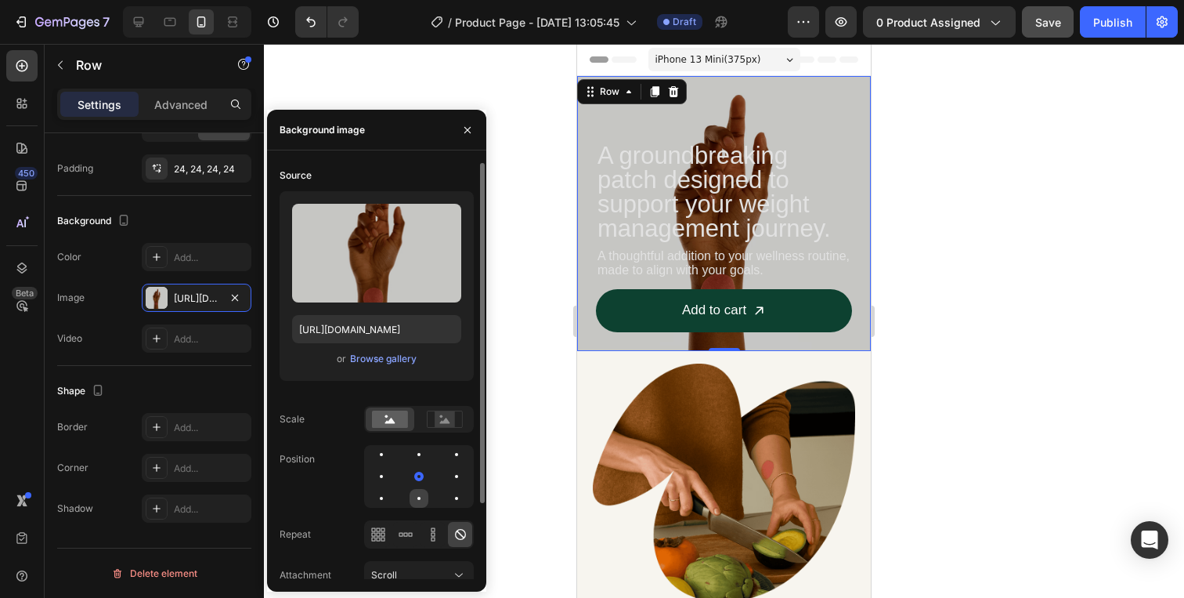
click at [447, 492] on div at bounding box center [456, 498] width 19 height 19
click at [447, 457] on div at bounding box center [456, 454] width 19 height 19
click at [447, 490] on div at bounding box center [456, 498] width 19 height 19
click at [410, 498] on div at bounding box center [419, 498] width 19 height 19
click at [420, 497] on div at bounding box center [418, 498] width 3 height 3
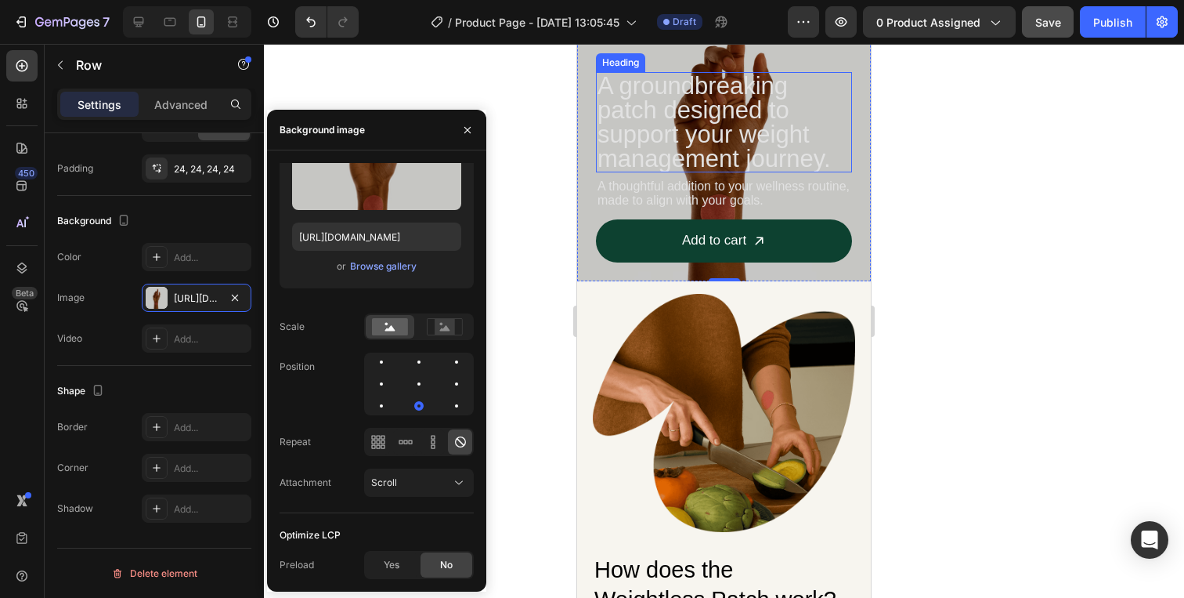
scroll to position [70, 0]
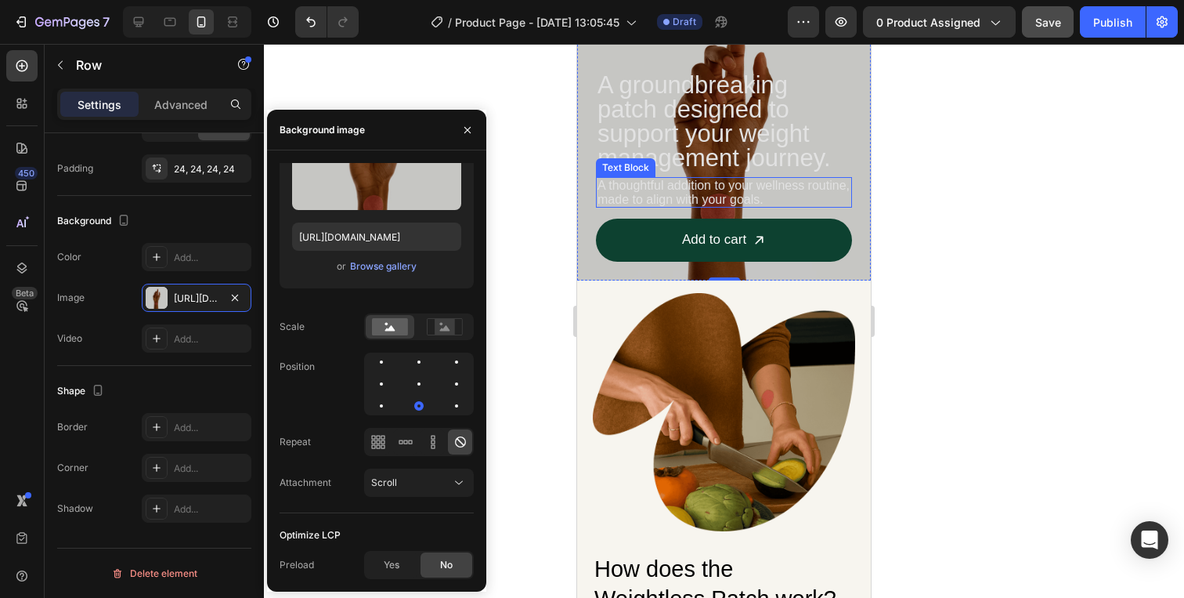
click at [755, 197] on p "A thoughtful addition to your wellness routine, made to align with your goals." at bounding box center [724, 192] width 253 height 27
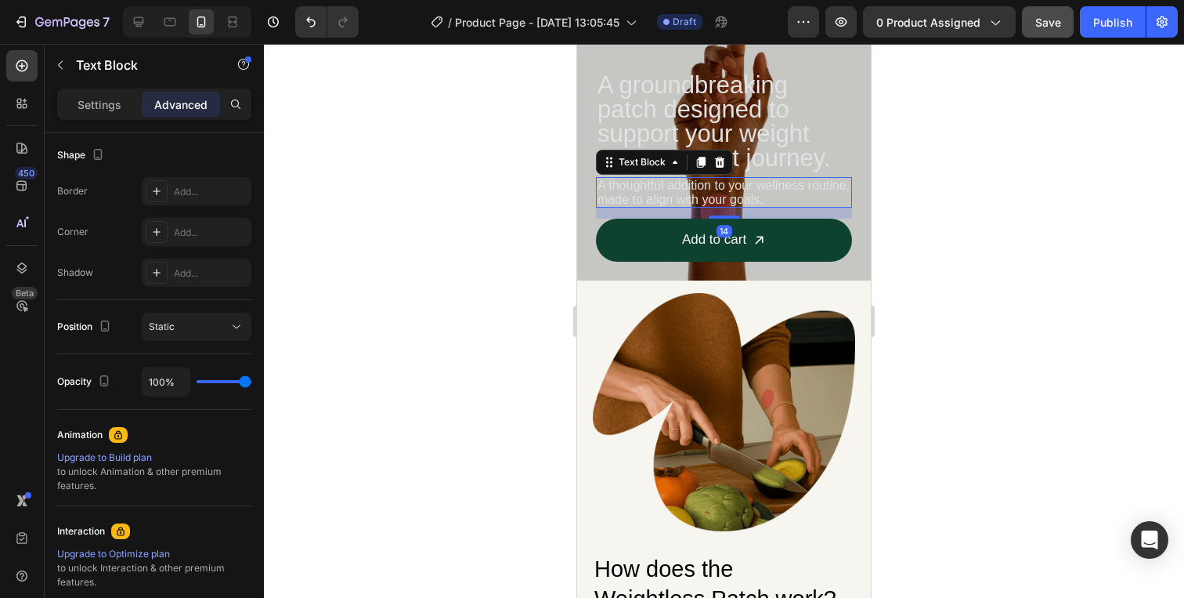
scroll to position [0, 0]
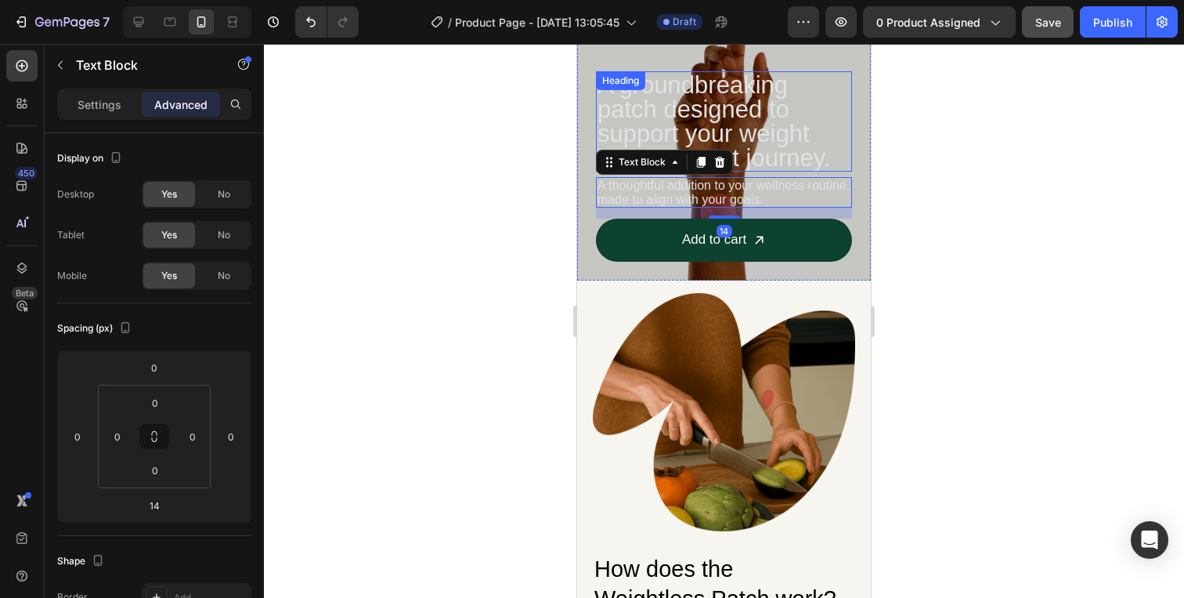
click at [761, 154] on h2 "A groundbreaking patch designed to support your weight management journey." at bounding box center [724, 121] width 256 height 100
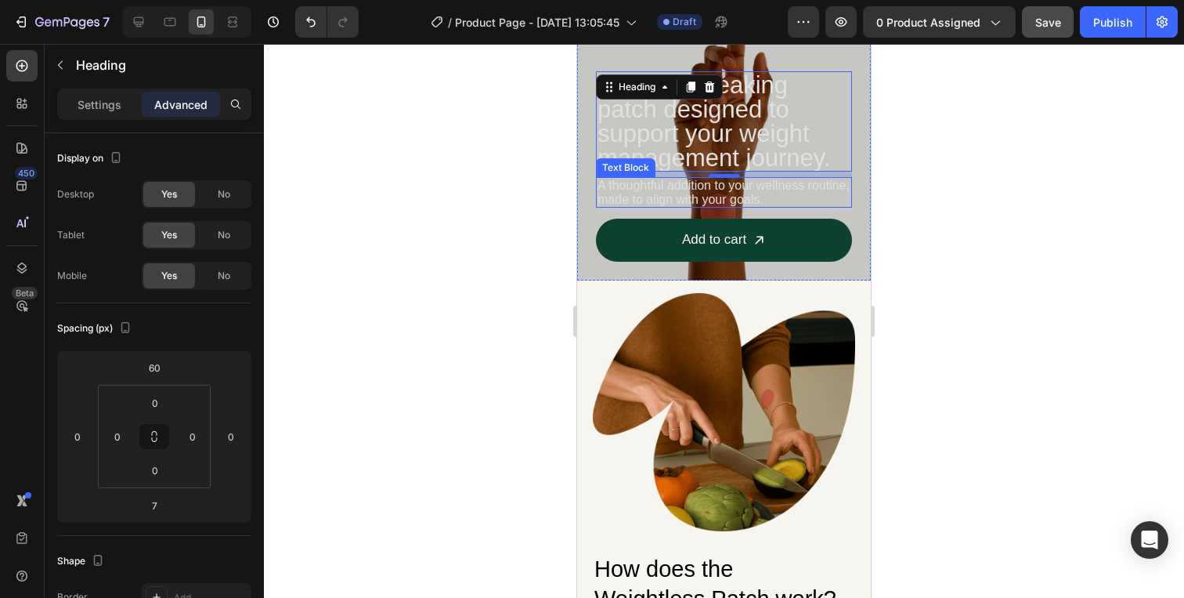
click at [753, 202] on p "A thoughtful addition to your wellness routine, made to align with your goals." at bounding box center [724, 192] width 253 height 27
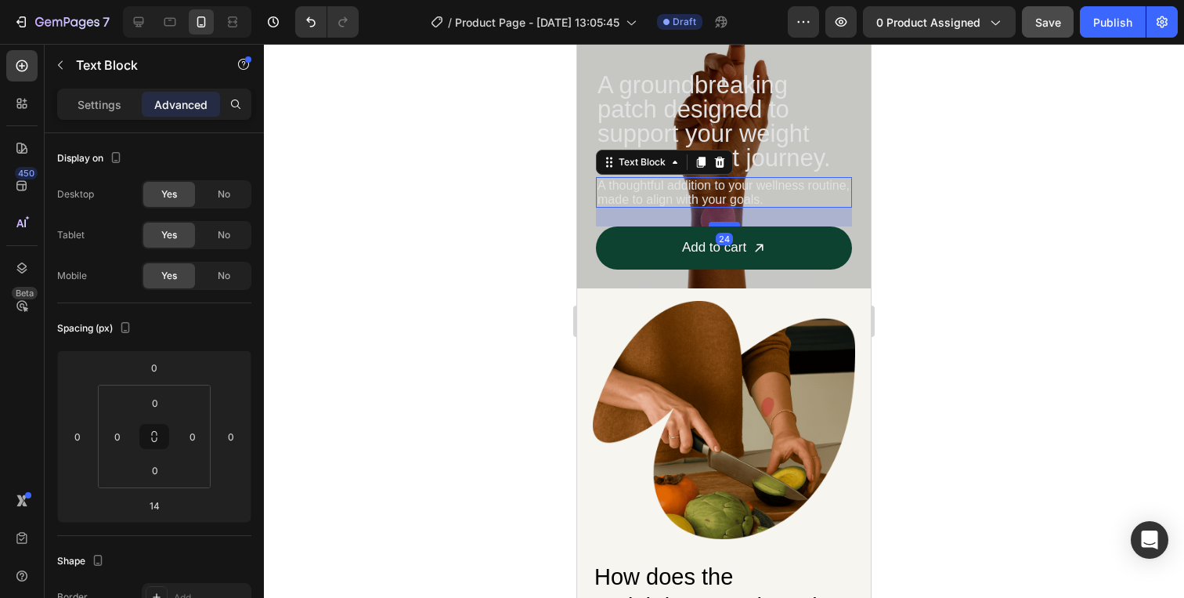
drag, startPoint x: 734, startPoint y: 215, endPoint x: 733, endPoint y: 223, distance: 7.9
click at [733, 223] on div at bounding box center [724, 224] width 31 height 5
type input "24"
click at [962, 222] on div at bounding box center [724, 321] width 920 height 554
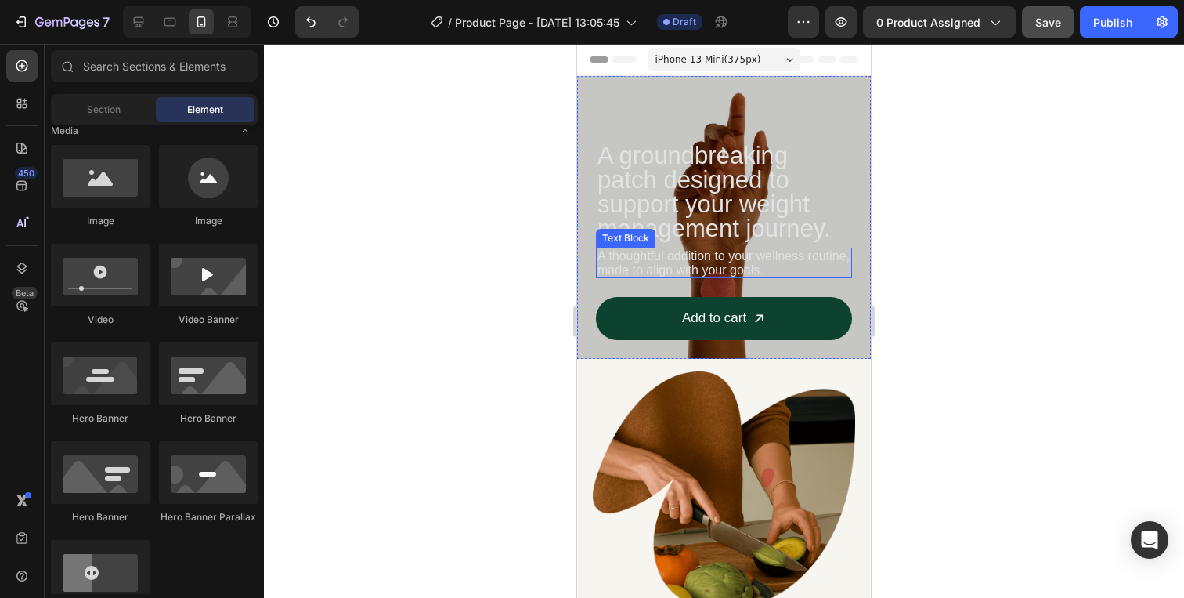
click at [776, 274] on p "A thoughtful addition to your wellness routine, made to align with your goals." at bounding box center [724, 262] width 253 height 27
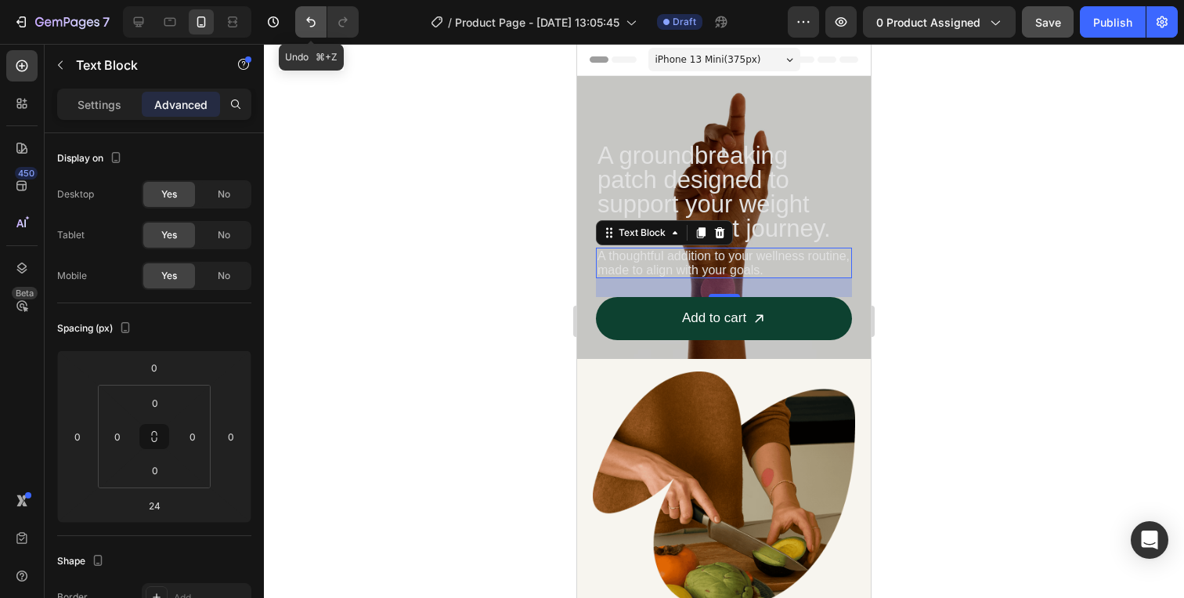
click at [314, 29] on icon "Undo/Redo" at bounding box center [311, 22] width 16 height 16
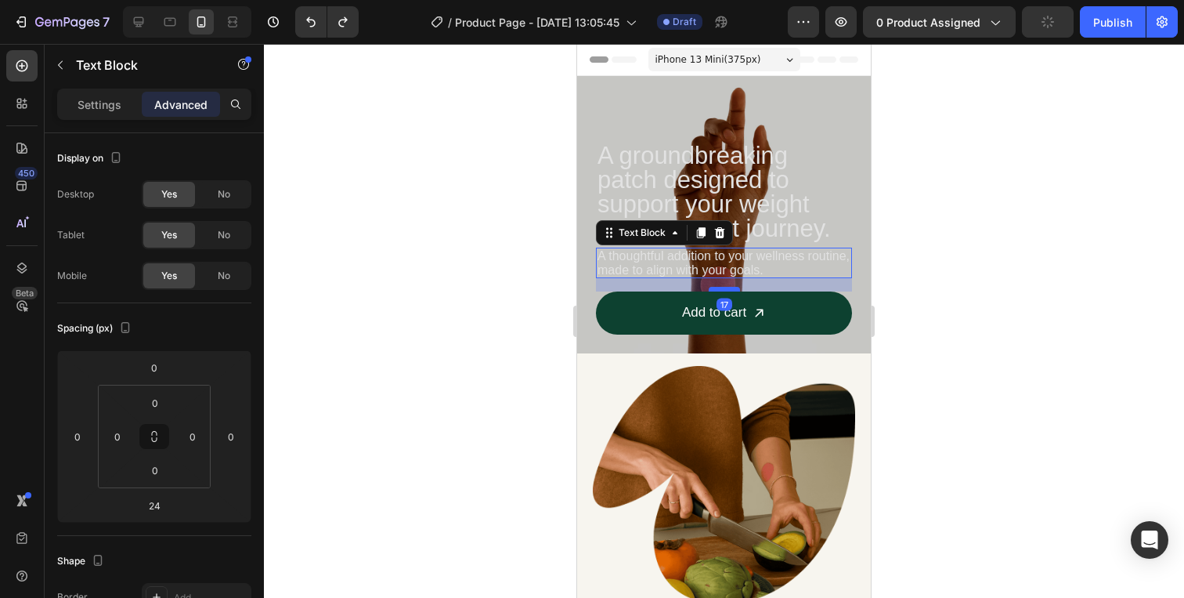
click at [729, 290] on div at bounding box center [724, 289] width 31 height 5
type input "17"
click at [988, 229] on div at bounding box center [724, 321] width 920 height 554
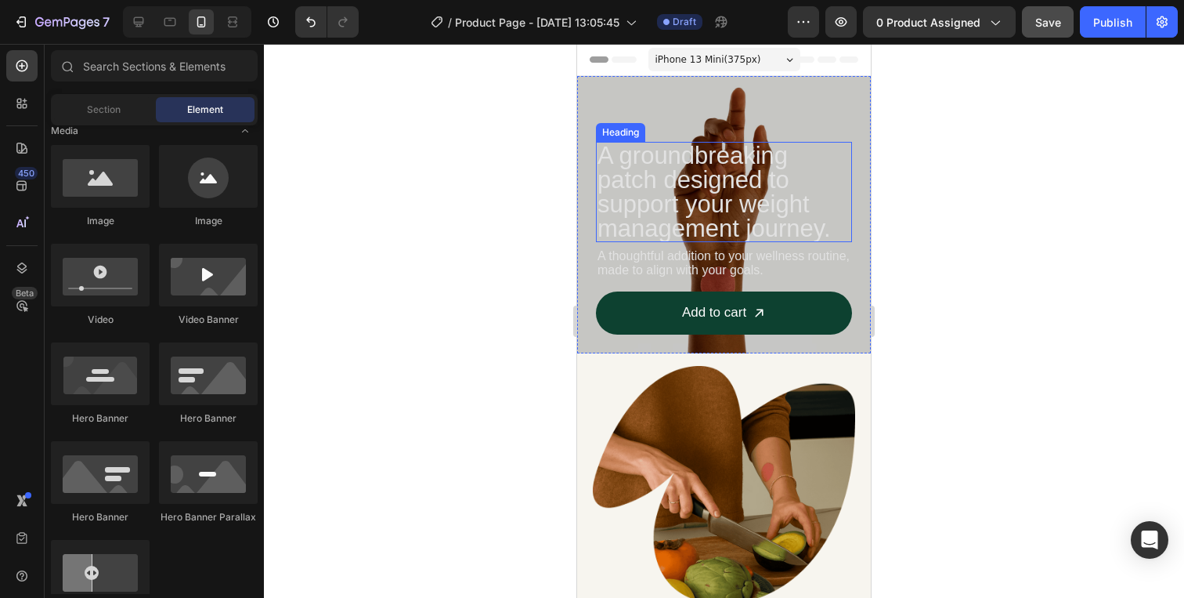
click at [684, 179] on h2 "A groundbreaking patch designed to support your weight management journey." at bounding box center [724, 192] width 256 height 100
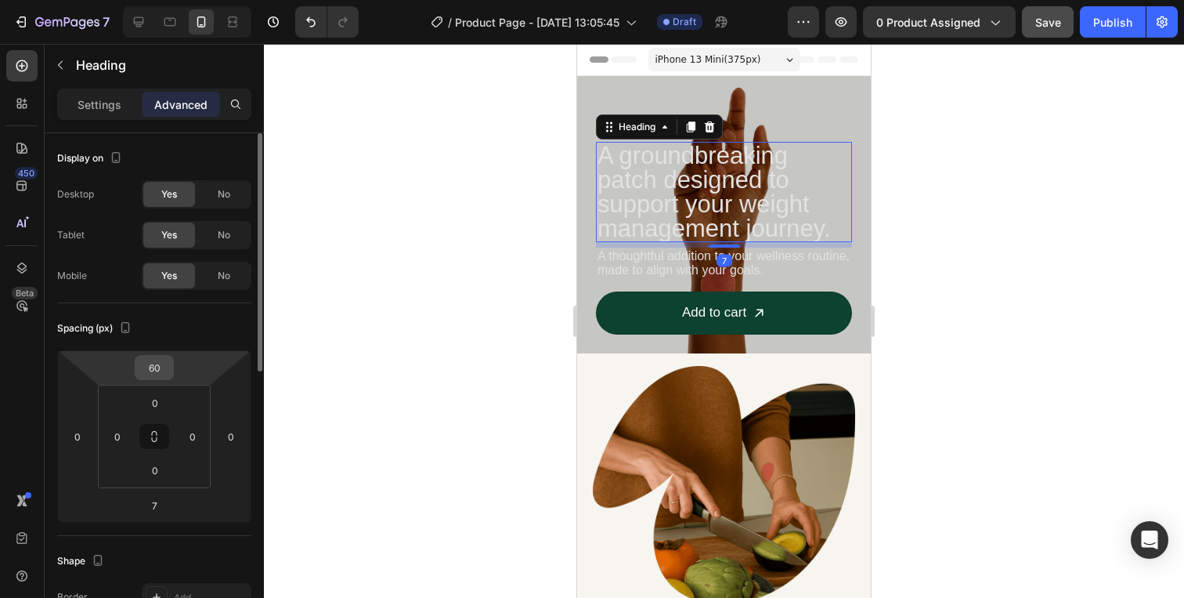
click at [158, 357] on input "60" at bounding box center [154, 367] width 31 height 23
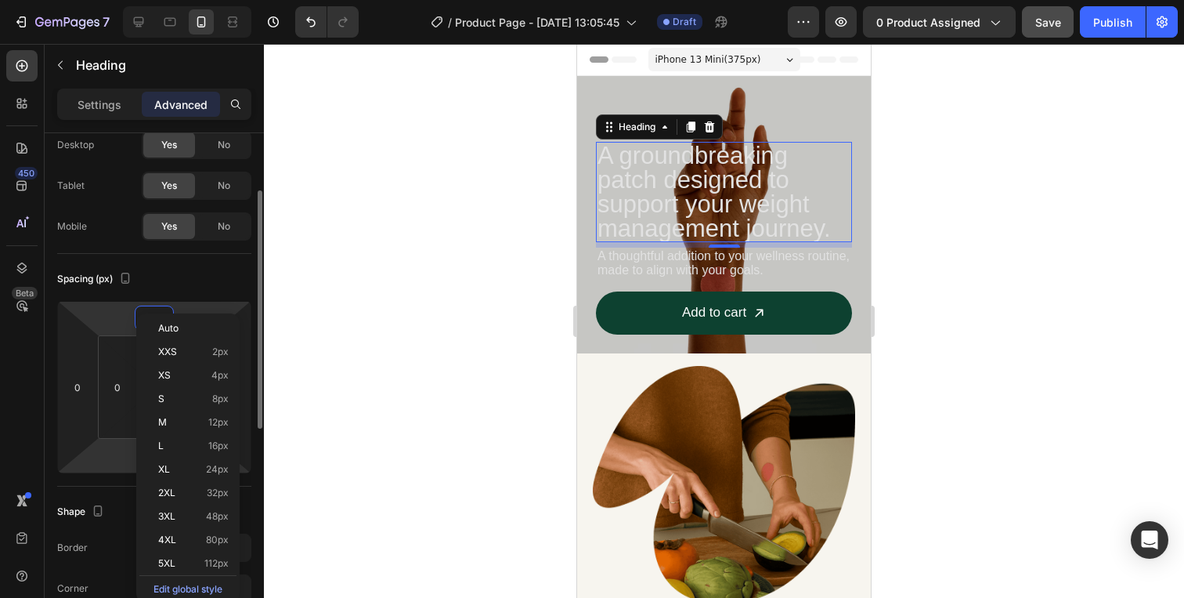
scroll to position [75, 0]
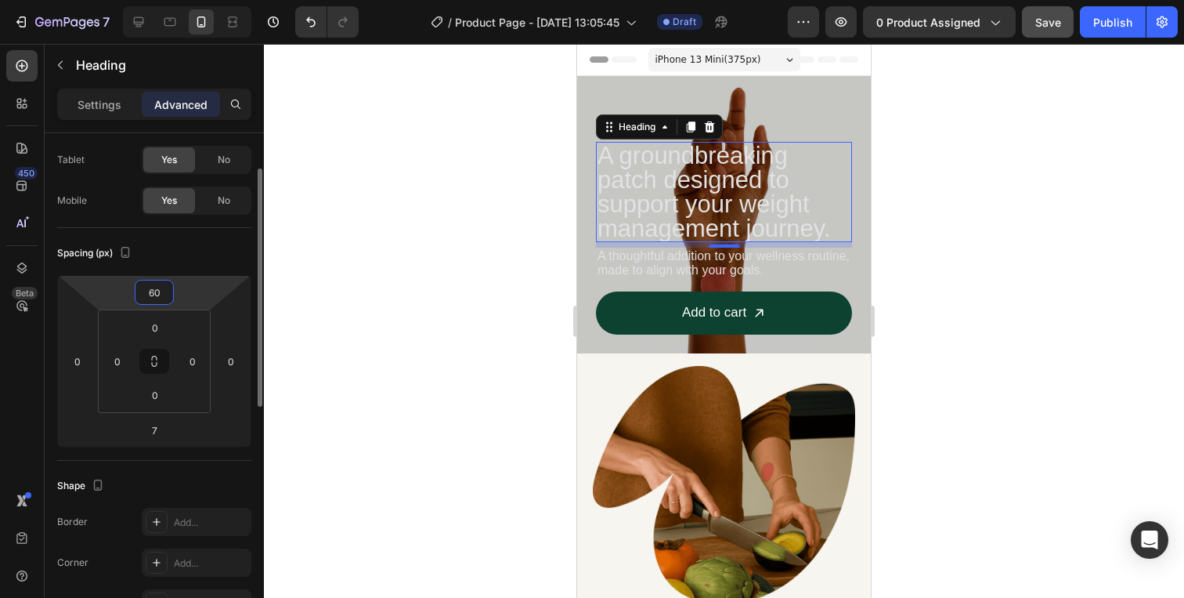
click at [160, 287] on input "60" at bounding box center [154, 291] width 31 height 23
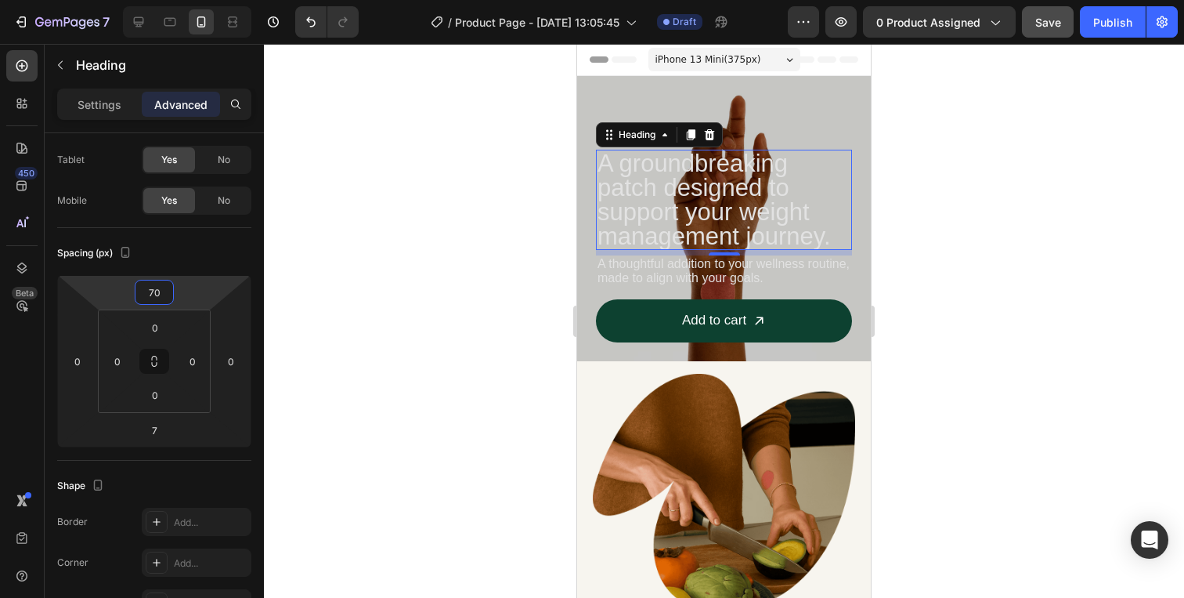
type input "70"
click at [598, 151] on h2 "A groundbreaking patch designed to support your weight management journey." at bounding box center [724, 200] width 256 height 100
click at [949, 324] on div at bounding box center [724, 321] width 920 height 554
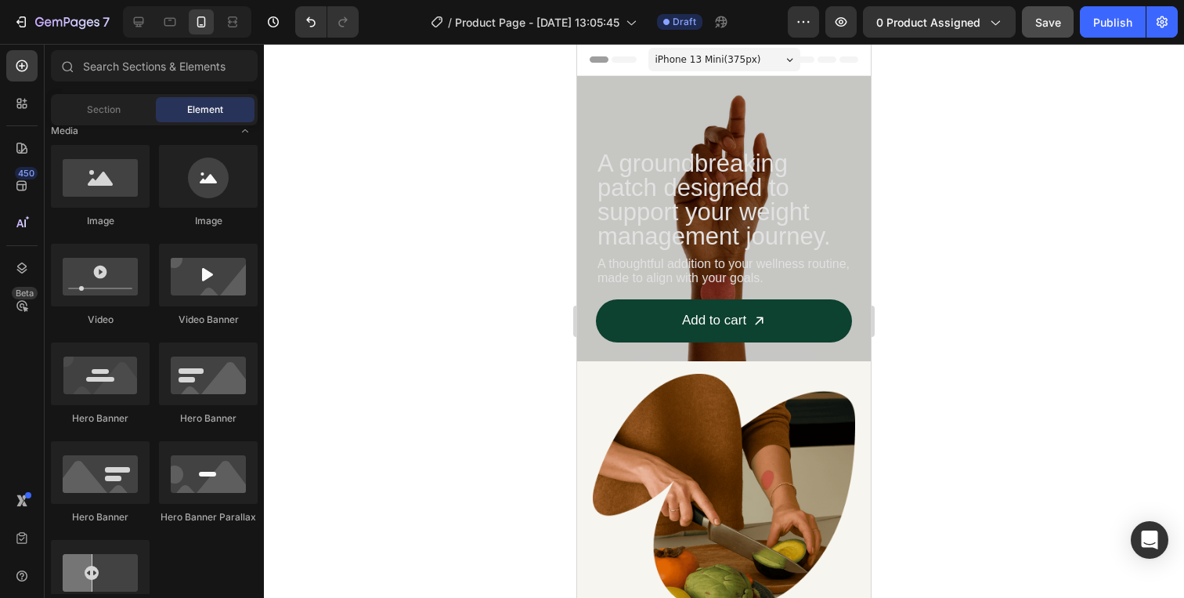
click at [1103, 191] on div at bounding box center [724, 321] width 920 height 554
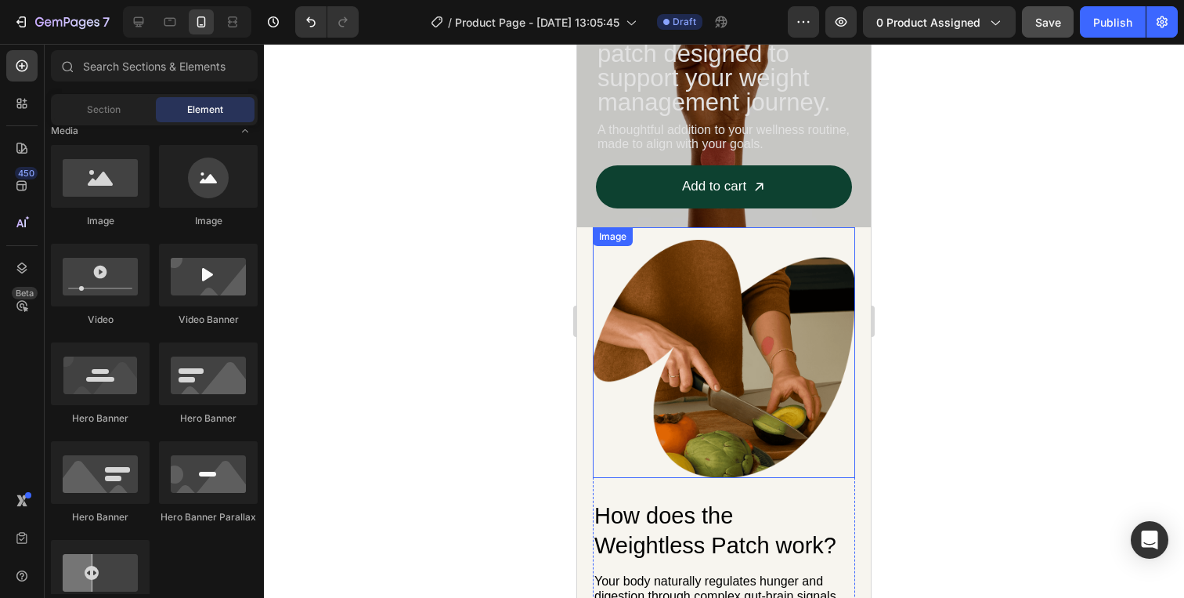
scroll to position [123, 0]
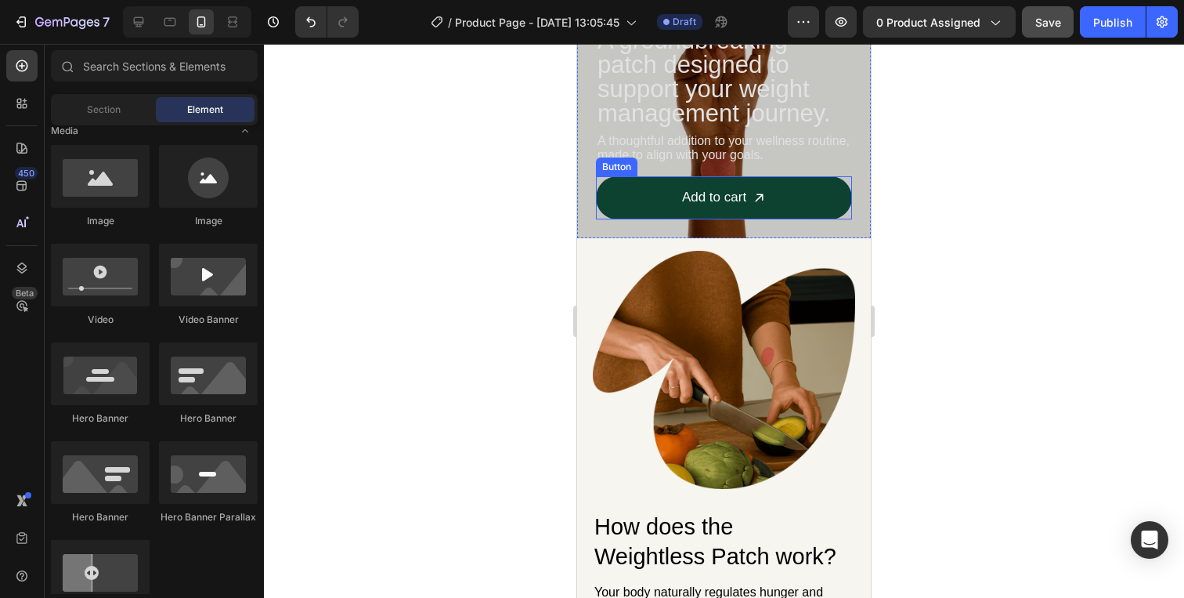
click at [602, 180] on div "Add to cart Button" at bounding box center [724, 197] width 256 height 43
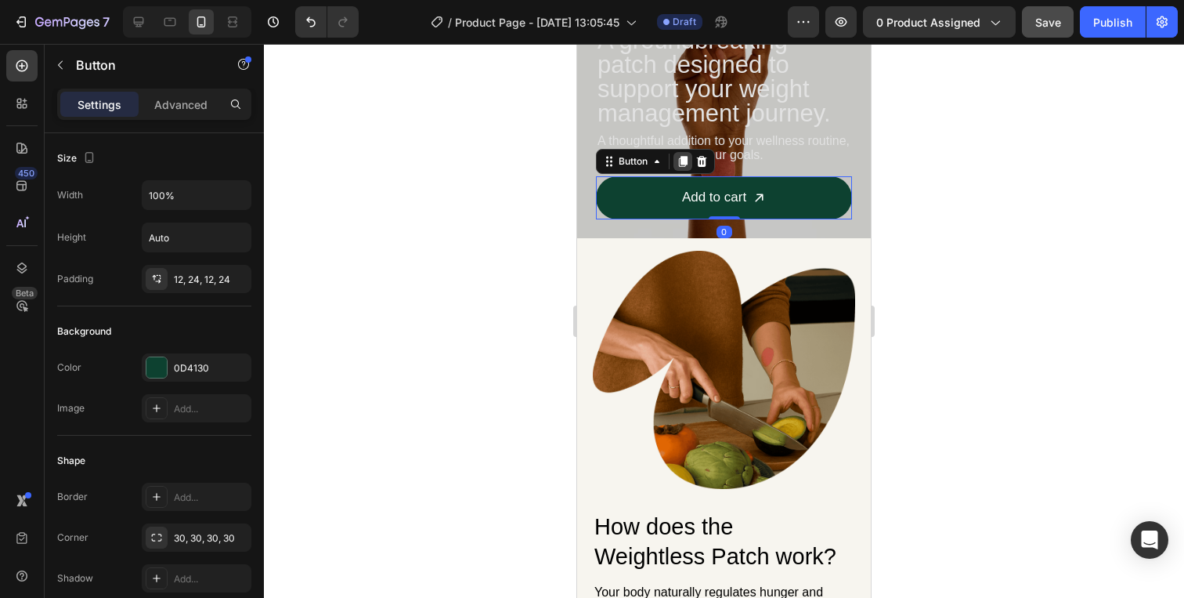
click at [678, 161] on icon at bounding box center [683, 161] width 13 height 13
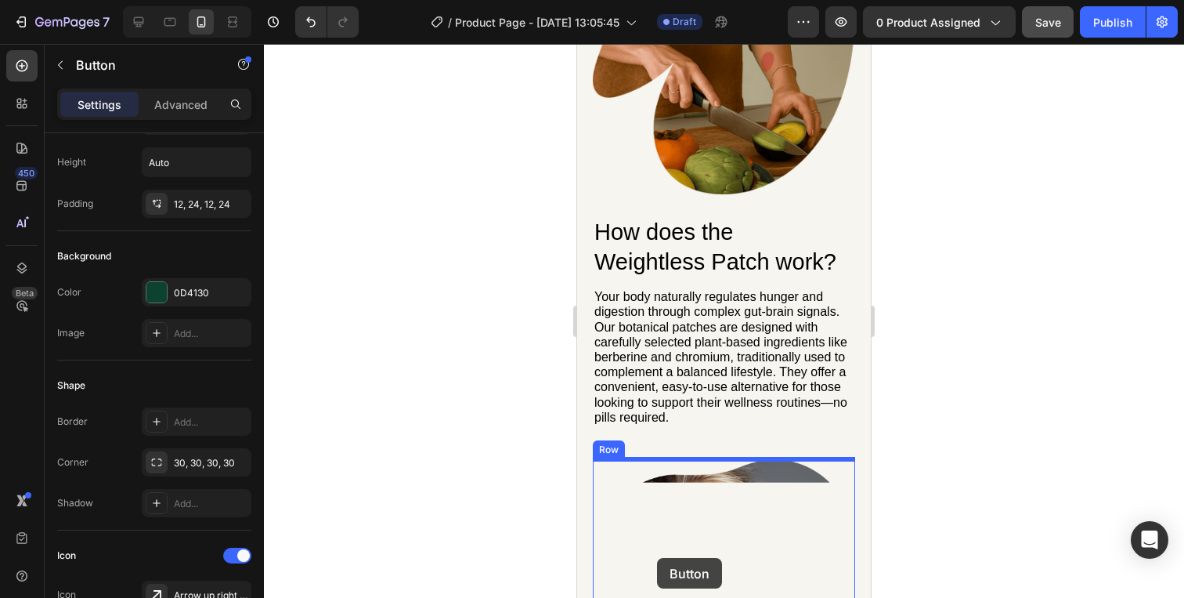
scroll to position [504, 0]
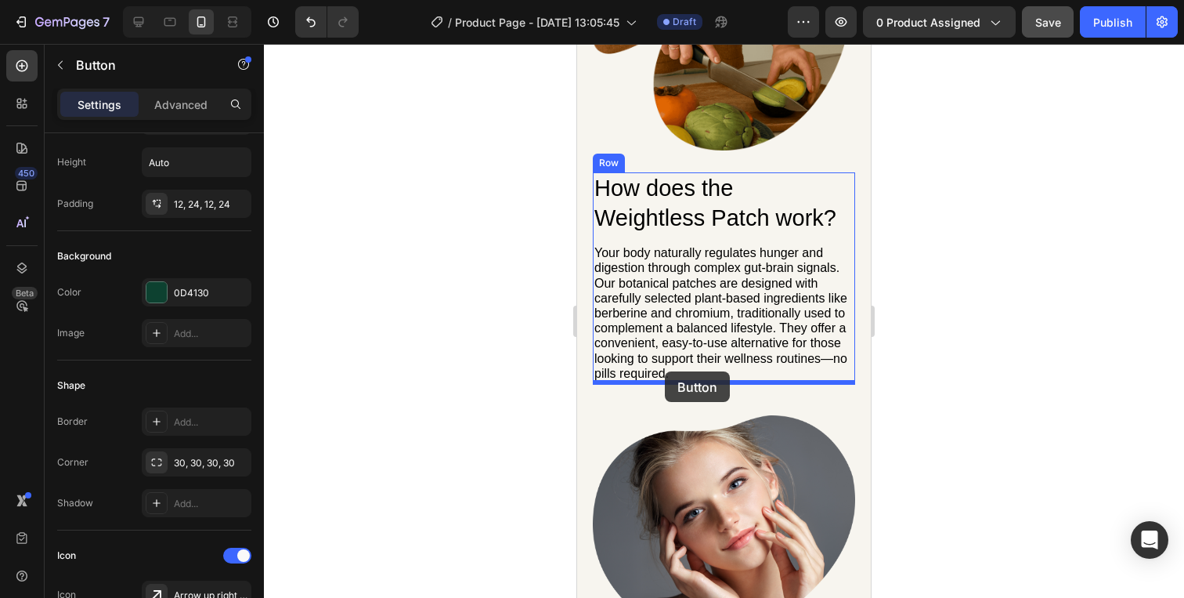
drag, startPoint x: 618, startPoint y: 207, endPoint x: 665, endPoint y: 371, distance: 171.1
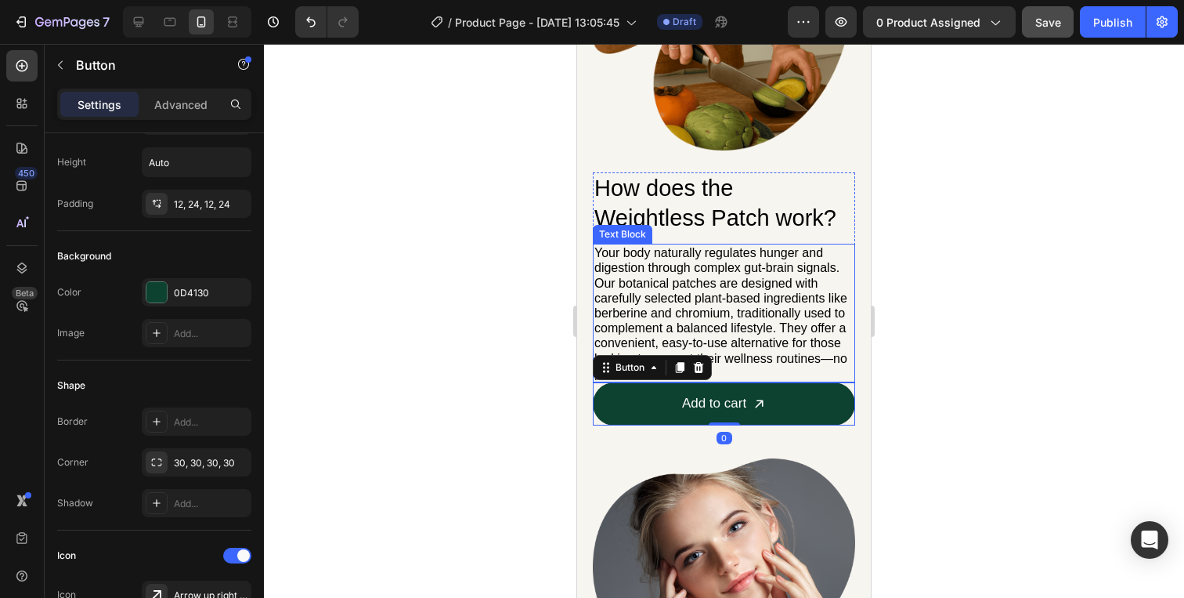
click at [794, 325] on p "Your body naturally regulates hunger and digestion through complex gut-brain si…" at bounding box center [723, 313] width 259 height 136
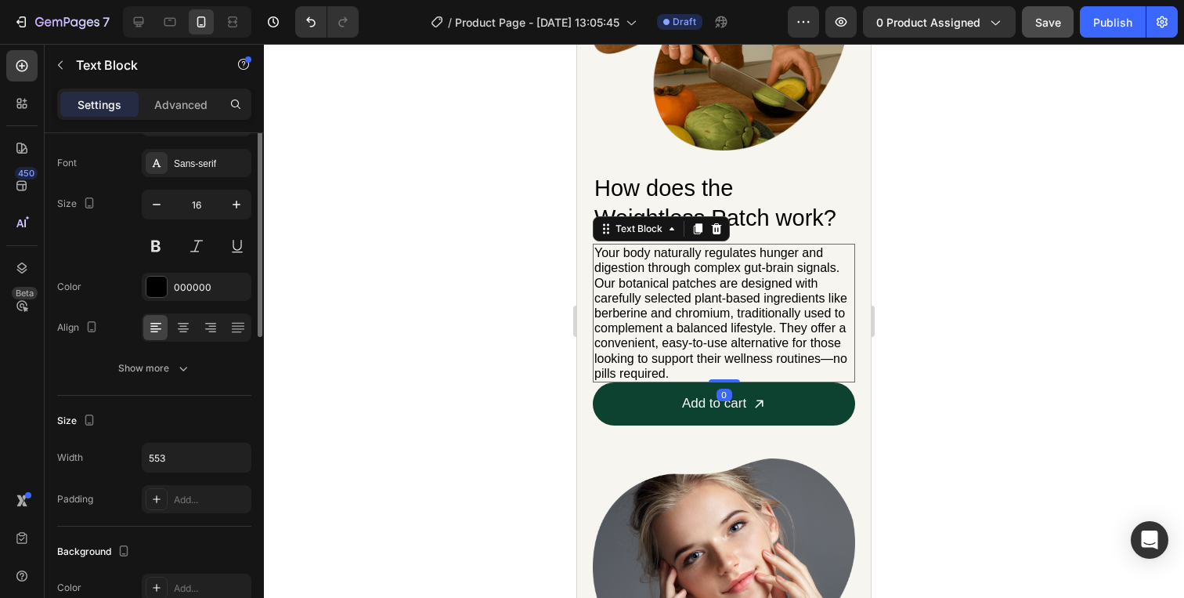
scroll to position [0, 0]
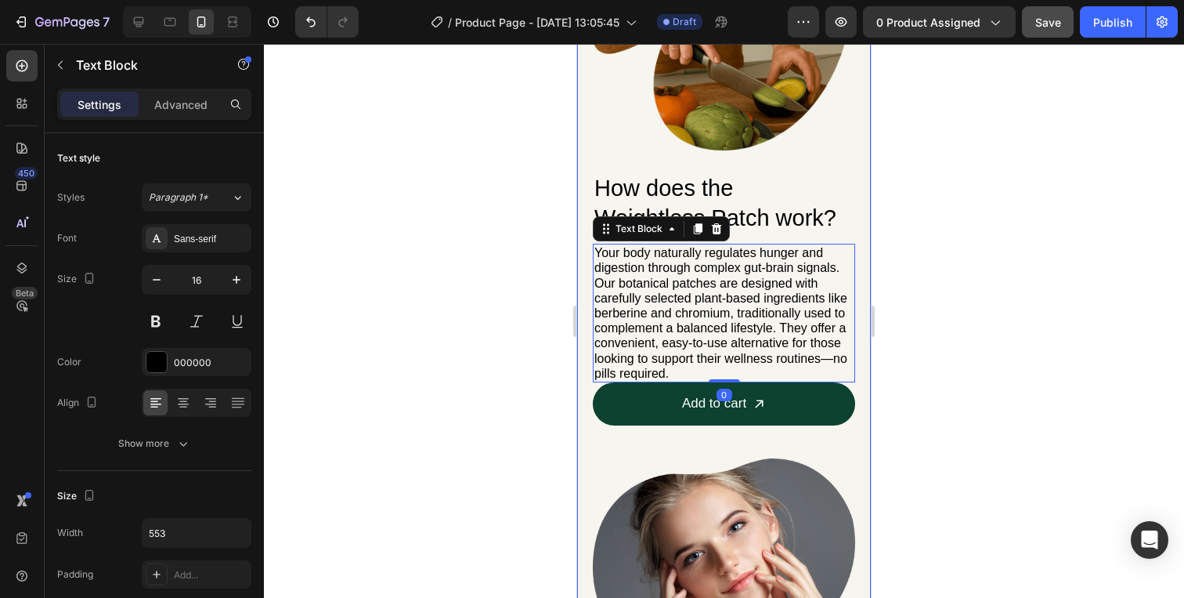
click at [902, 297] on div at bounding box center [724, 321] width 920 height 554
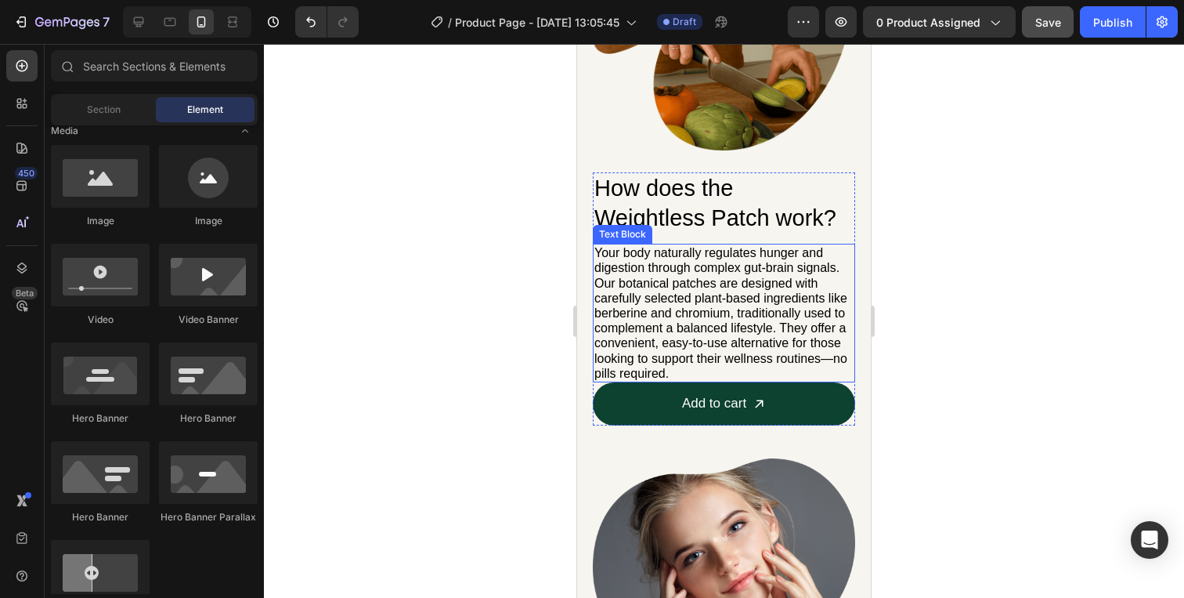
click at [755, 357] on p "Your body naturally regulates hunger and digestion through complex gut-brain si…" at bounding box center [723, 313] width 259 height 136
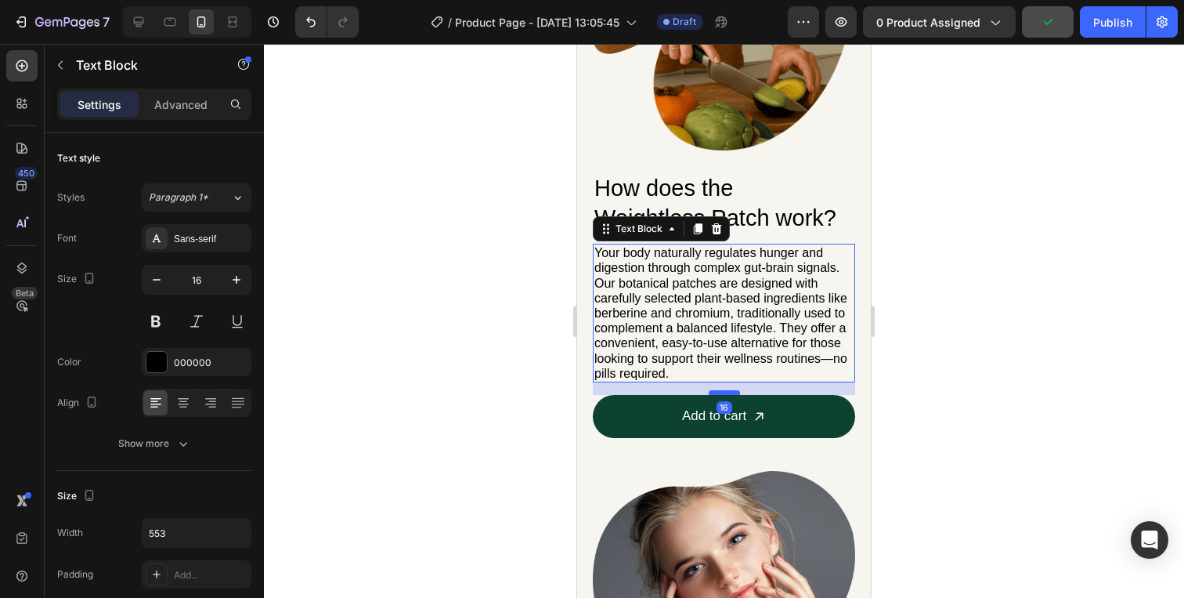
drag, startPoint x: 721, startPoint y: 379, endPoint x: 721, endPoint y: 392, distance: 12.6
click at [721, 392] on div at bounding box center [724, 392] width 31 height 5
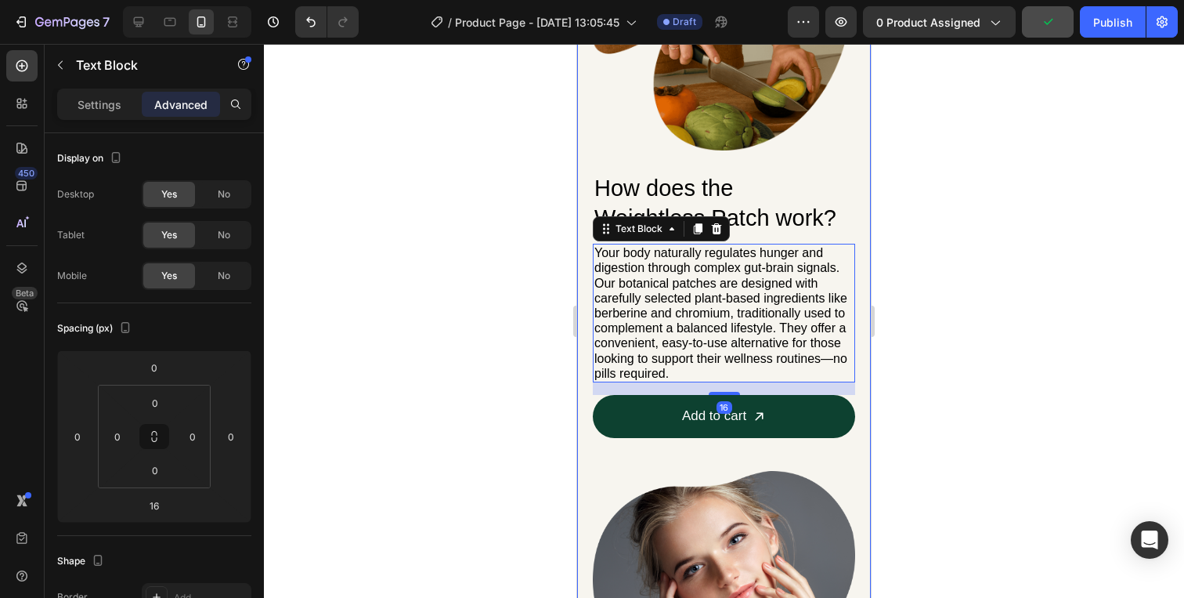
click at [944, 336] on div at bounding box center [724, 321] width 920 height 554
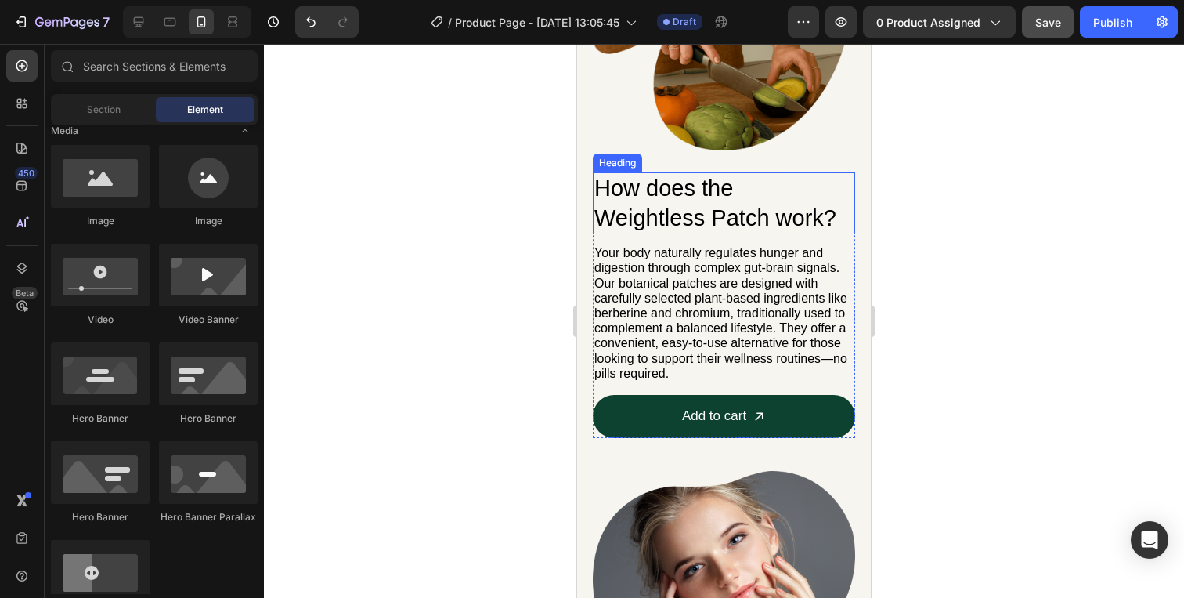
click at [694, 219] on p "How does the Weightless Patch work?" at bounding box center [723, 203] width 259 height 59
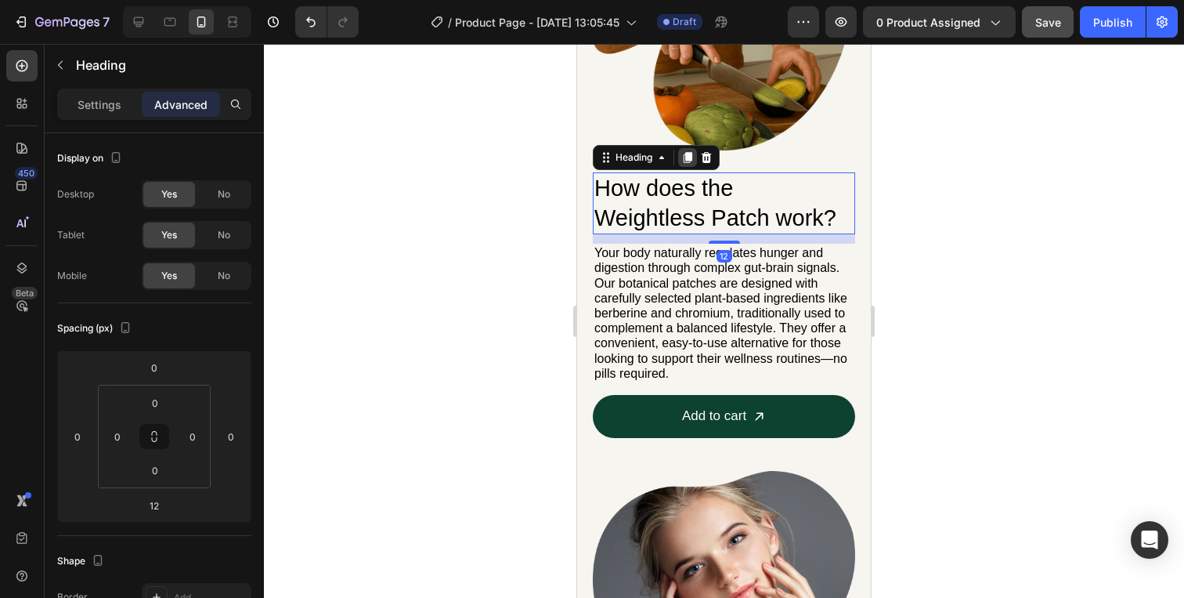
click at [690, 157] on icon at bounding box center [688, 157] width 9 height 11
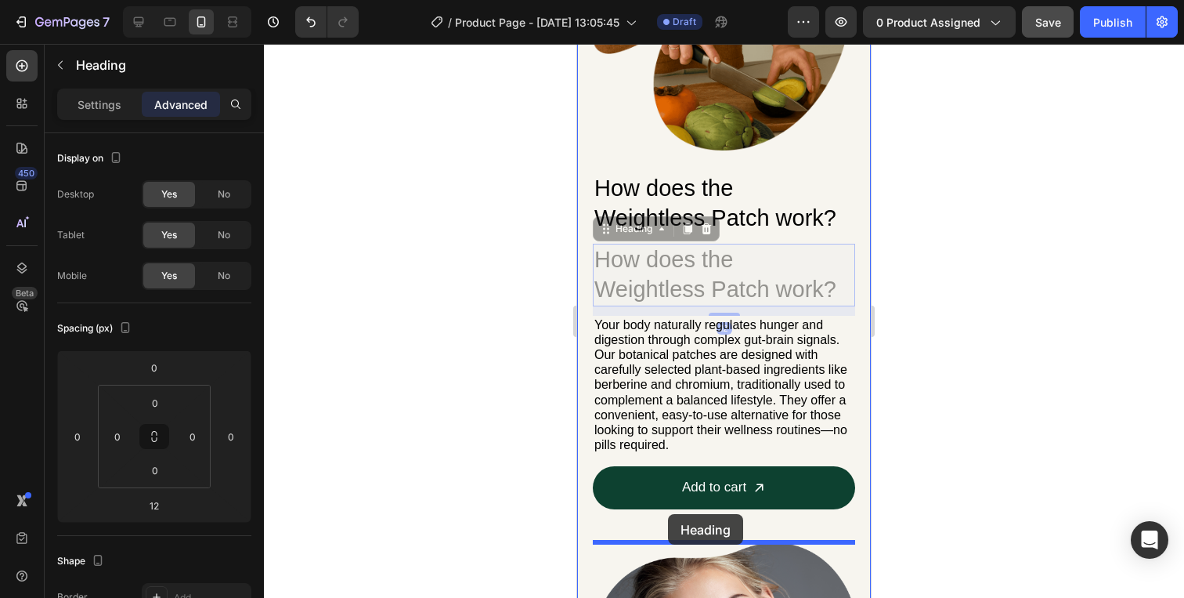
drag, startPoint x: 649, startPoint y: 231, endPoint x: 668, endPoint y: 514, distance: 283.4
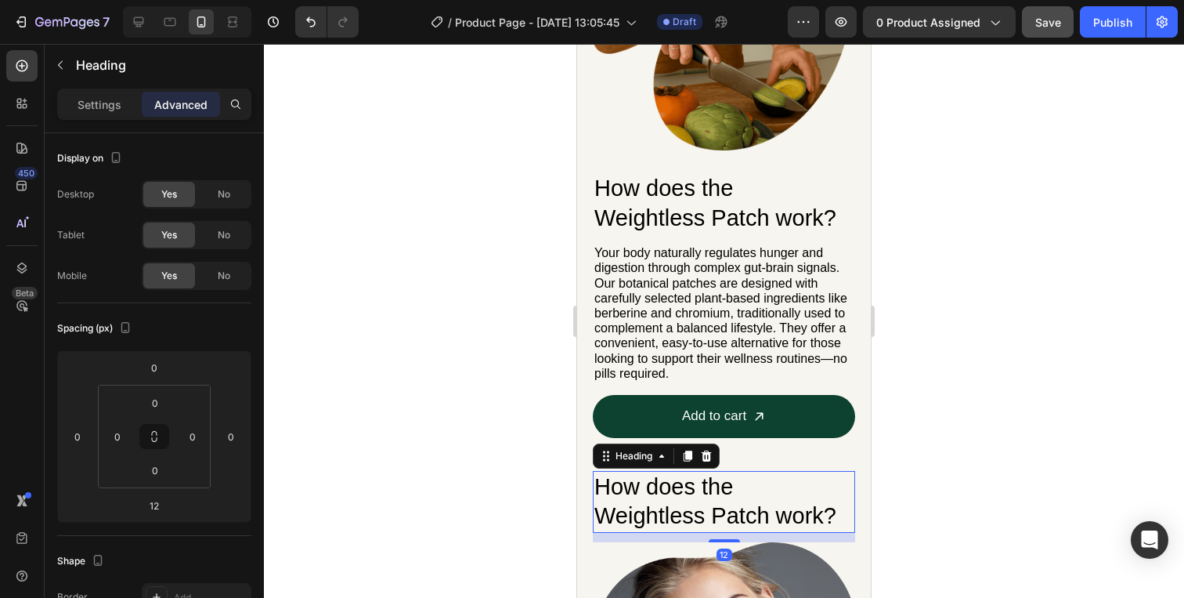
click at [668, 512] on h2 "How does the Weightless Patch work?" at bounding box center [724, 502] width 262 height 62
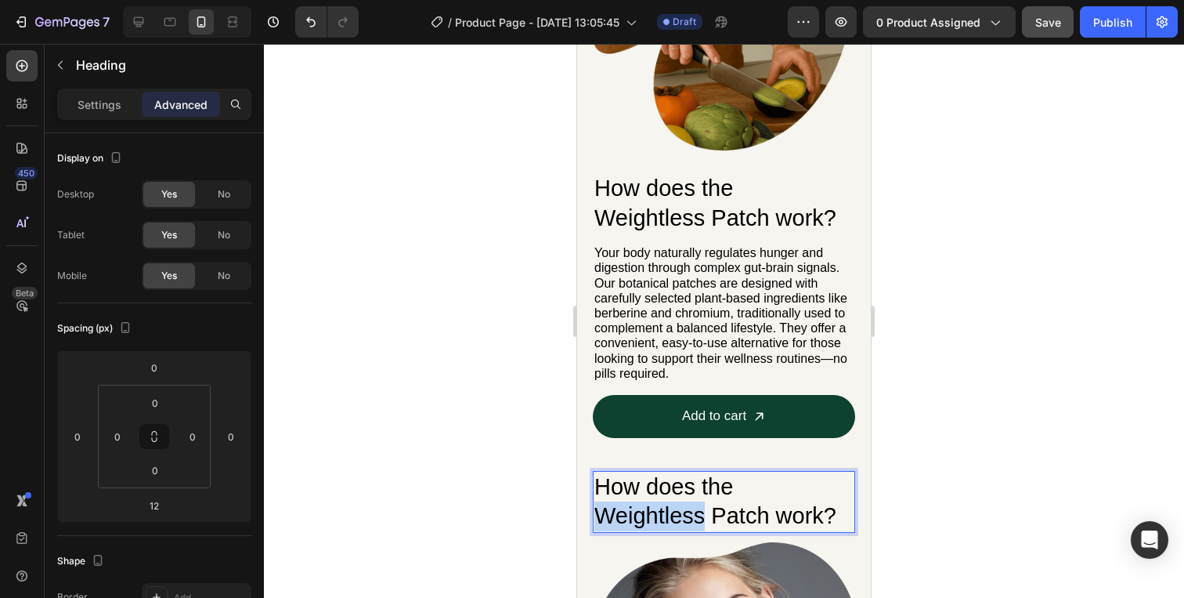
click at [668, 512] on p "How does the Weightless Patch work?" at bounding box center [723, 501] width 259 height 59
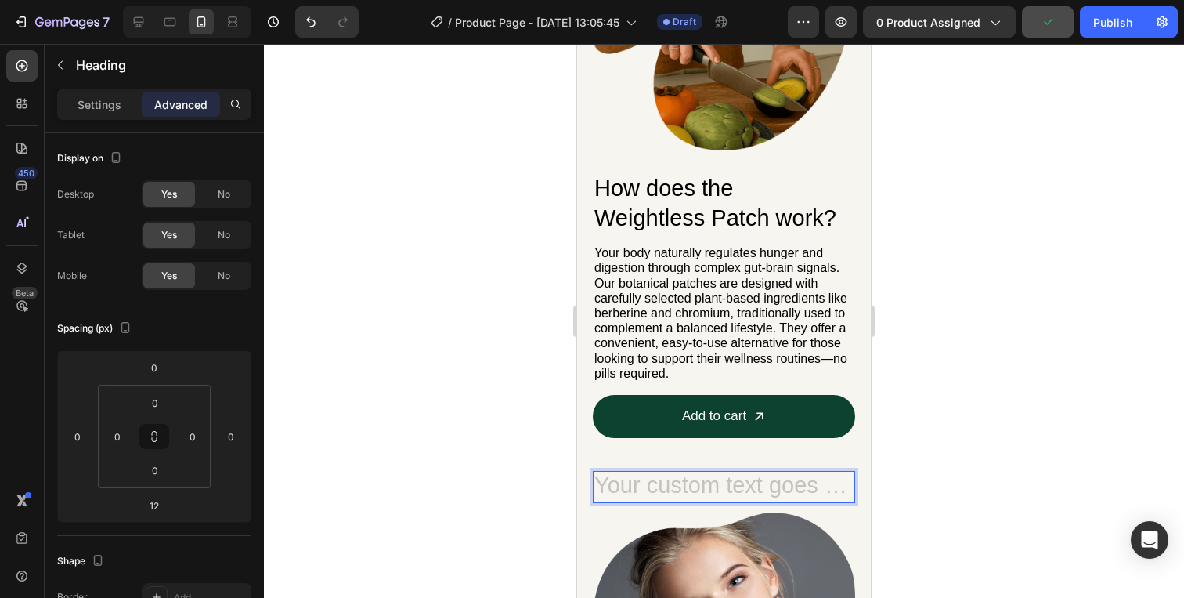
click at [640, 473] on h2 "Rich Text Editor. Editing area: main" at bounding box center [724, 487] width 262 height 33
click at [638, 499] on h2 "Rich Text Editor. Editing area: main" at bounding box center [724, 487] width 262 height 33
click at [647, 481] on h2 "Rich Text Editor. Editing area: main" at bounding box center [724, 487] width 262 height 33
click at [916, 376] on div at bounding box center [724, 321] width 920 height 554
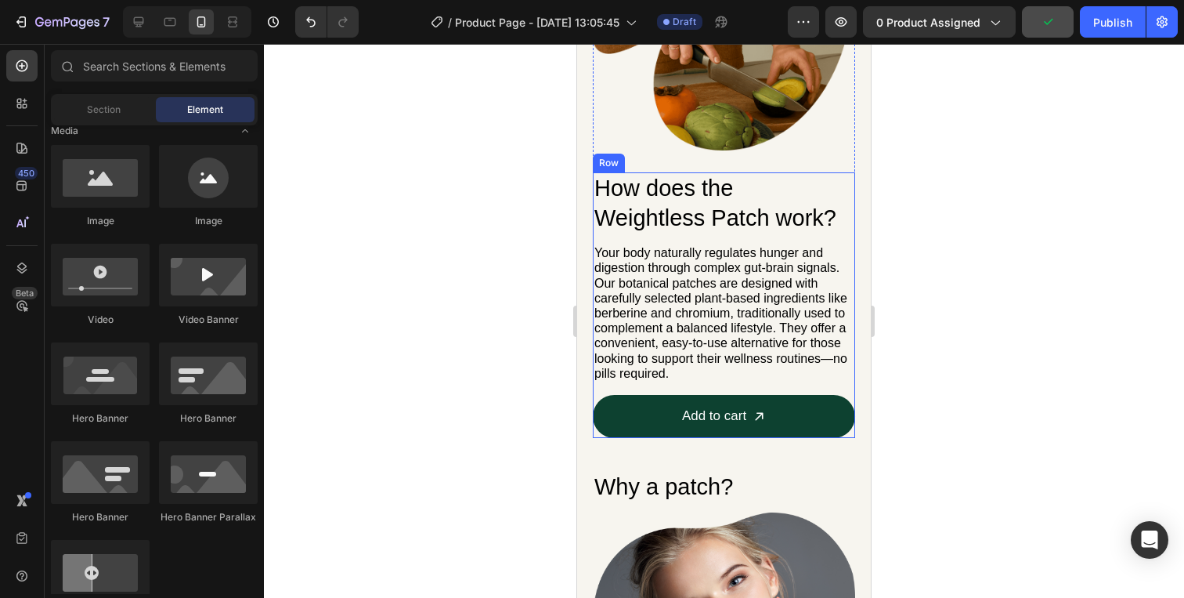
click at [664, 286] on p "Your body naturally regulates hunger and digestion through complex gut-brain si…" at bounding box center [723, 313] width 259 height 136
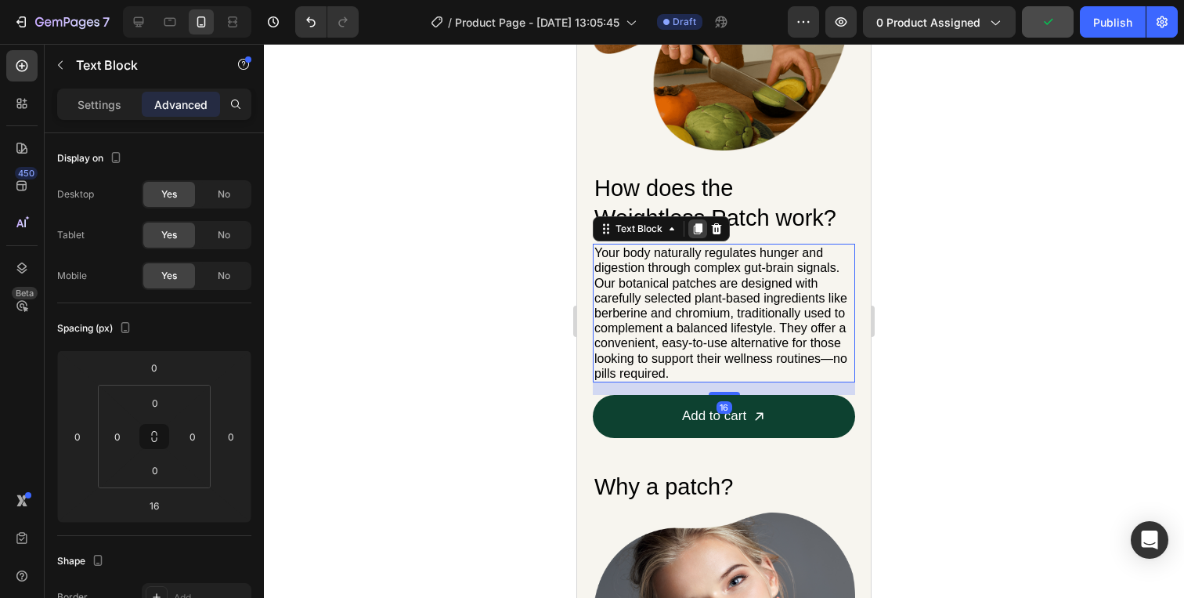
click at [694, 222] on icon at bounding box center [698, 228] width 13 height 13
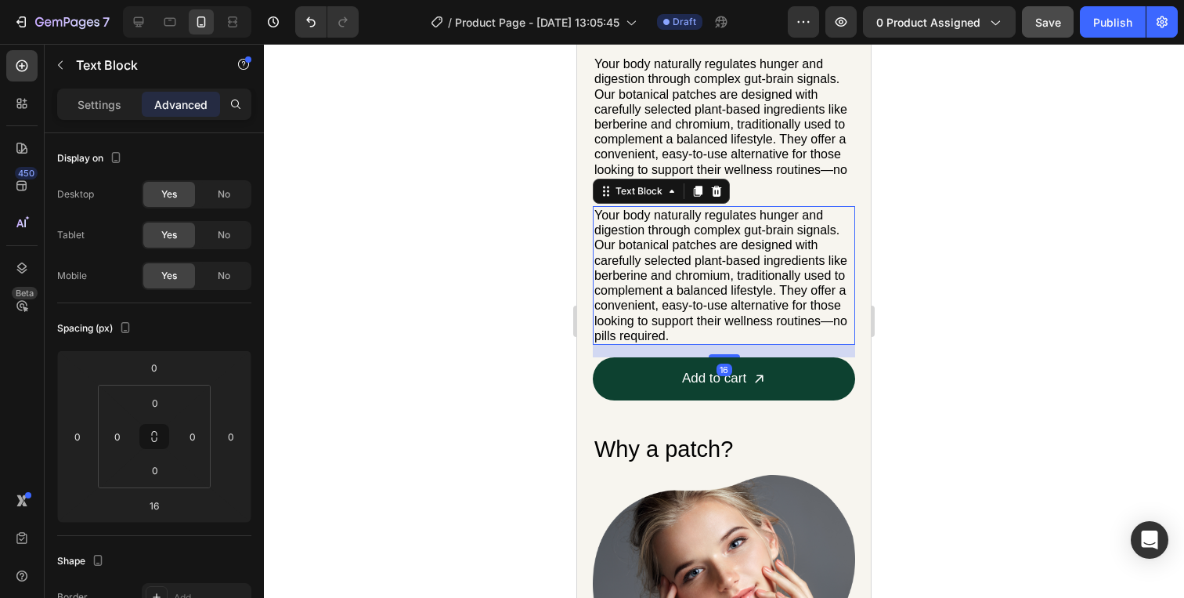
scroll to position [695, 0]
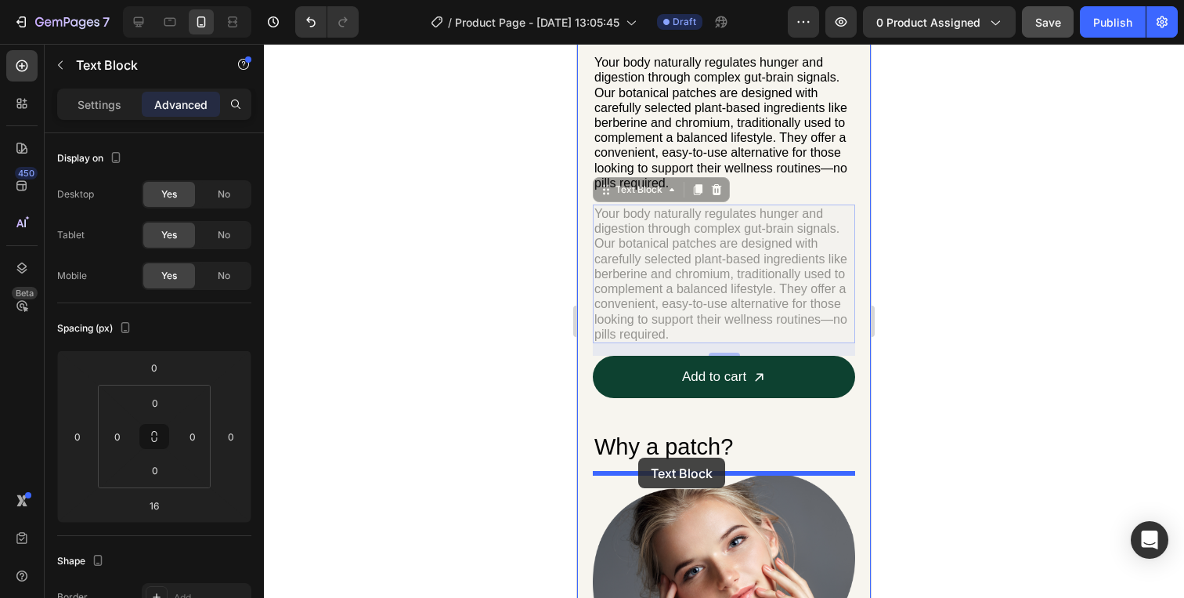
drag, startPoint x: 643, startPoint y: 196, endPoint x: 638, endPoint y: 457, distance: 261.6
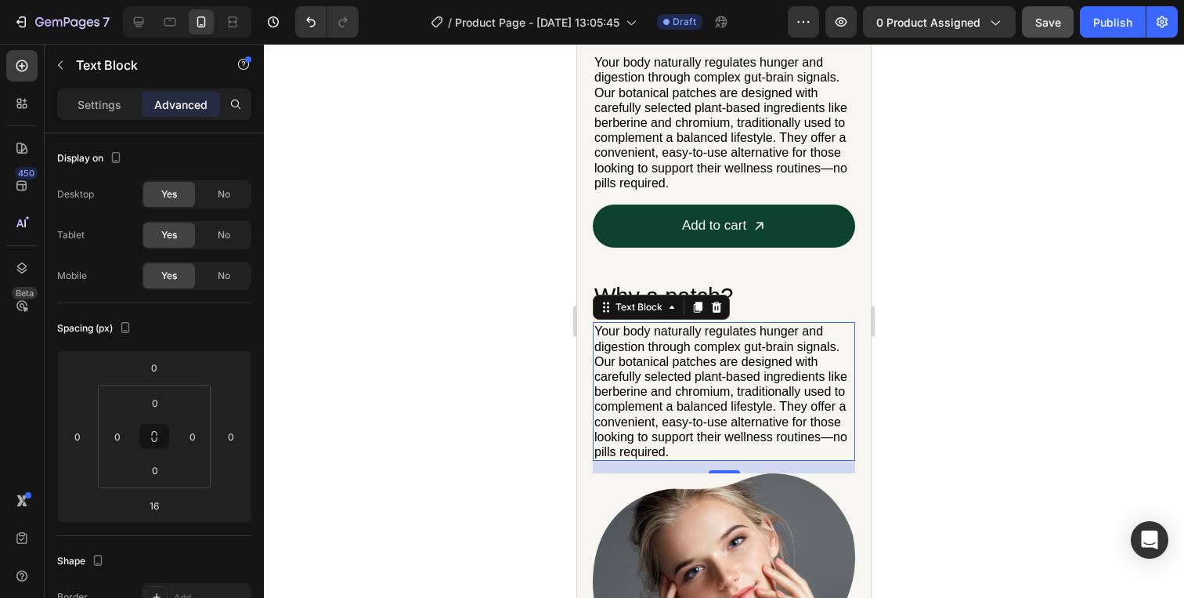
click at [677, 399] on p "Your body naturally regulates hunger and digestion through complex gut-brain si…" at bounding box center [723, 391] width 259 height 136
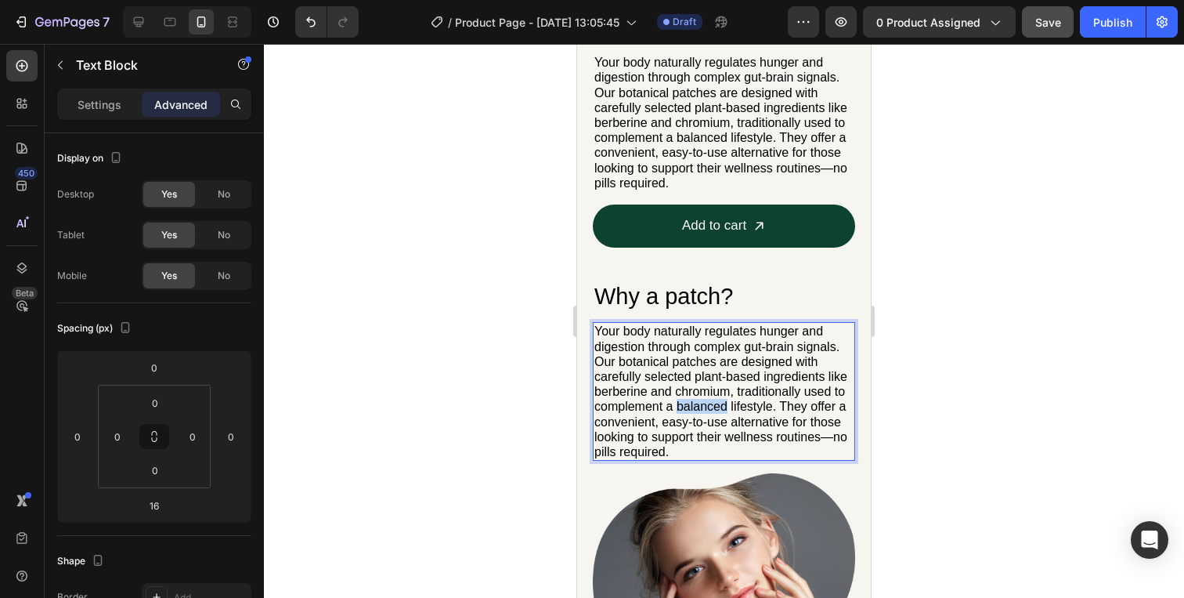
click at [677, 399] on p "Your body naturally regulates hunger and digestion through complex gut-brain si…" at bounding box center [723, 391] width 259 height 136
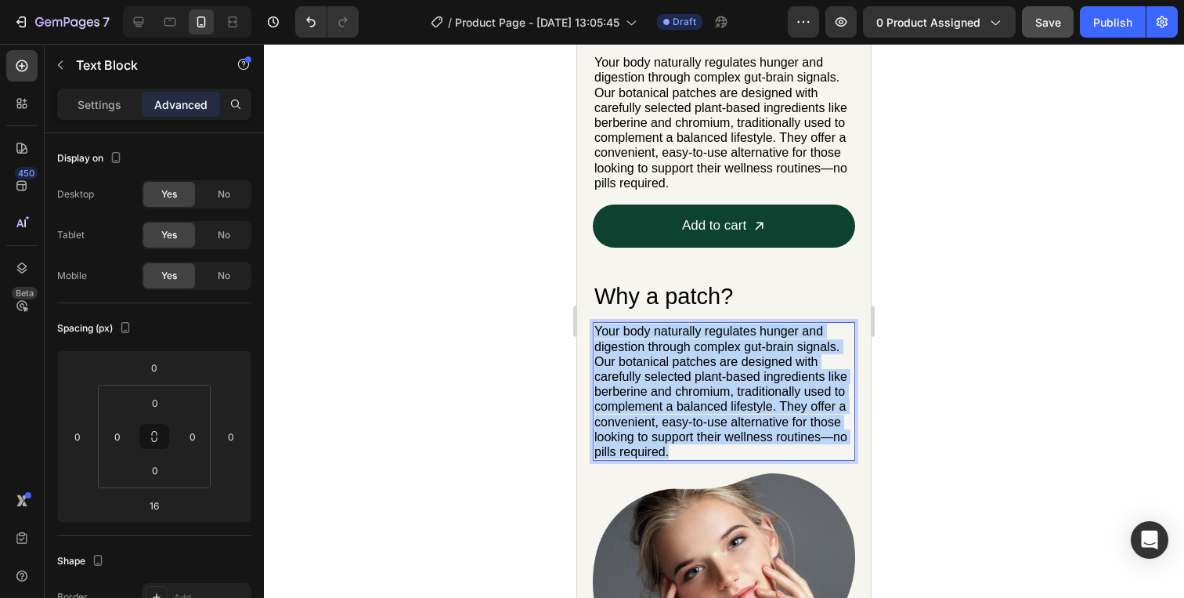
click at [677, 399] on p "Your body naturally regulates hunger and digestion through complex gut-brain si…" at bounding box center [723, 391] width 259 height 136
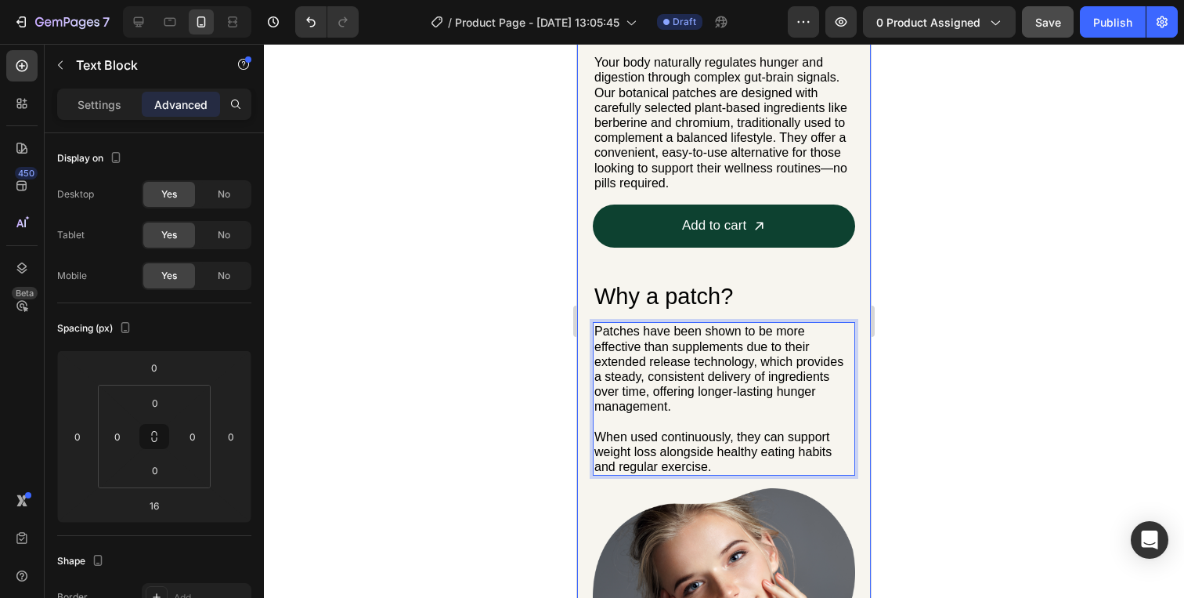
click at [641, 274] on div "How does the Weightless Patch work? Heading Your body naturally regulates hunge…" at bounding box center [724, 385] width 262 height 1353
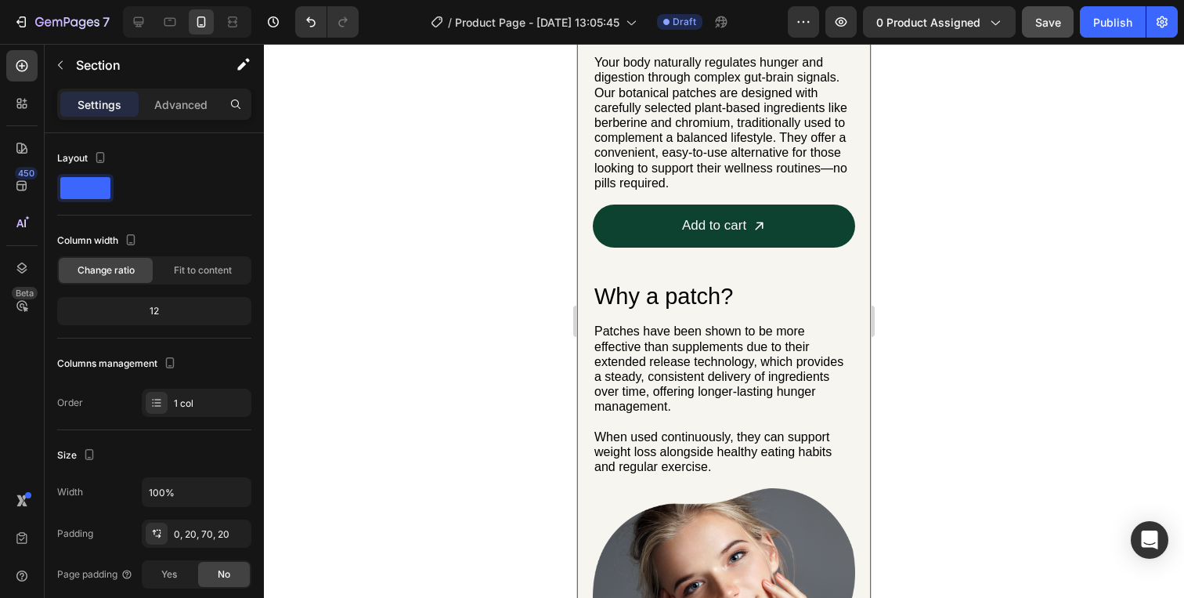
click at [589, 274] on div "How does the Weightless Patch work? Heading Your body naturally regulates hunge…" at bounding box center [724, 412] width 294 height 1407
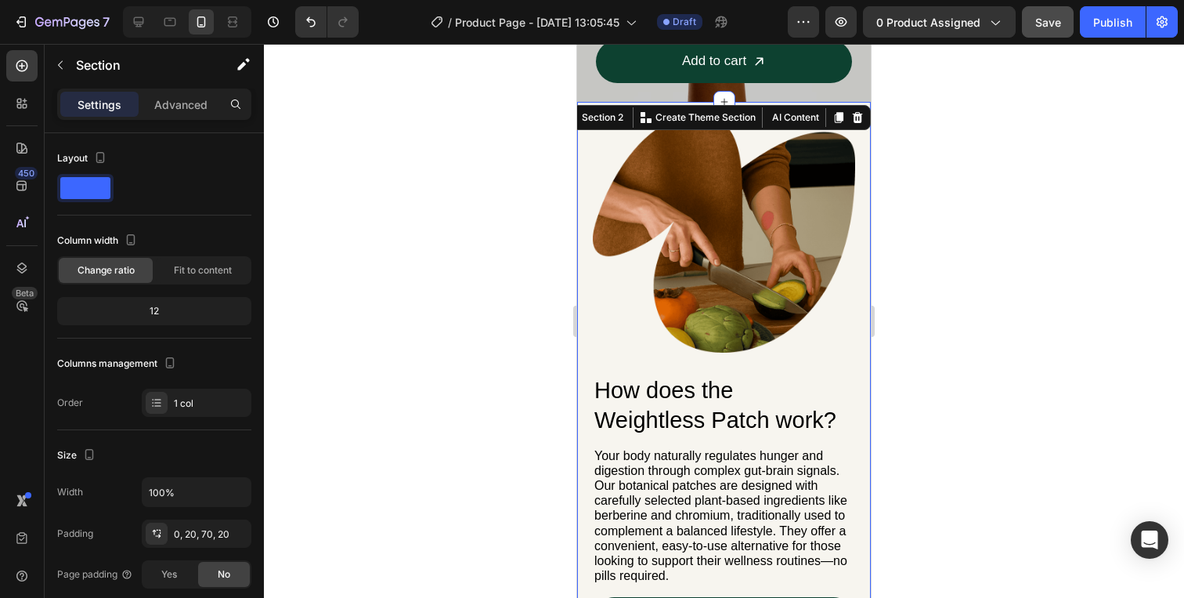
scroll to position [147, 0]
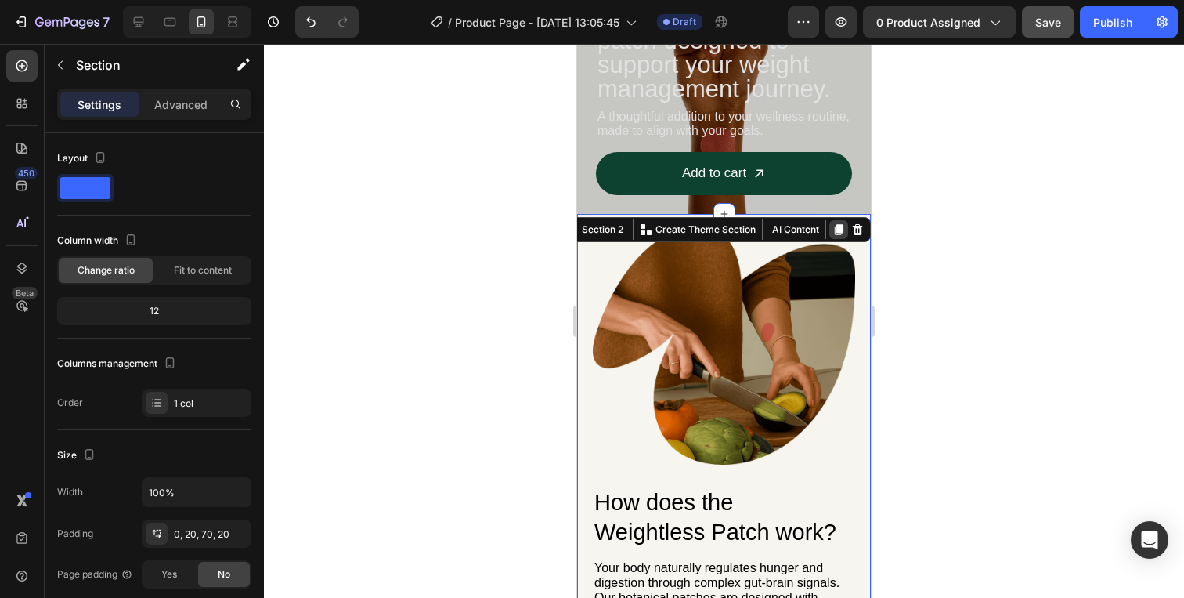
click at [837, 229] on icon at bounding box center [839, 229] width 9 height 11
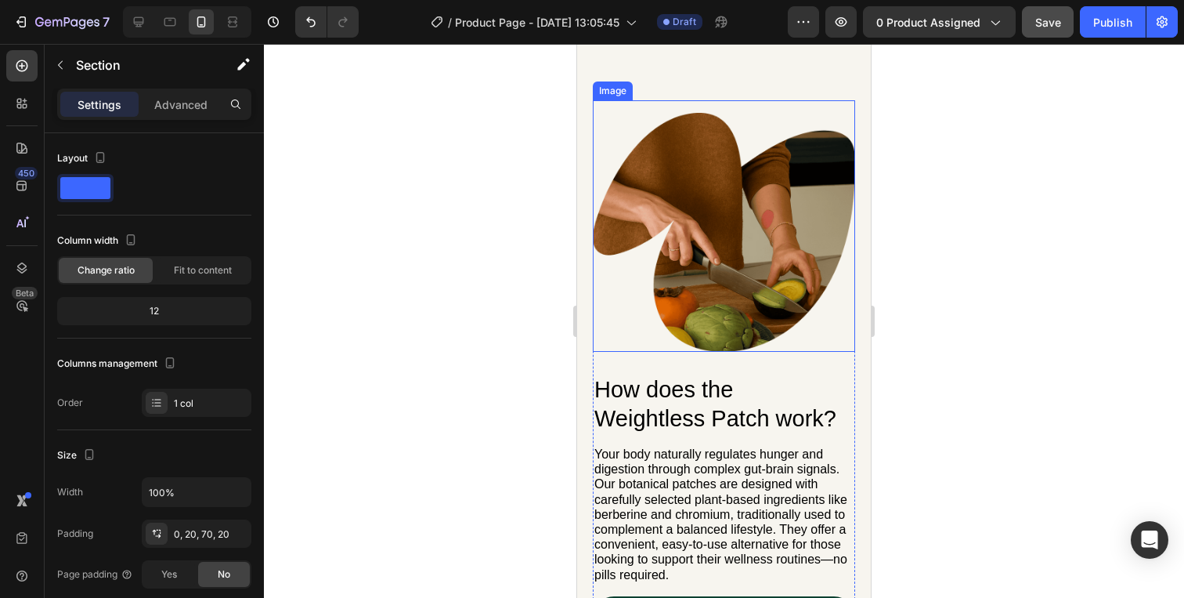
scroll to position [1670, 0]
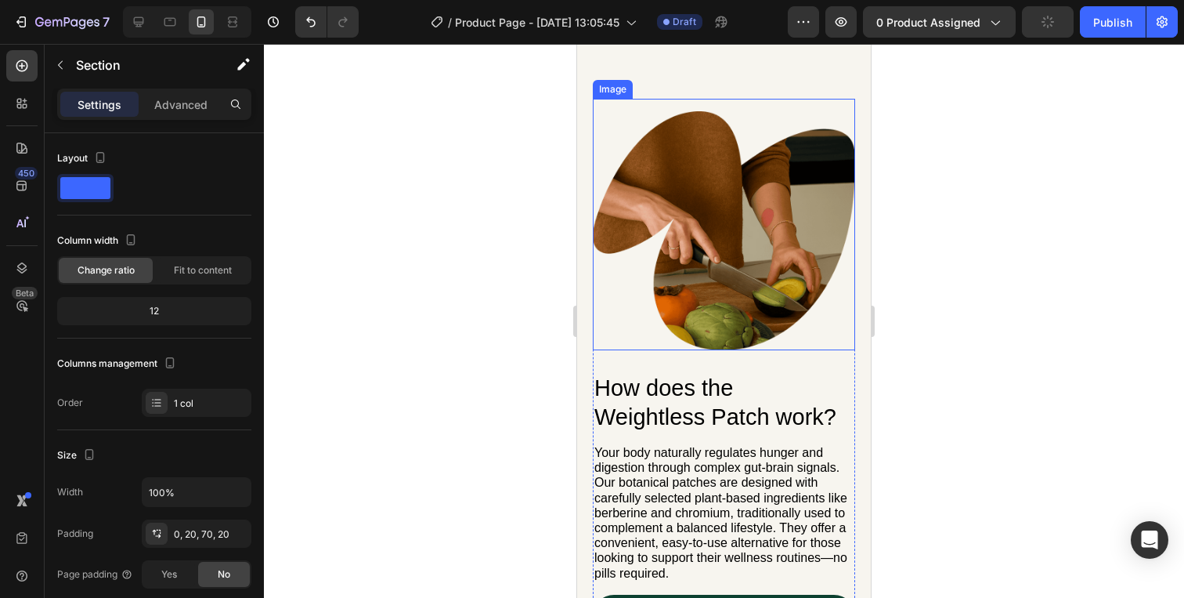
click at [635, 135] on img at bounding box center [724, 230] width 262 height 238
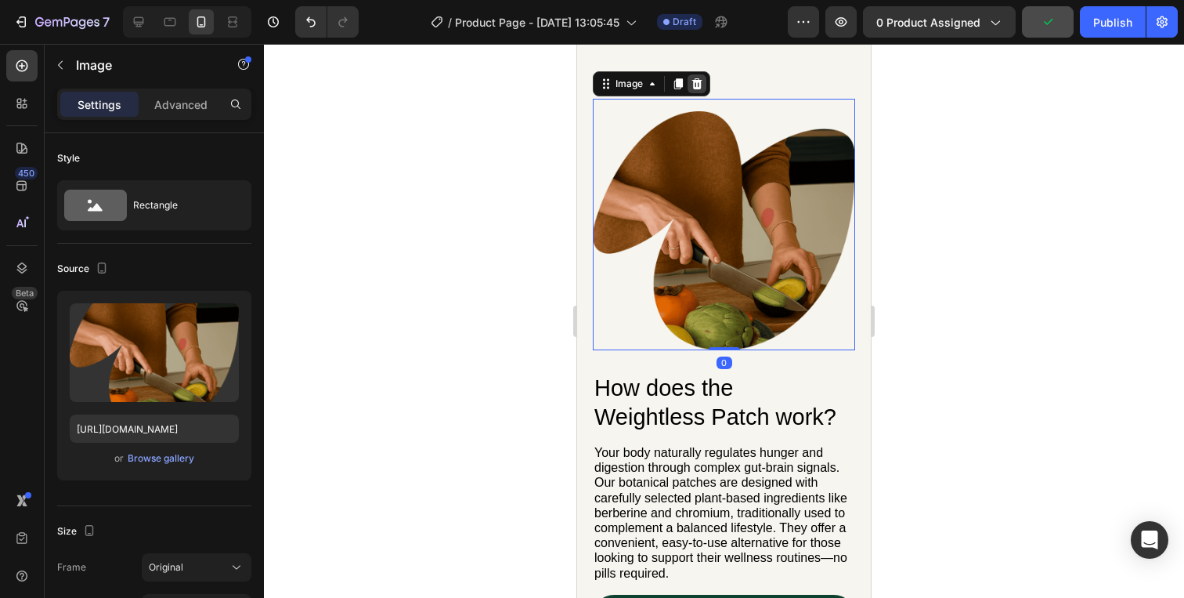
click at [702, 83] on icon at bounding box center [697, 84] width 13 height 13
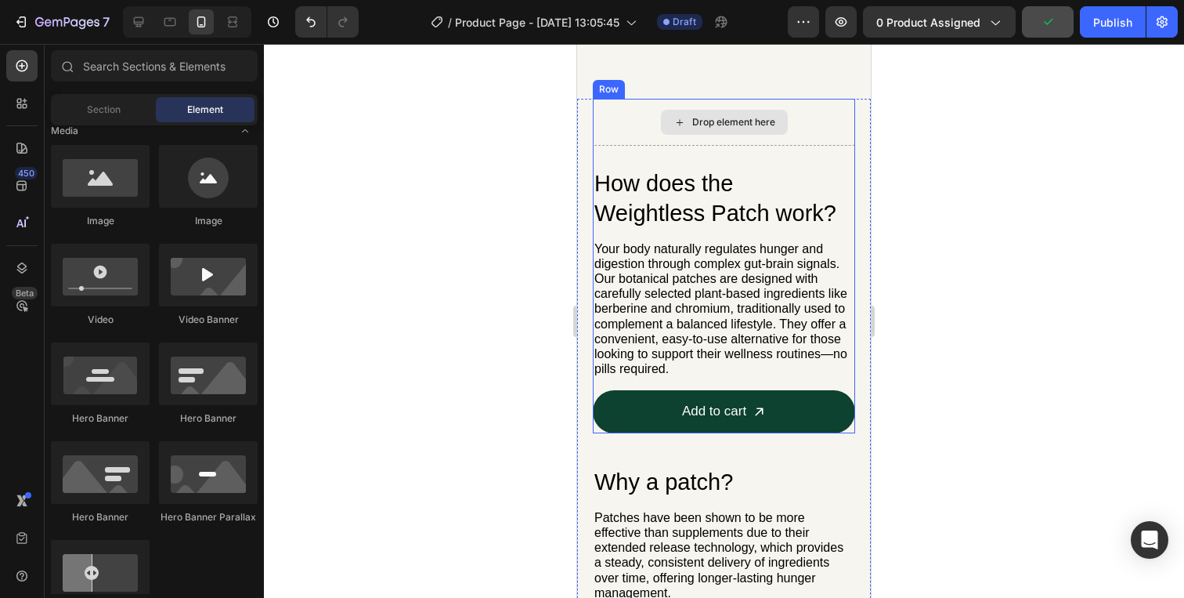
click at [641, 125] on div "Drop element here" at bounding box center [724, 122] width 262 height 47
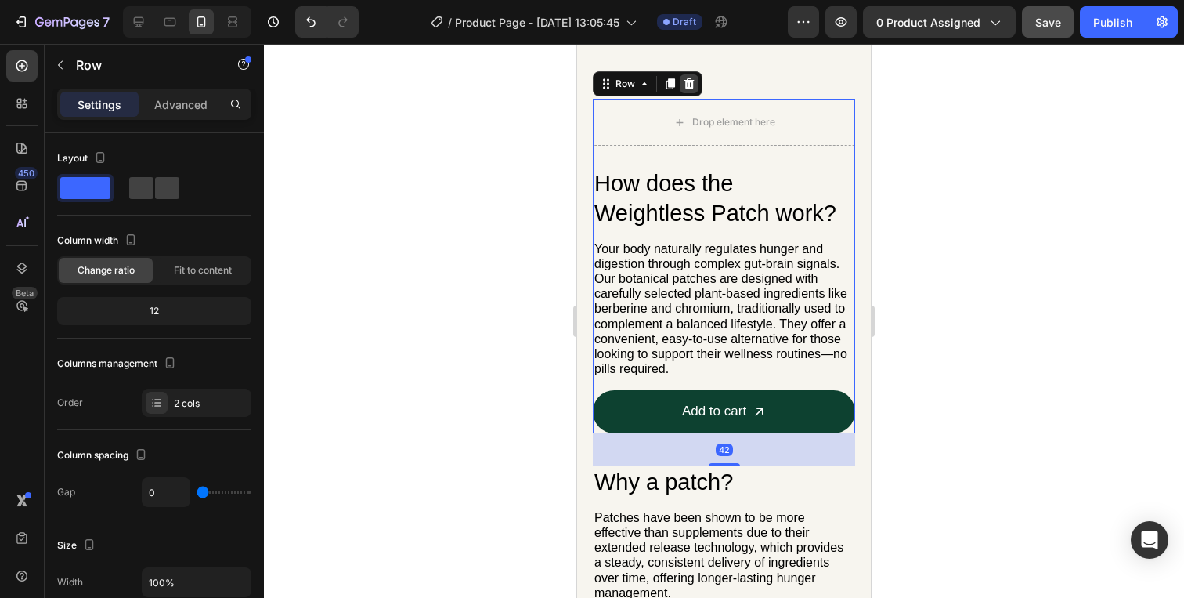
click at [695, 81] on icon at bounding box center [689, 84] width 13 height 13
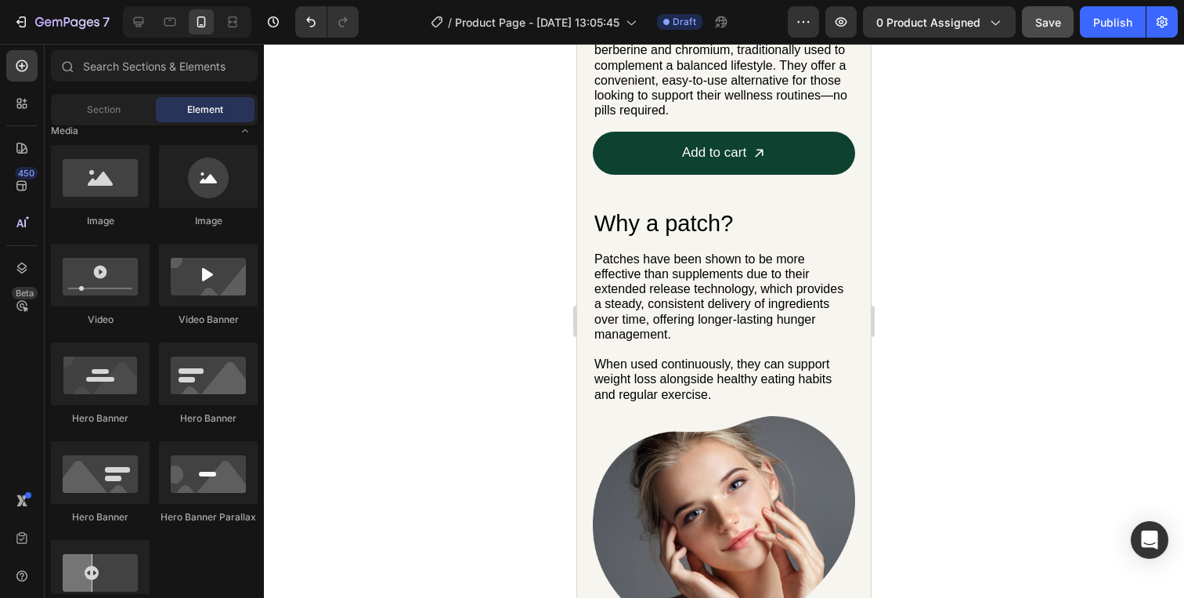
scroll to position [706, 0]
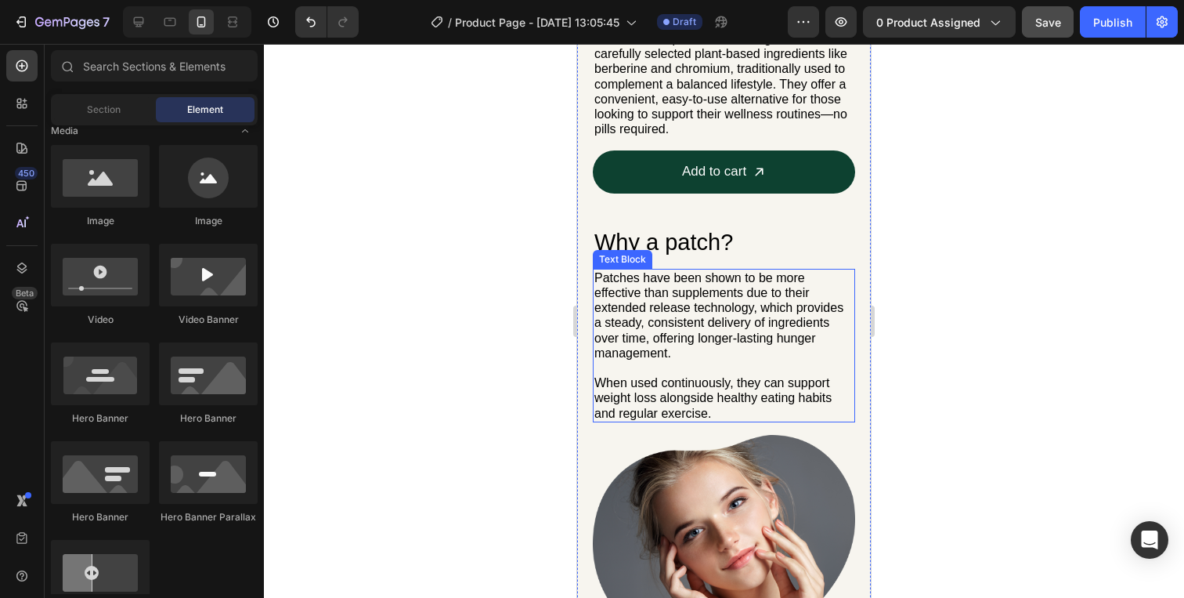
click at [679, 284] on p "Patches have been shown to be more effective than supplements due to their exte…" at bounding box center [723, 315] width 259 height 90
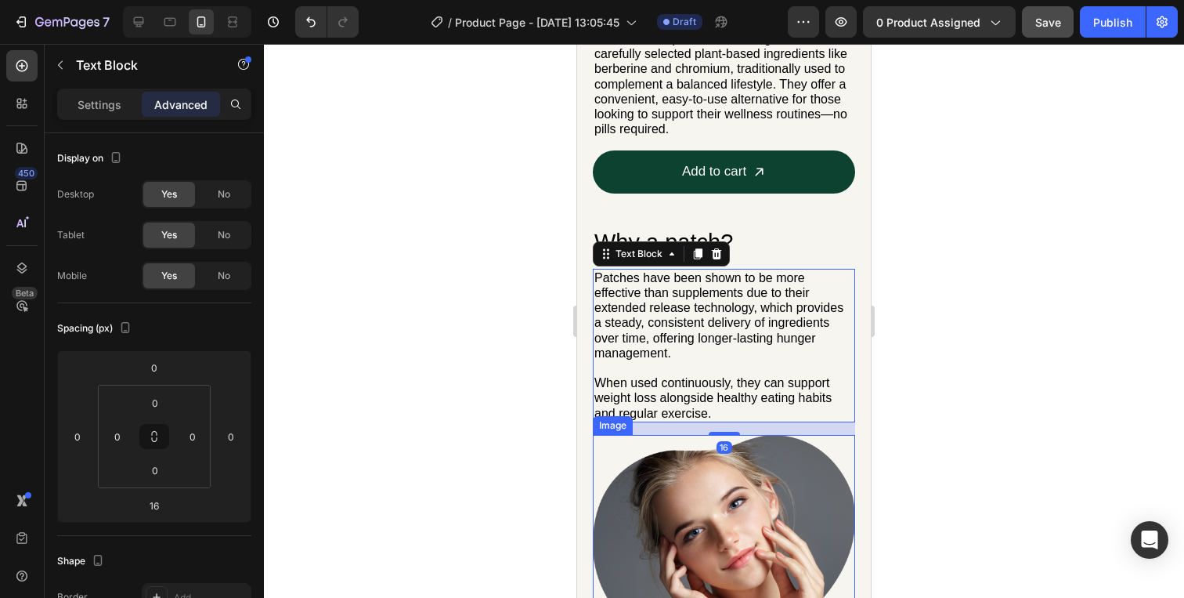
click at [787, 480] on img at bounding box center [724, 548] width 262 height 226
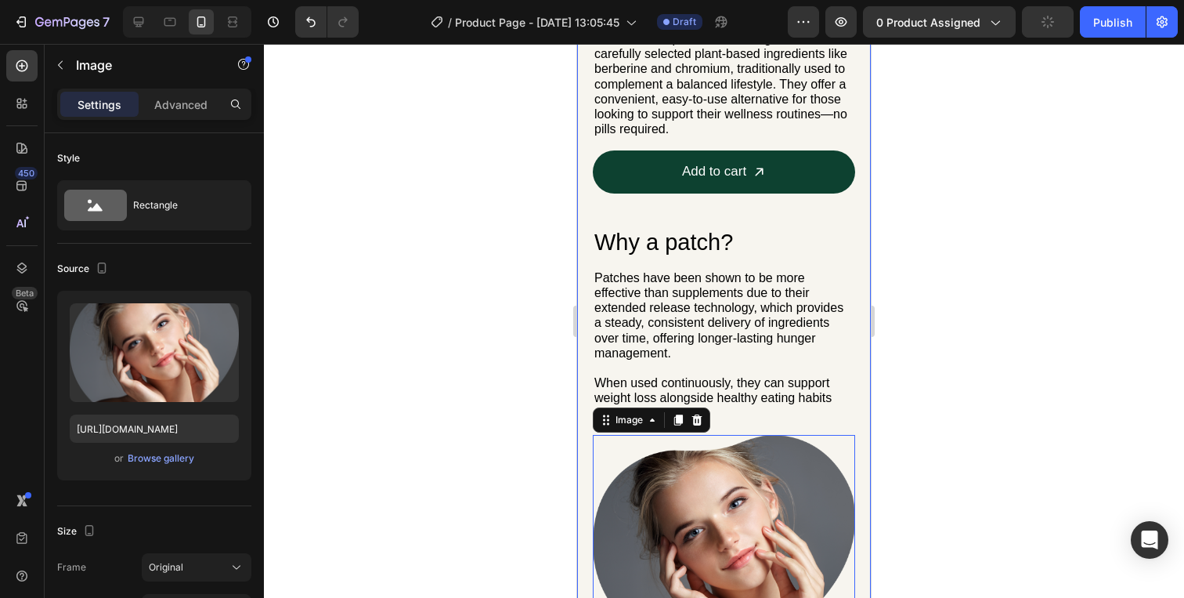
click at [680, 257] on h2 "Why a patch?" at bounding box center [724, 242] width 262 height 33
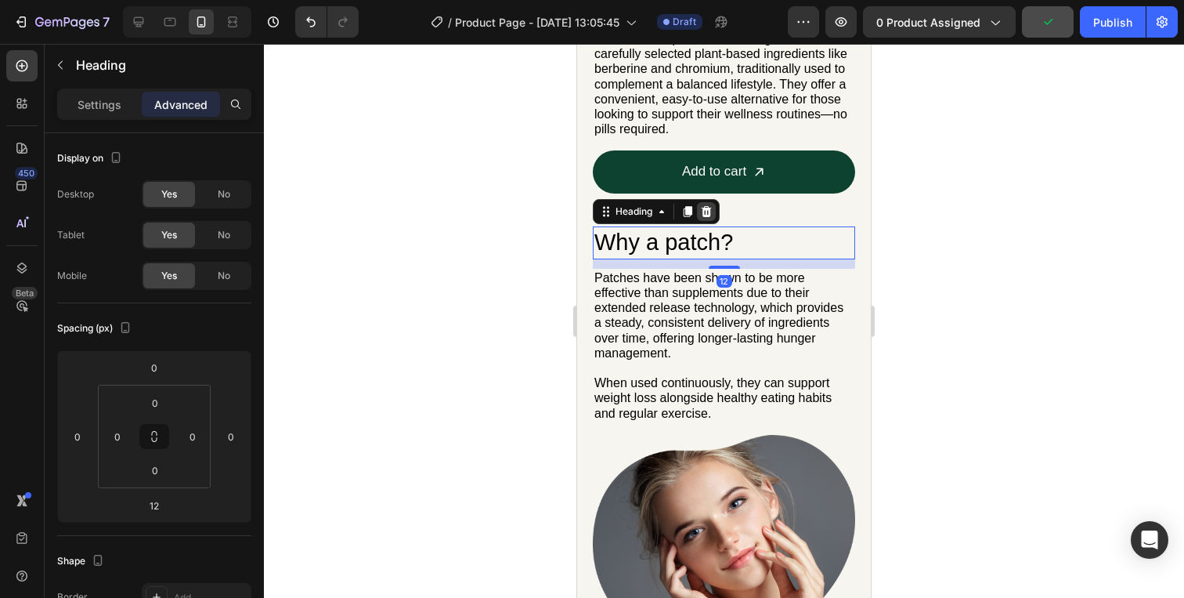
click at [711, 215] on icon at bounding box center [706, 211] width 13 height 13
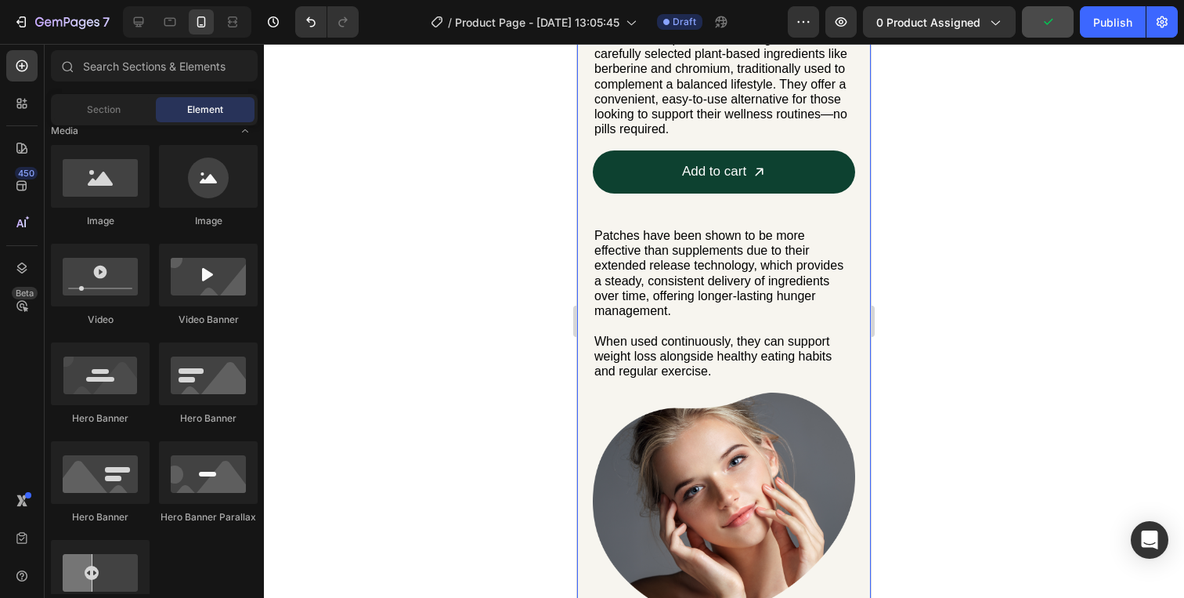
click at [709, 240] on p "Patches have been shown to be more effective than supplements due to their exte…" at bounding box center [723, 273] width 259 height 90
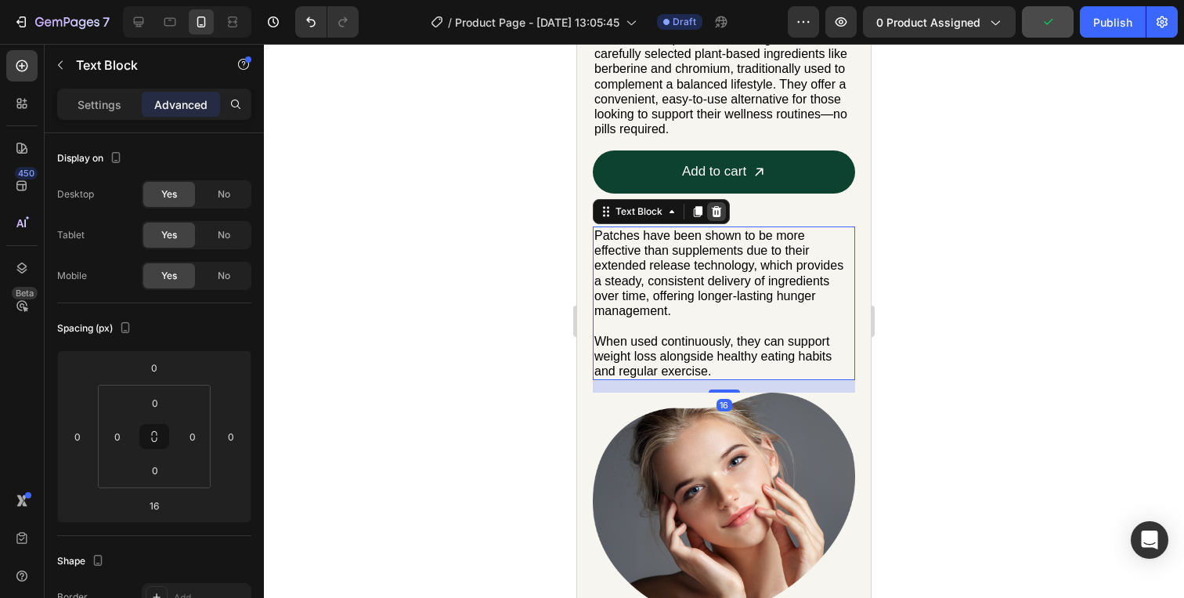
click at [714, 211] on icon at bounding box center [717, 211] width 10 height 11
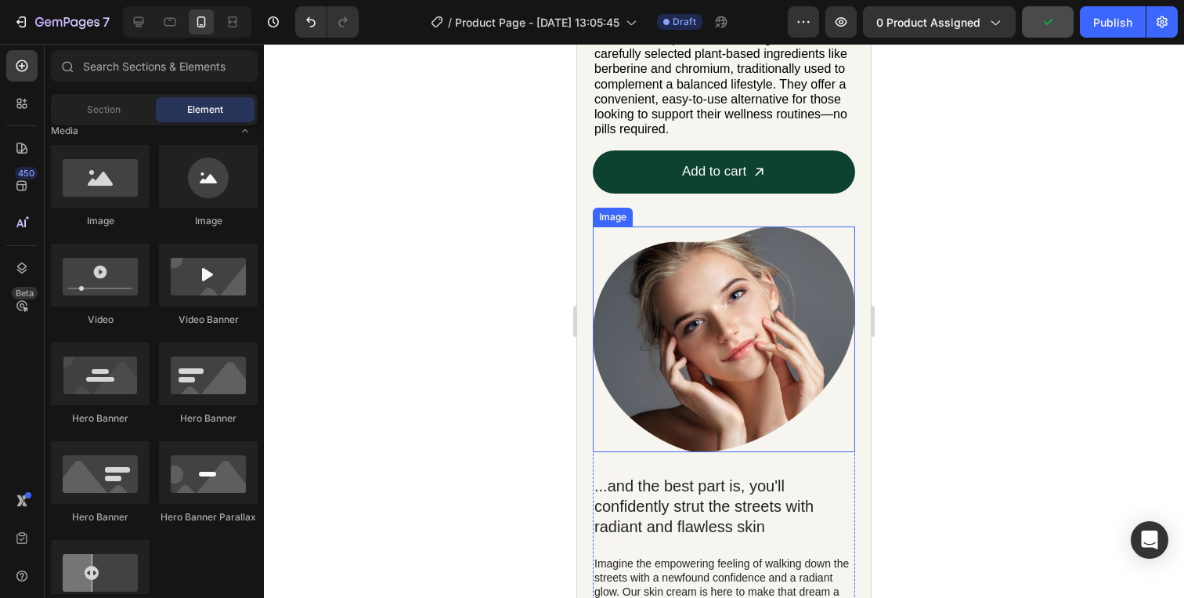
click at [706, 290] on img at bounding box center [724, 339] width 262 height 226
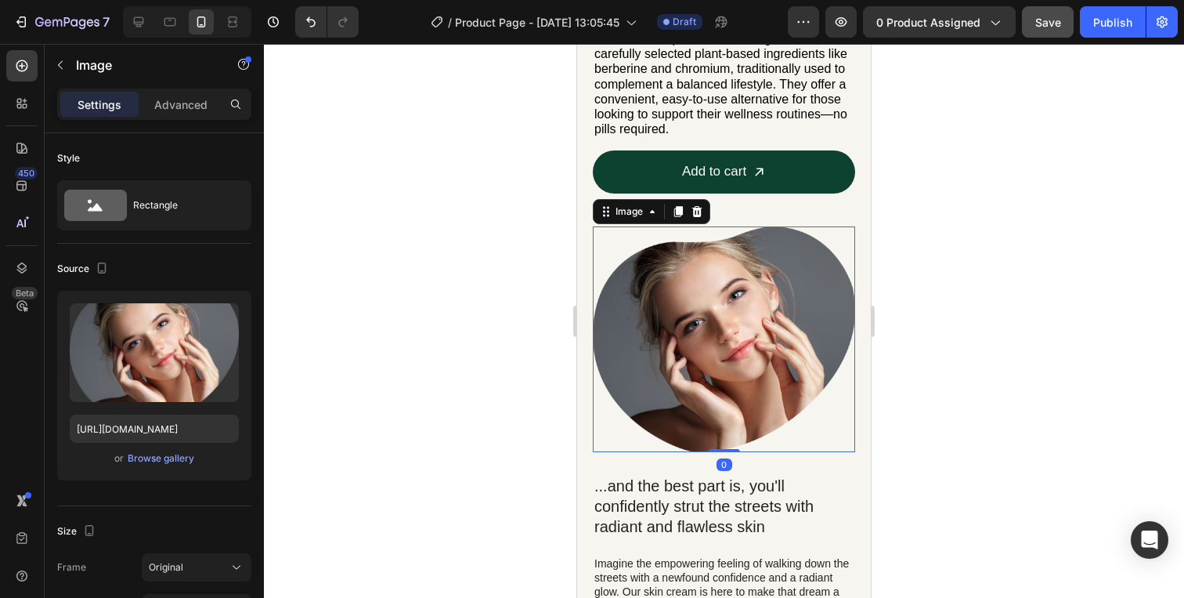
click at [691, 211] on icon at bounding box center [697, 211] width 13 height 13
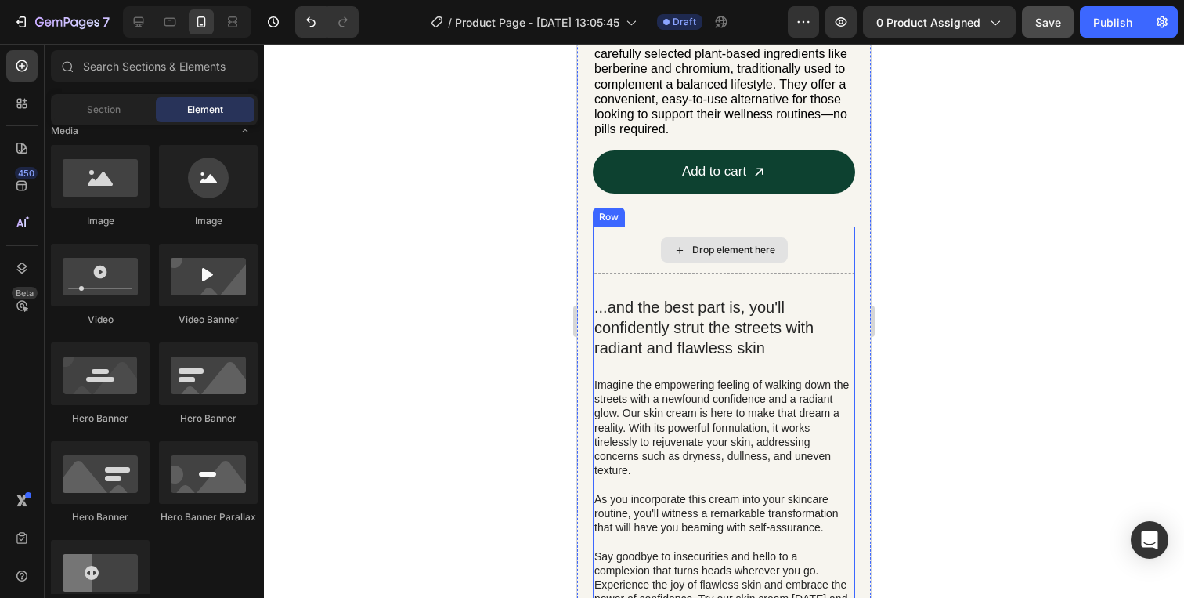
click at [691, 271] on div "Drop element here" at bounding box center [724, 249] width 262 height 47
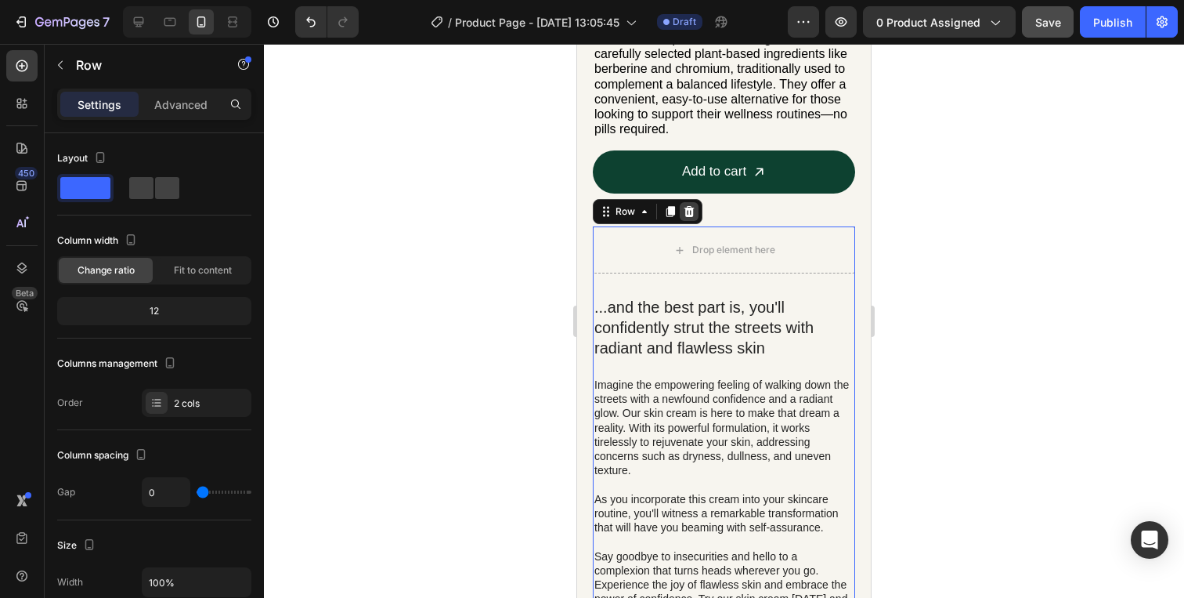
click at [693, 216] on icon at bounding box center [689, 211] width 13 height 13
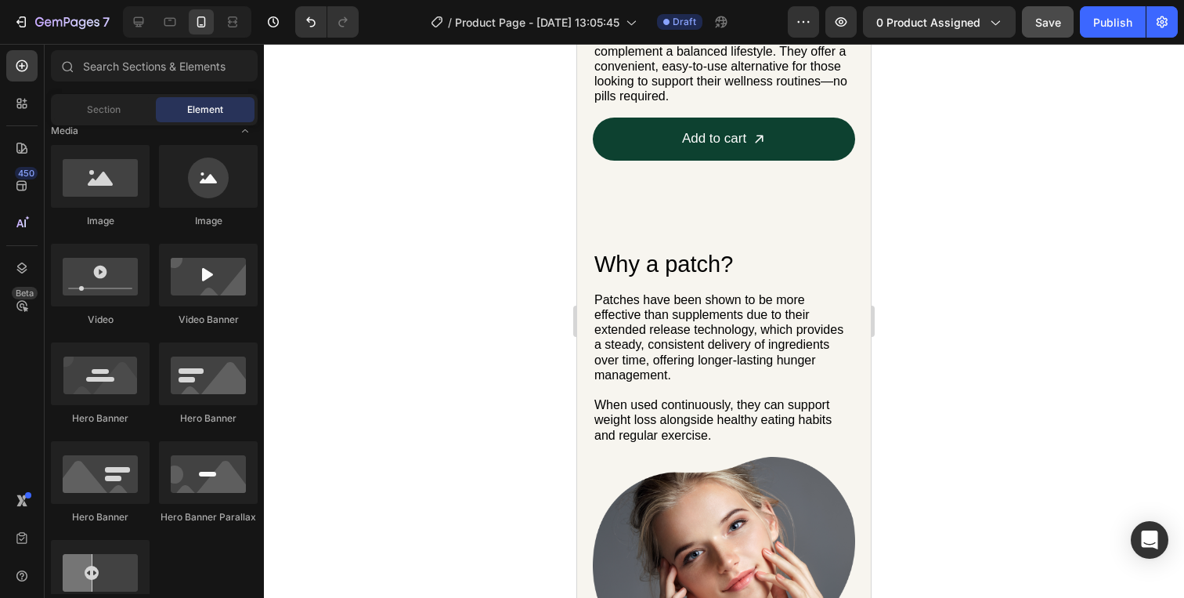
scroll to position [728, 0]
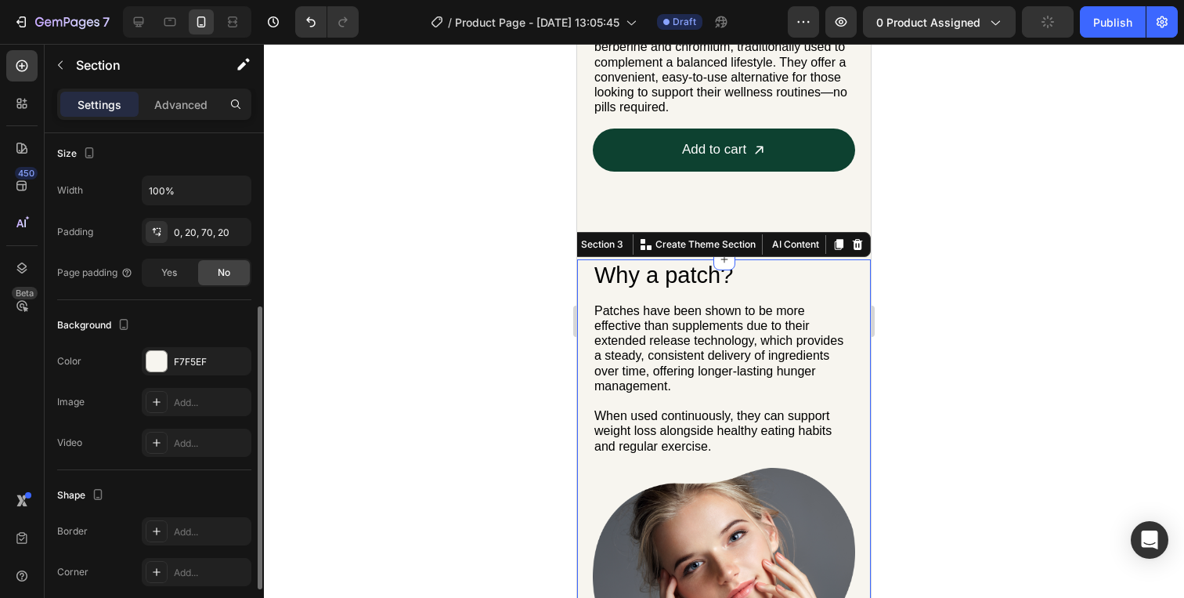
scroll to position [305, 0]
click at [159, 367] on div at bounding box center [156, 358] width 20 height 20
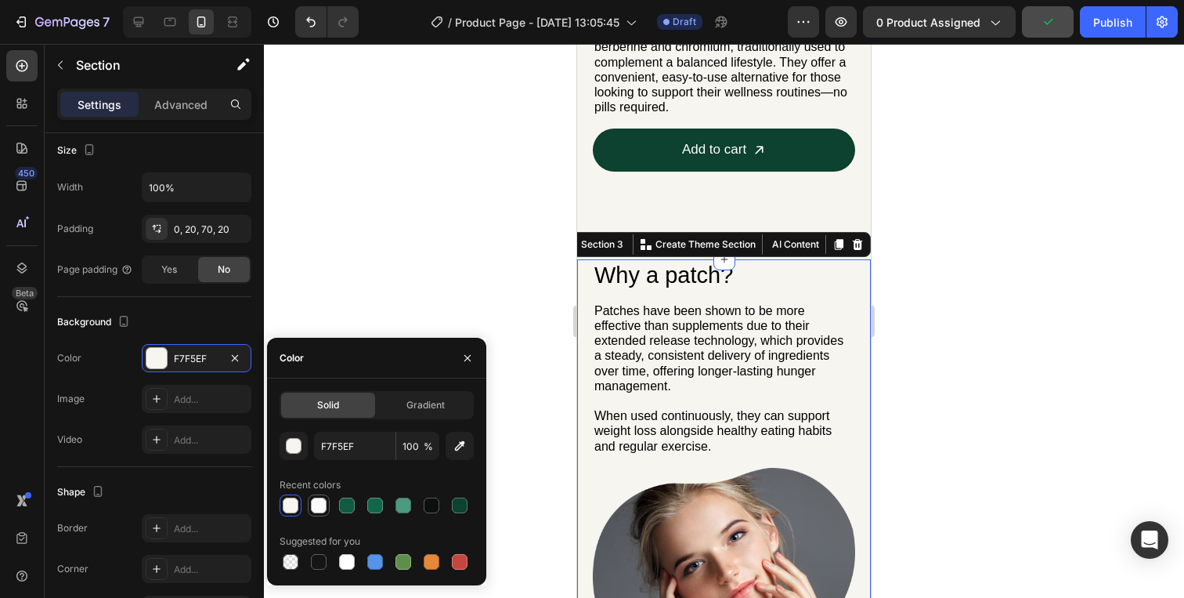
click at [320, 505] on div at bounding box center [319, 505] width 16 height 16
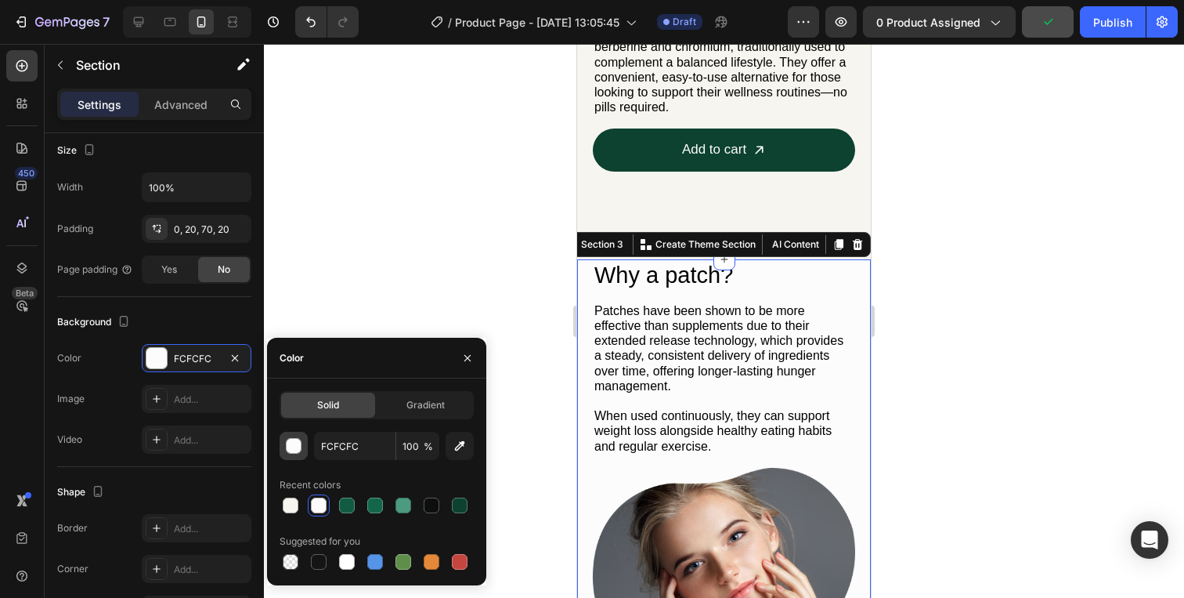
click at [296, 445] on div "button" at bounding box center [295, 447] width 16 height 16
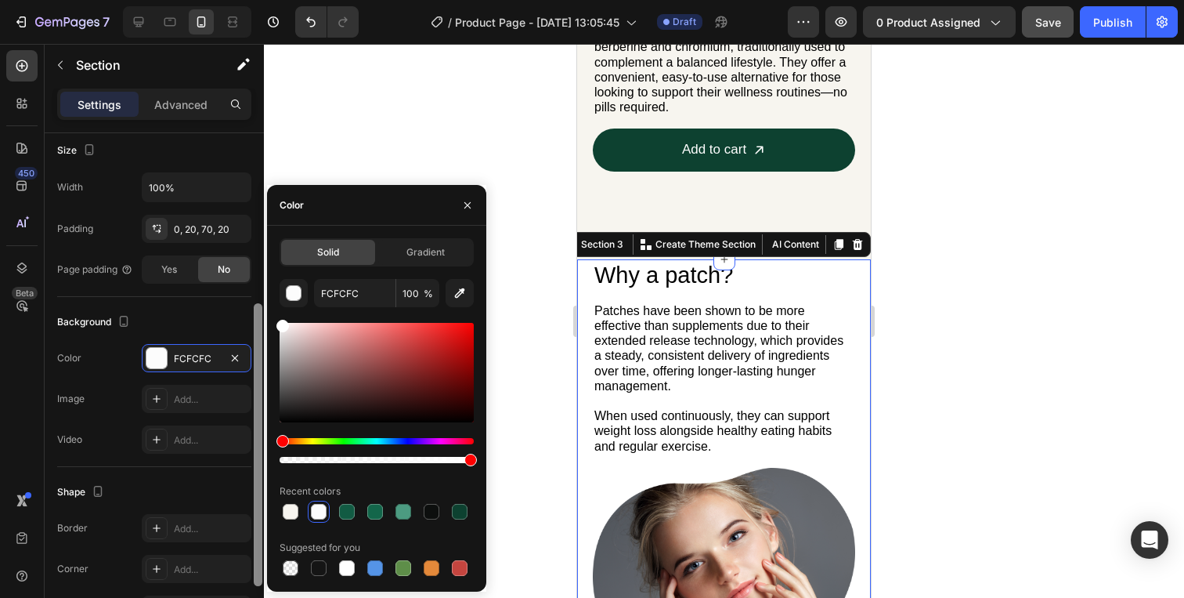
drag, startPoint x: 301, startPoint y: 370, endPoint x: 263, endPoint y: 301, distance: 79.2
click at [262, 301] on div "450 Beta Sections(30) Elements(84) Section Element Hero Section Product Detail …" at bounding box center [132, 321] width 264 height 554
type input "FFFFFF"
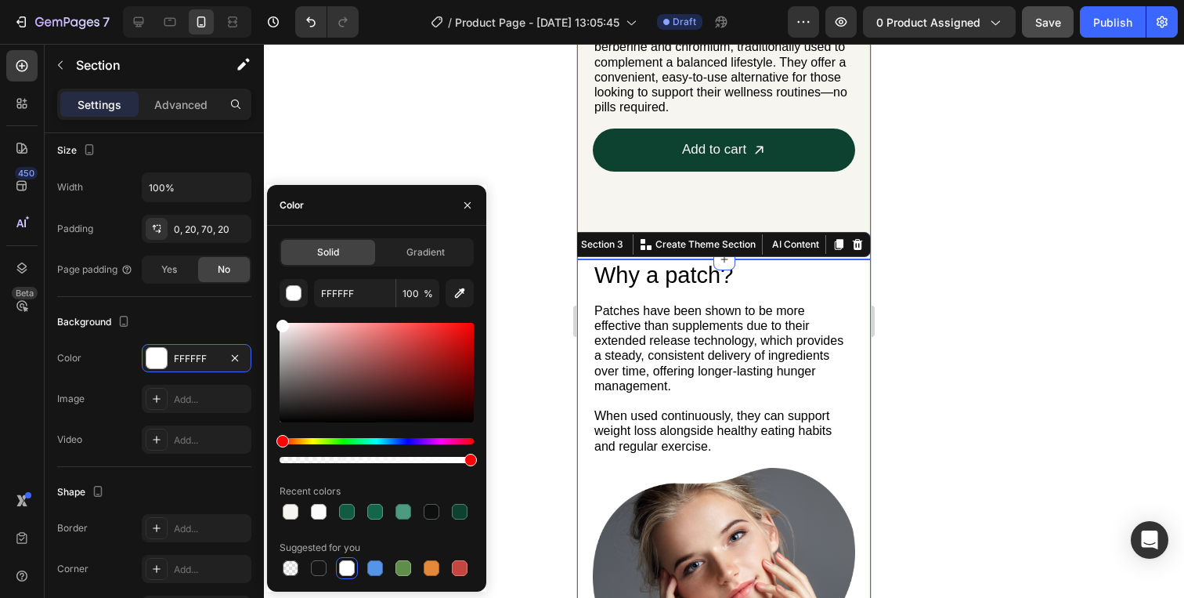
click at [627, 271] on h2 "Why a patch?" at bounding box center [724, 275] width 262 height 33
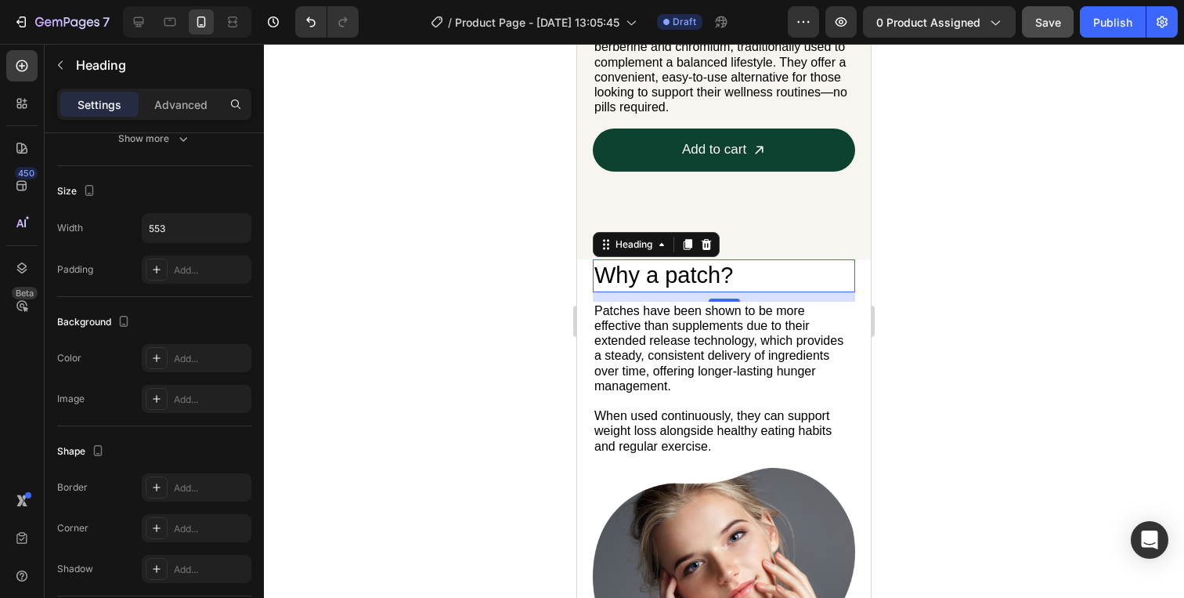
scroll to position [0, 0]
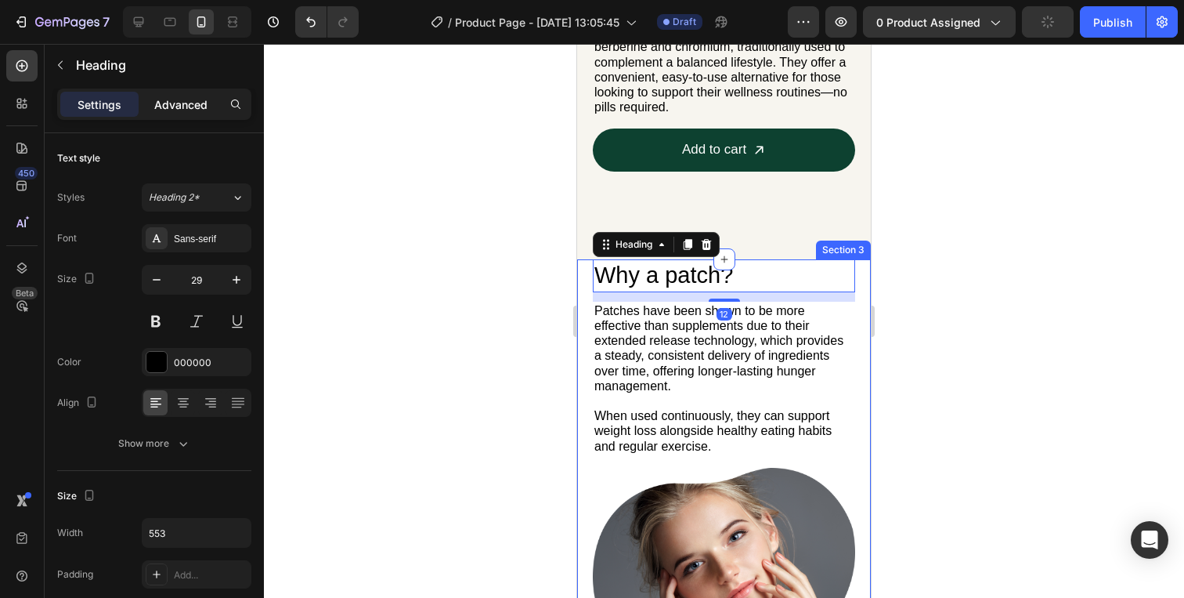
click at [169, 103] on p "Advanced" at bounding box center [180, 104] width 53 height 16
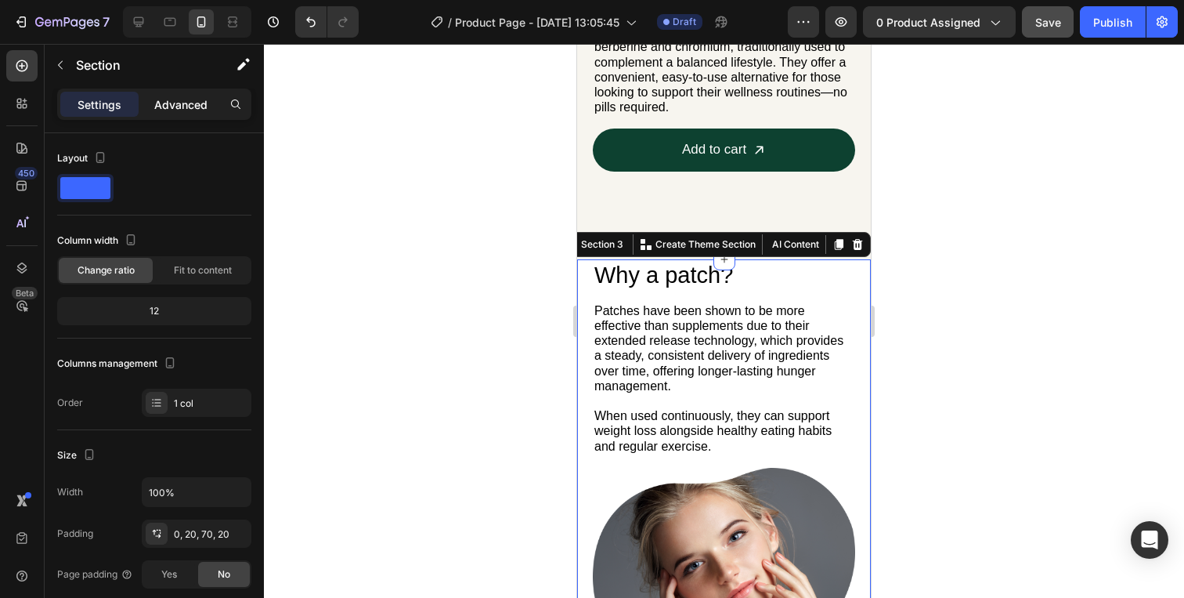
click at [170, 105] on p "Advanced" at bounding box center [180, 104] width 53 height 16
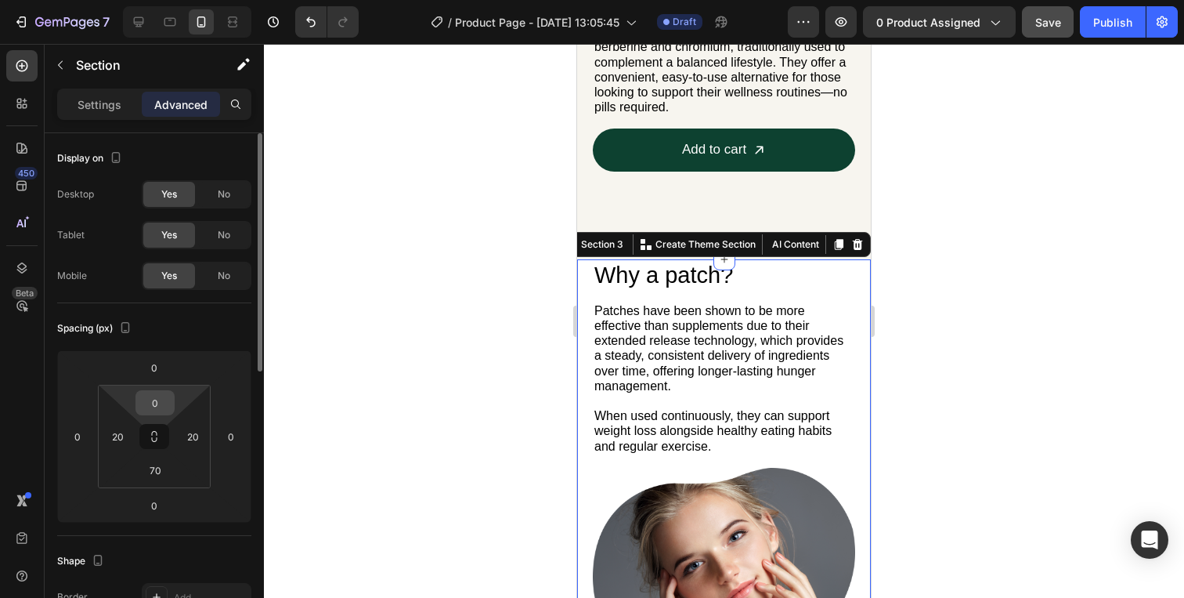
click at [149, 397] on input "0" at bounding box center [154, 402] width 31 height 23
type input "20"
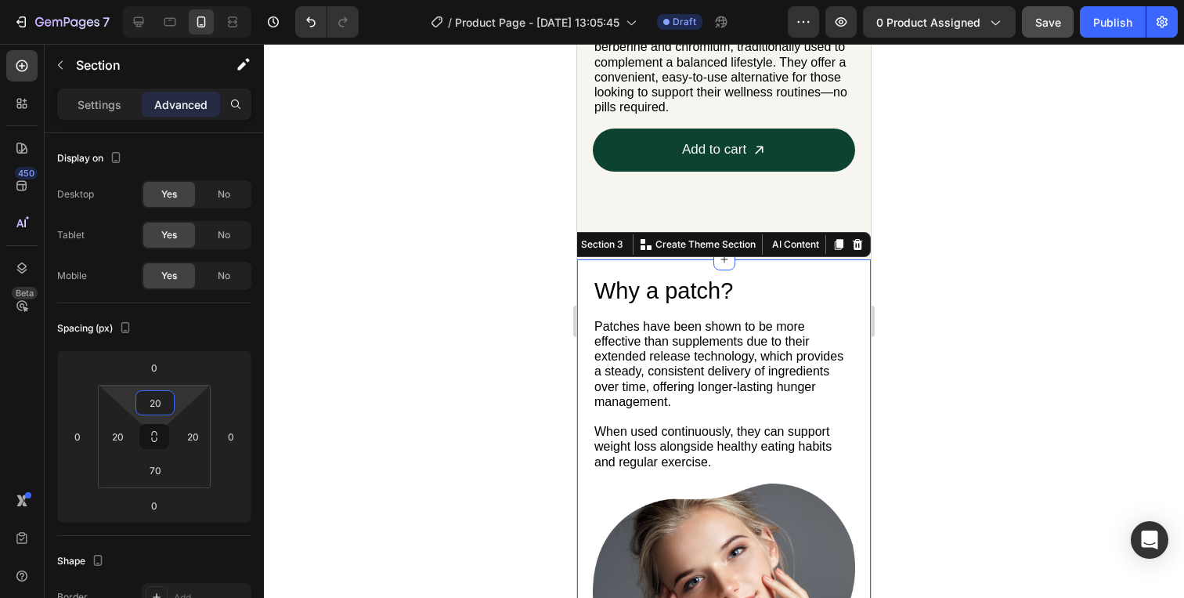
click at [334, 407] on div at bounding box center [724, 321] width 920 height 554
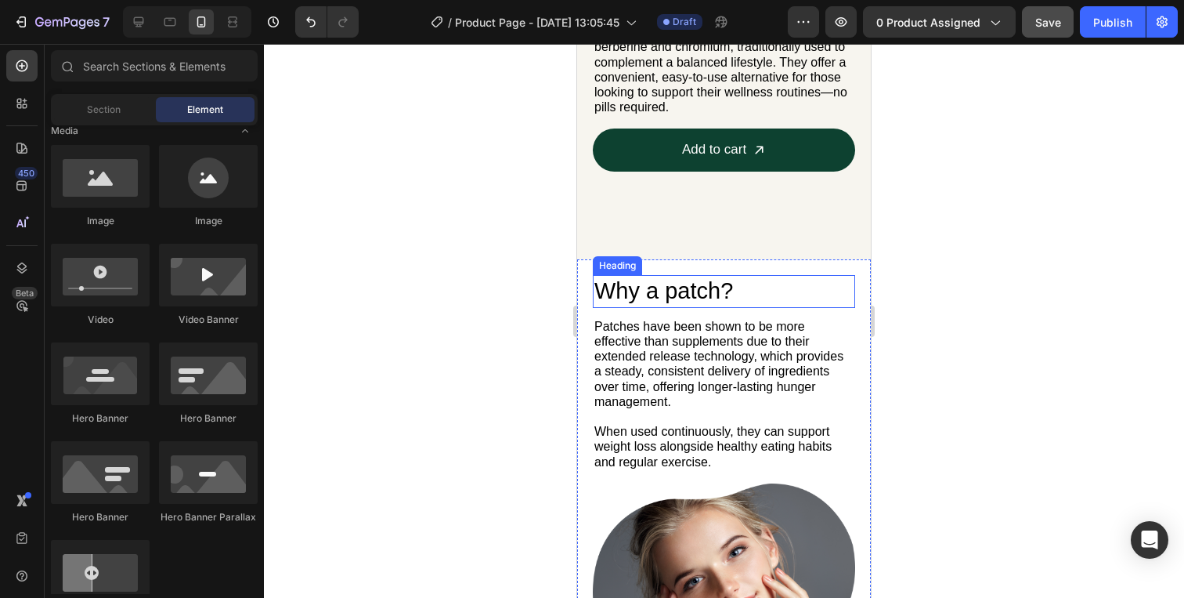
click at [710, 302] on h2 "Why a patch?" at bounding box center [724, 291] width 262 height 33
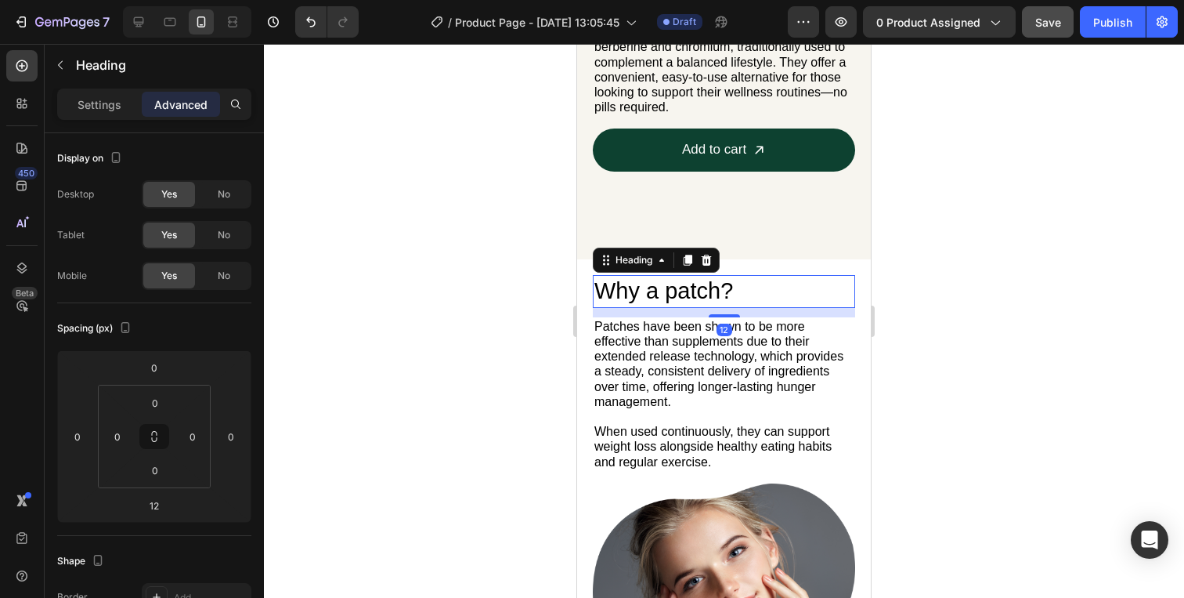
click at [977, 279] on div at bounding box center [724, 321] width 920 height 554
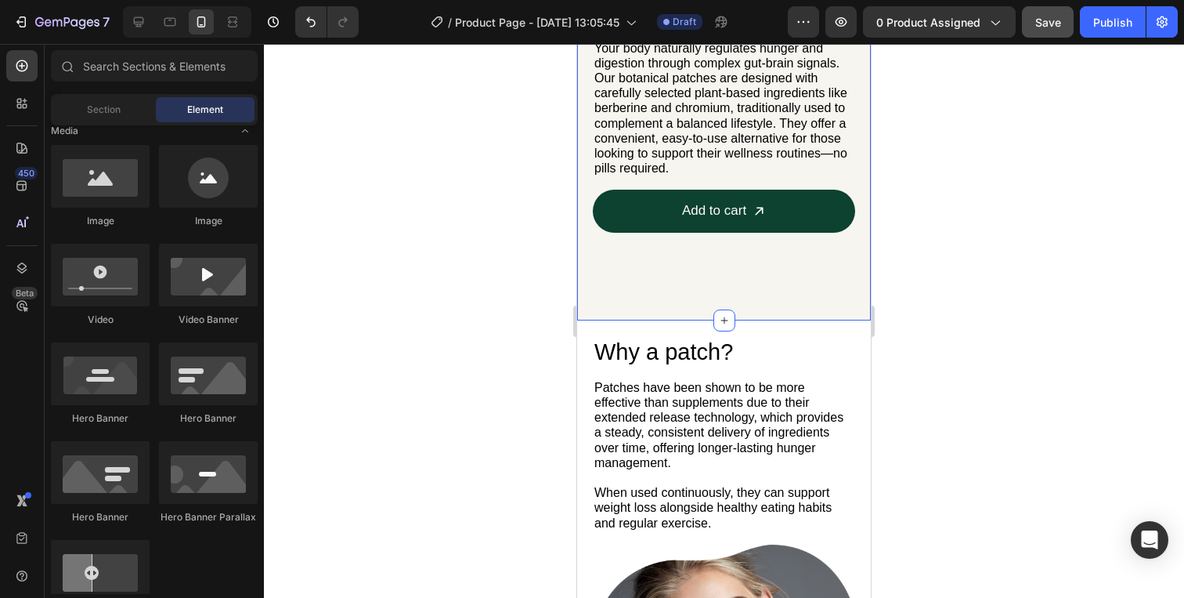
scroll to position [667, 0]
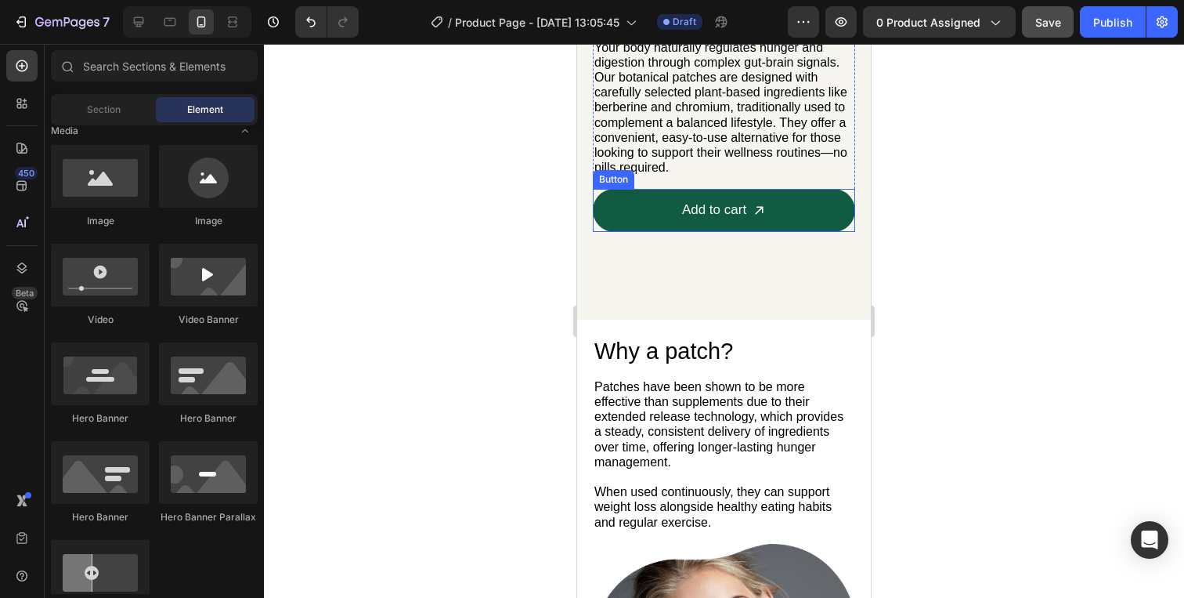
click at [831, 219] on button "Add to cart" at bounding box center [724, 210] width 262 height 43
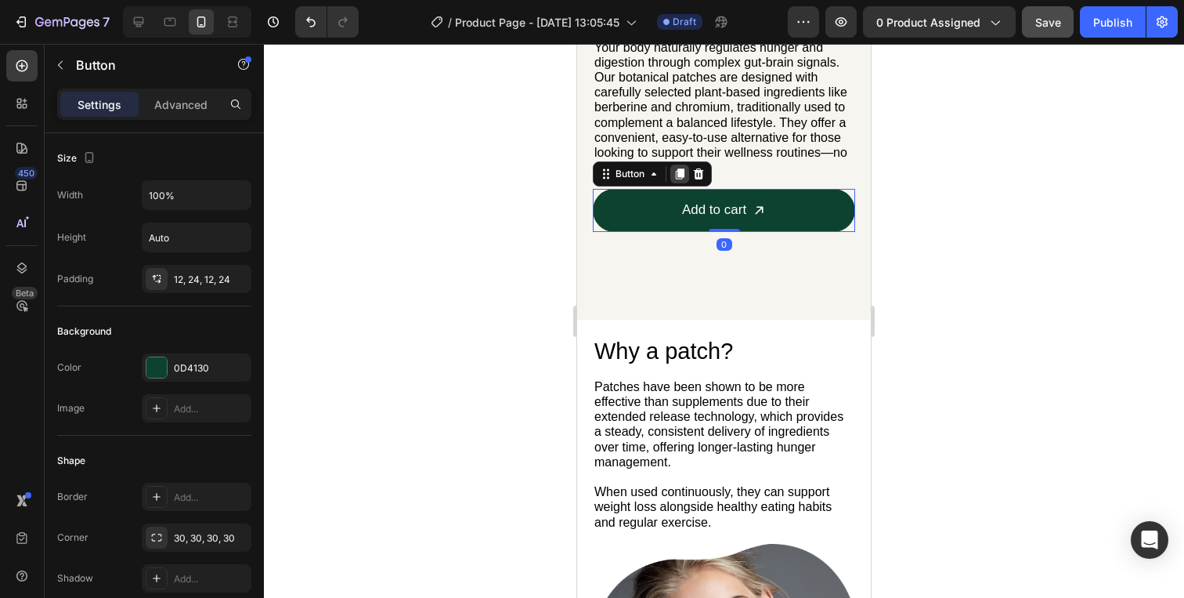
click at [681, 170] on icon at bounding box center [680, 174] width 9 height 11
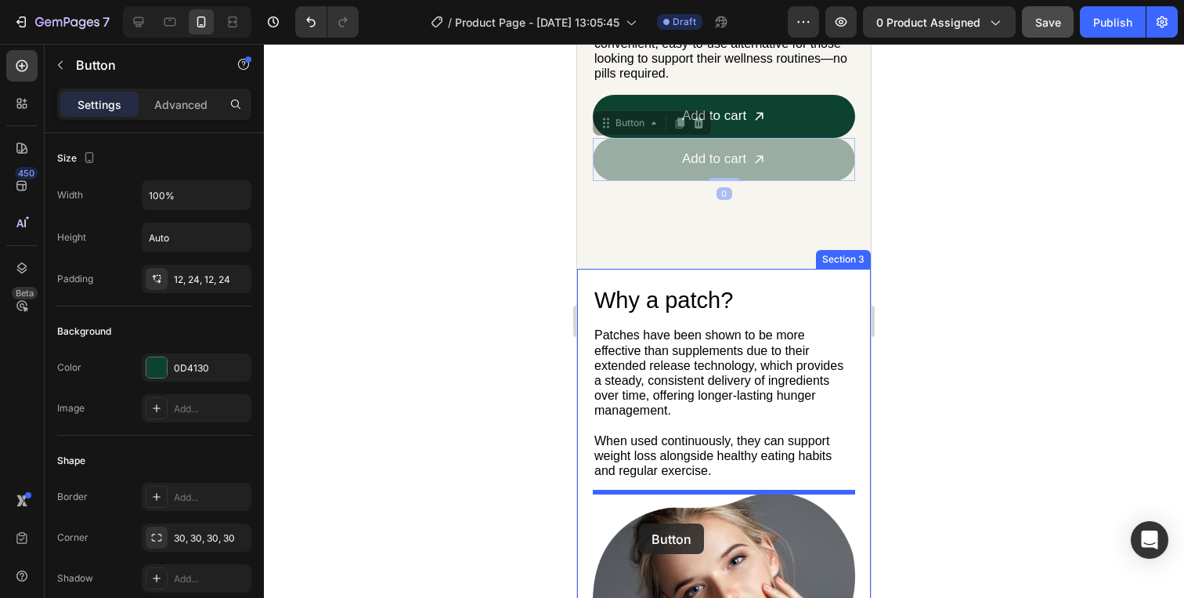
scroll to position [764, 0]
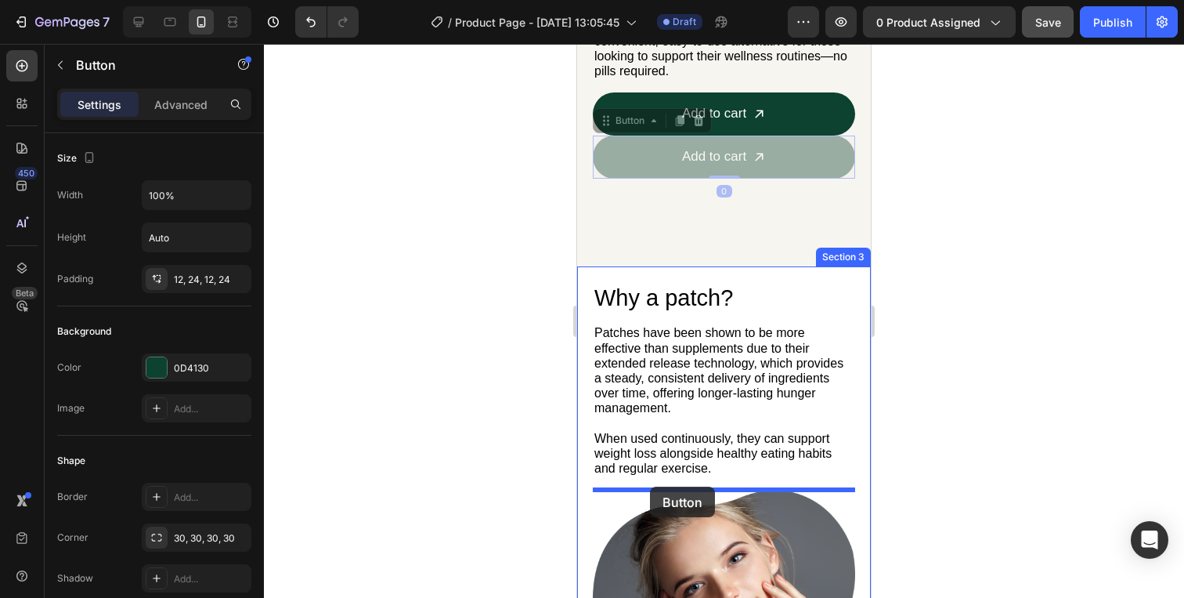
drag, startPoint x: 623, startPoint y: 222, endPoint x: 650, endPoint y: 486, distance: 265.3
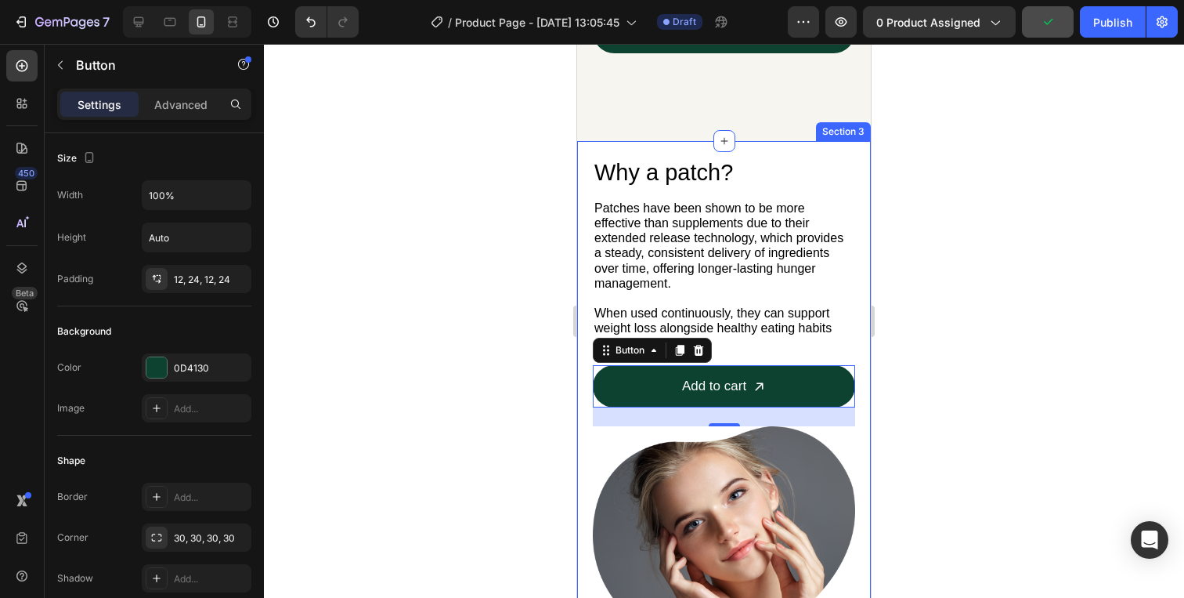
scroll to position [892, 0]
